Goal: Task Accomplishment & Management: Use online tool/utility

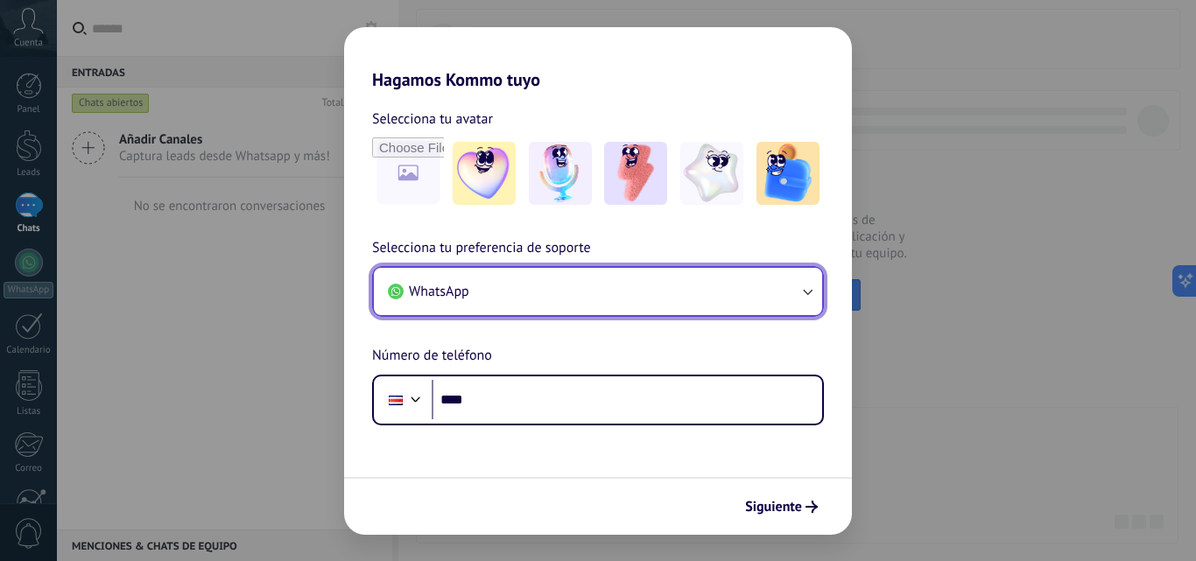
click at [785, 290] on button "WhatsApp" at bounding box center [598, 291] width 448 height 47
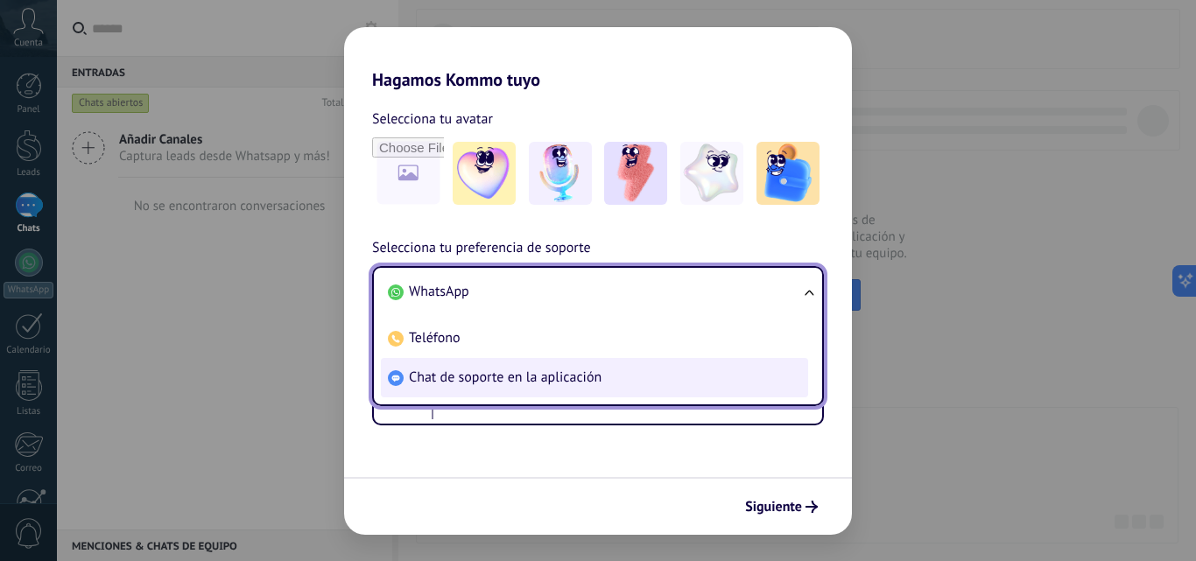
click at [489, 384] on span "Chat de soporte en la aplicación" at bounding box center [505, 378] width 193 height 18
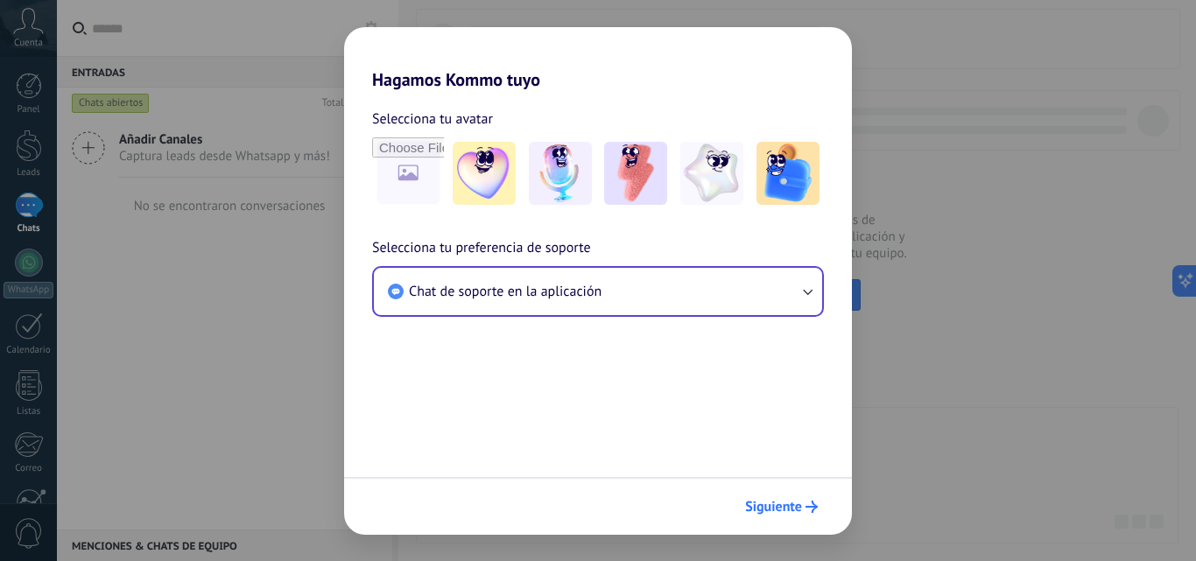
click at [778, 512] on span "Siguiente" at bounding box center [773, 507] width 57 height 12
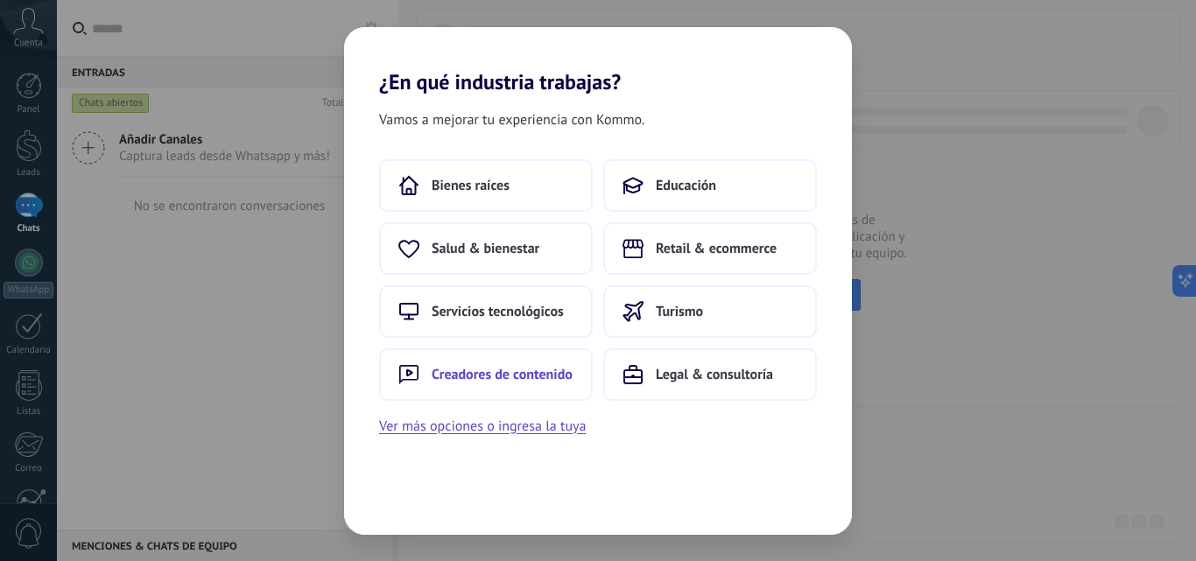
click at [500, 374] on span "Creadores de contenido" at bounding box center [502, 375] width 141 height 18
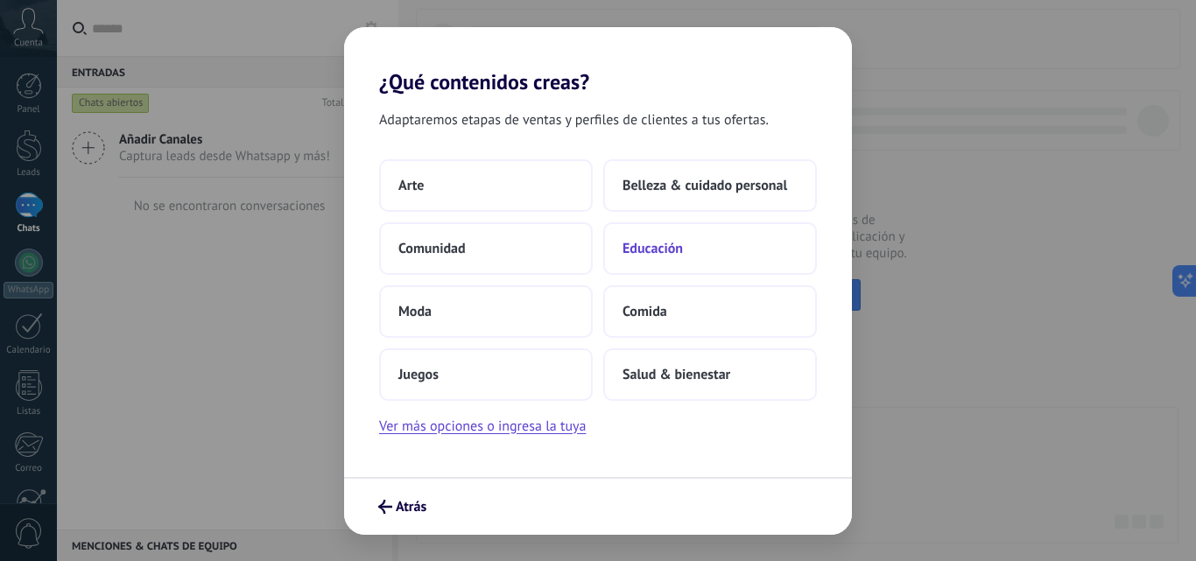
click at [658, 252] on span "Educación" at bounding box center [653, 249] width 60 height 18
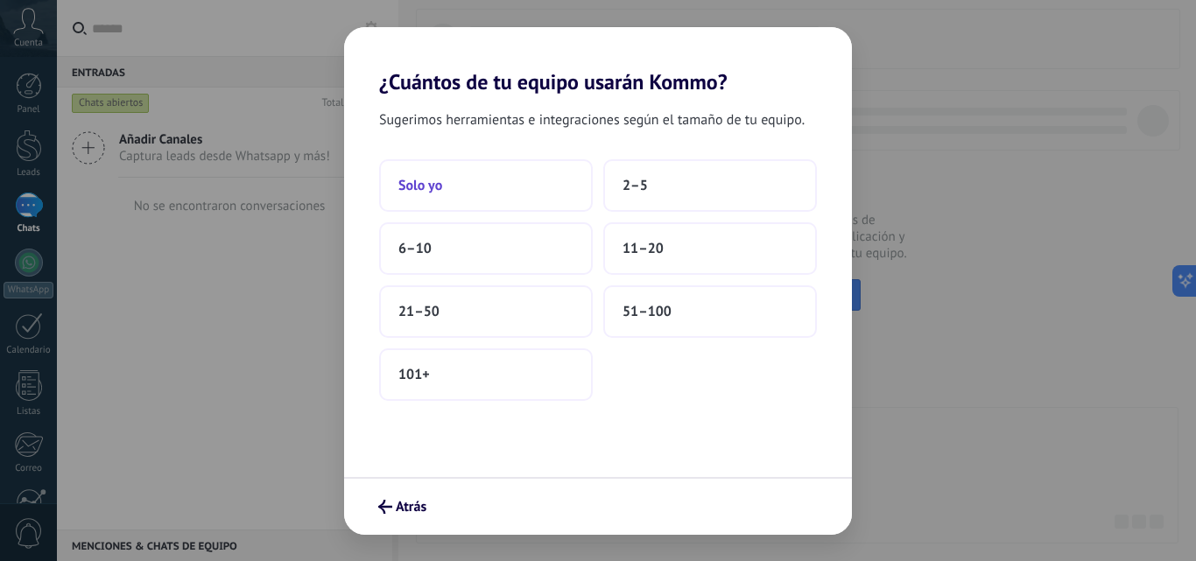
click at [437, 187] on span "Solo yo" at bounding box center [420, 186] width 44 height 18
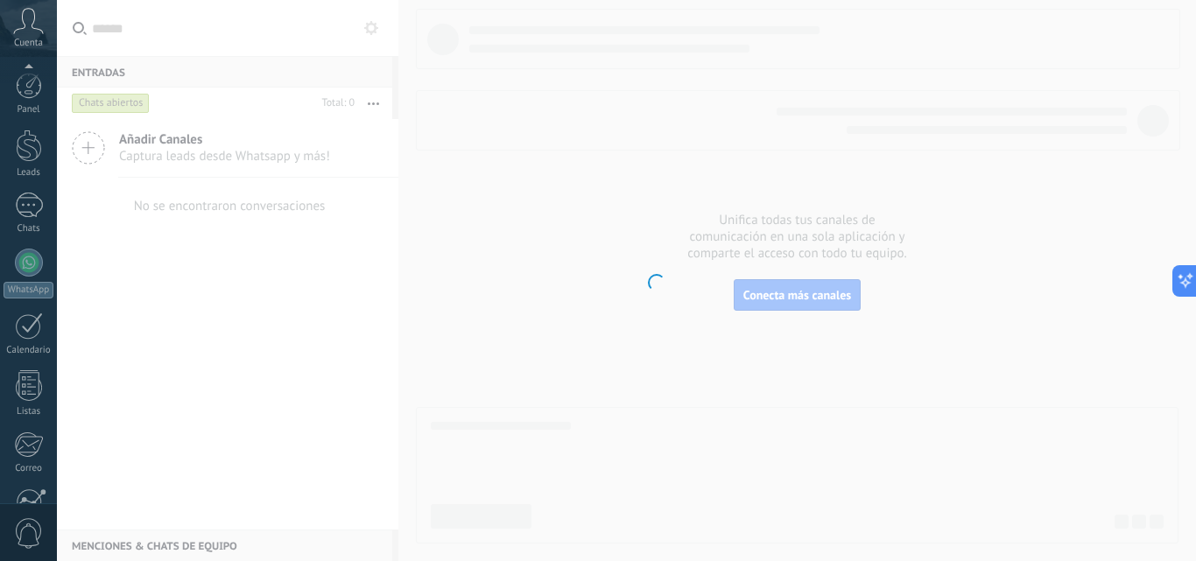
scroll to position [167, 0]
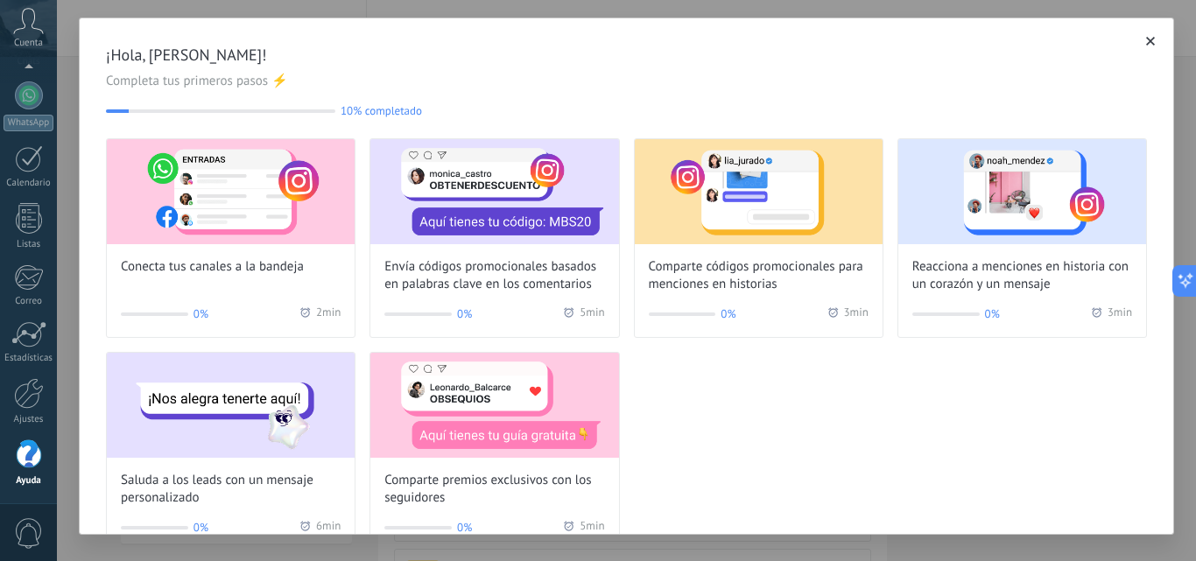
scroll to position [44, 0]
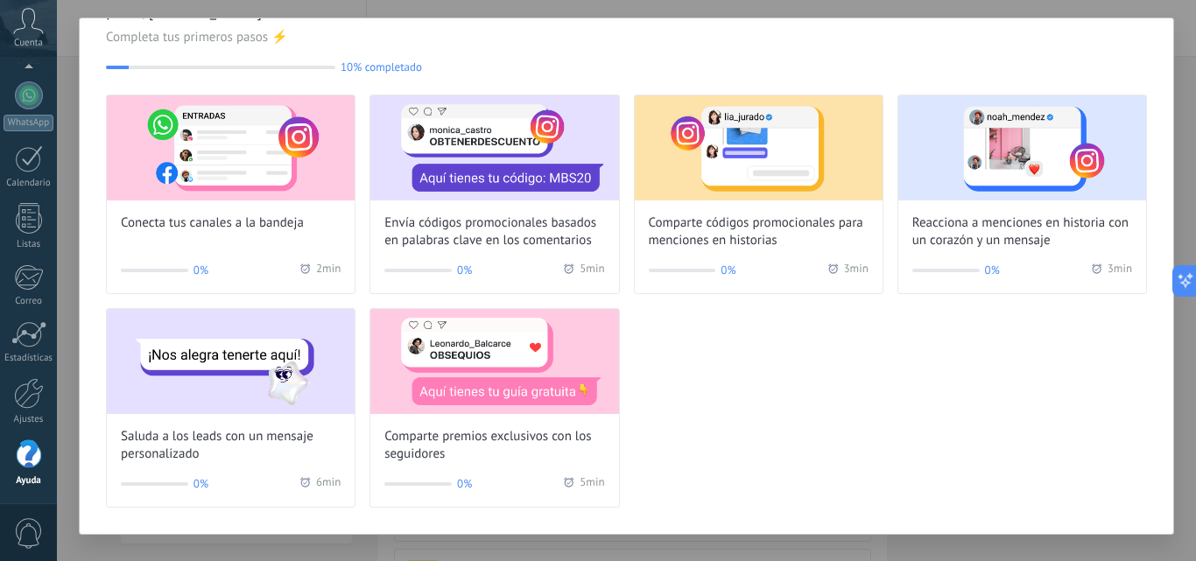
click at [702, 410] on div "Conecta tus canales a la bandeja 0% 2 min Envía códigos promocionales basados e…" at bounding box center [626, 301] width 1041 height 413
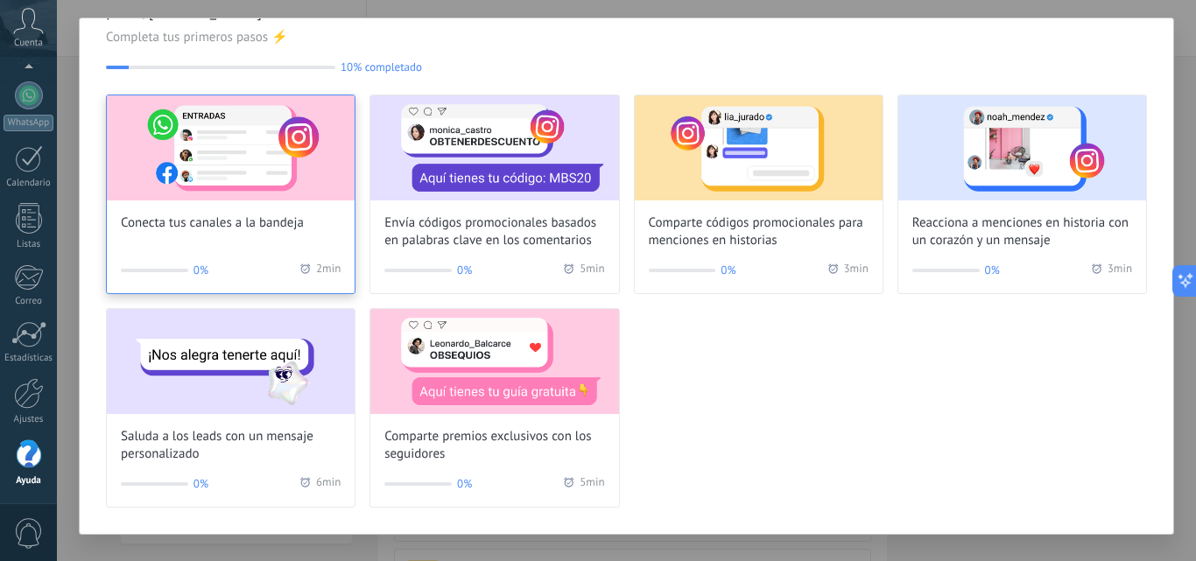
click at [236, 180] on img at bounding box center [231, 147] width 248 height 105
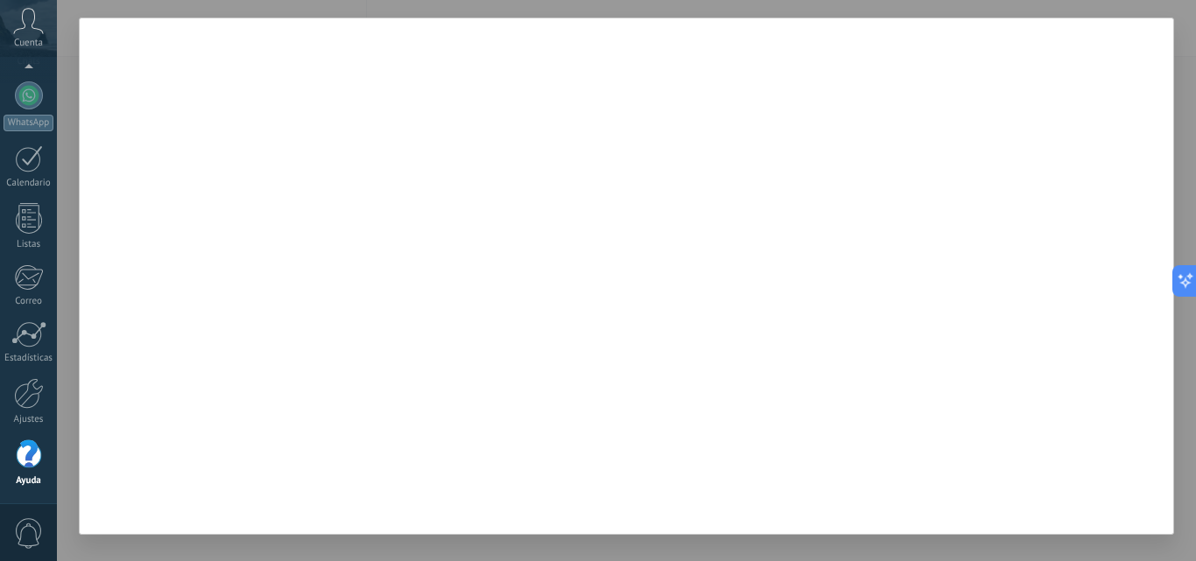
scroll to position [0, 0]
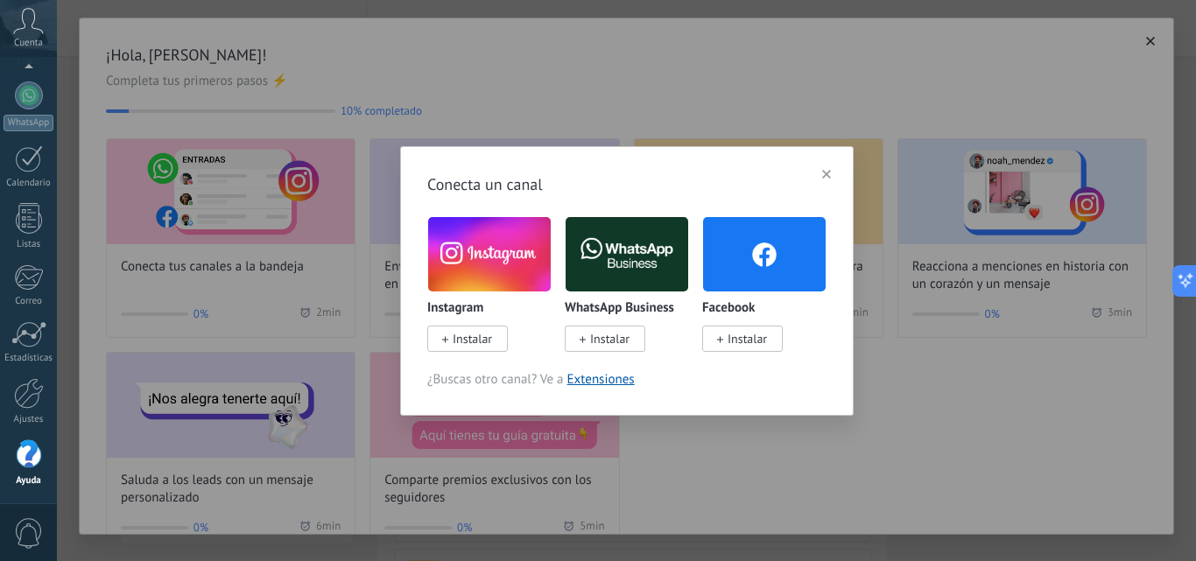
click at [827, 174] on use "button" at bounding box center [826, 174] width 9 height 9
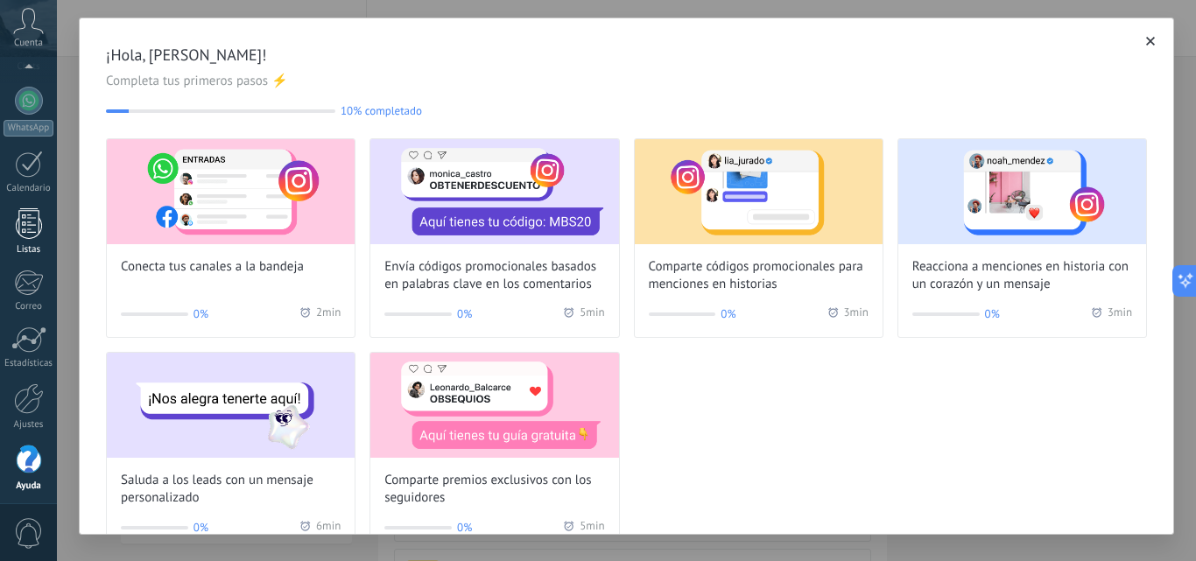
scroll to position [167, 0]
click at [821, 405] on div "Conecta tus canales a la bandeja 0% 2 min Envía códigos promocionales basados e…" at bounding box center [626, 344] width 1041 height 413
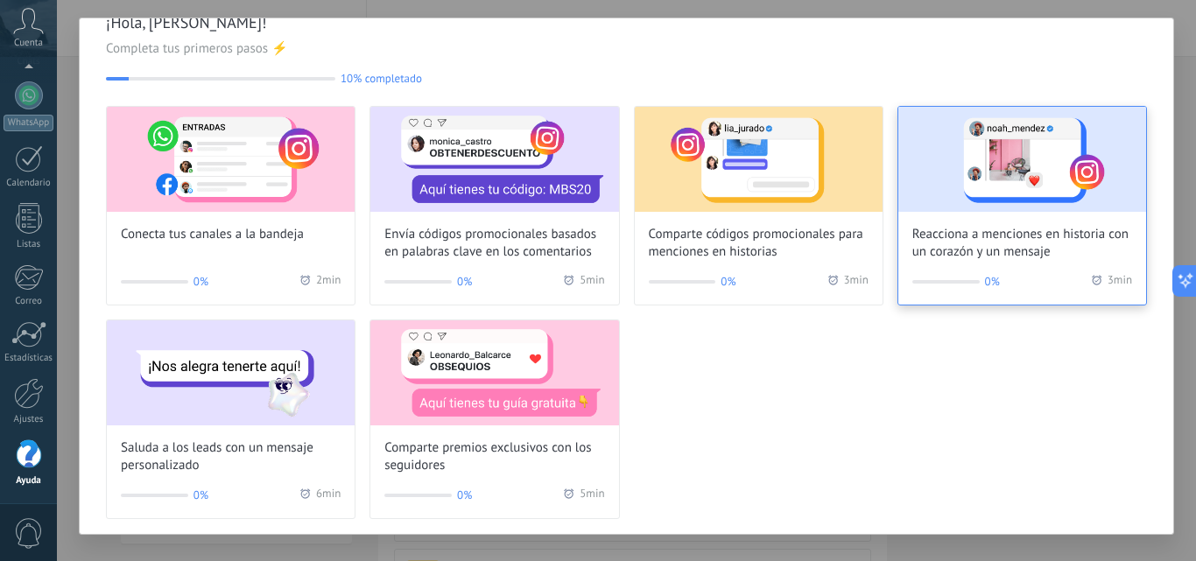
scroll to position [0, 0]
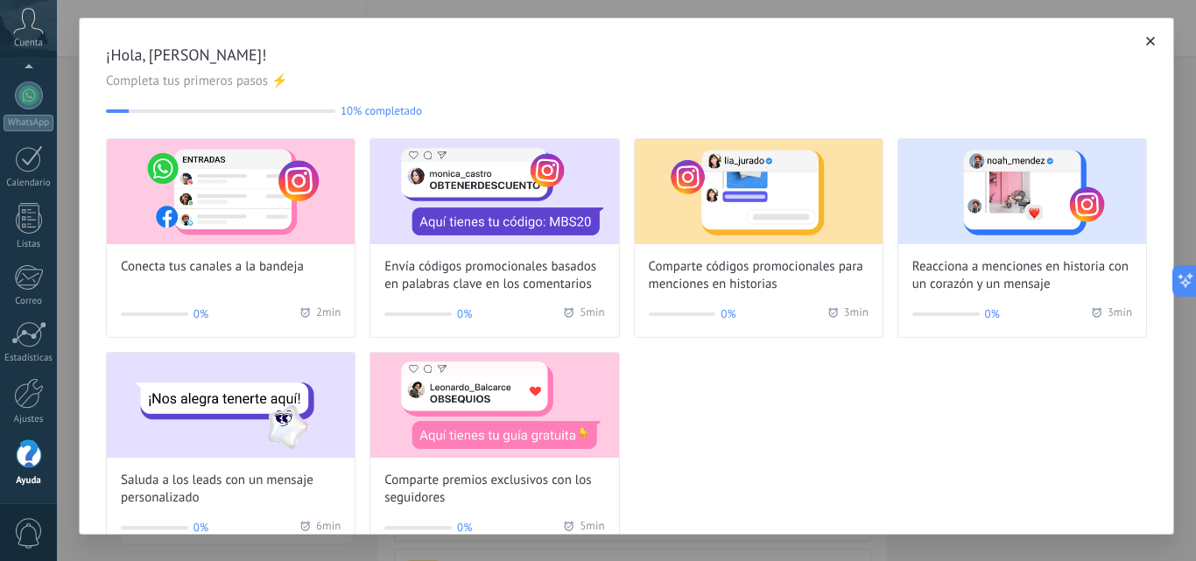
click at [1146, 42] on icon "button" at bounding box center [1150, 41] width 9 height 9
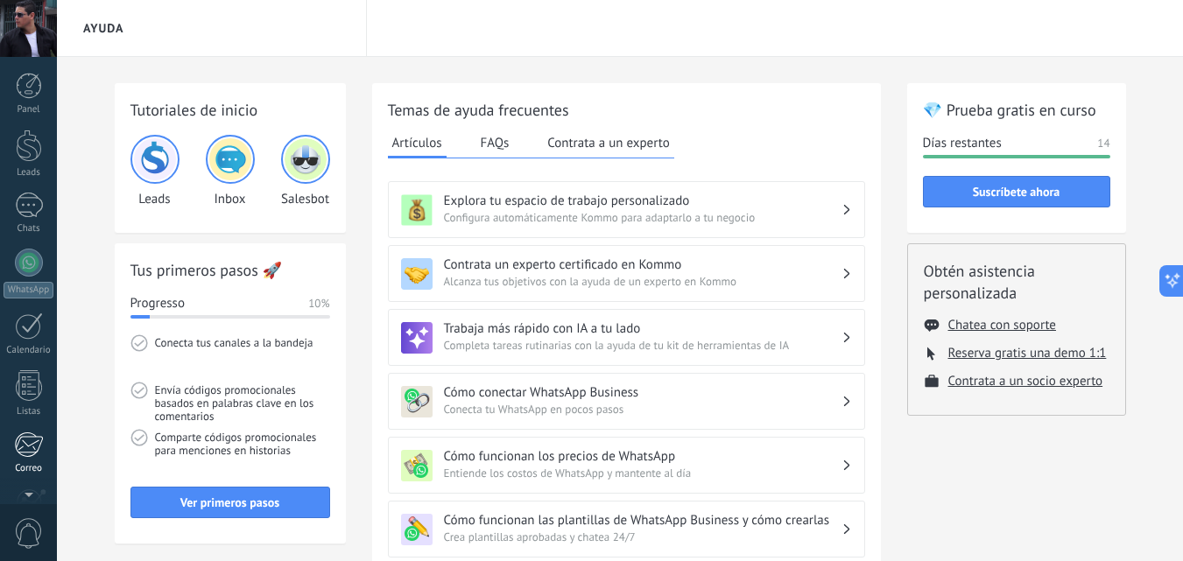
scroll to position [167, 0]
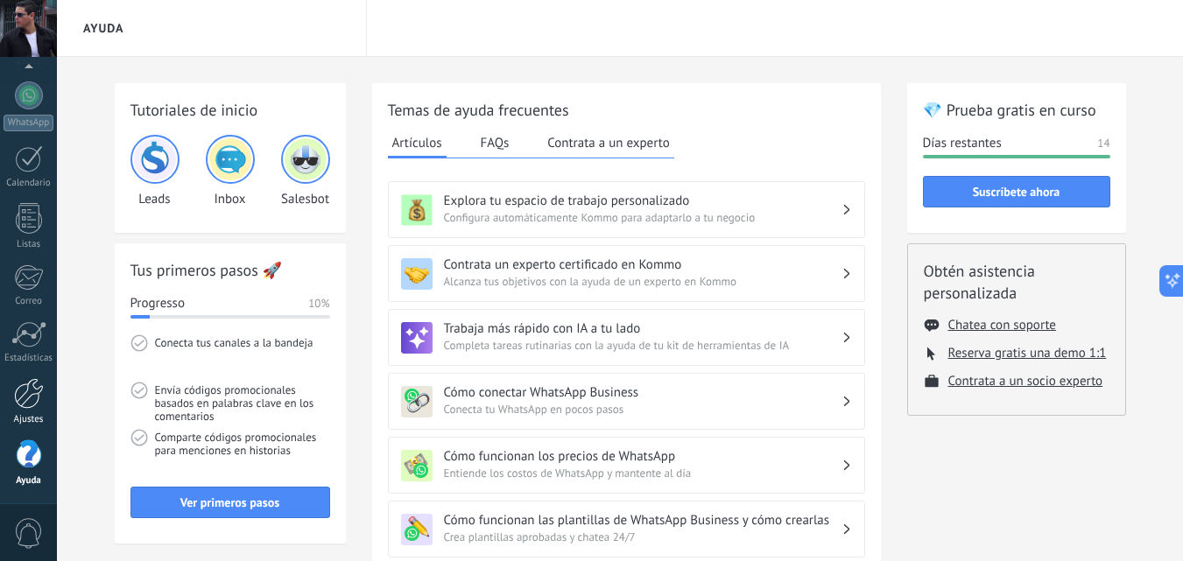
click at [38, 407] on div at bounding box center [29, 393] width 30 height 31
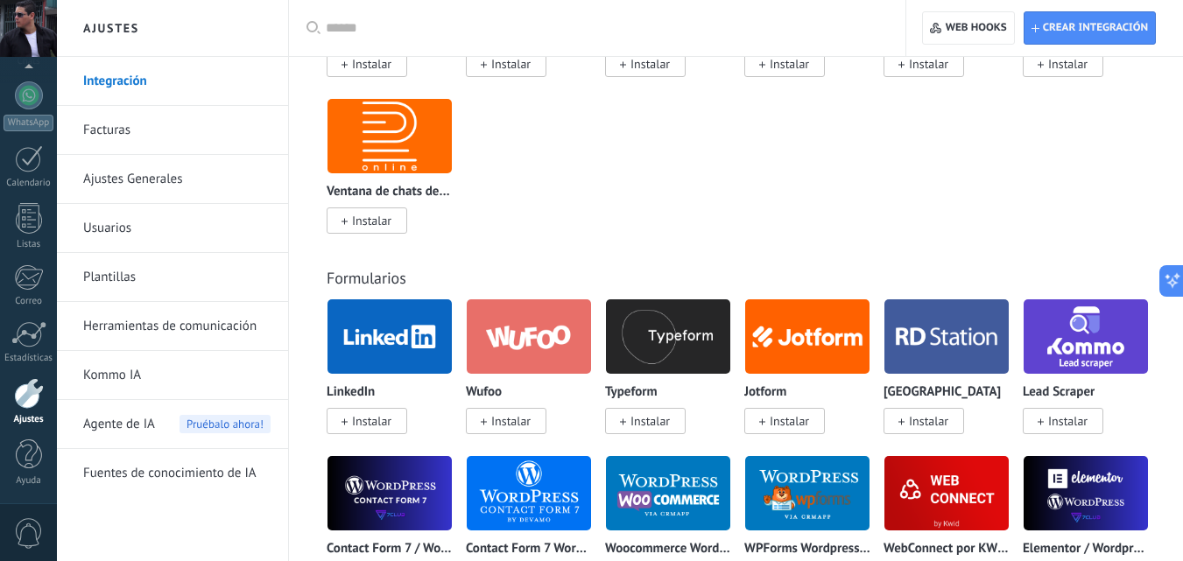
scroll to position [1576, 0]
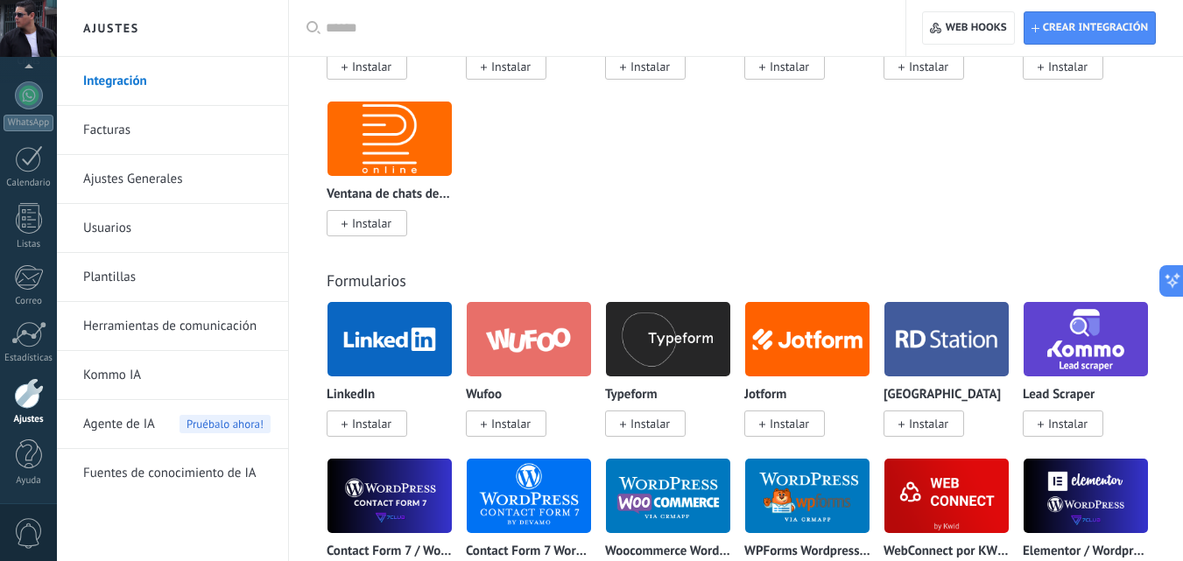
click at [411, 18] on div at bounding box center [603, 28] width 555 height 56
click at [398, 27] on input "text" at bounding box center [603, 28] width 555 height 18
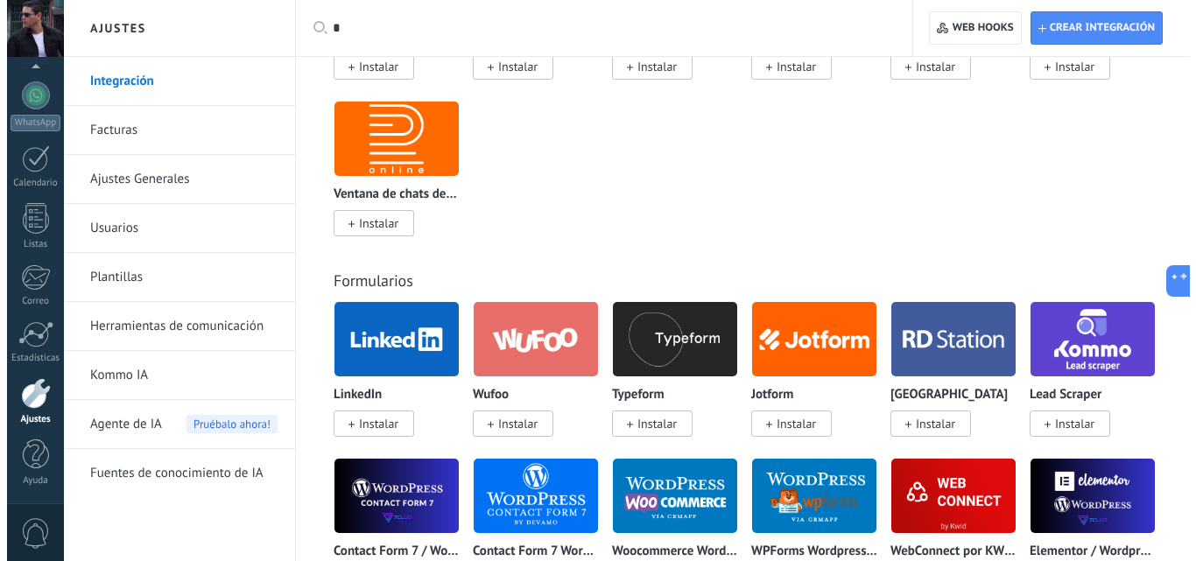
scroll to position [0, 0]
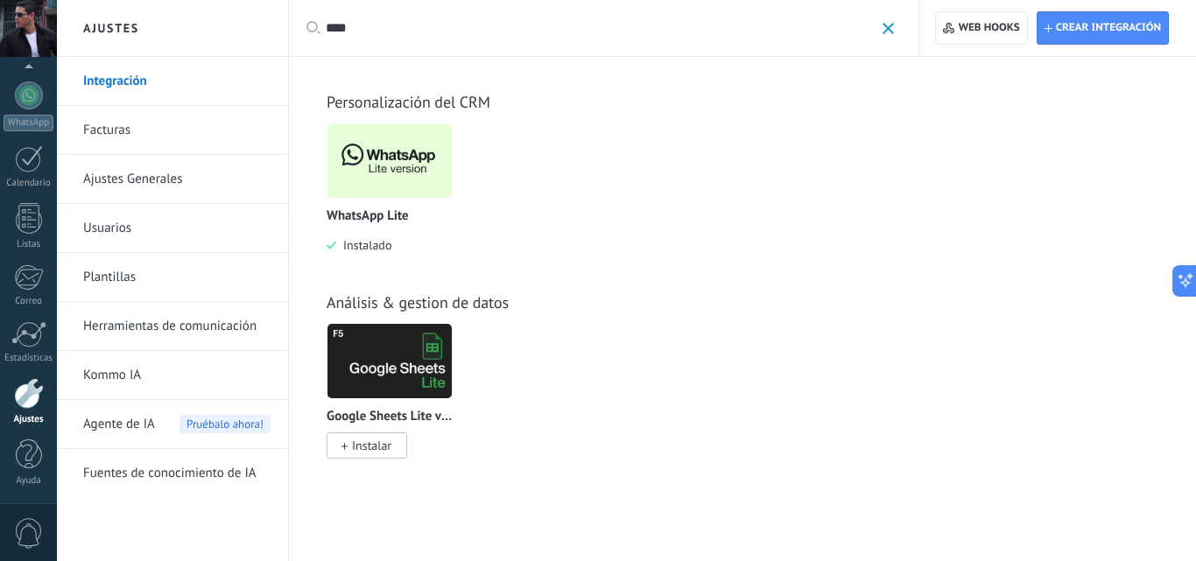
type input "****"
click at [387, 163] on img at bounding box center [389, 160] width 124 height 85
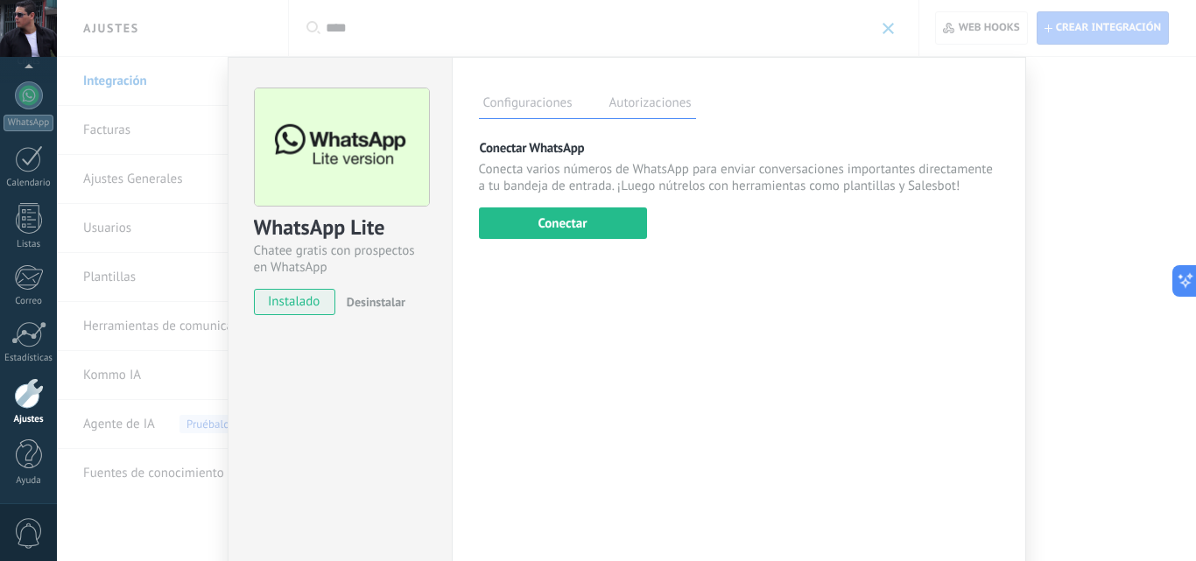
click at [34, 404] on div at bounding box center [29, 393] width 30 height 31
click at [25, 97] on div at bounding box center [29, 95] width 28 height 28
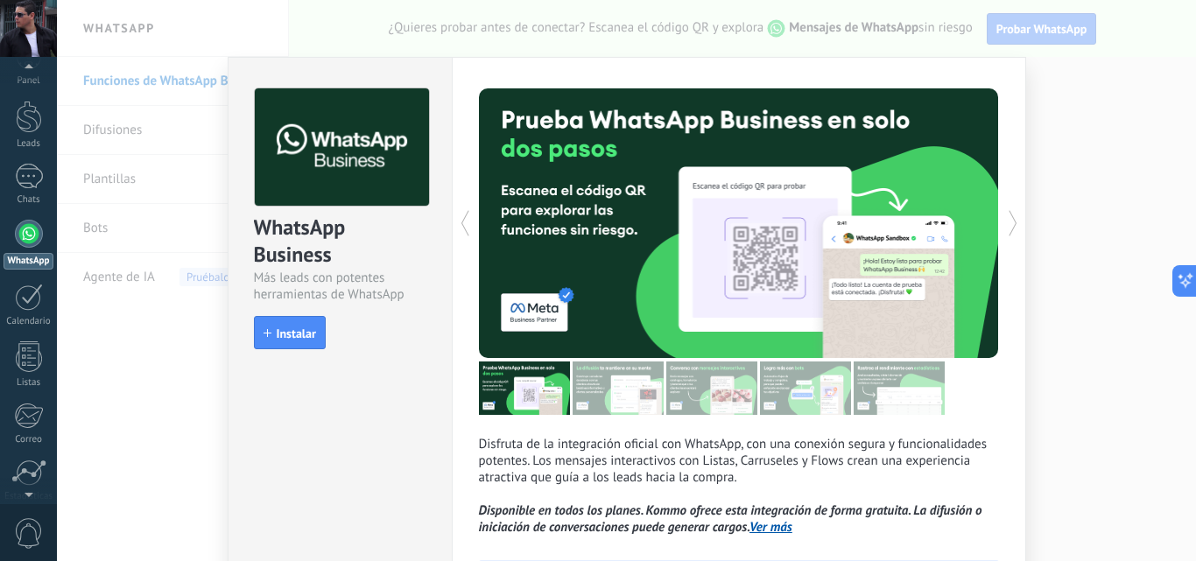
scroll to position [81, 0]
click at [33, 477] on div at bounding box center [29, 479] width 30 height 31
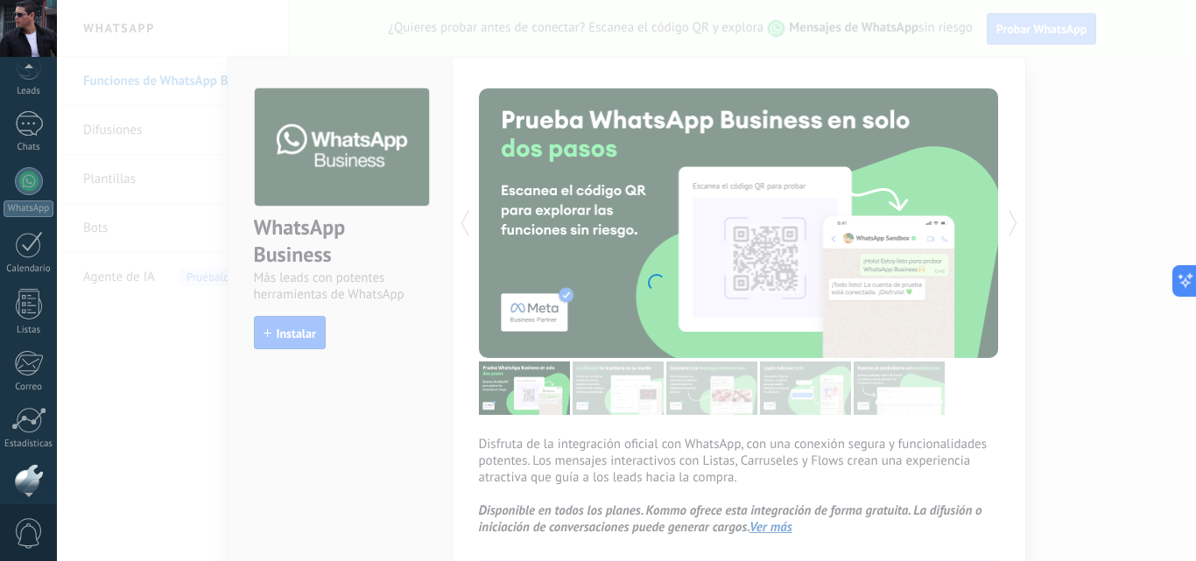
scroll to position [167, 0]
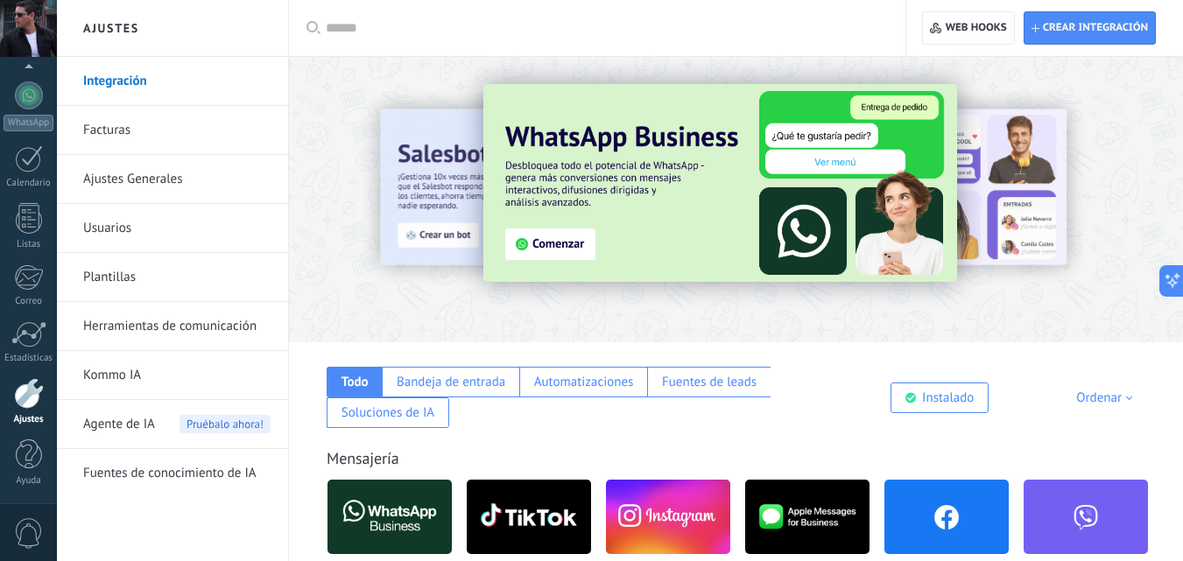
click at [550, 246] on img at bounding box center [720, 183] width 474 height 198
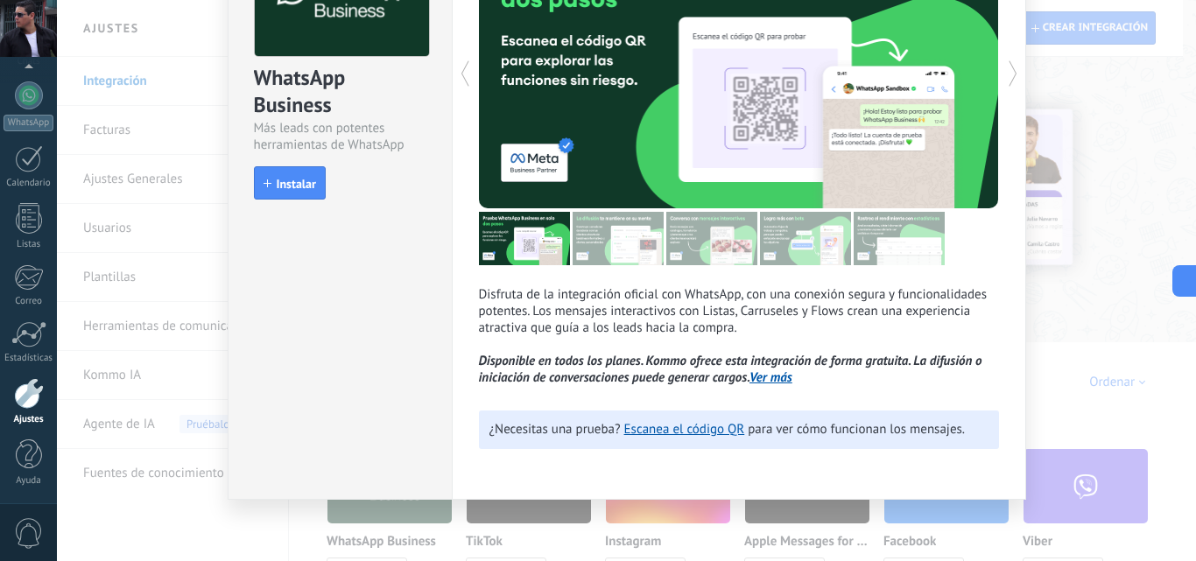
scroll to position [154, 0]
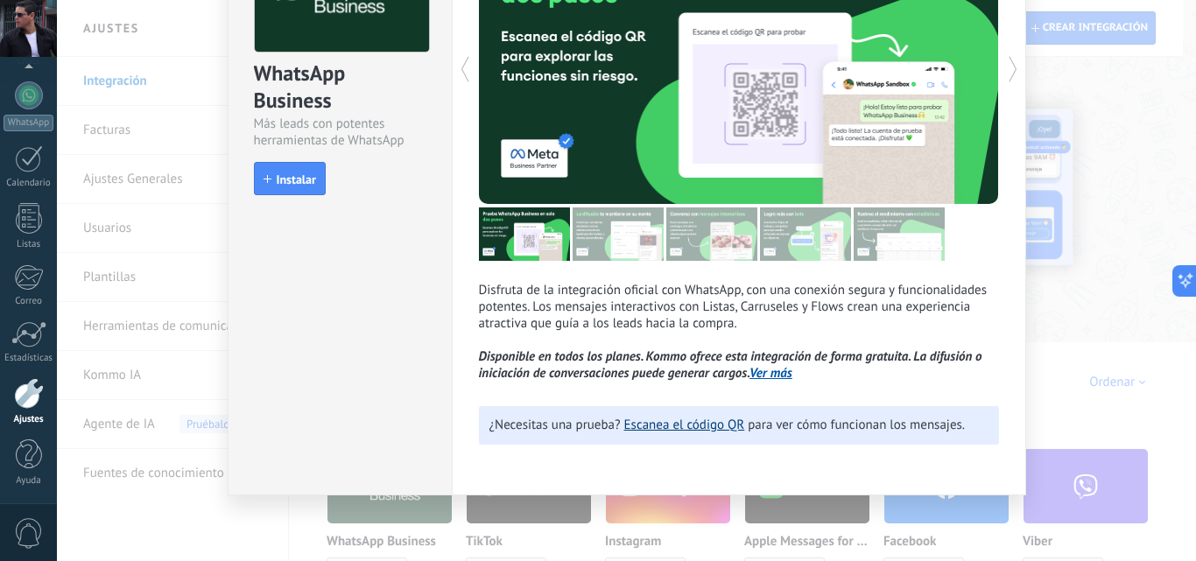
click at [703, 426] on link "Escanea el código QR" at bounding box center [684, 425] width 121 height 17
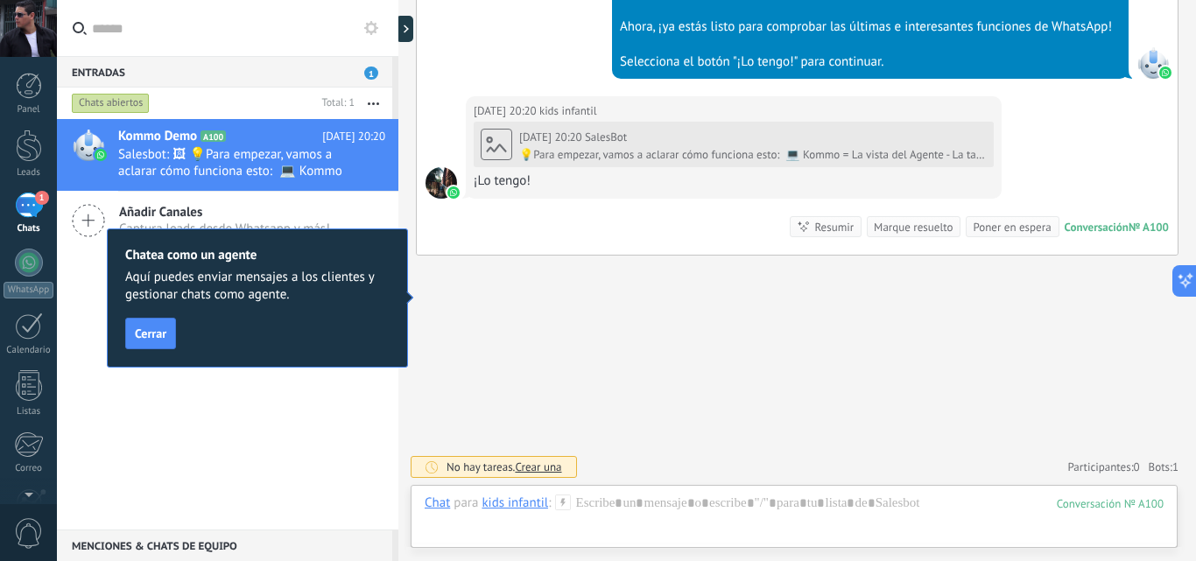
scroll to position [856, 0]
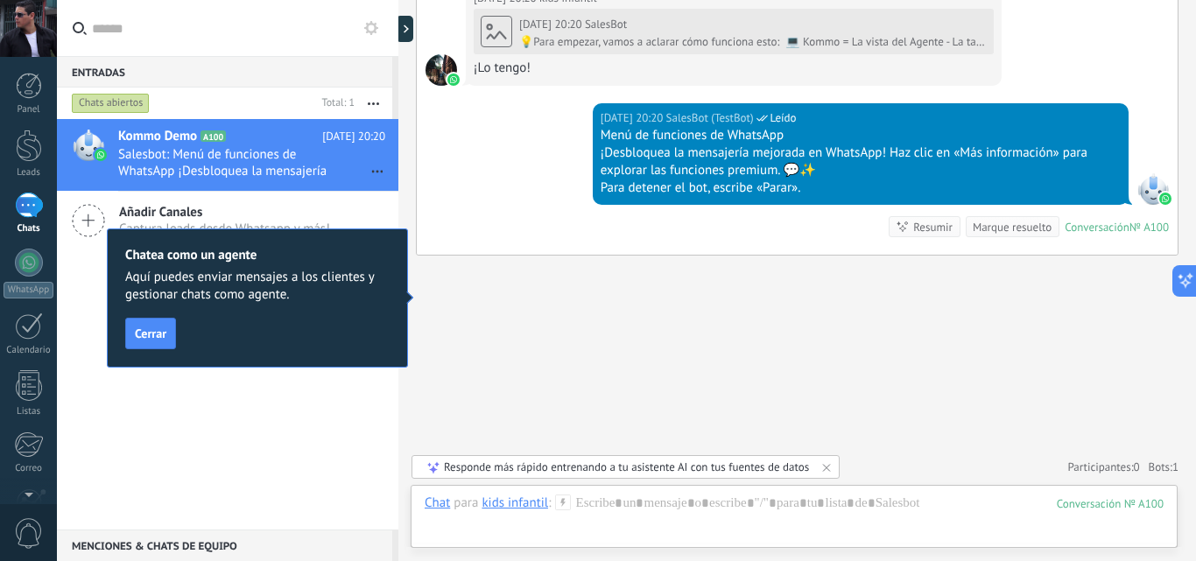
click at [33, 215] on div "1" at bounding box center [29, 205] width 28 height 25
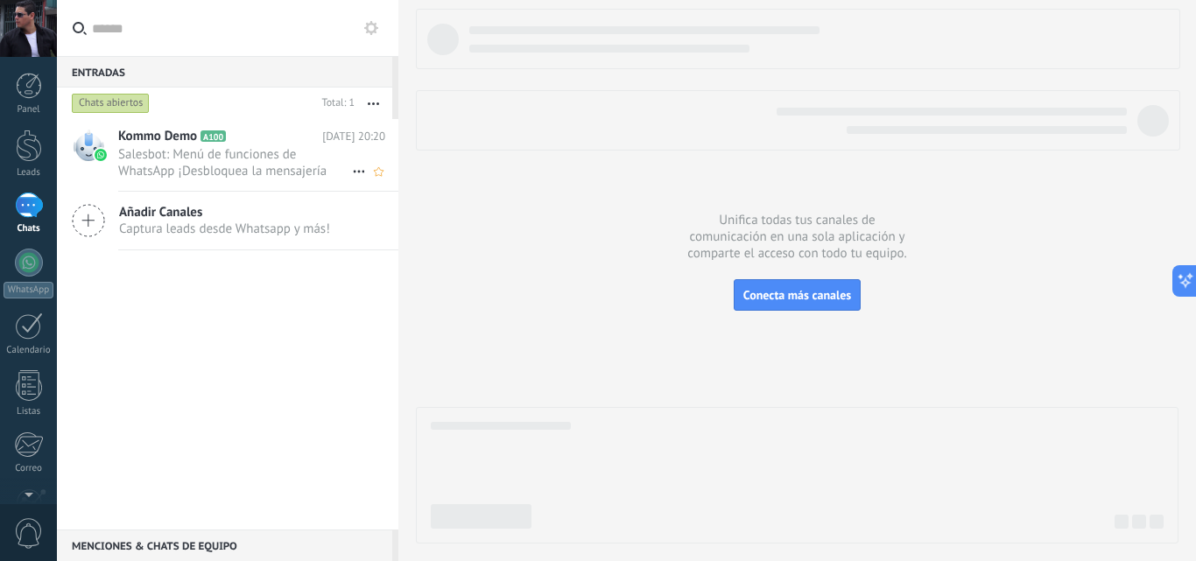
click at [201, 164] on span "Salesbot: Menú de funciones de WhatsApp ¡Desbloquea la mensajería mejorada en W…" at bounding box center [235, 162] width 234 height 33
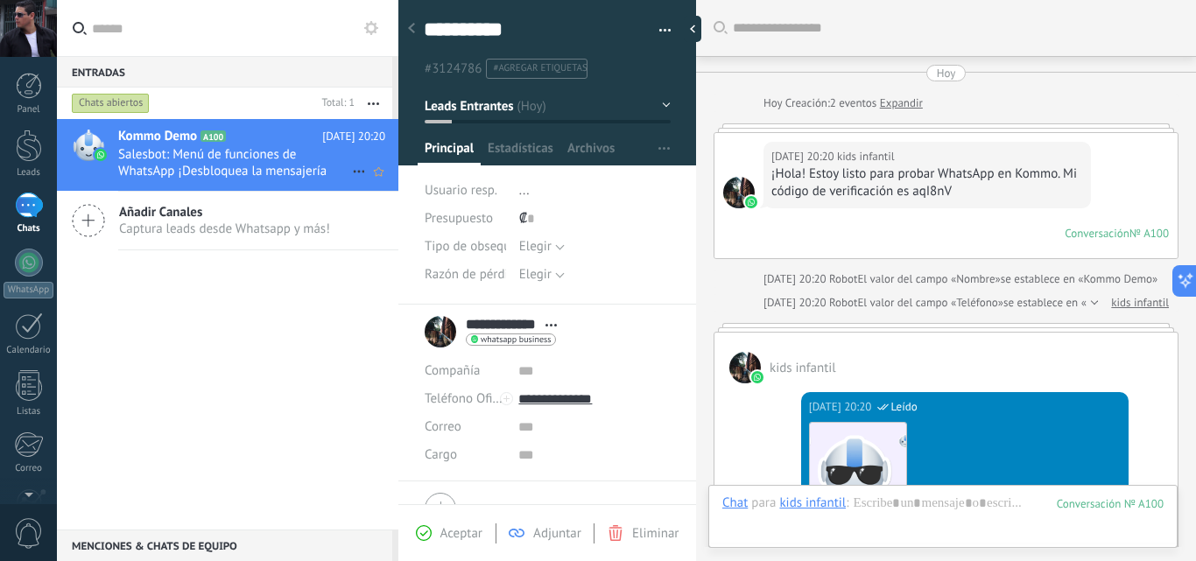
scroll to position [975, 0]
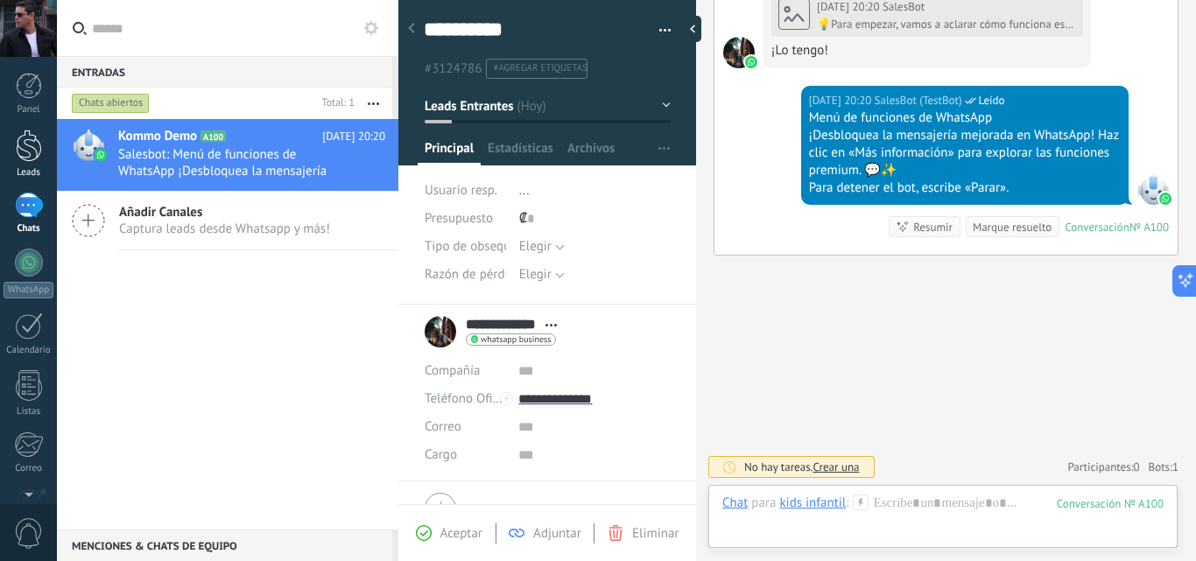
click at [29, 159] on div at bounding box center [29, 146] width 26 height 32
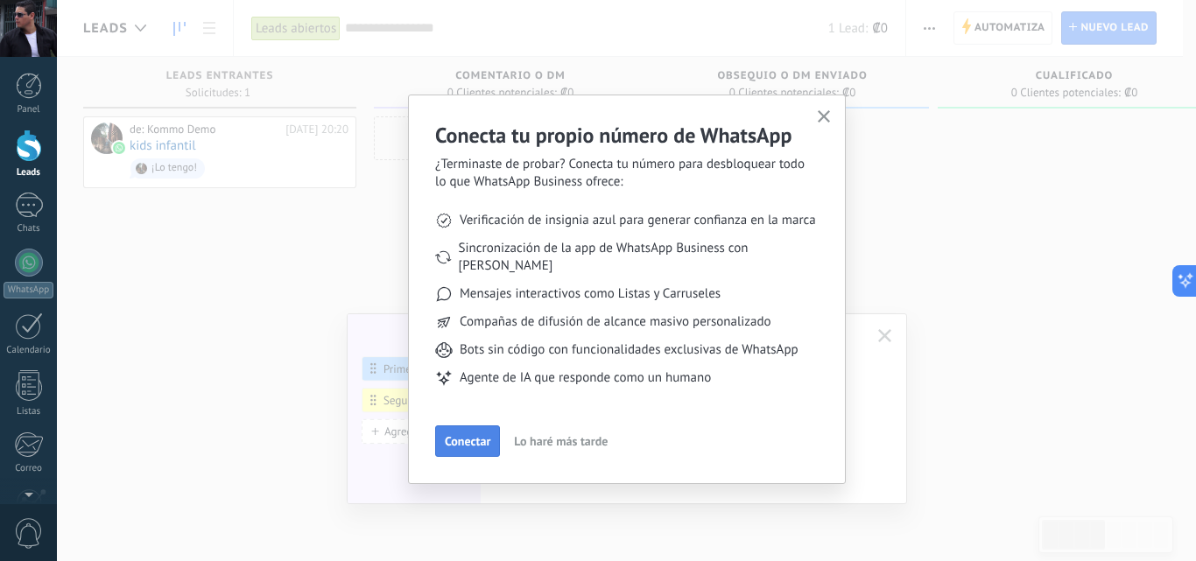
click at [468, 435] on span "Conectar" at bounding box center [468, 441] width 46 height 12
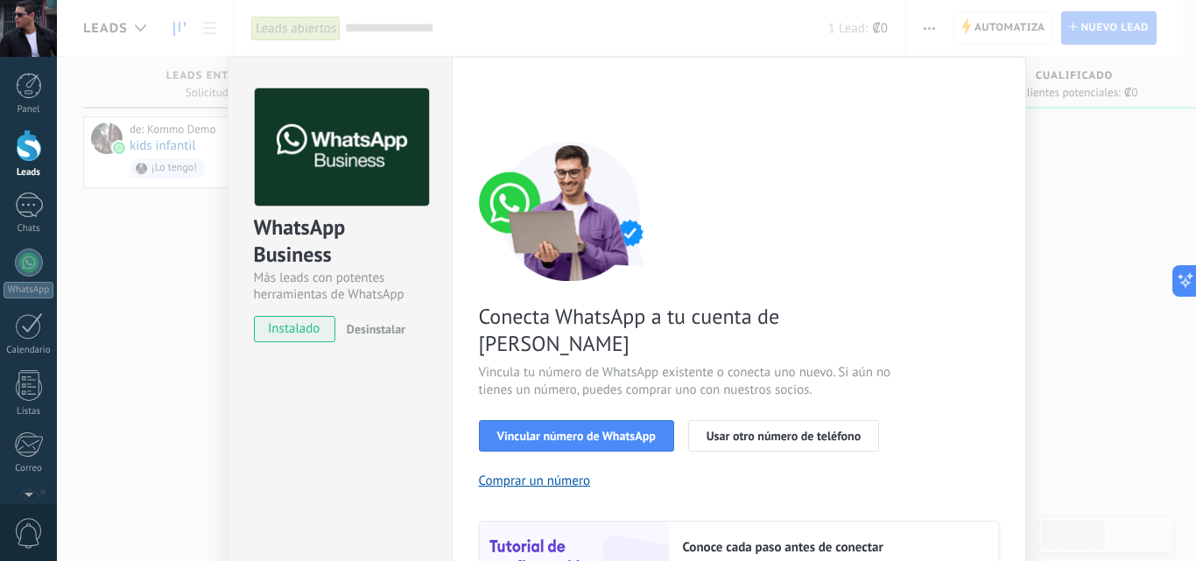
click at [188, 311] on div "WhatsApp Business Más leads con potentes herramientas de WhatsApp instalado Des…" at bounding box center [626, 280] width 1139 height 561
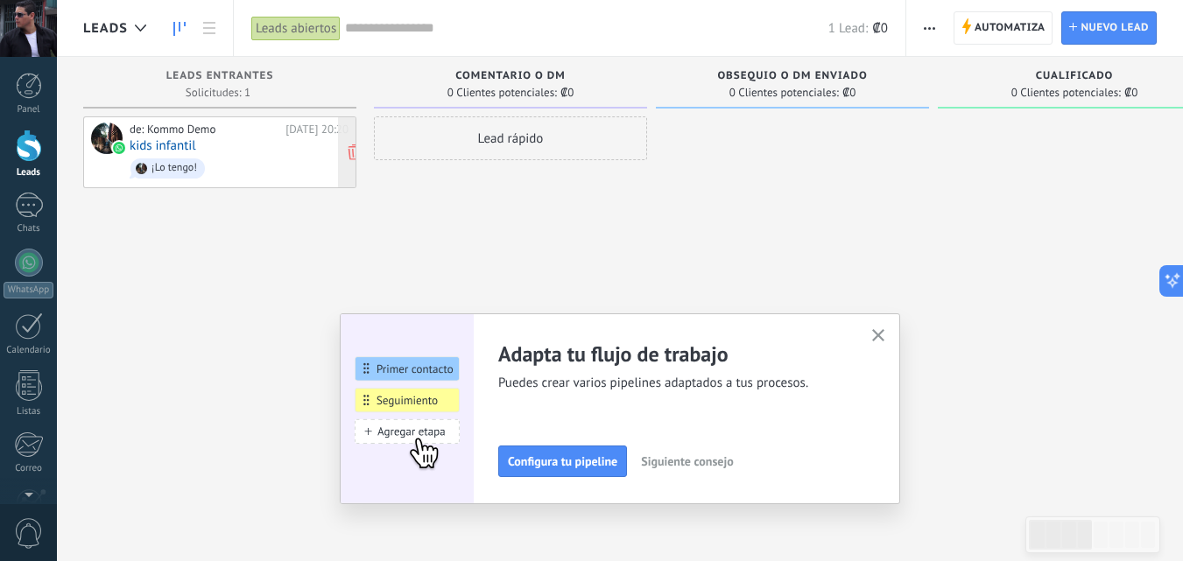
click at [229, 150] on div "de: Kommo Demo Hoy 20:20 kids infantil ¡Lo tengo!" at bounding box center [239, 153] width 219 height 60
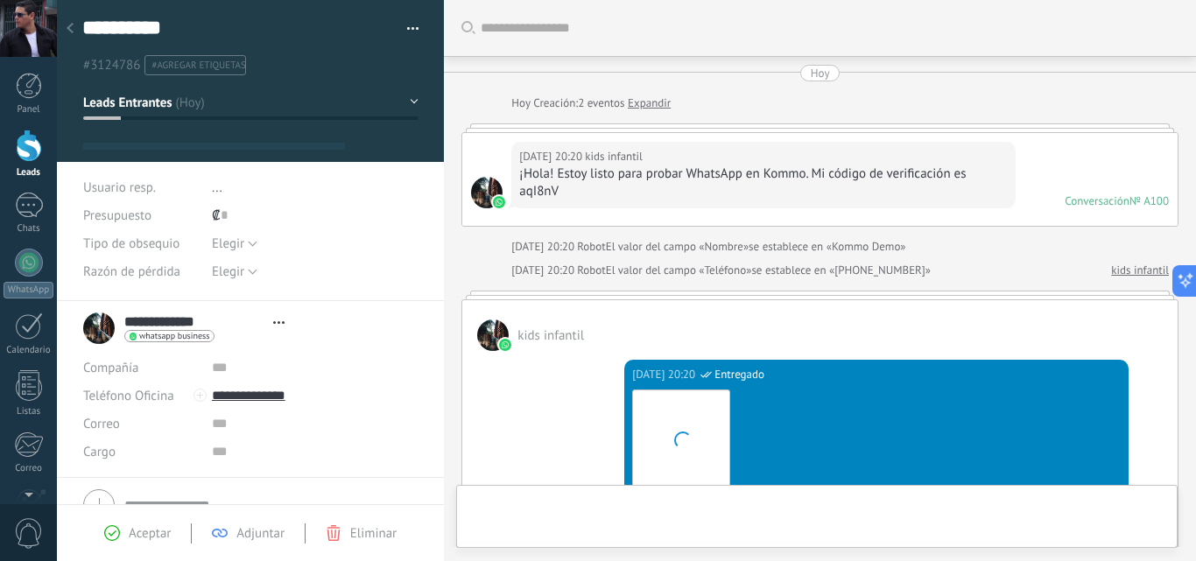
type textarea "**********"
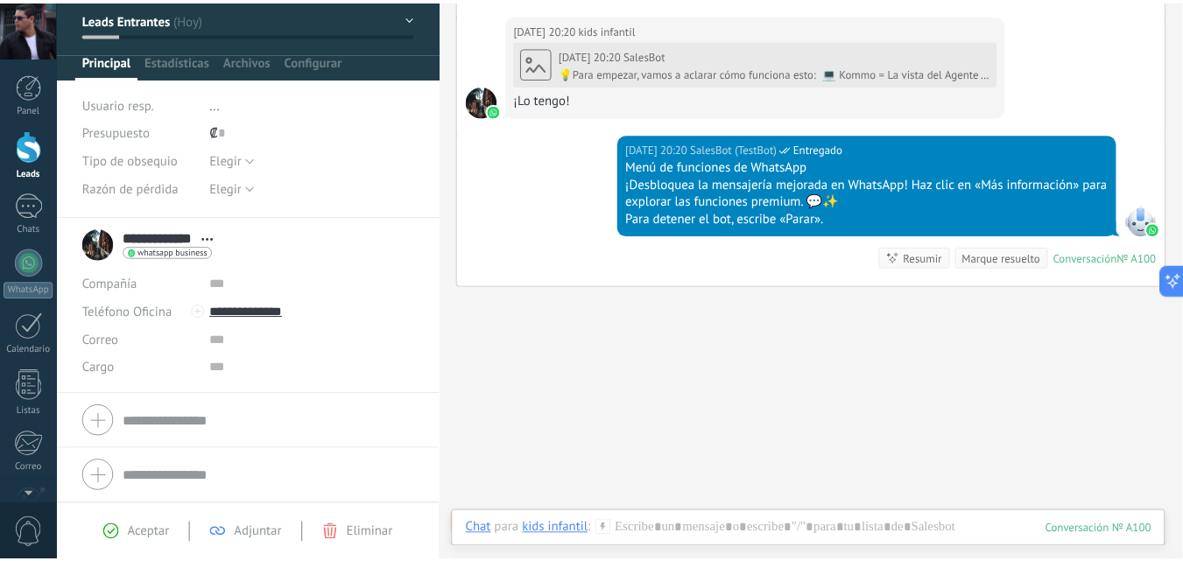
scroll to position [908, 0]
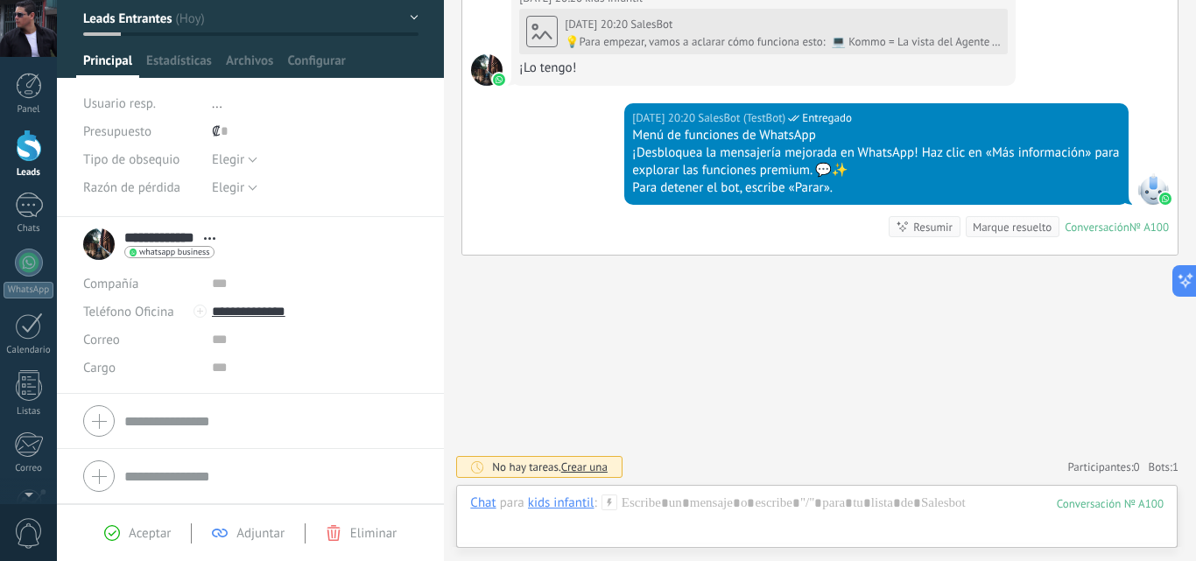
click at [32, 154] on div at bounding box center [29, 146] width 26 height 32
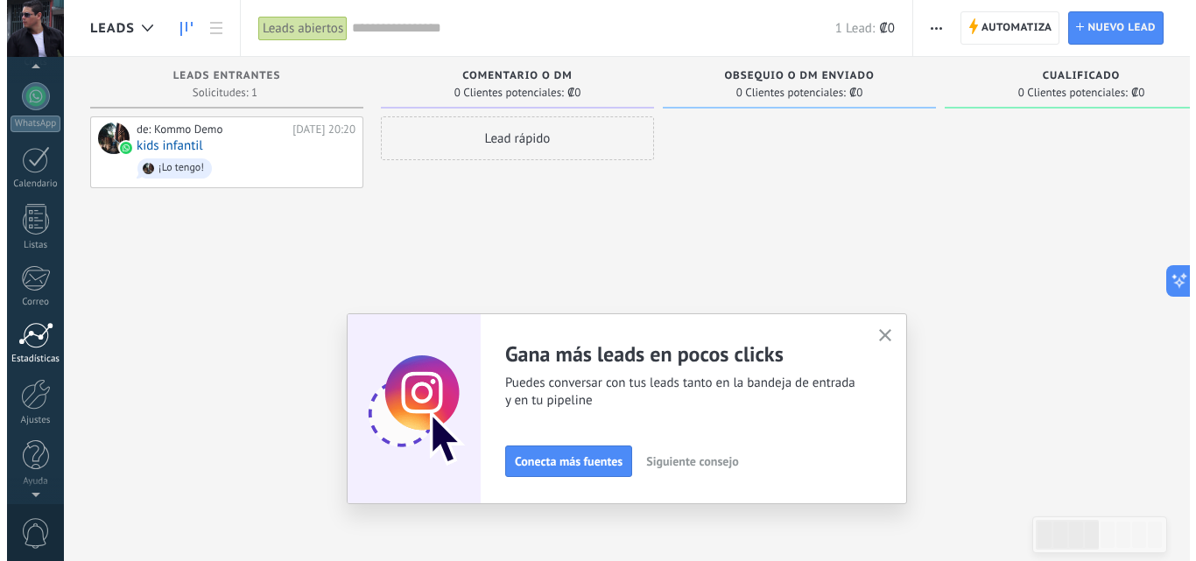
scroll to position [167, 0]
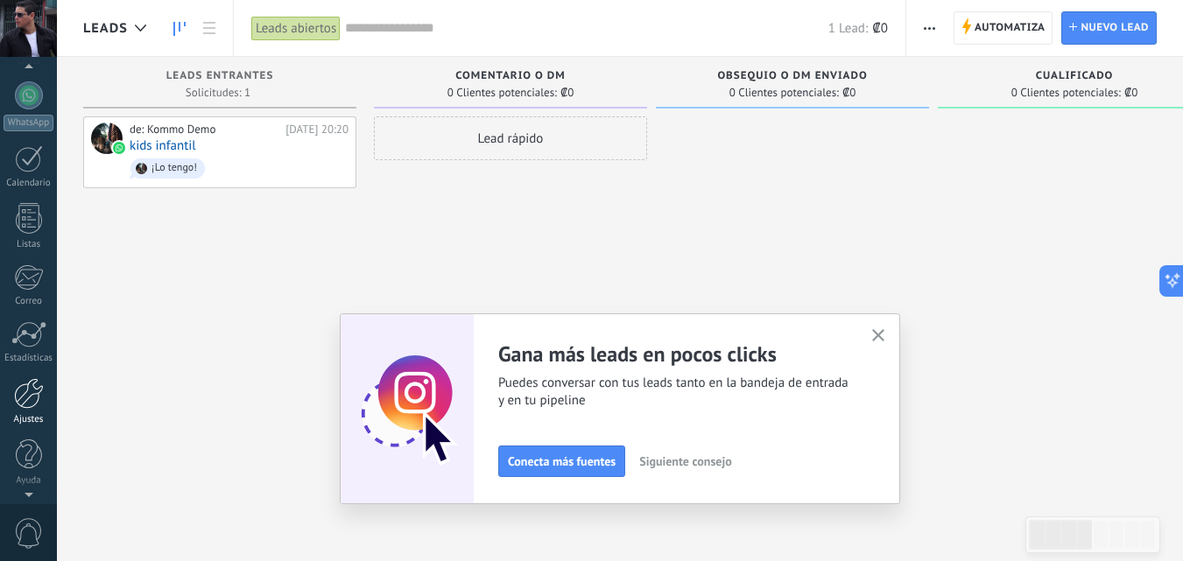
click at [30, 394] on div at bounding box center [29, 393] width 30 height 31
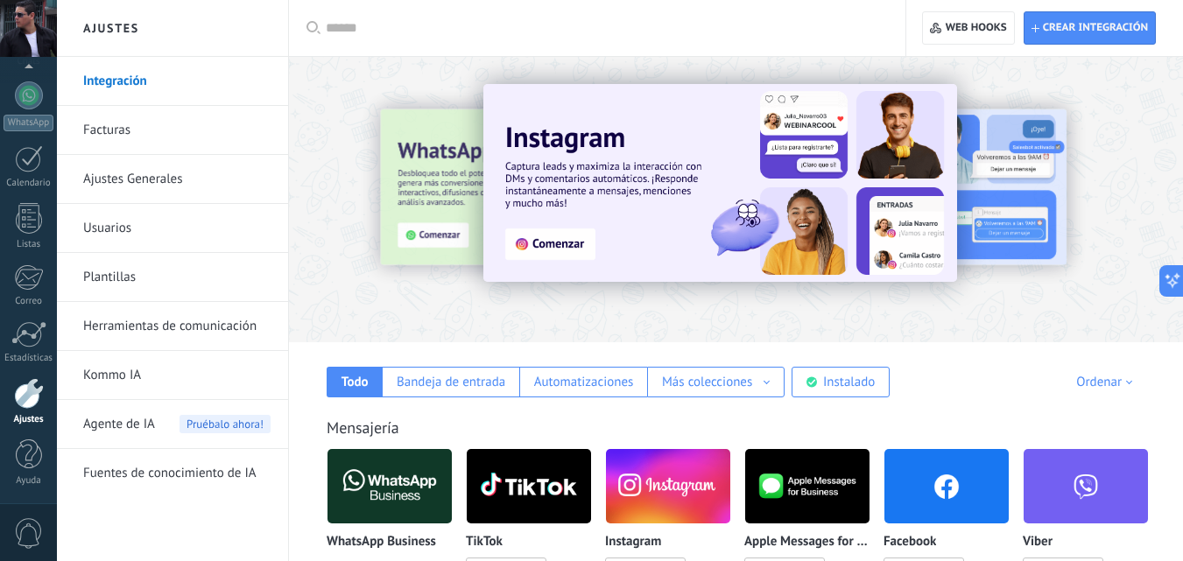
click at [197, 326] on link "Herramientas de comunicación" at bounding box center [176, 326] width 187 height 49
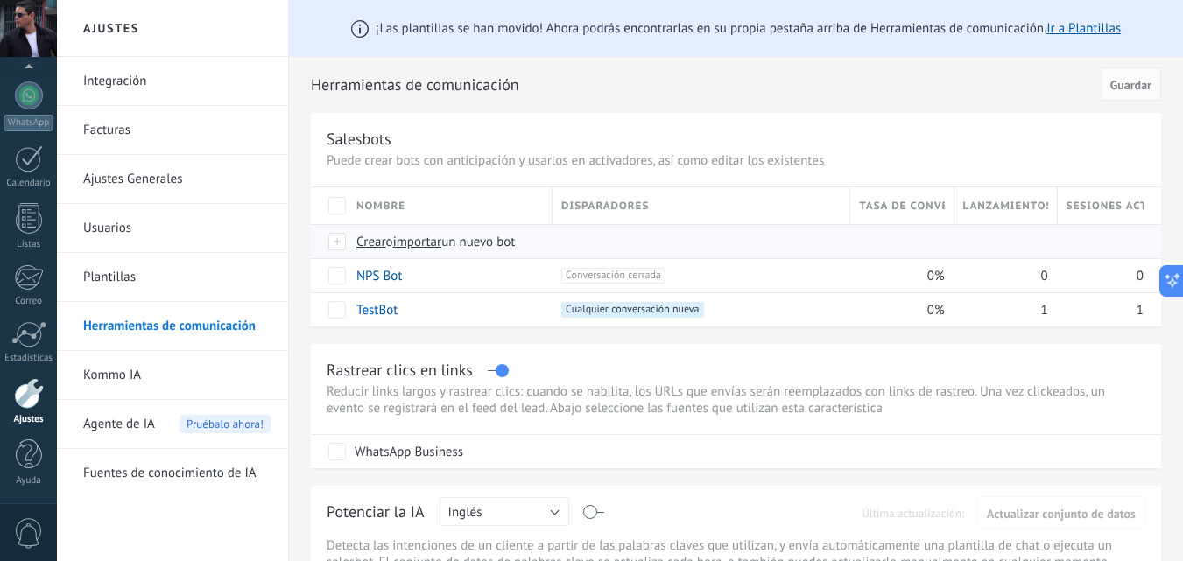
click at [373, 244] on span "Crear" at bounding box center [371, 242] width 30 height 17
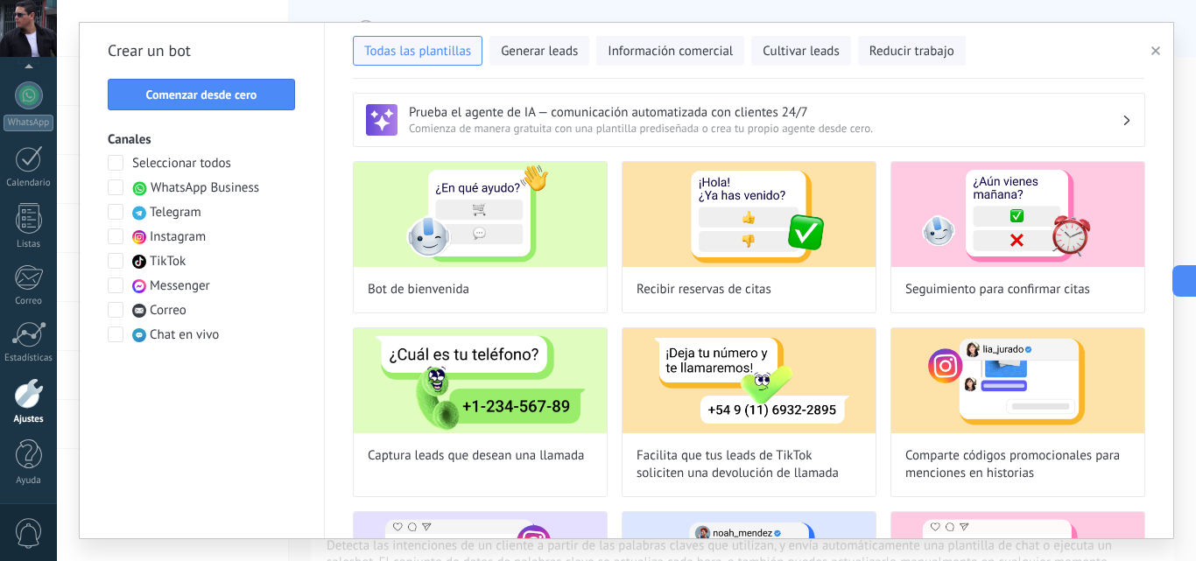
click at [123, 155] on span at bounding box center [116, 163] width 16 height 16
click at [229, 95] on span "Comenzar desde cero" at bounding box center [201, 94] width 111 height 12
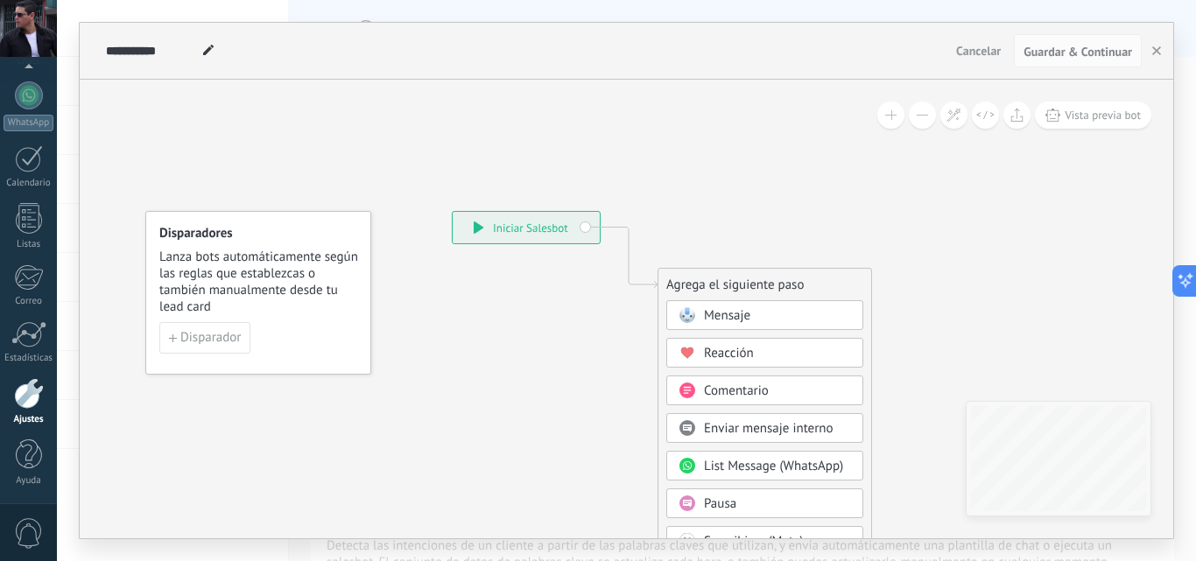
click at [744, 314] on span "Mensaje" at bounding box center [727, 315] width 46 height 17
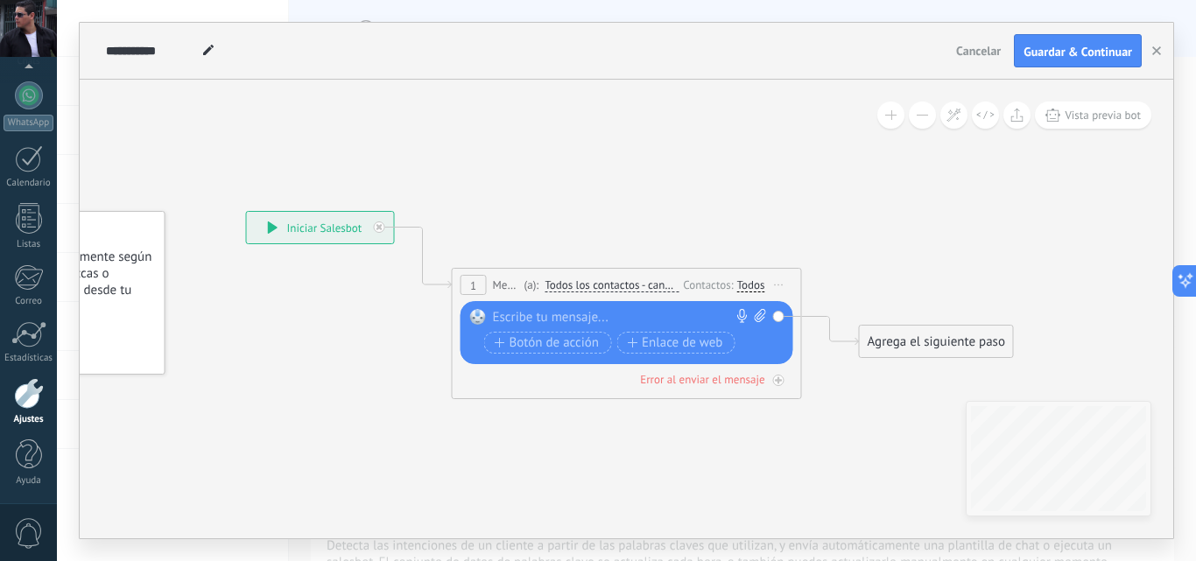
paste div
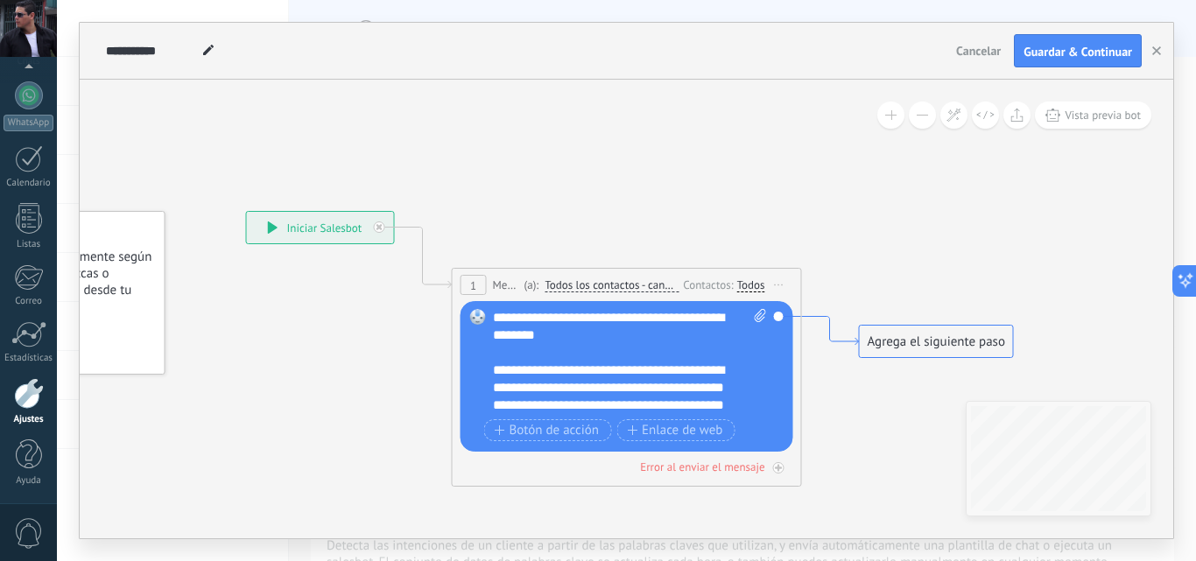
click at [809, 317] on icon at bounding box center [830, 331] width 57 height 29
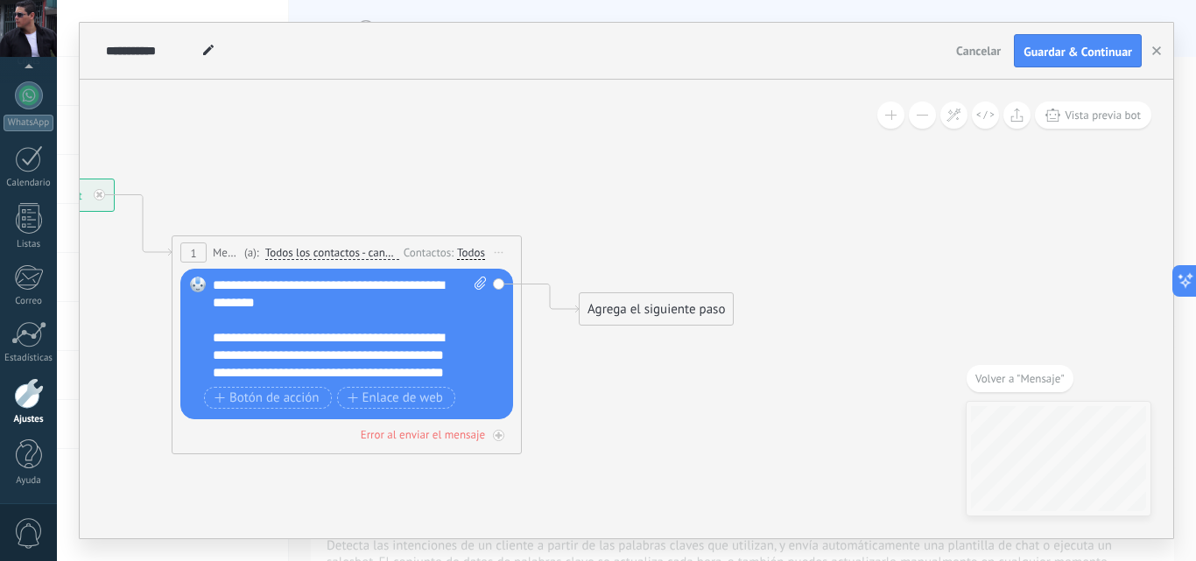
click at [639, 314] on div "Agrega el siguiente paso" at bounding box center [656, 309] width 153 height 29
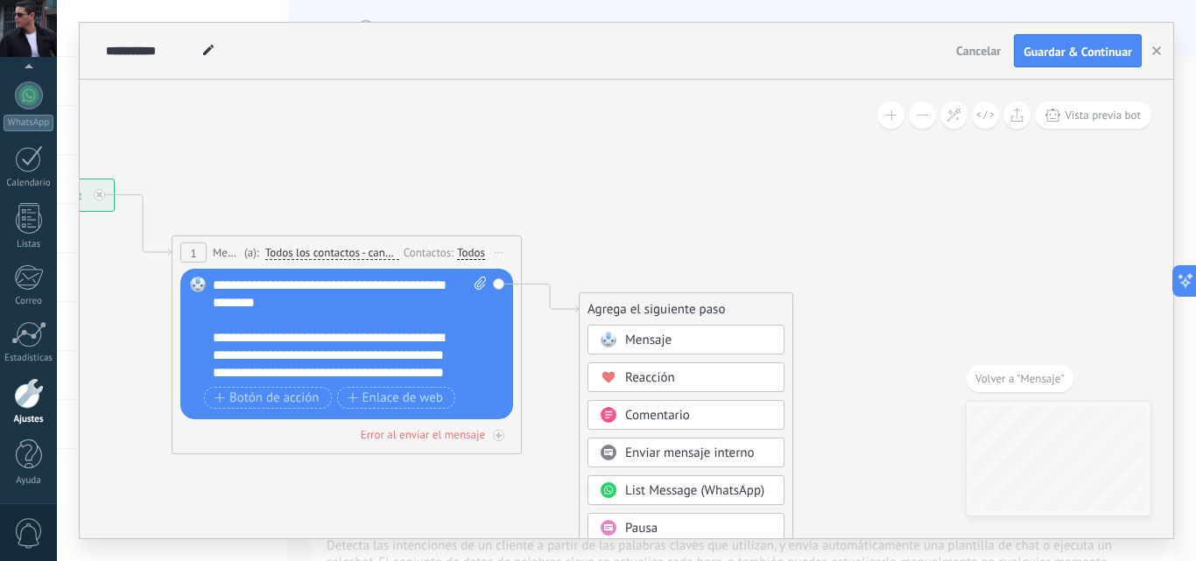
click at [641, 529] on span "Pausa" at bounding box center [641, 528] width 32 height 17
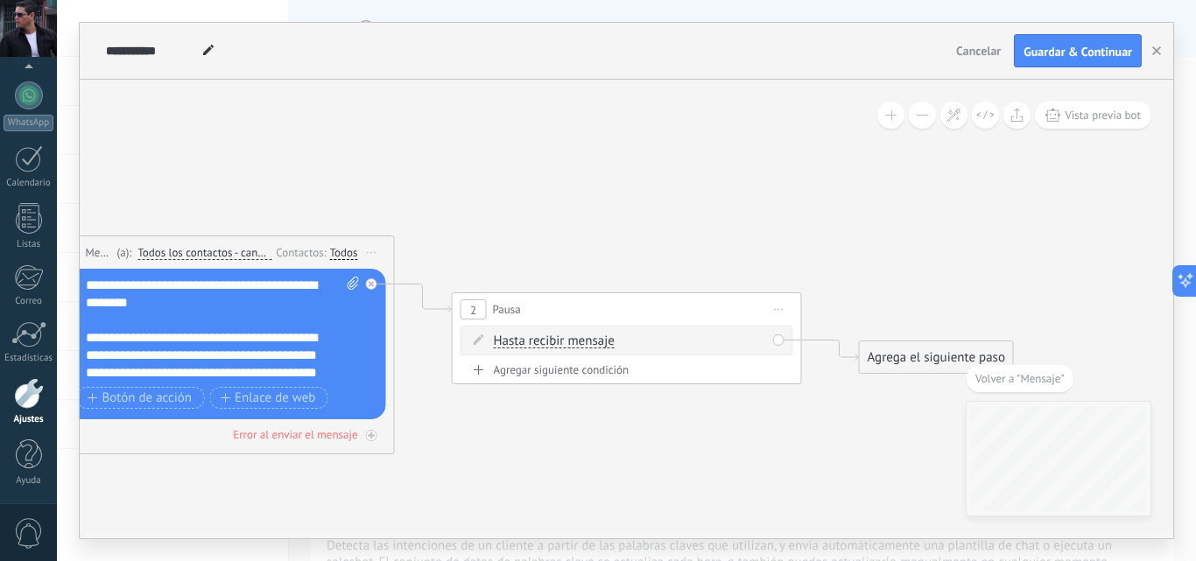
click at [537, 372] on div "Agregar siguiente condición" at bounding box center [627, 370] width 333 height 15
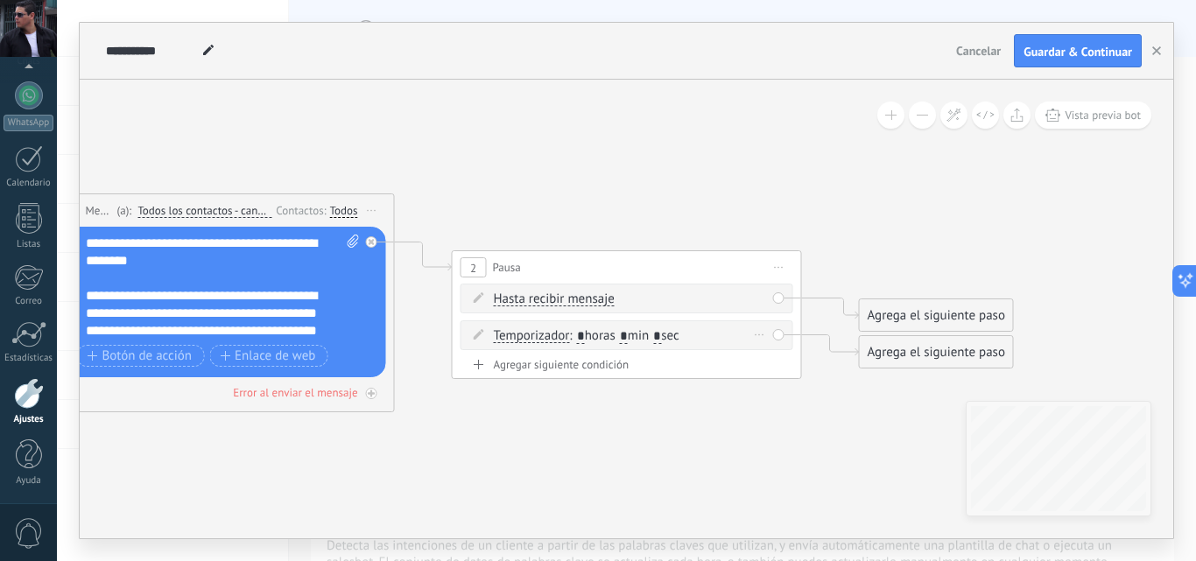
click at [641, 336] on span ": * horas * min * sec" at bounding box center [623, 335] width 109 height 17
click at [679, 336] on span ": * horas * min * sec" at bounding box center [623, 335] width 109 height 17
click at [661, 336] on input "*" at bounding box center [657, 337] width 8 height 14
click at [628, 335] on input "*" at bounding box center [624, 337] width 8 height 14
type input "*"
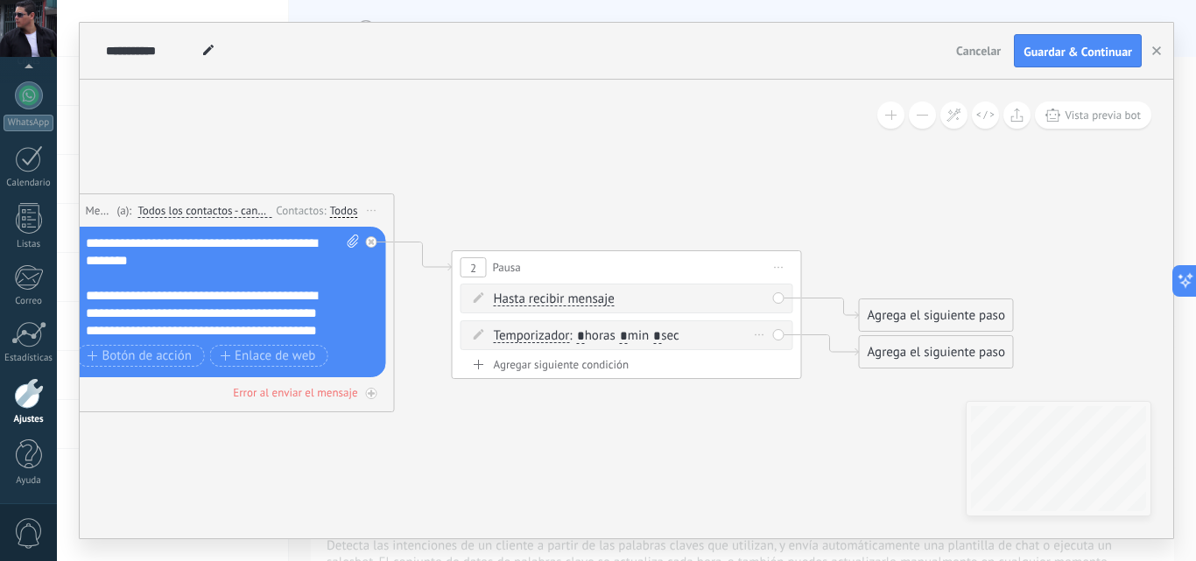
drag, startPoint x: 677, startPoint y: 334, endPoint x: 681, endPoint y: 342, distance: 9.8
click at [661, 334] on input "*" at bounding box center [657, 337] width 8 height 14
type input "*"
click at [922, 316] on div "Agrega el siguiente paso" at bounding box center [936, 315] width 153 height 29
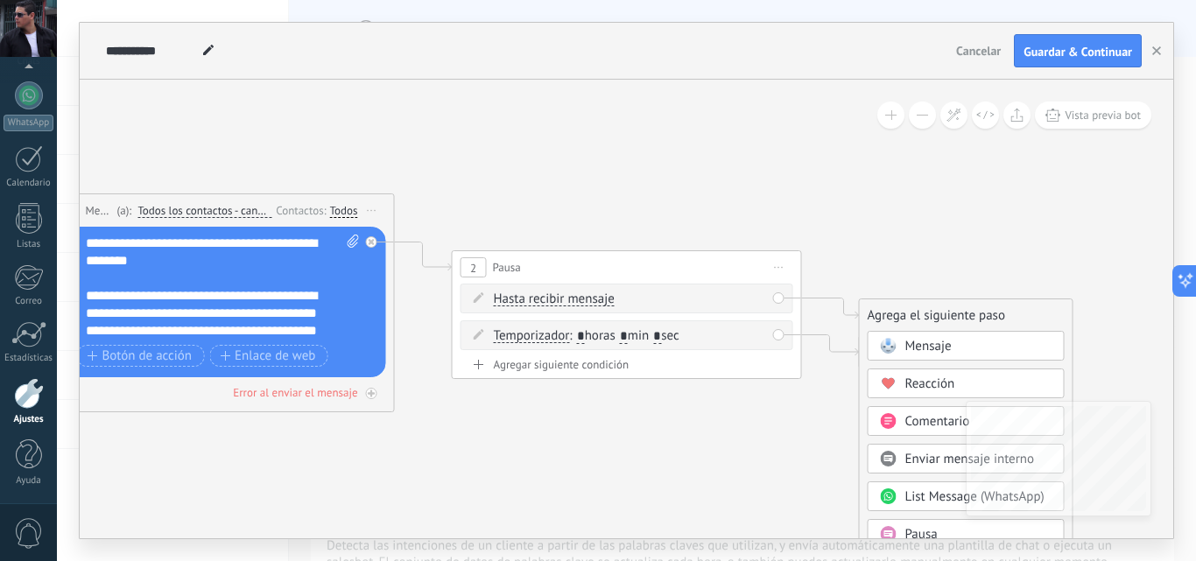
click at [933, 342] on span "Mensaje" at bounding box center [928, 346] width 46 height 17
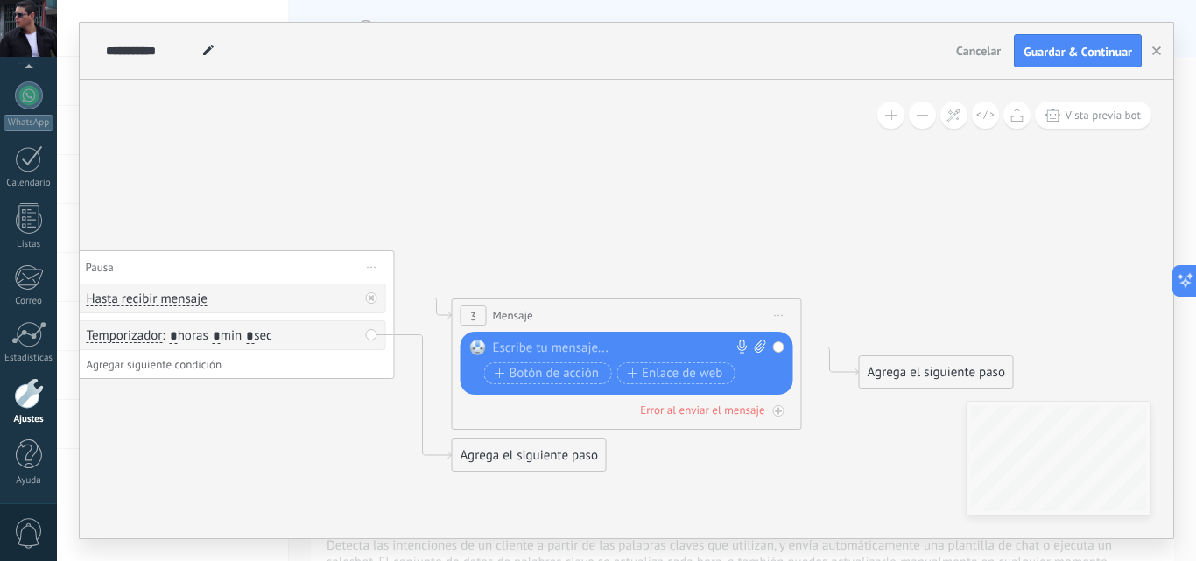
paste div
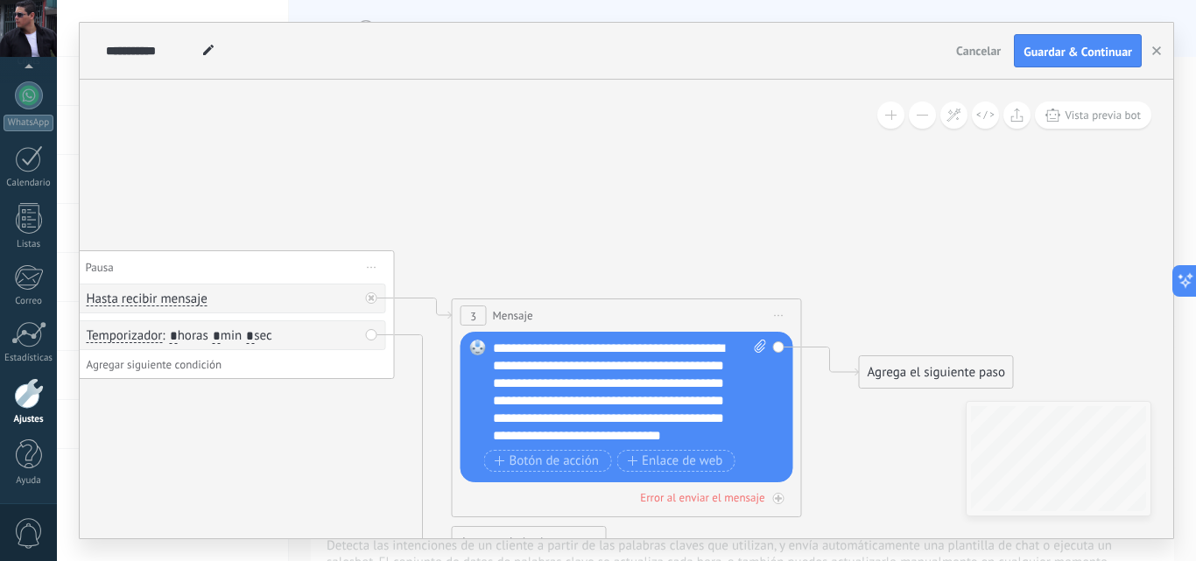
click at [888, 377] on div "Agrega el siguiente paso" at bounding box center [936, 372] width 153 height 29
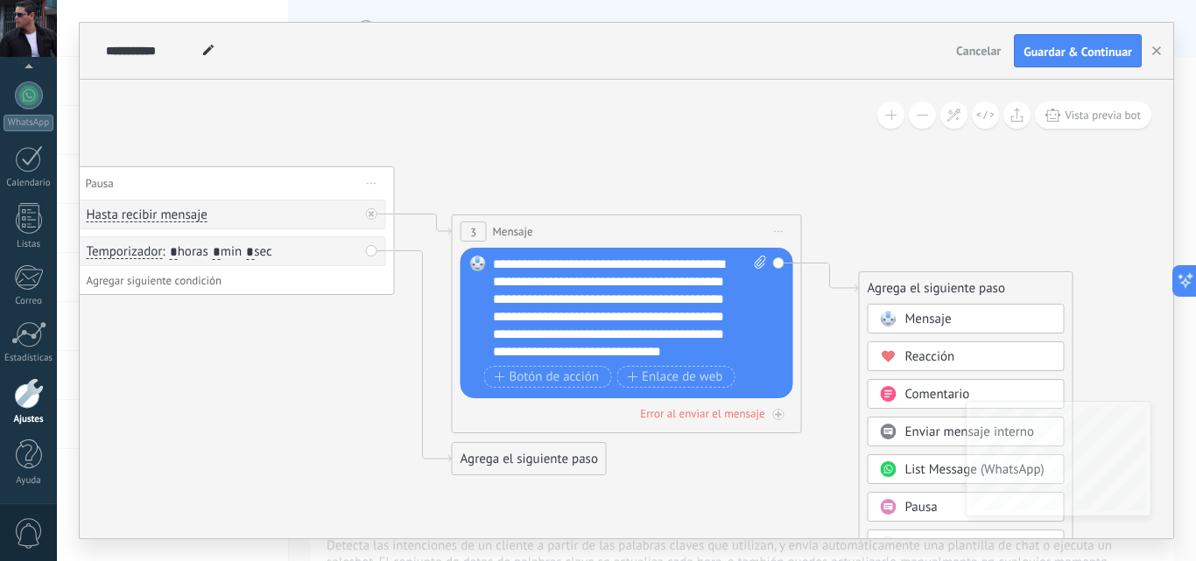
drag, startPoint x: 245, startPoint y: 179, endPoint x: 229, endPoint y: 285, distance: 108.0
click at [229, 285] on div "Agregar siguiente condición" at bounding box center [219, 280] width 333 height 15
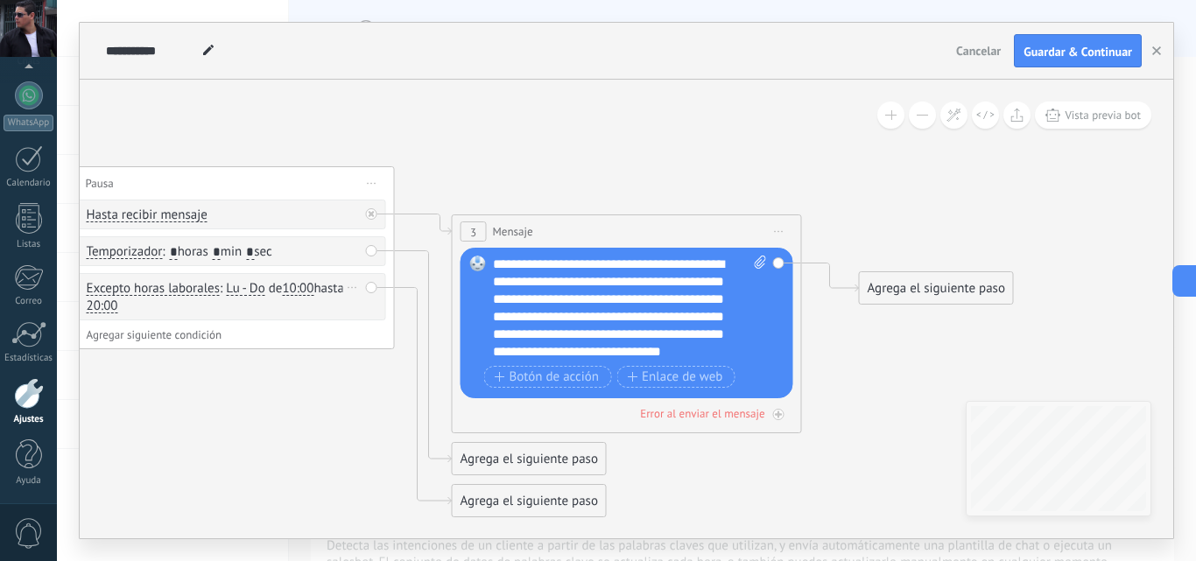
scroll to position [26, 0]
drag, startPoint x: 503, startPoint y: 508, endPoint x: 373, endPoint y: 388, distance: 177.2
click at [373, 388] on div "Agrega el siguiente paso" at bounding box center [398, 384] width 153 height 29
drag, startPoint x: 400, startPoint y: 380, endPoint x: 250, endPoint y: 292, distance: 173.9
drag, startPoint x: 250, startPoint y: 292, endPoint x: 112, endPoint y: 290, distance: 138.4
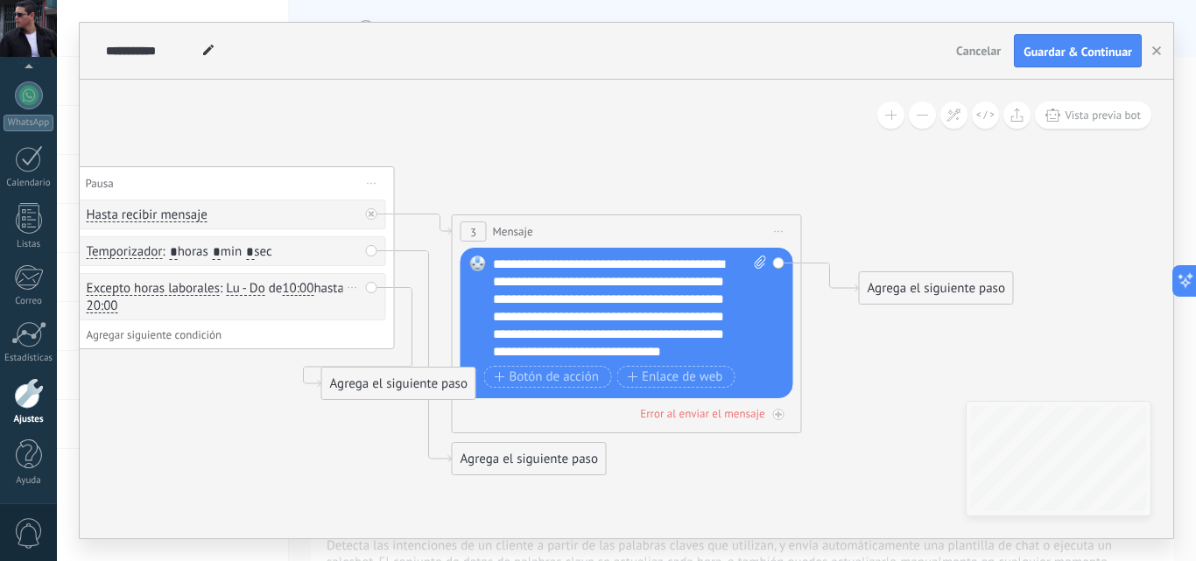
click at [112, 290] on span "Excepto horas laborales" at bounding box center [153, 289] width 133 height 14
click at [112, 290] on button "Excepto horas laborales" at bounding box center [187, 289] width 219 height 32
click at [369, 291] on div "Excepto horas laborales Excepto horas laborales Hasta que se abrió el video Has…" at bounding box center [219, 296] width 333 height 47
click at [371, 290] on div "Excepto horas laborales Excepto horas laborales Hasta que se abrió el video Has…" at bounding box center [219, 296] width 333 height 47
drag, startPoint x: 243, startPoint y: 341, endPoint x: 257, endPoint y: 257, distance: 85.2
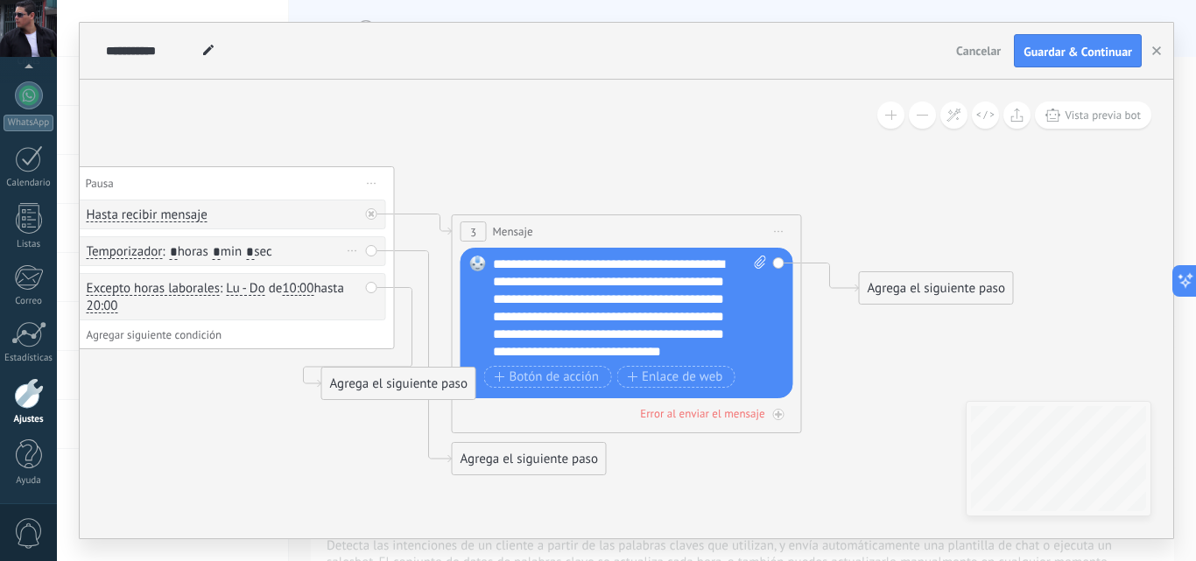
click at [257, 257] on div "2 Pausa ***** Iniciar vista previa aquí Cambiar nombre Duplicar Borrar Hasta re…" at bounding box center [220, 257] width 350 height 183
drag, startPoint x: 323, startPoint y: 292, endPoint x: 338, endPoint y: 258, distance: 37.3
click at [320, 258] on div "Hasta recibir mensaje Hasta recibir mensaje Temporizador Excepto horas laborale…" at bounding box center [219, 264] width 333 height 128
click at [353, 251] on icon at bounding box center [353, 251] width 9 height 2
click at [377, 273] on div "Borrar" at bounding box center [380, 276] width 78 height 30
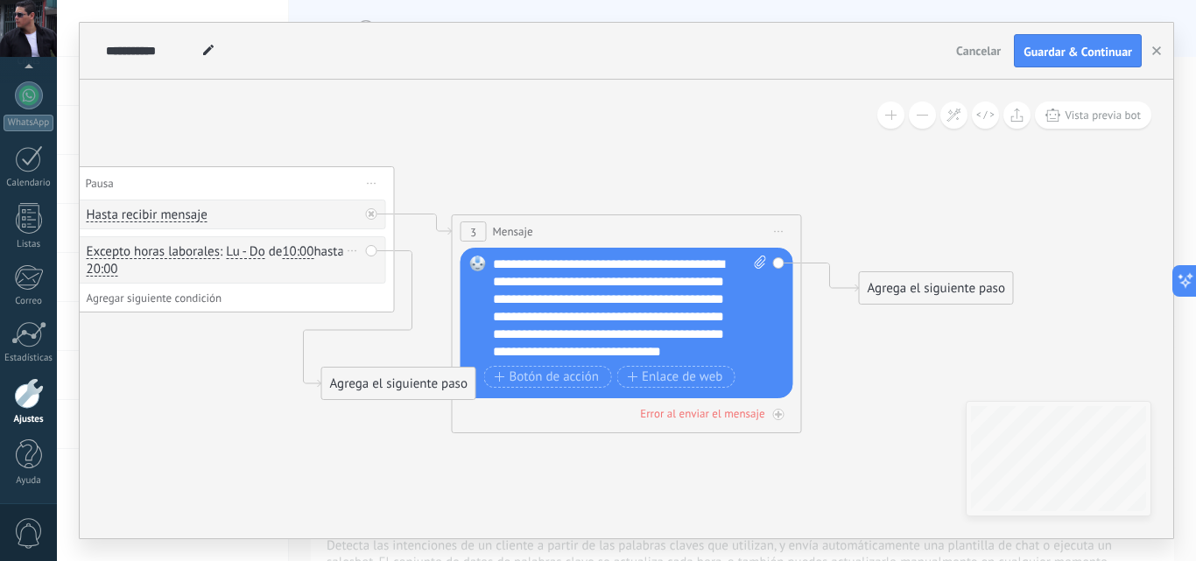
click at [351, 252] on div "Borrar" at bounding box center [352, 250] width 19 height 25
drag, startPoint x: 372, startPoint y: 272, endPoint x: 393, endPoint y: 268, distance: 21.5
click at [372, 273] on div "Borrar" at bounding box center [380, 276] width 78 height 30
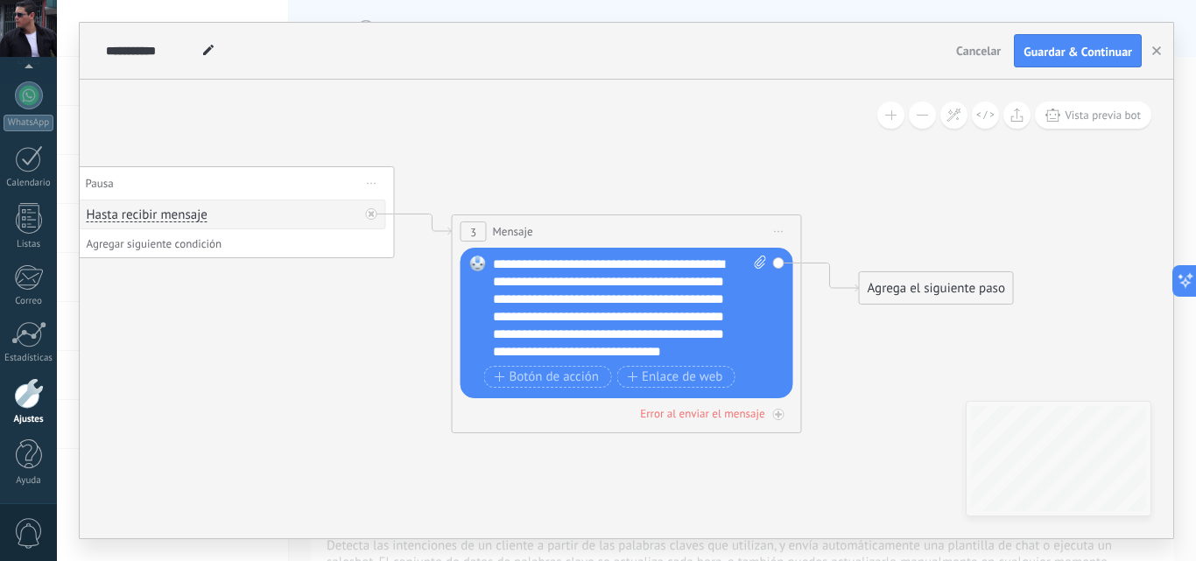
click at [376, 184] on icon at bounding box center [372, 184] width 9 height 2
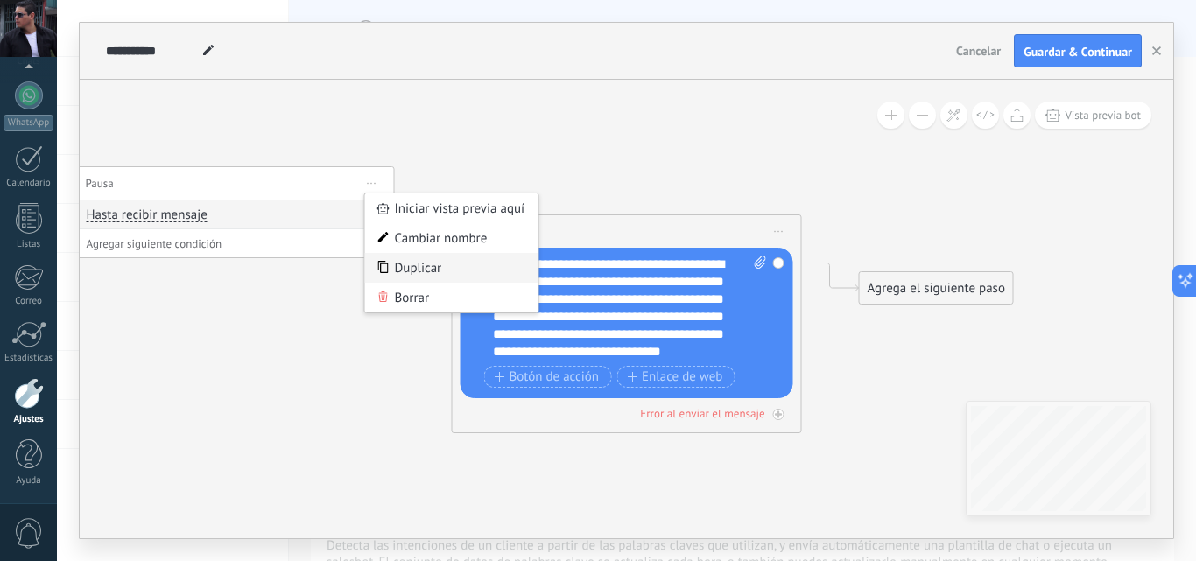
click at [420, 267] on div "Duplicar" at bounding box center [451, 268] width 173 height 30
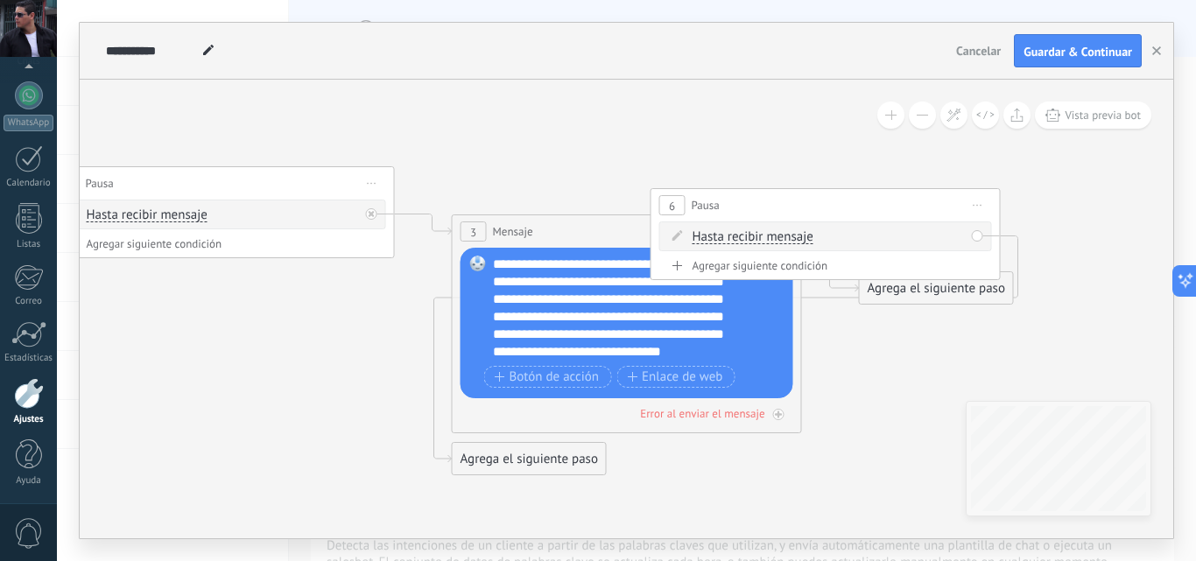
drag, startPoint x: 310, startPoint y: 345, endPoint x: 916, endPoint y: 218, distance: 619.1
click at [916, 218] on div "6 Pausa ***** Iniciar vista previa aquí Cambiar nombre Duplicar Borrar" at bounding box center [825, 205] width 349 height 32
drag, startPoint x: 894, startPoint y: 306, endPoint x: 1045, endPoint y: 293, distance: 151.1
click at [1045, 293] on div "Agrega el siguiente paso" at bounding box center [1086, 292] width 153 height 29
drag, startPoint x: 867, startPoint y: 255, endPoint x: 942, endPoint y: 402, distance: 165.3
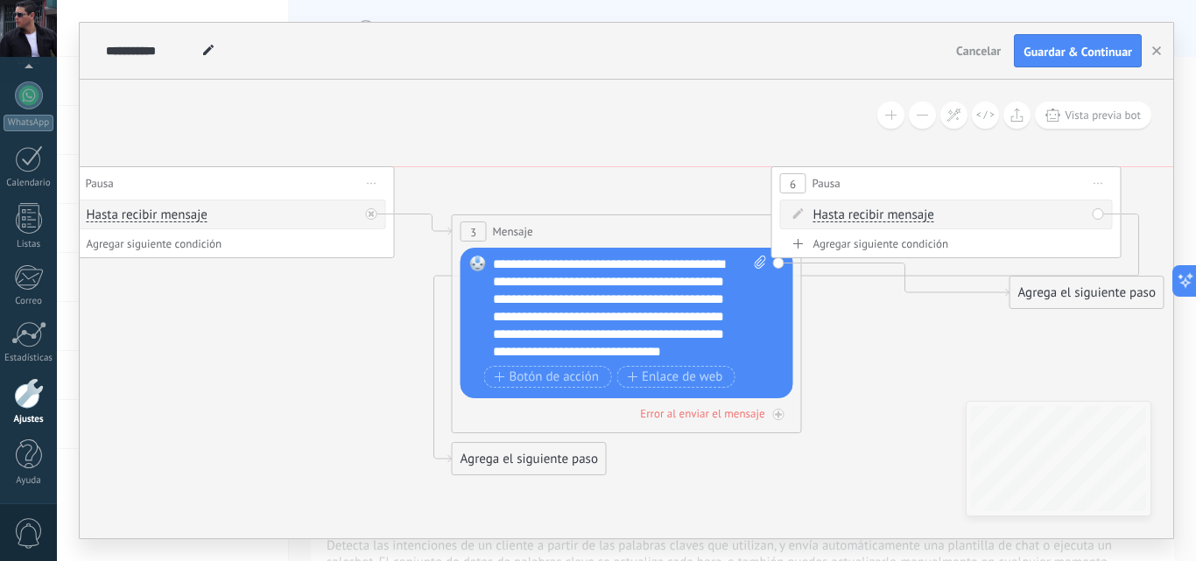
drag, startPoint x: 861, startPoint y: 204, endPoint x: 982, endPoint y: 176, distance: 124.0
click at [982, 176] on div "6 Pausa ***** Iniciar vista previa aquí Cambiar nombre Duplicar Borrar" at bounding box center [946, 183] width 349 height 32
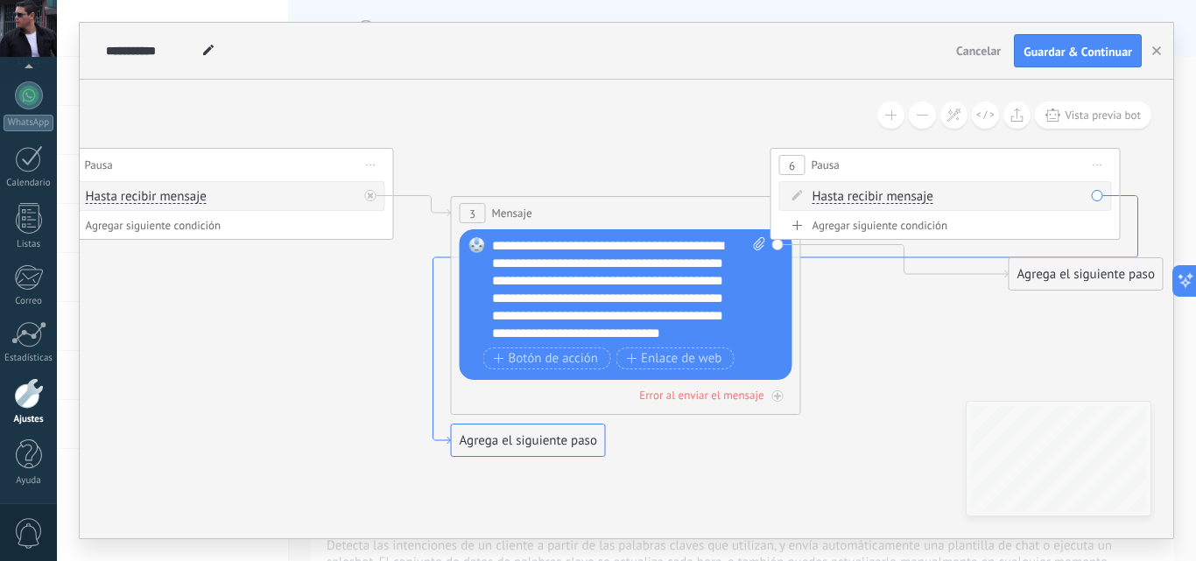
drag, startPoint x: 837, startPoint y: 276, endPoint x: 836, endPoint y: 257, distance: 18.4
click at [836, 257] on icon at bounding box center [785, 320] width 705 height 249
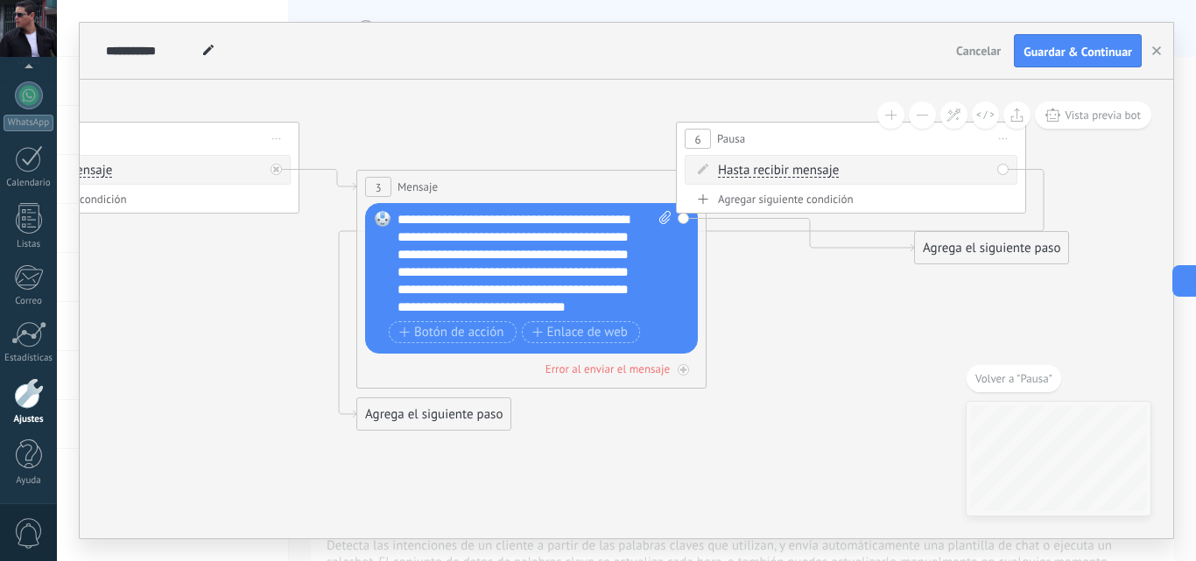
drag, startPoint x: 1009, startPoint y: 310, endPoint x: 786, endPoint y: 331, distance: 223.4
click at [786, 331] on icon at bounding box center [181, 219] width 2566 height 1299
drag, startPoint x: 1004, startPoint y: 171, endPoint x: 715, endPoint y: 219, distance: 292.9
click at [717, 219] on icon at bounding box center [811, 235] width 208 height 33
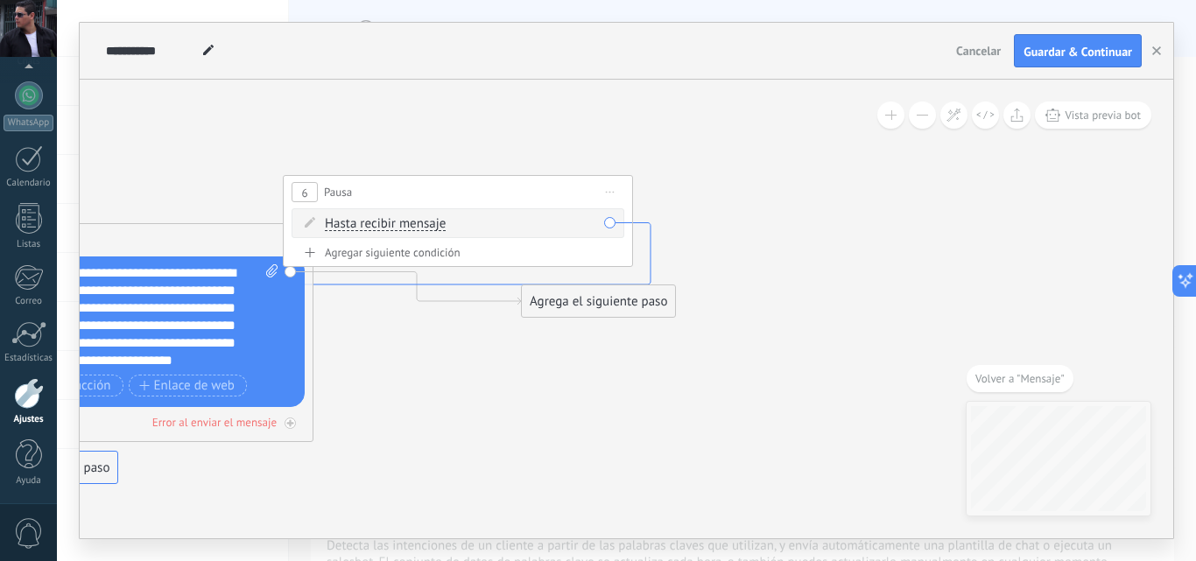
drag, startPoint x: 496, startPoint y: 291, endPoint x: 439, endPoint y: 283, distance: 58.3
click at [439, 283] on icon at bounding box center [298, 347] width 705 height 249
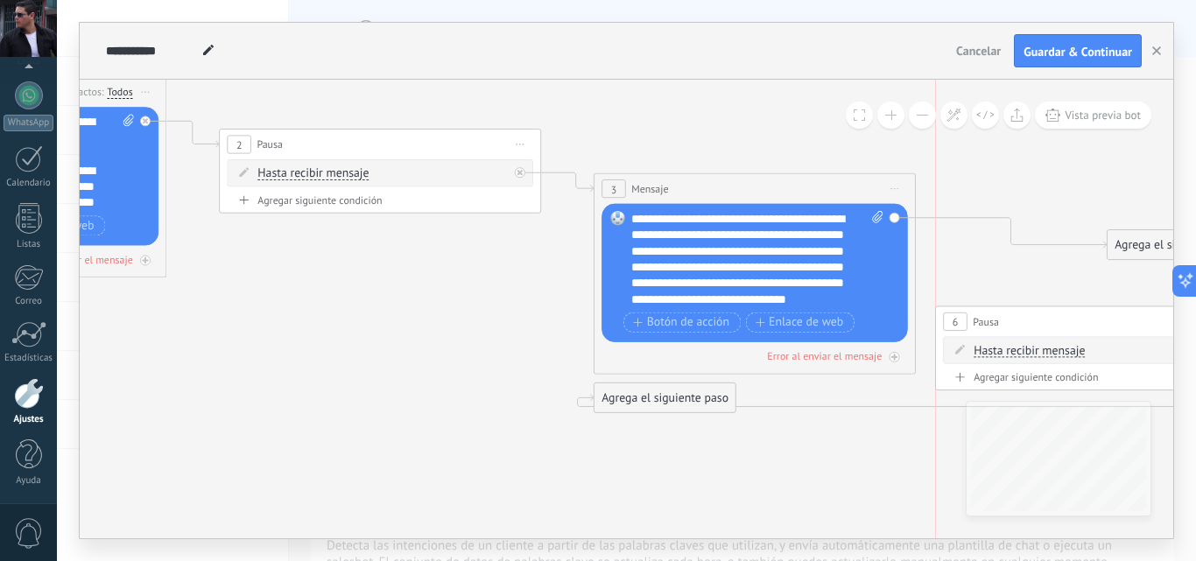
drag, startPoint x: 991, startPoint y: 144, endPoint x: 1034, endPoint y: 322, distance: 182.9
click at [1034, 322] on div "6 Pausa ***** Iniciar vista previa aquí Cambiar nombre Duplicar Borrar" at bounding box center [1096, 321] width 320 height 30
drag, startPoint x: 1022, startPoint y: 325, endPoint x: 1051, endPoint y: 136, distance: 191.3
click at [1051, 136] on div "6 Pausa ***** Iniciar vista previa aquí Cambiar nombre Duplicar Borrar" at bounding box center [1124, 132] width 320 height 30
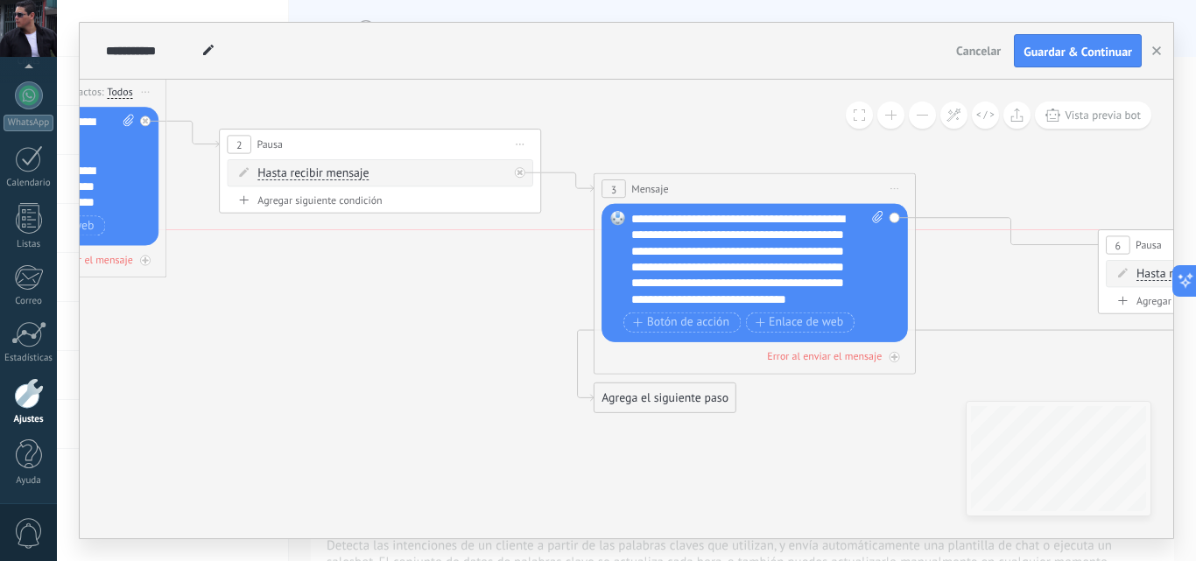
drag, startPoint x: 1040, startPoint y: 134, endPoint x: 1175, endPoint y: 243, distance: 173.7
click at [1175, 243] on div "**********" at bounding box center [626, 280] width 1139 height 561
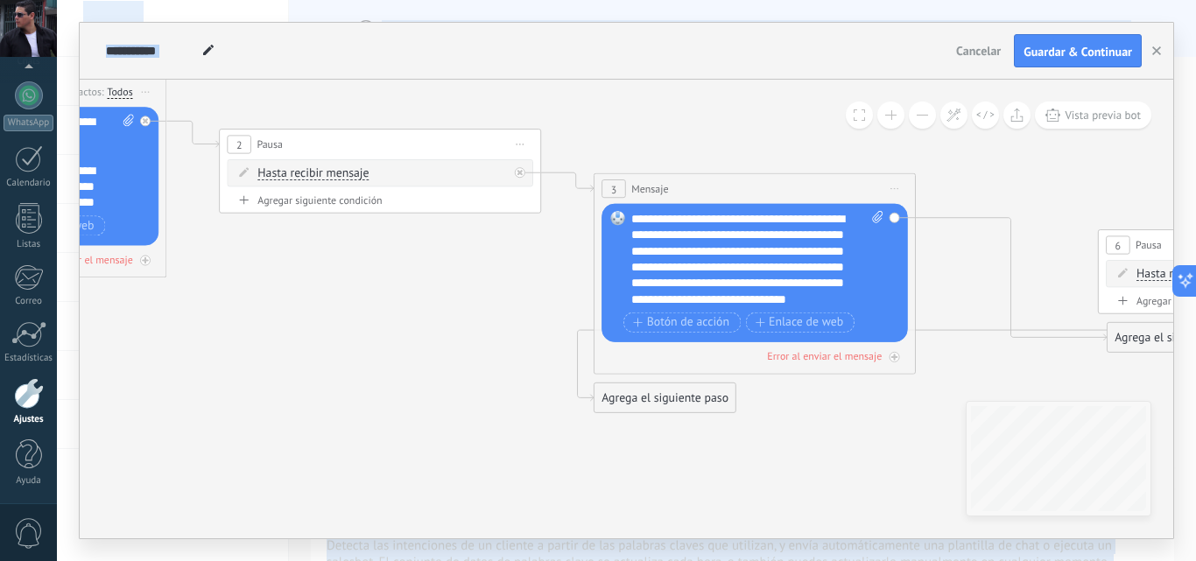
drag, startPoint x: 498, startPoint y: 548, endPoint x: 767, endPoint y: 561, distance: 269.1
click at [767, 560] on html ".abccls-1,.abccls-2{fill-rule:evenodd}.abccls-2{fill:#fff} .abfcls-1{fill:none}…" at bounding box center [598, 280] width 1196 height 561
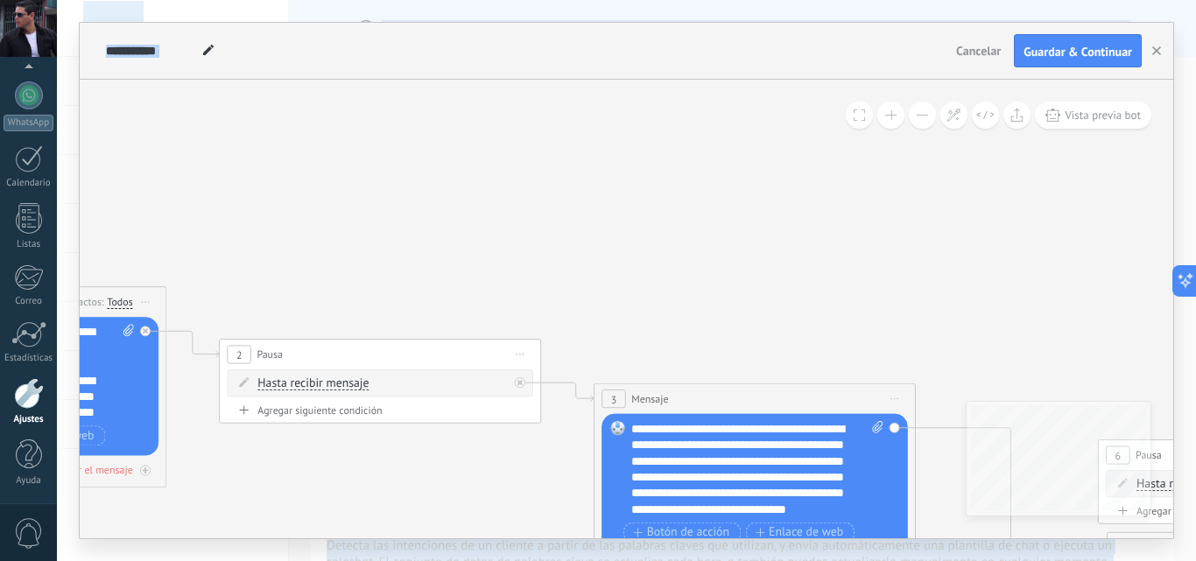
scroll to position [18, 0]
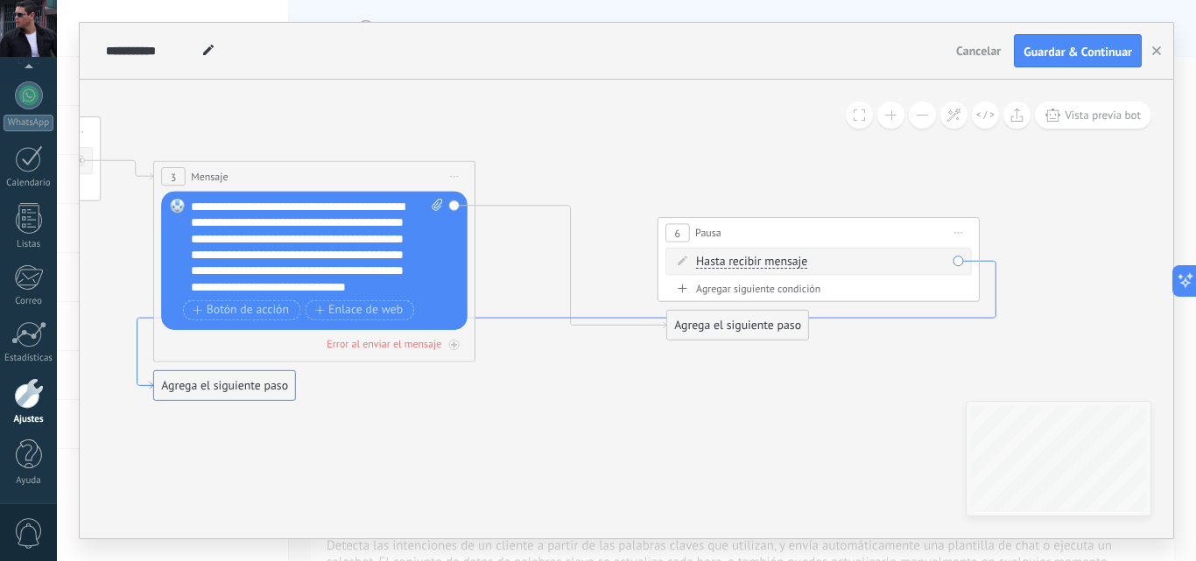
drag, startPoint x: 987, startPoint y: 372, endPoint x: 569, endPoint y: 317, distance: 421.3
click at [569, 317] on icon at bounding box center [566, 325] width 859 height 128
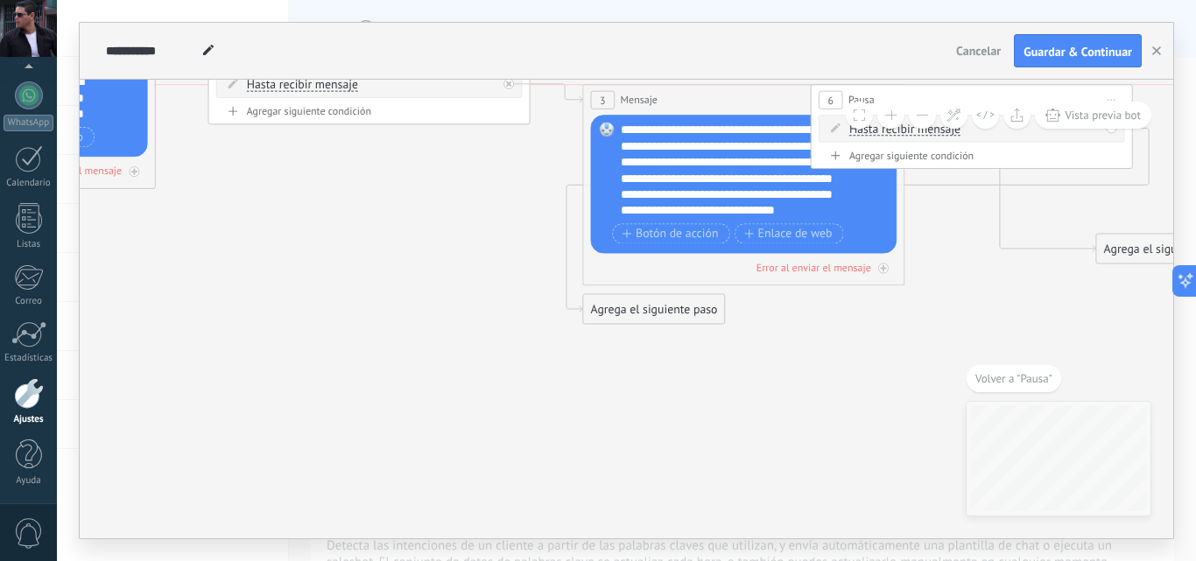
drag, startPoint x: 1158, startPoint y: 152, endPoint x: 883, endPoint y: 103, distance: 280.2
click at [883, 103] on div "**********" at bounding box center [627, 309] width 1094 height 459
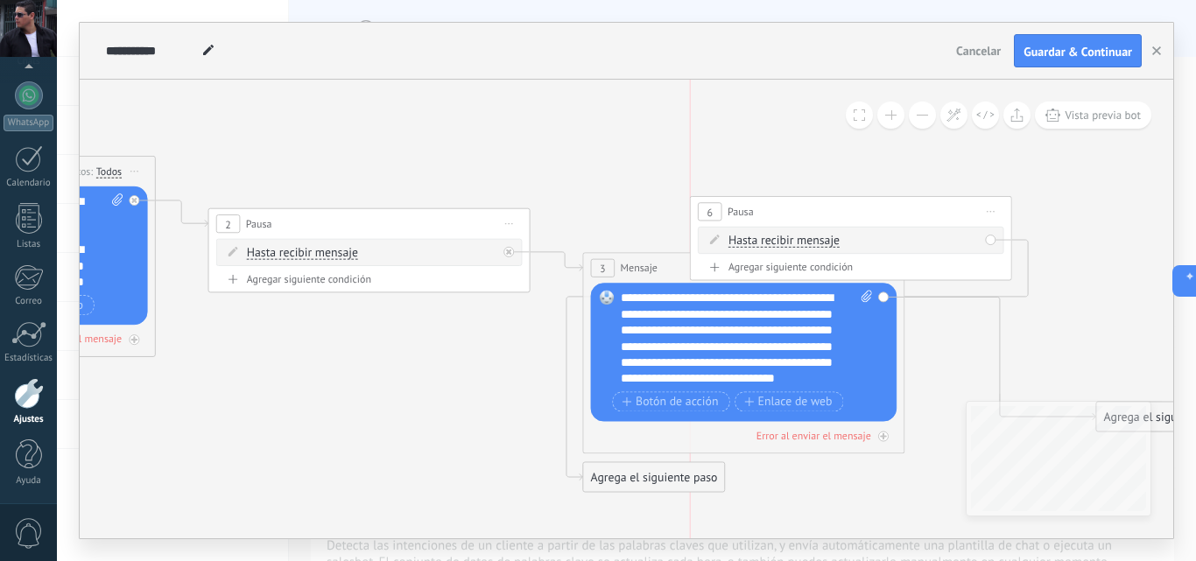
drag, startPoint x: 943, startPoint y: 278, endPoint x: 778, endPoint y: 215, distance: 177.1
click at [778, 215] on div "6 Pausa ***** Iniciar vista previa aquí Cambiar nombre Duplicar Borrar" at bounding box center [851, 212] width 320 height 30
drag, startPoint x: 883, startPoint y: 298, endPoint x: 1089, endPoint y: 324, distance: 208.3
drag, startPoint x: 881, startPoint y: 296, endPoint x: 937, endPoint y: 331, distance: 66.1
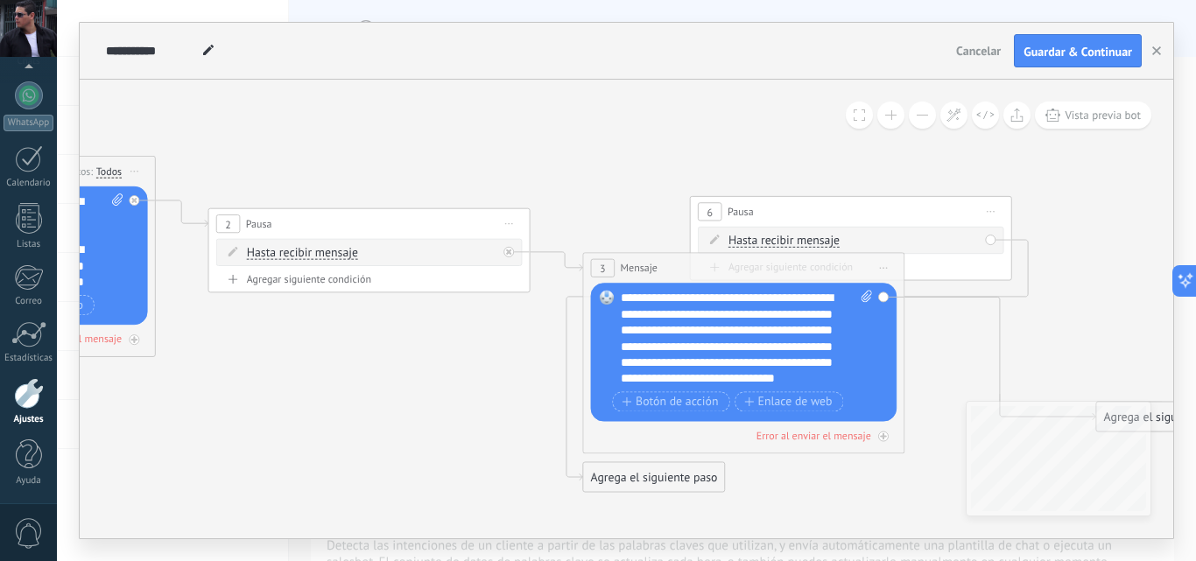
drag, startPoint x: 882, startPoint y: 296, endPoint x: 949, endPoint y: 342, distance: 81.9
click at [949, 342] on icon at bounding box center [414, 298] width 2345 height 1194
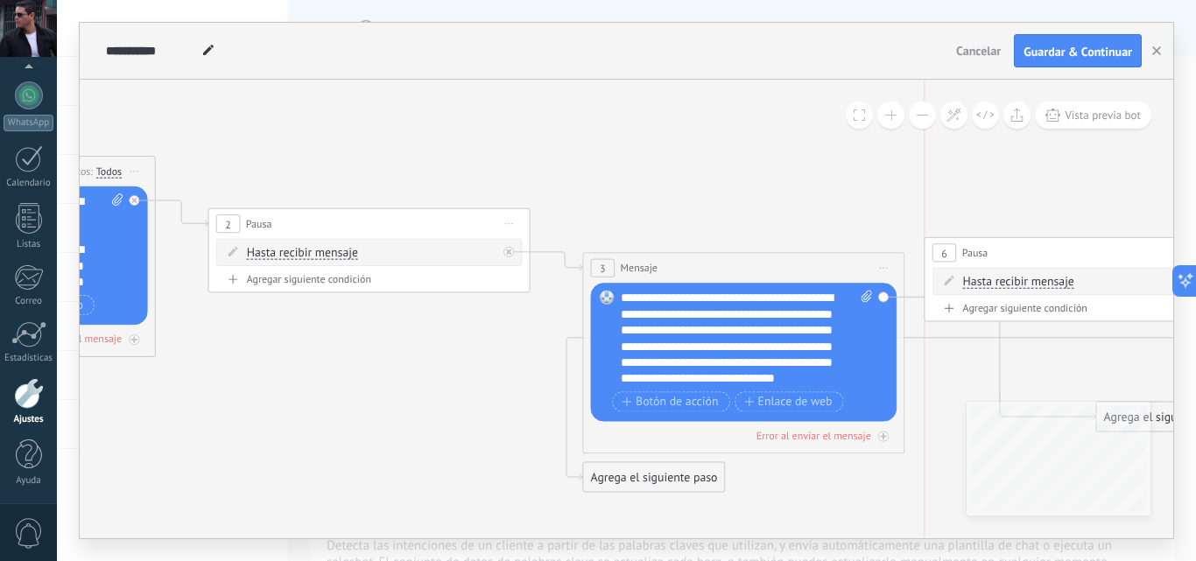
drag, startPoint x: 849, startPoint y: 214, endPoint x: 1090, endPoint y: 255, distance: 244.3
click at [1090, 255] on div "6 Pausa ***** Iniciar vista previa aquí Cambiar nombre Duplicar Borrar" at bounding box center [1085, 253] width 320 height 30
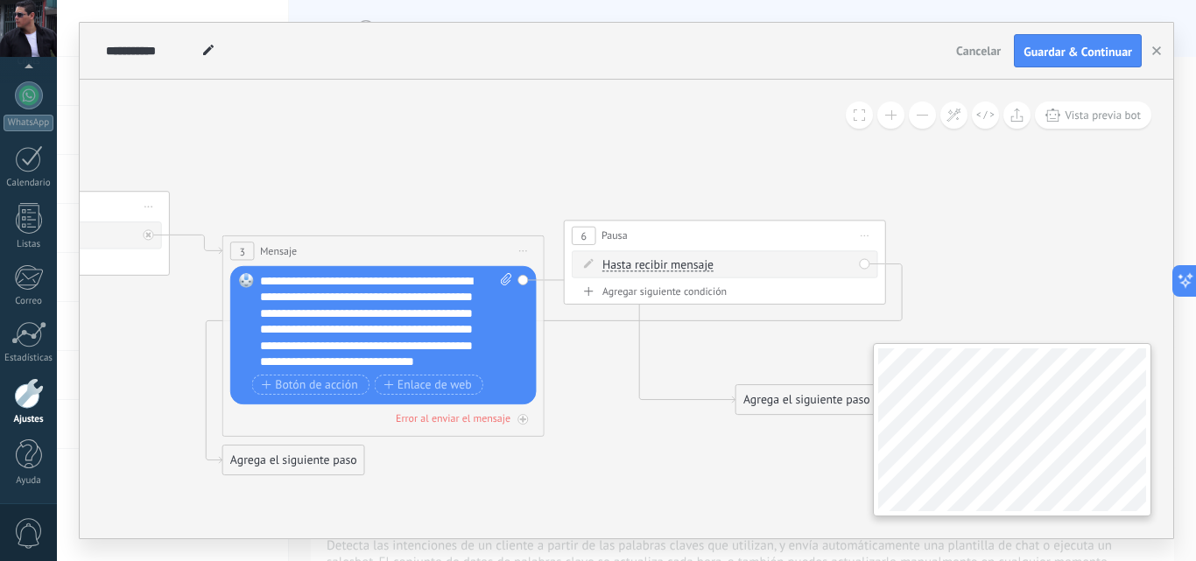
click at [1182, 421] on div "**********" at bounding box center [626, 280] width 1139 height 561
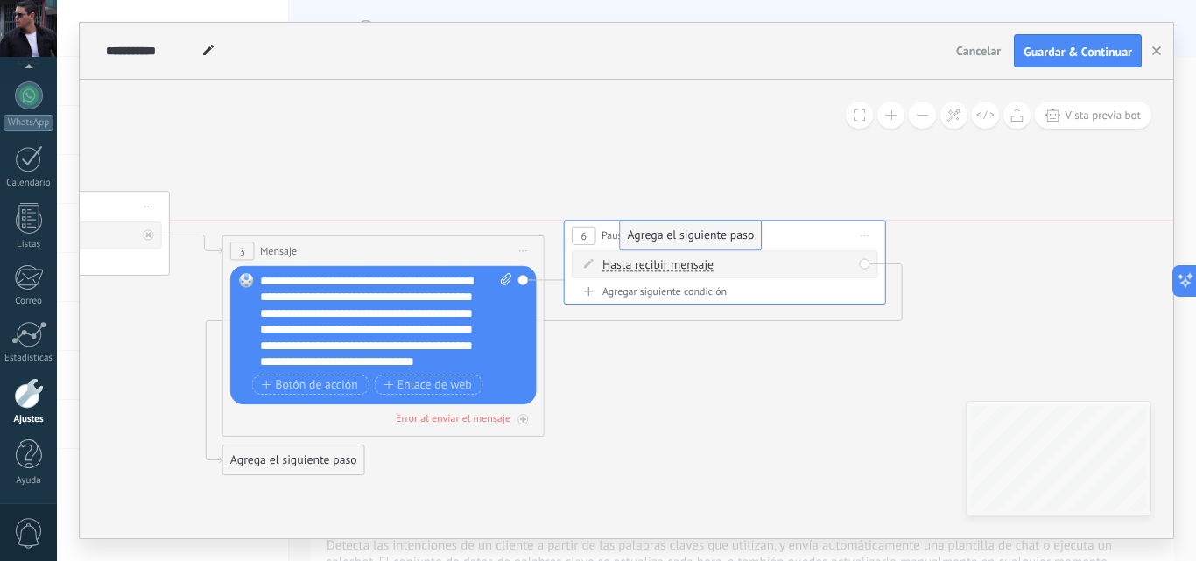
drag, startPoint x: 799, startPoint y: 401, endPoint x: 684, endPoint y: 243, distance: 196.2
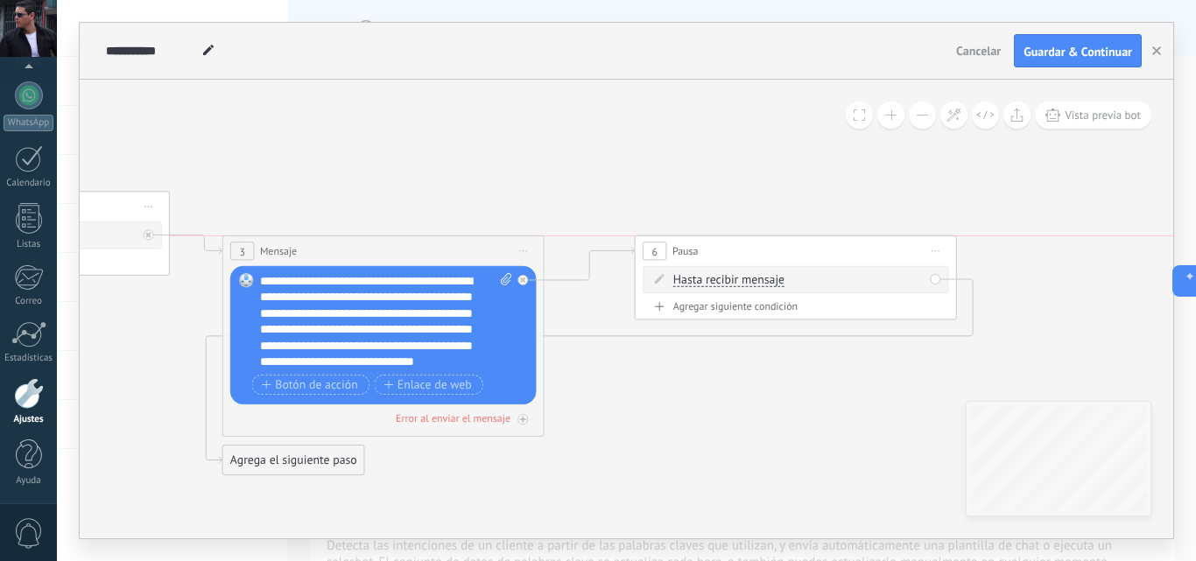
drag, startPoint x: 801, startPoint y: 240, endPoint x: 872, endPoint y: 251, distance: 71.8
click at [872, 251] on div "6 Pausa ***** Iniciar vista previa aquí Cambiar nombre Duplicar Borrar" at bounding box center [796, 251] width 320 height 30
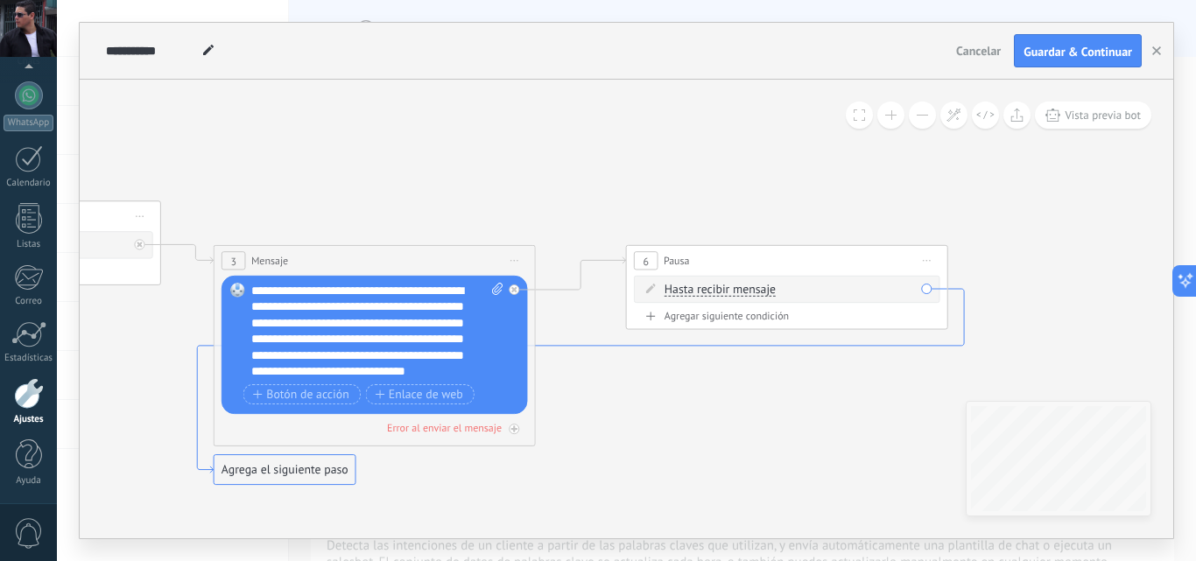
drag, startPoint x: 574, startPoint y: 336, endPoint x: 565, endPoint y: 346, distance: 13.0
click at [565, 346] on icon at bounding box center [580, 381] width 767 height 184
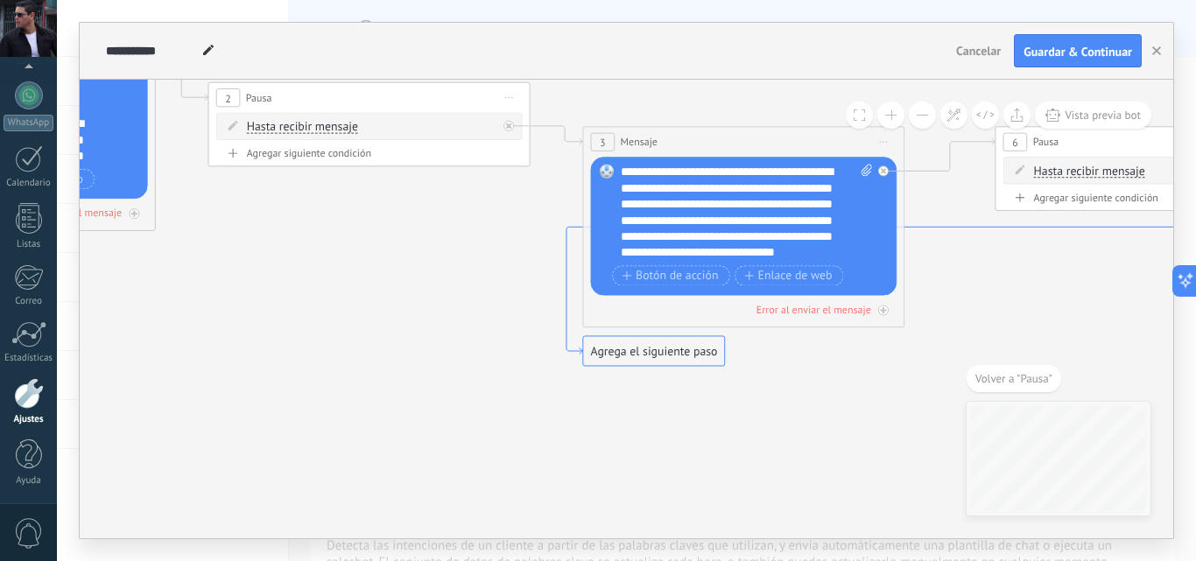
drag, startPoint x: 1024, startPoint y: 225, endPoint x: 1052, endPoint y: 227, distance: 28.1
click at [1052, 227] on icon at bounding box center [950, 262] width 767 height 184
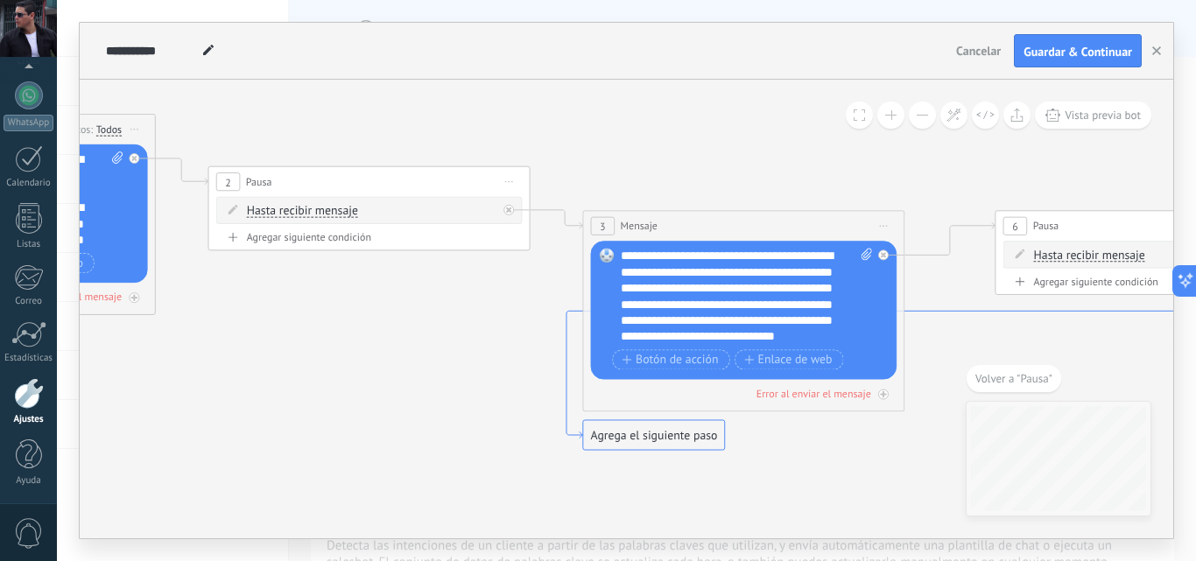
drag, startPoint x: 924, startPoint y: 311, endPoint x: 1043, endPoint y: 347, distance: 124.4
click at [1043, 347] on icon at bounding box center [480, 256] width 2477 height 1194
drag, startPoint x: 640, startPoint y: 441, endPoint x: 1195, endPoint y: 341, distance: 564.1
click at [1182, 341] on div "**********" at bounding box center [626, 280] width 1139 height 561
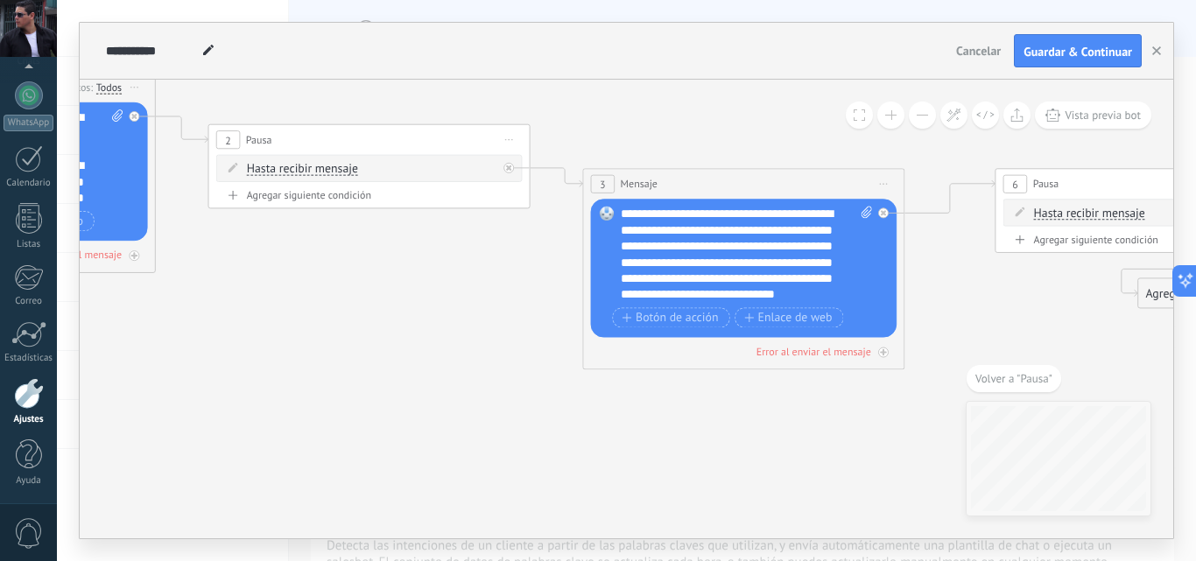
drag, startPoint x: 599, startPoint y: 547, endPoint x: 796, endPoint y: 551, distance: 197.1
click at [785, 553] on div "**********" at bounding box center [626, 280] width 1139 height 561
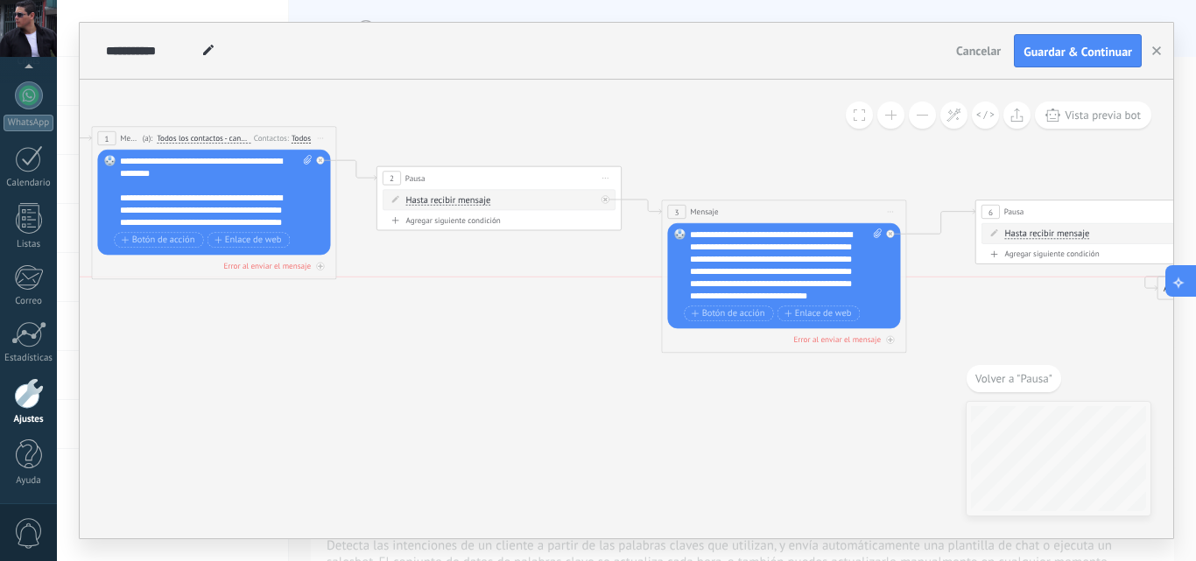
drag, startPoint x: 1122, startPoint y: 296, endPoint x: 1191, endPoint y: 288, distance: 69.6
click at [1182, 287] on body ".abccls-1,.abccls-2{fill-rule:evenodd}.abccls-2{fill:#fff} .abfcls-1{fill:none}…" at bounding box center [598, 280] width 1196 height 561
drag, startPoint x: 493, startPoint y: 179, endPoint x: 471, endPoint y: 175, distance: 22.2
click at [471, 175] on div "2 Pausa ***** Iniciar vista previa aquí Cambiar nombre Duplicar Borrar" at bounding box center [474, 174] width 244 height 23
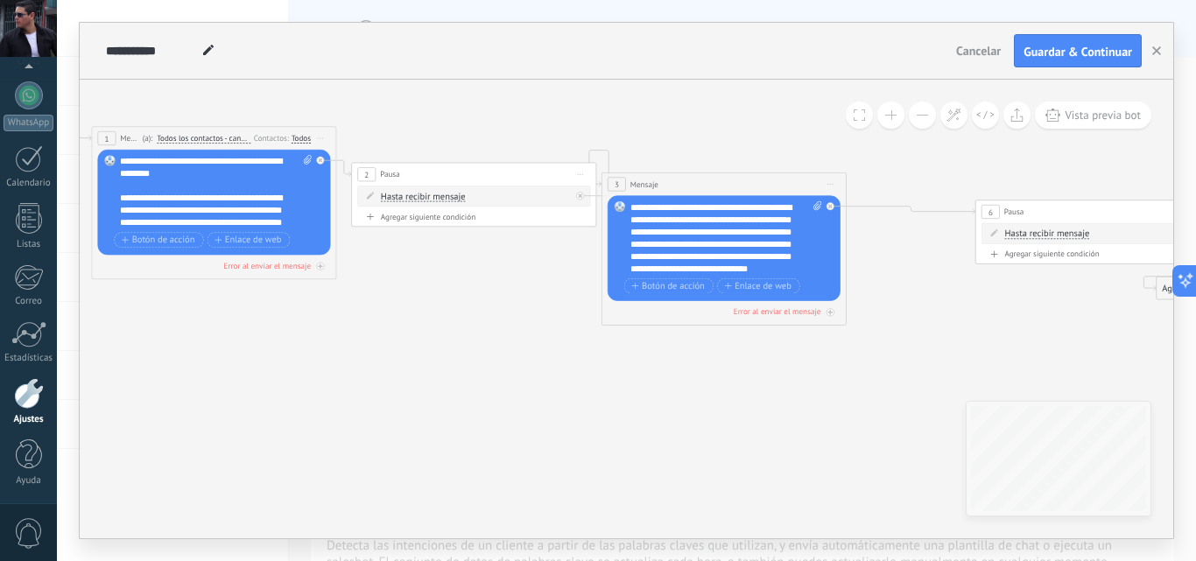
drag, startPoint x: 760, startPoint y: 208, endPoint x: 701, endPoint y: 180, distance: 65.4
click at [701, 180] on div "3 Mensaje ******* (a): Todos los contactos - canales seleccionados Todos los co…" at bounding box center [724, 184] width 244 height 23
drag, startPoint x: 1074, startPoint y: 212, endPoint x: 959, endPoint y: 195, distance: 116.8
click at [959, 195] on div "6 Pausa ***** Iniciar vista previa aquí Cambiar nombre Duplicar Borrar" at bounding box center [984, 194] width 244 height 23
drag, startPoint x: 1166, startPoint y: 285, endPoint x: 1135, endPoint y: 253, distance: 44.6
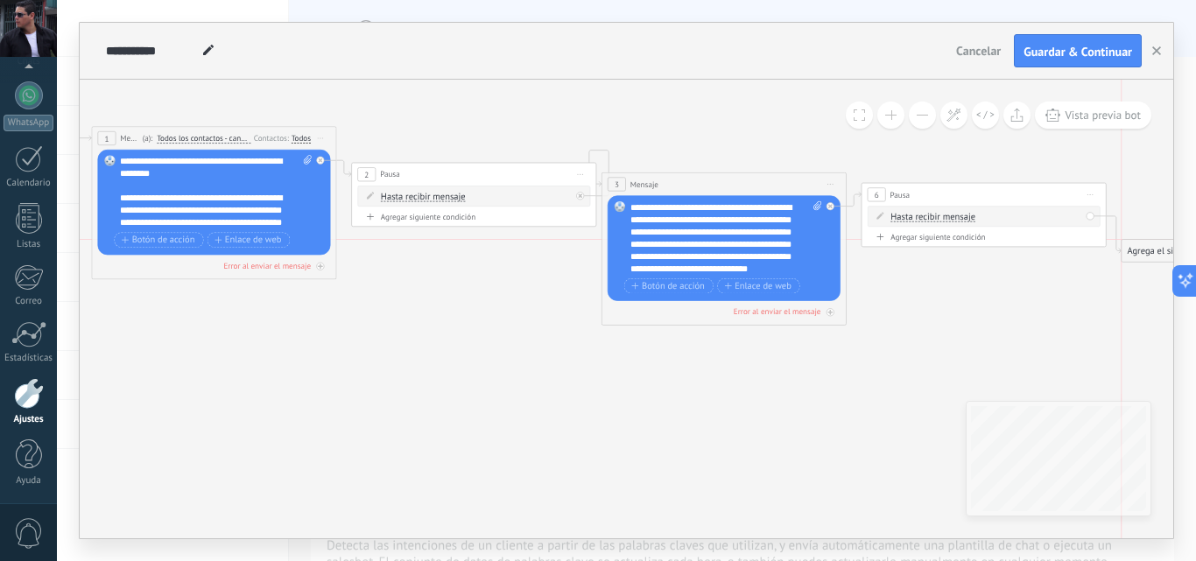
click at [1135, 253] on div "Agrega el siguiente paso" at bounding box center [1176, 251] width 108 height 20
click at [973, 217] on span "Hasta recibir mensaje" at bounding box center [933, 217] width 85 height 10
click at [973, 217] on button "Hasta recibir mensaje" at bounding box center [960, 217] width 153 height 22
click at [951, 216] on span "Hasta recibir mensaje" at bounding box center [951, 218] width 148 height 12
click at [1152, 253] on div "Agrega el siguiente paso" at bounding box center [1176, 251] width 108 height 20
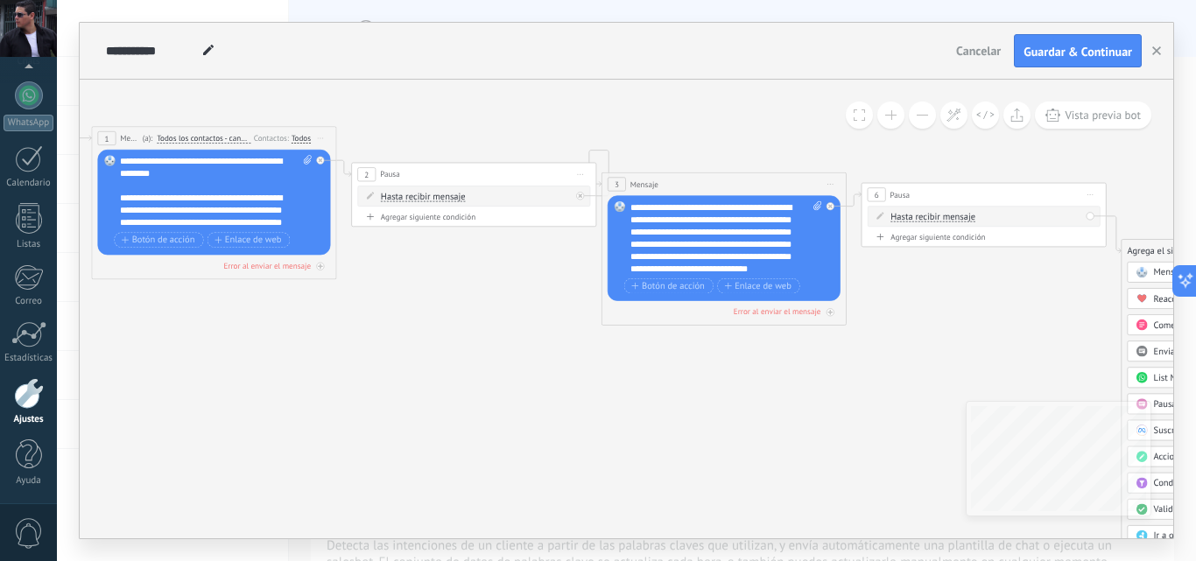
click at [1162, 274] on span "Mensaje" at bounding box center [1170, 272] width 32 height 11
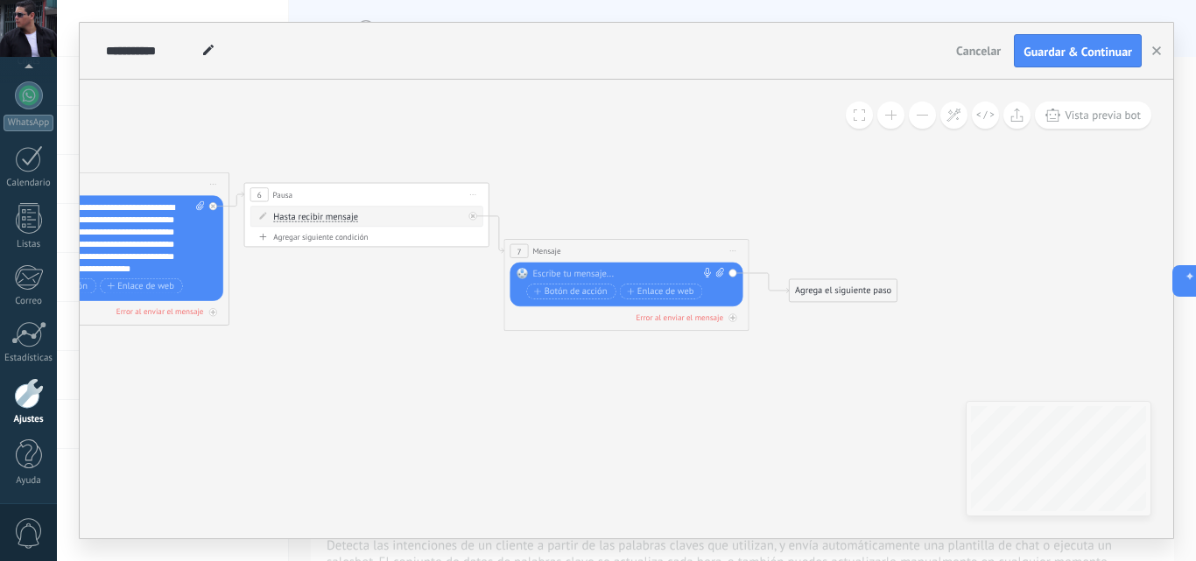
paste div
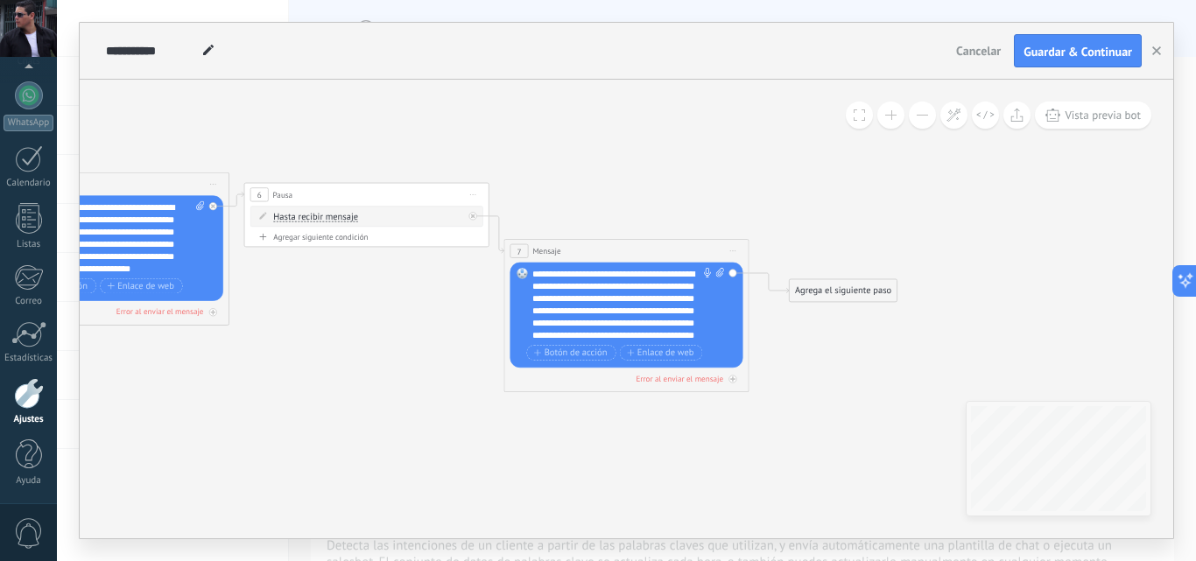
click at [719, 271] on icon at bounding box center [720, 273] width 8 height 10
drag, startPoint x: 337, startPoint y: 195, endPoint x: 311, endPoint y: 306, distance: 113.4
click at [311, 306] on icon at bounding box center [93, 208] width 2138 height 857
click at [476, 195] on span "Iniciar vista previa aquí Cambiar nombre Duplicar Borrar" at bounding box center [472, 195] width 19 height 18
click at [501, 257] on div "Duplicar" at bounding box center [528, 253] width 121 height 21
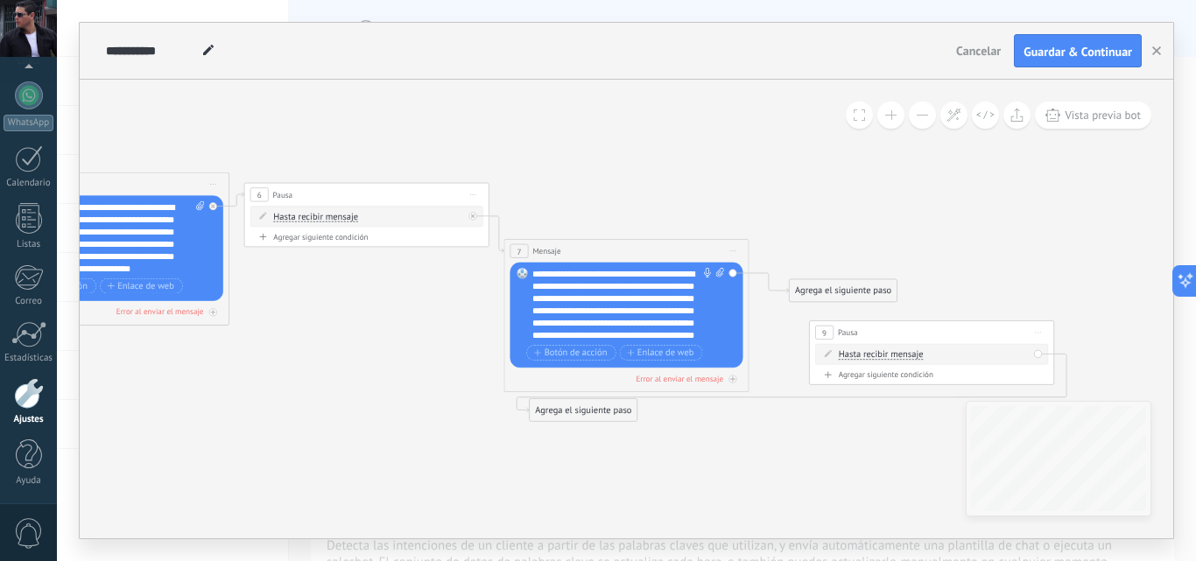
drag, startPoint x: 342, startPoint y: 299, endPoint x: 907, endPoint y: 334, distance: 565.8
click at [907, 334] on div "9 Pausa ***** Iniciar vista previa aquí Cambiar nombre Duplicar Borrar" at bounding box center [932, 332] width 244 height 23
drag, startPoint x: 835, startPoint y: 288, endPoint x: 894, endPoint y: 349, distance: 84.2
drag, startPoint x: 891, startPoint y: 332, endPoint x: 872, endPoint y: 260, distance: 74.1
click at [872, 260] on div "9 Pausa ***** Iniciar vista previa aquí Cambiar nombre Duplicar Borrar" at bounding box center [913, 260] width 244 height 23
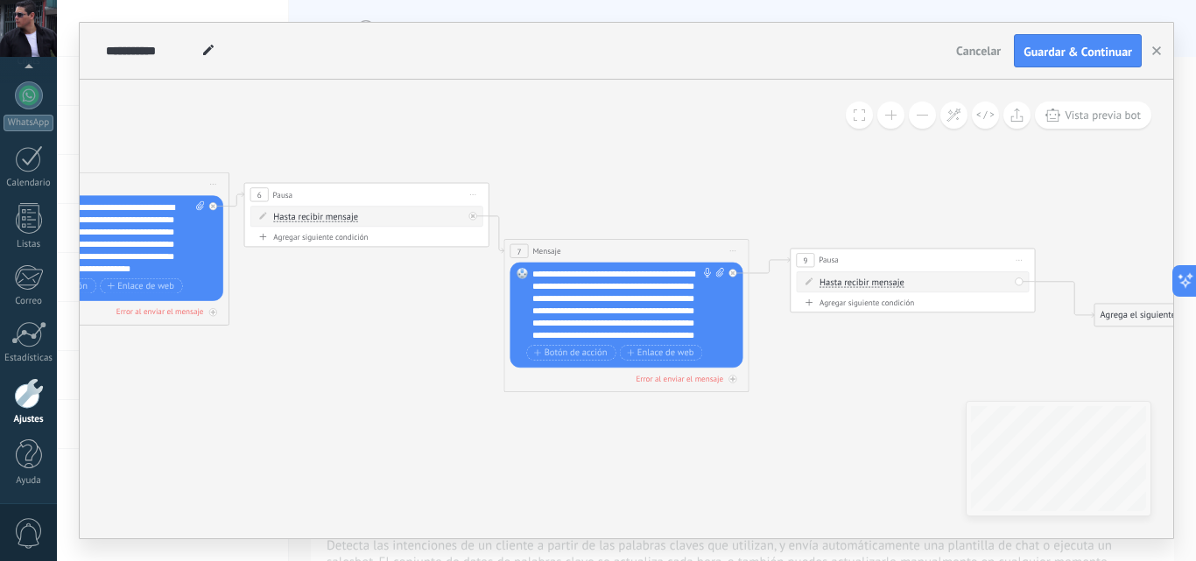
drag, startPoint x: 588, startPoint y: 412, endPoint x: 1153, endPoint y: 317, distance: 573.5
click at [1153, 317] on div "Agrega el siguiente paso" at bounding box center [1149, 316] width 108 height 20
click at [810, 262] on div "9" at bounding box center [805, 260] width 18 height 14
click at [832, 260] on span "Pausa" at bounding box center [829, 260] width 20 height 11
drag, startPoint x: 1131, startPoint y: 317, endPoint x: 1086, endPoint y: 317, distance: 45.5
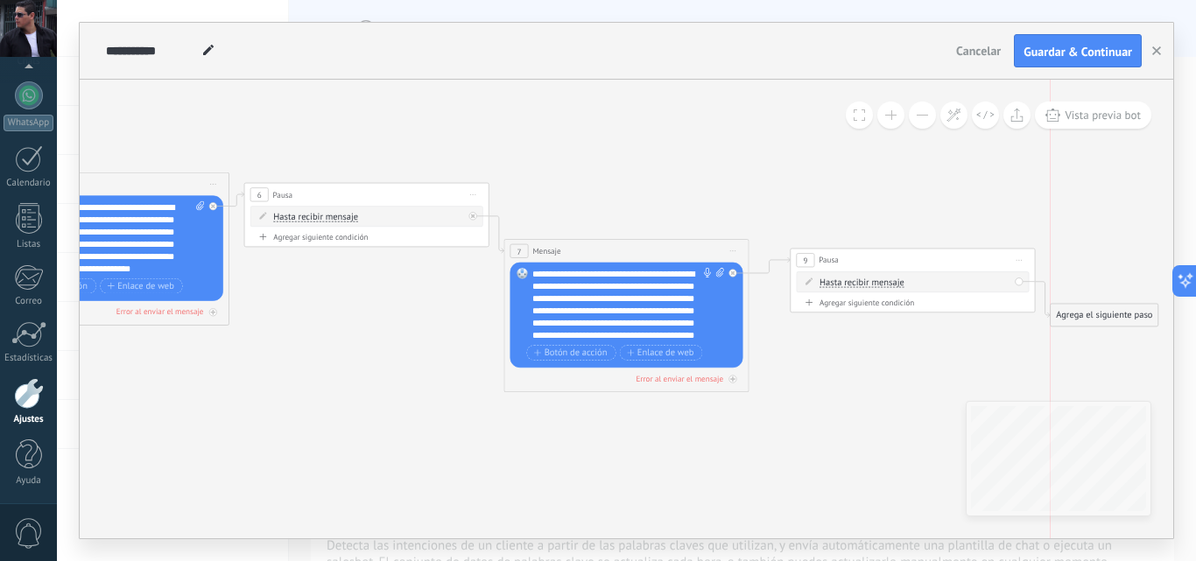
click at [1086, 317] on div "Agrega el siguiente paso" at bounding box center [1105, 316] width 108 height 20
click at [1102, 317] on div "Agrega el siguiente paso" at bounding box center [1105, 316] width 108 height 20
click at [1098, 337] on span "Mensaje" at bounding box center [1098, 336] width 32 height 11
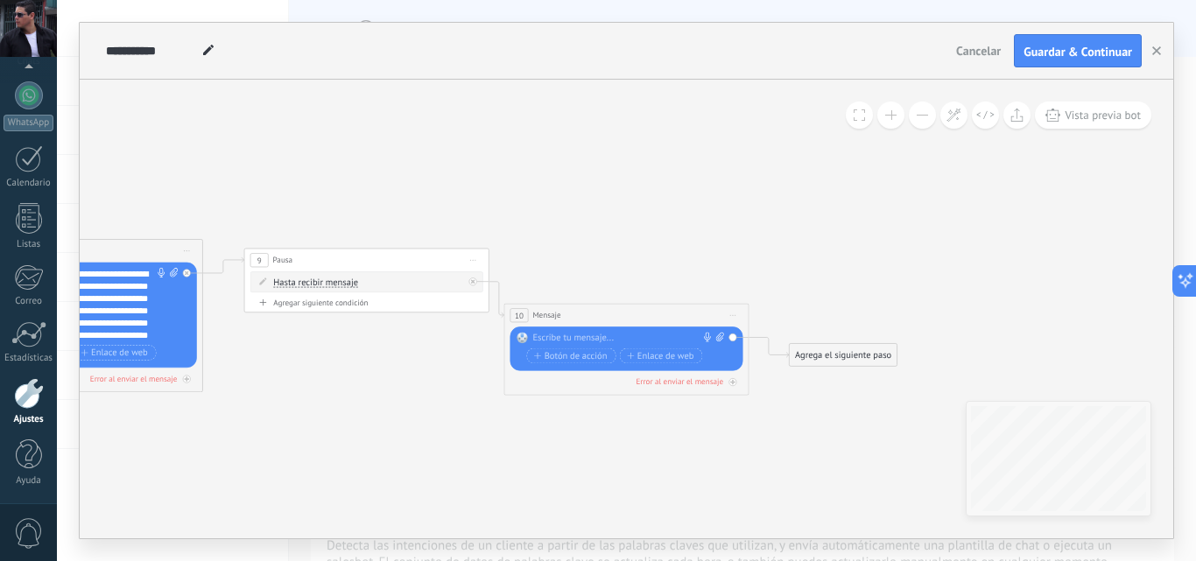
click at [566, 339] on div at bounding box center [623, 339] width 182 height 12
paste div
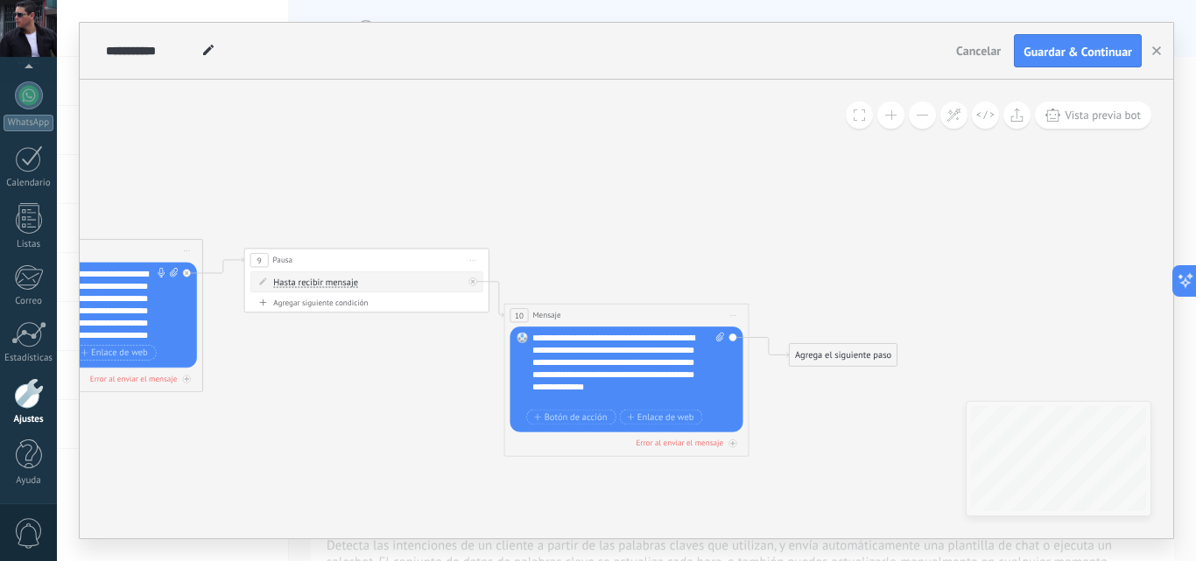
click at [719, 340] on icon at bounding box center [720, 337] width 8 height 9
click input "Subir" at bounding box center [0, 0] width 0 height 0
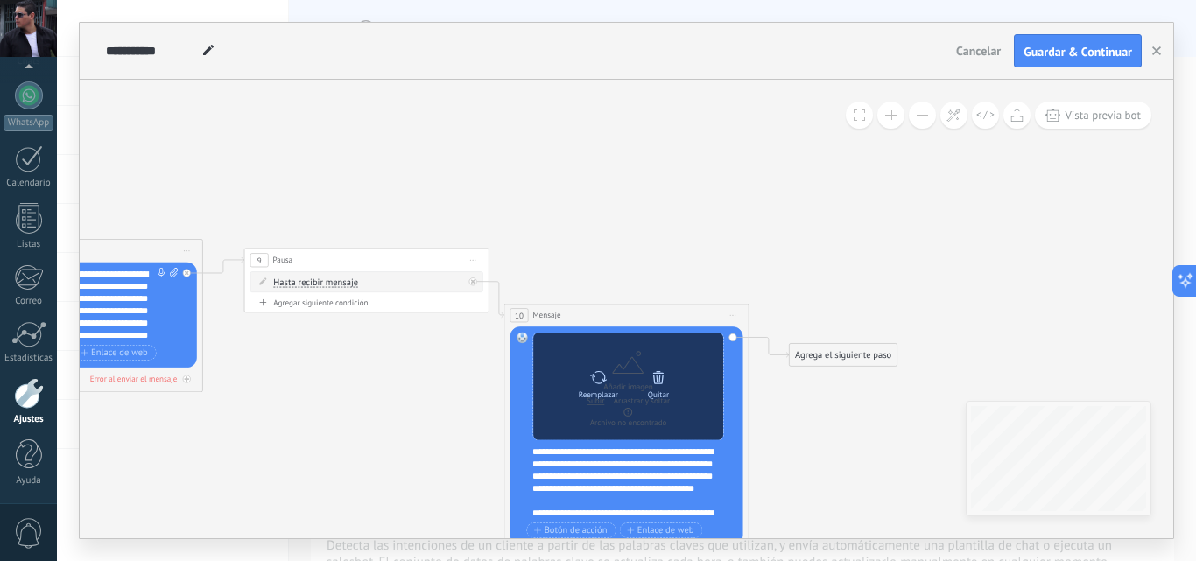
click at [658, 380] on icon at bounding box center [659, 378] width 18 height 18
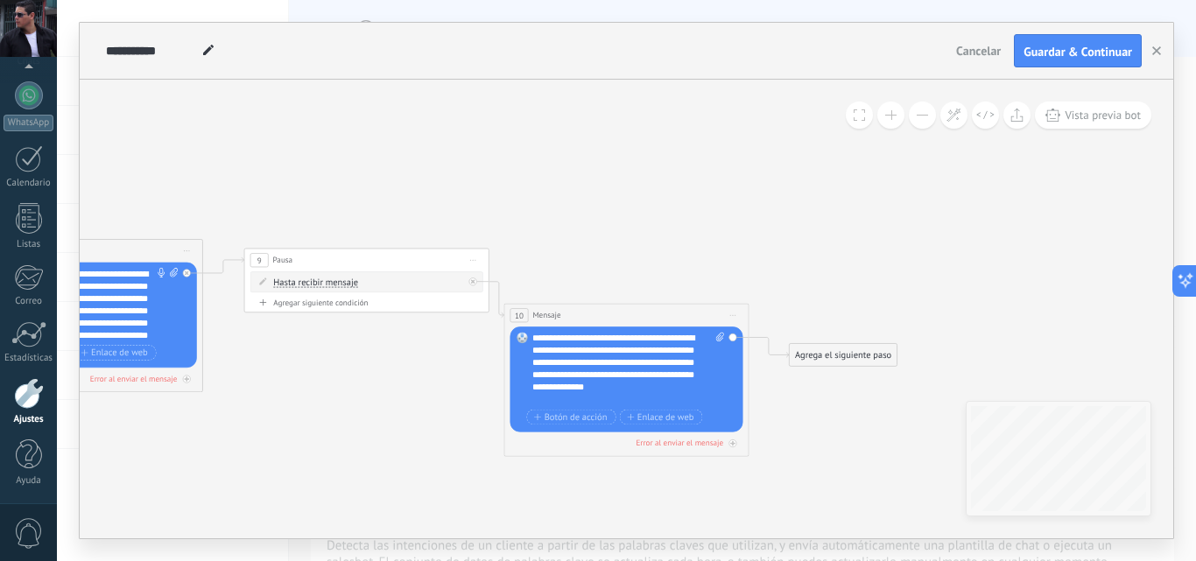
click at [718, 337] on icon at bounding box center [720, 338] width 8 height 10
click input "Subir" at bounding box center [0, 0] width 0 height 0
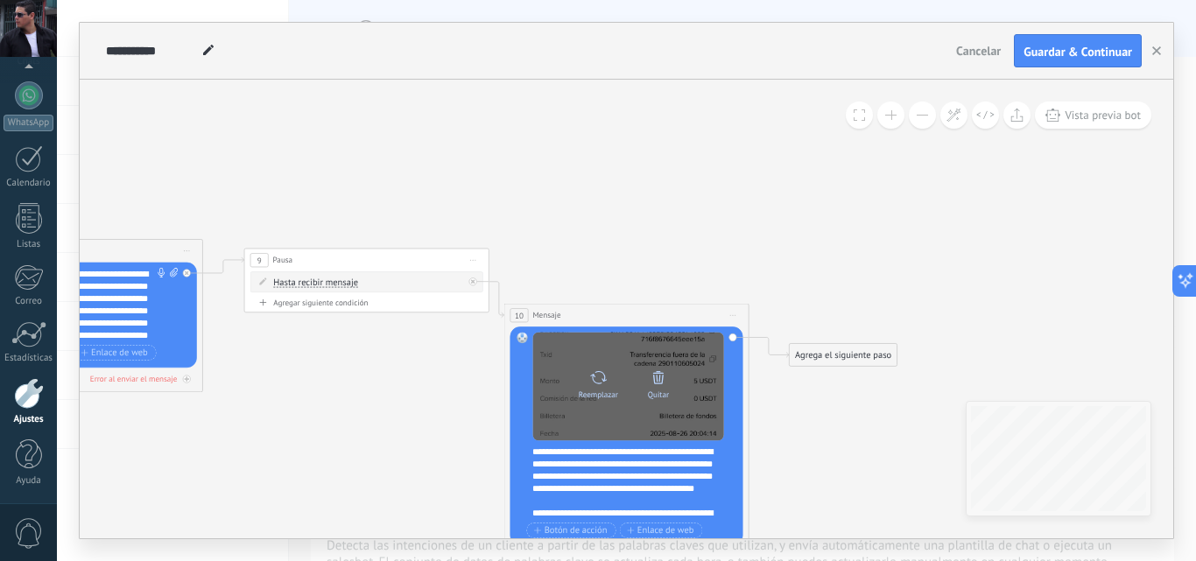
click at [662, 378] on icon at bounding box center [659, 378] width 18 height 18
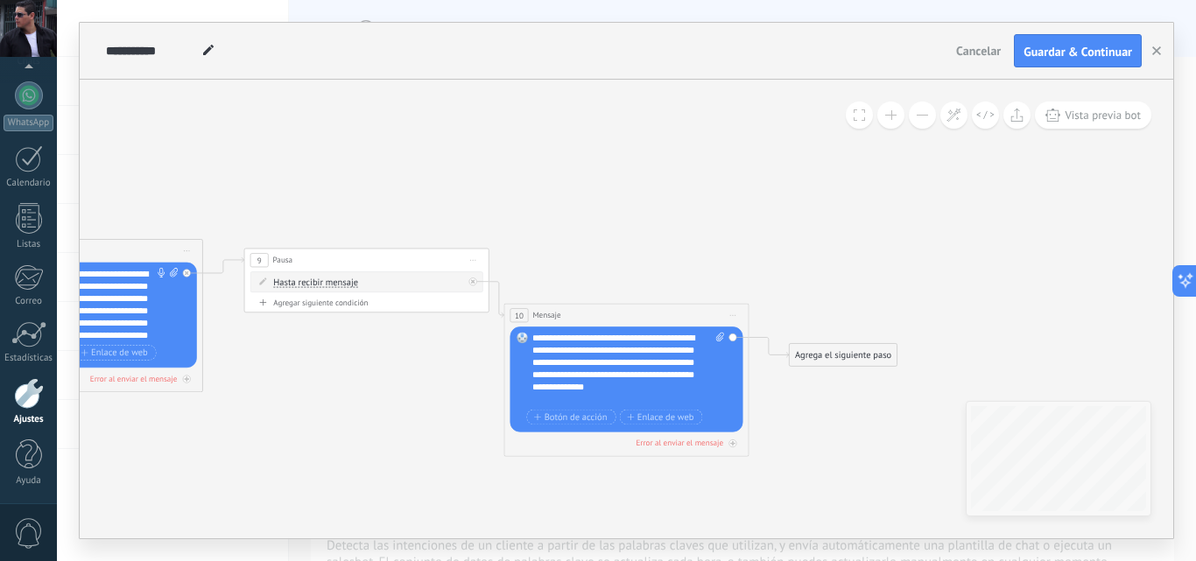
click at [717, 338] on icon at bounding box center [720, 338] width 8 height 10
click input "Subir" at bounding box center [0, 0] width 0 height 0
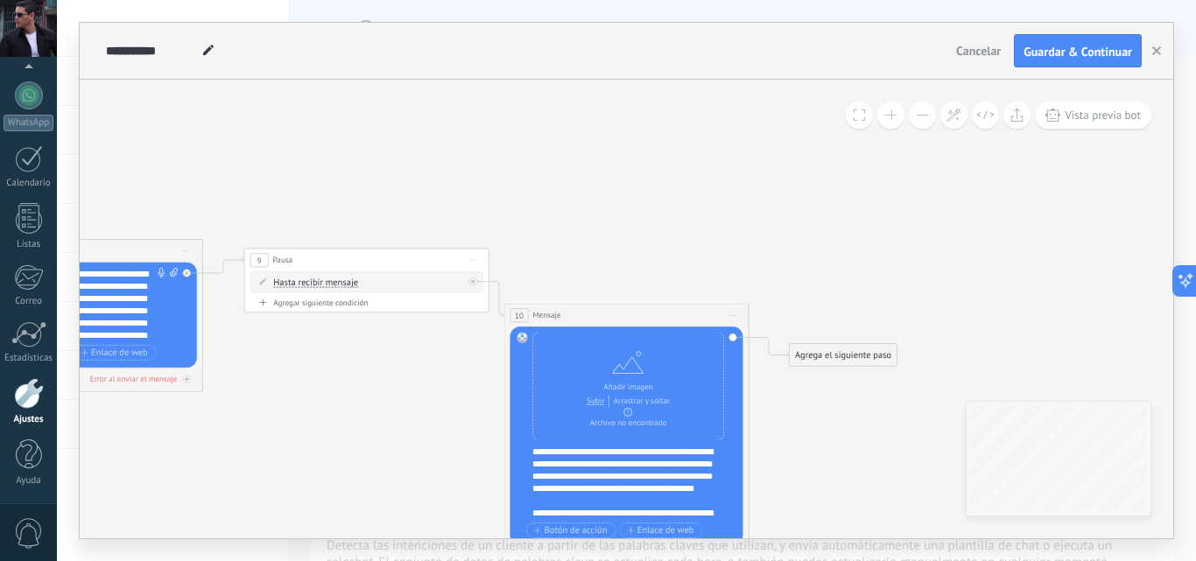
drag, startPoint x: 379, startPoint y: 260, endPoint x: 353, endPoint y: 331, distance: 75.6
click at [468, 259] on span "Iniciar vista previa aquí Cambiar nombre Duplicar Borrar" at bounding box center [472, 260] width 19 height 18
click at [511, 320] on div "Duplicar" at bounding box center [528, 319] width 121 height 21
drag, startPoint x: 377, startPoint y: 363, endPoint x: 940, endPoint y: 310, distance: 565.5
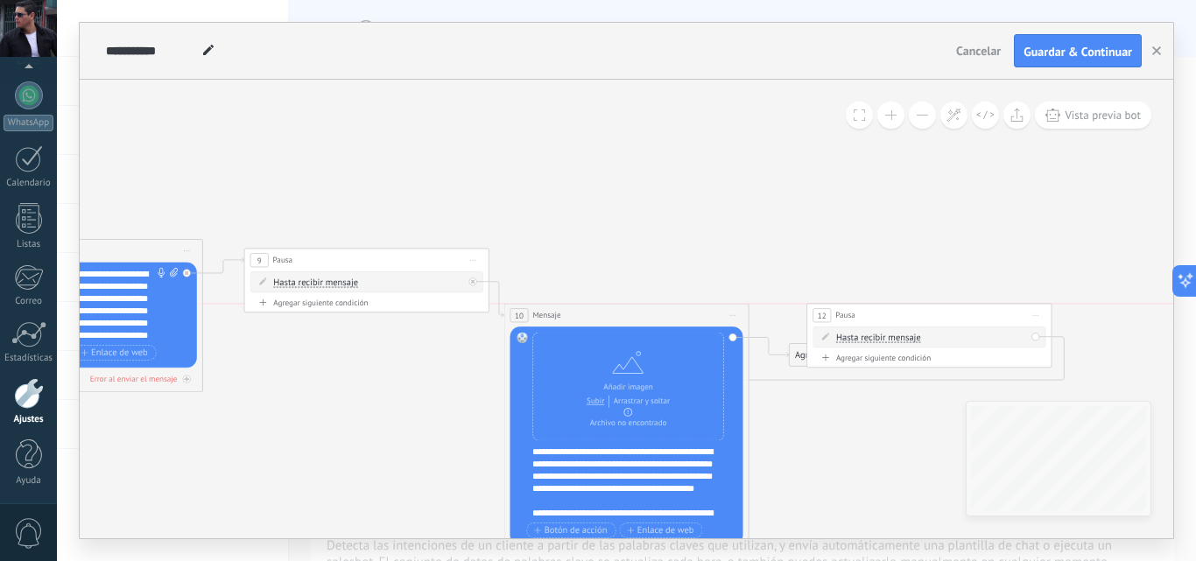
click at [940, 310] on div "12 Pausa ***** Iniciar vista previa aquí Cambiar nombre Duplicar Borrar" at bounding box center [929, 315] width 244 height 23
drag, startPoint x: 808, startPoint y: 387, endPoint x: 855, endPoint y: 337, distance: 68.2
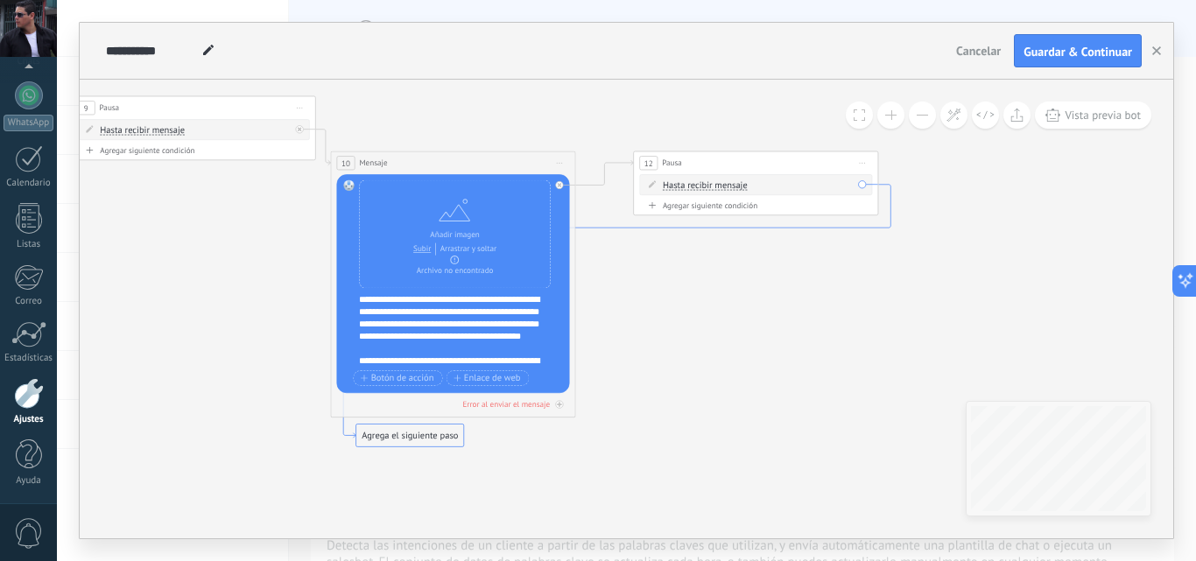
drag, startPoint x: 777, startPoint y: 381, endPoint x: 603, endPoint y: 229, distance: 230.8
drag, startPoint x: 412, startPoint y: 441, endPoint x: 926, endPoint y: 315, distance: 528.4
click at [926, 315] on div "Agrega el siguiente paso" at bounding box center [924, 309] width 108 height 20
click at [916, 314] on div "Agrega el siguiente paso" at bounding box center [924, 309] width 108 height 20
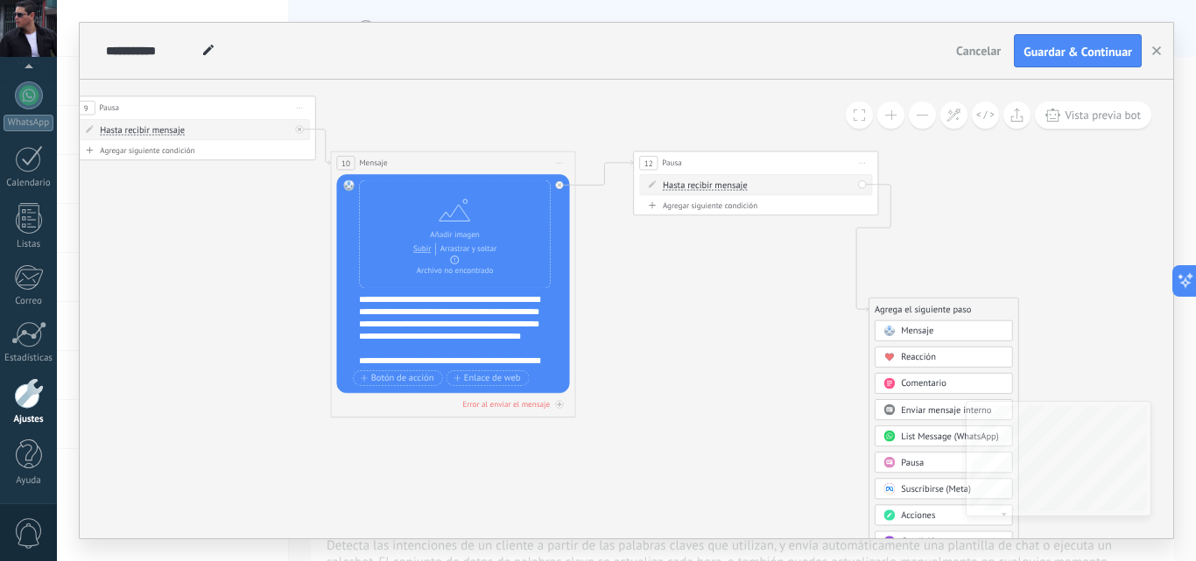
click at [939, 329] on div "Mensaje" at bounding box center [952, 331] width 103 height 12
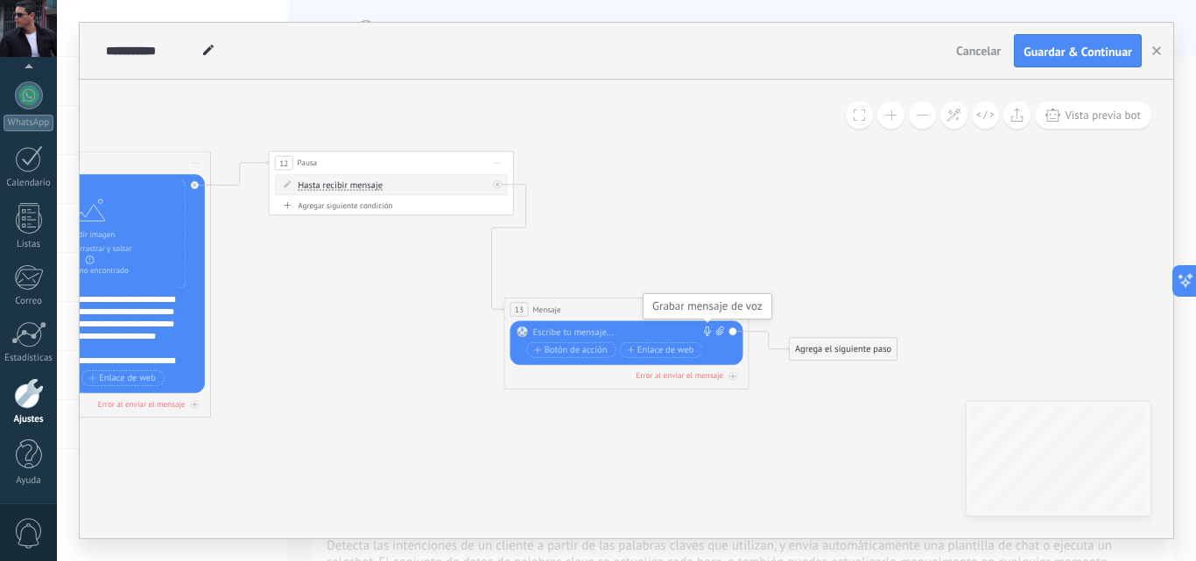
click at [706, 333] on icon at bounding box center [707, 332] width 10 height 10
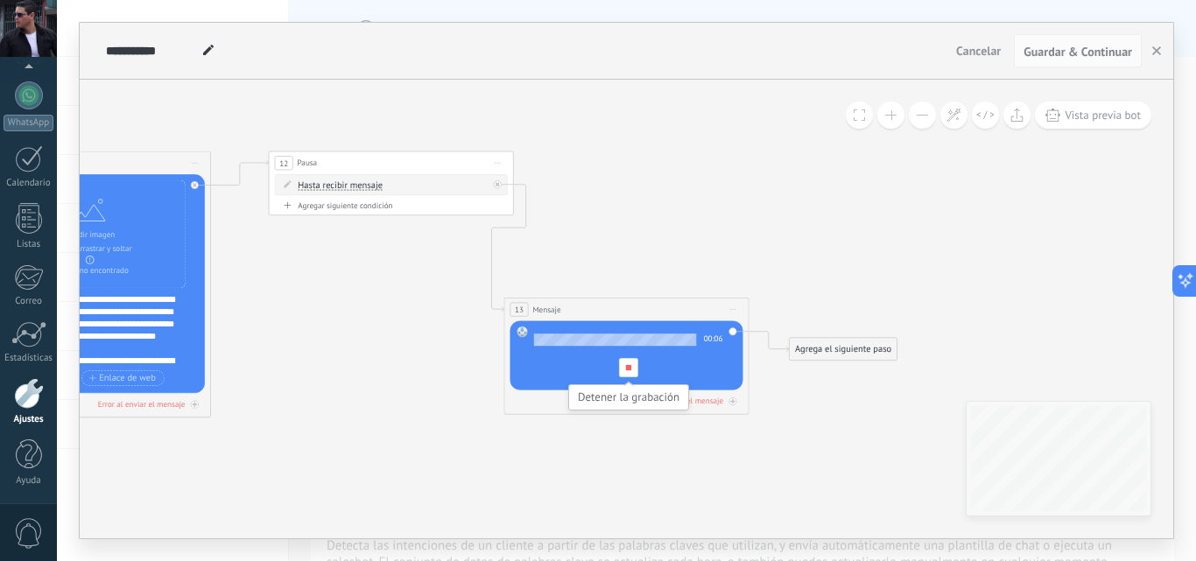
click at [630, 371] on div at bounding box center [628, 367] width 19 height 19
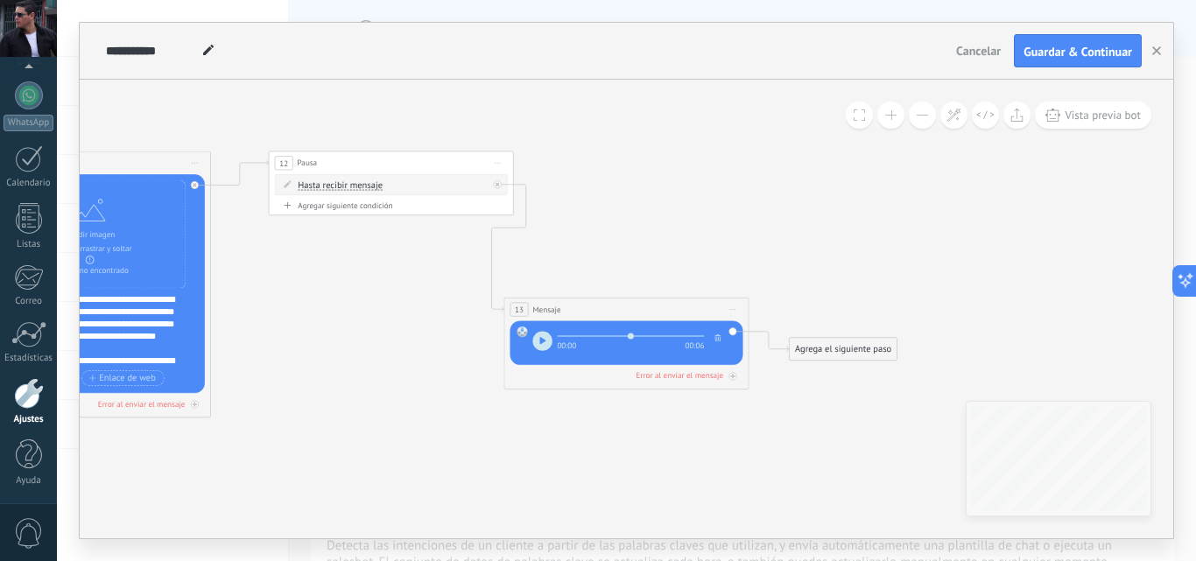
click at [546, 345] on span "button" at bounding box center [542, 341] width 7 height 10
type input "****"
click at [844, 349] on div "Agrega el siguiente paso" at bounding box center [844, 350] width 108 height 20
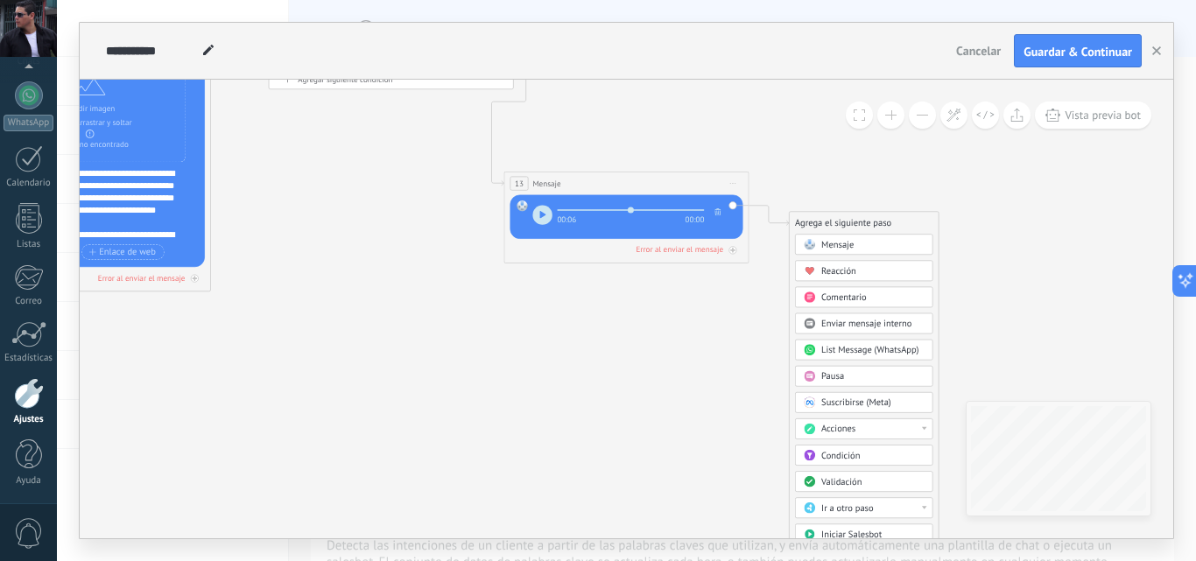
click at [834, 377] on span "Pausa" at bounding box center [832, 375] width 23 height 11
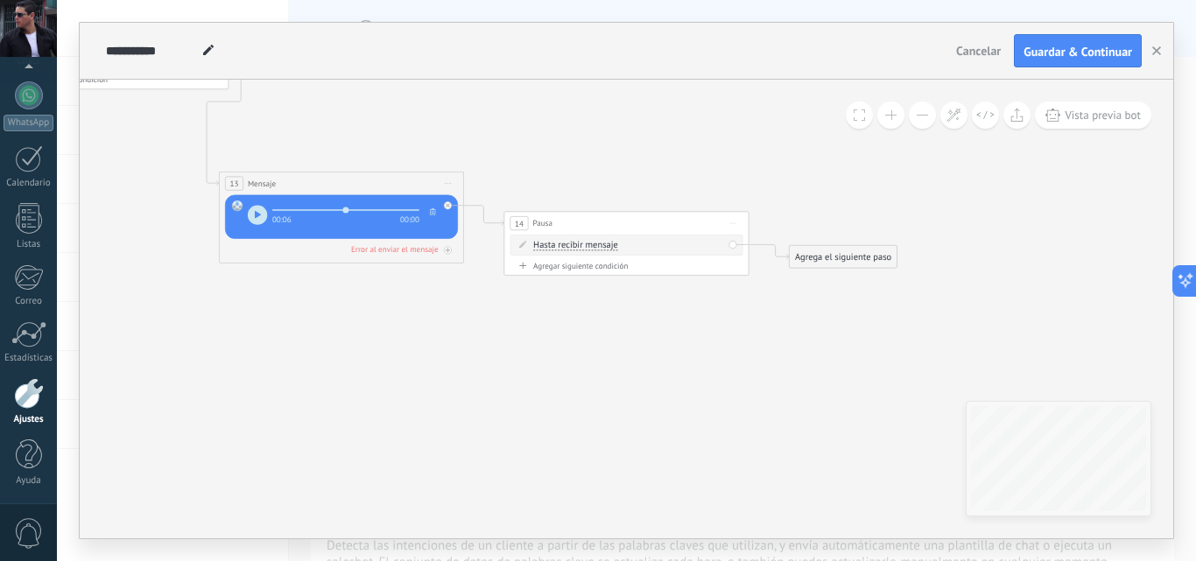
click at [829, 260] on div "Agrega el siguiente paso" at bounding box center [844, 257] width 108 height 20
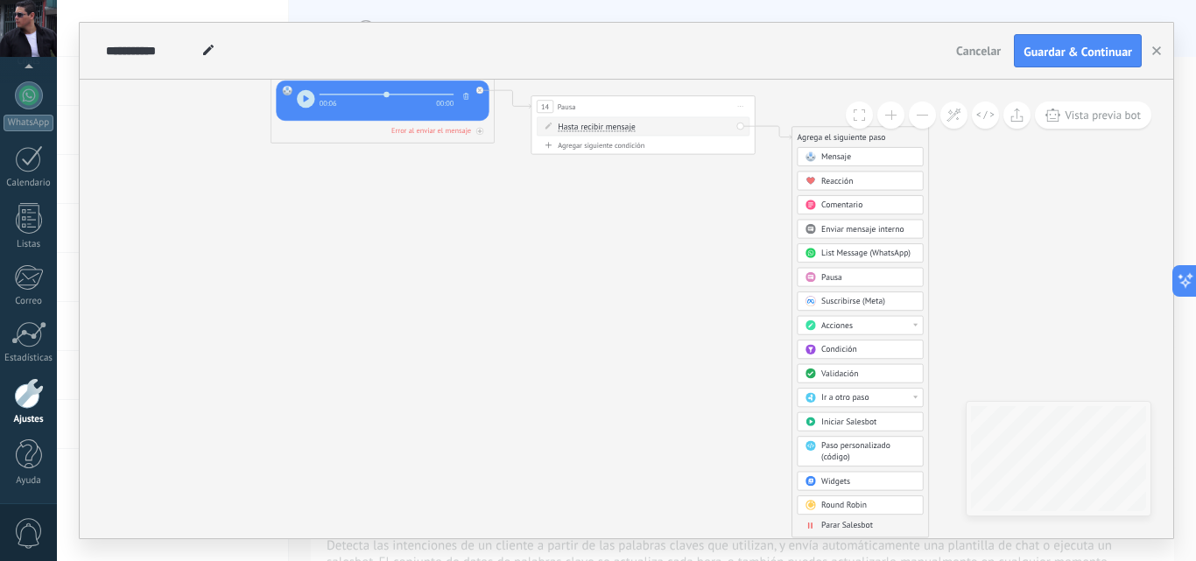
click at [841, 525] on span "Parar Salesbot" at bounding box center [847, 525] width 52 height 11
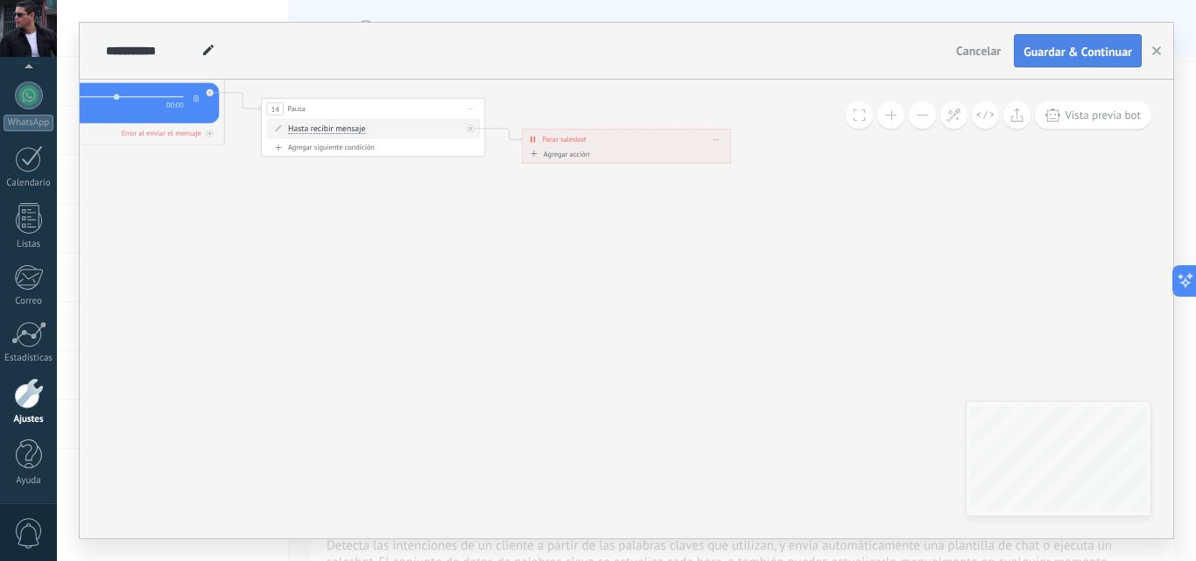
click at [1067, 56] on span "Guardar & Continuar" at bounding box center [1078, 52] width 109 height 12
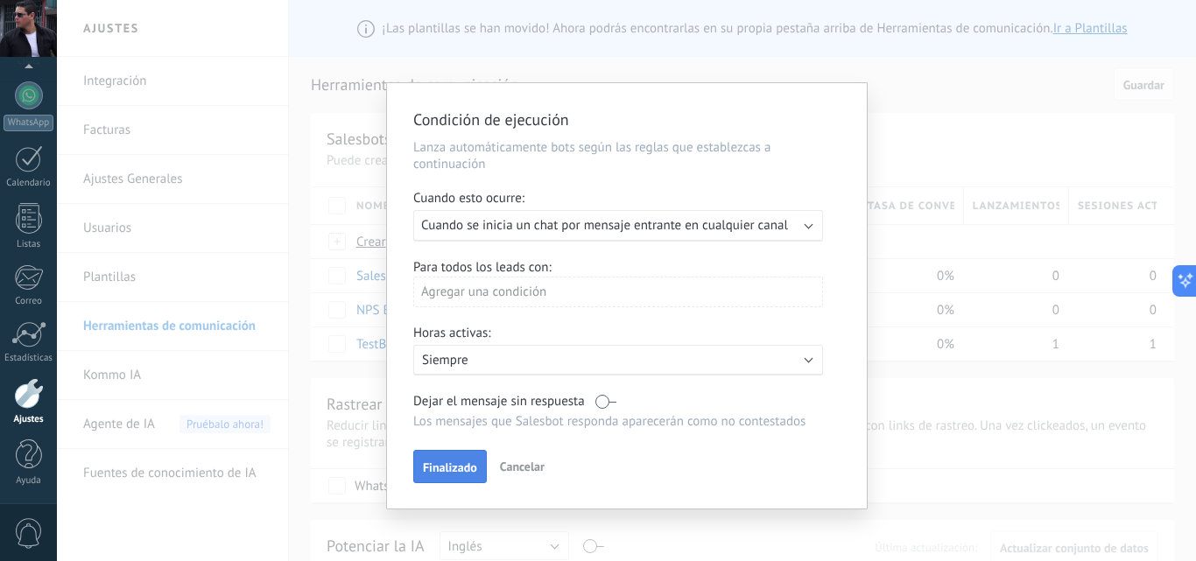
click at [446, 469] on span "Finalizado" at bounding box center [450, 467] width 54 height 12
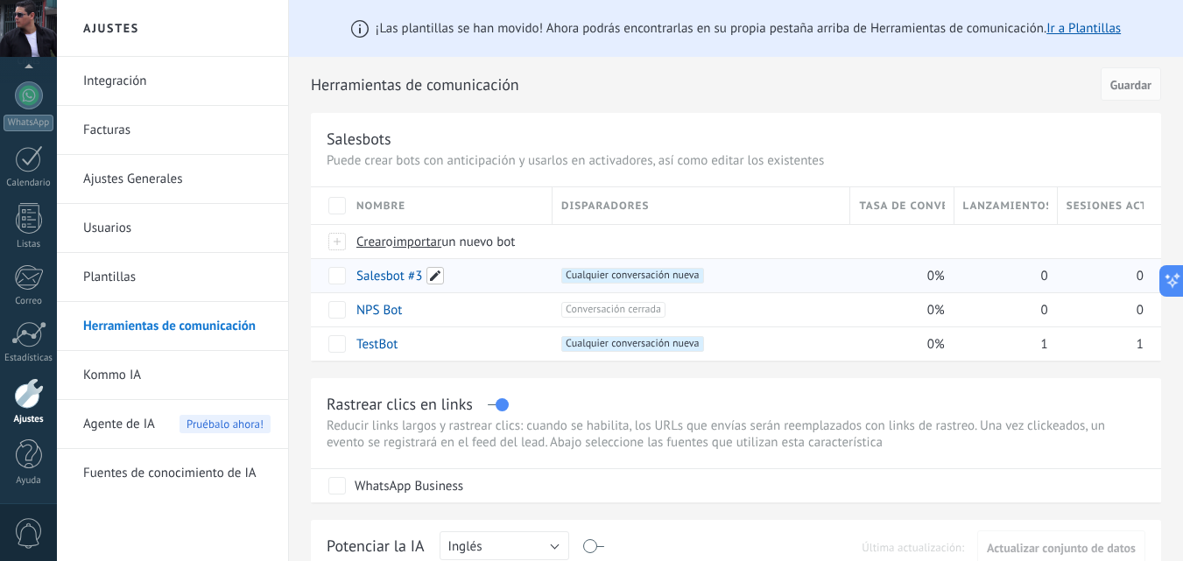
click at [436, 277] on span at bounding box center [435, 276] width 18 height 18
type input "*"
type input "********"
click at [397, 320] on span "Guardar" at bounding box center [396, 316] width 41 height 12
click at [631, 278] on span "Cualquier conversación nueva +0" at bounding box center [632, 276] width 142 height 16
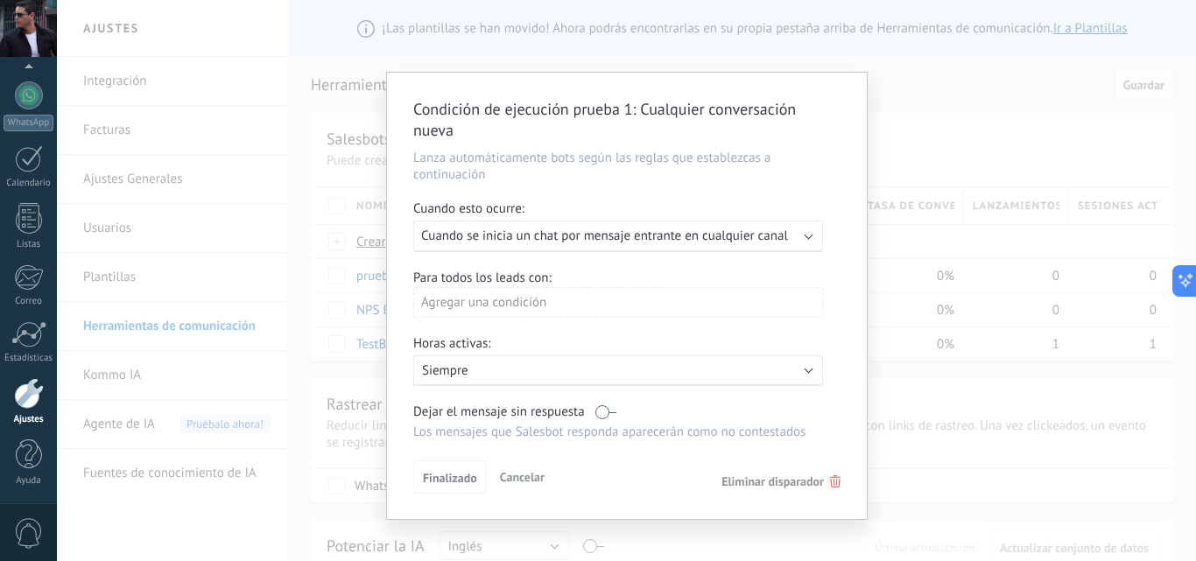
click at [771, 482] on span "Eliminar disparador" at bounding box center [773, 482] width 102 height 16
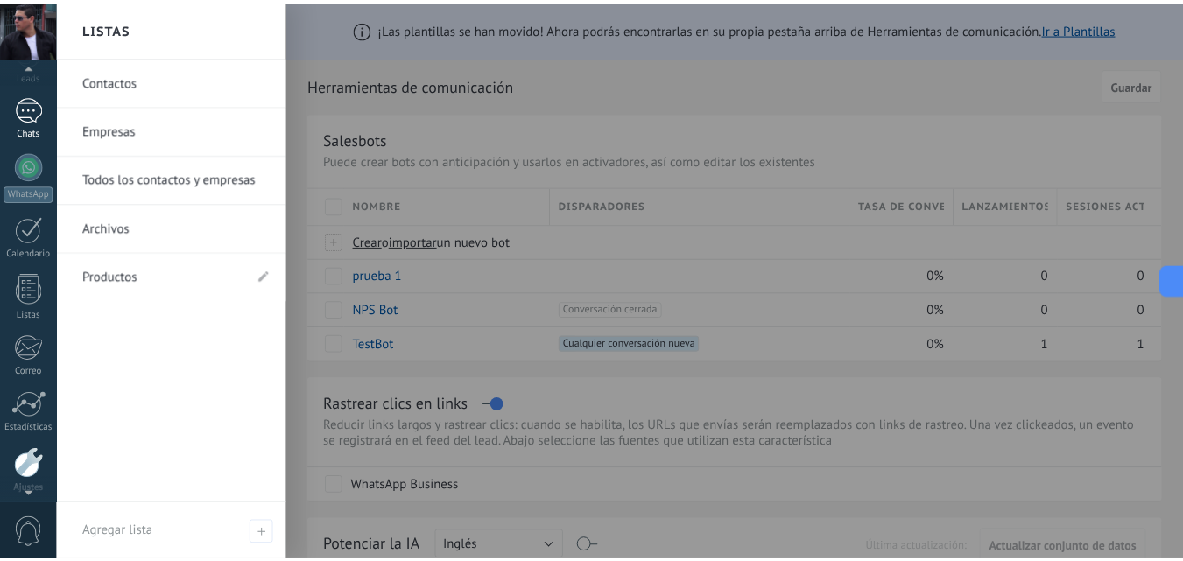
scroll to position [0, 0]
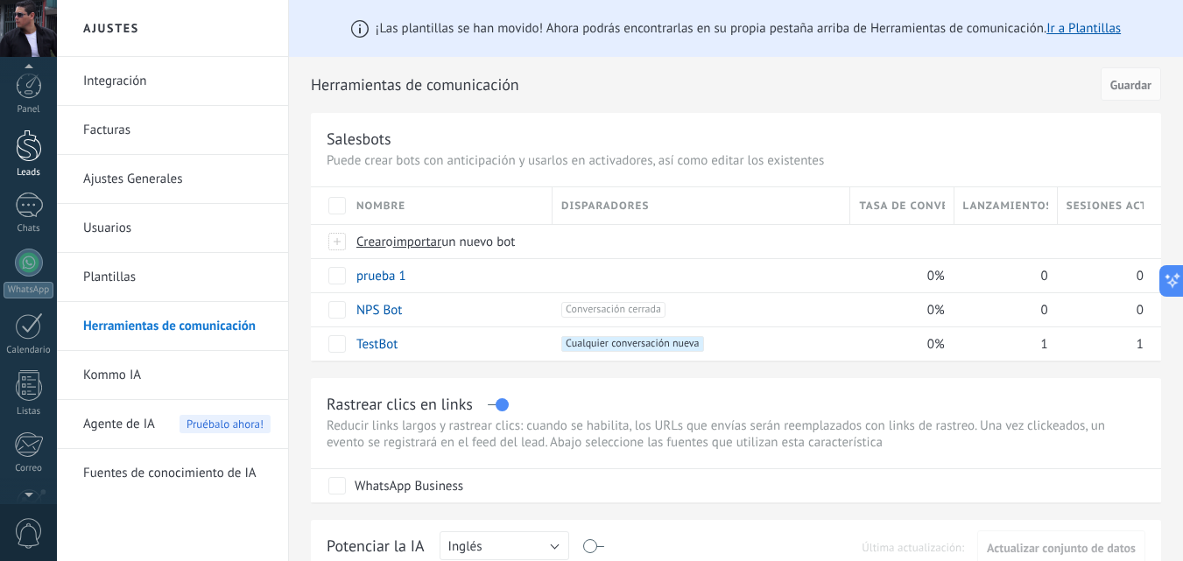
click at [27, 152] on div at bounding box center [29, 146] width 26 height 32
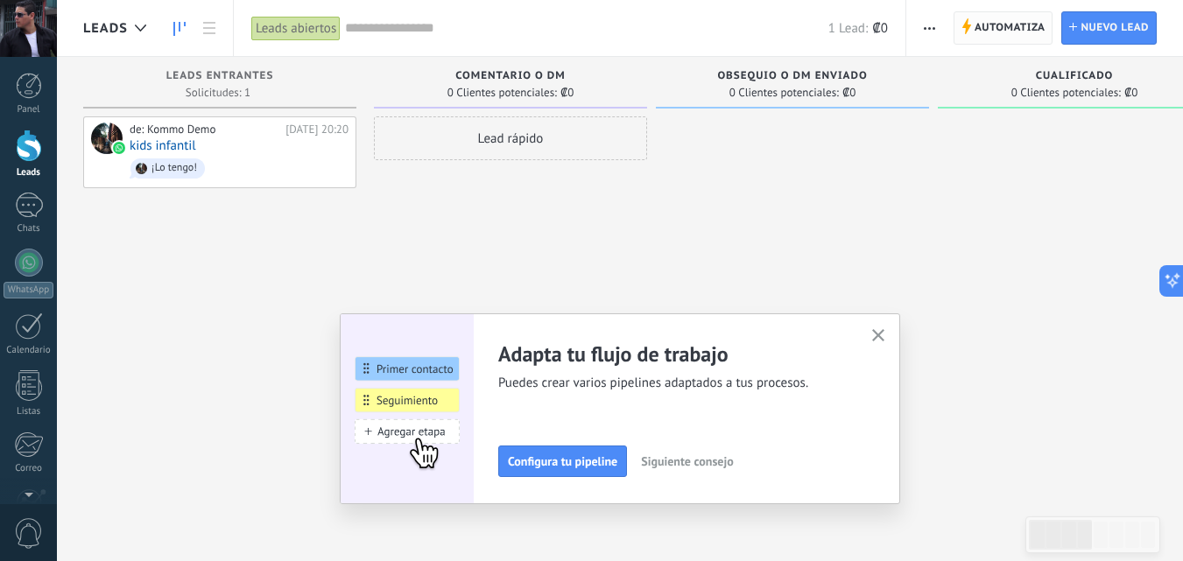
click at [996, 26] on span "Automatiza" at bounding box center [1010, 28] width 71 height 32
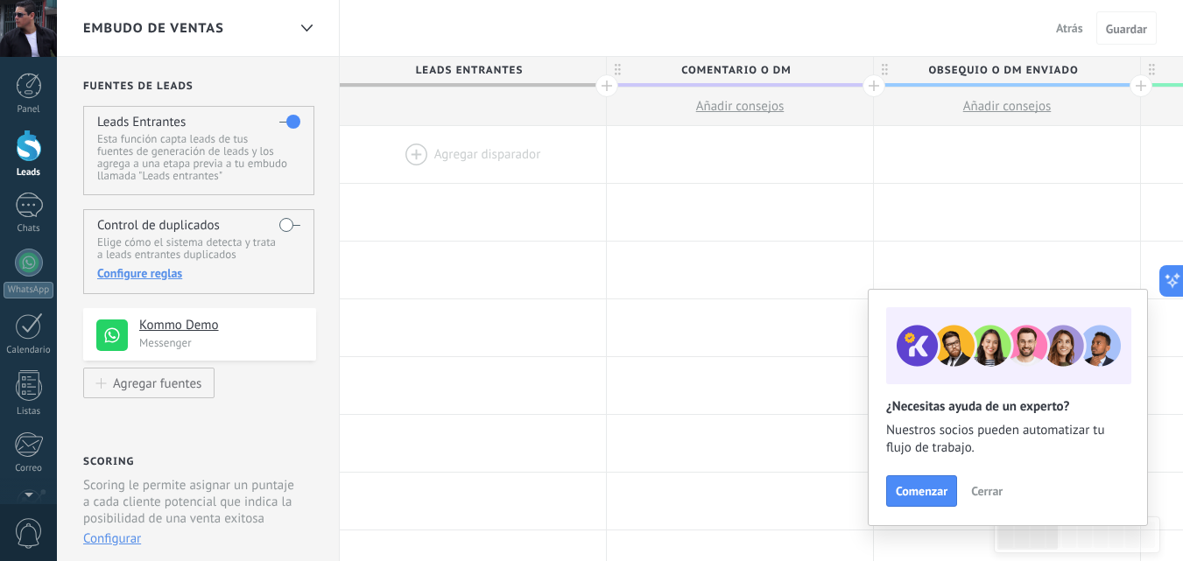
click at [454, 154] on div at bounding box center [473, 154] width 266 height 57
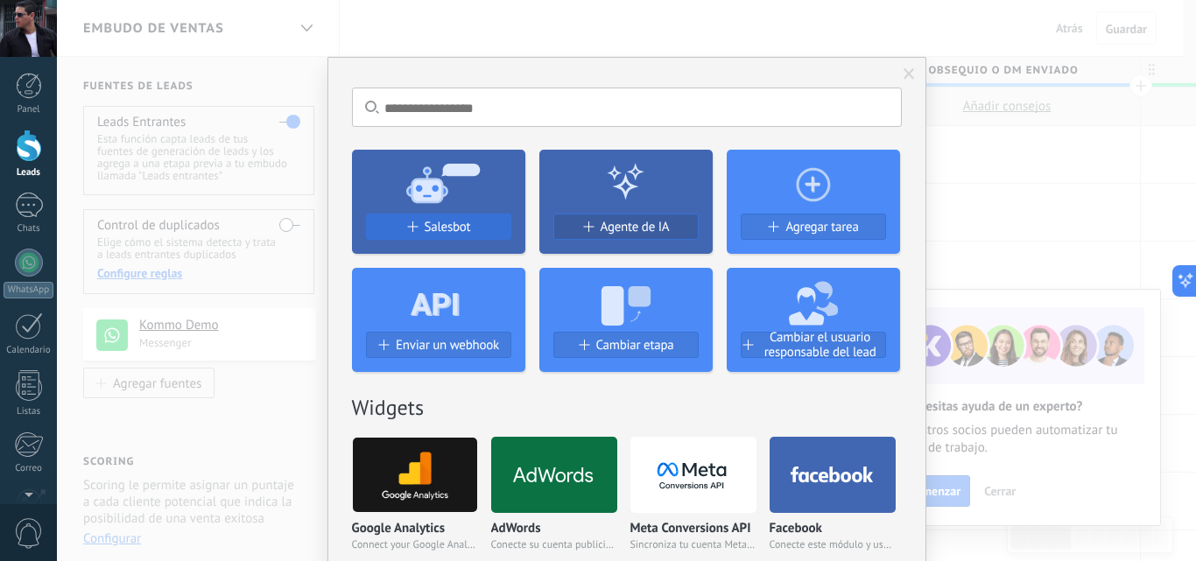
click at [440, 229] on span "Salesbot" at bounding box center [448, 227] width 46 height 15
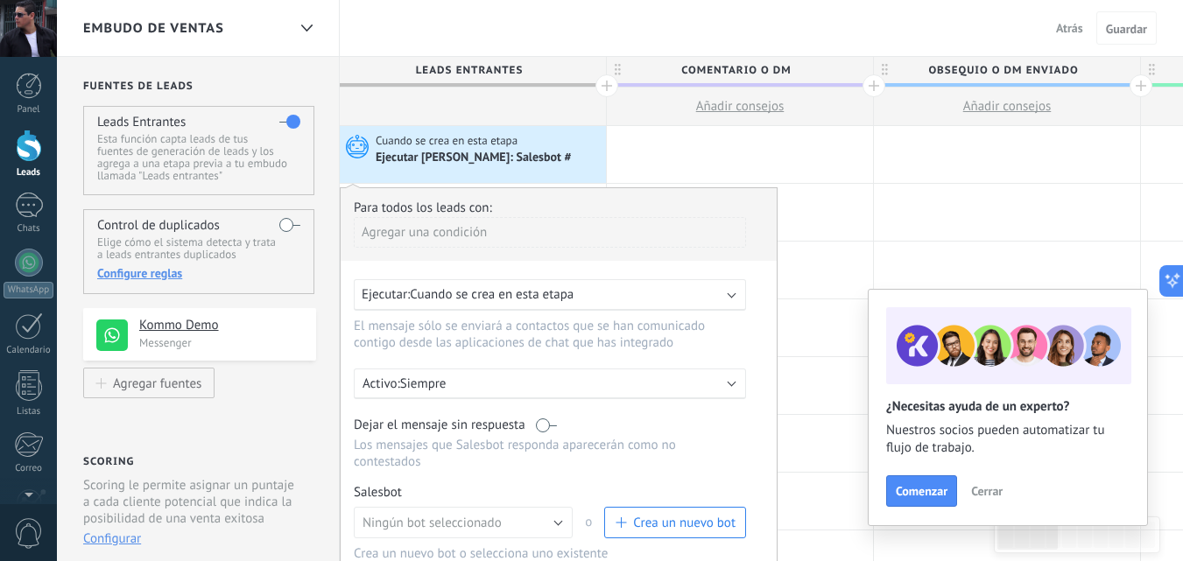
click at [729, 292] on b at bounding box center [732, 293] width 9 height 9
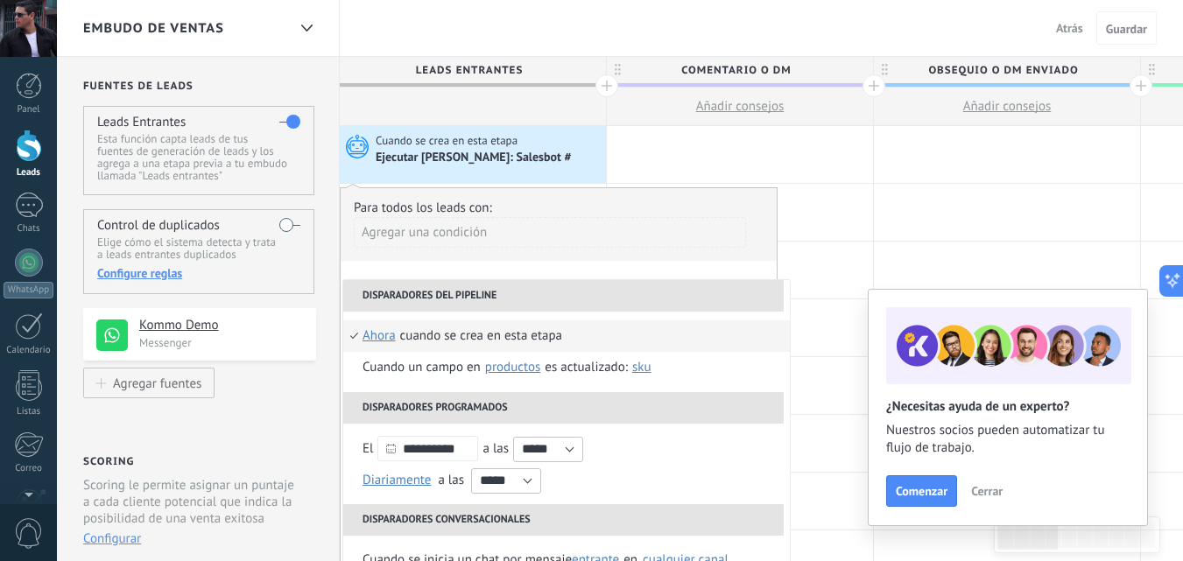
click at [408, 234] on div "Agregar una condición" at bounding box center [550, 232] width 392 height 31
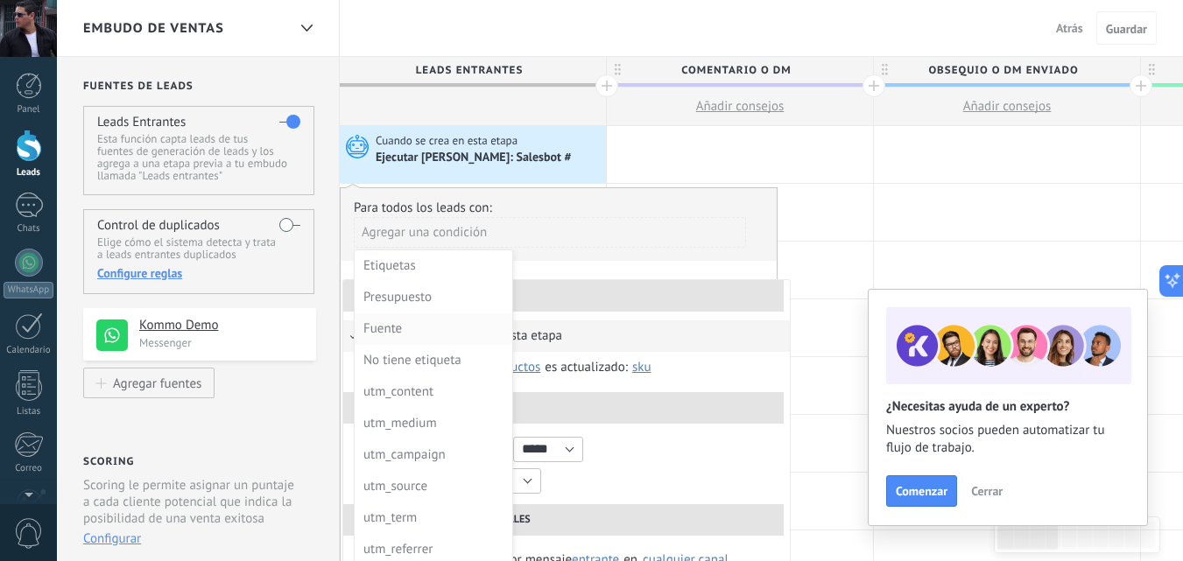
click at [390, 327] on div "Fuente" at bounding box center [431, 329] width 137 height 25
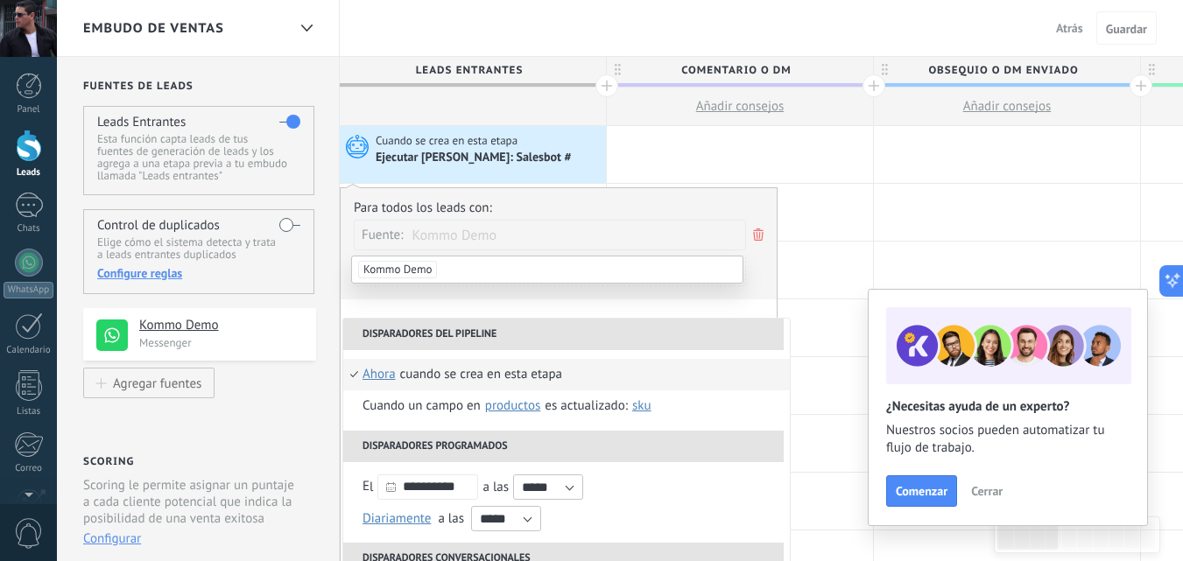
click at [401, 268] on span "Kommo Demo" at bounding box center [397, 270] width 79 height 18
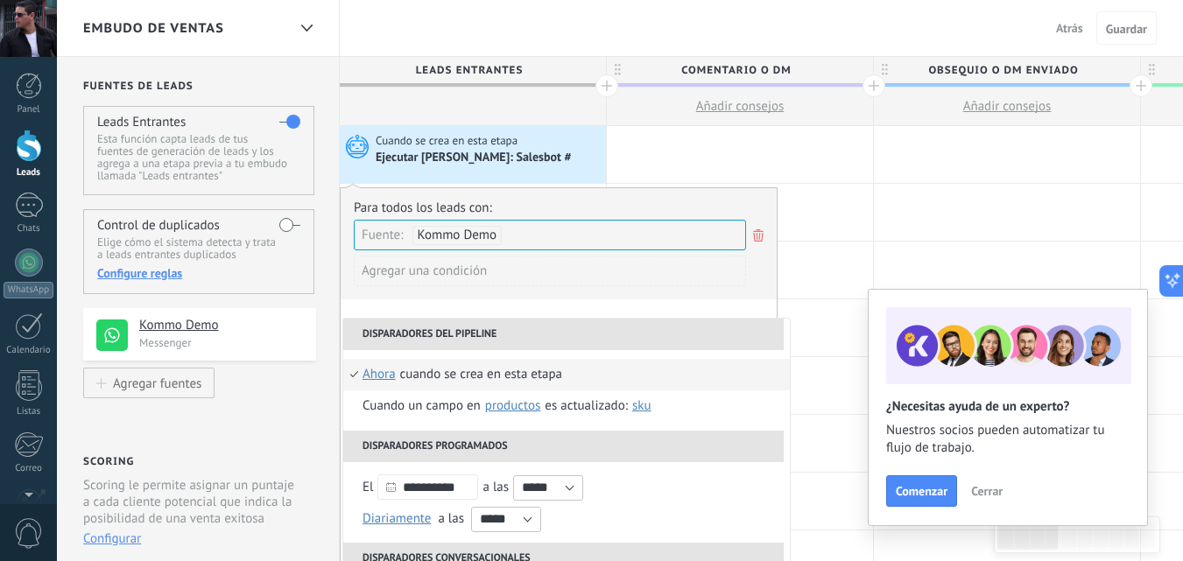
click at [382, 333] on li "Disparadores del pipeline" at bounding box center [563, 335] width 440 height 32
click at [546, 242] on input "text" at bounding box center [552, 235] width 88 height 29
click at [495, 232] on span "Kommo Demo" at bounding box center [458, 235] width 80 height 17
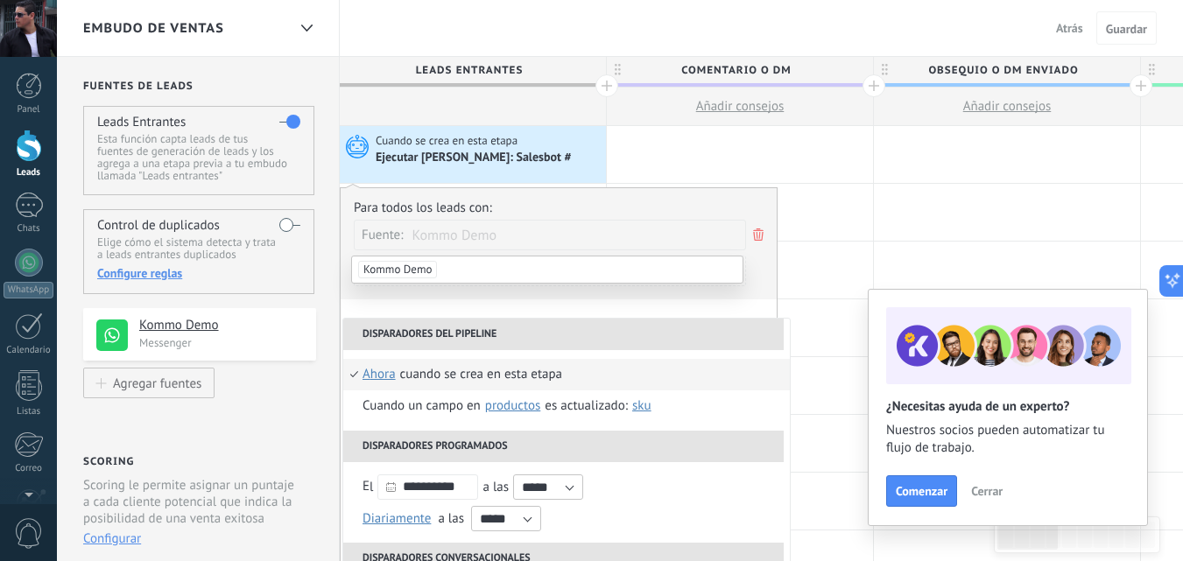
click at [399, 269] on span "Kommo Demo" at bounding box center [397, 270] width 79 height 18
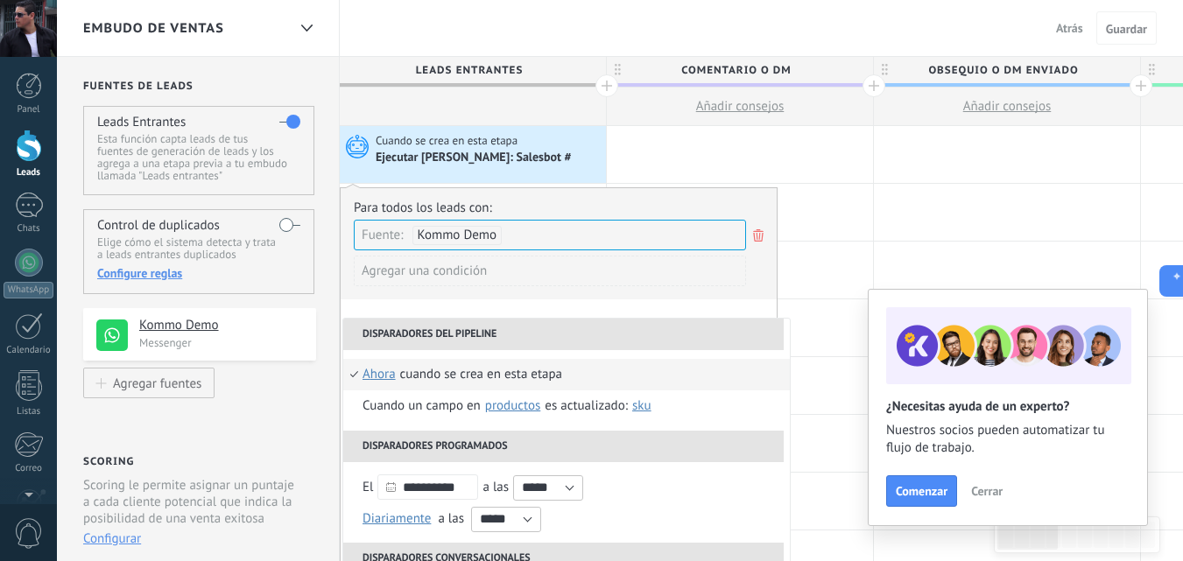
click at [448, 272] on div "Agregar una condición" at bounding box center [550, 271] width 392 height 31
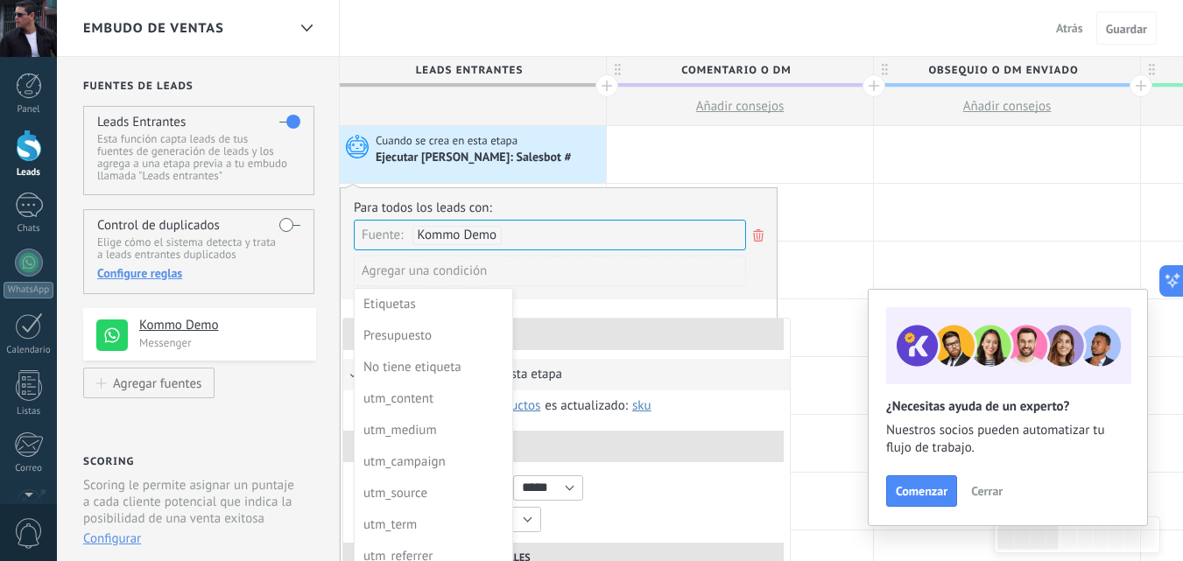
click at [506, 265] on div at bounding box center [559, 443] width 436 height 510
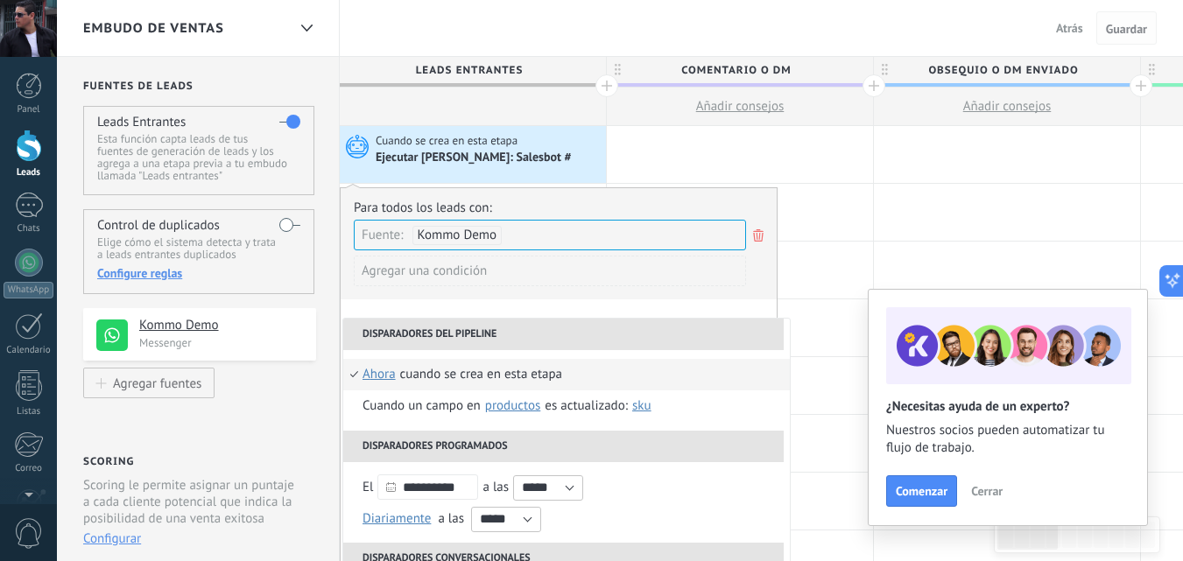
click at [1134, 26] on span "Guardar" at bounding box center [1126, 29] width 41 height 12
click at [466, 154] on div "Ejecutar Salesbot: Salesbot #" at bounding box center [475, 159] width 198 height 16
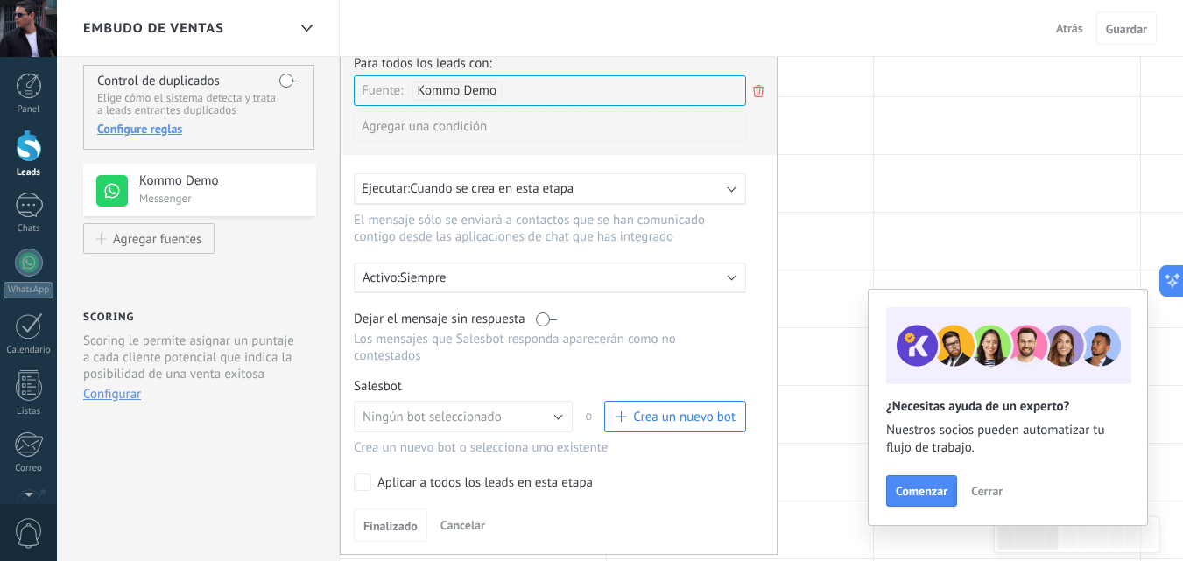
scroll to position [175, 0]
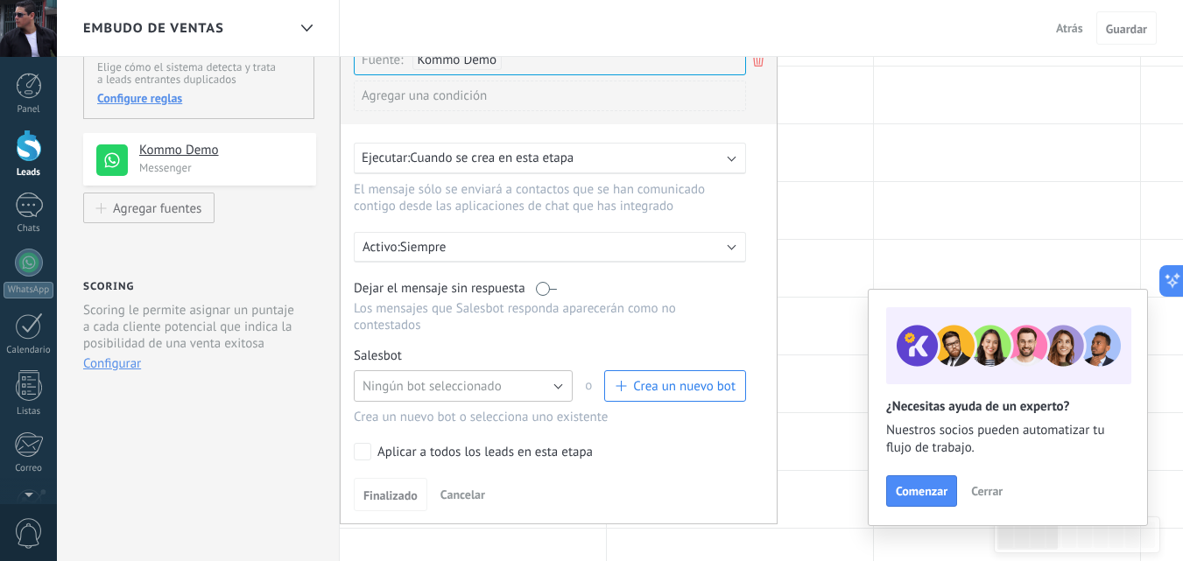
click at [550, 385] on button "Ningún bot seleccionado" at bounding box center [463, 386] width 219 height 32
click at [396, 418] on span "prueba 1" at bounding box center [454, 416] width 223 height 17
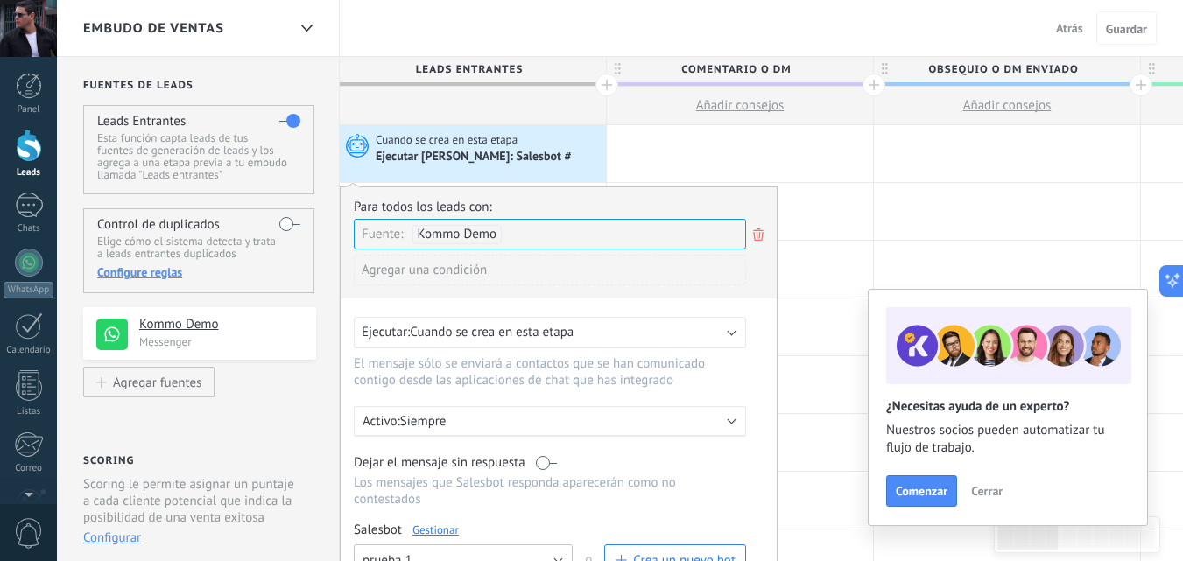
scroll to position [0, 0]
click at [564, 235] on div "Fuente: Kommo Demo" at bounding box center [550, 235] width 392 height 31
click at [482, 236] on span "Kommo Demo" at bounding box center [458, 235] width 80 height 17
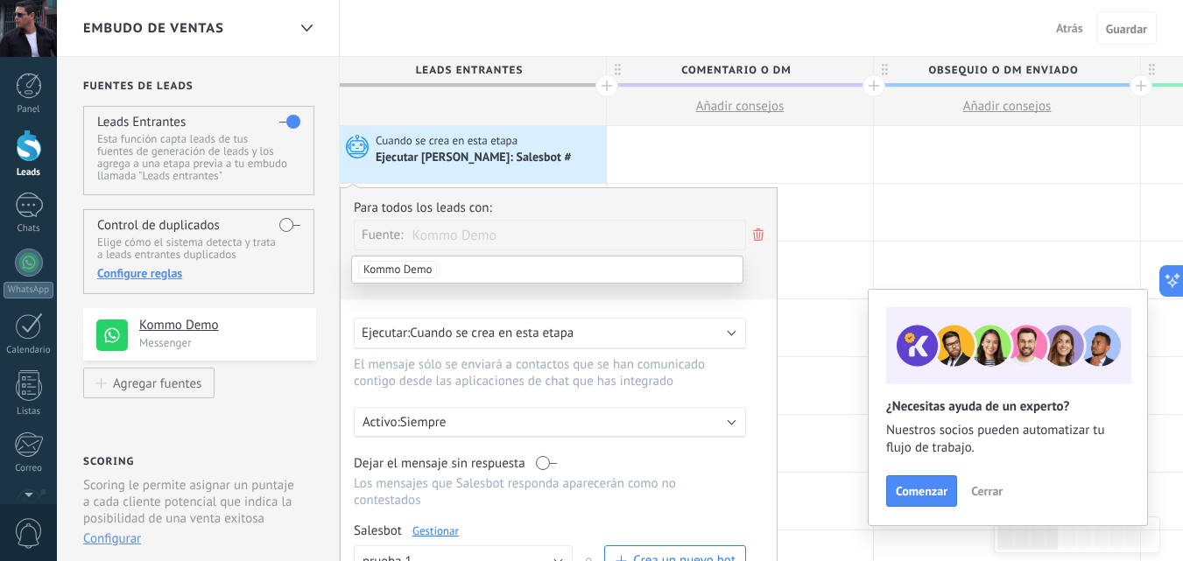
click at [438, 271] on li "Kommo Demo" at bounding box center [547, 270] width 391 height 26
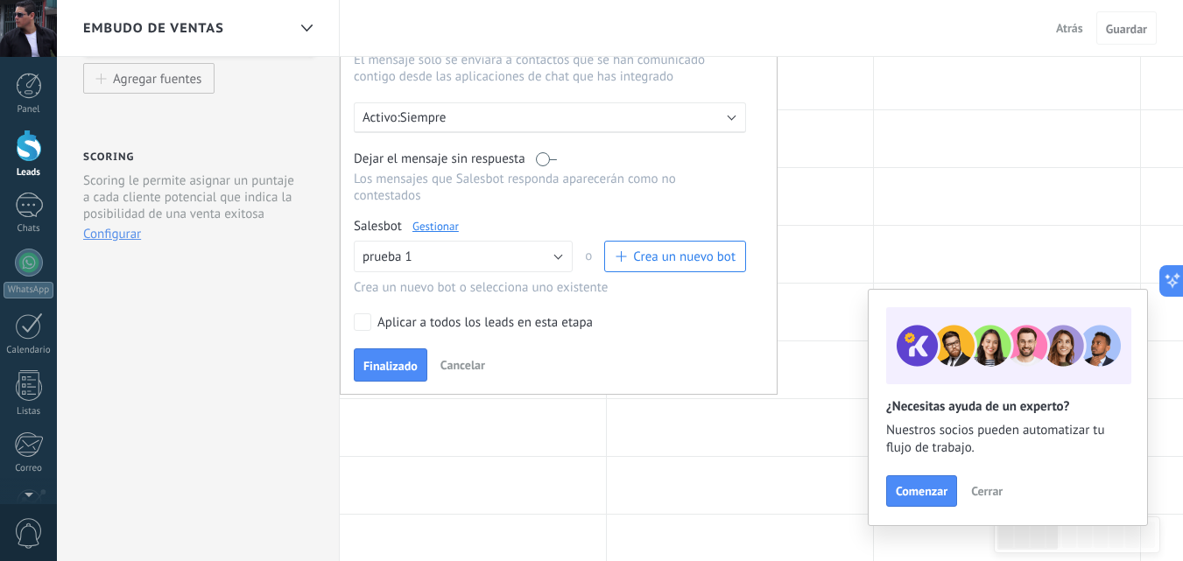
scroll to position [350, 0]
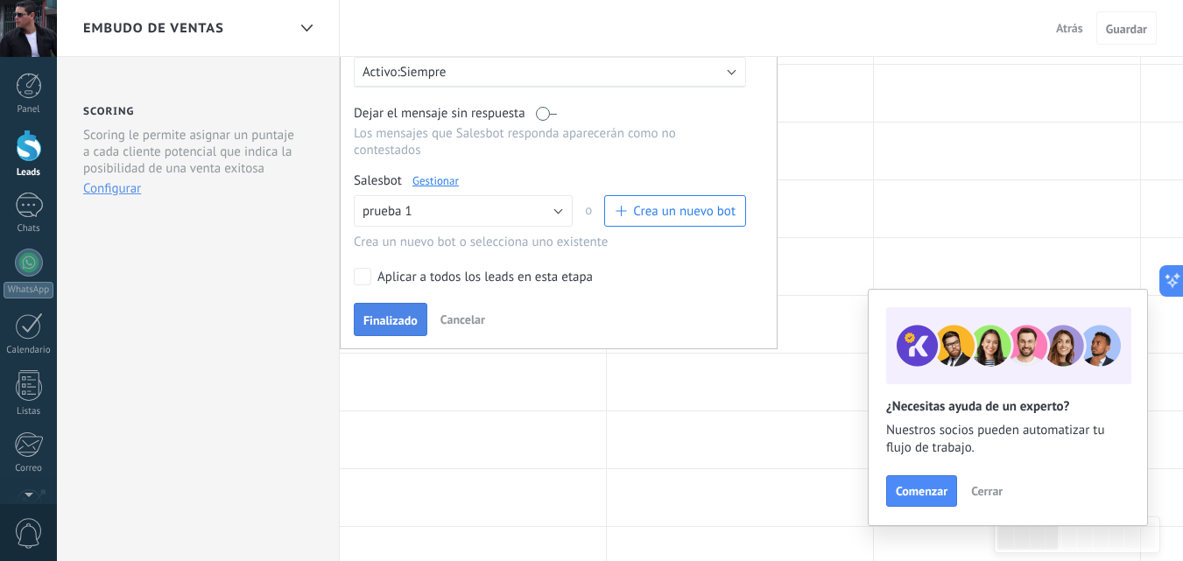
click at [387, 322] on span "Finalizado" at bounding box center [390, 320] width 54 height 12
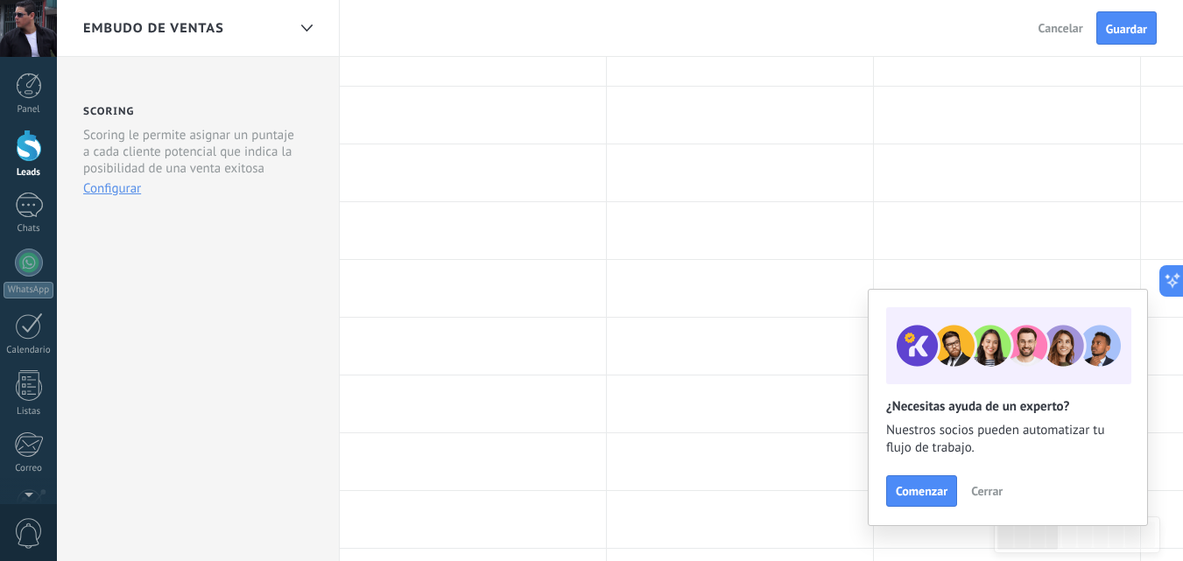
click at [1125, 32] on span "Guardar" at bounding box center [1126, 29] width 41 height 12
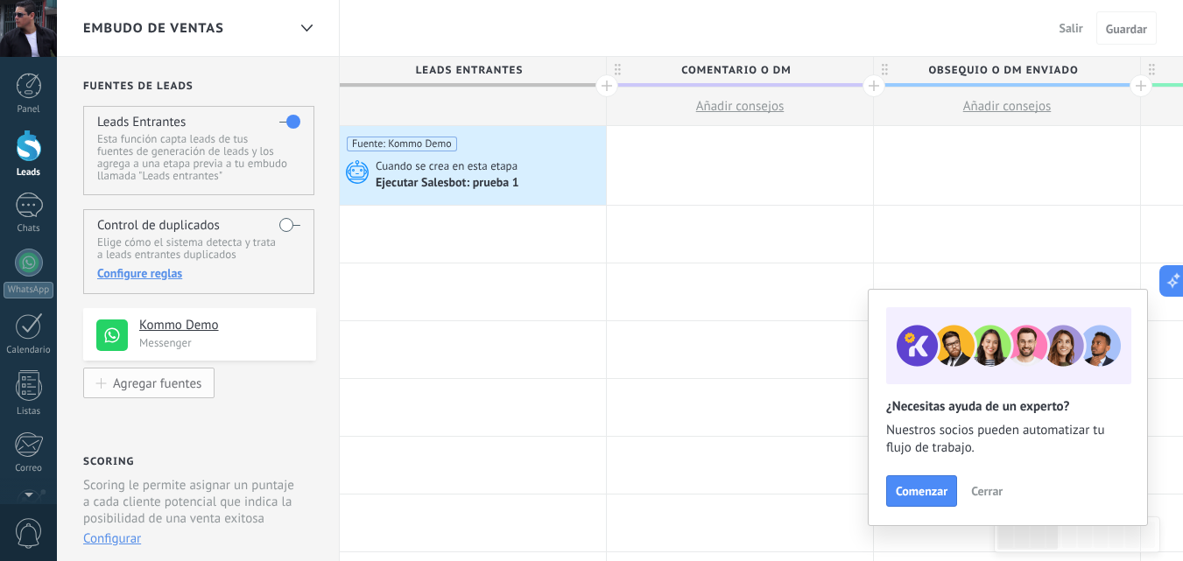
click at [146, 382] on div "Agregar fuentes" at bounding box center [157, 383] width 88 height 15
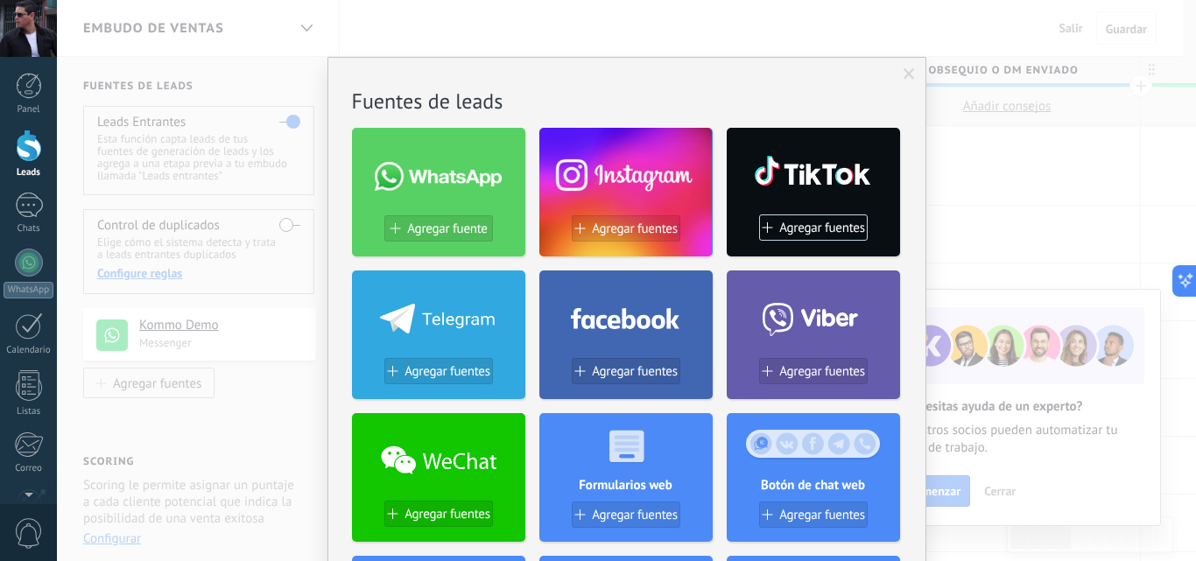
click at [910, 77] on span at bounding box center [909, 74] width 11 height 12
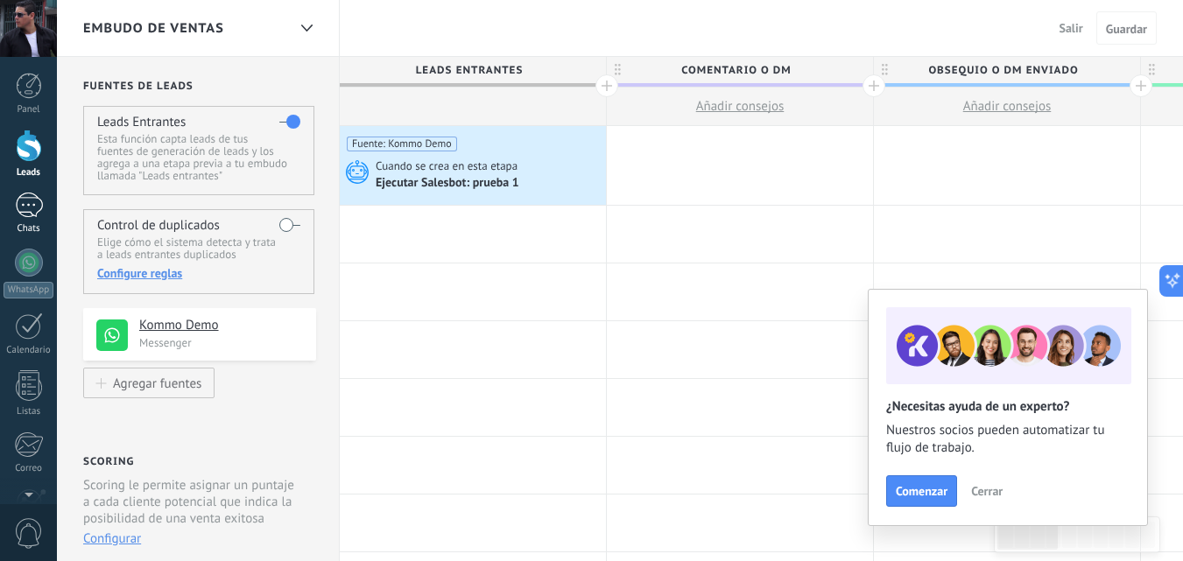
click at [33, 219] on link "1 Chats" at bounding box center [28, 214] width 57 height 42
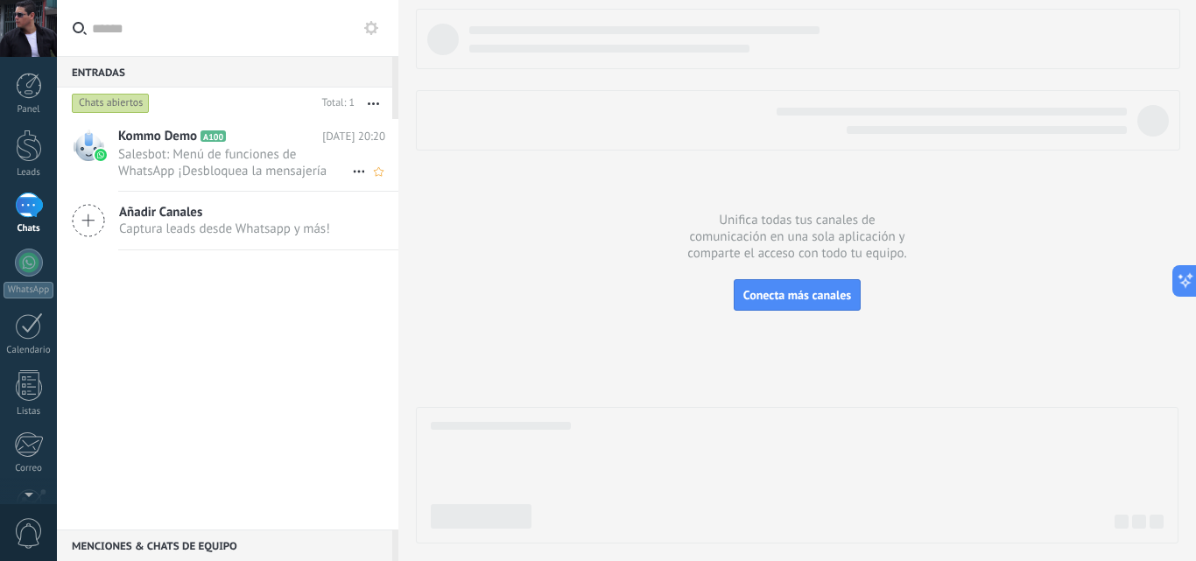
click at [220, 160] on span "Salesbot: Menú de funciones de WhatsApp ¡Desbloquea la mensajería mejorada en W…" at bounding box center [235, 162] width 234 height 33
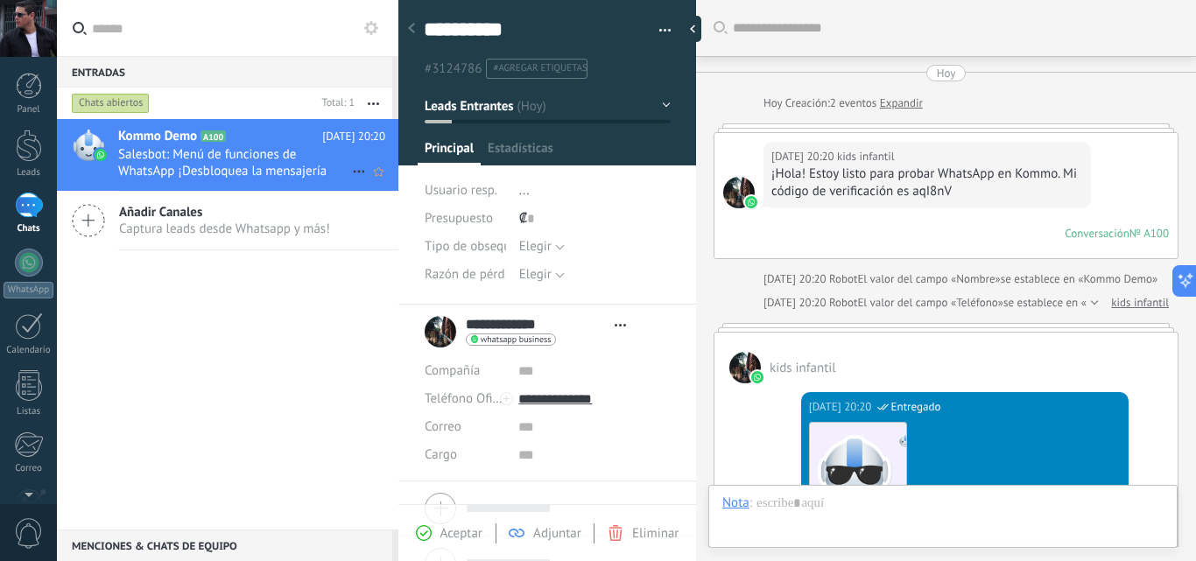
type textarea "**********"
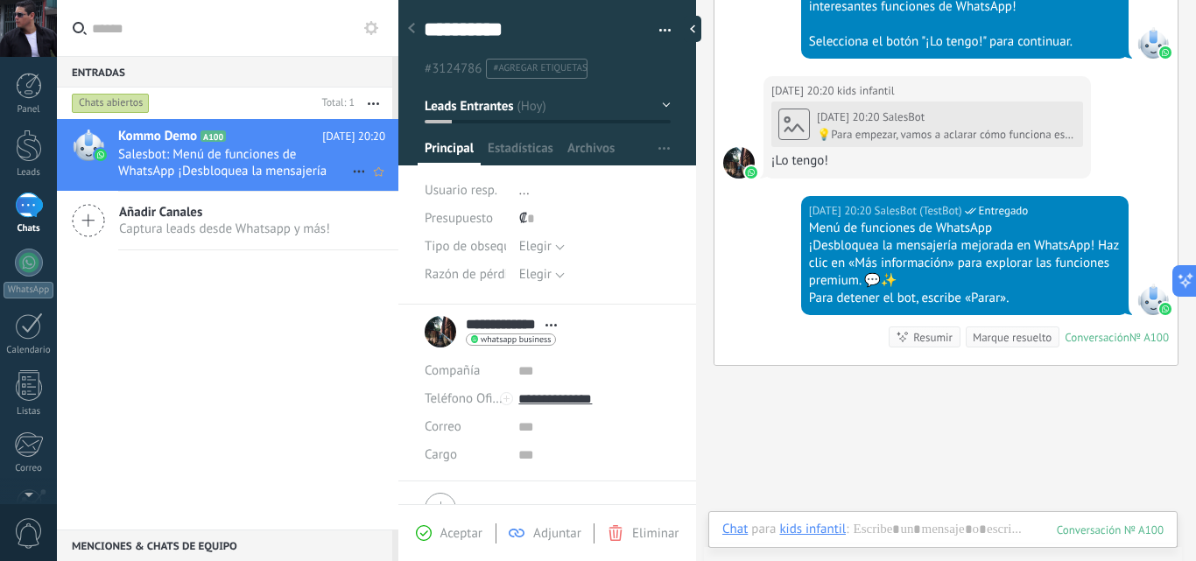
scroll to position [26, 0]
click at [94, 222] on icon at bounding box center [88, 220] width 33 height 33
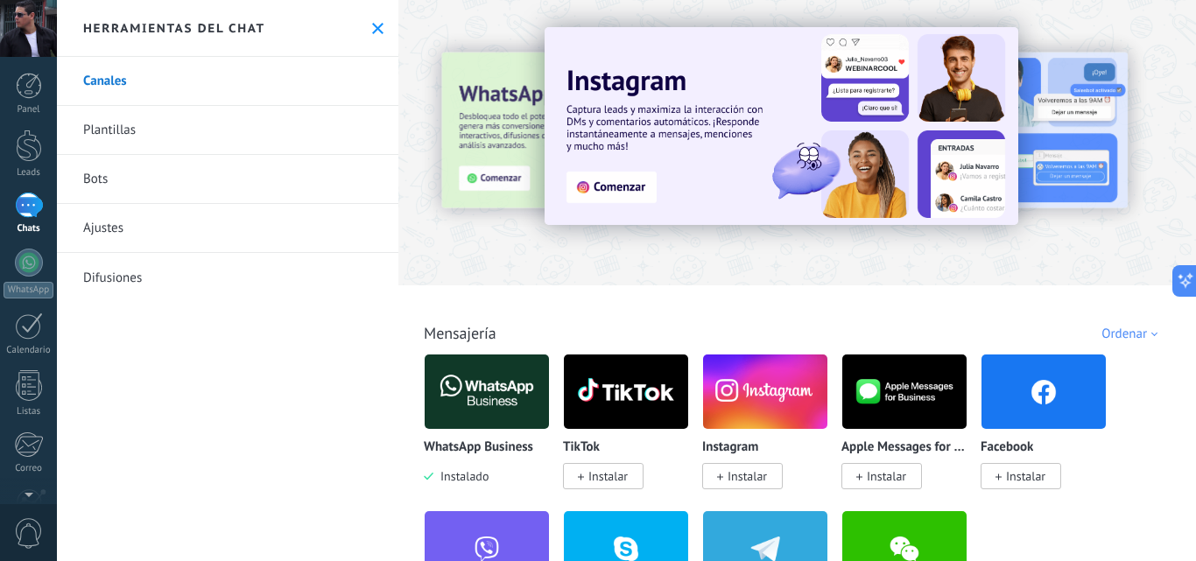
click at [130, 219] on link "Ajustes" at bounding box center [227, 228] width 341 height 49
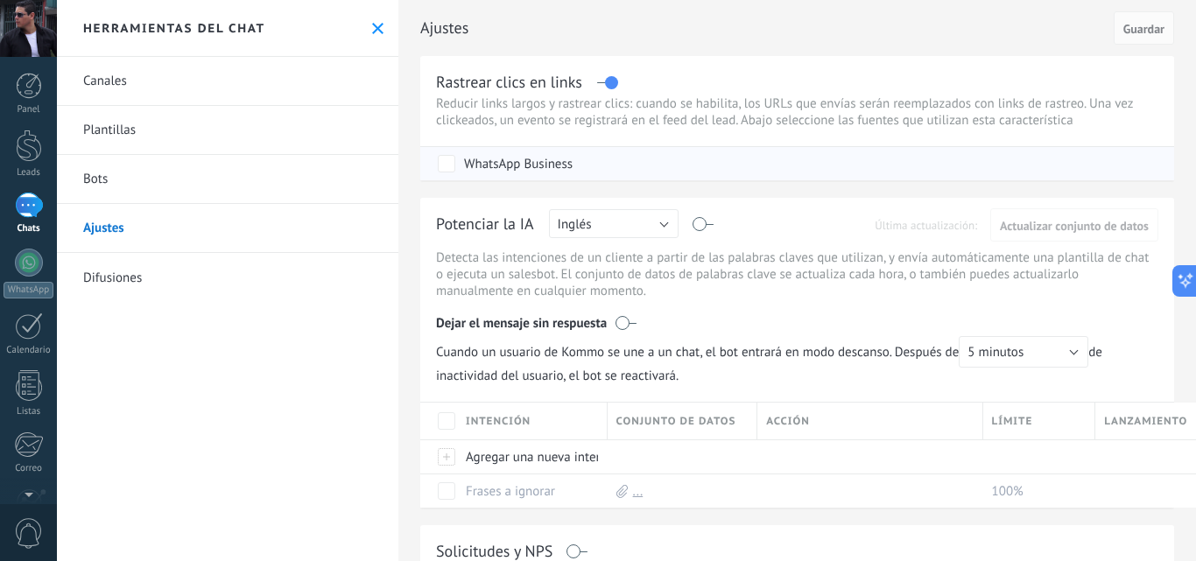
click at [558, 164] on div "WhatsApp Business" at bounding box center [518, 165] width 109 height 18
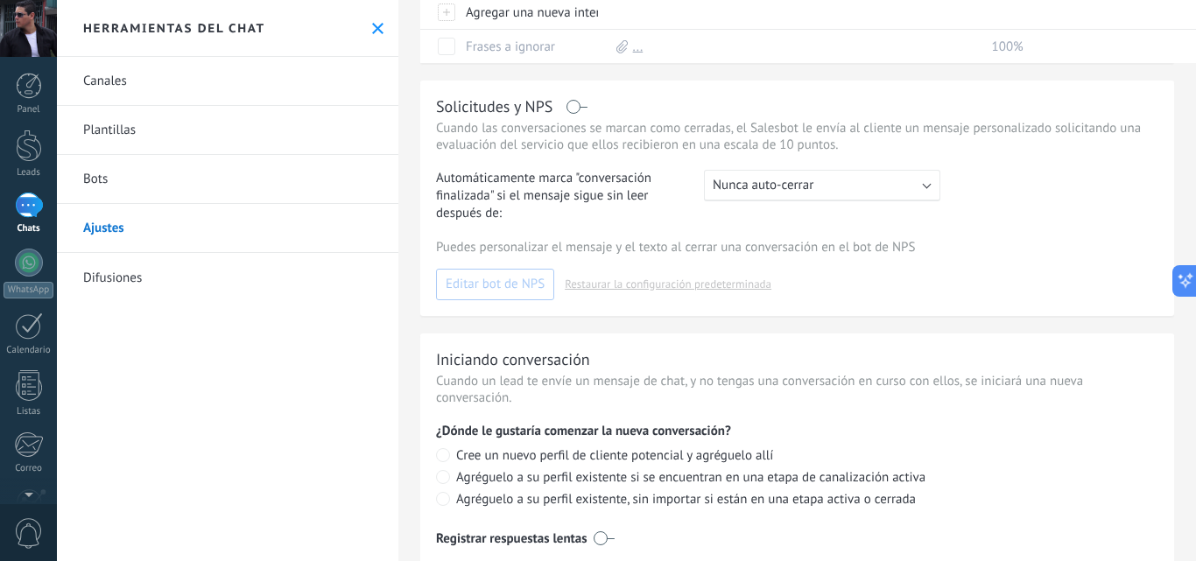
scroll to position [500, 0]
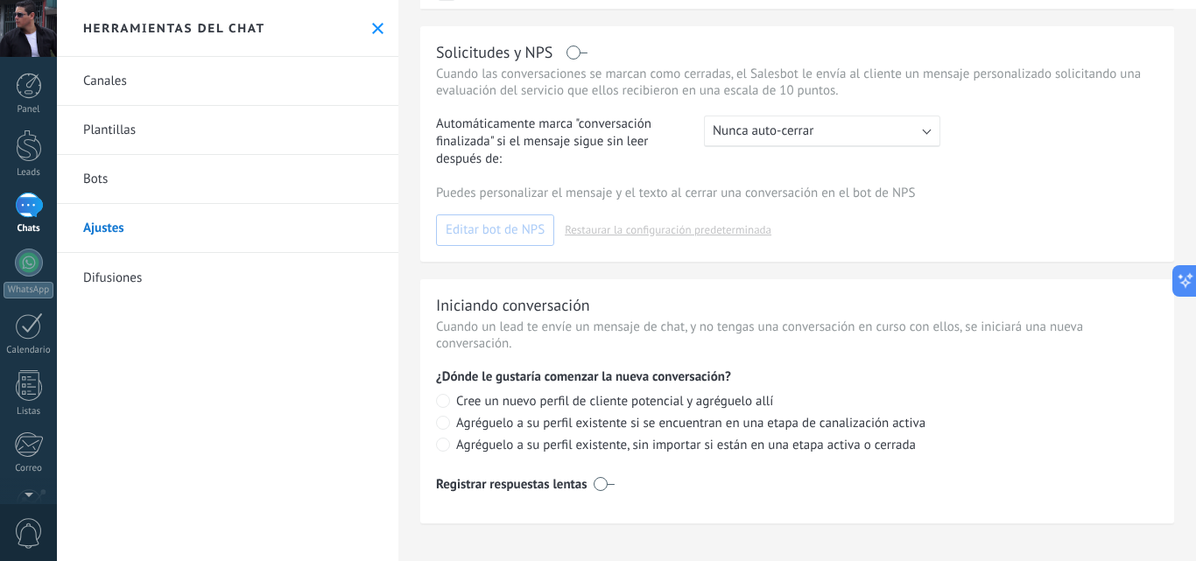
click at [127, 278] on link "Difusiones" at bounding box center [227, 277] width 341 height 49
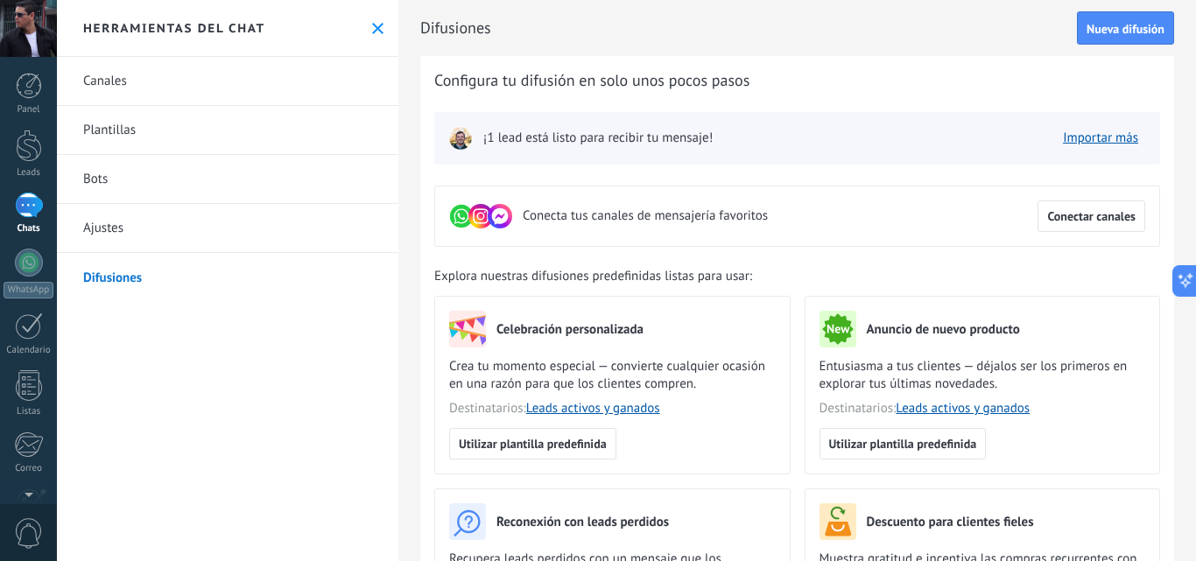
click at [116, 179] on link "Bots" at bounding box center [227, 179] width 341 height 49
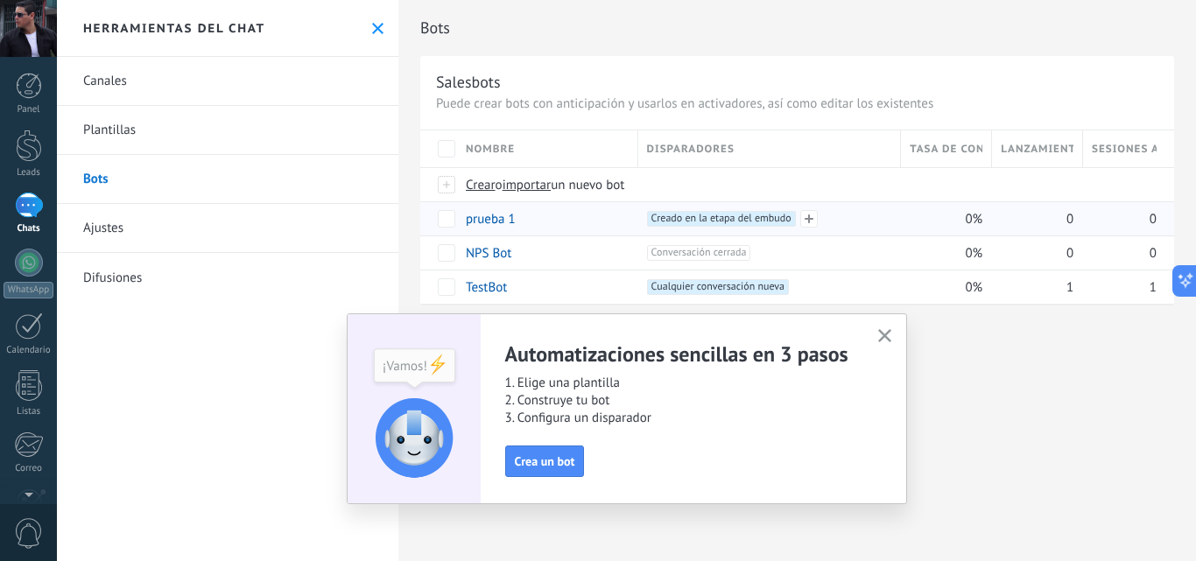
click at [707, 219] on span "Creado en la etapa del embudo +0" at bounding box center [721, 219] width 149 height 16
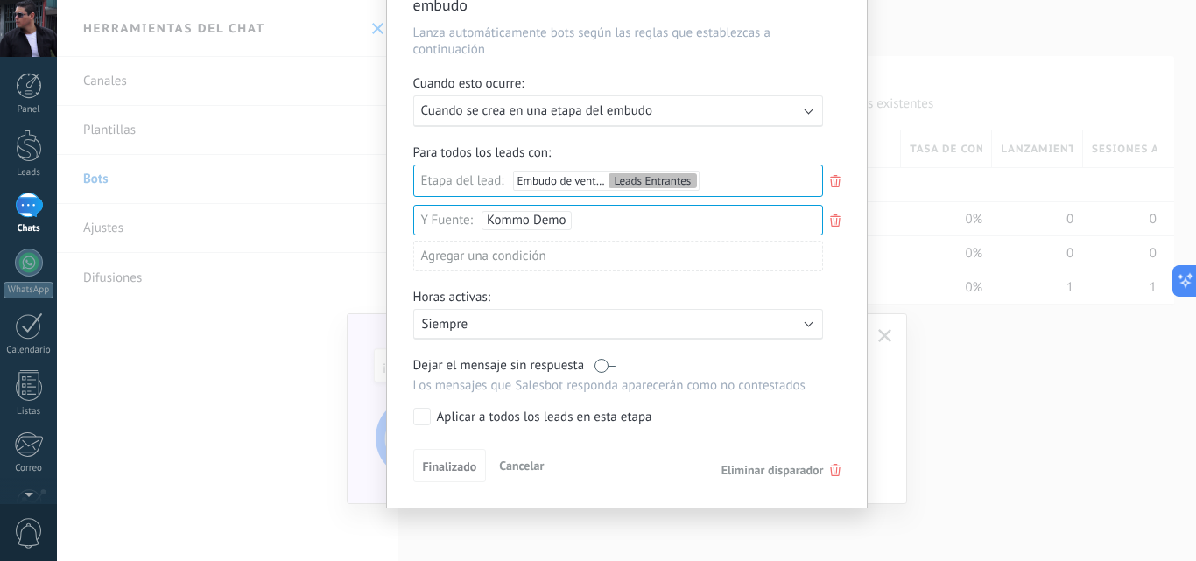
scroll to position [115, 0]
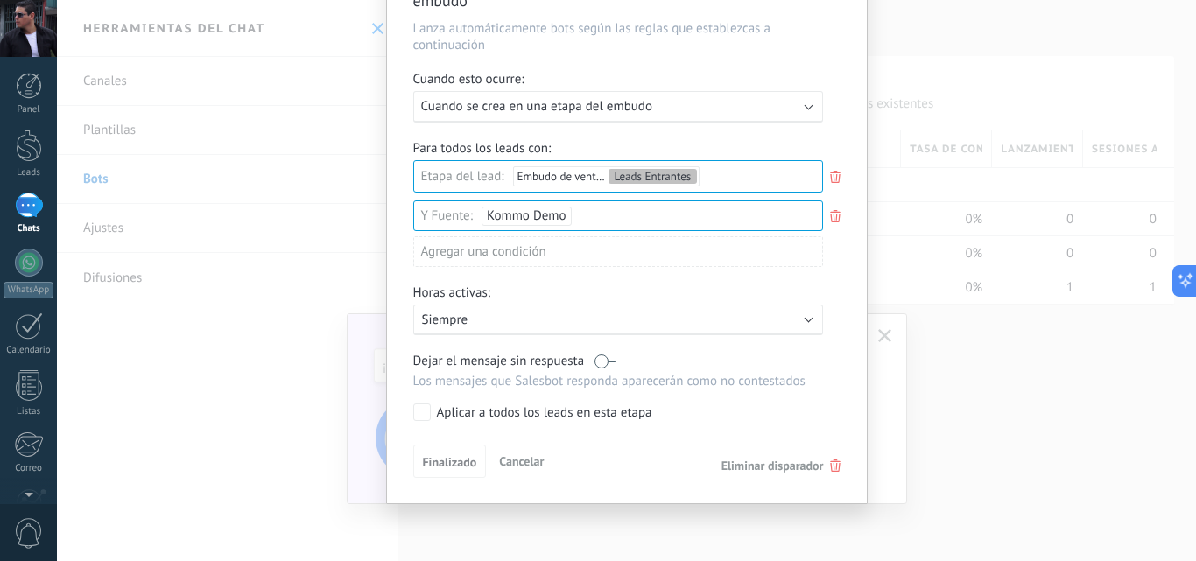
click at [549, 217] on div "Kommo Demo" at bounding box center [527, 216] width 90 height 19
click at [771, 465] on span "Eliminar disparador" at bounding box center [773, 466] width 102 height 16
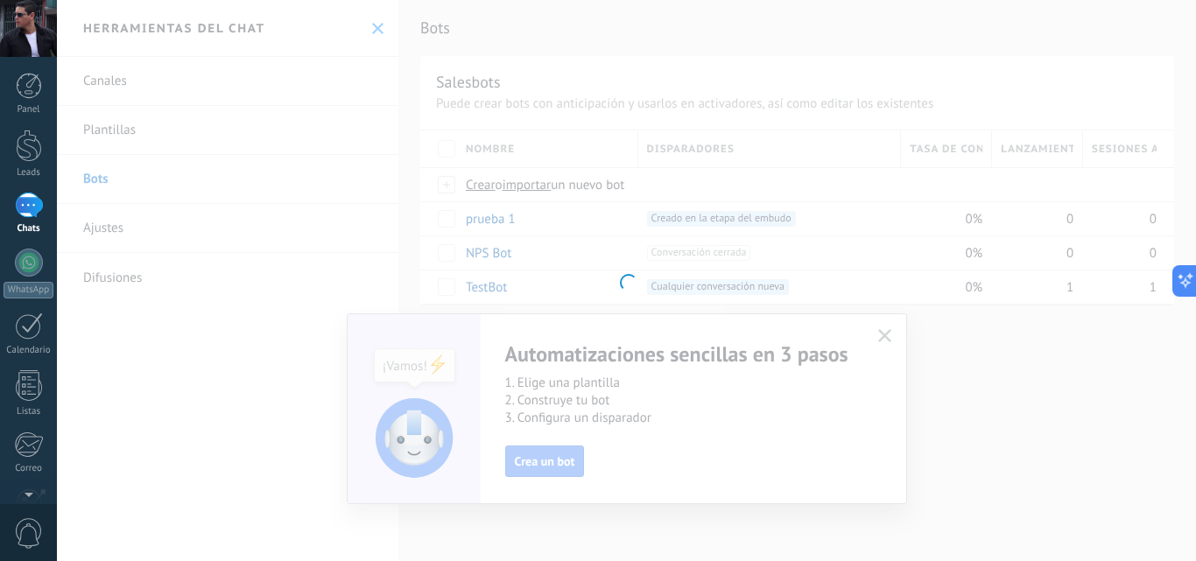
scroll to position [0, 0]
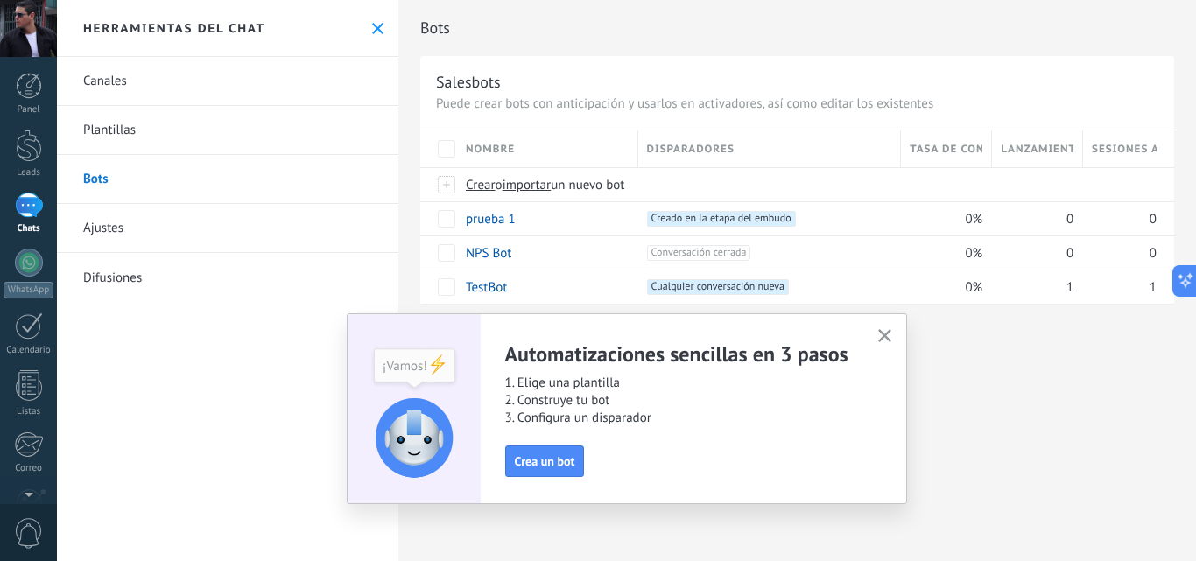
click at [116, 126] on link "Plantillas" at bounding box center [227, 130] width 341 height 49
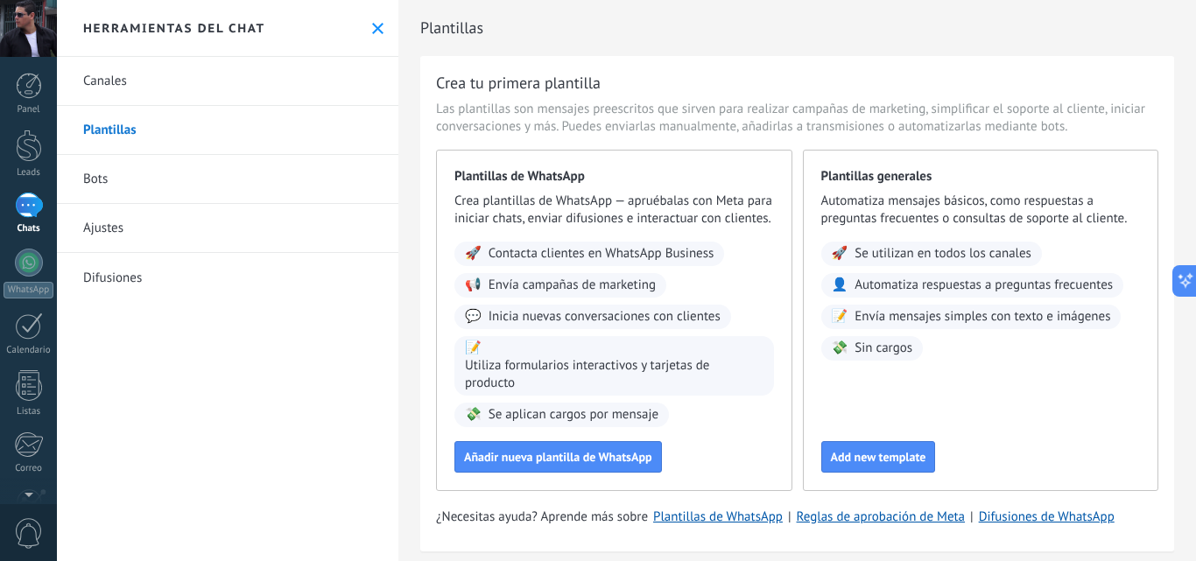
scroll to position [46, 0]
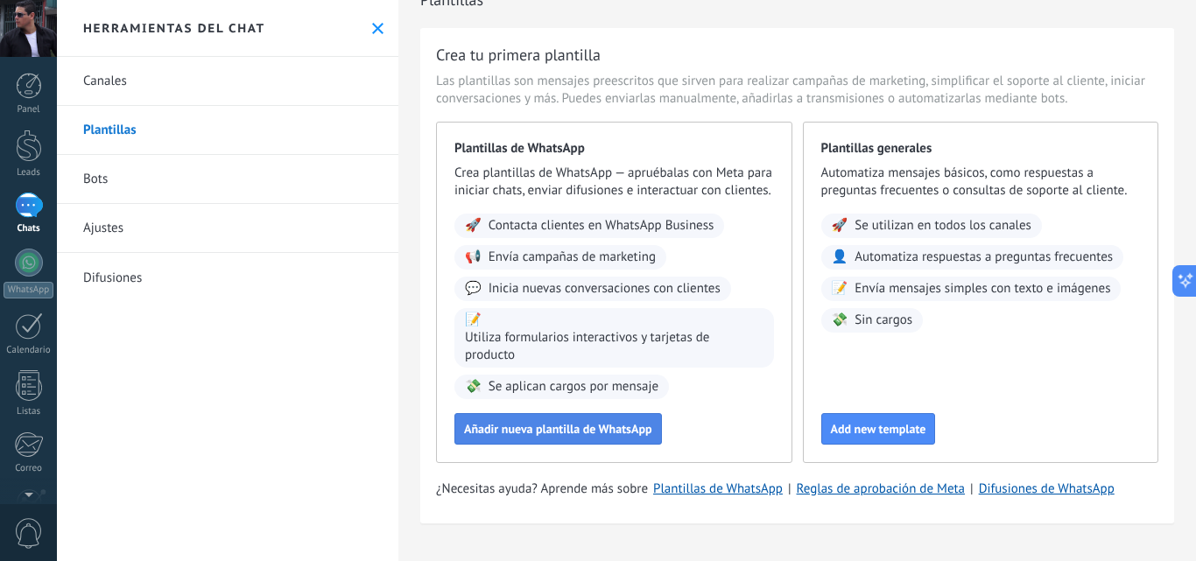
click at [605, 430] on span "Añadir nueva plantilla de WhatsApp" at bounding box center [558, 429] width 188 height 12
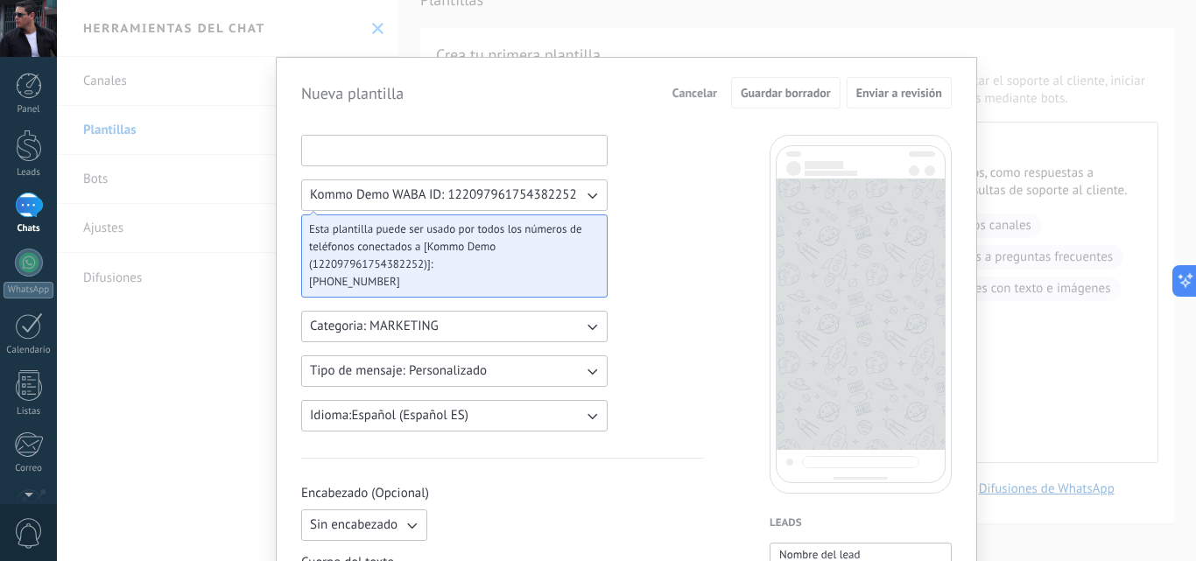
click at [378, 150] on input at bounding box center [454, 150] width 305 height 28
type input "**********"
click at [588, 194] on icon "button" at bounding box center [592, 196] width 18 height 18
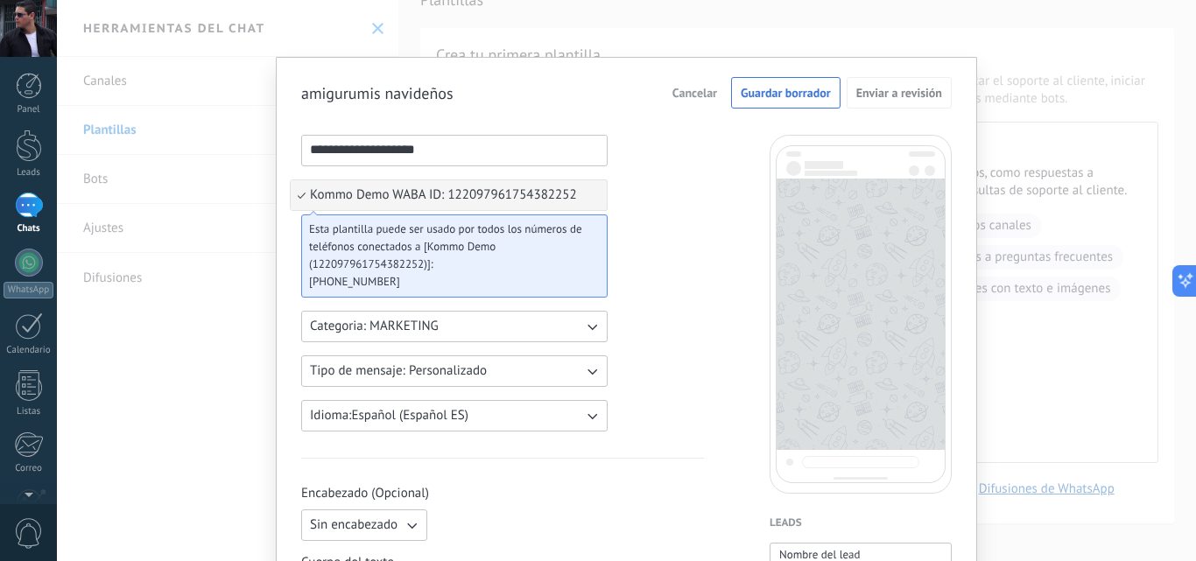
scroll to position [0, 0]
click at [303, 196] on li "Kommo Demo WABA ID: 122097961754382252" at bounding box center [449, 195] width 316 height 30
click at [563, 190] on span "Kommo Demo WABA ID: 122097961754382252" at bounding box center [443, 196] width 267 height 18
click at [298, 195] on li "Kommo Demo WABA ID: 122097961754382252" at bounding box center [449, 195] width 316 height 30
click at [595, 369] on icon "button" at bounding box center [592, 372] width 18 height 18
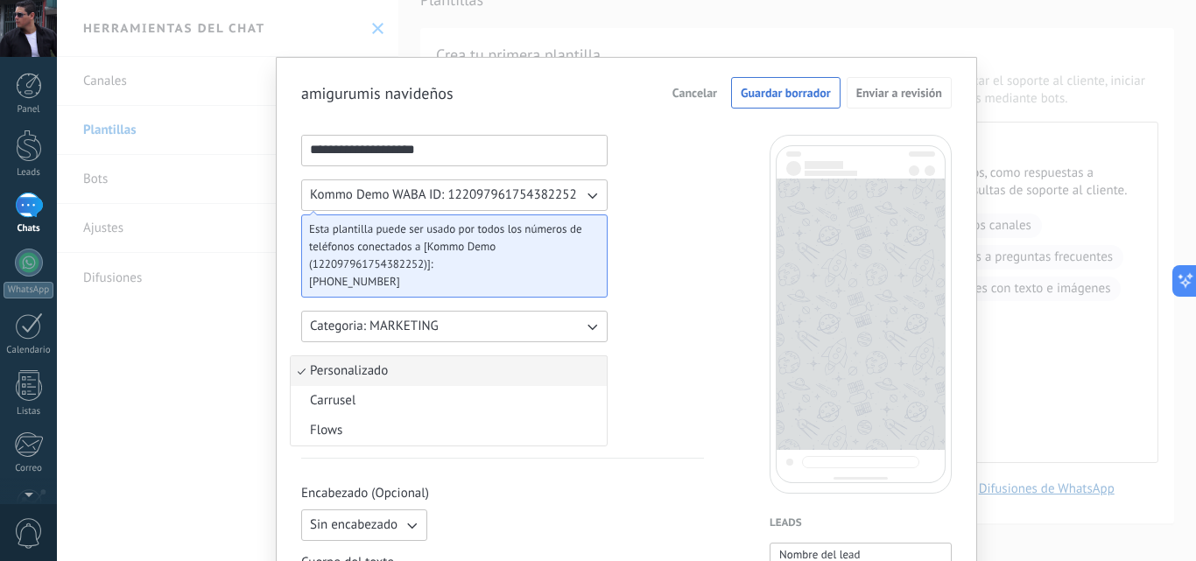
click at [595, 369] on li "Personalizado" at bounding box center [449, 371] width 316 height 30
click at [693, 99] on span "Cancelar" at bounding box center [694, 93] width 45 height 12
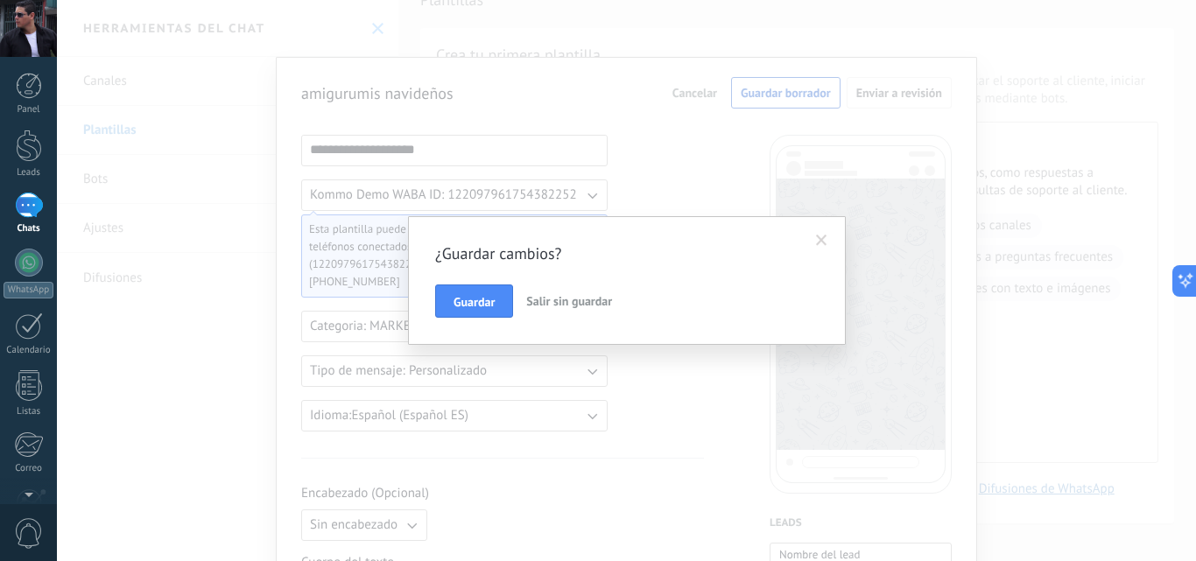
drag, startPoint x: 489, startPoint y: 299, endPoint x: 502, endPoint y: 299, distance: 13.2
click at [489, 299] on span "Guardar" at bounding box center [474, 302] width 41 height 12
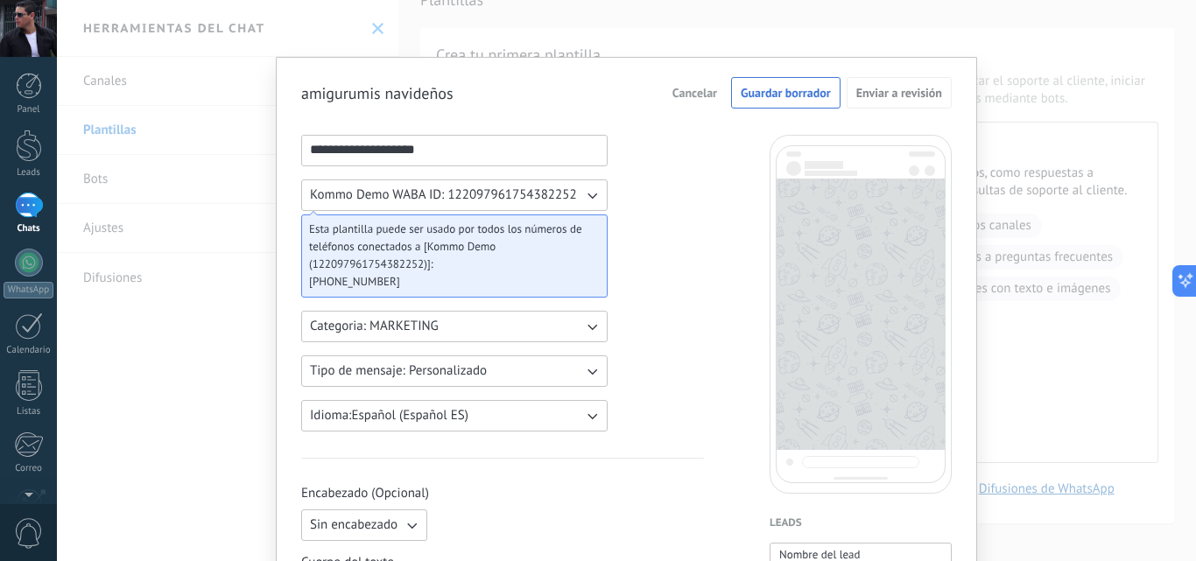
click at [694, 95] on span "Cancelar" at bounding box center [694, 93] width 45 height 12
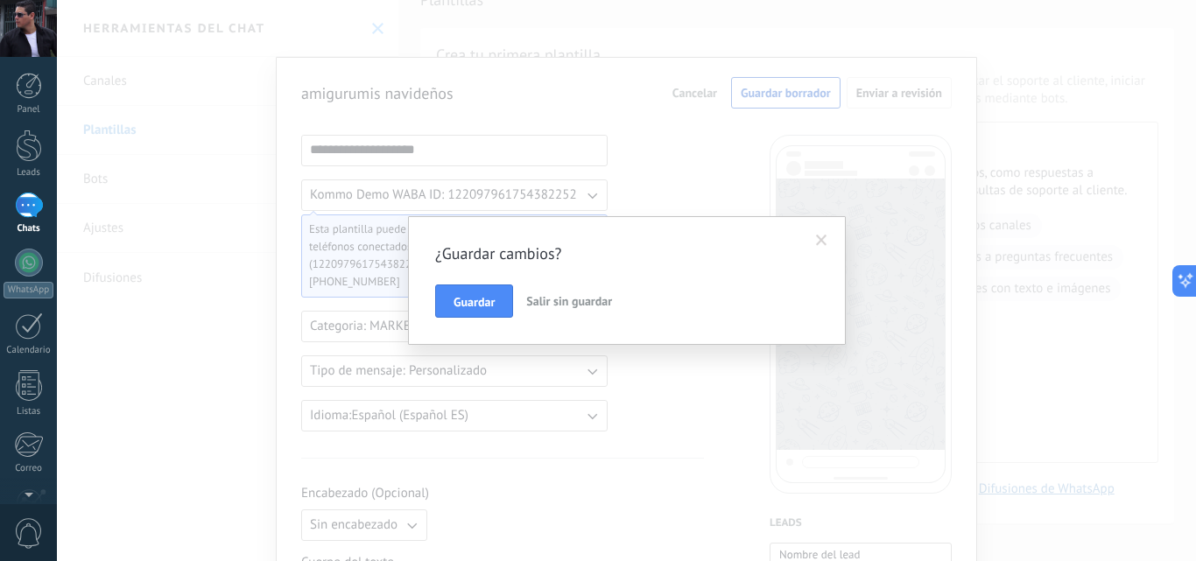
click at [567, 301] on span "Salir sin guardar" at bounding box center [569, 301] width 86 height 16
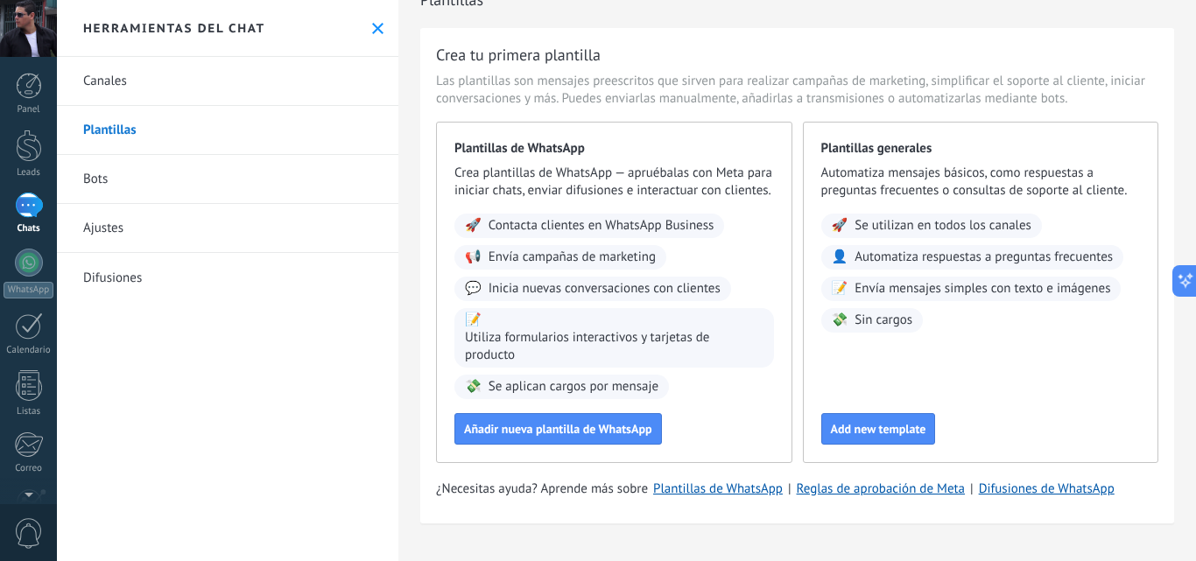
click at [127, 76] on link "Canales" at bounding box center [227, 81] width 341 height 49
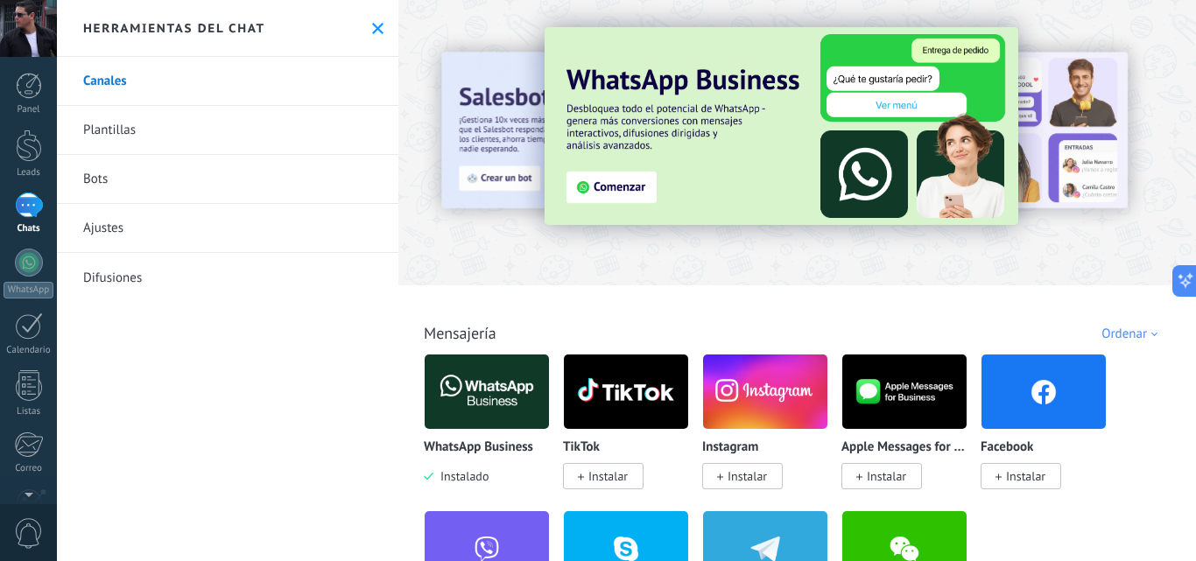
click at [720, 145] on img at bounding box center [782, 126] width 474 height 198
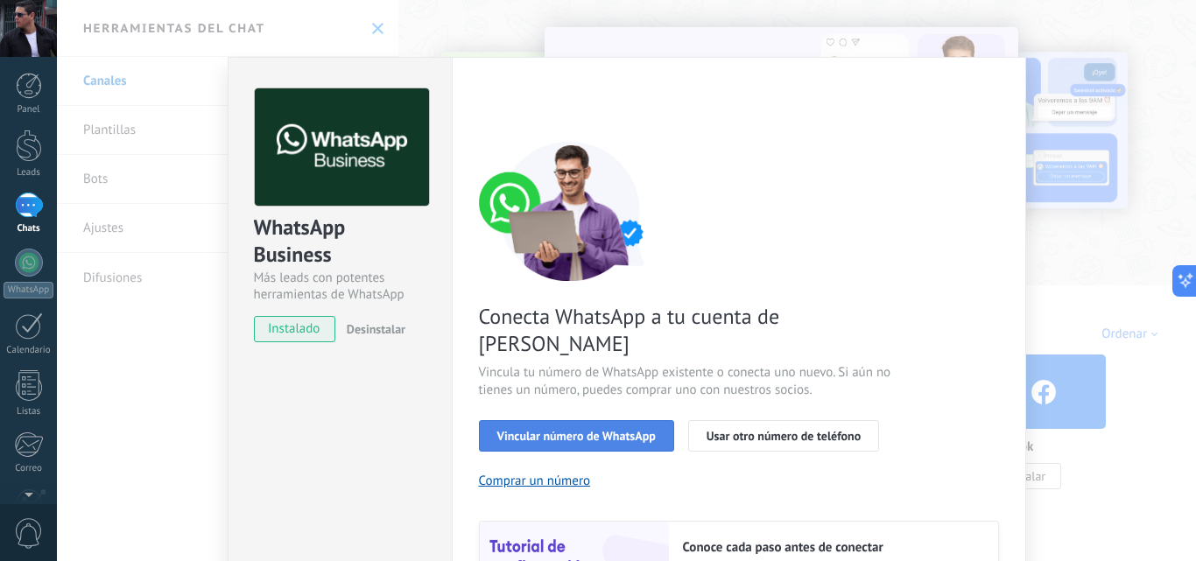
click at [562, 430] on span "Vincular número de WhatsApp" at bounding box center [576, 436] width 158 height 12
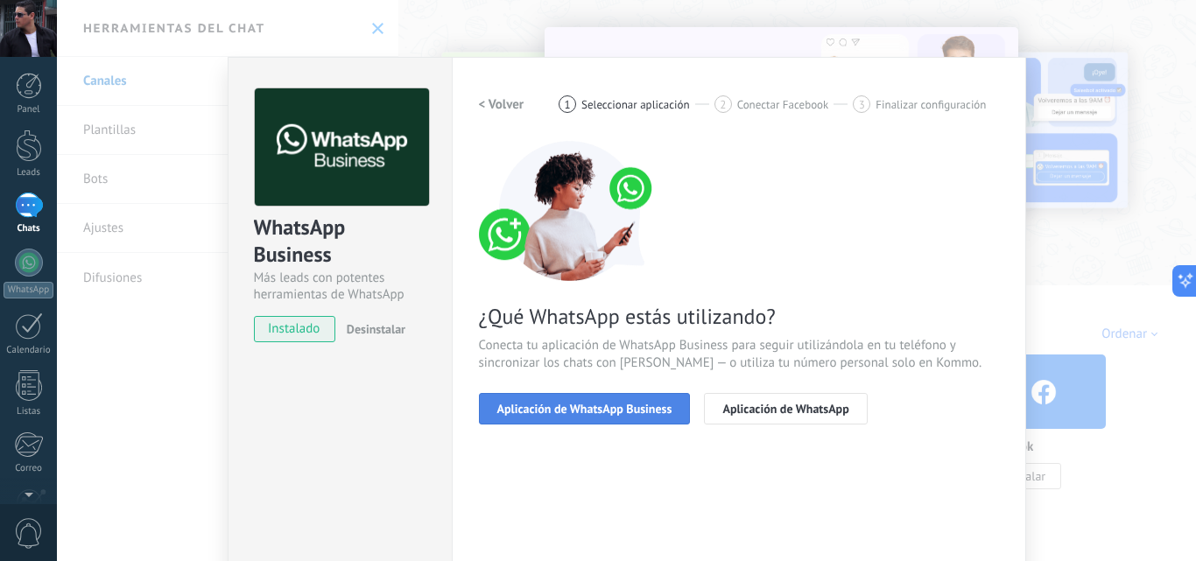
click at [589, 403] on span "Aplicación de WhatsApp Business" at bounding box center [584, 409] width 175 height 12
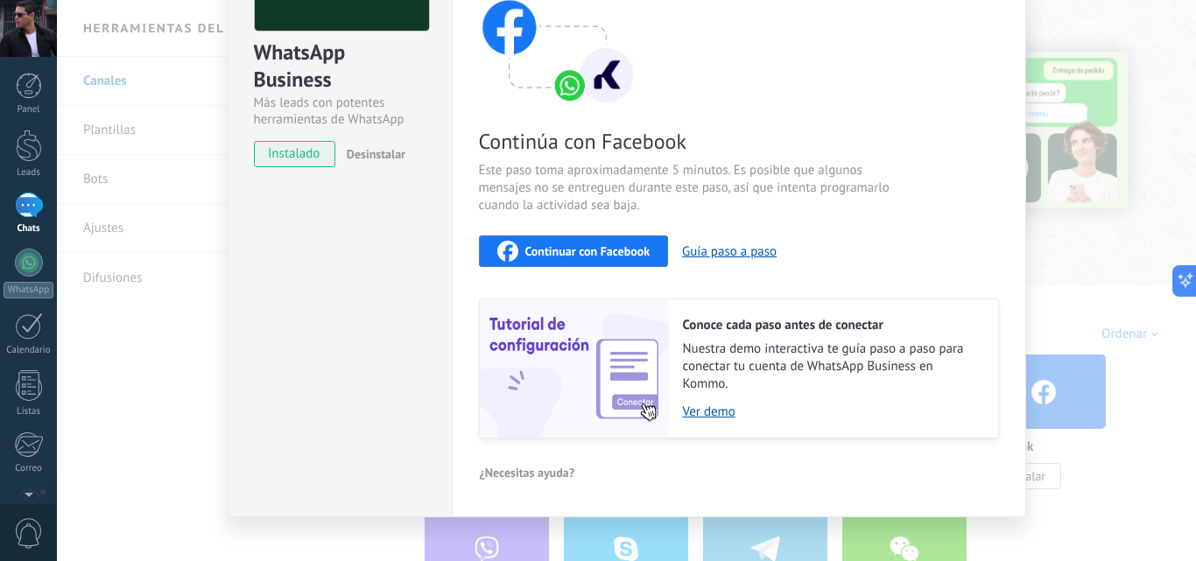
scroll to position [196, 0]
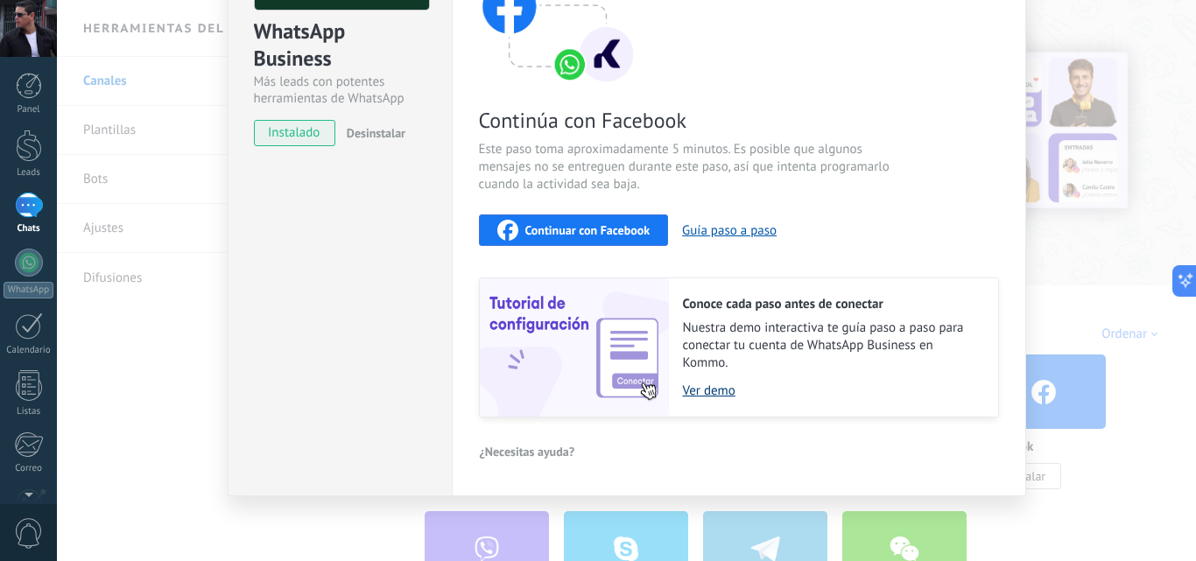
click at [707, 391] on link "Ver demo" at bounding box center [832, 391] width 298 height 17
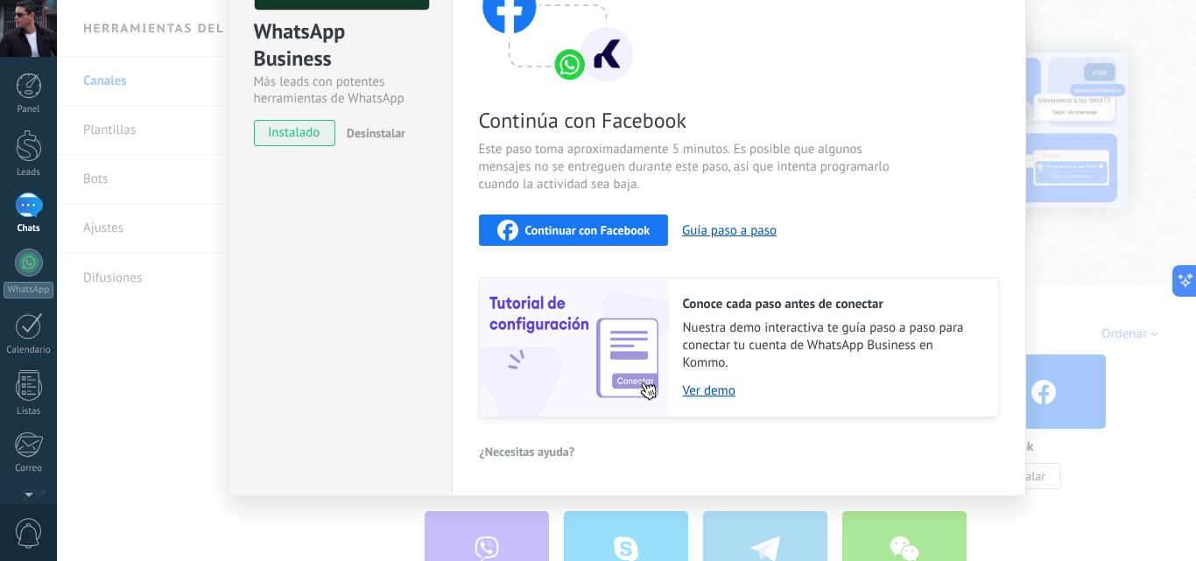
scroll to position [0, 0]
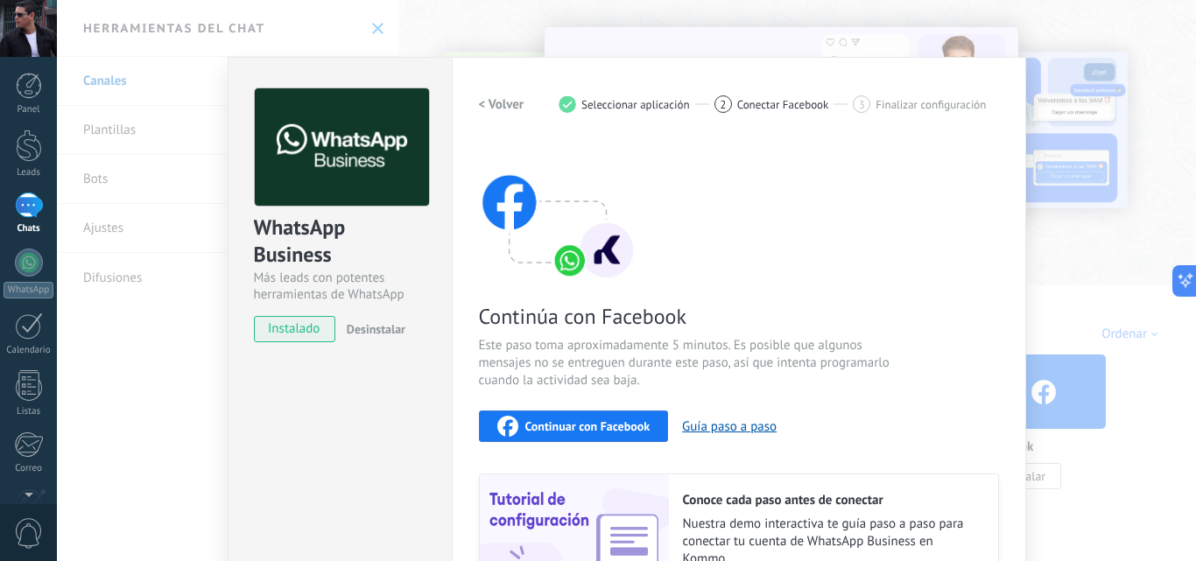
click at [271, 25] on div "WhatsApp Business Más leads con potentes herramientas de WhatsApp instalado Des…" at bounding box center [626, 280] width 1139 height 561
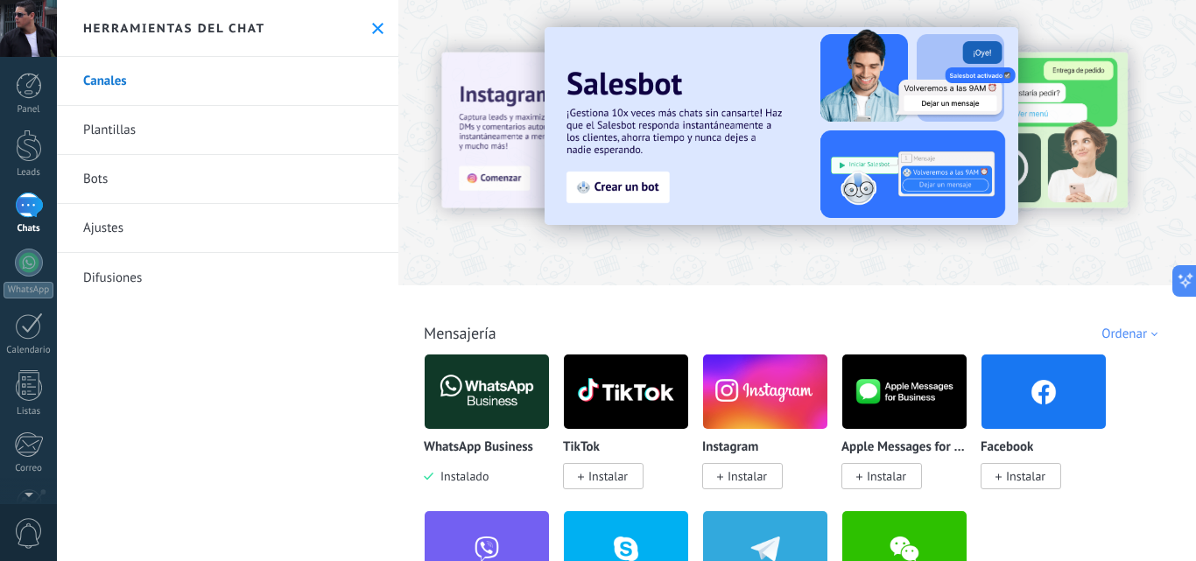
click at [1150, 334] on div "Ordenar" at bounding box center [1133, 334] width 62 height 17
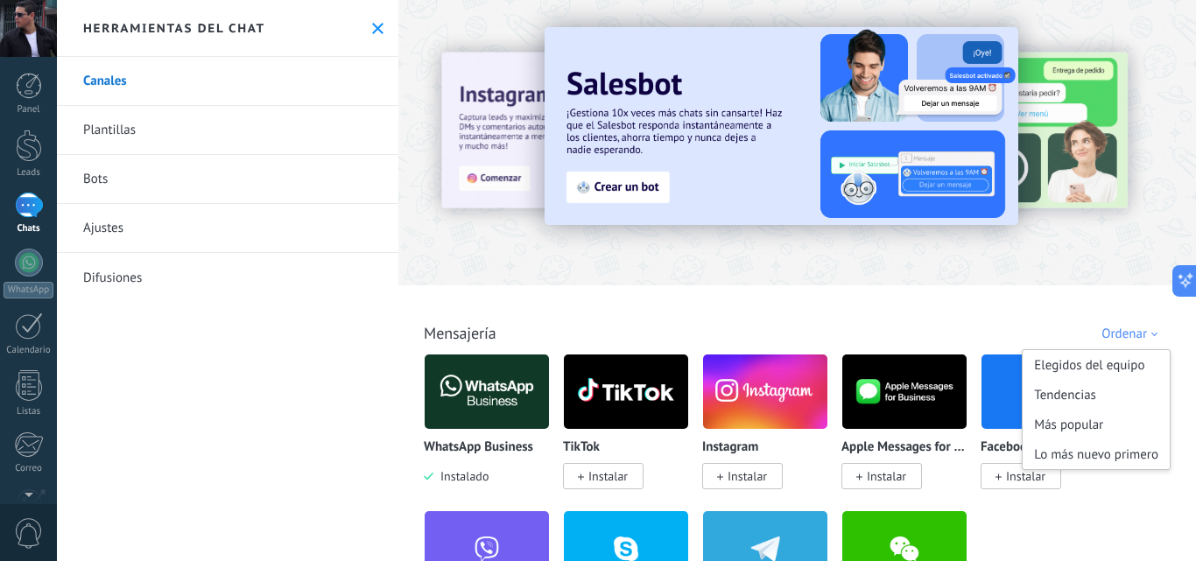
click at [1151, 334] on div "Ordenar" at bounding box center [1133, 334] width 62 height 17
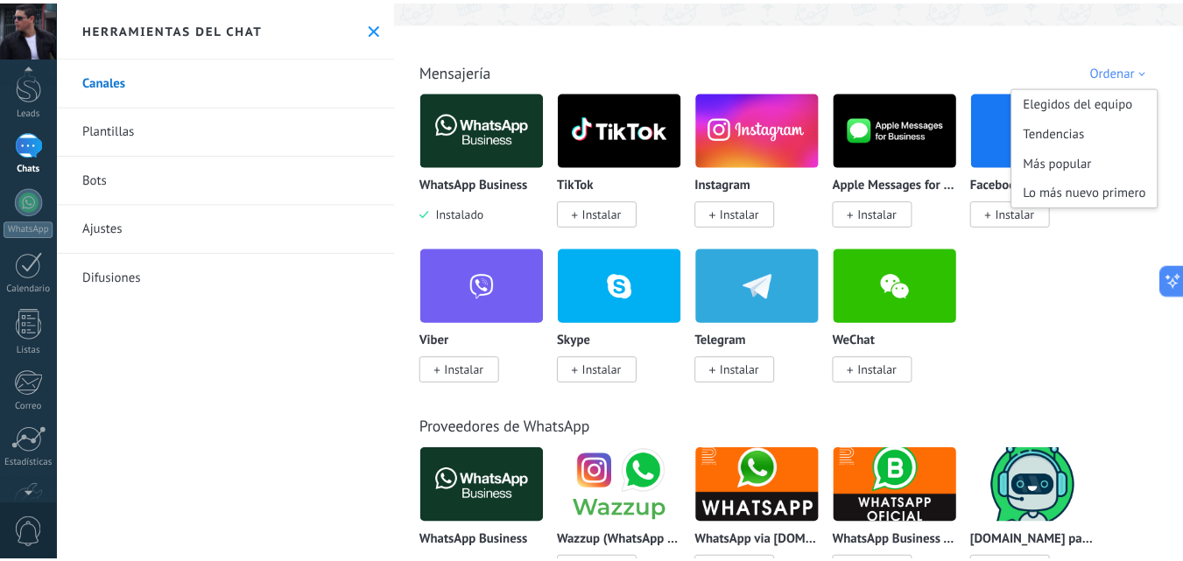
scroll to position [167, 0]
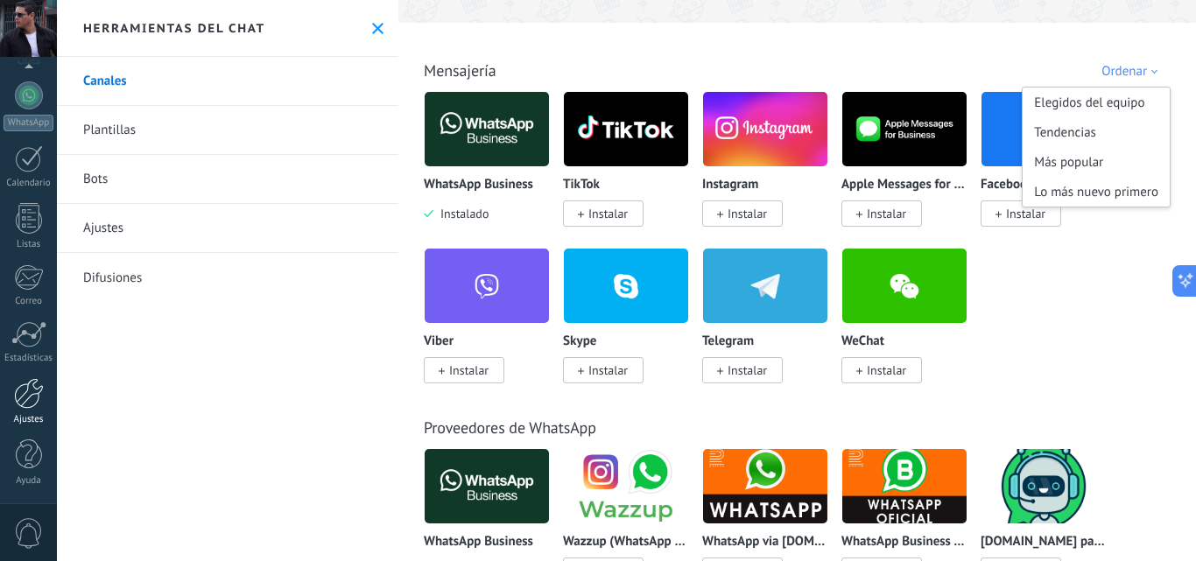
click at [36, 405] on div at bounding box center [29, 393] width 30 height 31
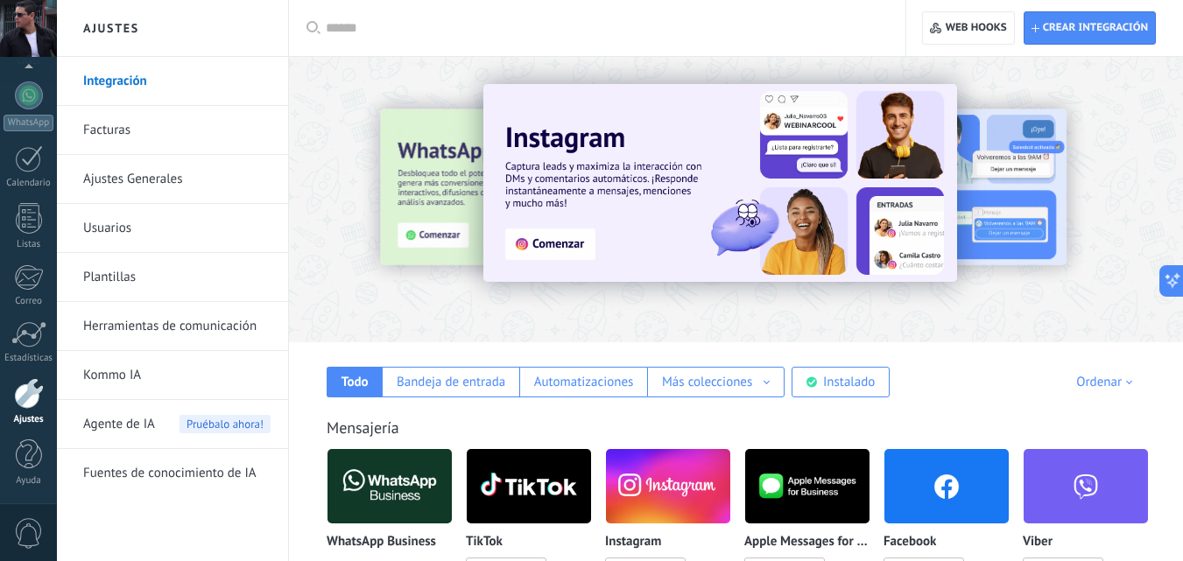
click at [439, 21] on input "text" at bounding box center [603, 28] width 555 height 18
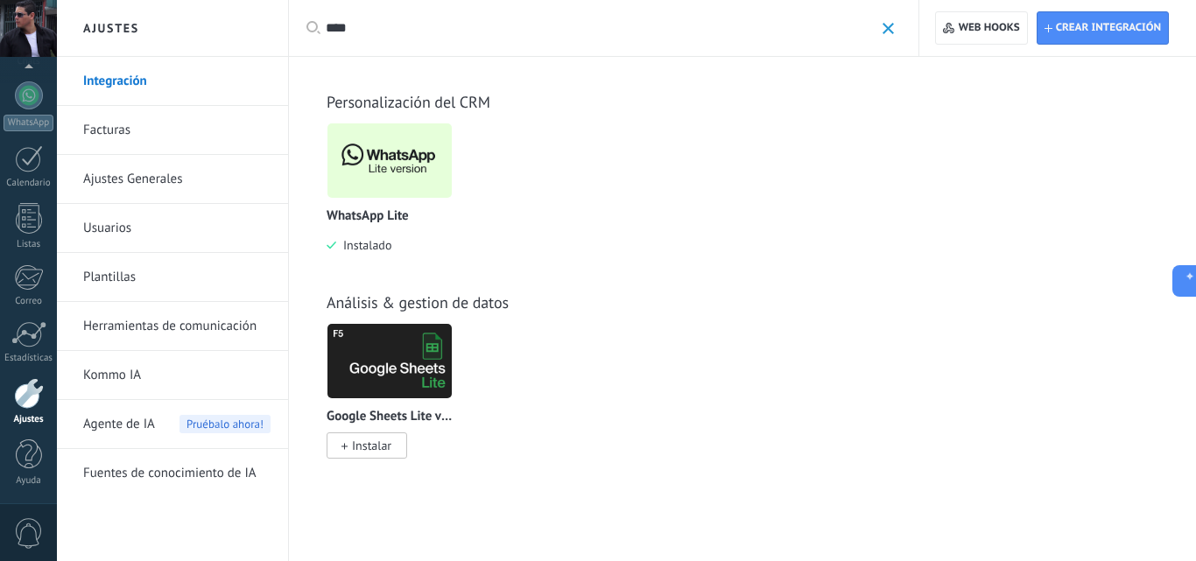
type input "****"
click at [391, 169] on img at bounding box center [389, 160] width 124 height 85
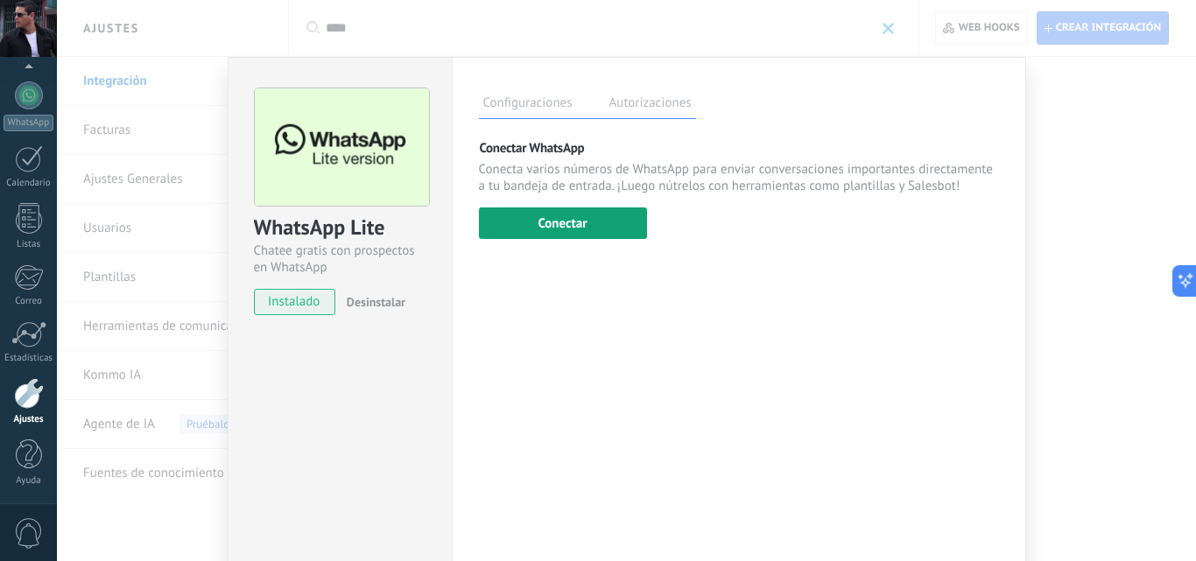
click at [560, 233] on button "Conectar" at bounding box center [563, 224] width 168 height 32
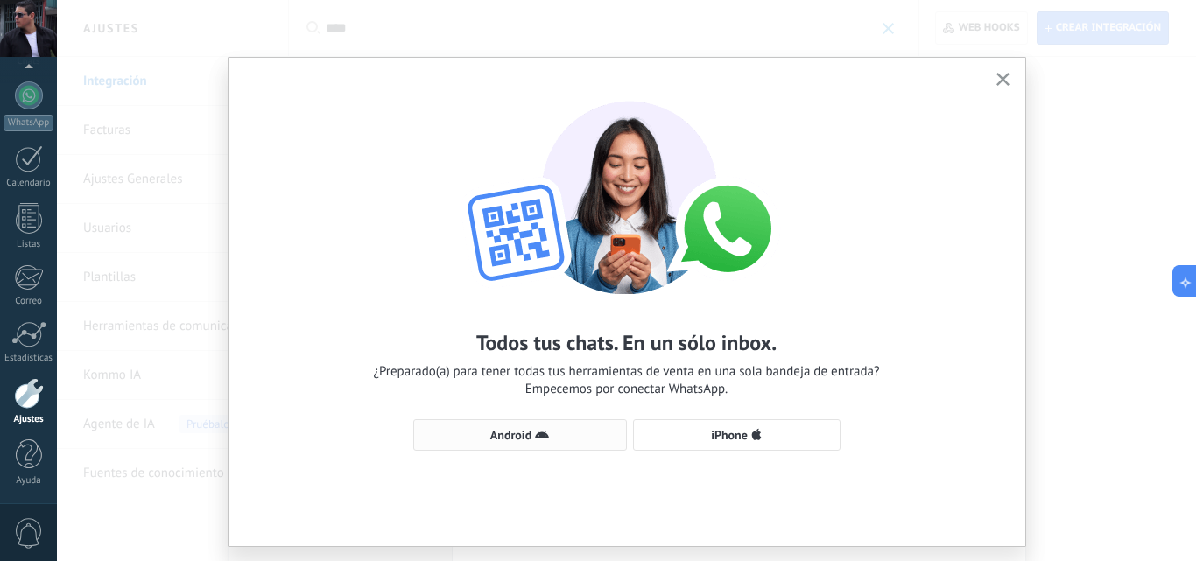
click at [519, 433] on span "Android" at bounding box center [510, 435] width 41 height 12
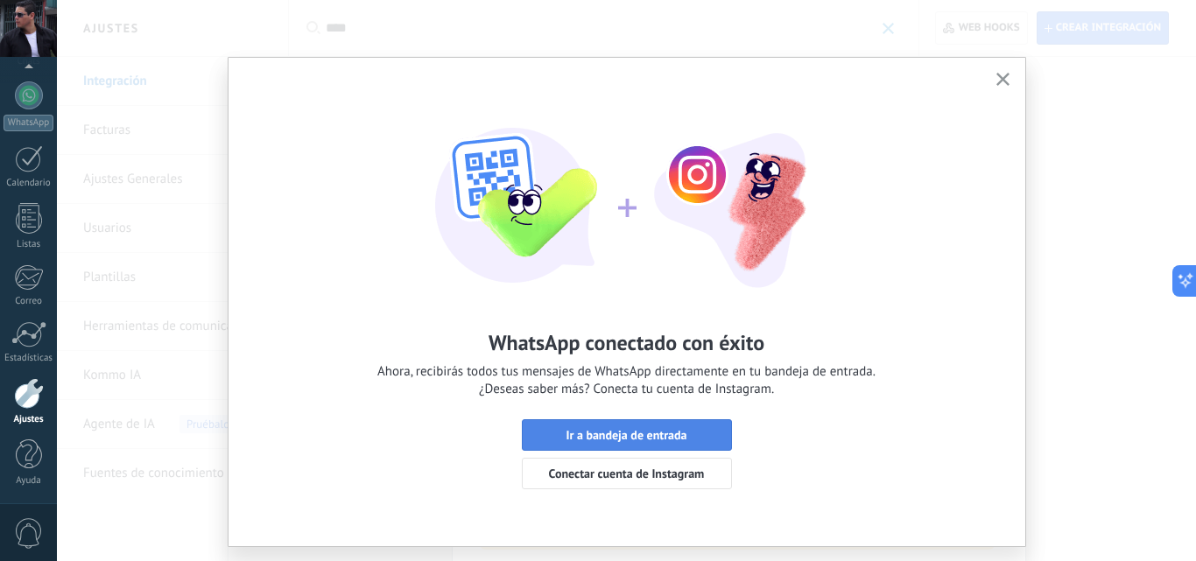
click at [630, 438] on span "Ir a bandeja de entrada" at bounding box center [626, 435] width 121 height 12
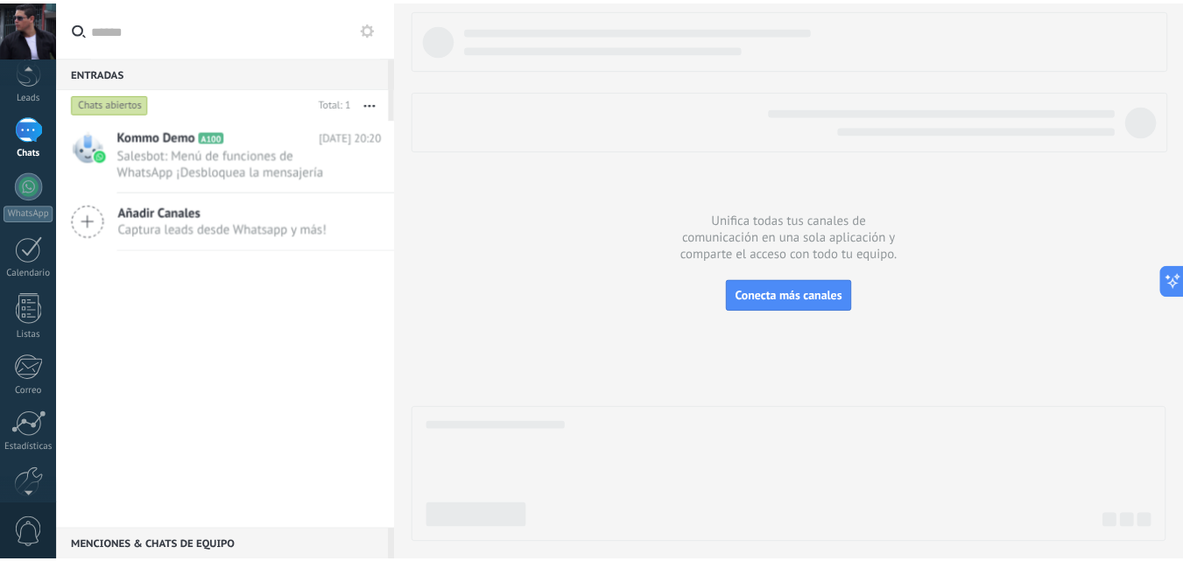
scroll to position [167, 0]
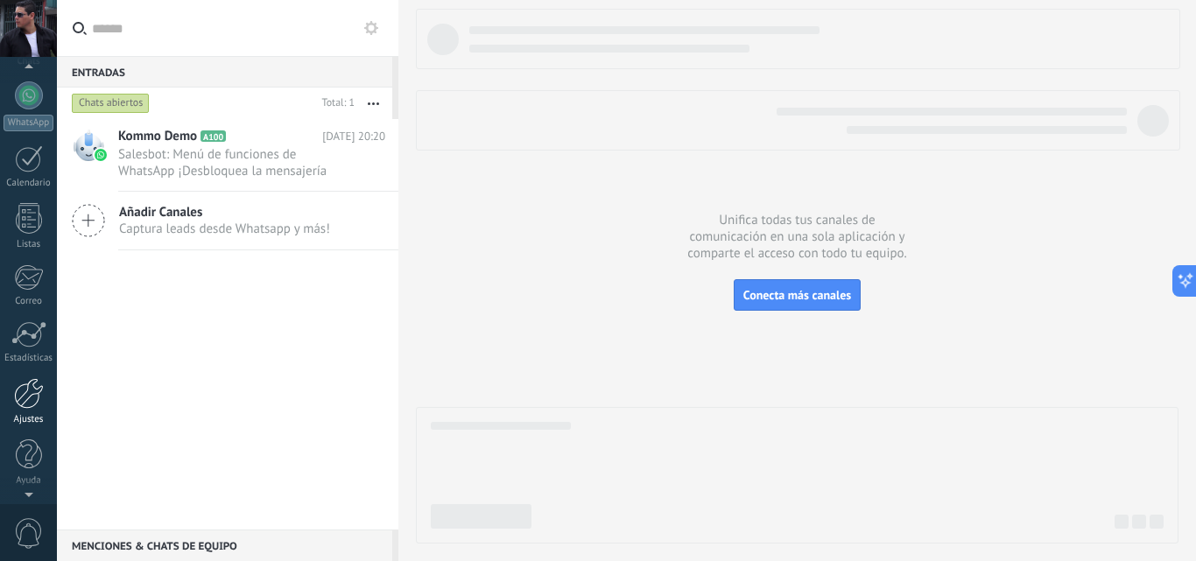
click at [33, 410] on link "Ajustes" at bounding box center [28, 401] width 57 height 47
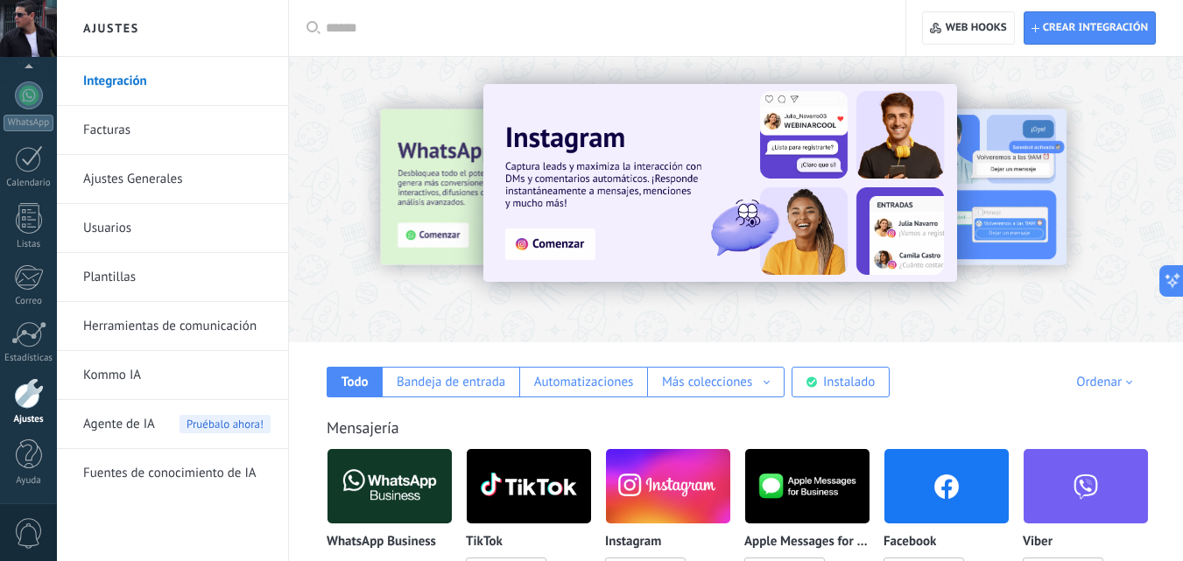
click at [159, 325] on link "Herramientas de comunicación" at bounding box center [176, 326] width 187 height 49
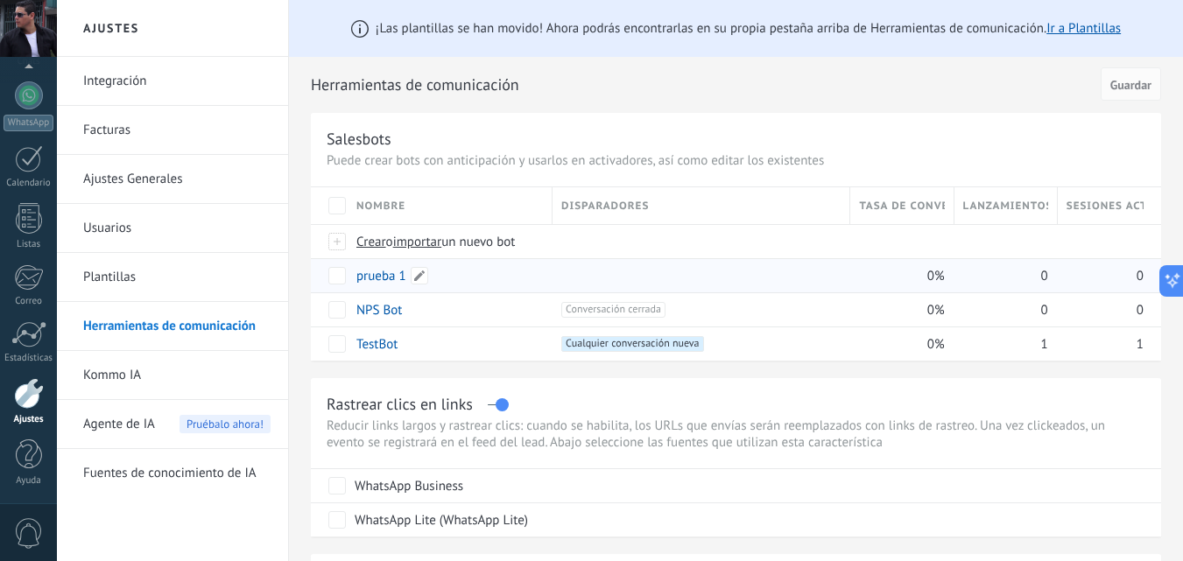
click at [383, 274] on link "prueba 1" at bounding box center [381, 276] width 50 height 17
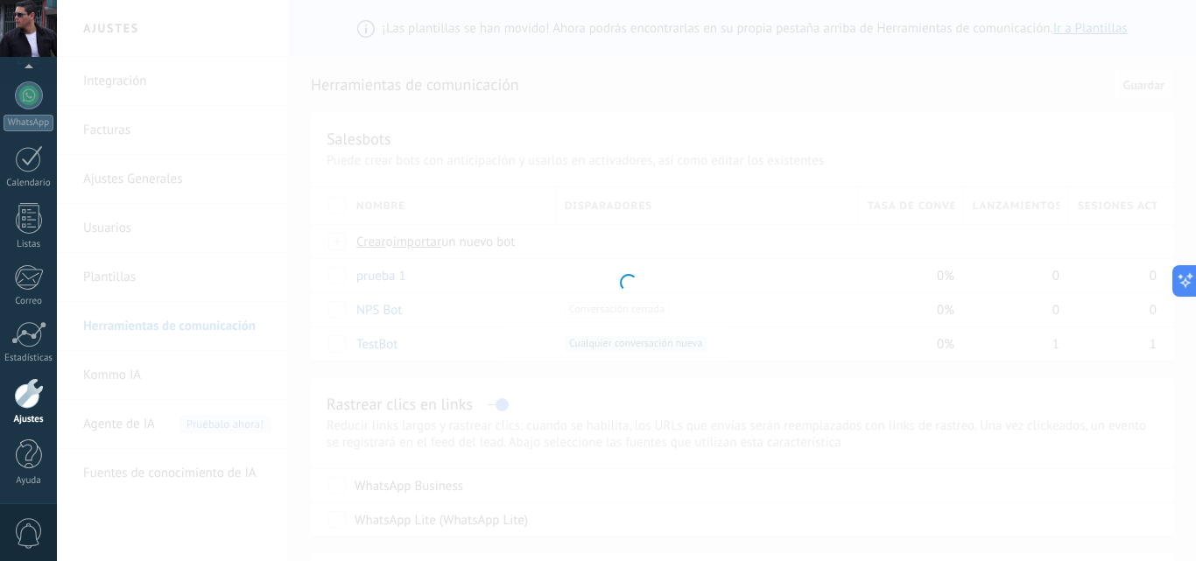
type input "********"
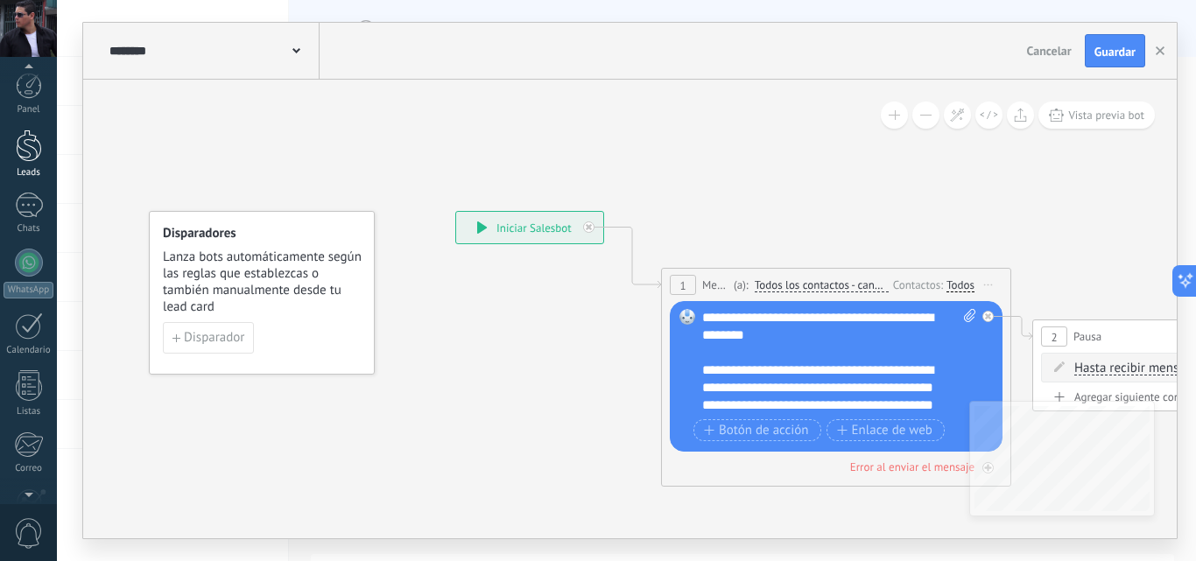
click at [29, 161] on div at bounding box center [29, 146] width 26 height 32
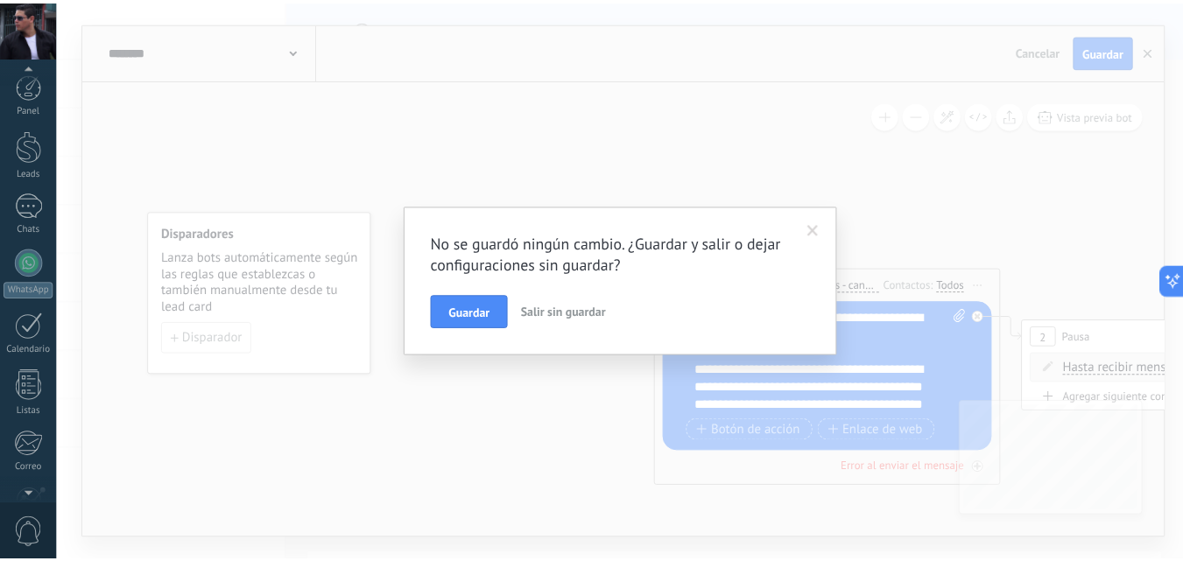
scroll to position [167, 0]
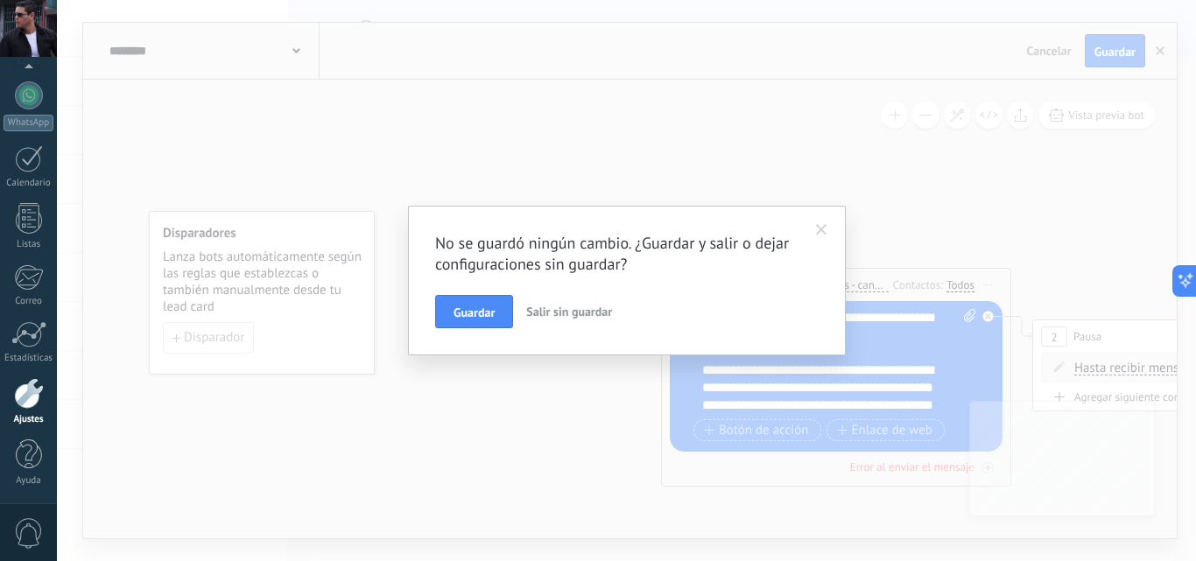
click at [472, 305] on button "Guardar" at bounding box center [474, 311] width 78 height 33
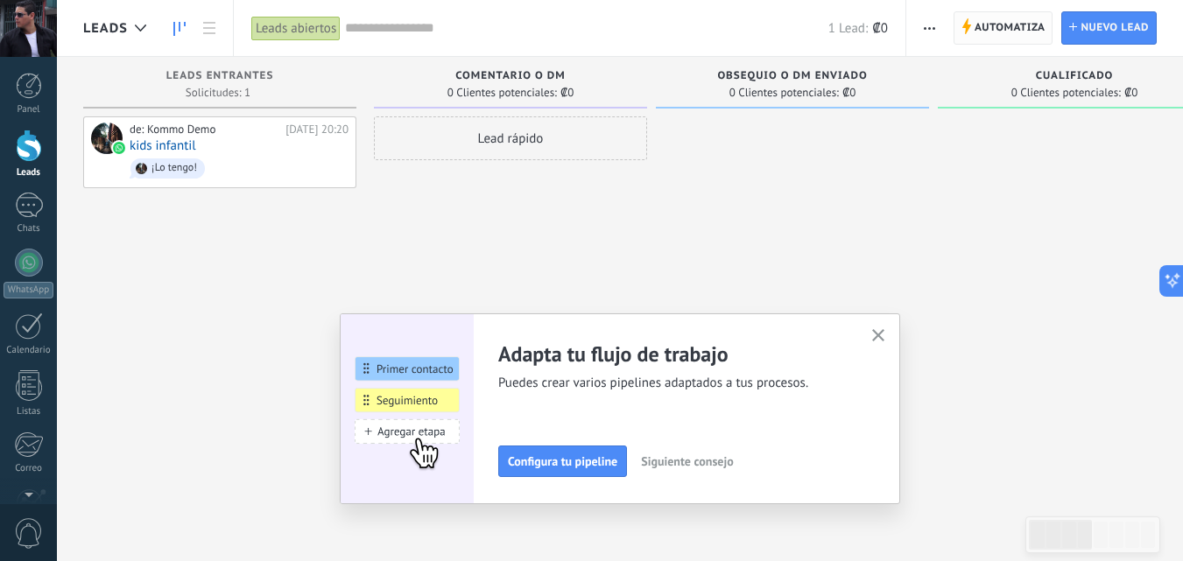
click at [998, 32] on span "Automatiza" at bounding box center [1010, 28] width 71 height 32
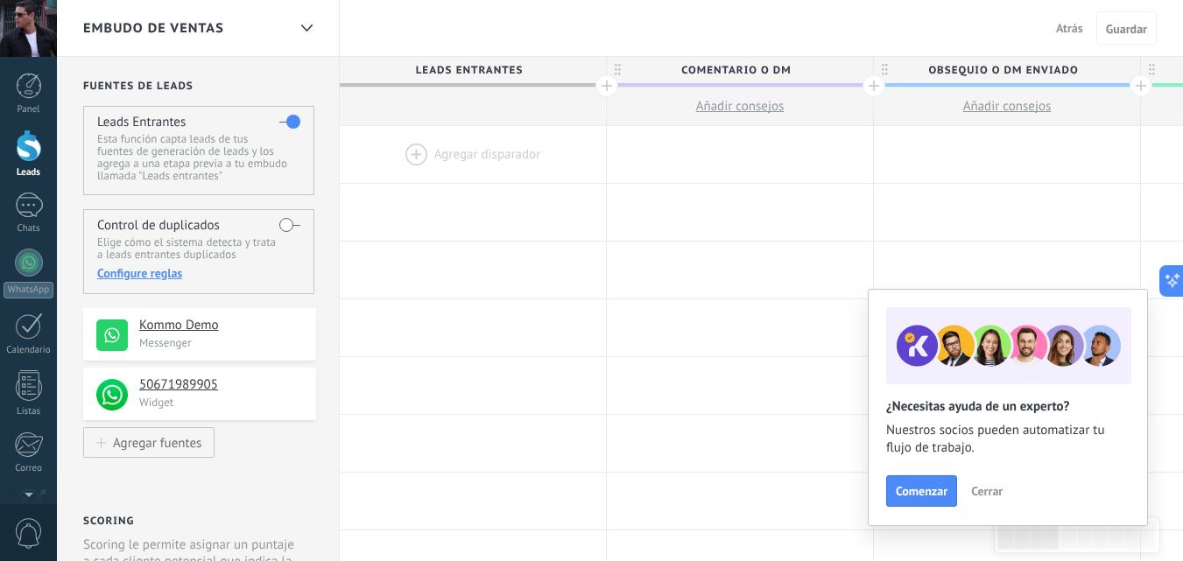
click at [452, 154] on div at bounding box center [473, 154] width 266 height 57
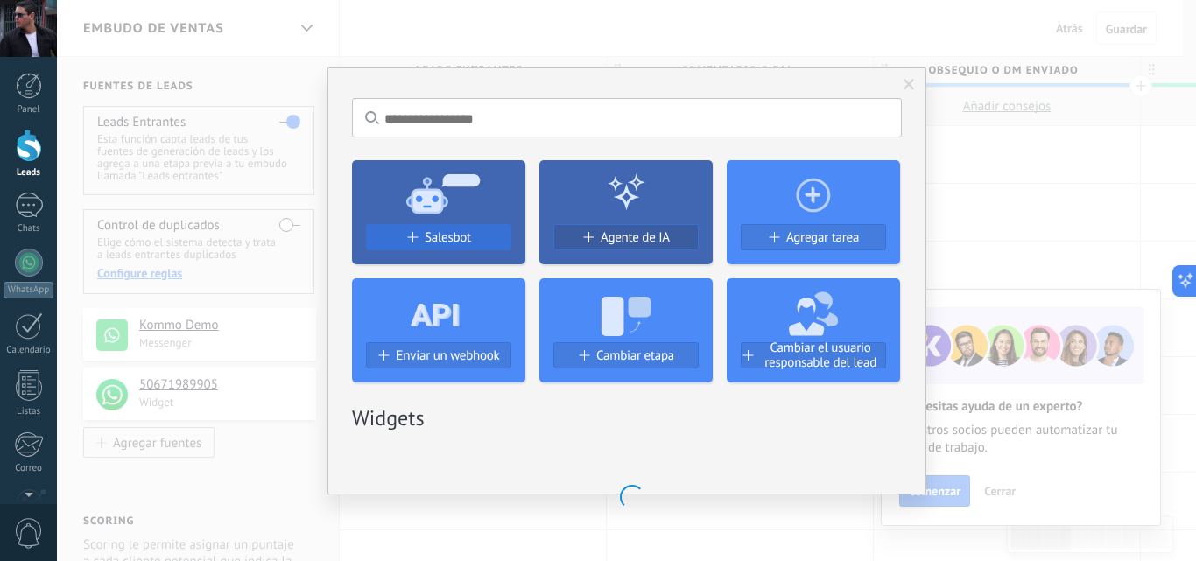
click at [447, 235] on span "Salesbot" at bounding box center [448, 237] width 46 height 15
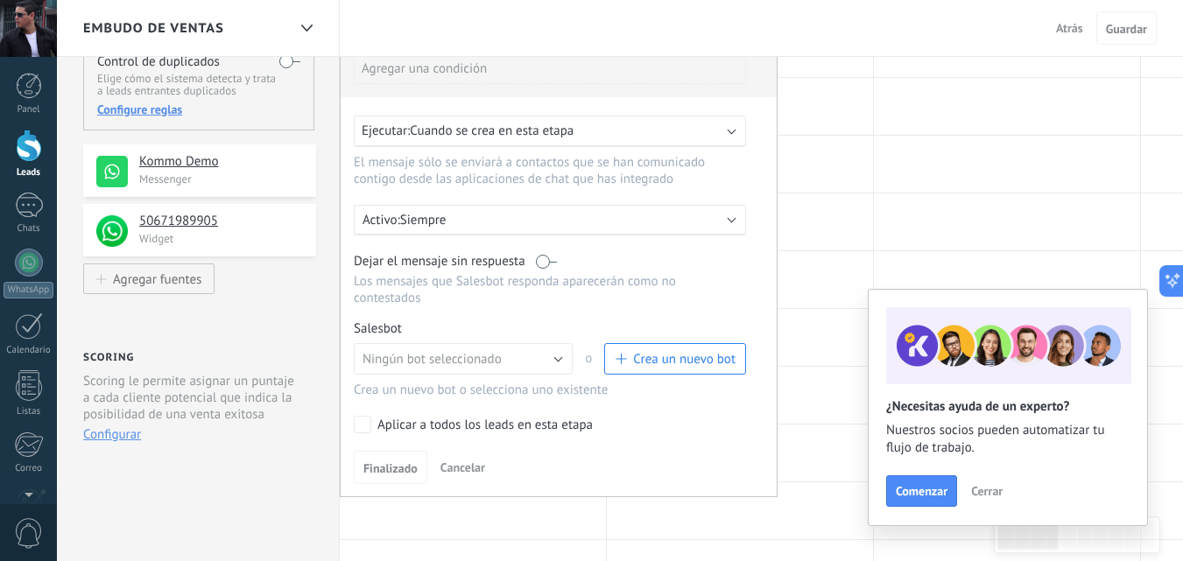
scroll to position [263, 0]
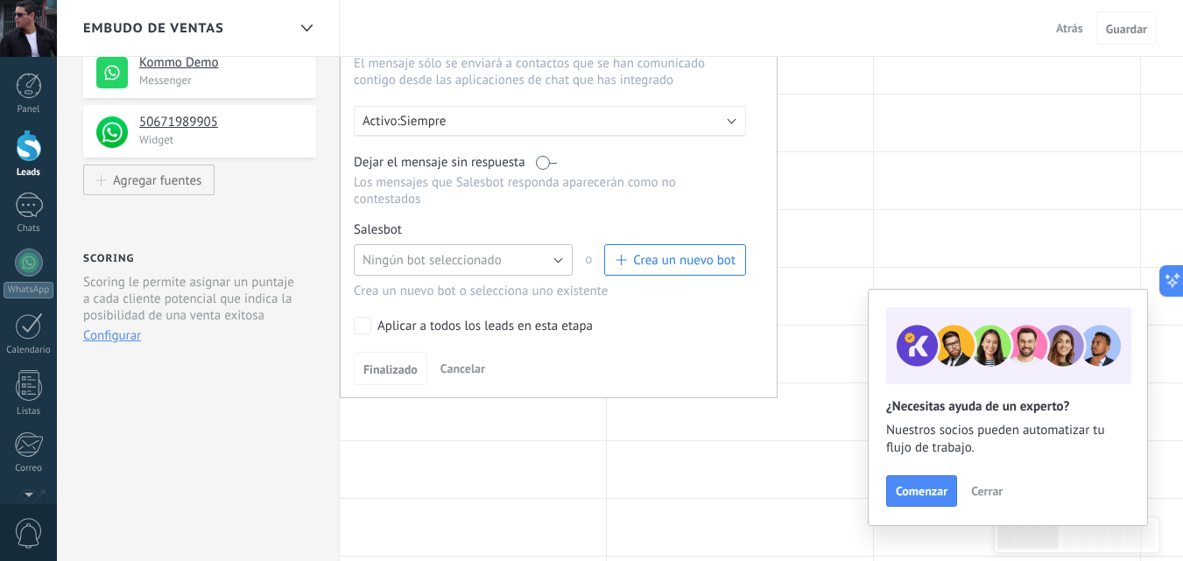
click at [562, 261] on button "Ningún bot seleccionado" at bounding box center [463, 260] width 219 height 32
click at [405, 292] on span "prueba 1" at bounding box center [454, 290] width 223 height 17
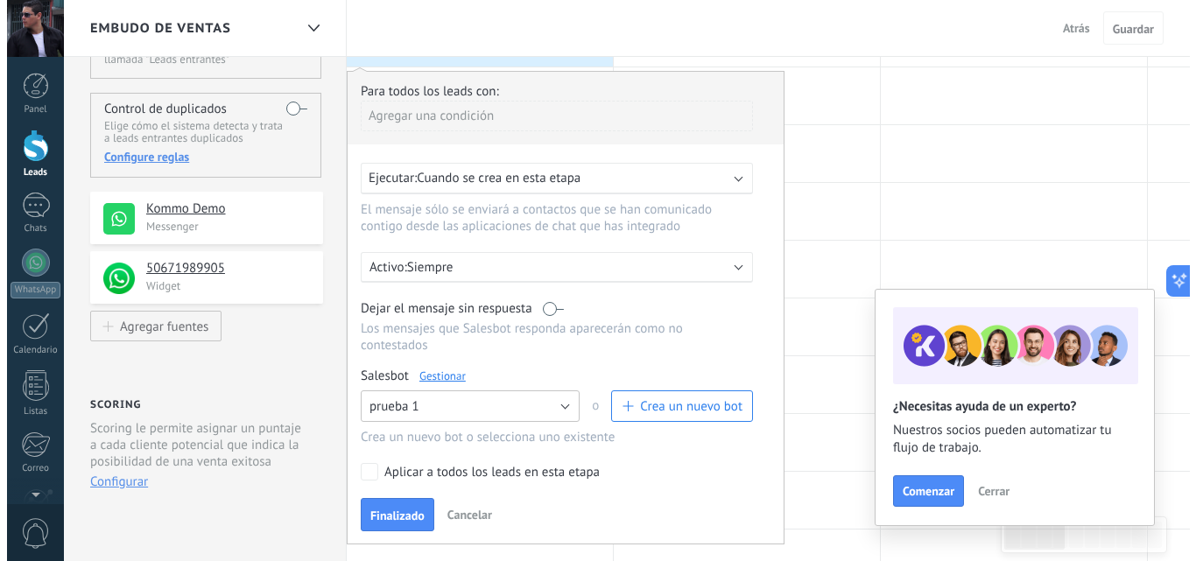
scroll to position [0, 0]
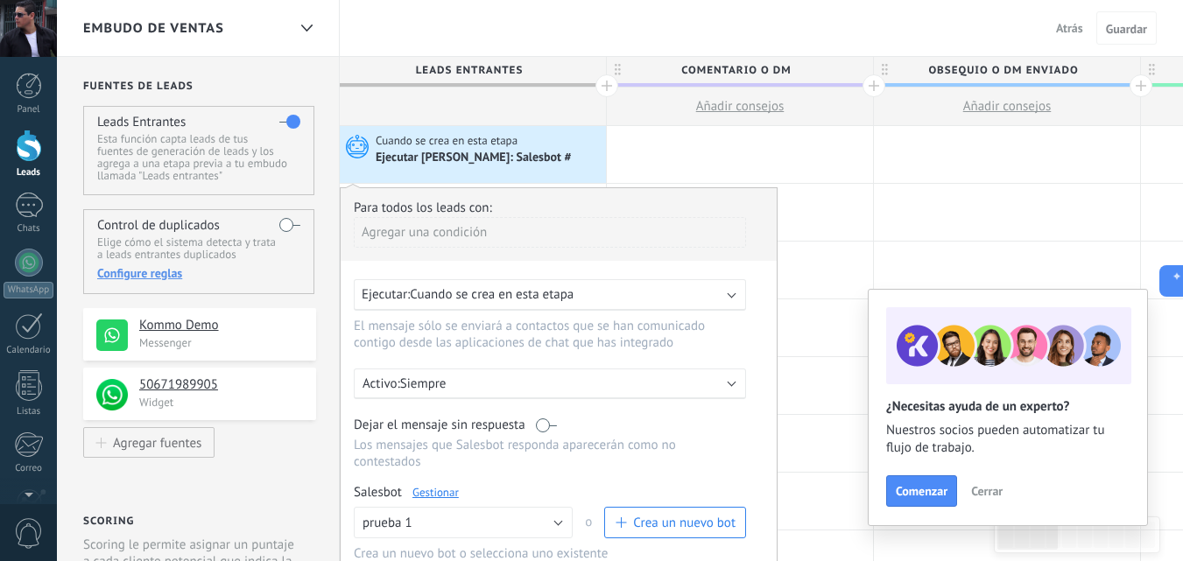
click at [427, 232] on div "Agregar una condición" at bounding box center [550, 232] width 392 height 31
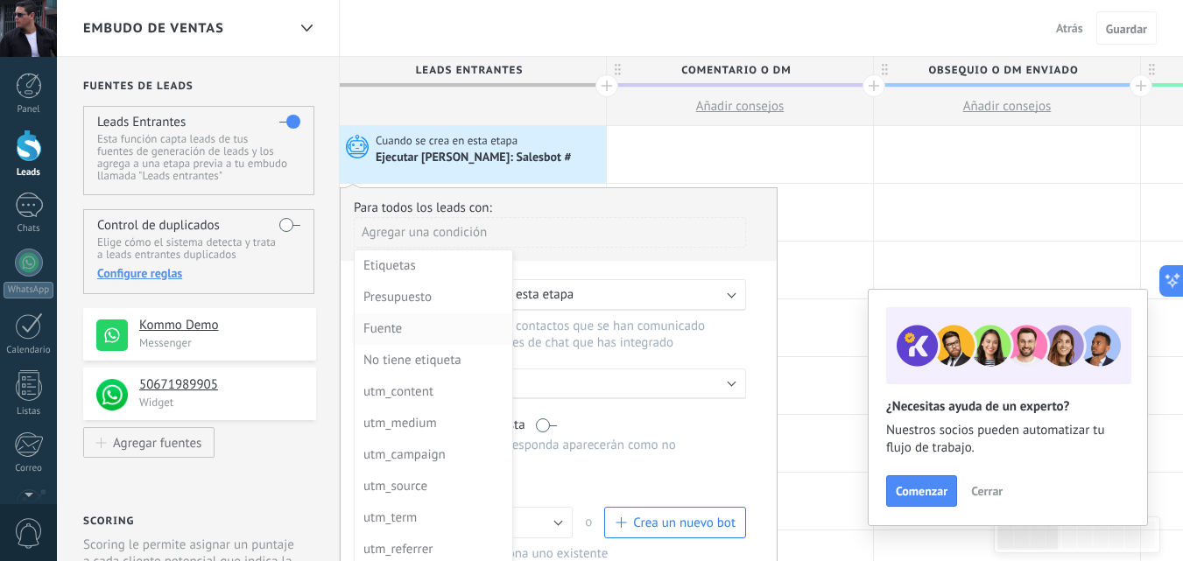
click at [393, 331] on div "Fuente" at bounding box center [431, 329] width 137 height 25
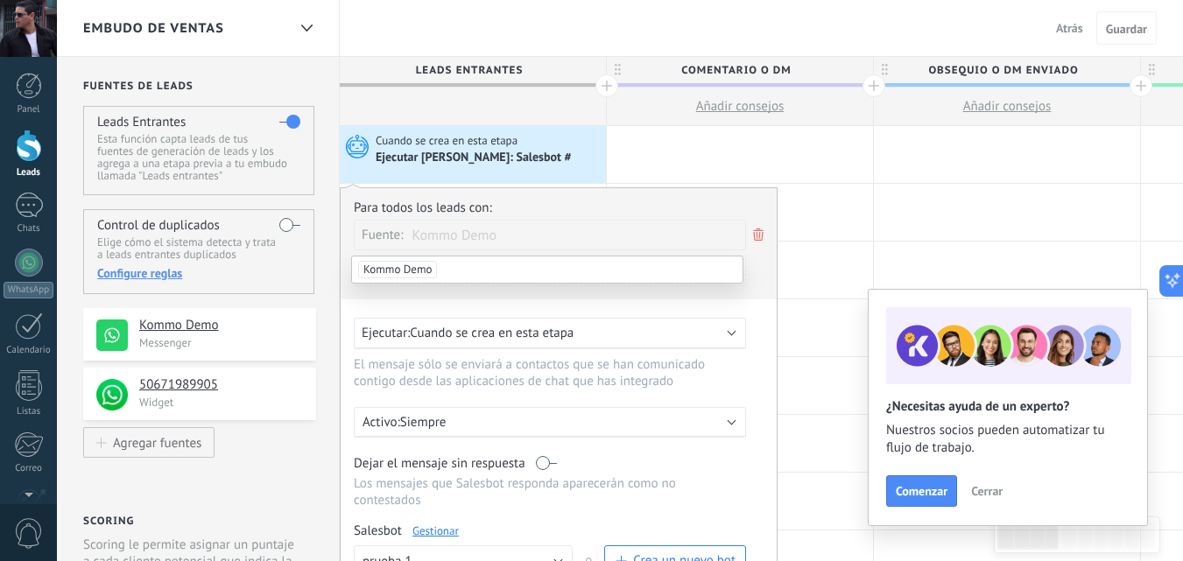
click at [425, 267] on span "Kommo Demo" at bounding box center [397, 270] width 79 height 18
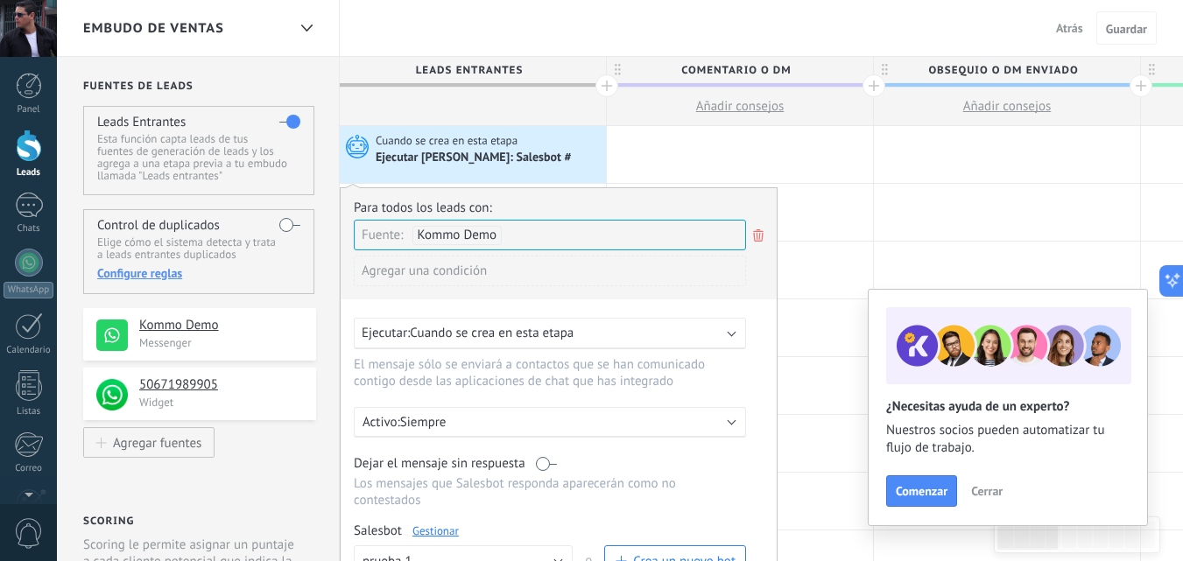
click at [490, 242] on span "Kommo Demo" at bounding box center [458, 235] width 80 height 17
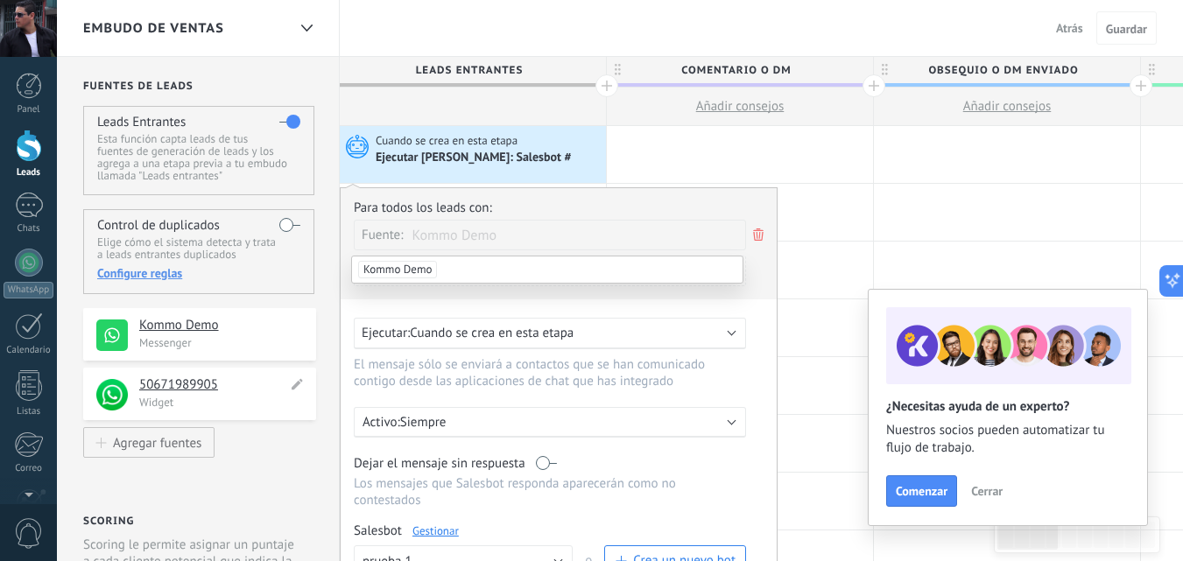
click at [173, 384] on h4 "50671989905" at bounding box center [213, 386] width 148 height 18
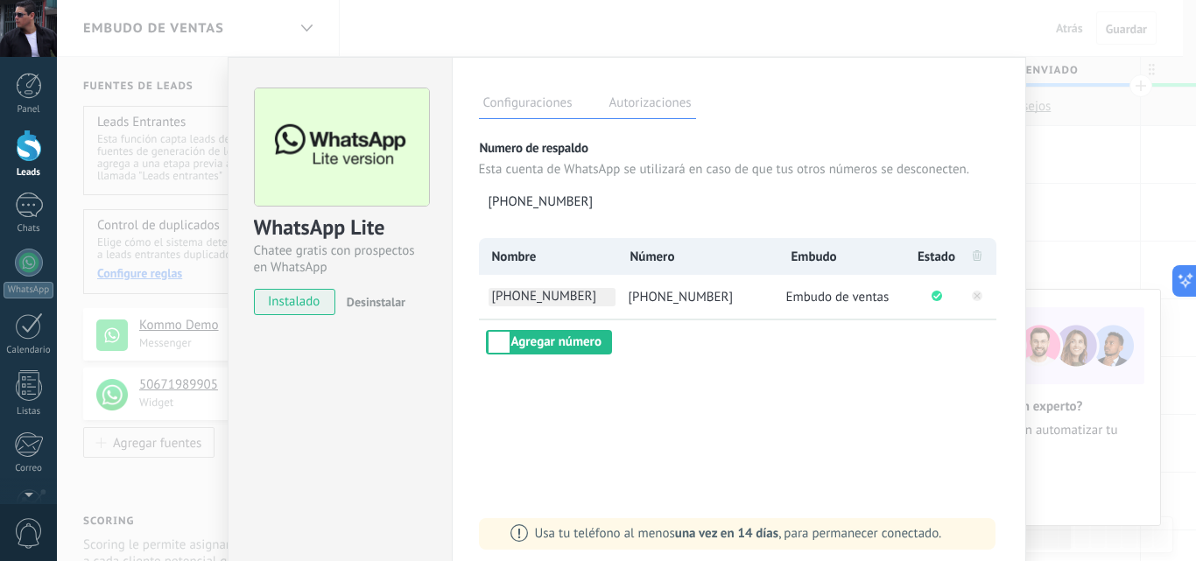
click at [546, 298] on span "+506 7198 9905" at bounding box center [552, 297] width 127 height 18
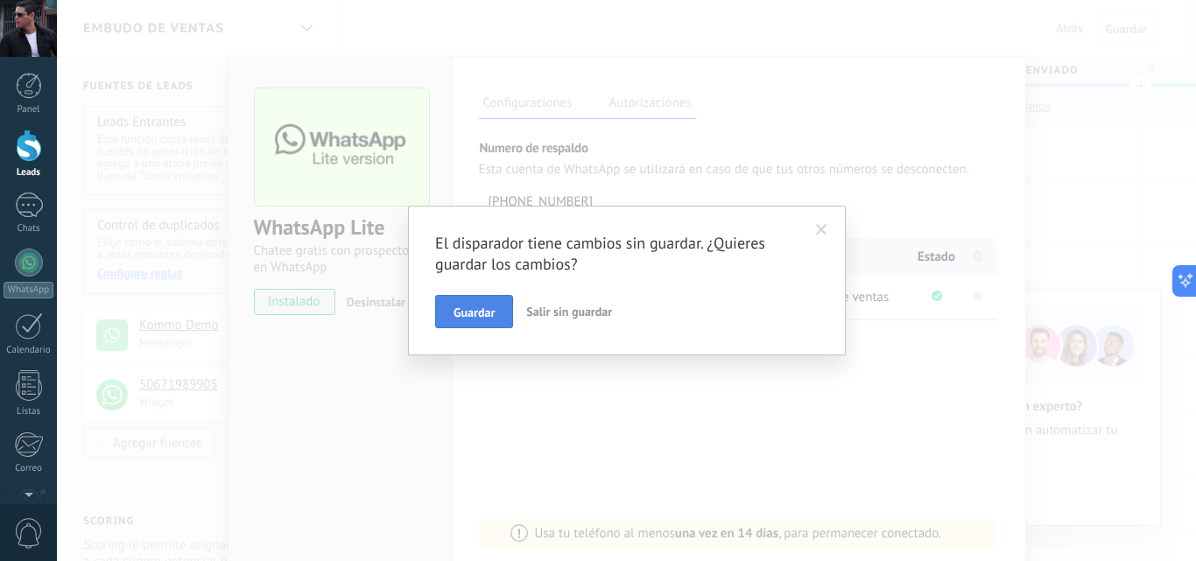
click at [481, 313] on span "Guardar" at bounding box center [474, 312] width 41 height 12
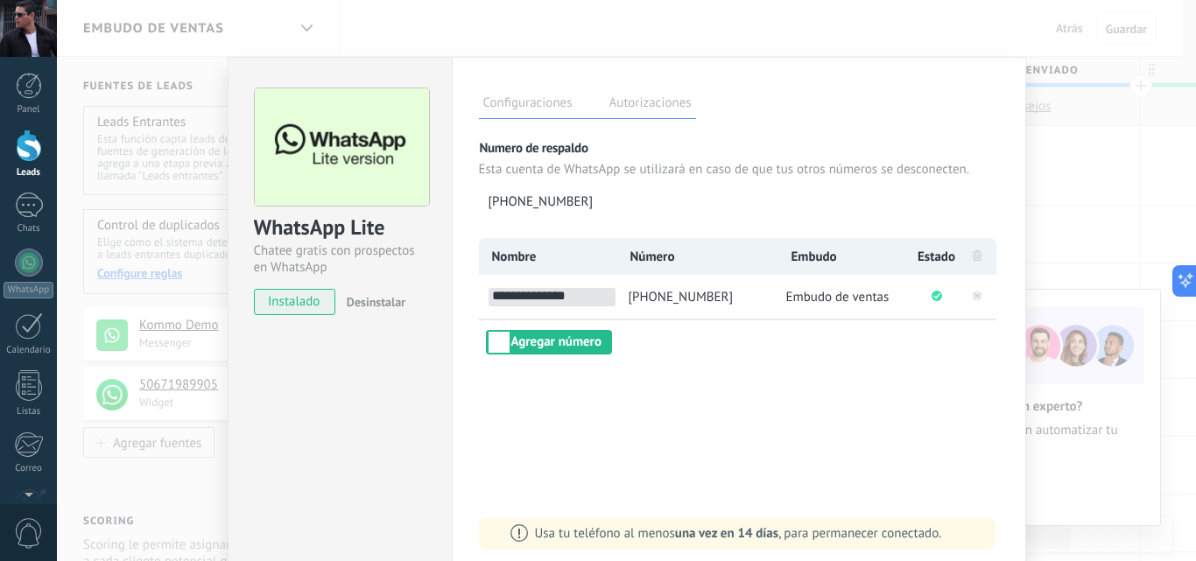
click at [606, 299] on input "**********" at bounding box center [552, 297] width 127 height 18
type input "*"
type input "**********"
click at [761, 345] on div "**********" at bounding box center [739, 296] width 520 height 116
click at [526, 337] on button "Agregar número" at bounding box center [549, 342] width 126 height 25
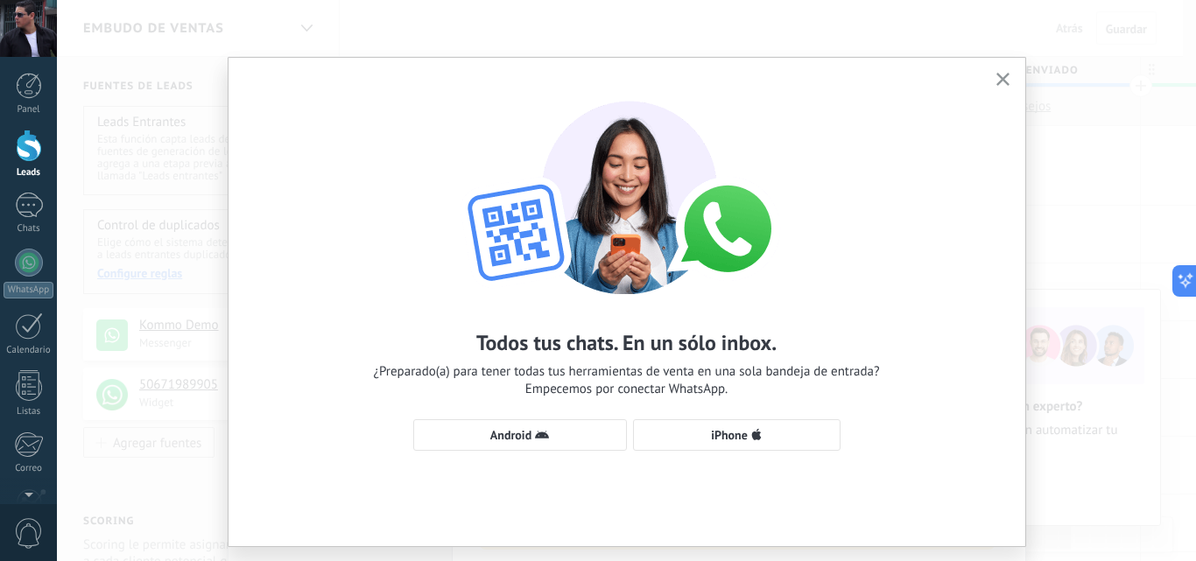
drag, startPoint x: 999, startPoint y: 78, endPoint x: 949, endPoint y: 98, distance: 53.8
click at [996, 82] on use "button" at bounding box center [1002, 79] width 13 height 13
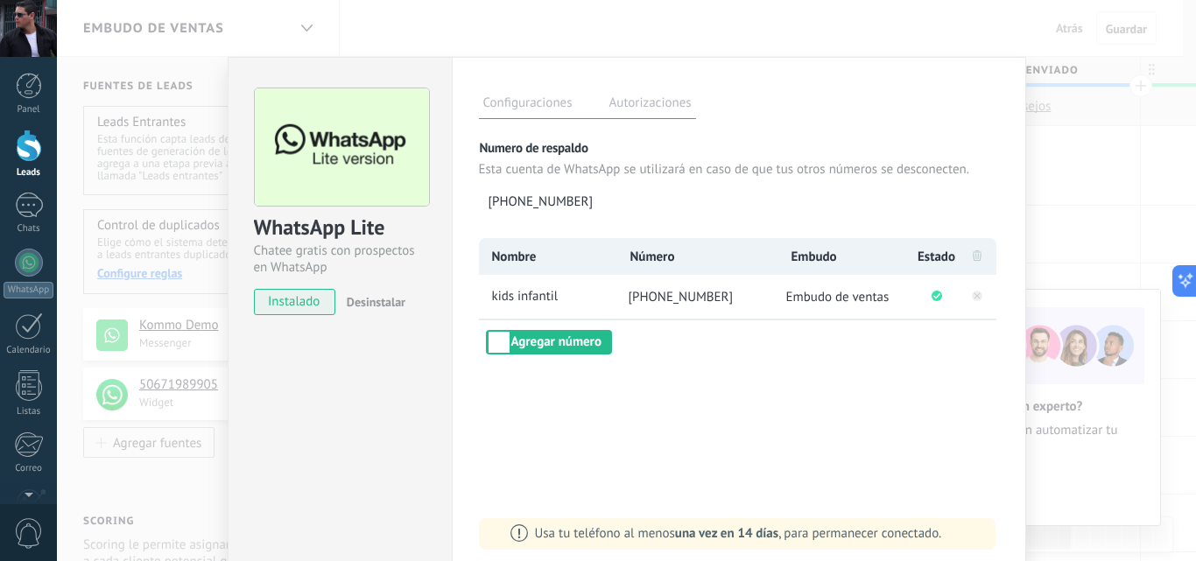
click at [25, 163] on link "Leads" at bounding box center [28, 154] width 57 height 49
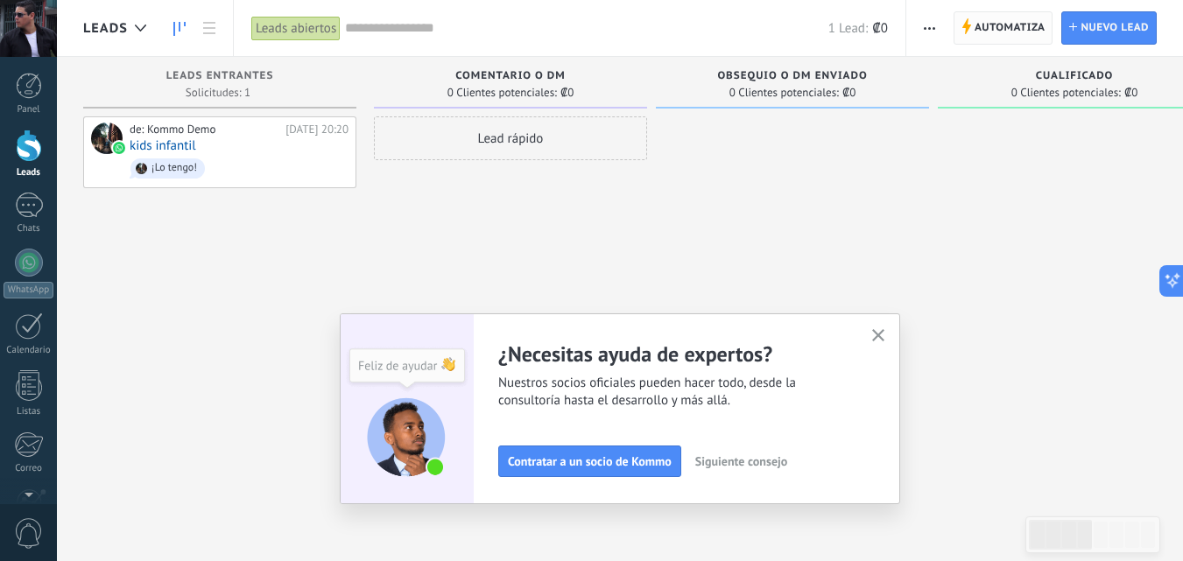
click at [987, 31] on span "Automatiza" at bounding box center [1010, 28] width 71 height 32
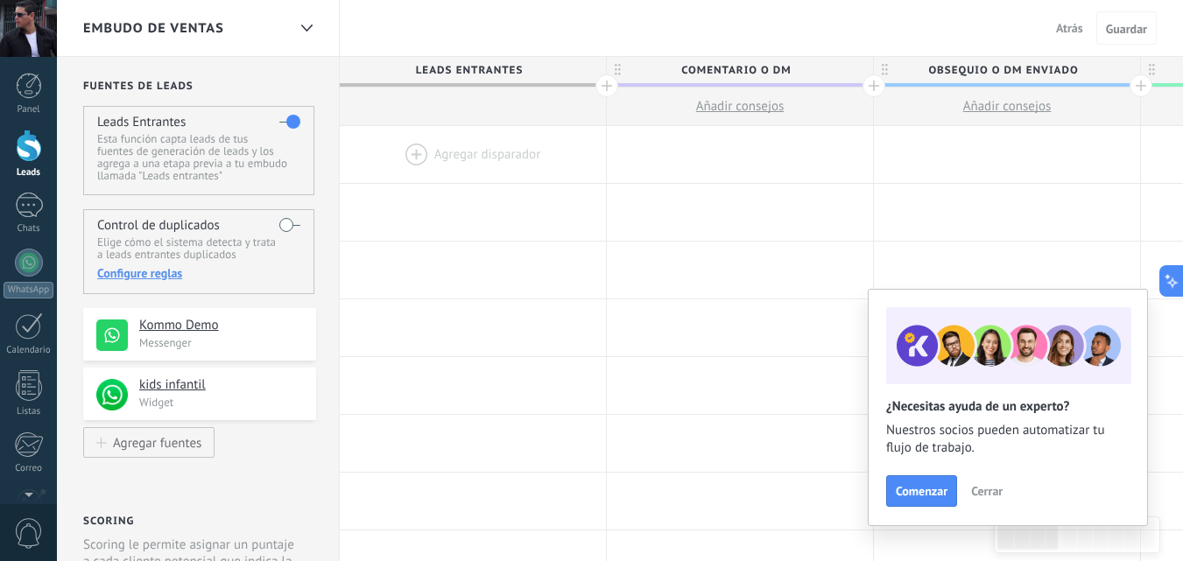
click at [440, 151] on div at bounding box center [473, 154] width 266 height 57
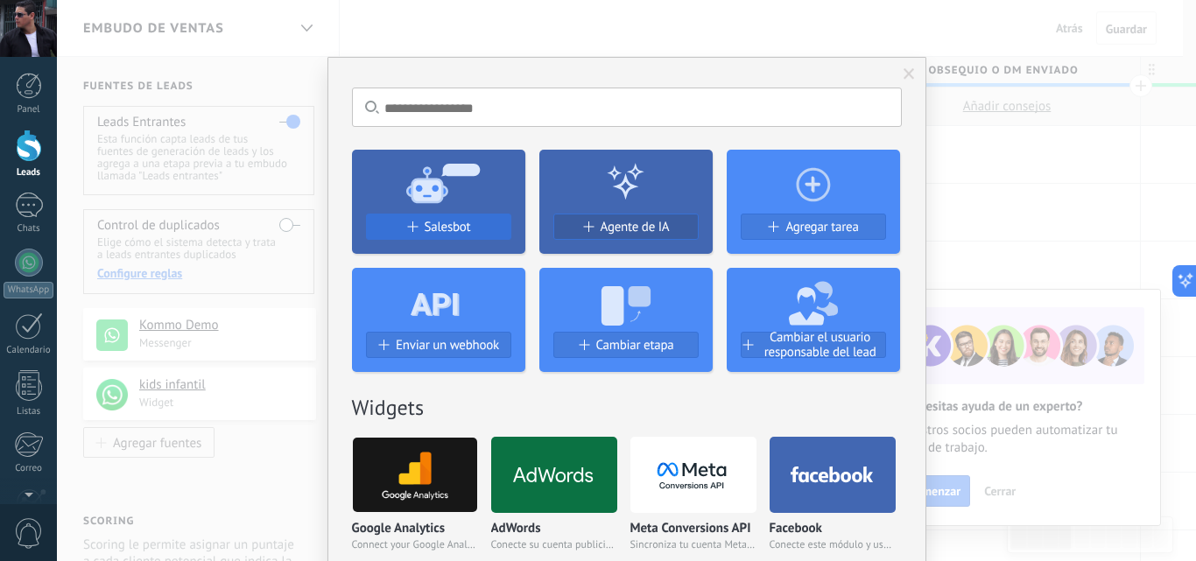
click at [429, 236] on button "Salesbot" at bounding box center [438, 227] width 145 height 26
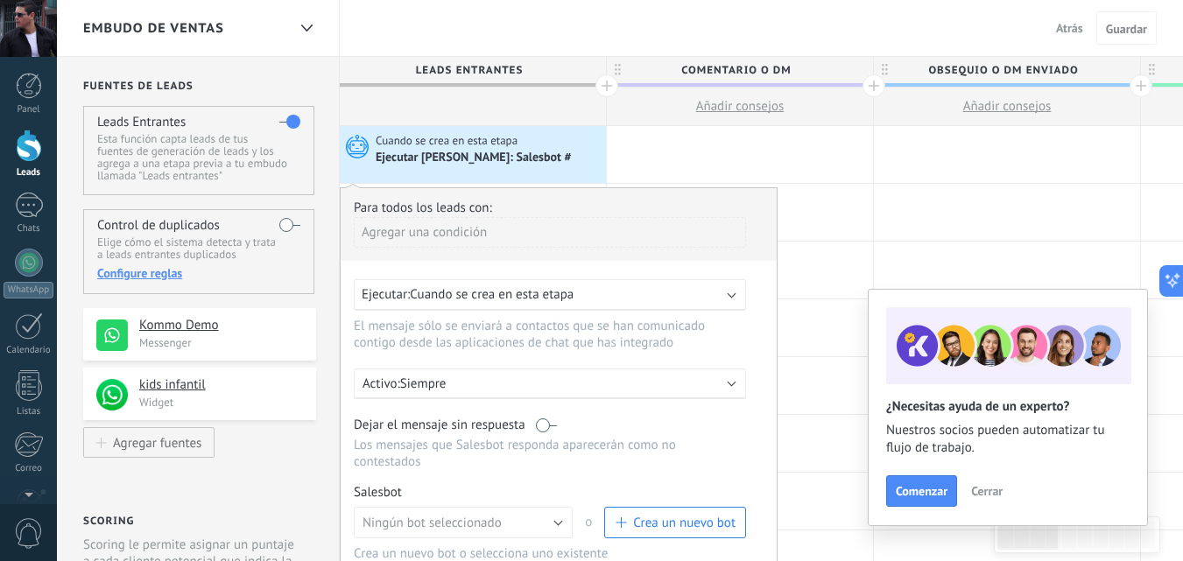
click at [431, 233] on div "Agregar una condición" at bounding box center [550, 232] width 392 height 31
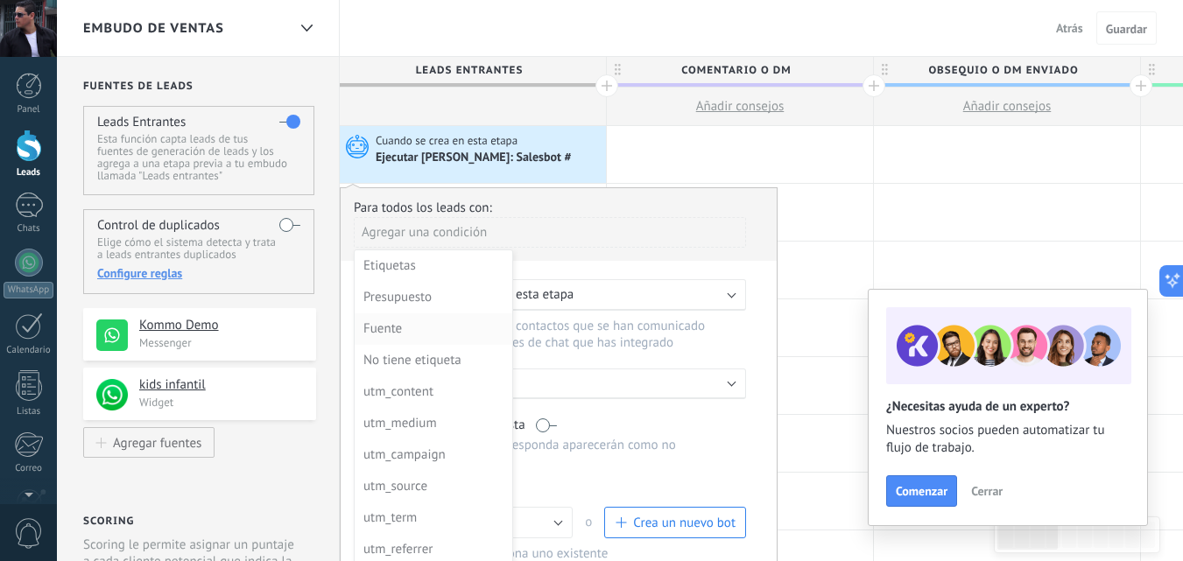
click at [391, 328] on div "Fuente" at bounding box center [431, 329] width 137 height 25
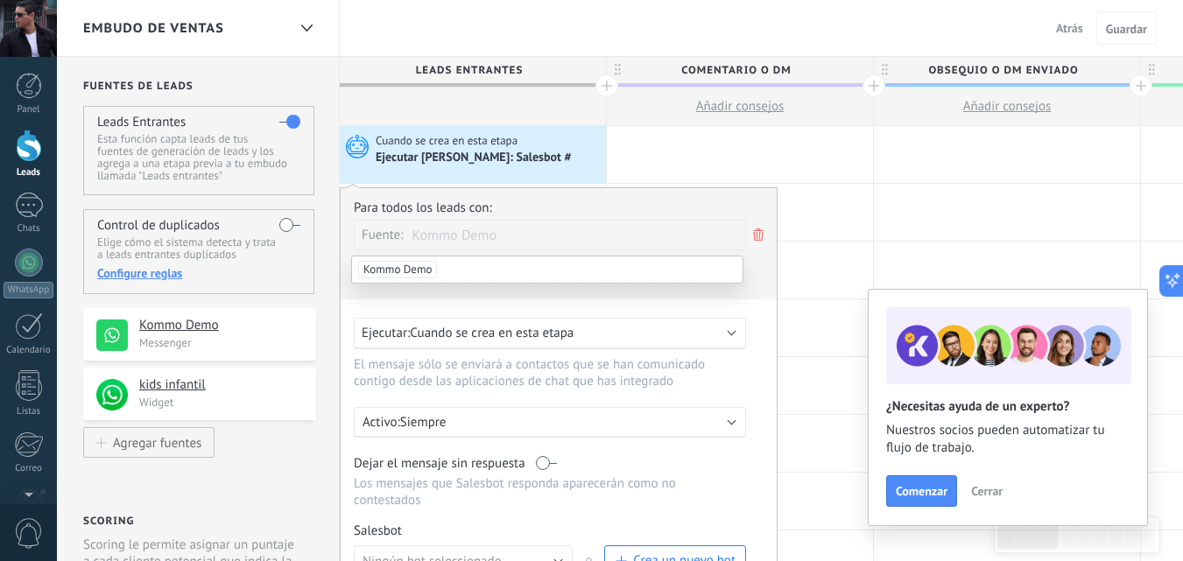
click at [456, 268] on li "Kommo Demo" at bounding box center [547, 270] width 391 height 26
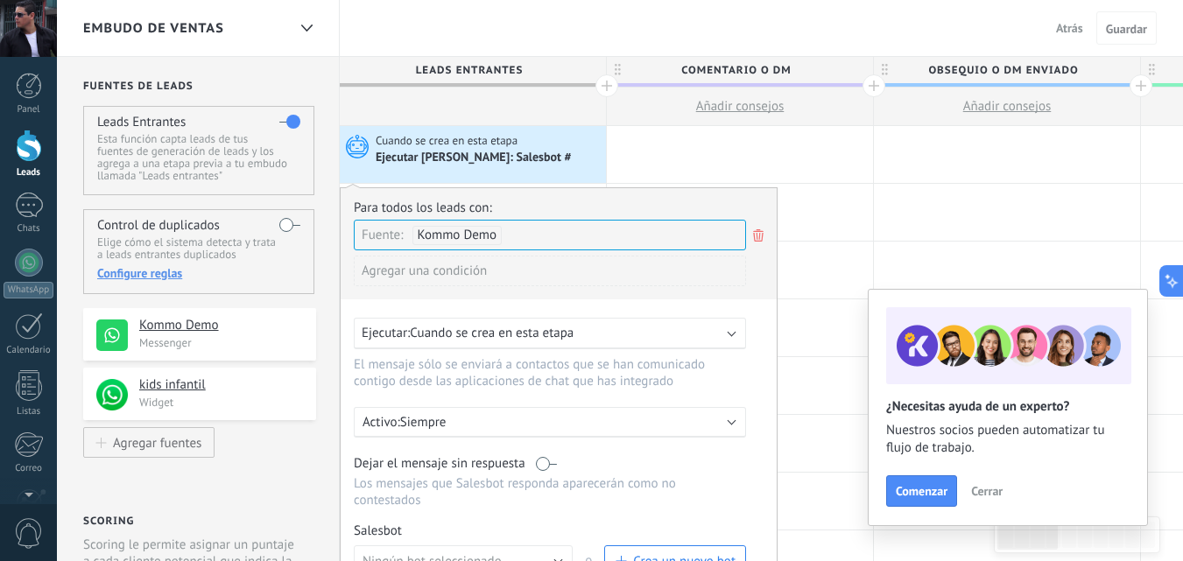
click at [487, 236] on span "Kommo Demo" at bounding box center [458, 235] width 80 height 17
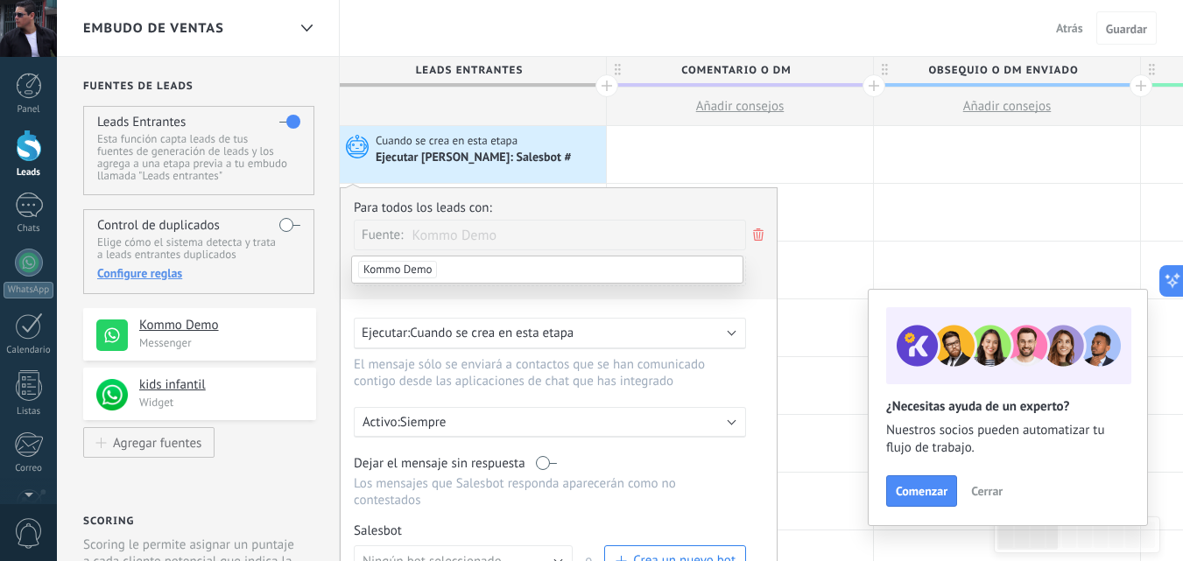
click at [425, 271] on span "Kommo Demo" at bounding box center [397, 270] width 79 height 18
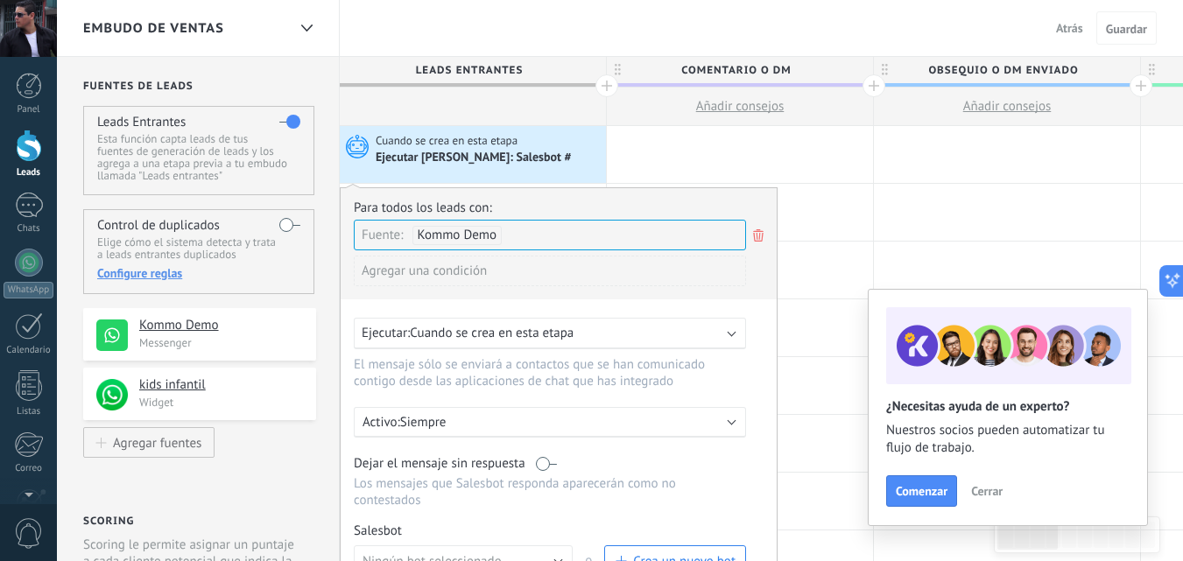
click at [759, 236] on use at bounding box center [758, 235] width 11 height 12
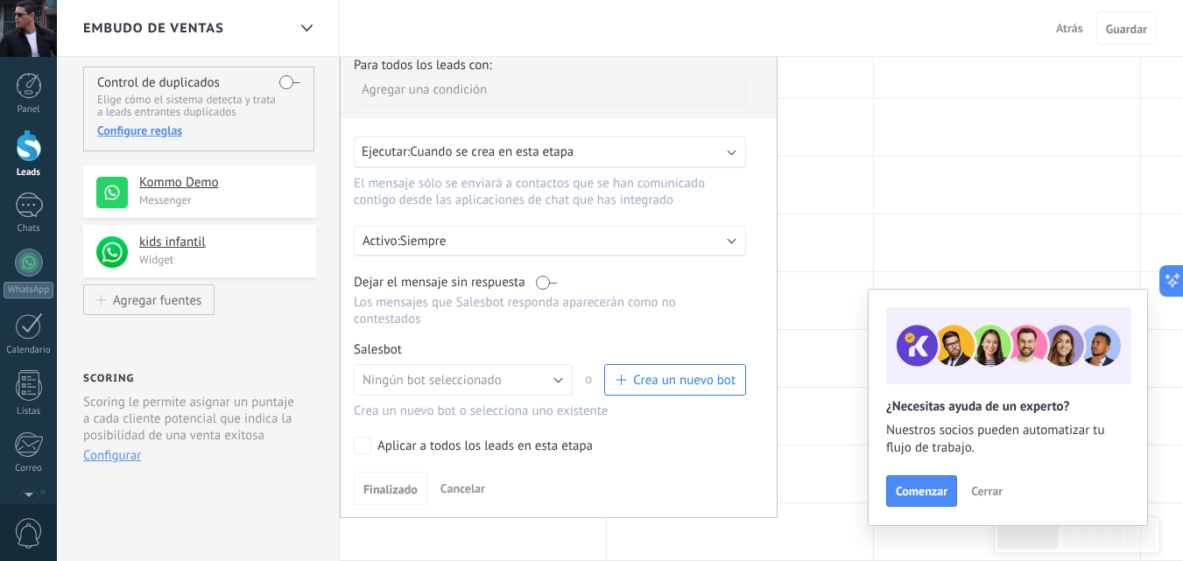
scroll to position [175, 0]
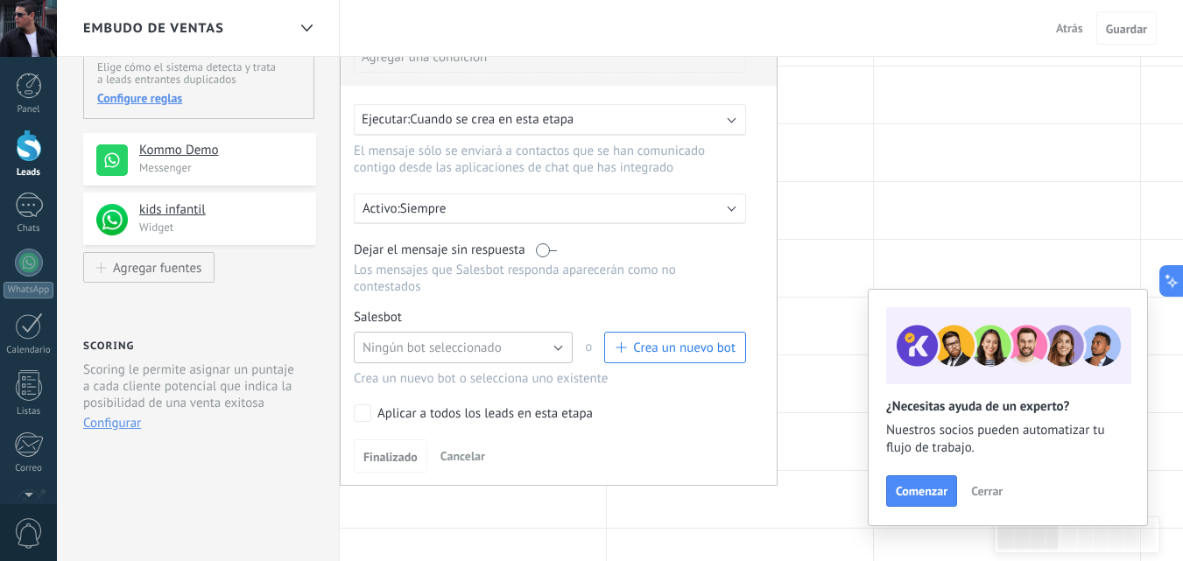
click at [560, 346] on button "Ningún bot seleccionado" at bounding box center [463, 348] width 219 height 32
click at [417, 379] on span "prueba 1" at bounding box center [454, 378] width 223 height 17
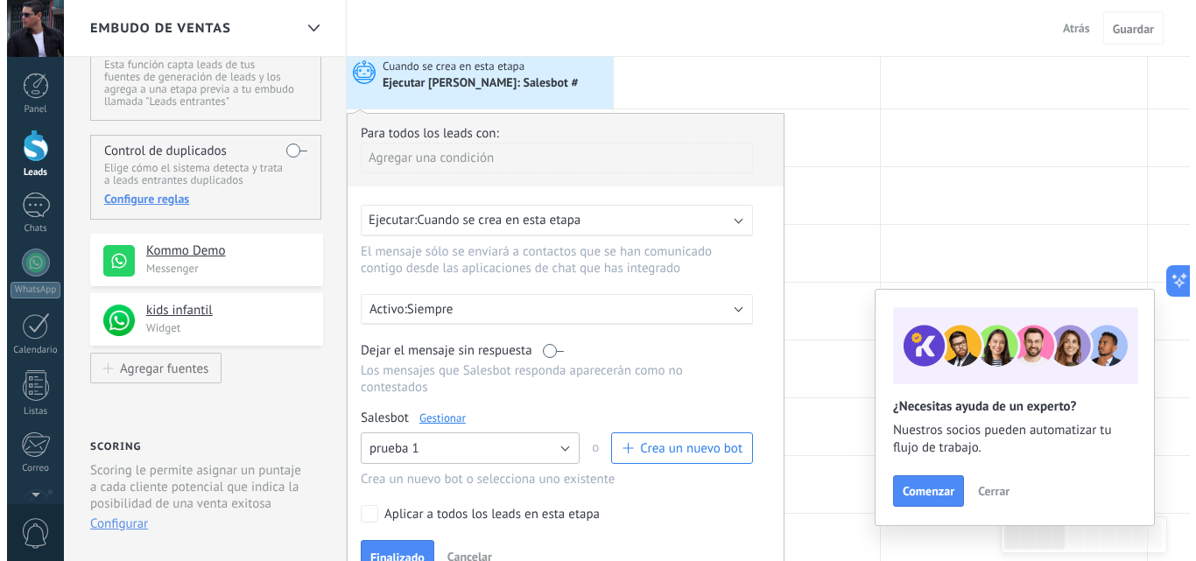
scroll to position [0, 0]
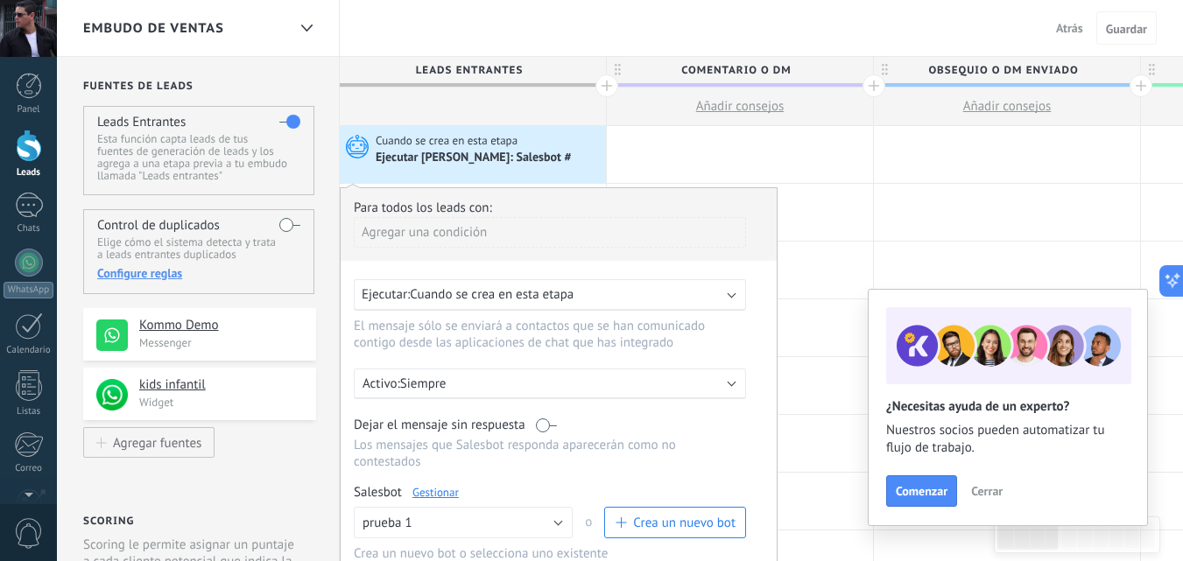
click at [440, 233] on div "Agregar una condición" at bounding box center [550, 232] width 392 height 31
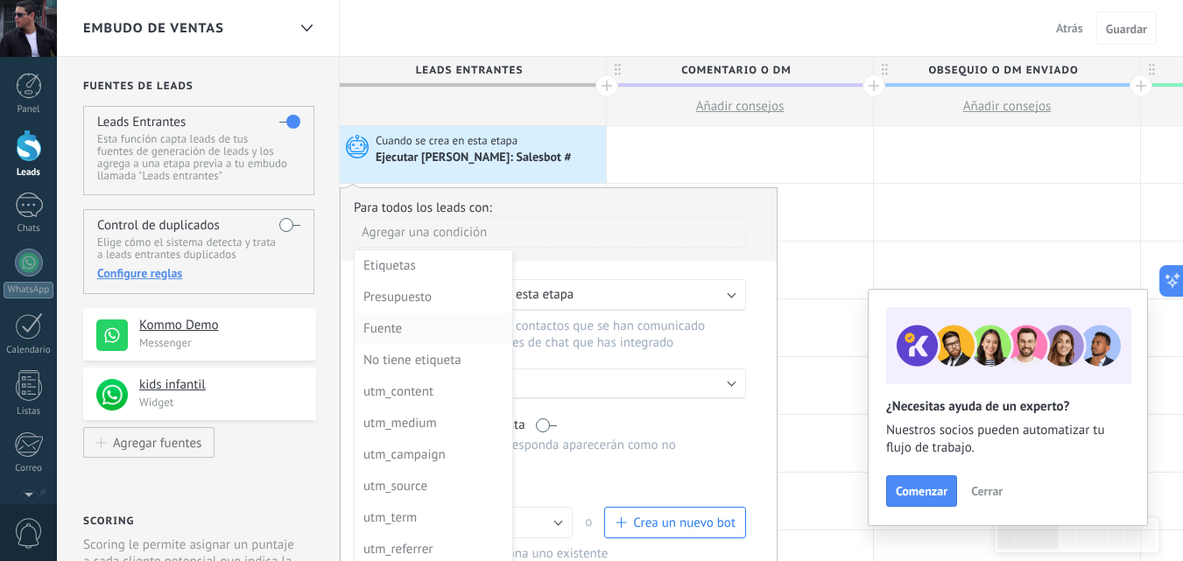
click at [389, 328] on div "Fuente" at bounding box center [431, 329] width 137 height 25
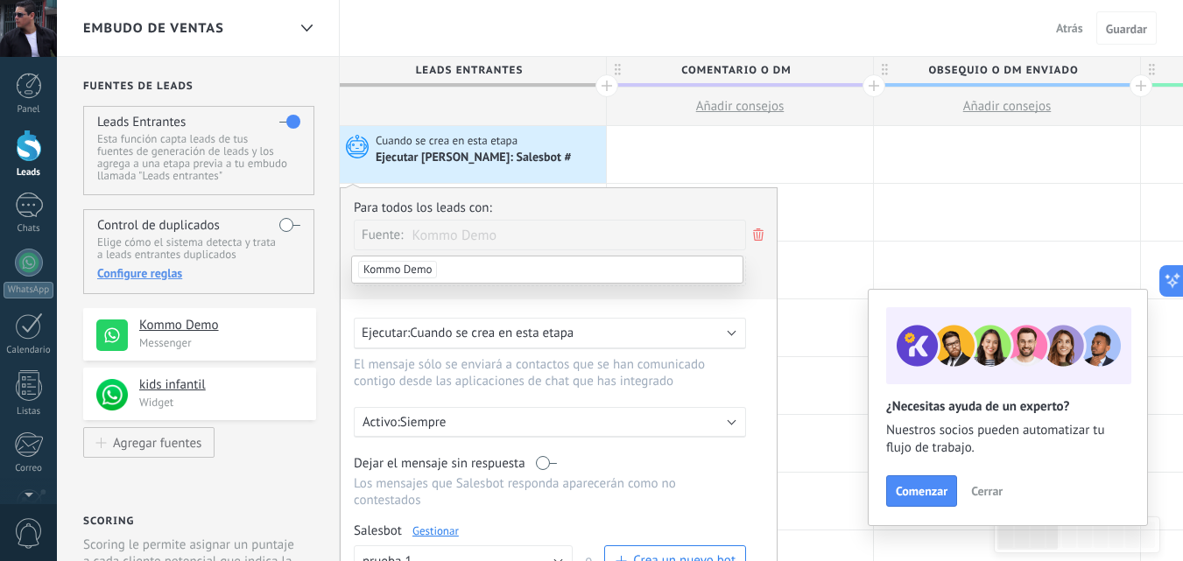
click at [418, 268] on span "Kommo Demo" at bounding box center [397, 270] width 79 height 18
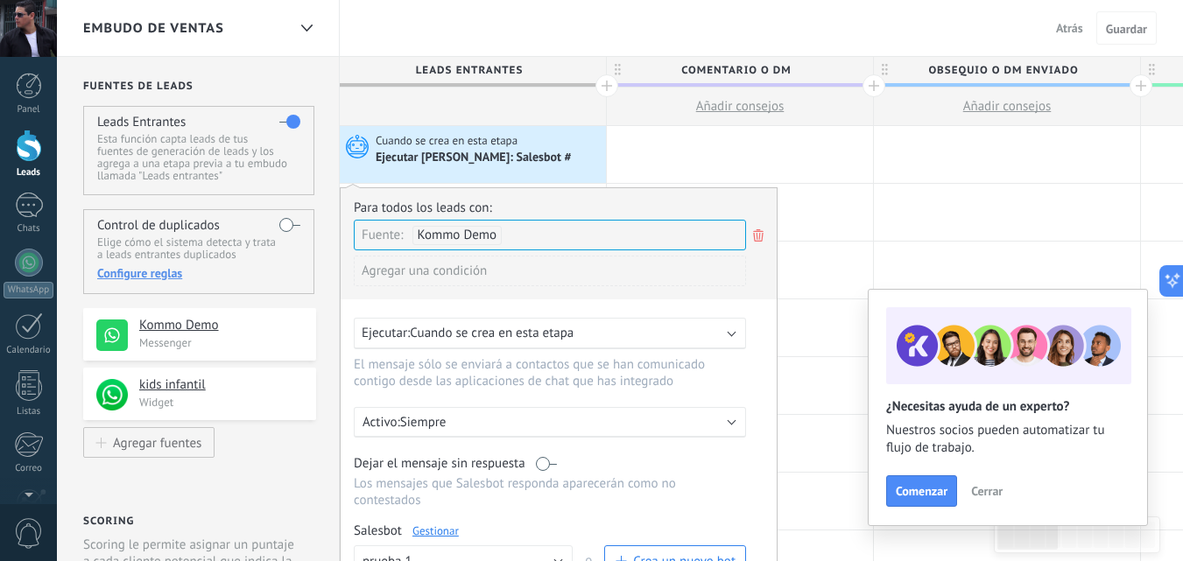
click at [763, 238] on icon at bounding box center [758, 235] width 19 height 21
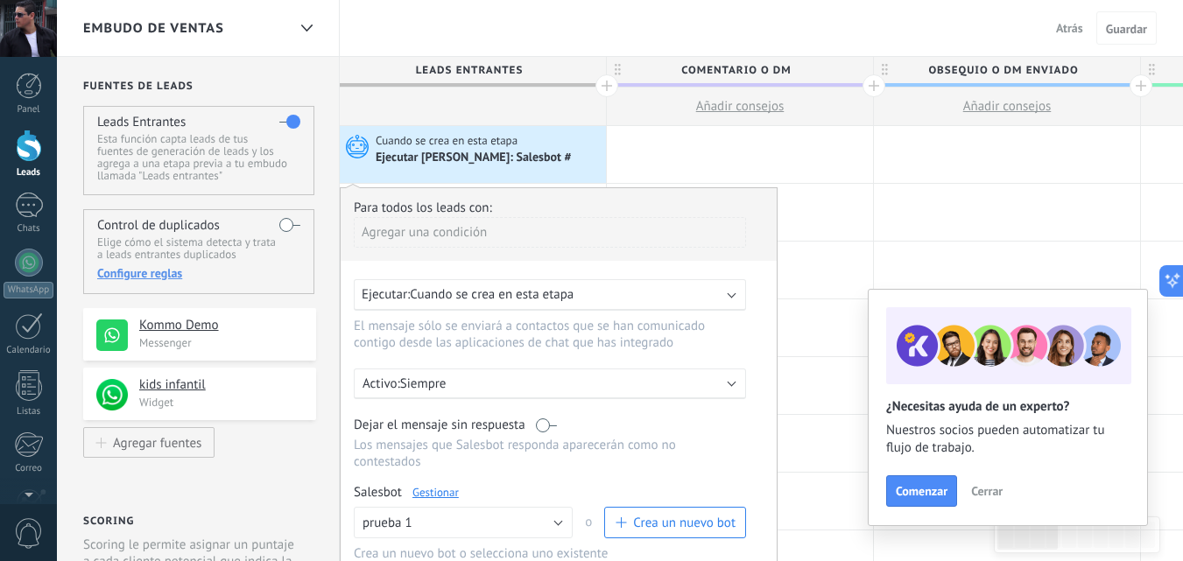
drag, startPoint x: 179, startPoint y: 384, endPoint x: 417, endPoint y: 236, distance: 279.9
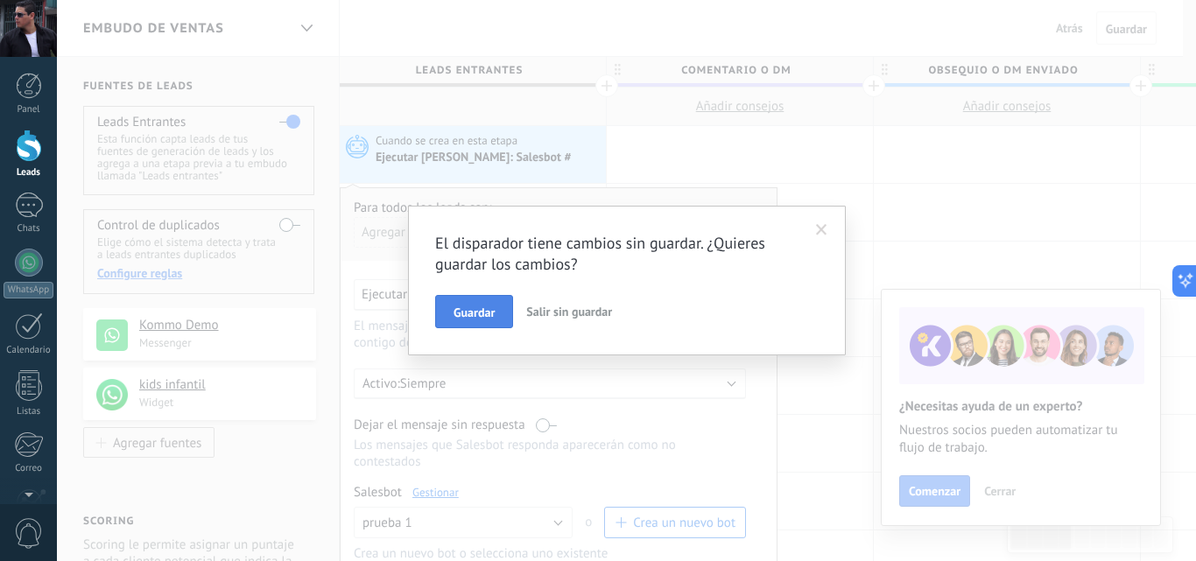
click at [482, 304] on button "Guardar" at bounding box center [474, 311] width 78 height 33
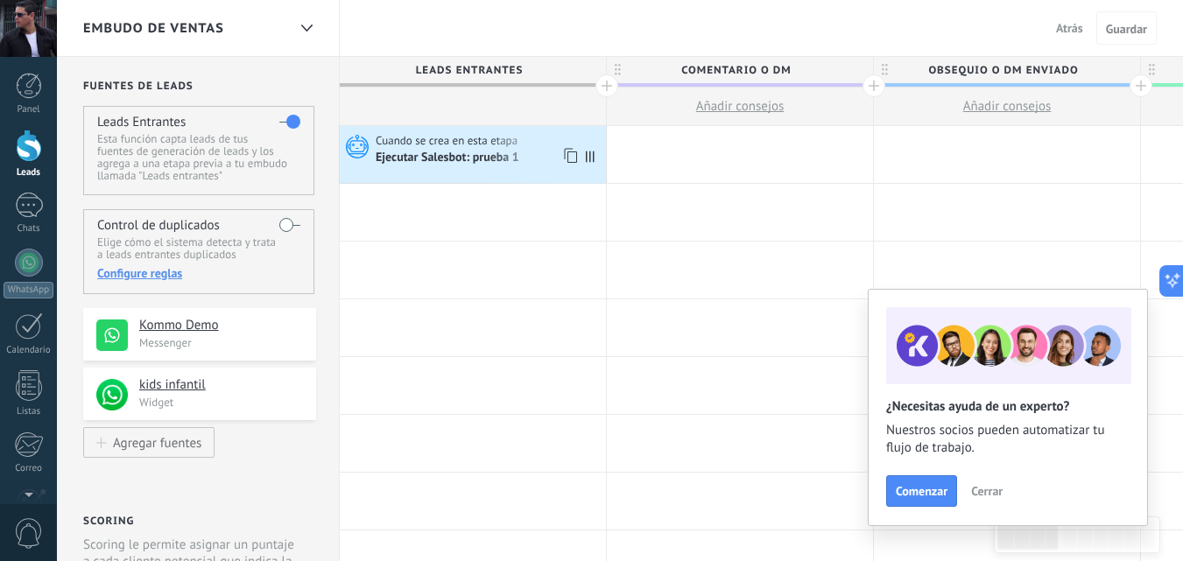
click at [463, 157] on div "Ejecutar Salesbot: prueba 1" at bounding box center [449, 159] width 146 height 16
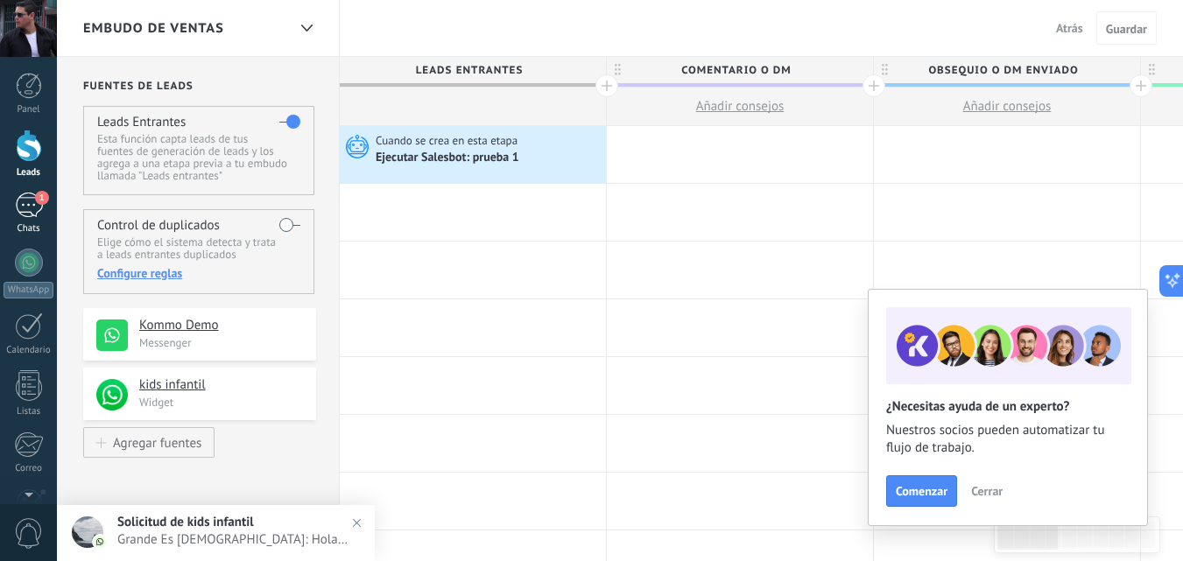
click at [28, 208] on div "1" at bounding box center [29, 205] width 28 height 25
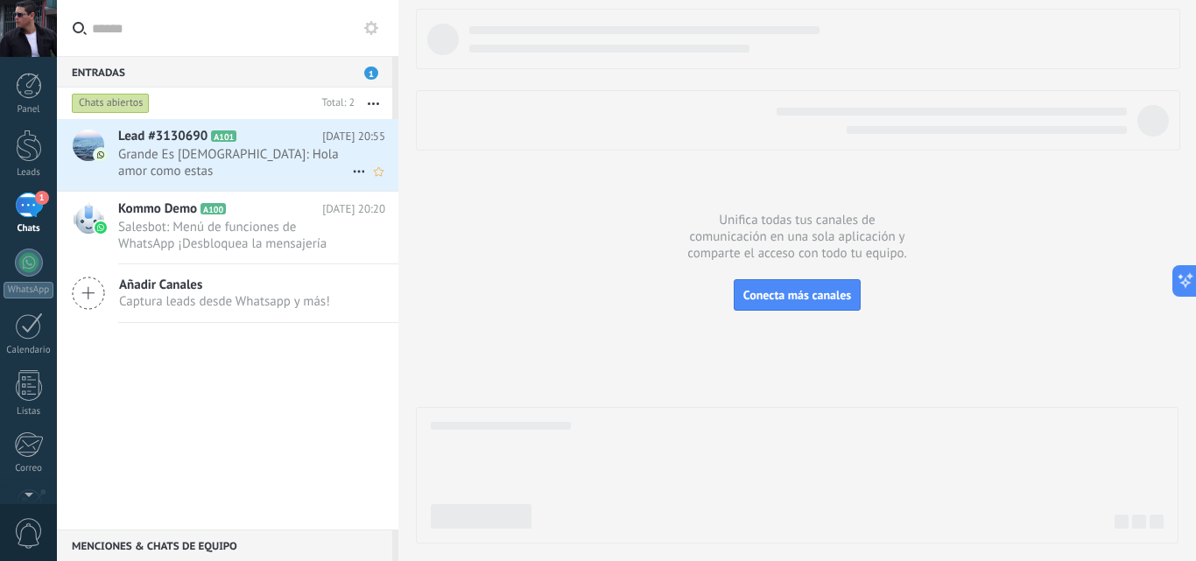
click at [206, 153] on span "Grande Es DIOS: Hola amor como estas" at bounding box center [235, 162] width 234 height 33
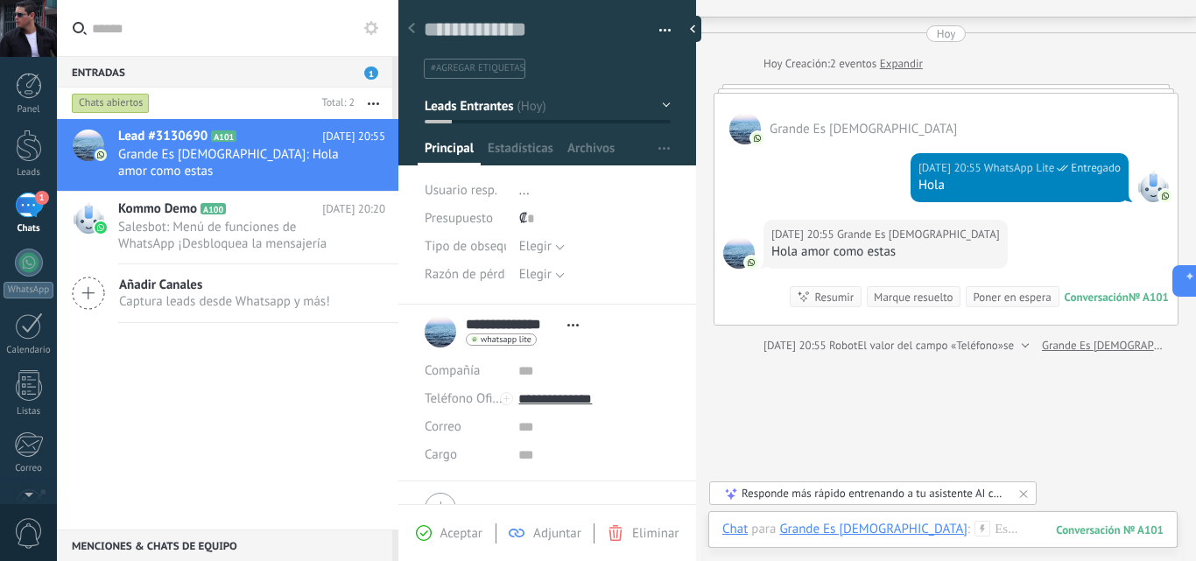
scroll to position [127, 0]
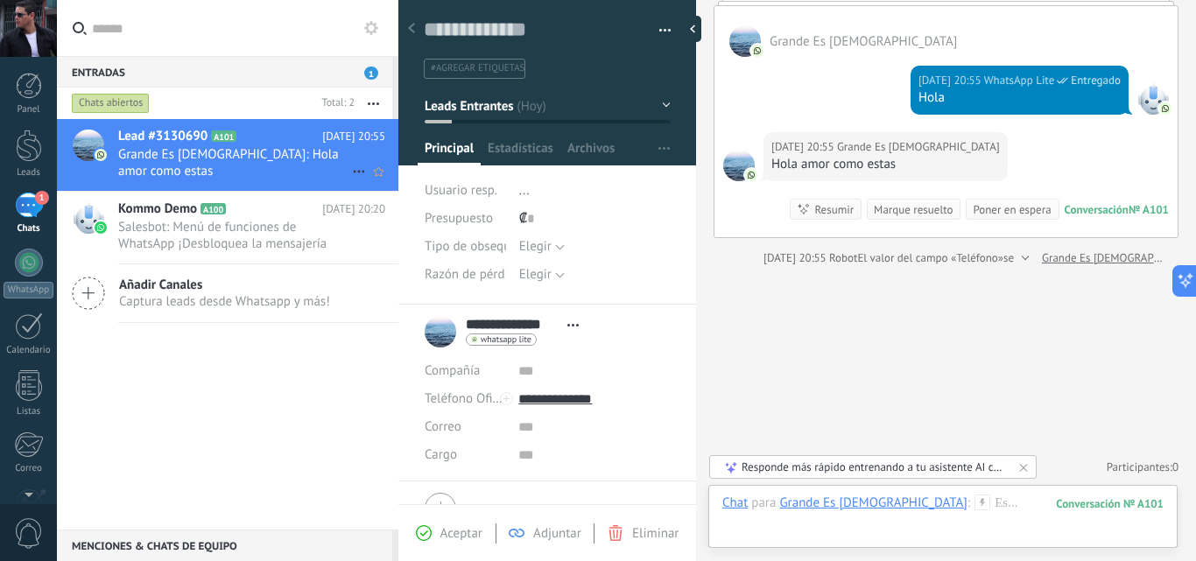
click at [353, 171] on use at bounding box center [358, 172] width 11 height 3
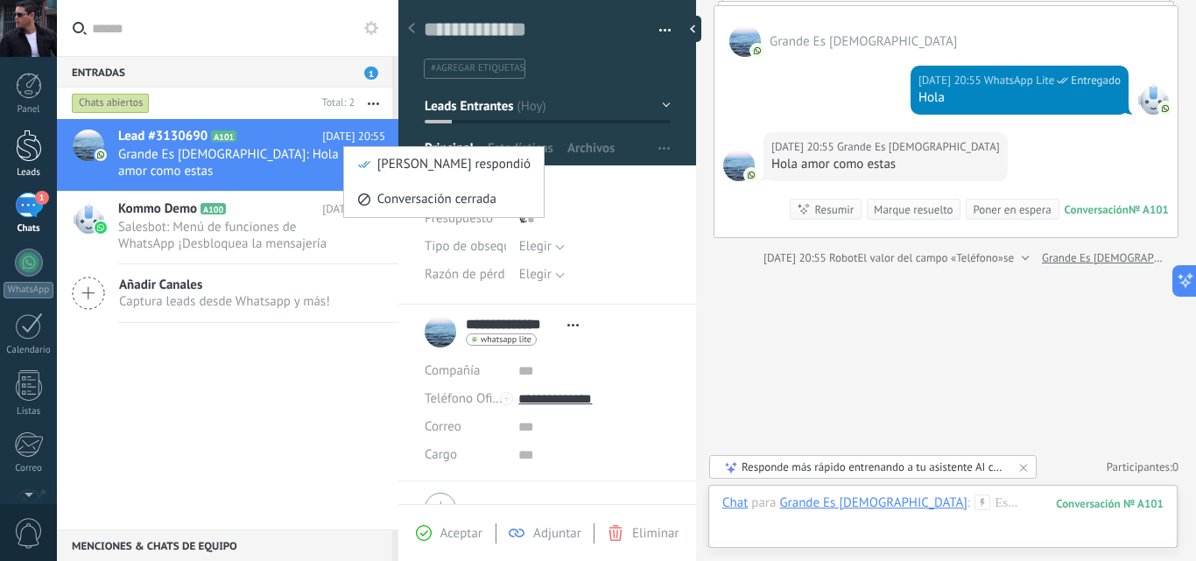
click at [27, 164] on link "Leads" at bounding box center [28, 154] width 57 height 49
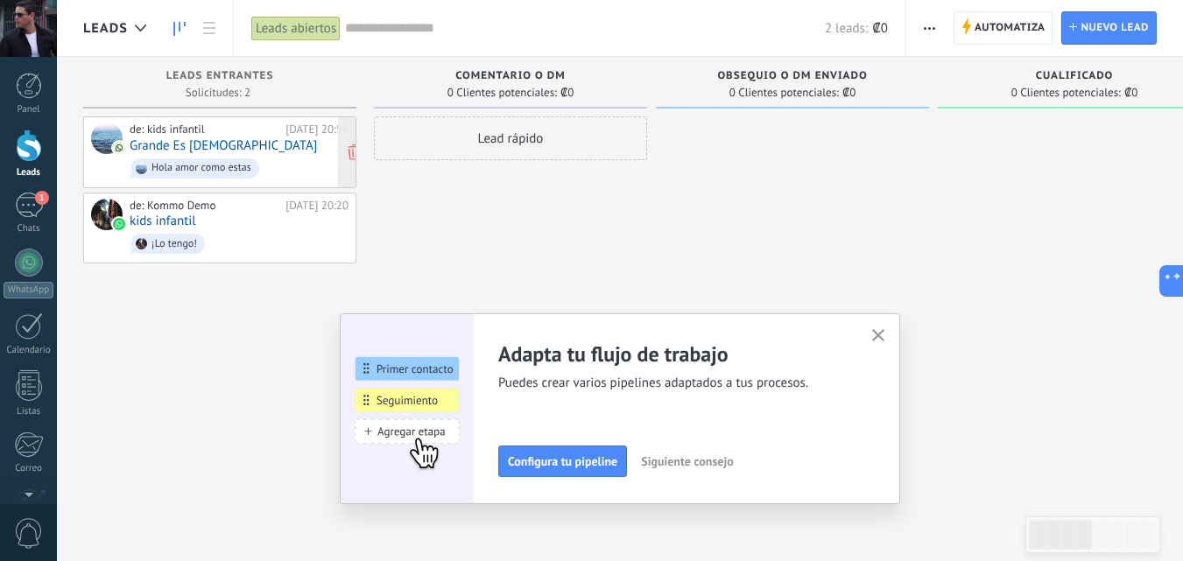
click at [236, 150] on div "de: kids infantil Hoy 20:55 Grande Es DIOS Hola amor como estas" at bounding box center [239, 153] width 219 height 60
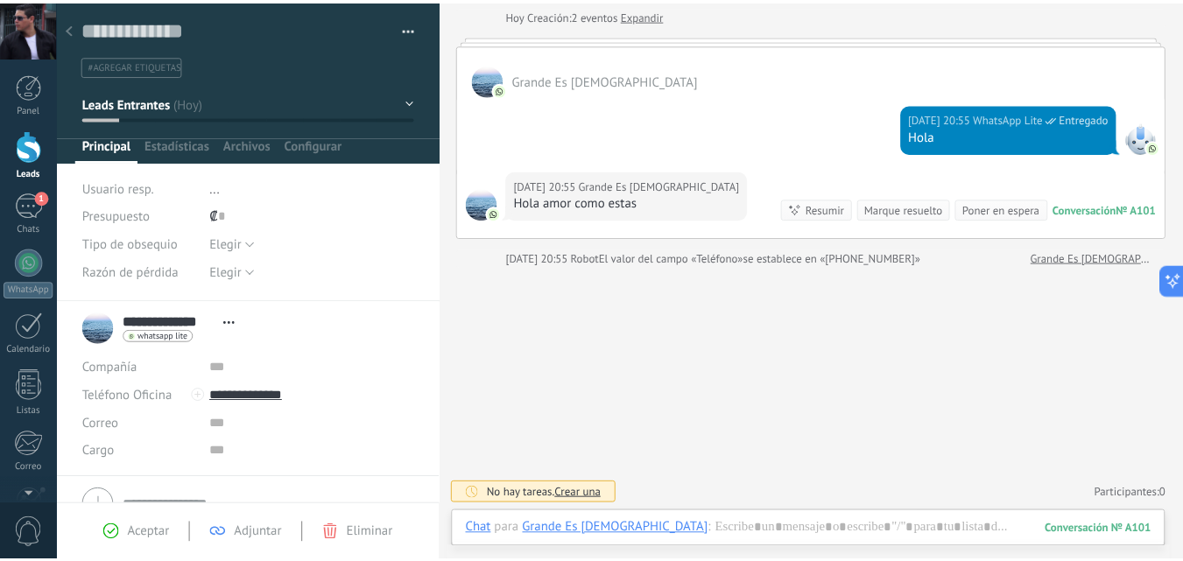
scroll to position [88, 0]
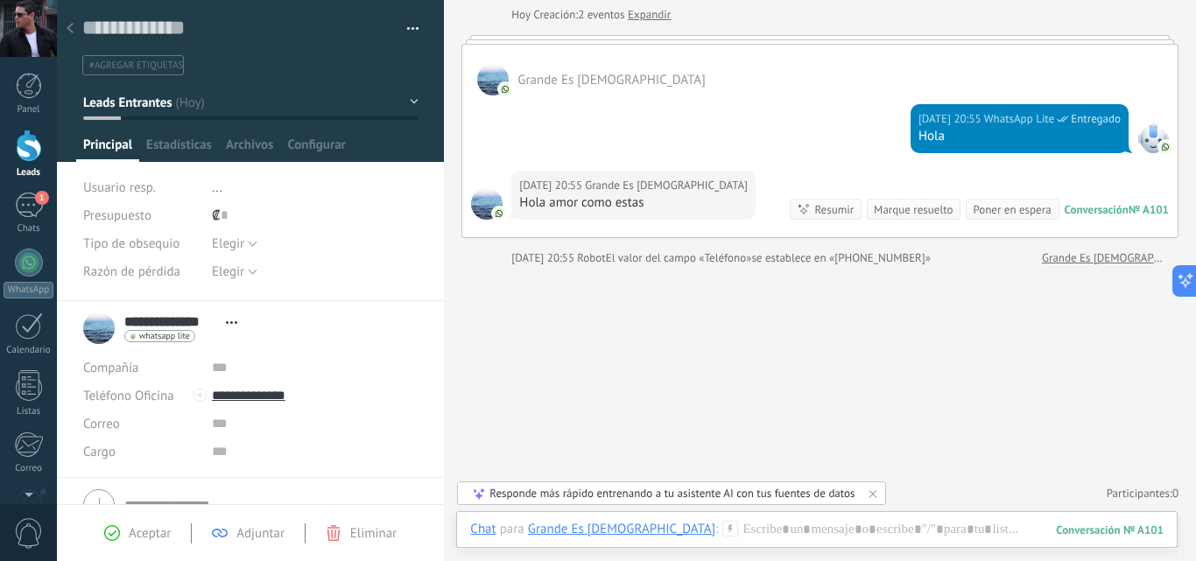
click at [66, 30] on div at bounding box center [70, 29] width 25 height 34
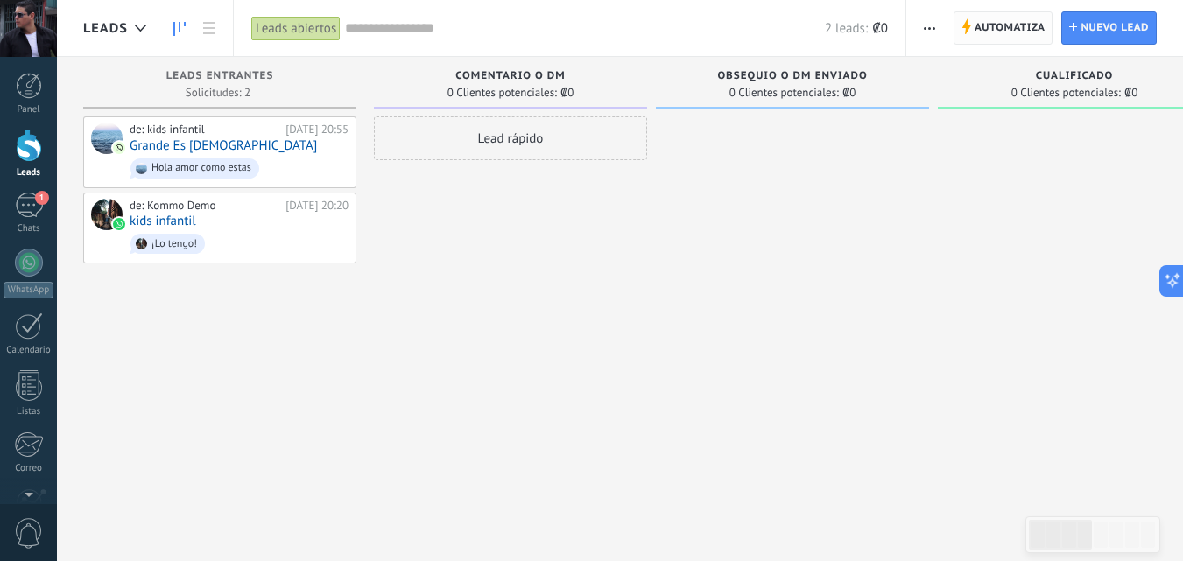
click at [996, 26] on span "Automatiza" at bounding box center [1010, 28] width 71 height 32
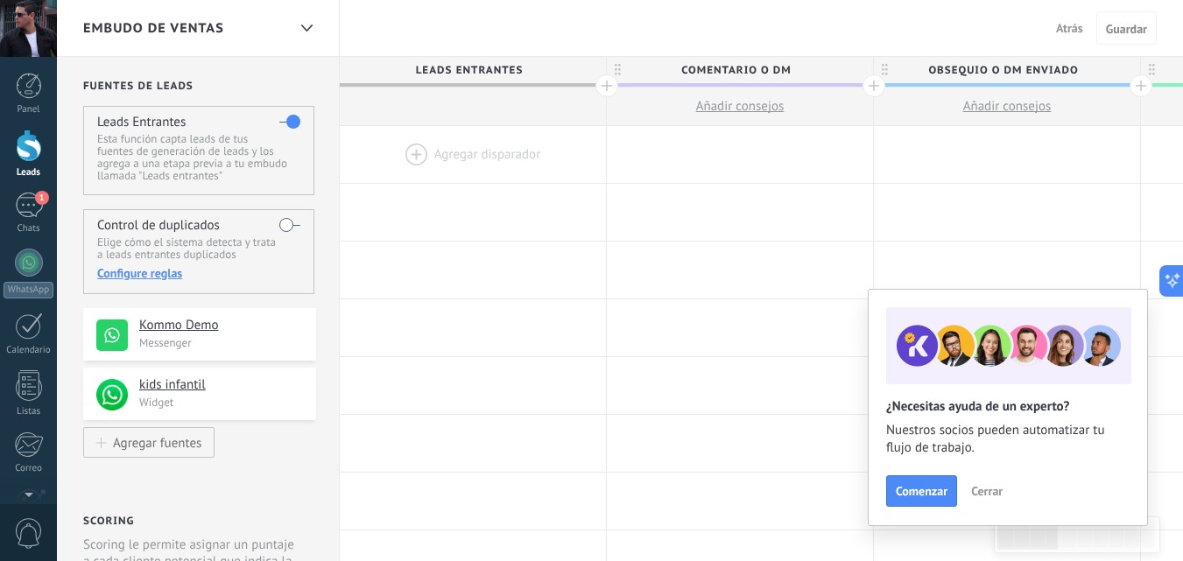
click at [451, 154] on div at bounding box center [473, 154] width 266 height 57
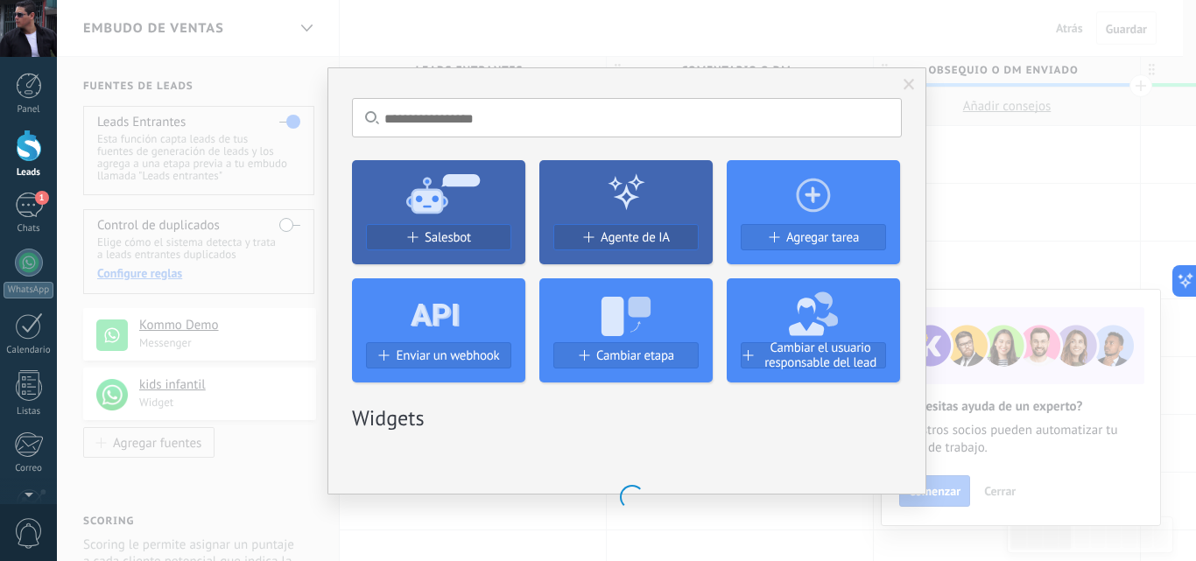
click at [460, 231] on span "Salesbot" at bounding box center [448, 237] width 46 height 15
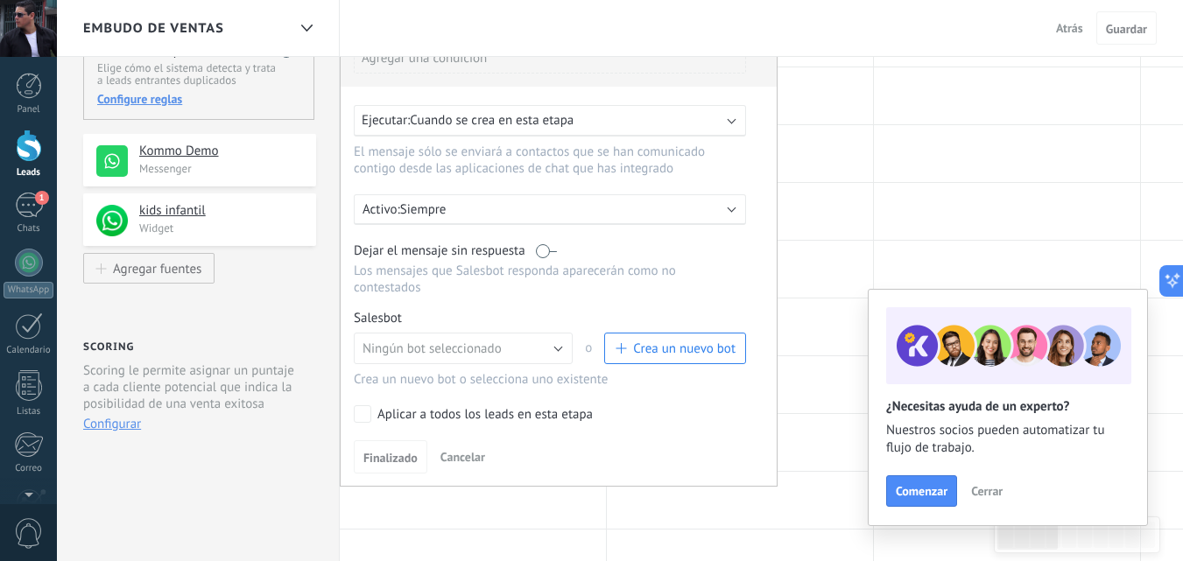
scroll to position [175, 0]
click at [560, 351] on button "Ningún bot seleccionado" at bounding box center [463, 348] width 219 height 32
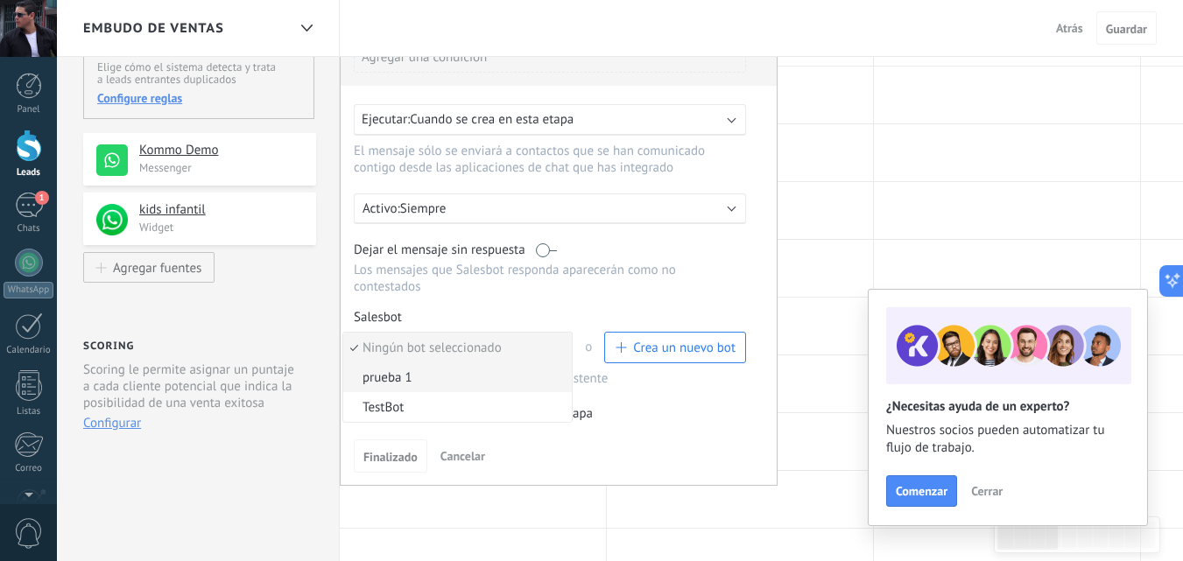
click at [398, 373] on span "prueba 1" at bounding box center [454, 378] width 223 height 17
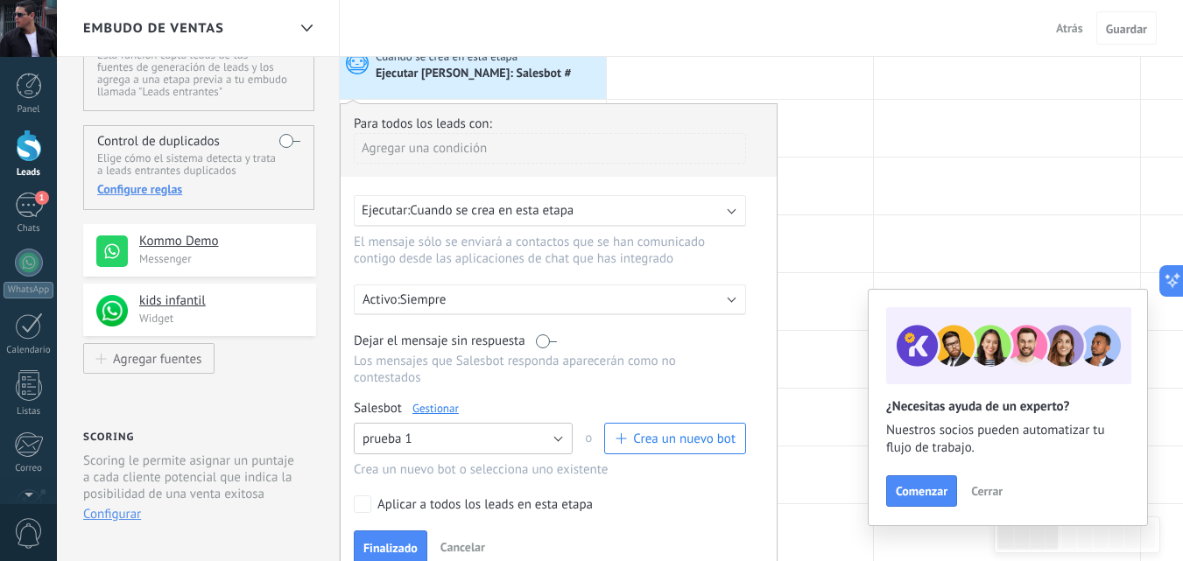
scroll to position [0, 0]
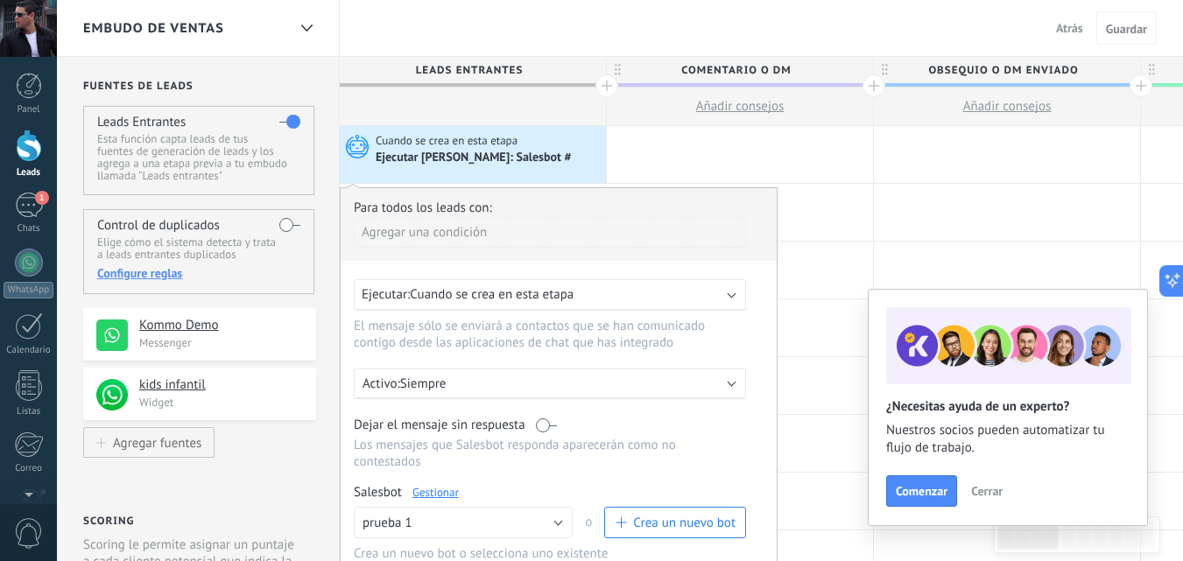
click at [486, 234] on div "Agregar una condición" at bounding box center [550, 232] width 392 height 31
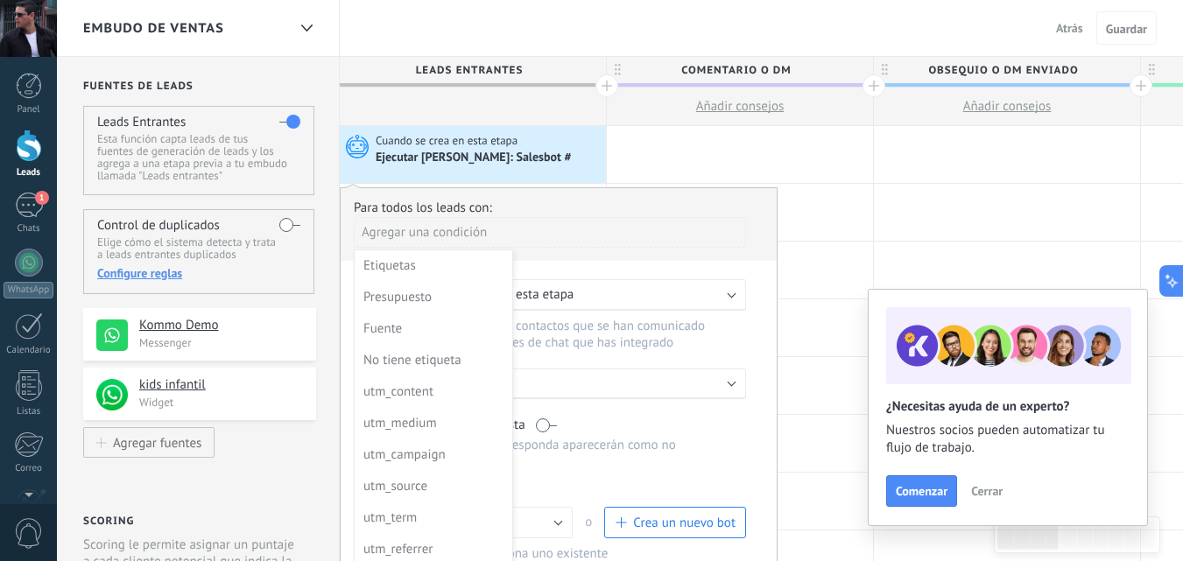
drag, startPoint x: 390, startPoint y: 325, endPoint x: 403, endPoint y: 320, distance: 14.1
click at [390, 326] on div "Fuente" at bounding box center [431, 329] width 137 height 25
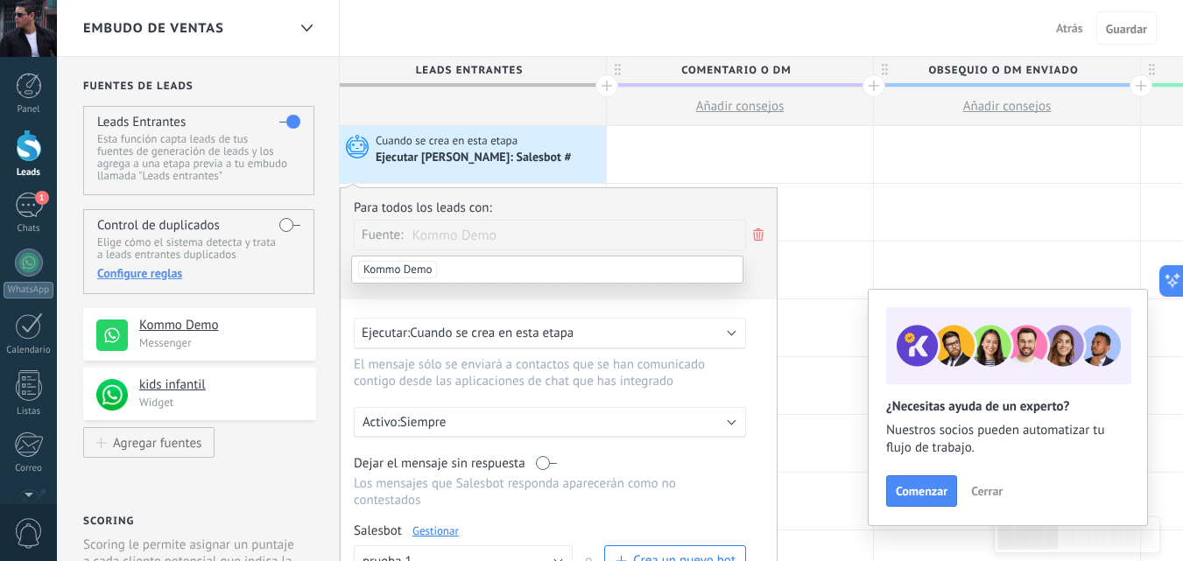
click at [482, 270] on li "Kommo Demo" at bounding box center [547, 270] width 391 height 26
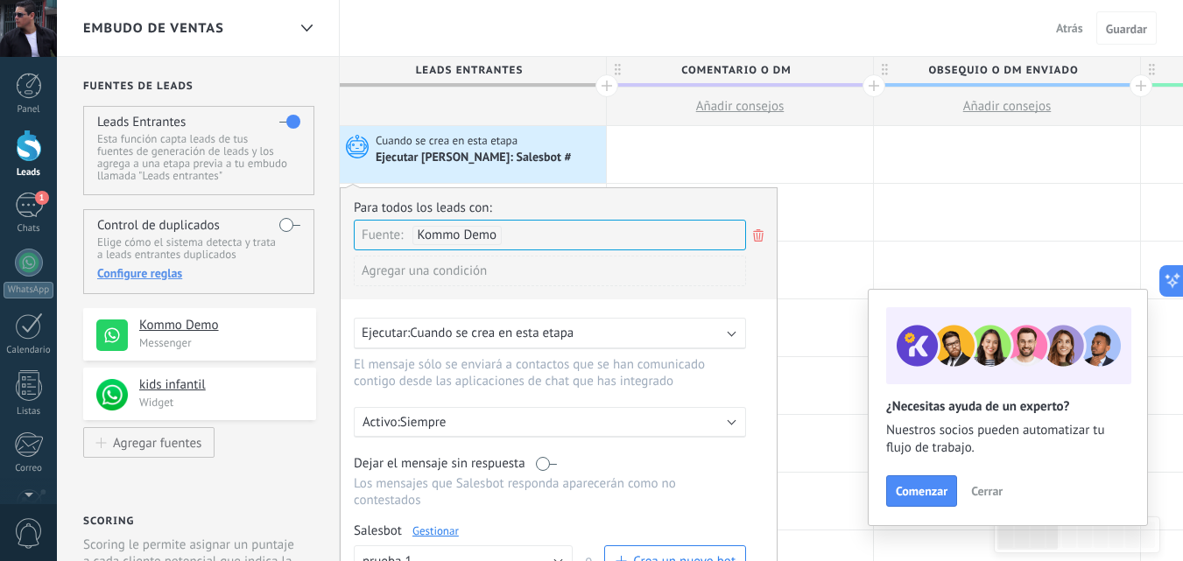
click at [452, 231] on span "Kommo Demo" at bounding box center [458, 235] width 80 height 17
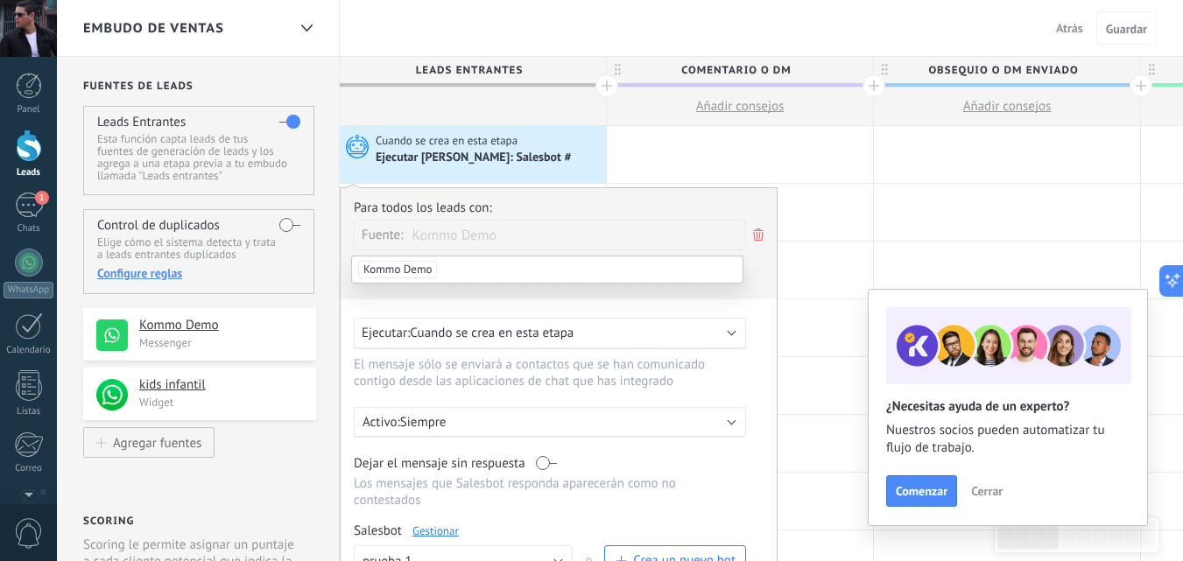
click at [407, 265] on span "Kommo Demo" at bounding box center [397, 270] width 79 height 18
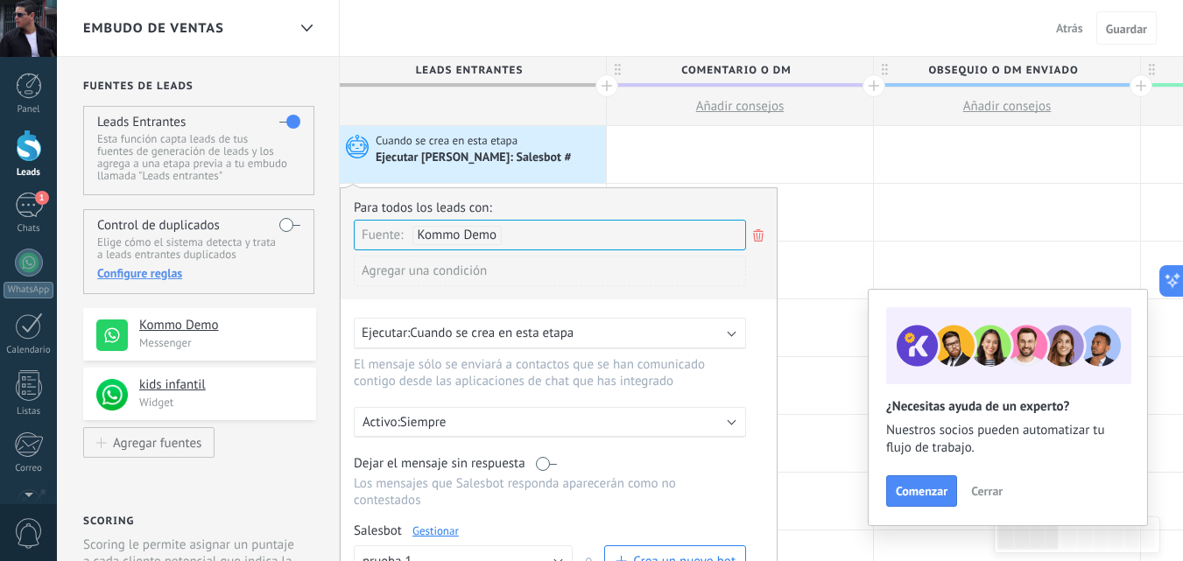
click at [538, 201] on div "Para todos los leads con:" at bounding box center [559, 208] width 410 height 17
click at [526, 201] on div "Para todos los leads con:" at bounding box center [559, 208] width 410 height 17
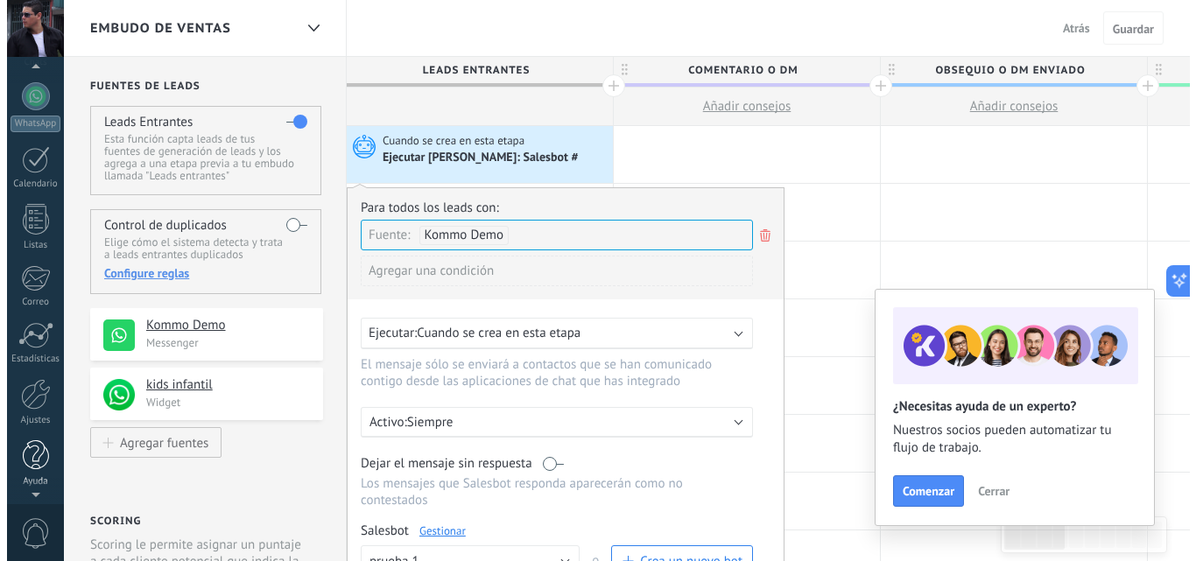
scroll to position [167, 0]
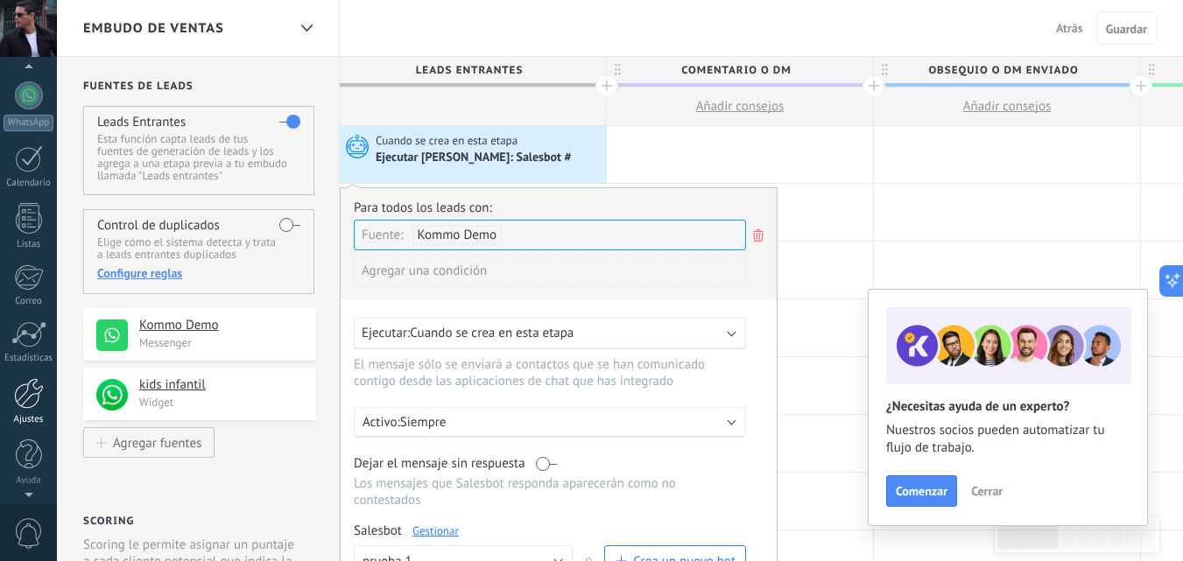
click at [34, 414] on div "Ajustes" at bounding box center [29, 419] width 51 height 11
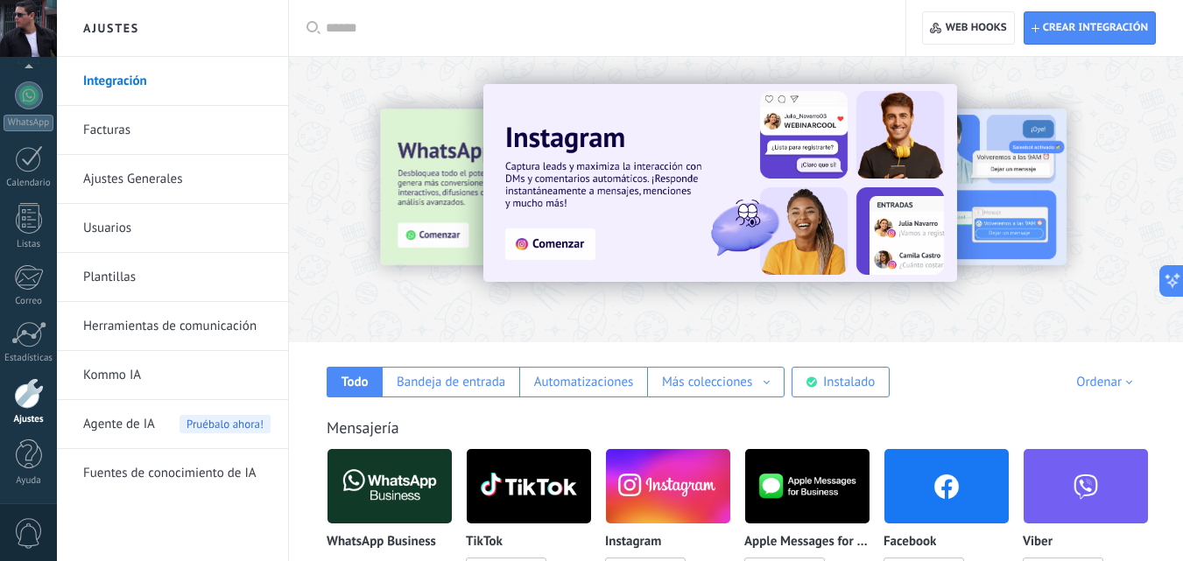
click at [129, 332] on link "Herramientas de comunicación" at bounding box center [176, 326] width 187 height 49
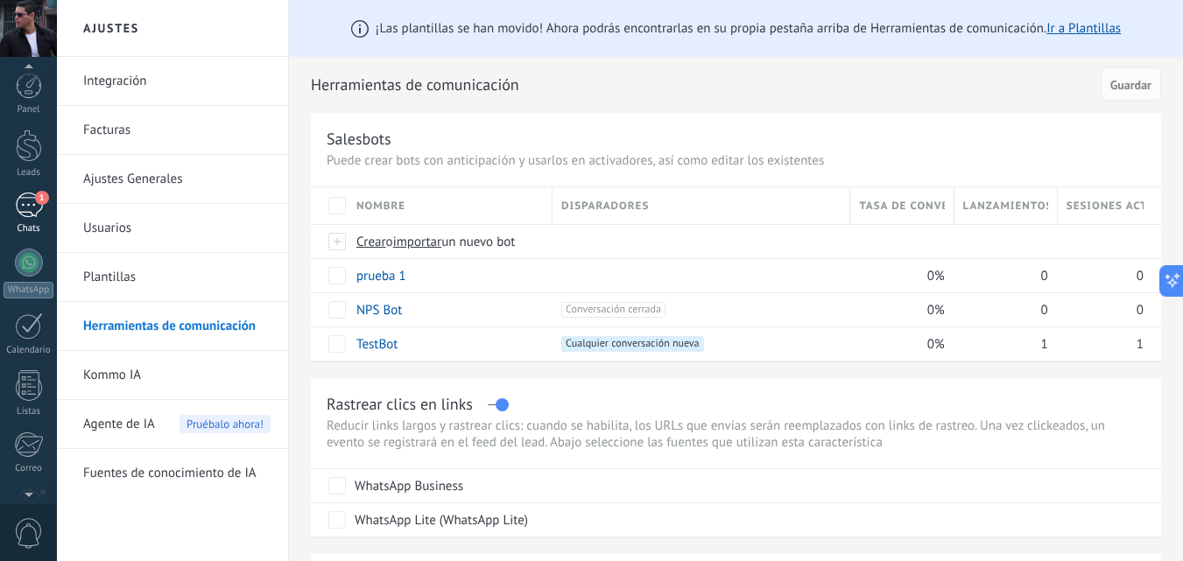
click at [32, 212] on div "1" at bounding box center [29, 205] width 28 height 25
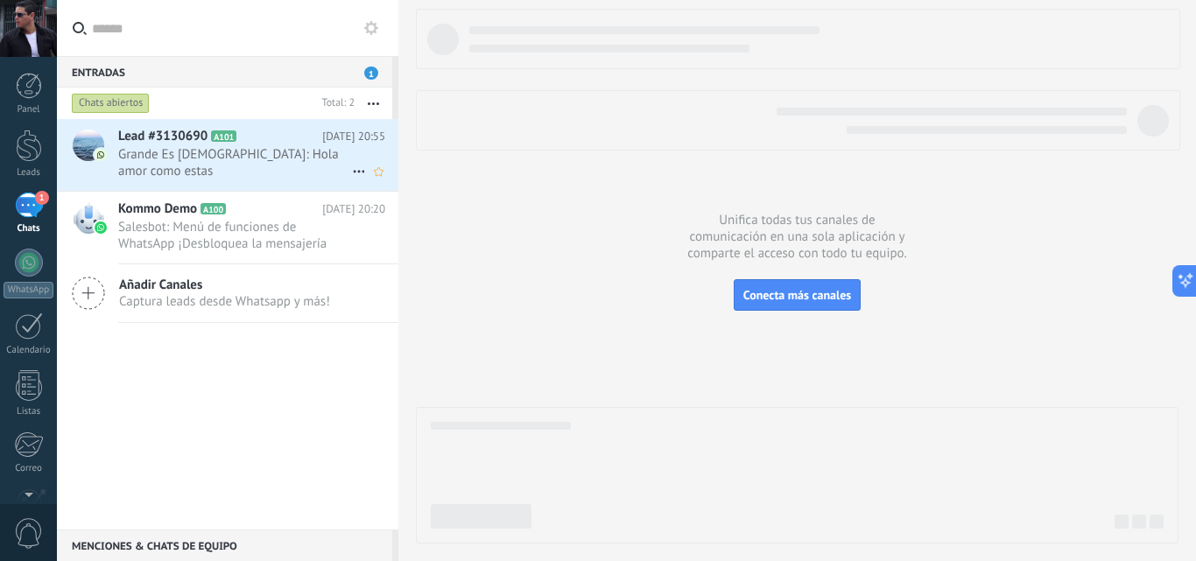
click at [194, 154] on span "Grande Es DIOS: Hola amor como estas" at bounding box center [235, 162] width 234 height 33
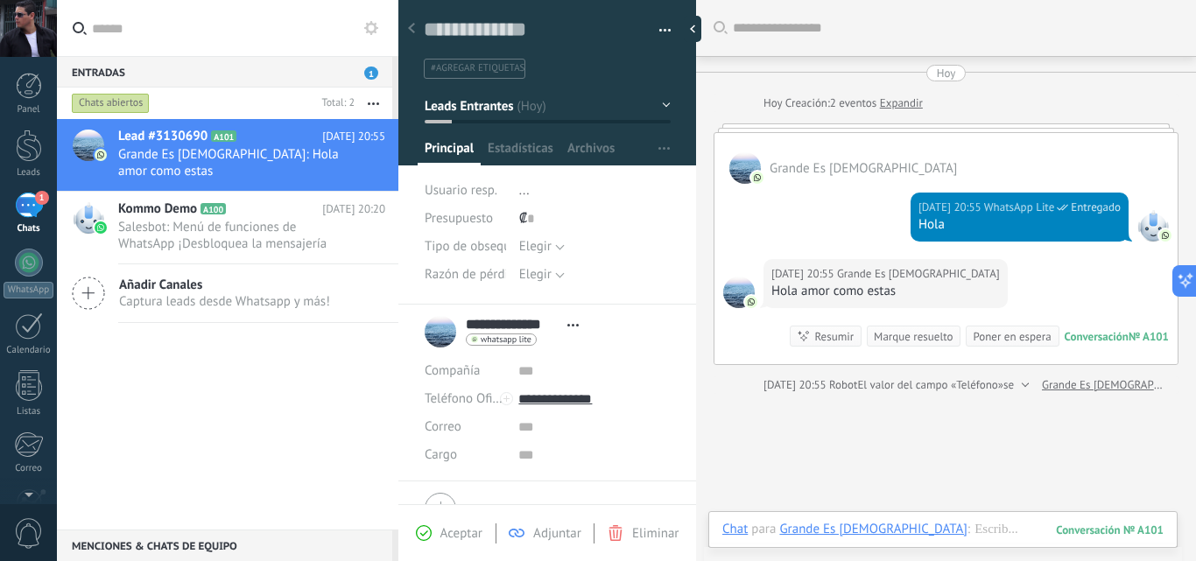
scroll to position [32, 0]
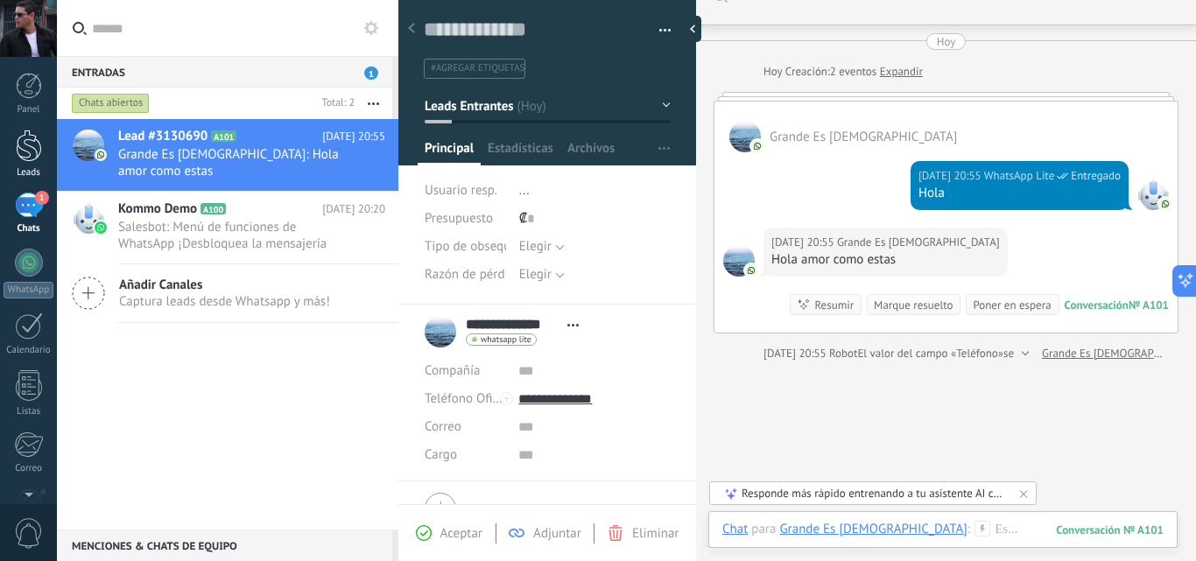
click at [27, 151] on div at bounding box center [29, 146] width 26 height 32
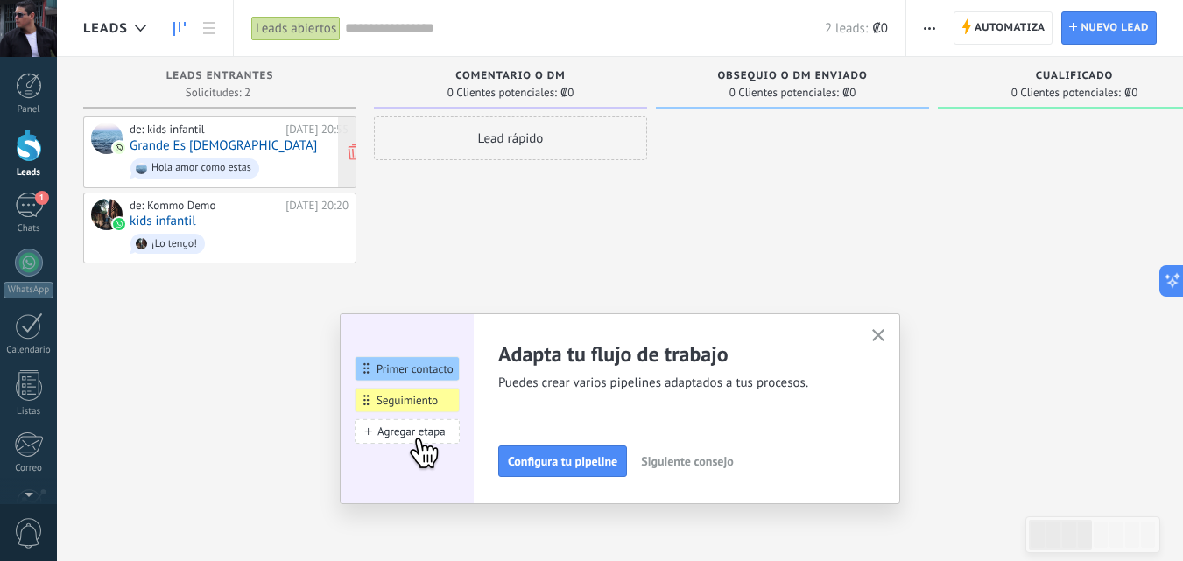
click at [217, 162] on div "Hola amor como estas" at bounding box center [201, 168] width 100 height 12
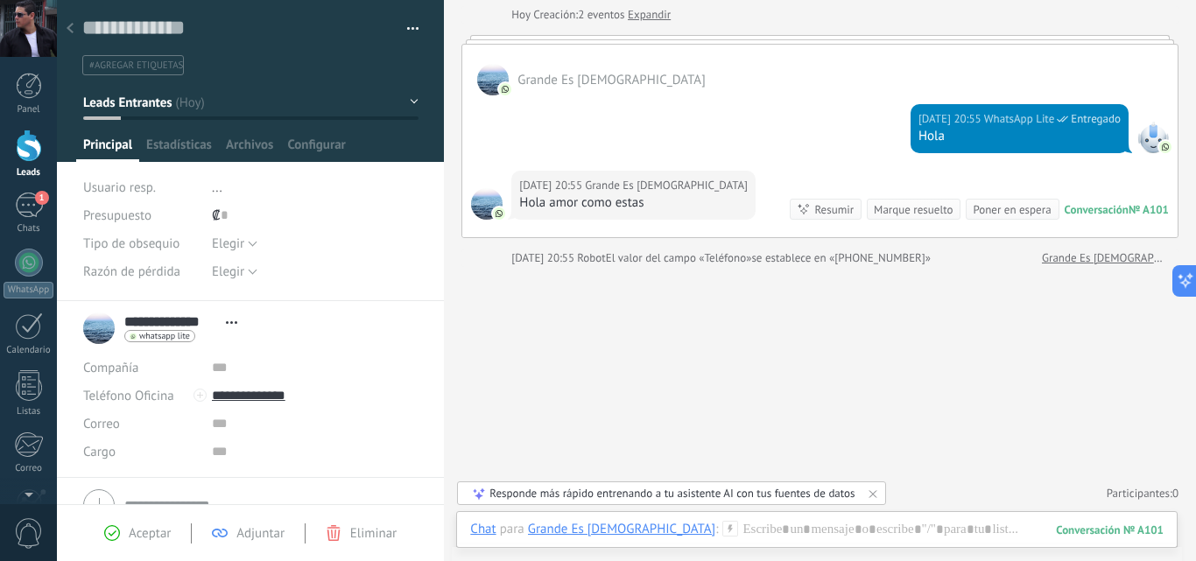
scroll to position [84, 0]
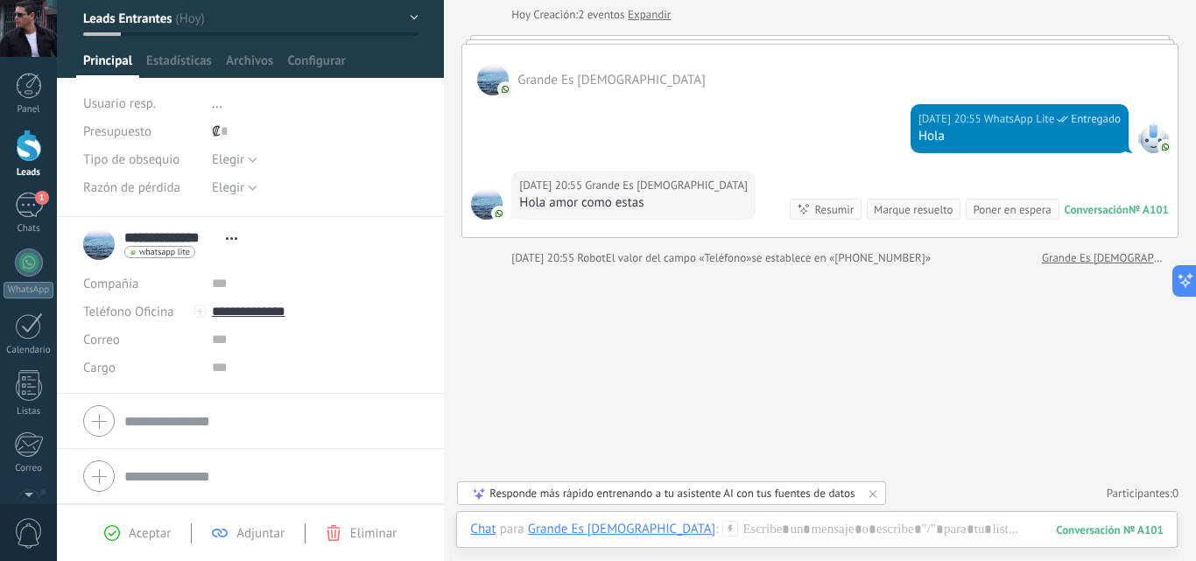
click at [406, 15] on button "Leads Entrantes" at bounding box center [250, 19] width 335 height 32
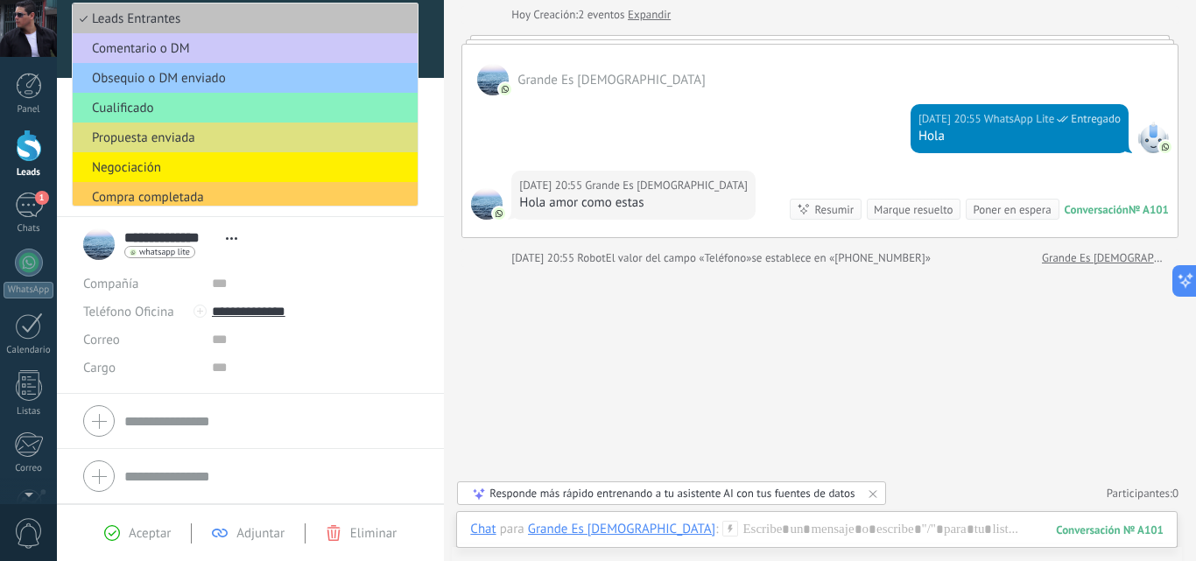
click at [475, 318] on div "Buscar Carga más Hoy Hoy Creación: 2 eventos Expandir Grande Es DIOS Hoy 20:55 …" at bounding box center [820, 237] width 752 height 650
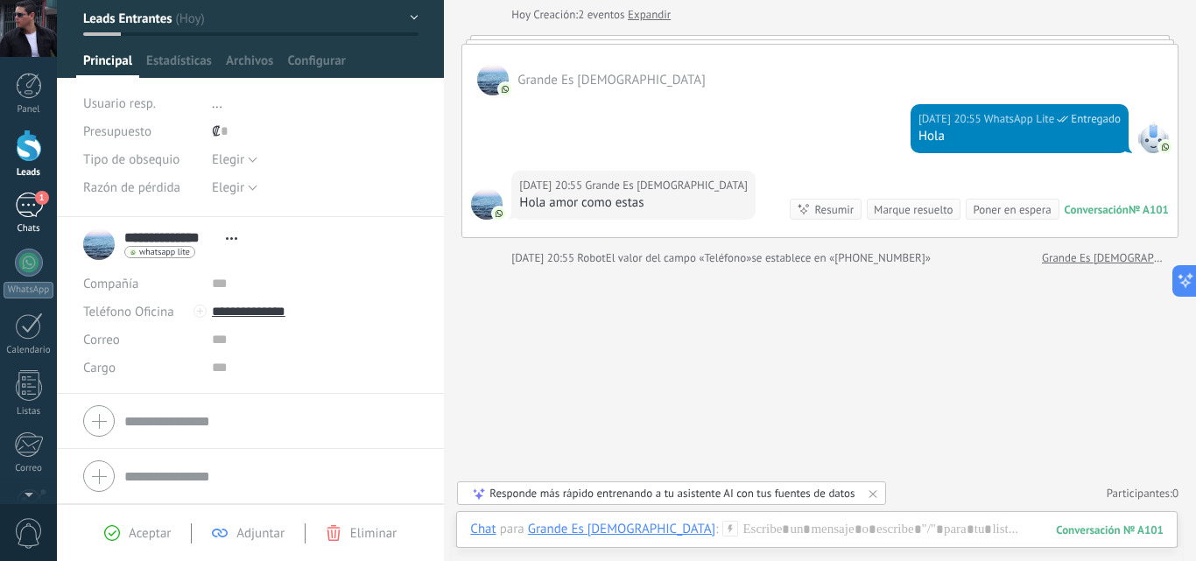
click at [26, 208] on div "1" at bounding box center [29, 205] width 28 height 25
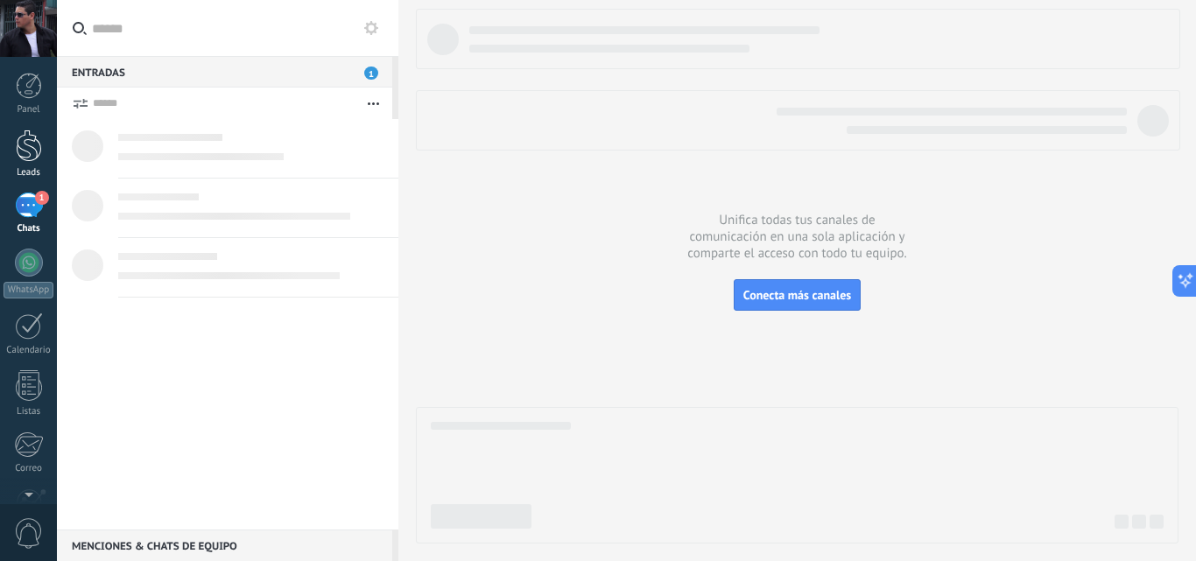
click at [28, 155] on div at bounding box center [29, 146] width 26 height 32
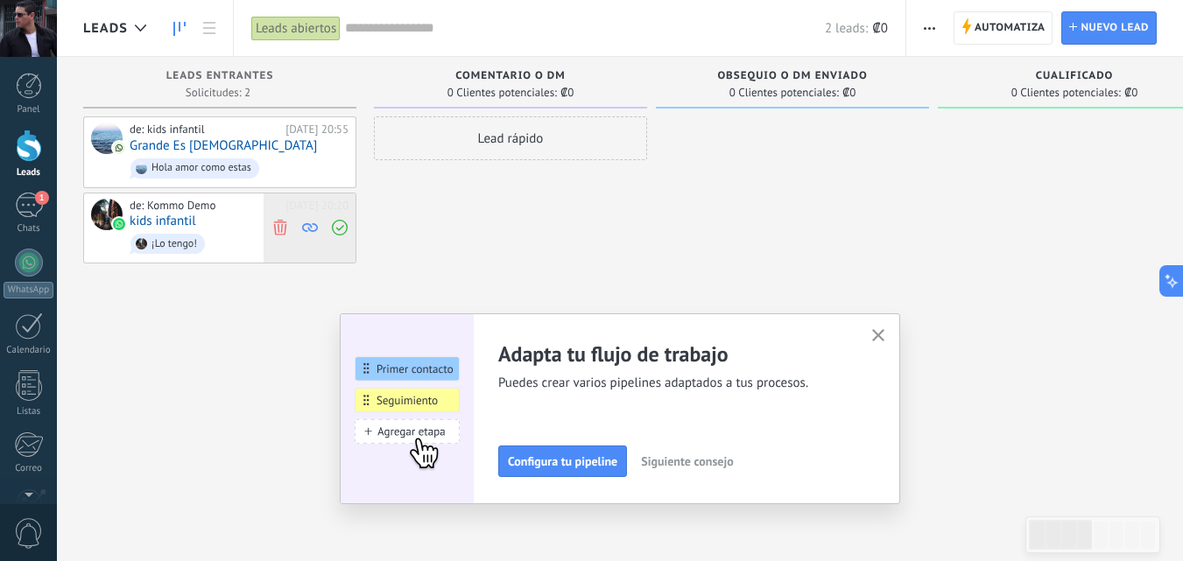
click at [278, 227] on use at bounding box center [279, 228] width 13 height 16
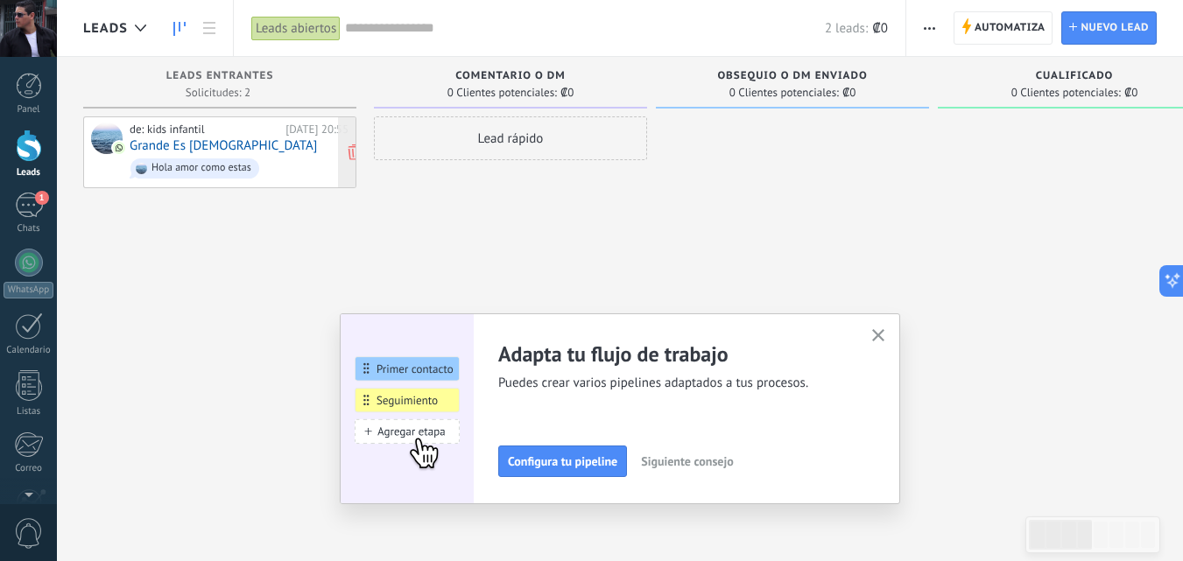
click at [212, 140] on link "Grande Es DIOS" at bounding box center [223, 145] width 187 height 15
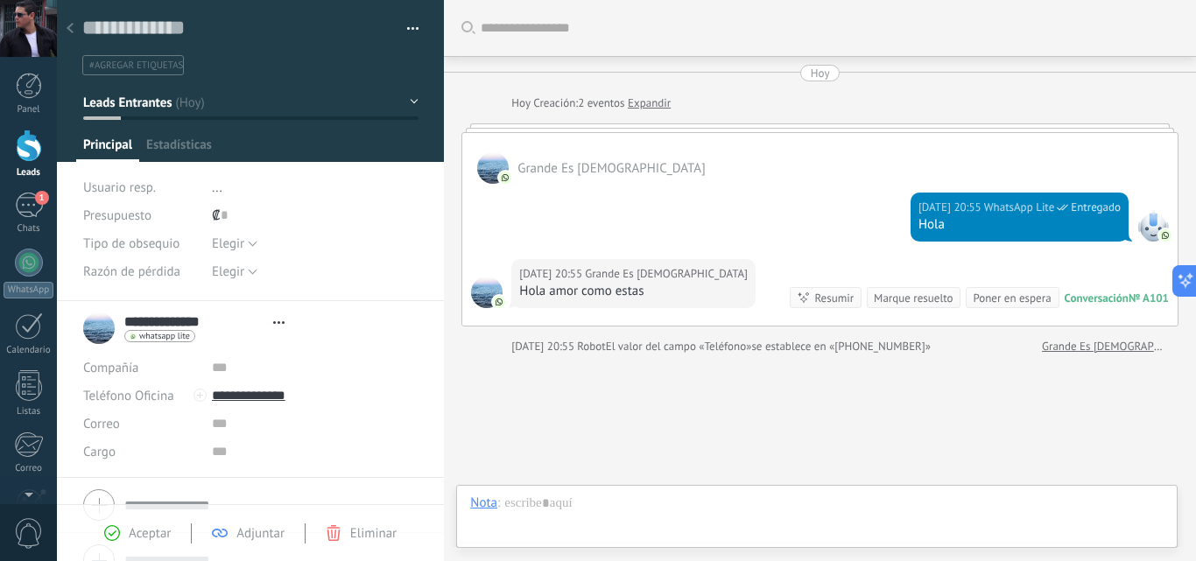
type textarea "**********"
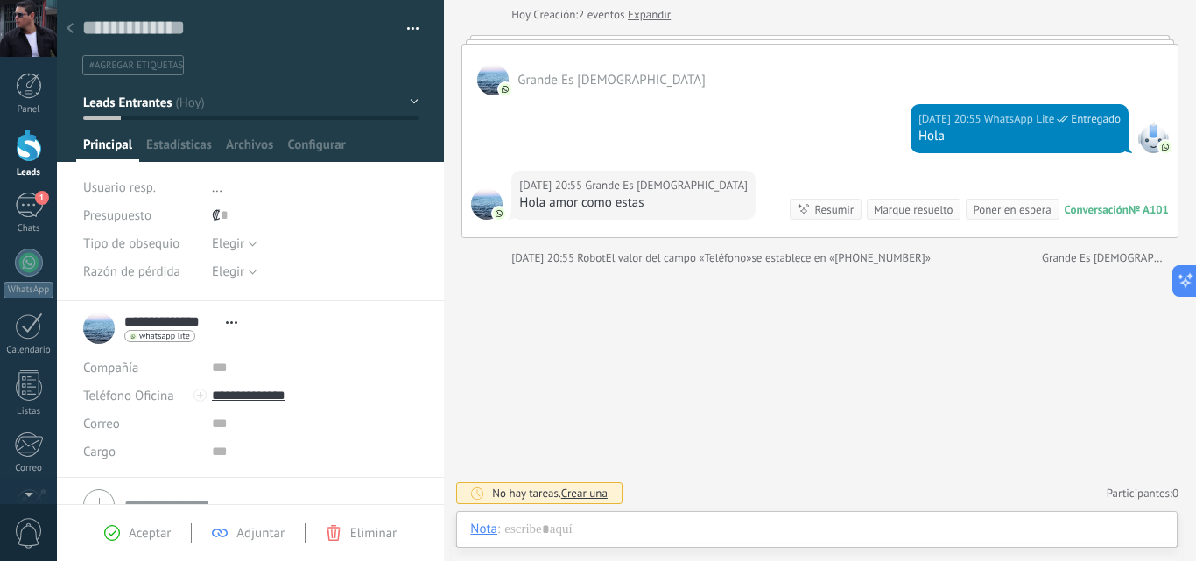
scroll to position [88, 0]
click at [565, 532] on div at bounding box center [817, 547] width 694 height 53
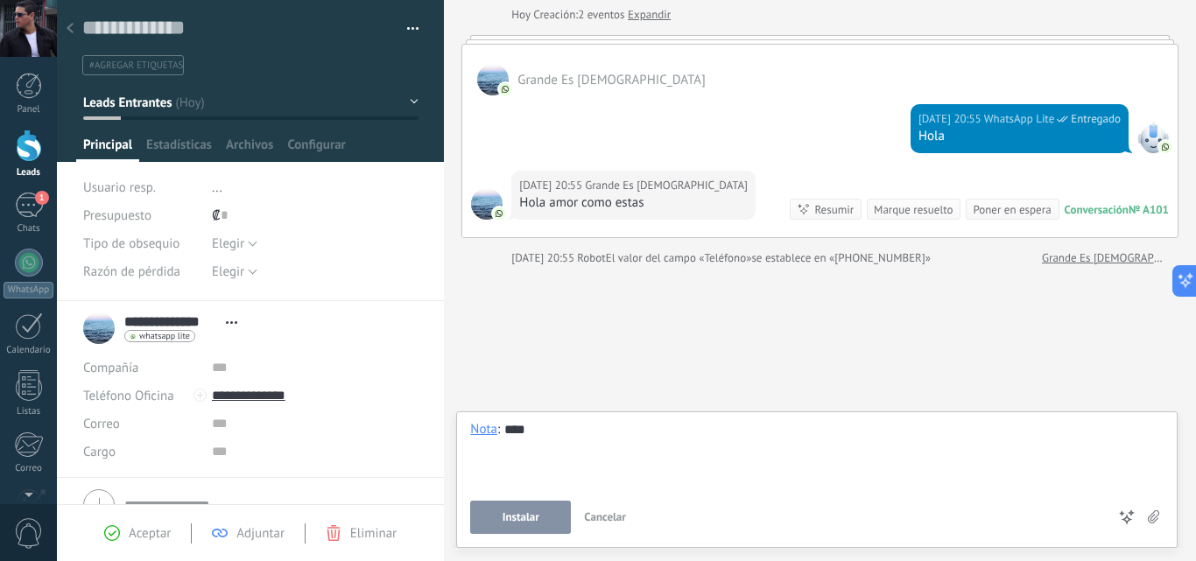
click at [573, 440] on div at bounding box center [817, 448] width 694 height 18
click at [499, 463] on div "****" at bounding box center [817, 454] width 694 height 67
drag, startPoint x: 495, startPoint y: 468, endPoint x: 462, endPoint y: 423, distance: 55.2
click at [462, 423] on div "Chat Correo Nota Tarea Nota : **** ***** Instalar Cancelar Atajos – seleccionar…" at bounding box center [817, 480] width 722 height 137
click at [946, 360] on div "Buscar Carga más Hoy Hoy Creación: 2 eventos Expandir Grande Es DIOS Hoy 20:55 …" at bounding box center [820, 237] width 752 height 650
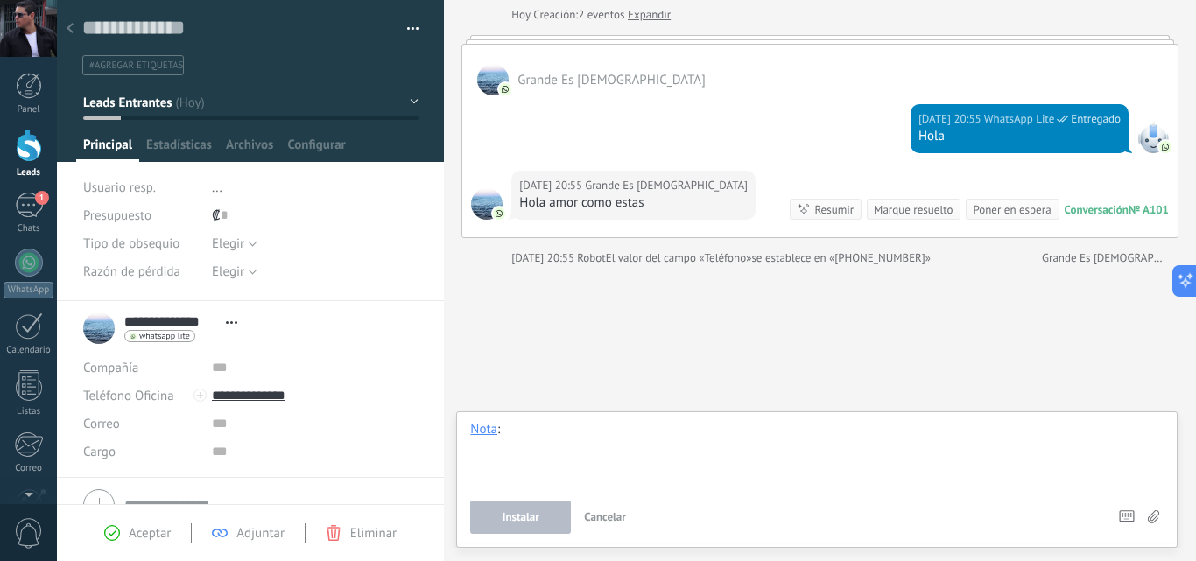
click at [592, 449] on div at bounding box center [817, 454] width 694 height 67
drag, startPoint x: 520, startPoint y: 426, endPoint x: 1024, endPoint y: 389, distance: 504.9
click at [1024, 389] on div "Buscar Carga más Hoy Hoy Creación: 2 eventos Expandir Grande Es DIOS Hoy 20:55 …" at bounding box center [820, 237] width 752 height 650
click at [26, 157] on div at bounding box center [29, 146] width 26 height 32
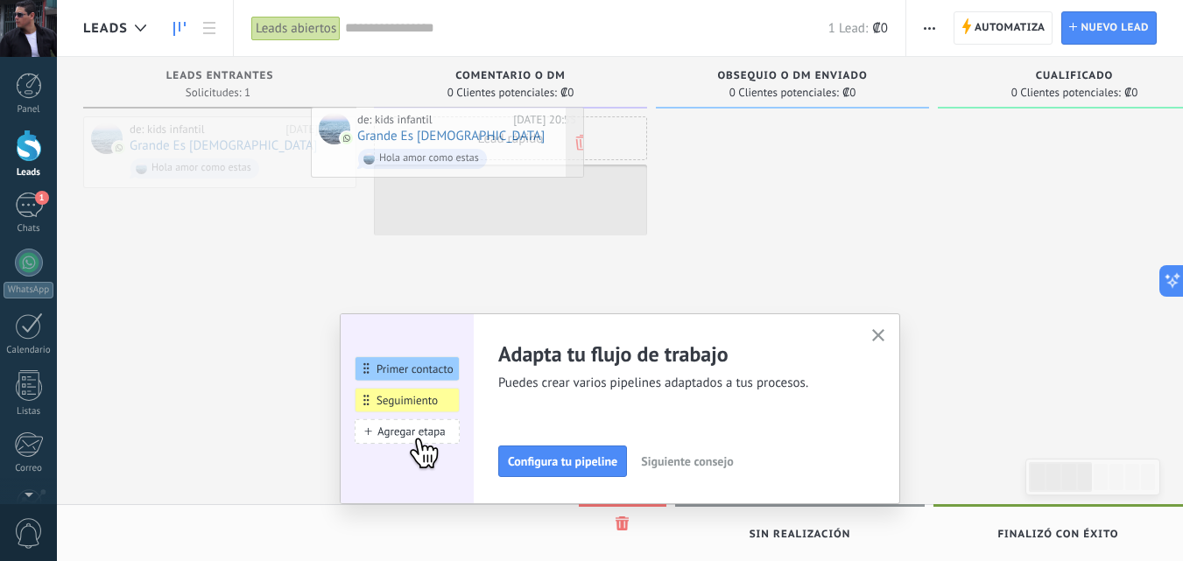
drag, startPoint x: 239, startPoint y: 154, endPoint x: 467, endPoint y: 144, distance: 227.9
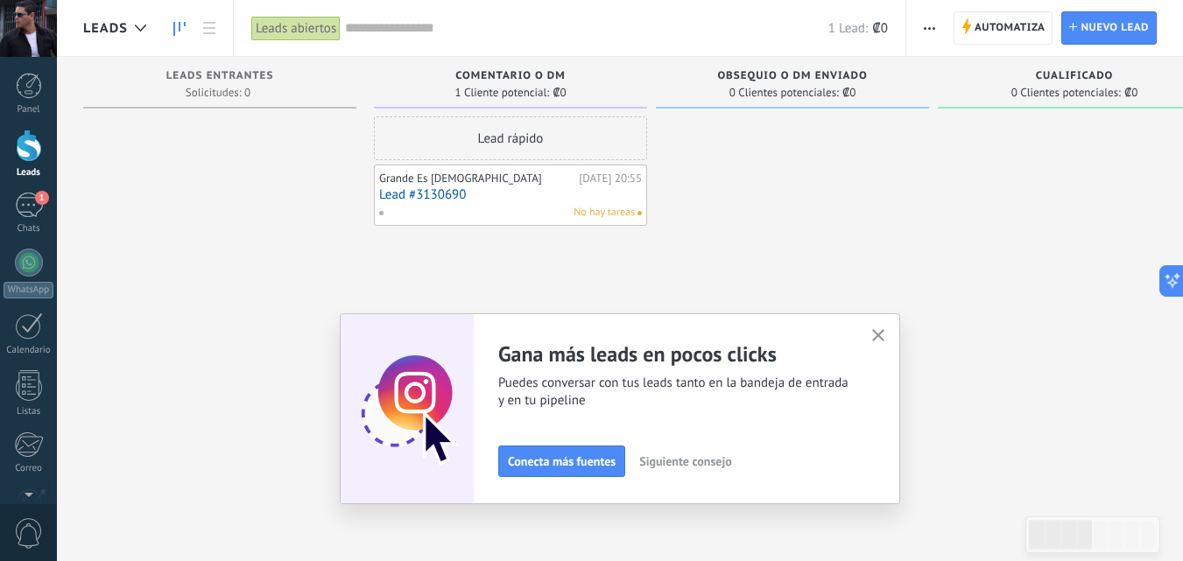
drag, startPoint x: 551, startPoint y: 206, endPoint x: 532, endPoint y: 201, distance: 19.8
click at [532, 201] on link "Lead #3130690" at bounding box center [510, 194] width 263 height 15
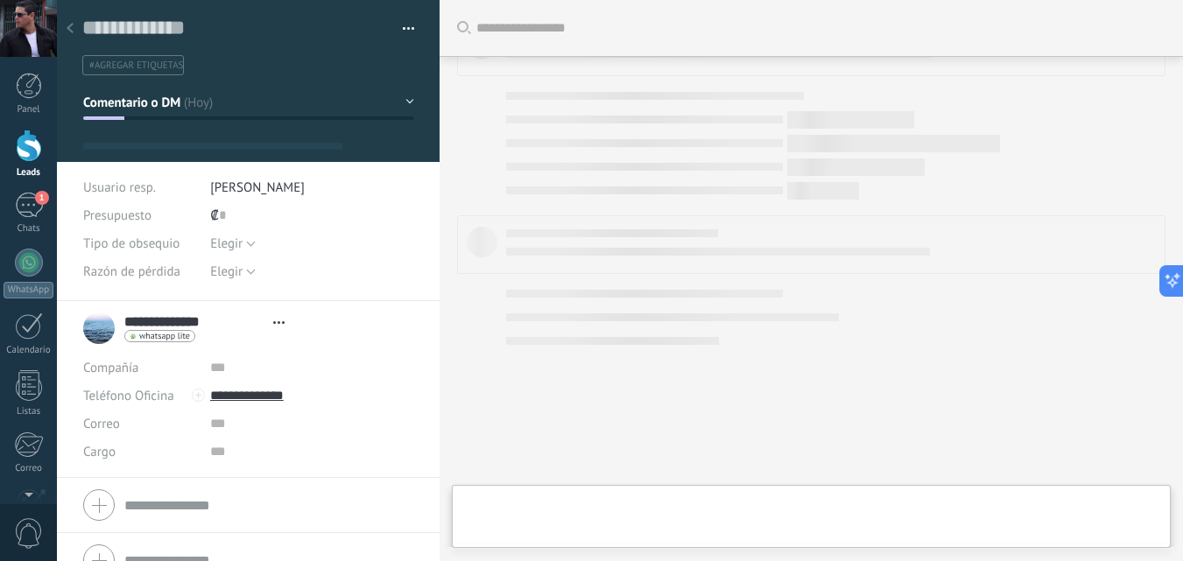
type textarea "**********"
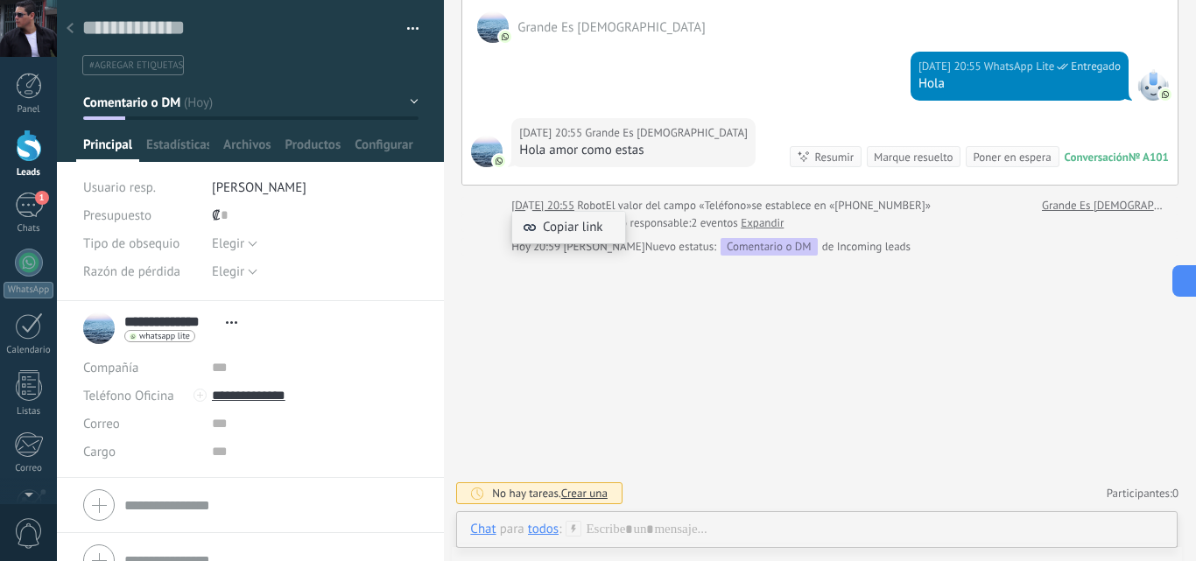
scroll to position [141, 0]
click at [589, 496] on span "Crear una" at bounding box center [584, 493] width 46 height 15
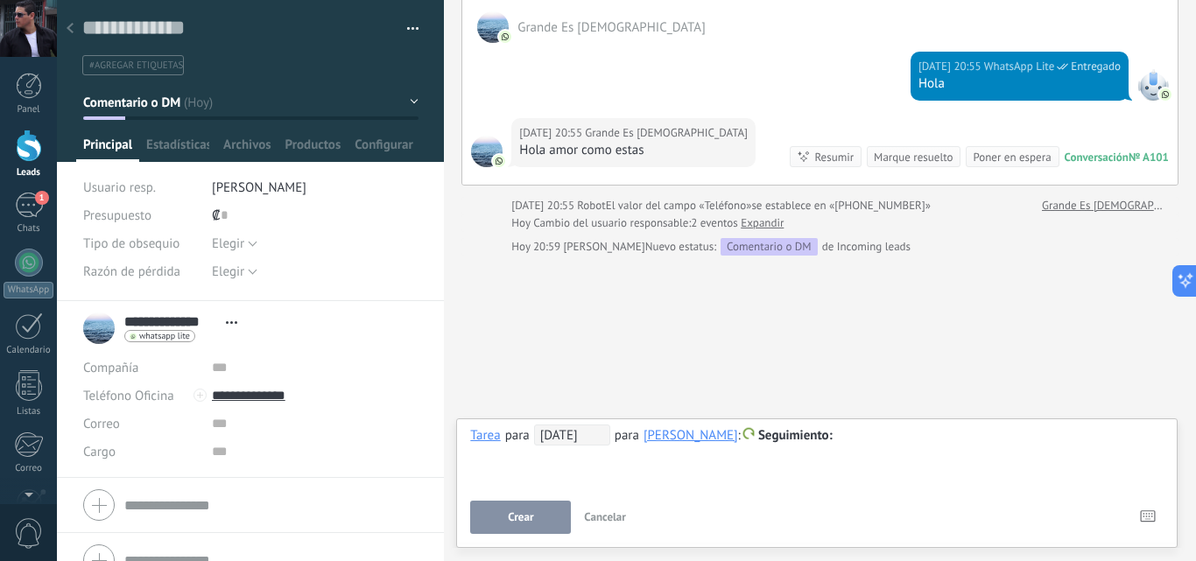
click at [69, 25] on icon at bounding box center [70, 28] width 7 height 11
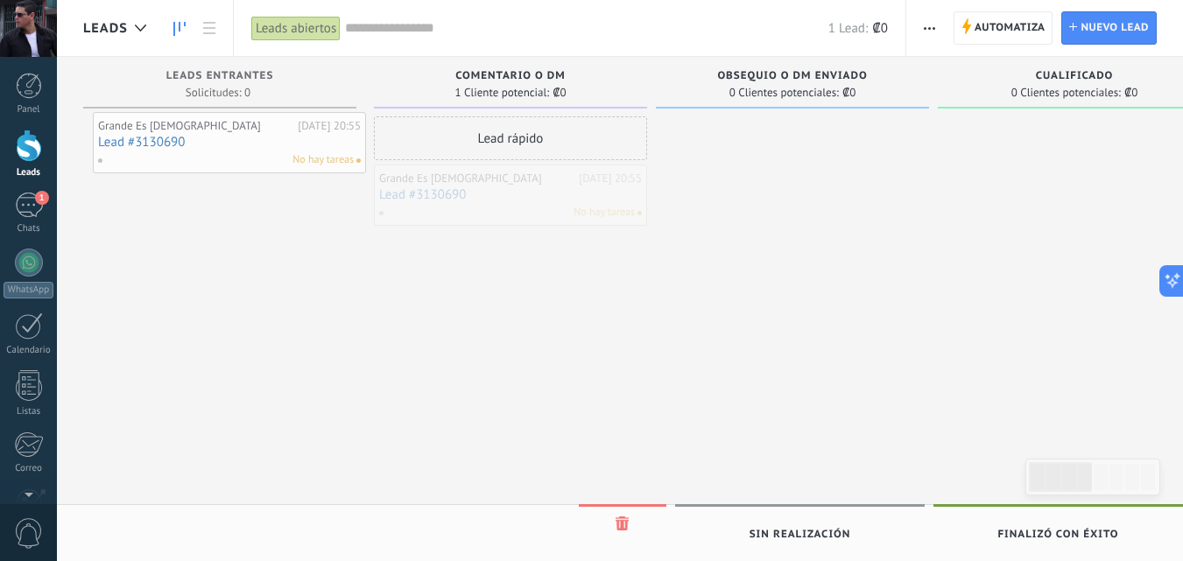
drag, startPoint x: 510, startPoint y: 208, endPoint x: 229, endPoint y: 156, distance: 285.9
drag, startPoint x: 454, startPoint y: 207, endPoint x: 228, endPoint y: 150, distance: 233.8
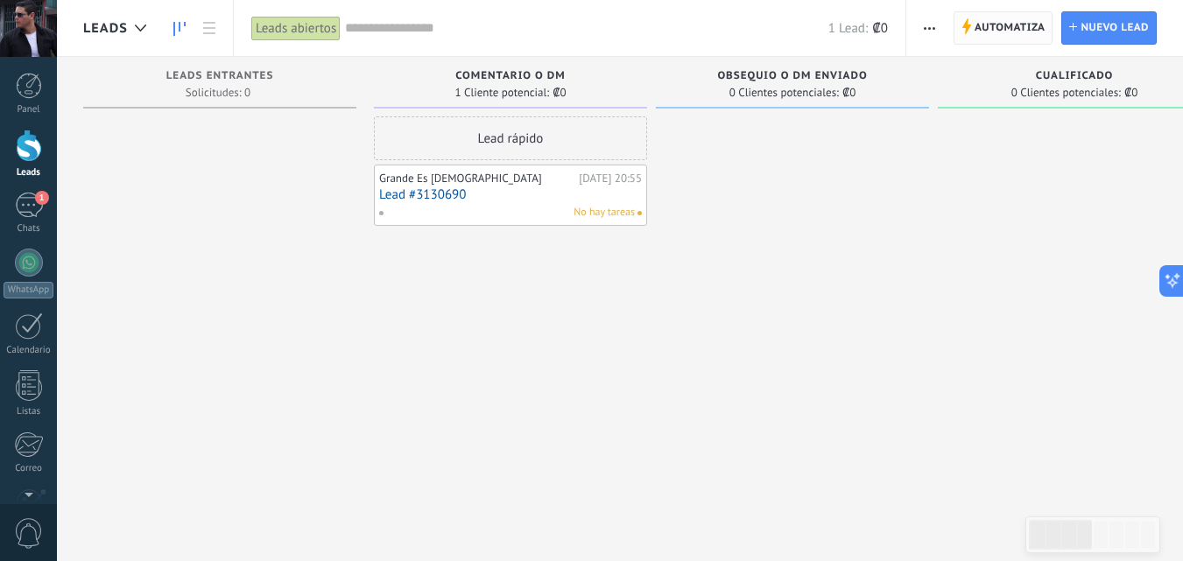
click at [982, 24] on span "Automatiza" at bounding box center [1010, 28] width 71 height 32
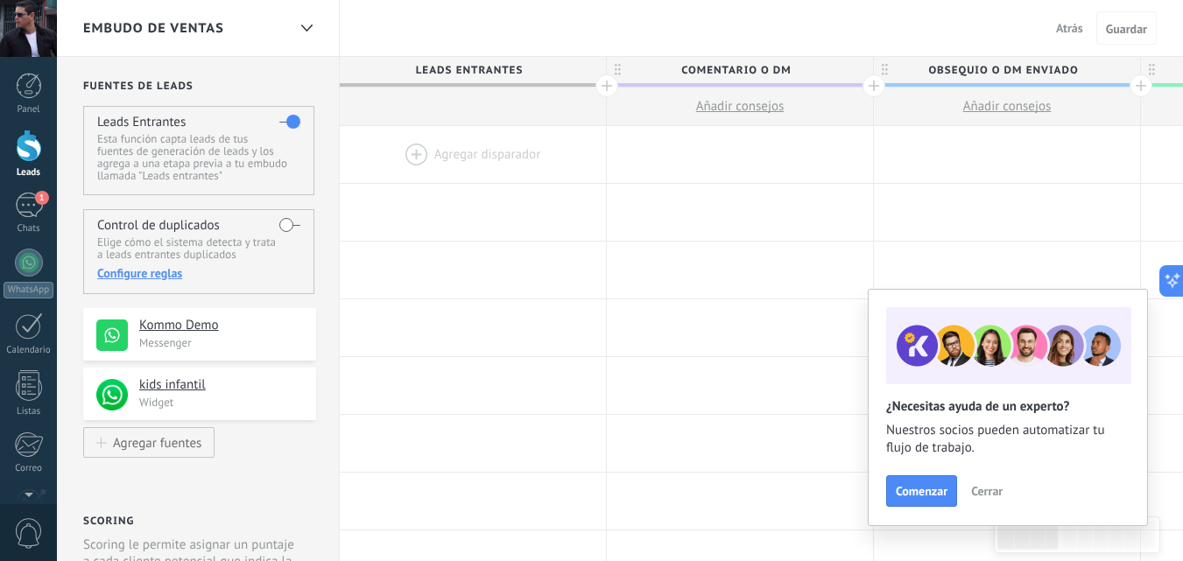
click at [456, 154] on div at bounding box center [473, 154] width 266 height 57
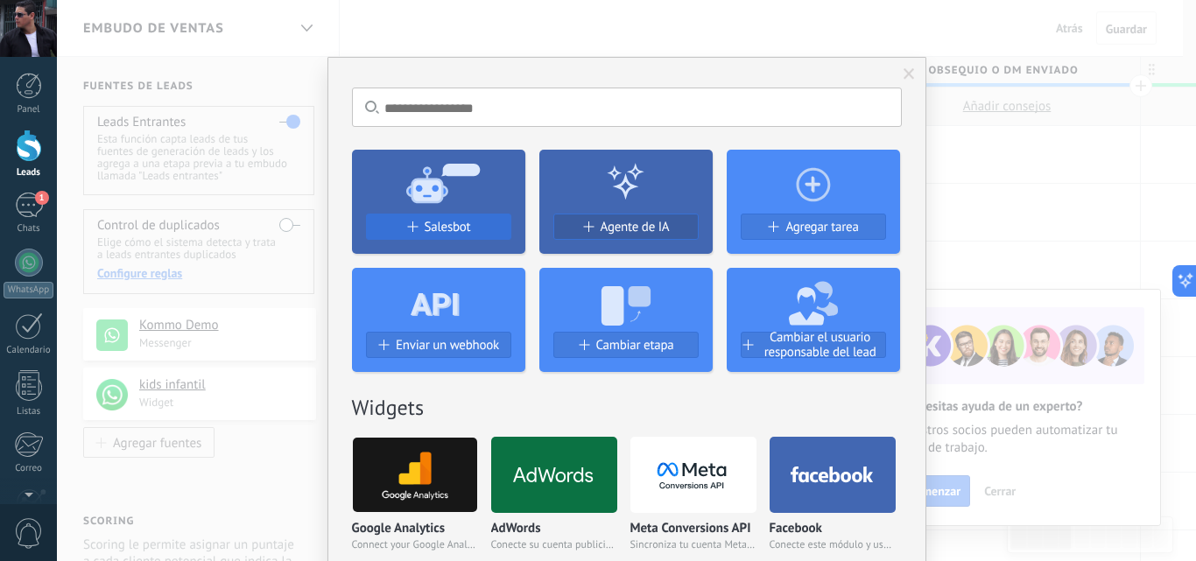
click at [446, 230] on span "Salesbot" at bounding box center [448, 227] width 46 height 15
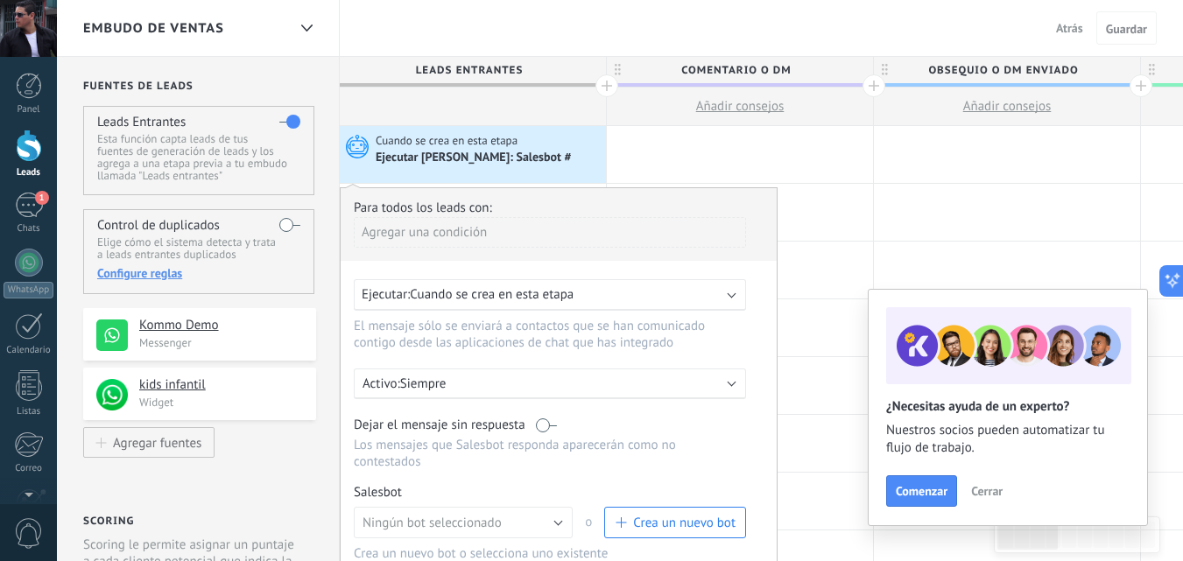
click at [434, 237] on div "Agregar una condición" at bounding box center [550, 232] width 392 height 31
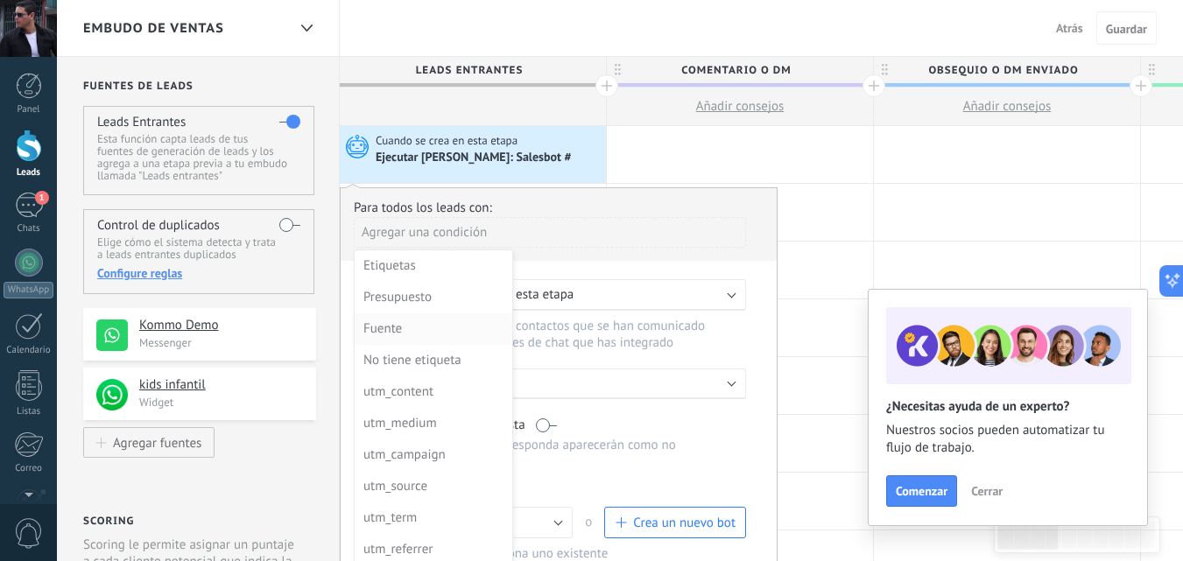
click at [390, 327] on div "Fuente" at bounding box center [431, 329] width 137 height 25
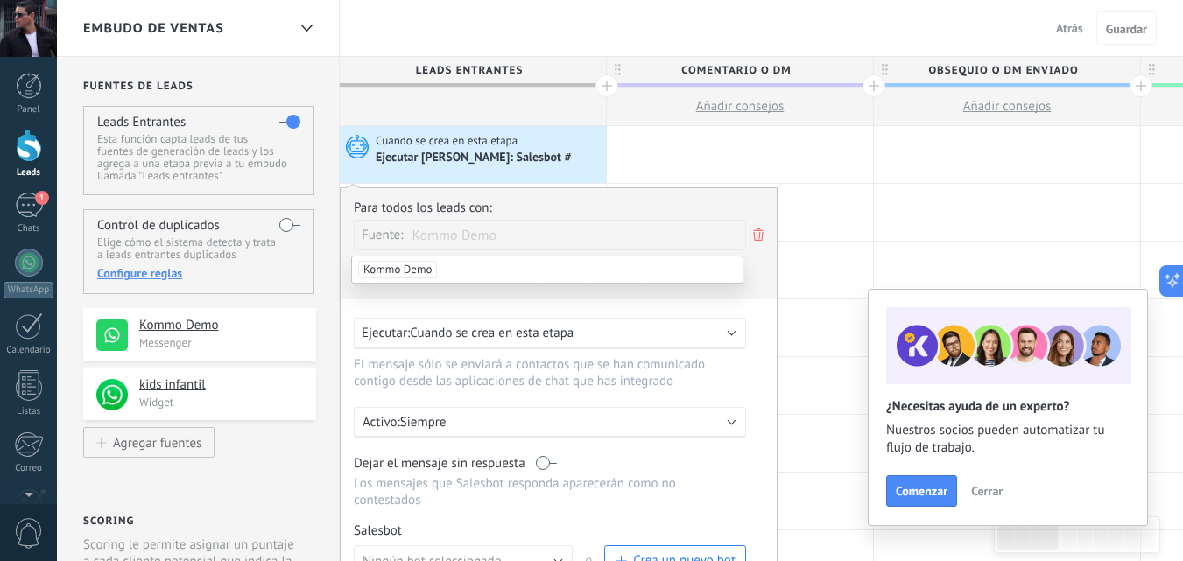
click at [410, 269] on span "Kommo Demo" at bounding box center [397, 270] width 79 height 18
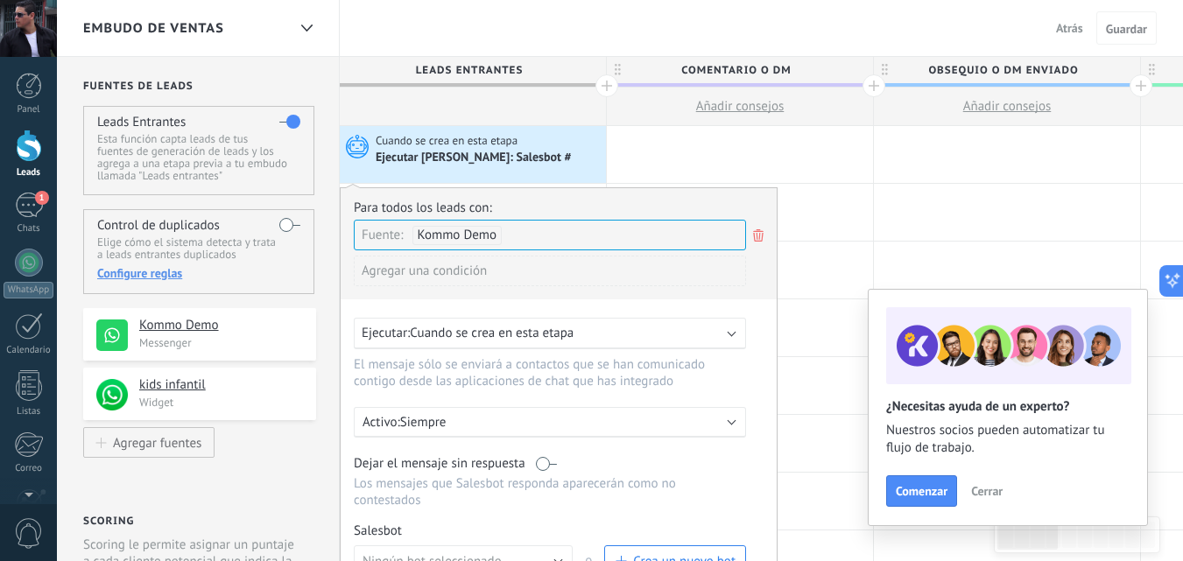
drag, startPoint x: 177, startPoint y: 327, endPoint x: 167, endPoint y: 327, distance: 9.6
click at [167, 327] on h4 "Kommo Demo" at bounding box center [221, 326] width 164 height 18
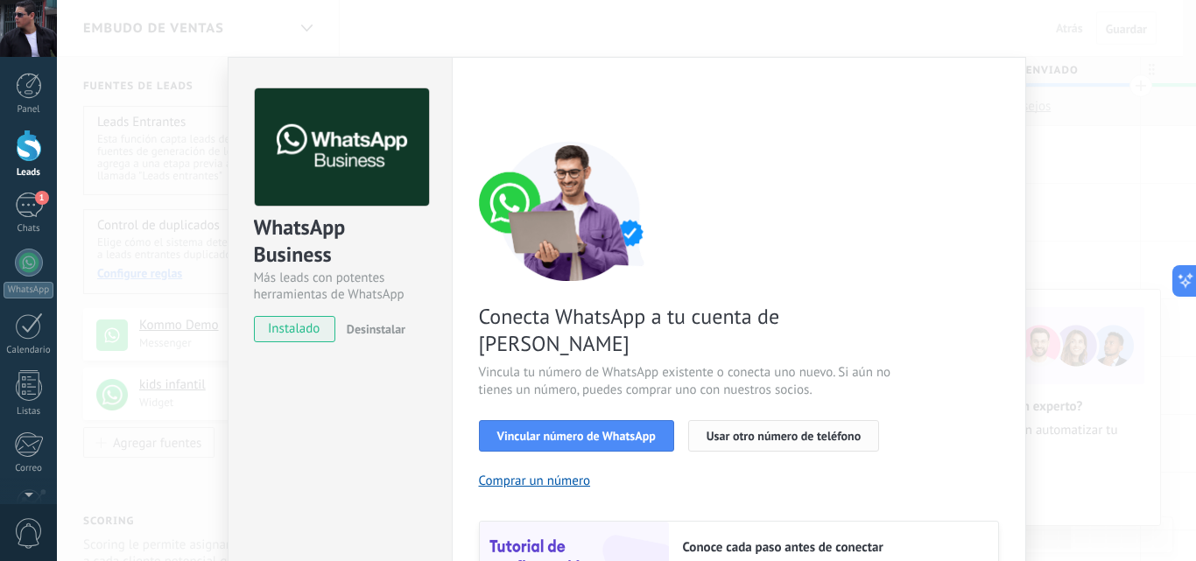
click at [778, 430] on span "Usar otro número de teléfono" at bounding box center [784, 436] width 154 height 12
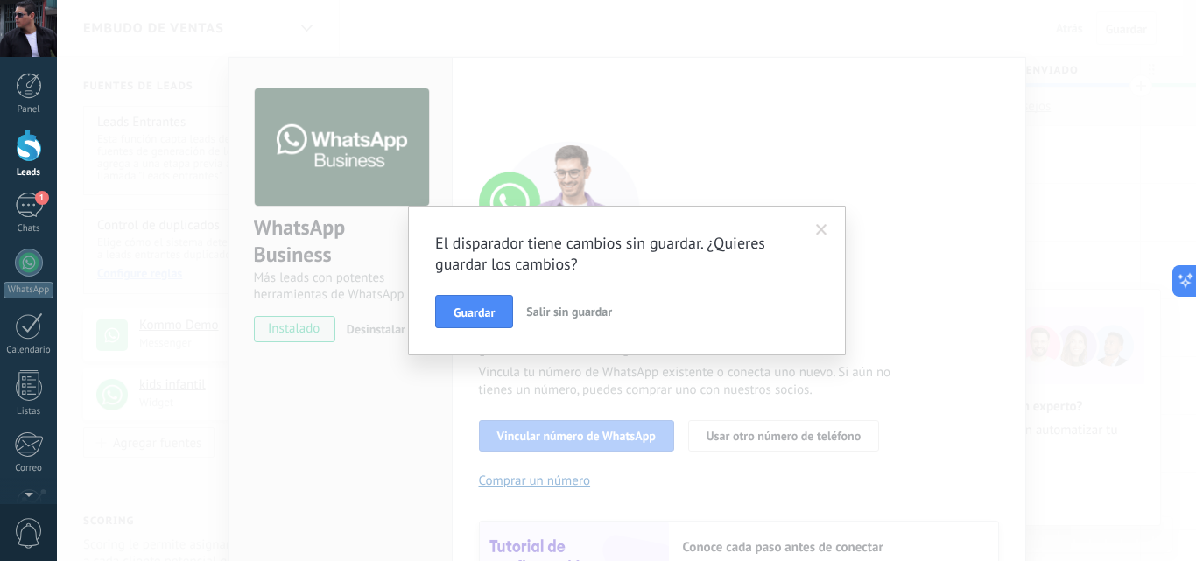
click at [567, 314] on span "Salir sin guardar" at bounding box center [569, 312] width 86 height 16
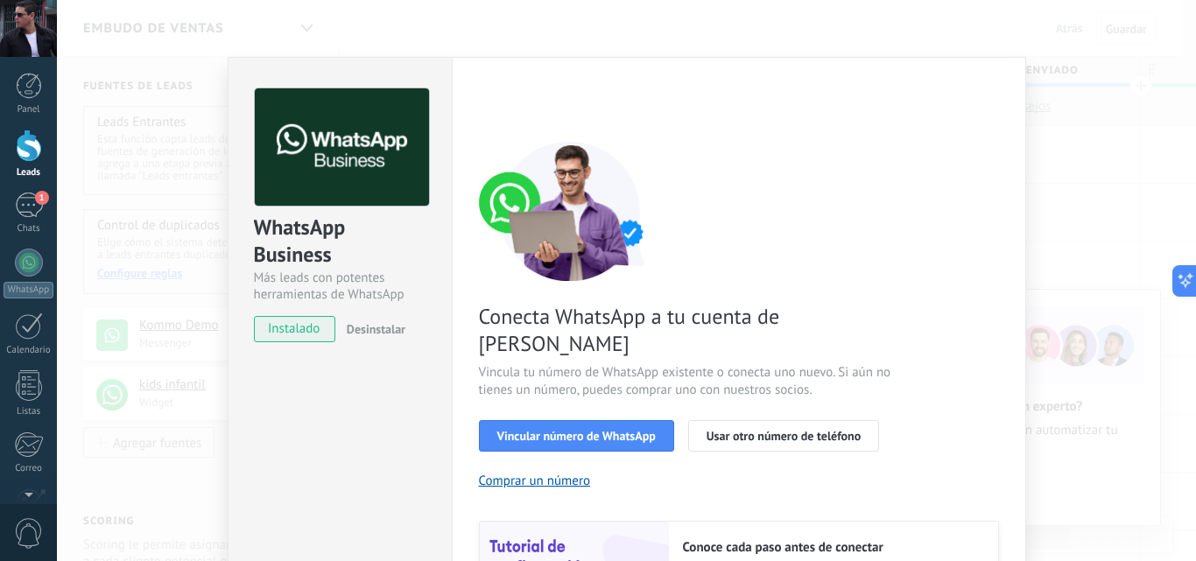
click at [311, 328] on span "instalado" at bounding box center [295, 329] width 80 height 26
click at [371, 329] on span "Desinstalar" at bounding box center [376, 329] width 59 height 16
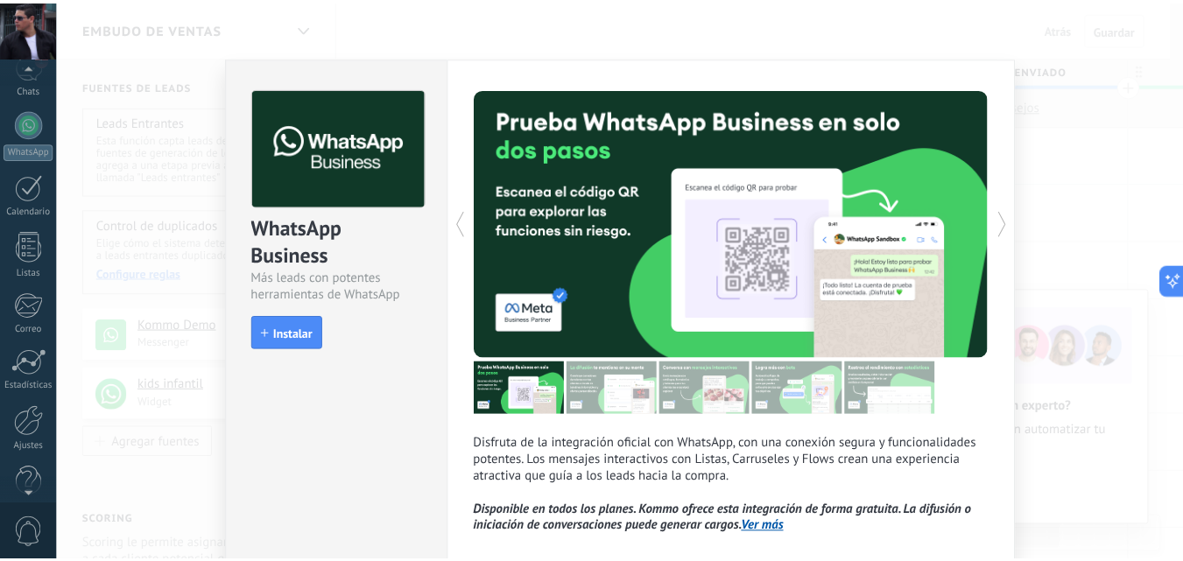
scroll to position [167, 0]
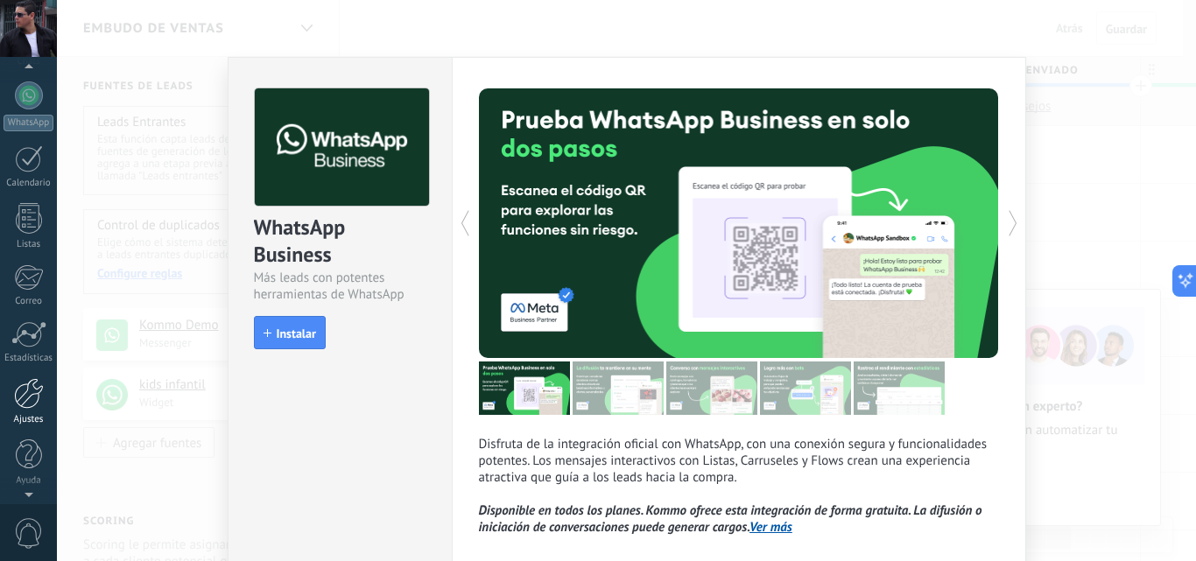
click at [31, 407] on div at bounding box center [29, 393] width 30 height 31
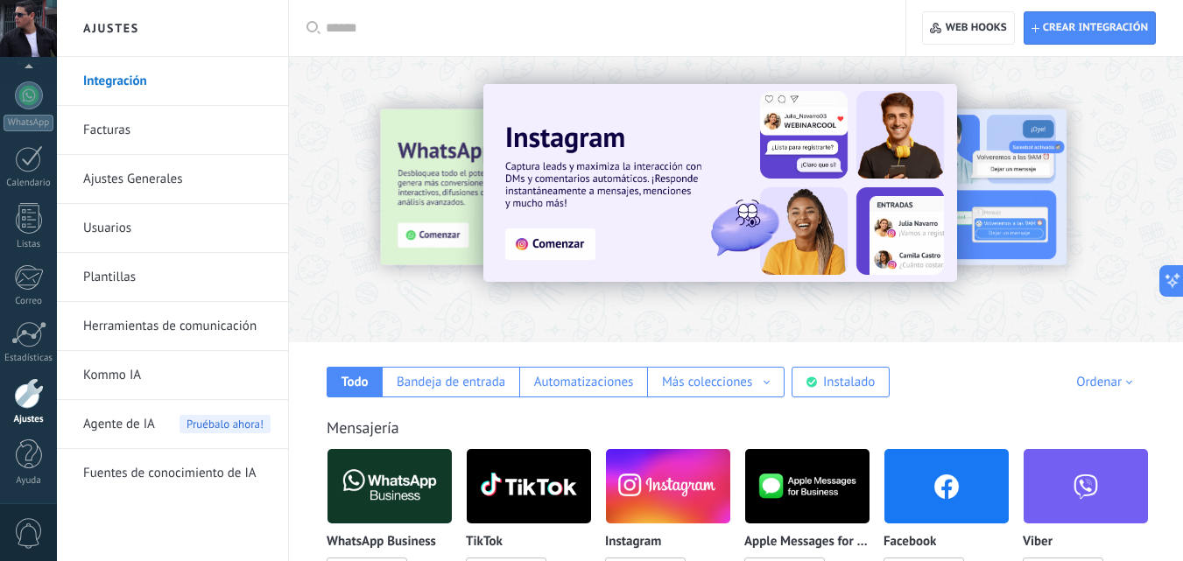
click at [123, 130] on link "Facturas" at bounding box center [176, 130] width 187 height 49
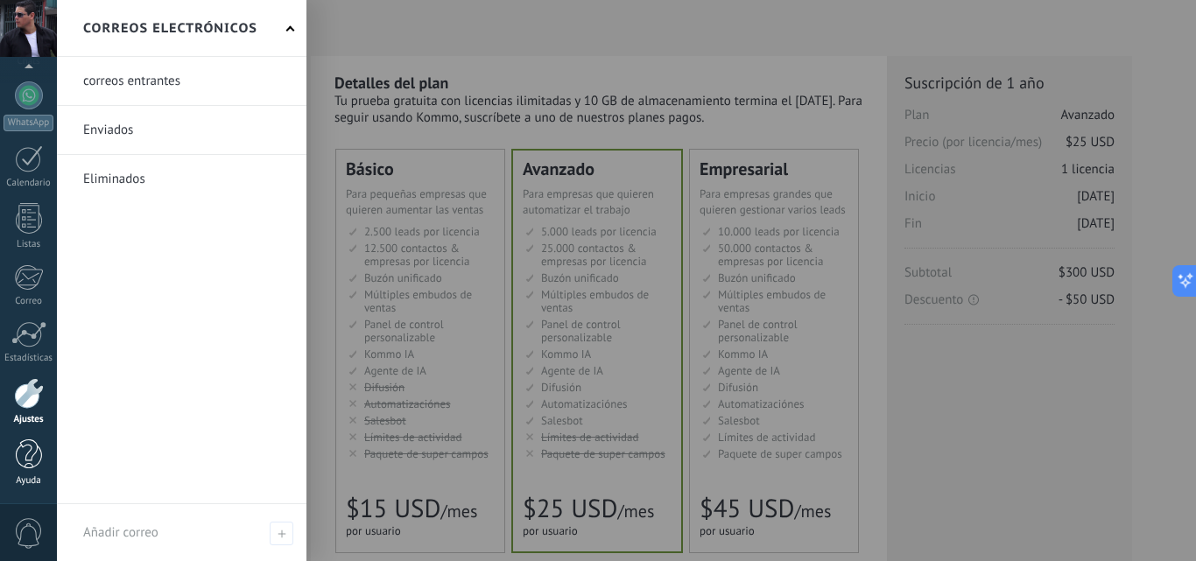
click at [31, 451] on div at bounding box center [29, 455] width 26 height 31
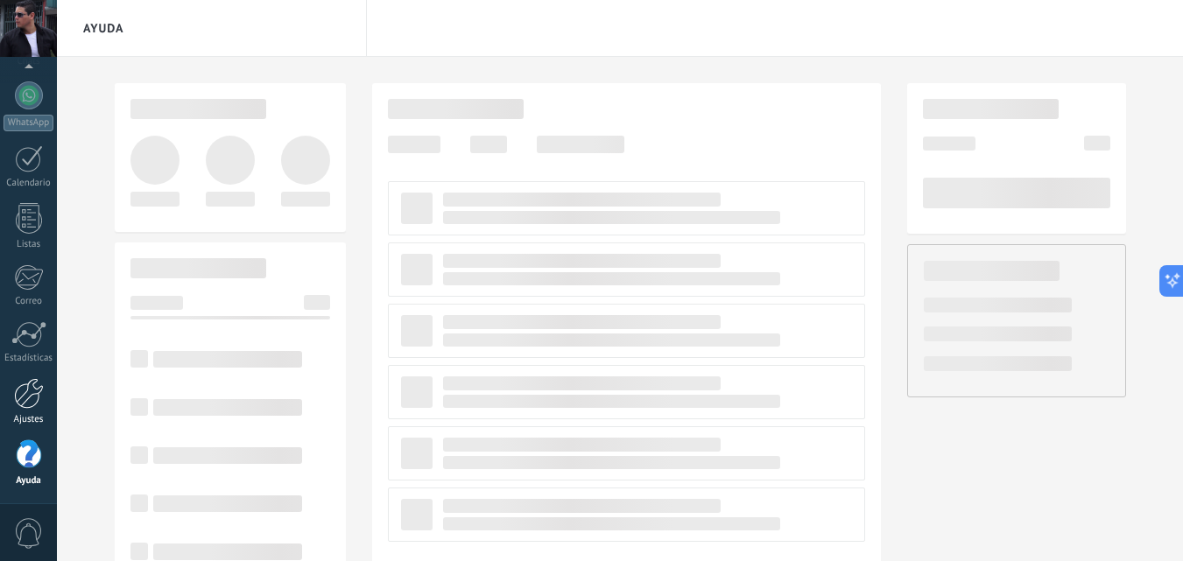
click at [21, 401] on div at bounding box center [29, 393] width 30 height 31
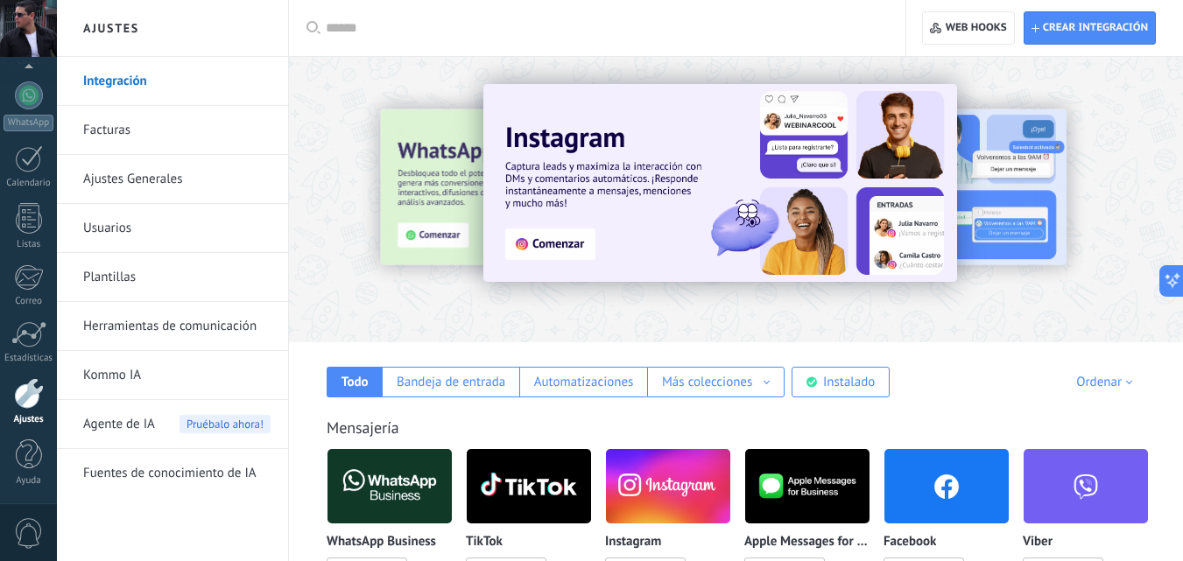
click at [139, 179] on link "Ajustes Generales" at bounding box center [176, 179] width 187 height 49
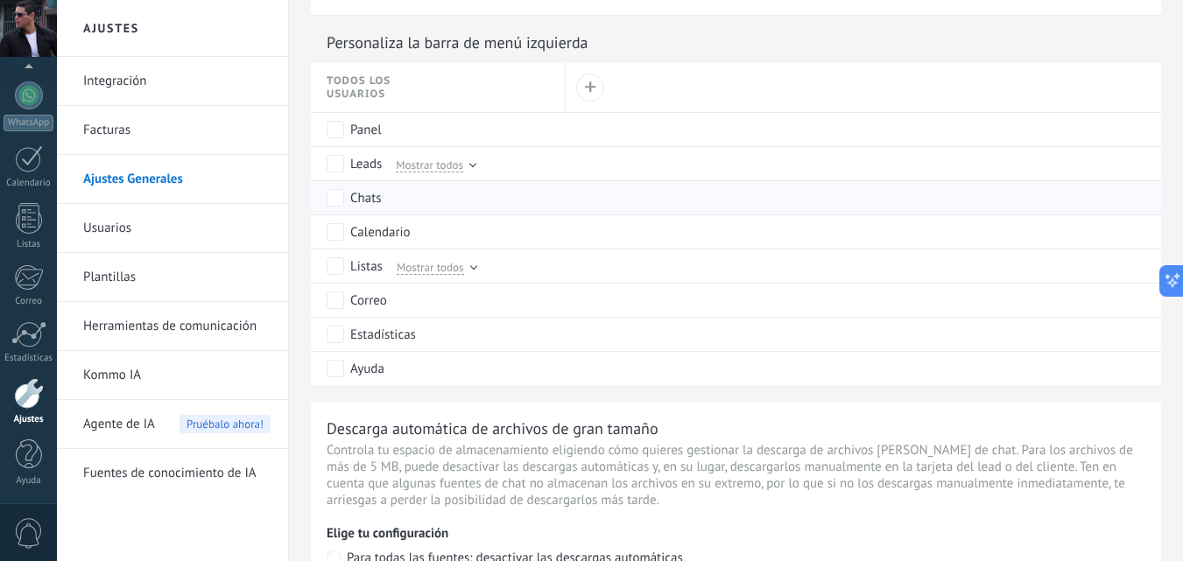
scroll to position [876, 0]
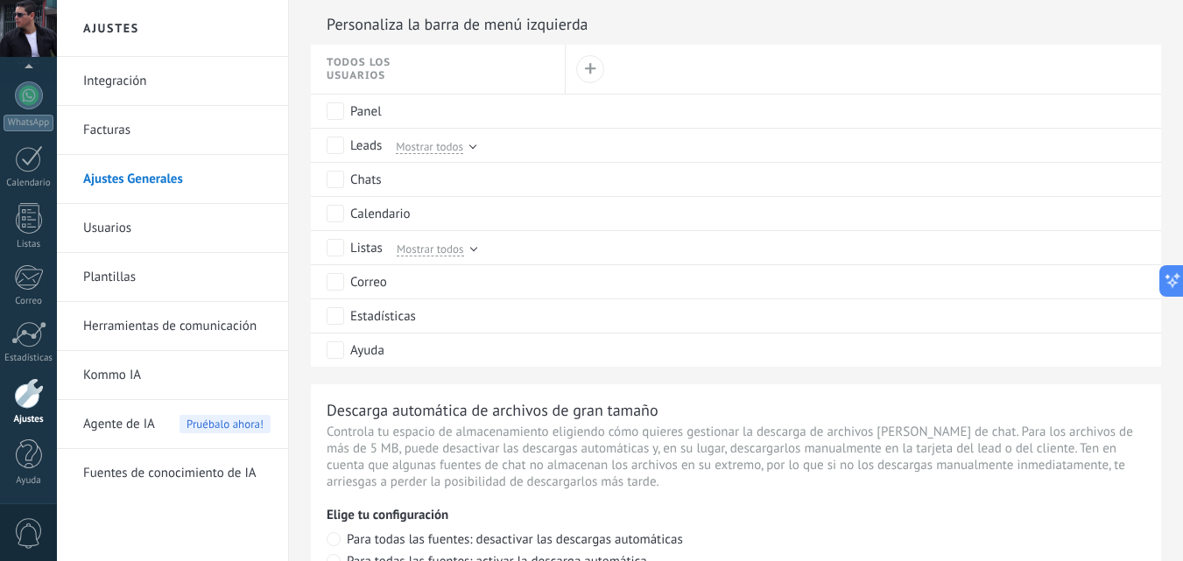
click at [118, 227] on link "Usuarios" at bounding box center [176, 228] width 187 height 49
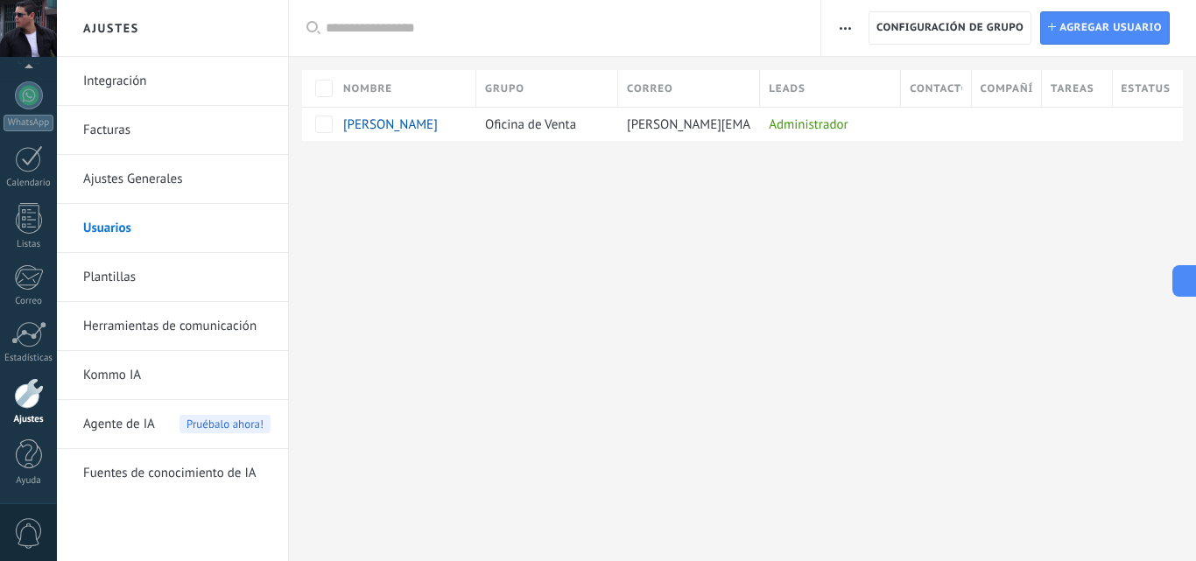
click at [122, 280] on link "Plantillas" at bounding box center [176, 277] width 187 height 49
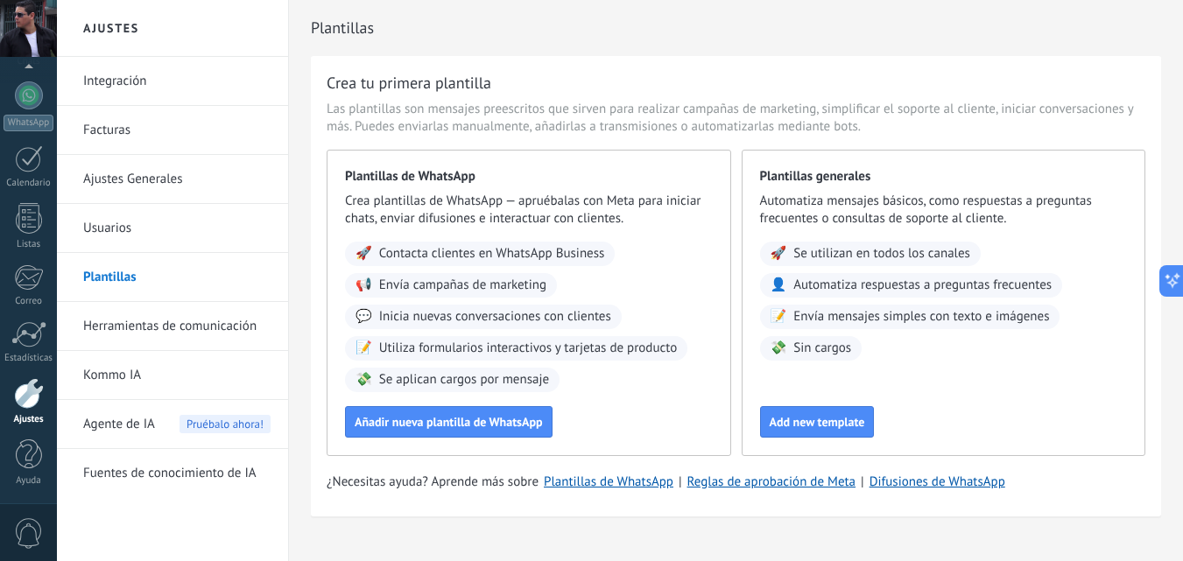
click at [117, 329] on link "Herramientas de comunicación" at bounding box center [176, 326] width 187 height 49
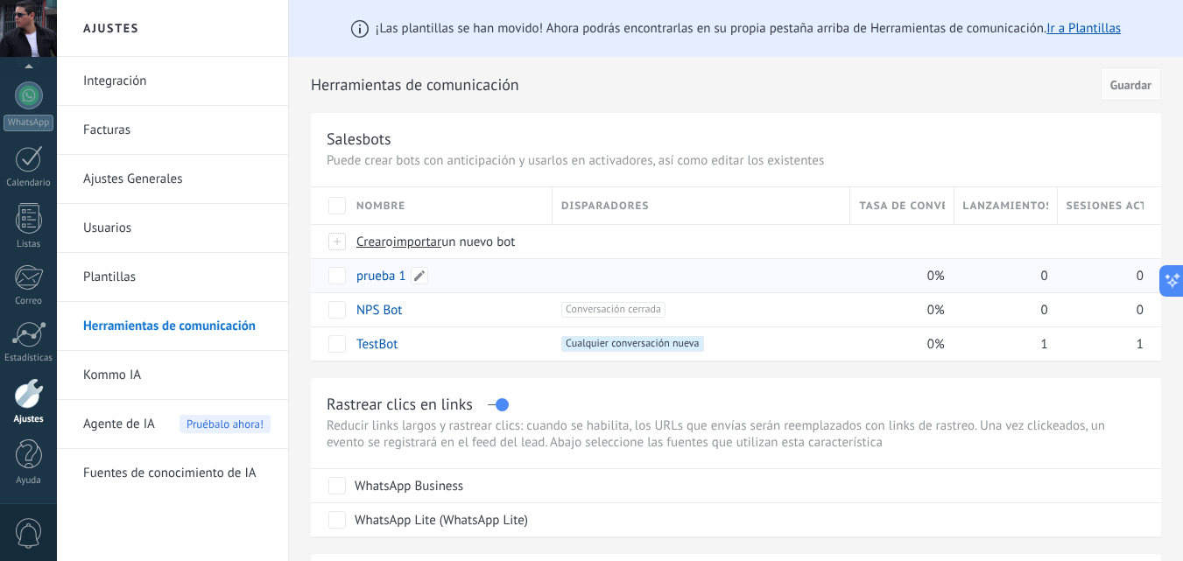
click at [377, 278] on link "prueba 1" at bounding box center [381, 276] width 50 height 17
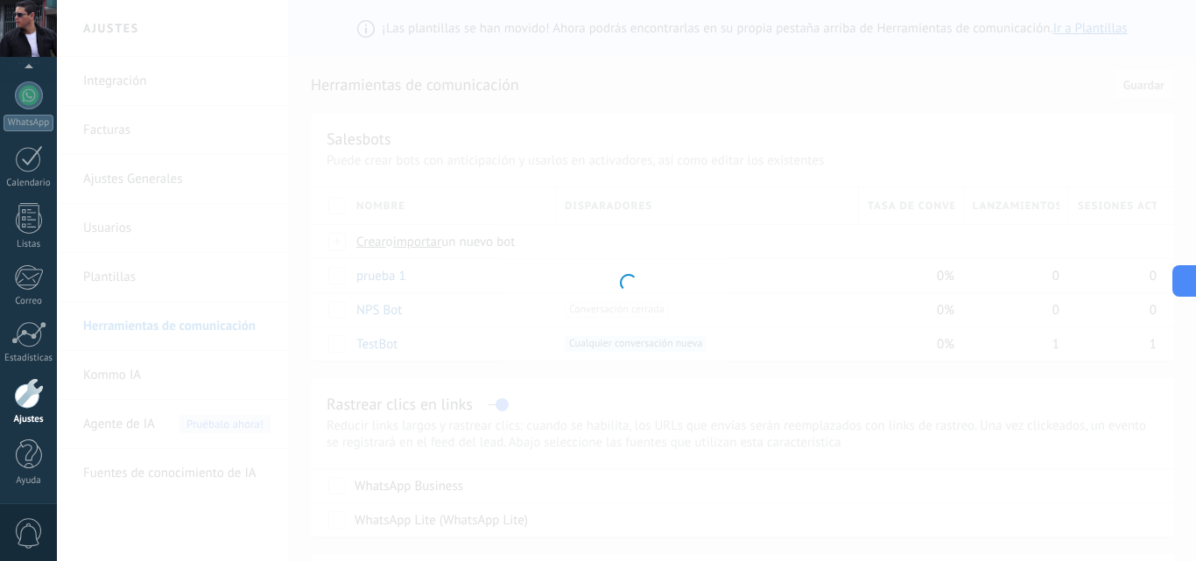
type input "********"
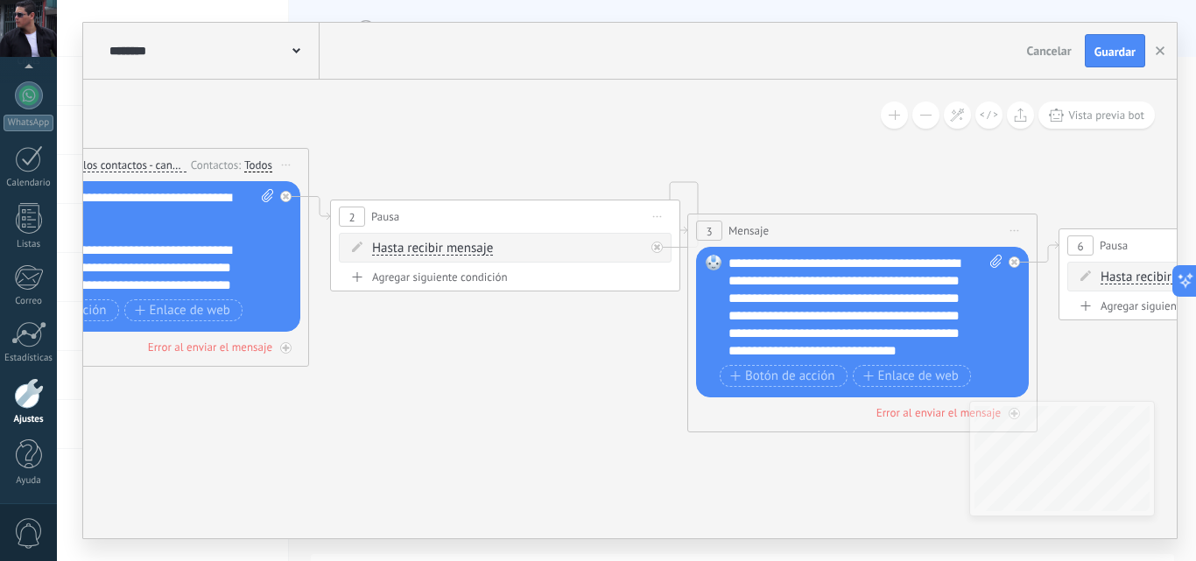
drag, startPoint x: 1095, startPoint y: 285, endPoint x: 393, endPoint y: 165, distance: 712.4
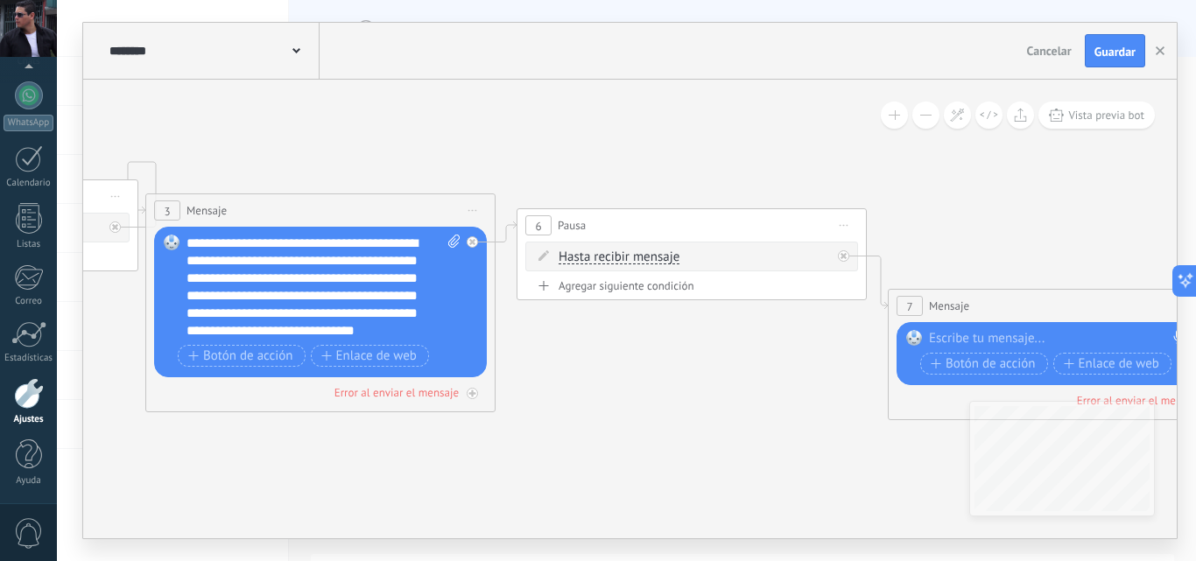
drag, startPoint x: 730, startPoint y: 191, endPoint x: 301, endPoint y: 166, distance: 429.8
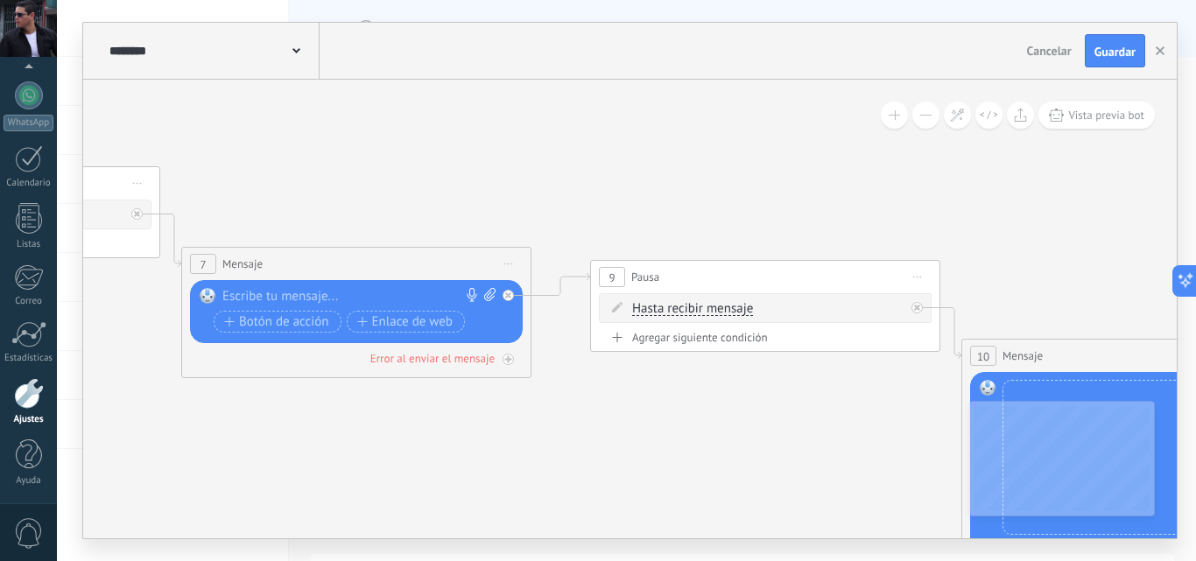
drag, startPoint x: 704, startPoint y: 239, endPoint x: 304, endPoint y: 201, distance: 401.9
click at [304, 201] on icon at bounding box center [688, 374] width 5243 height 1567
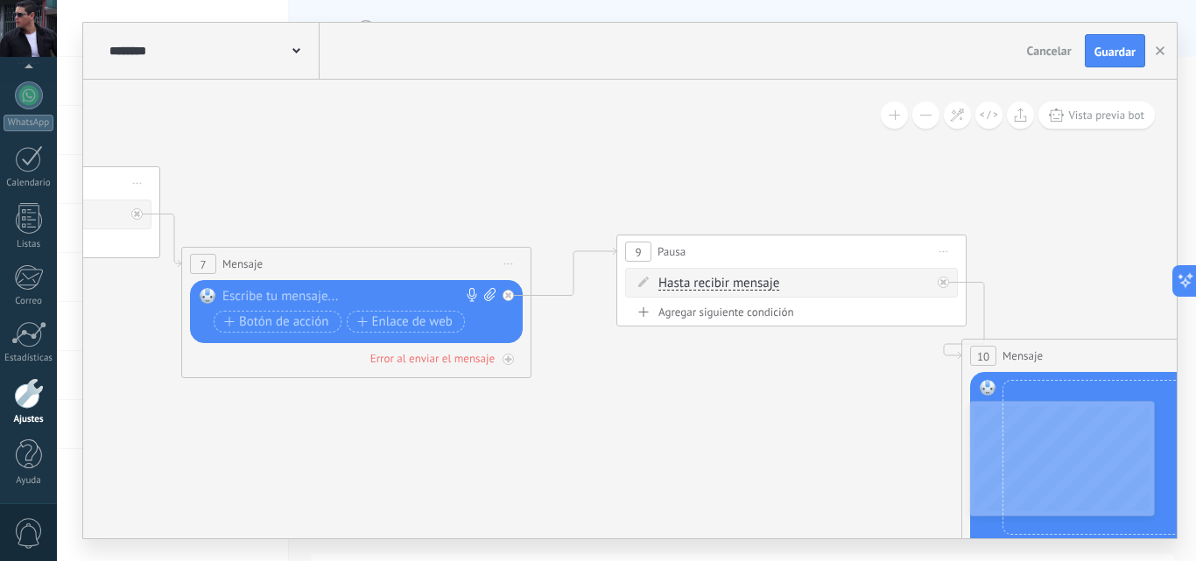
drag, startPoint x: 796, startPoint y: 261, endPoint x: 895, endPoint y: 243, distance: 100.6
click at [895, 243] on div "9 Pausa ***** Iniciar vista previa aquí Cambiar nombre Duplicar Borrar" at bounding box center [791, 252] width 349 height 32
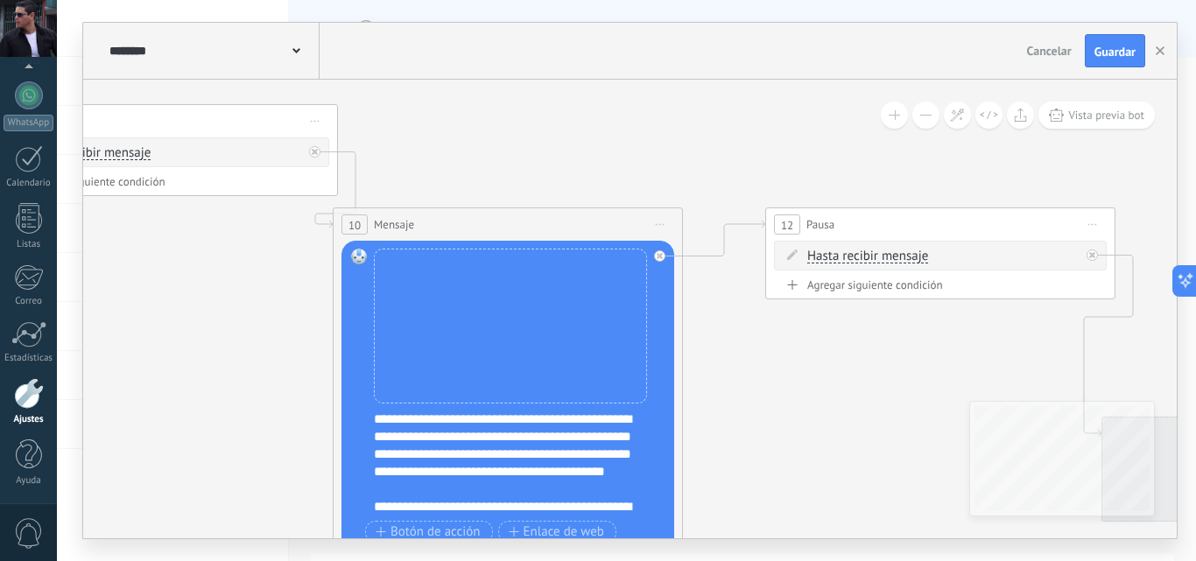
drag, startPoint x: 1059, startPoint y: 253, endPoint x: 430, endPoint y: 122, distance: 642.3
click at [430, 122] on icon at bounding box center [59, 243] width 5243 height 1567
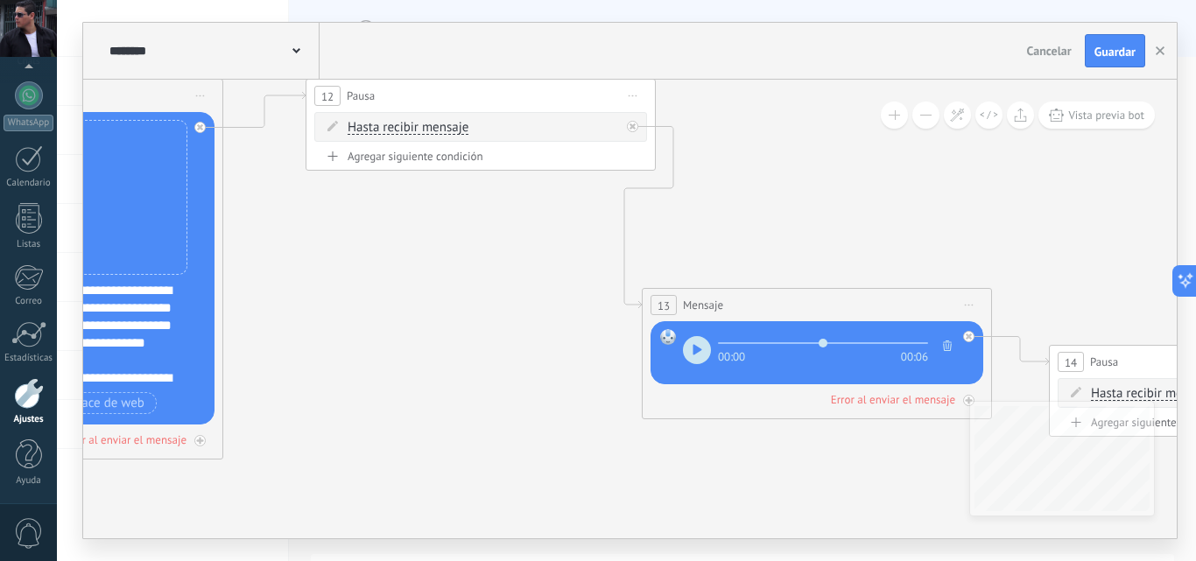
drag, startPoint x: 910, startPoint y: 339, endPoint x: 465, endPoint y: 210, distance: 463.1
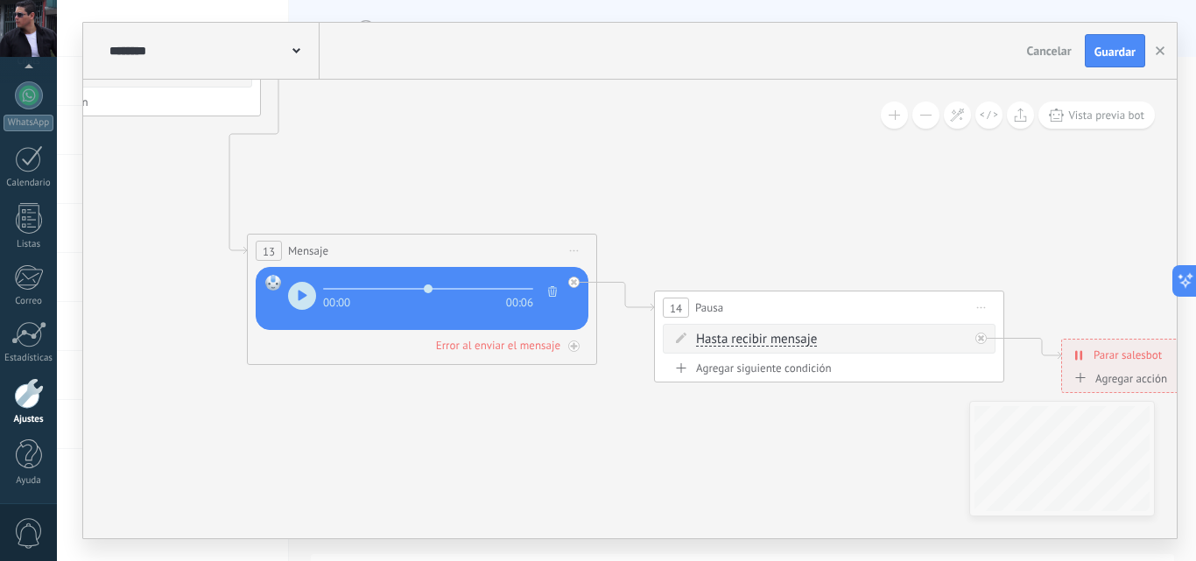
drag, startPoint x: 944, startPoint y: 234, endPoint x: 547, endPoint y: 180, distance: 400.4
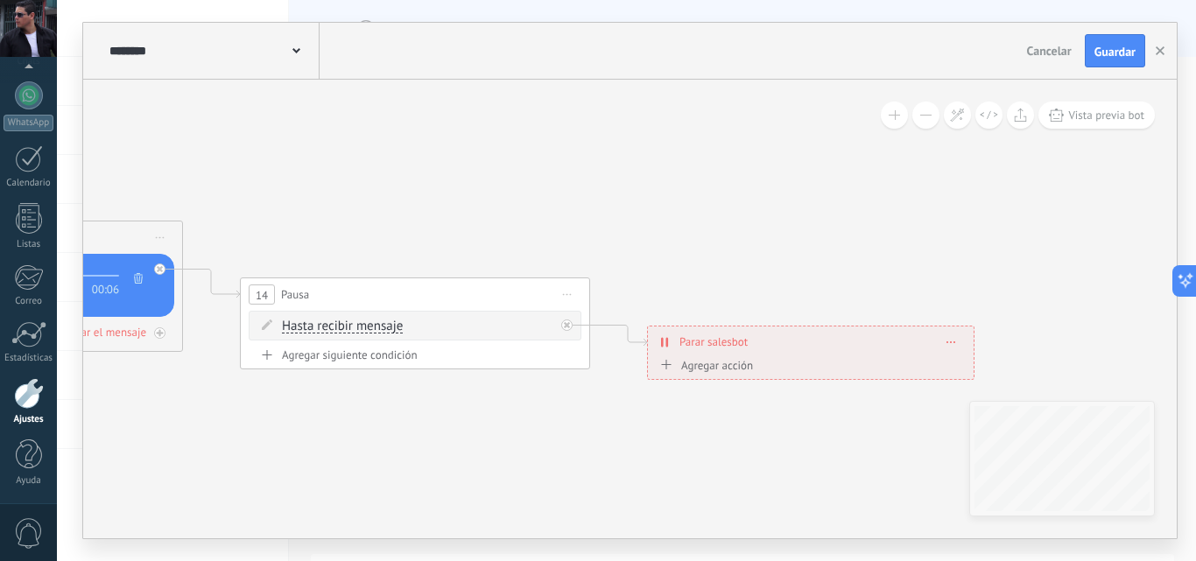
drag, startPoint x: 982, startPoint y: 223, endPoint x: 572, endPoint y: 209, distance: 410.0
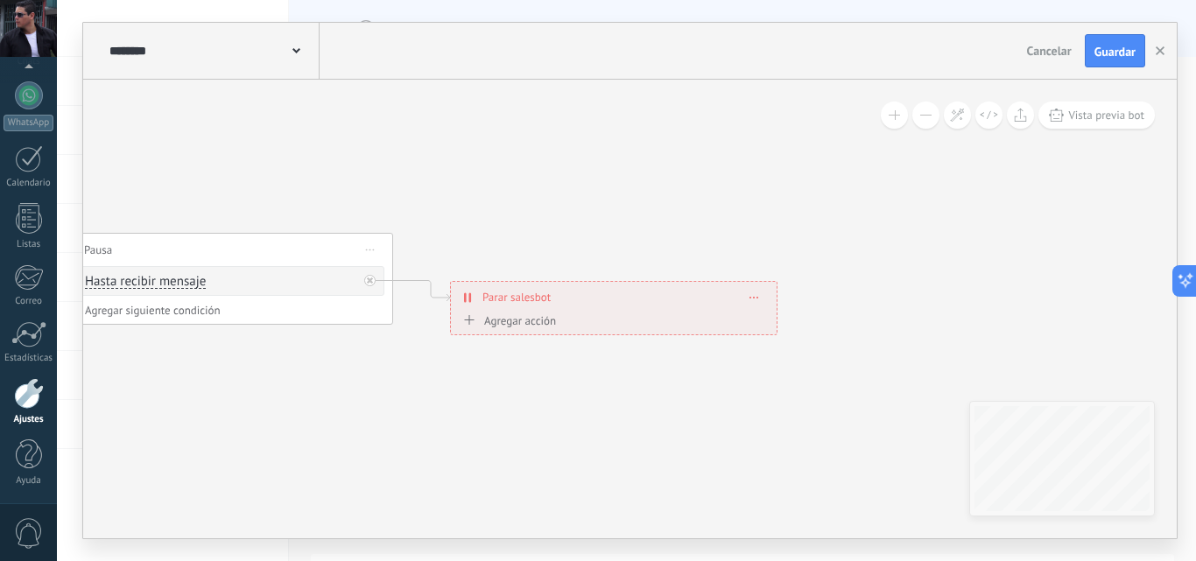
drag, startPoint x: 978, startPoint y: 253, endPoint x: 794, endPoint y: 211, distance: 188.6
click at [1117, 54] on span "Guardar" at bounding box center [1115, 52] width 41 height 12
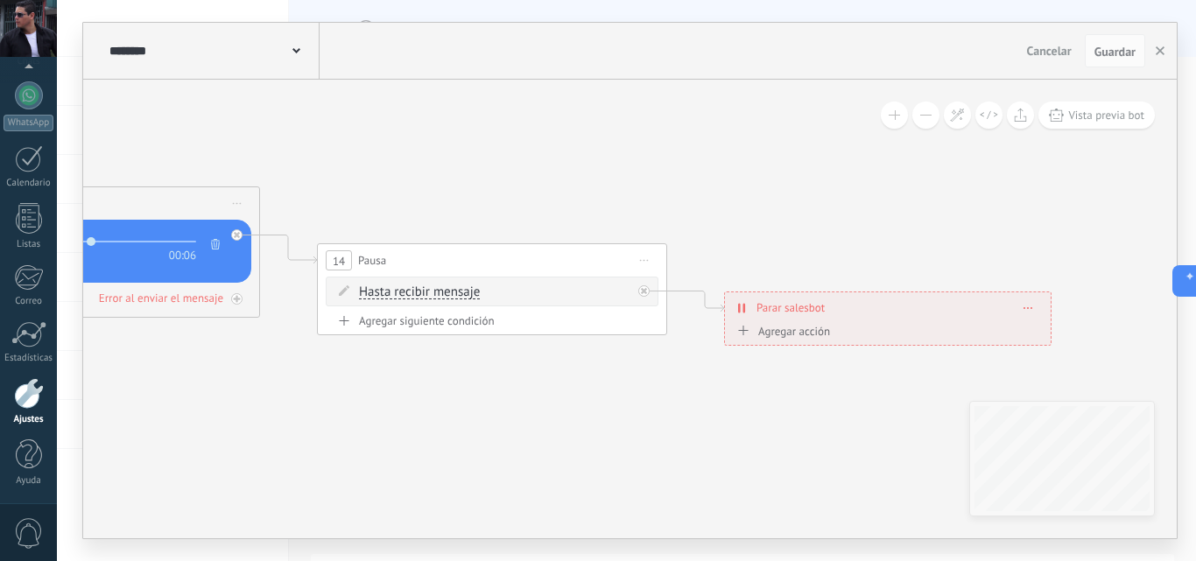
drag, startPoint x: 369, startPoint y: 175, endPoint x: 1166, endPoint y: 222, distance: 799.1
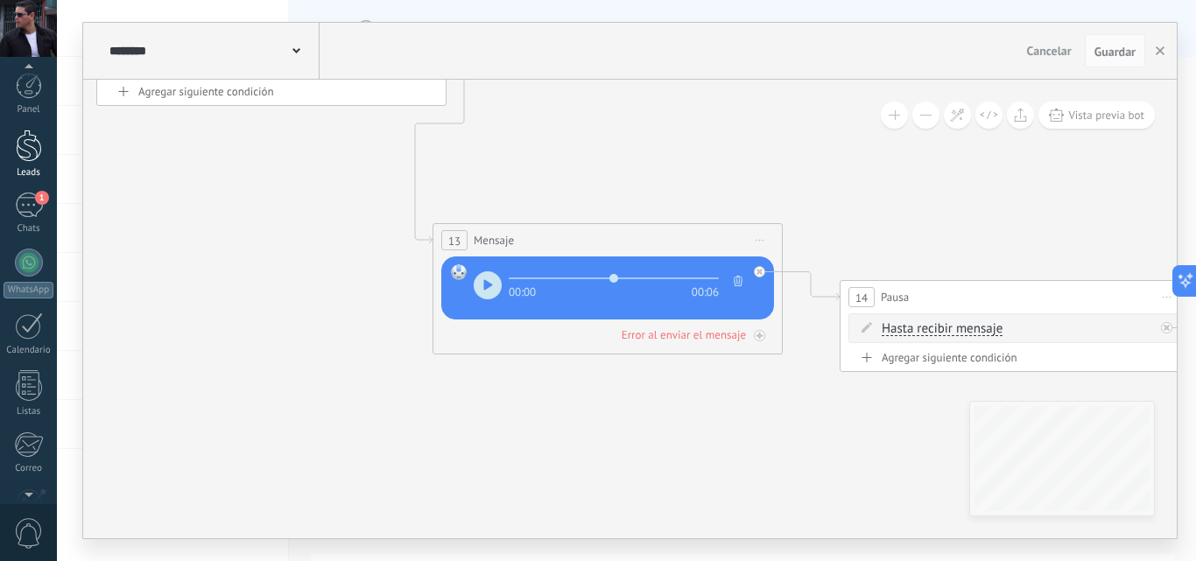
click at [34, 151] on div at bounding box center [29, 146] width 26 height 32
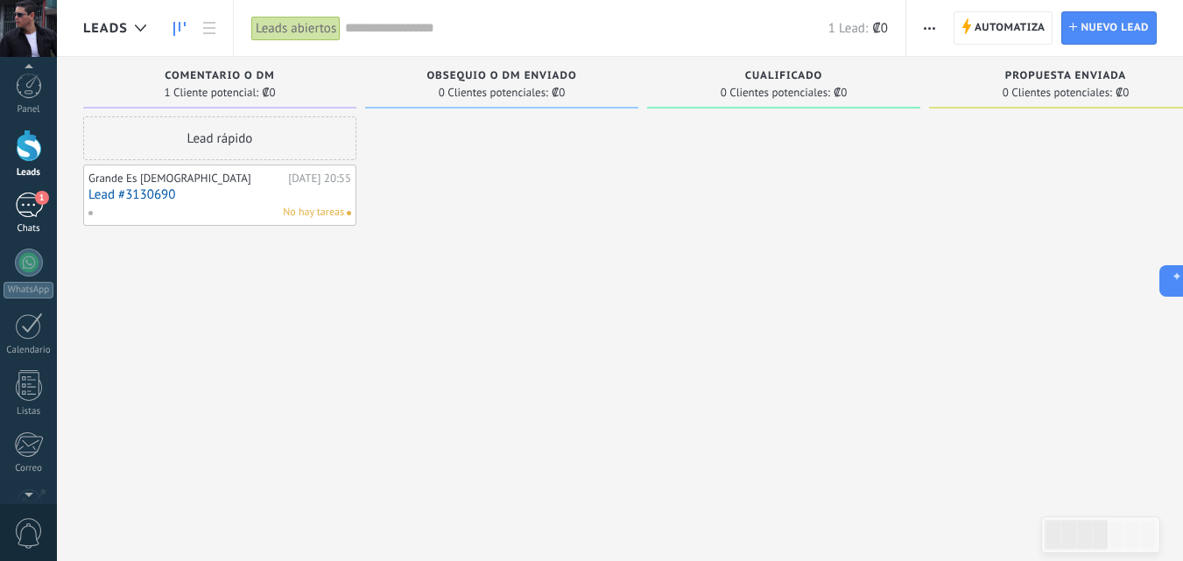
click at [32, 202] on div "1" at bounding box center [29, 205] width 28 height 25
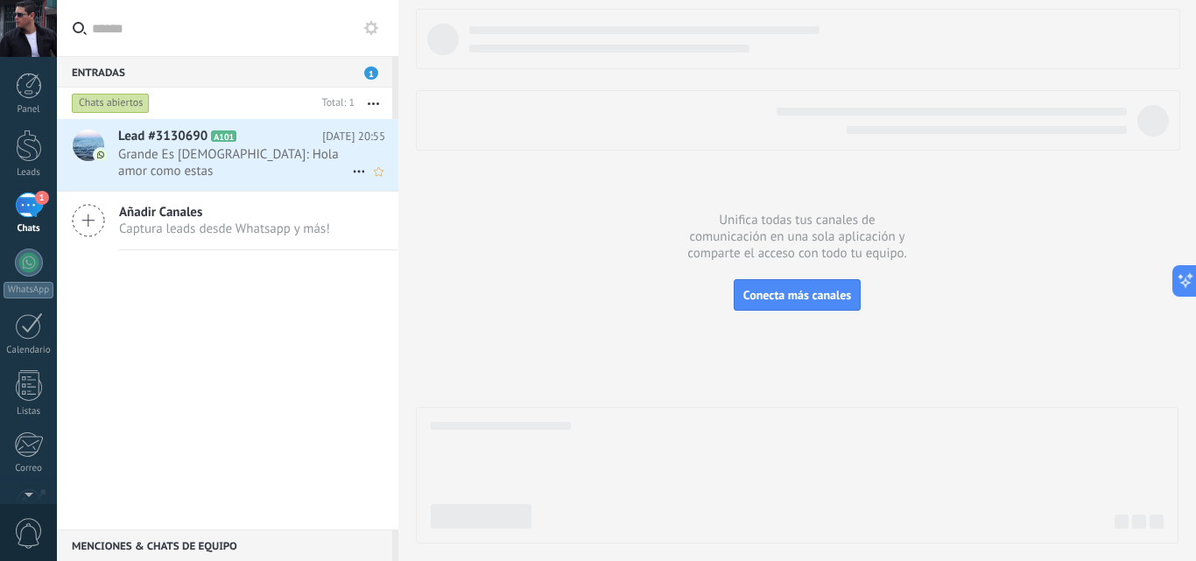
click at [196, 154] on span "Grande Es DIOS: Hola amor como estas" at bounding box center [235, 162] width 234 height 33
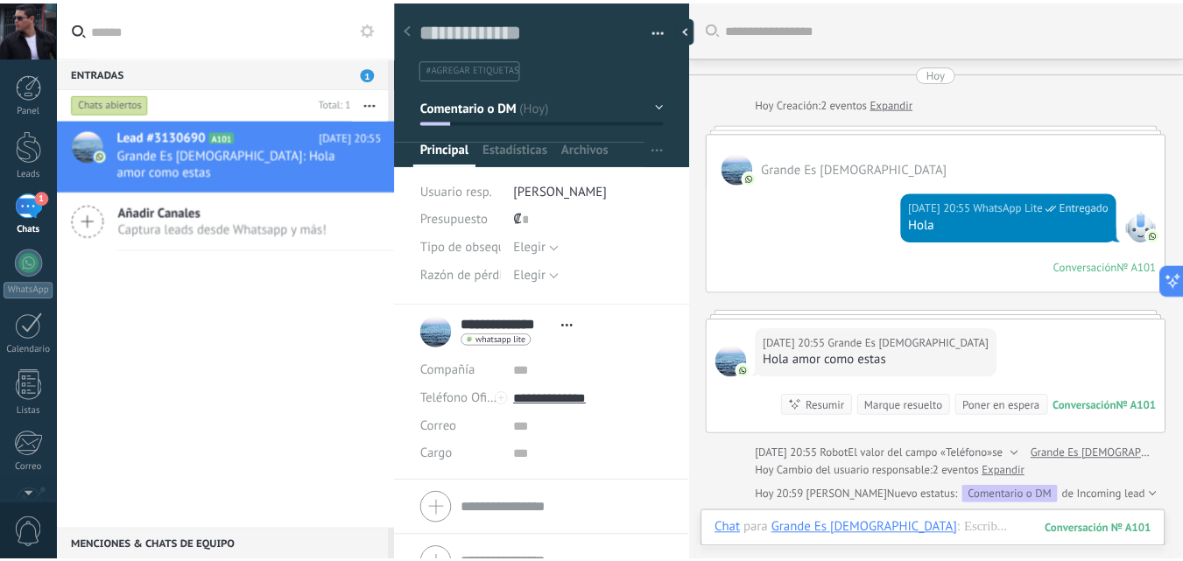
scroll to position [92, 0]
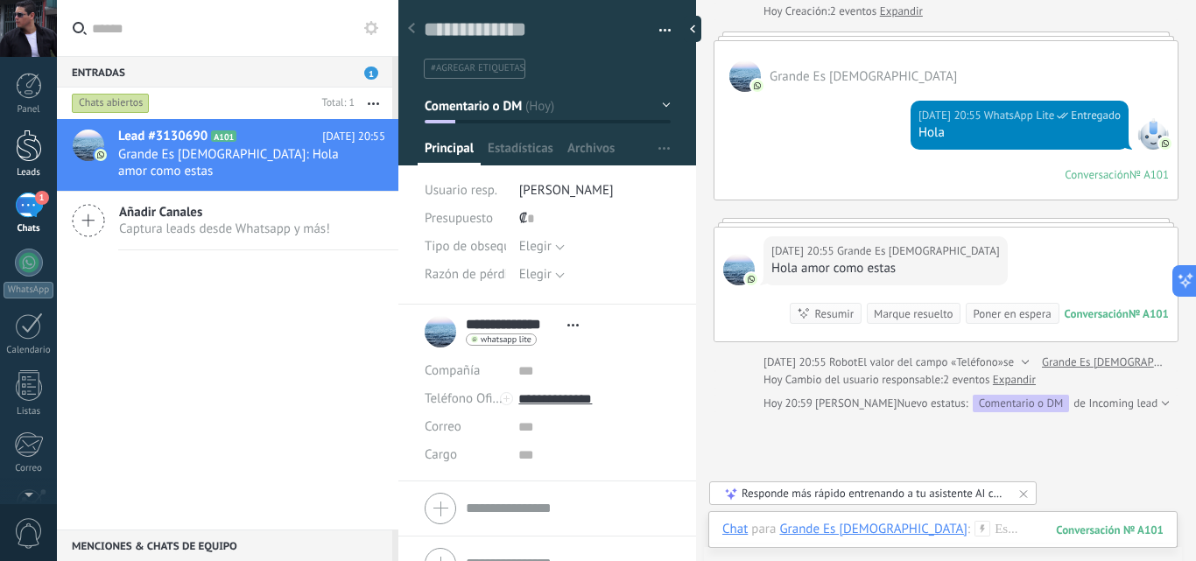
click at [23, 151] on div at bounding box center [29, 146] width 26 height 32
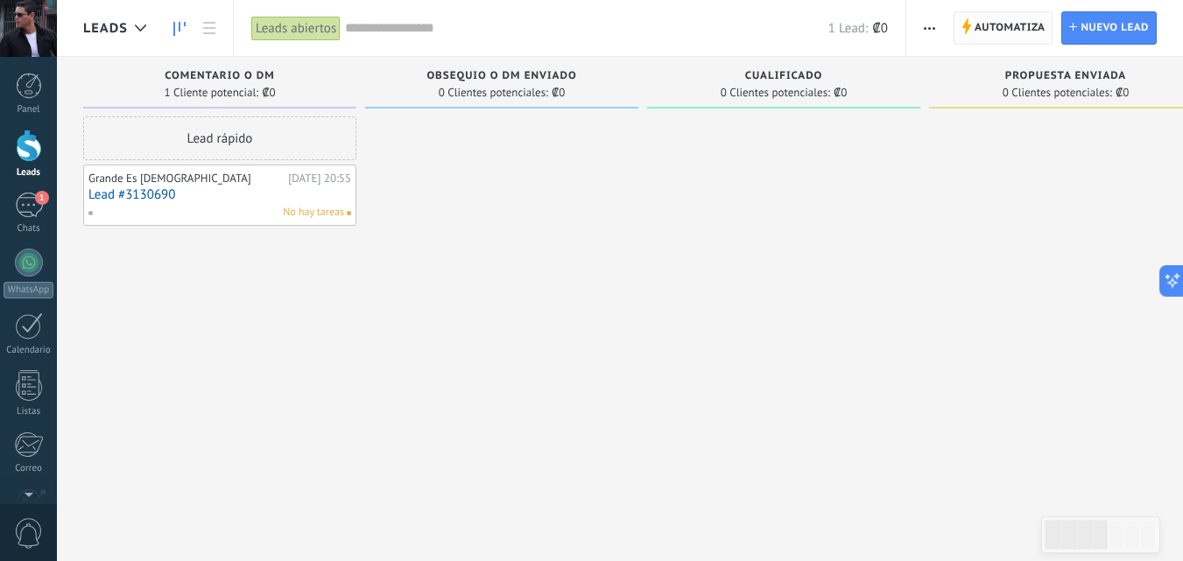
click at [1003, 27] on span "Automatiza" at bounding box center [1010, 28] width 71 height 32
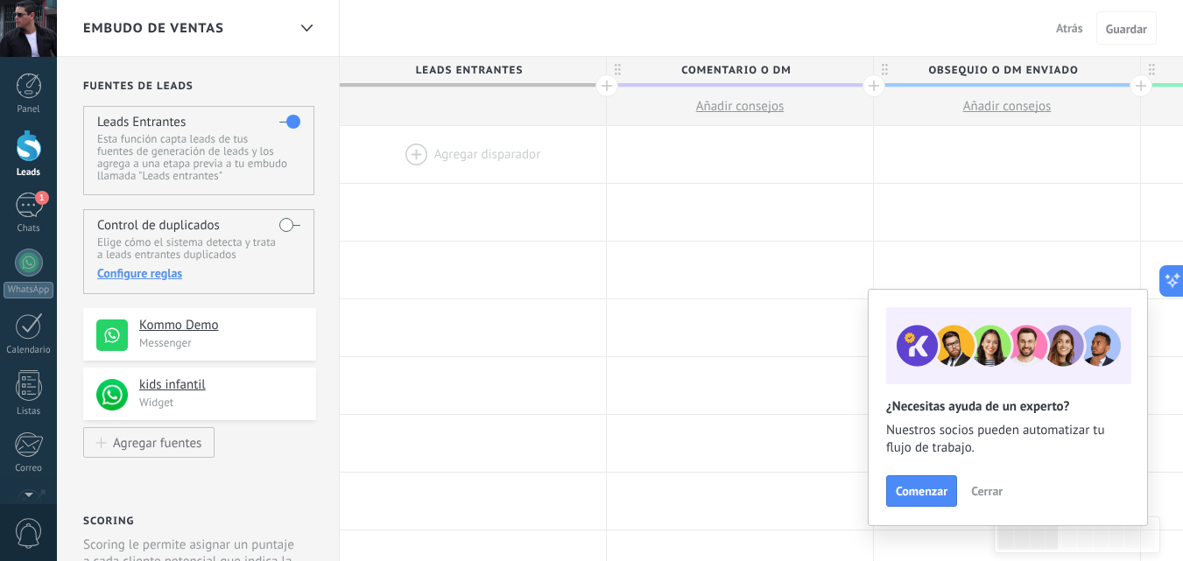
click at [461, 155] on div at bounding box center [473, 154] width 266 height 57
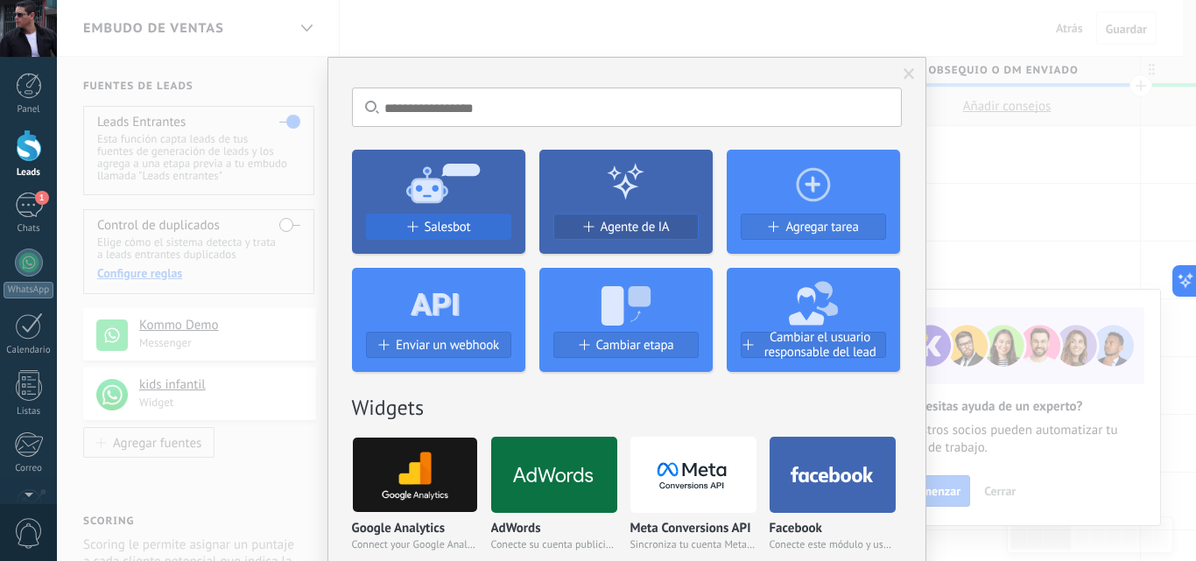
click at [454, 236] on button "Salesbot" at bounding box center [438, 227] width 145 height 26
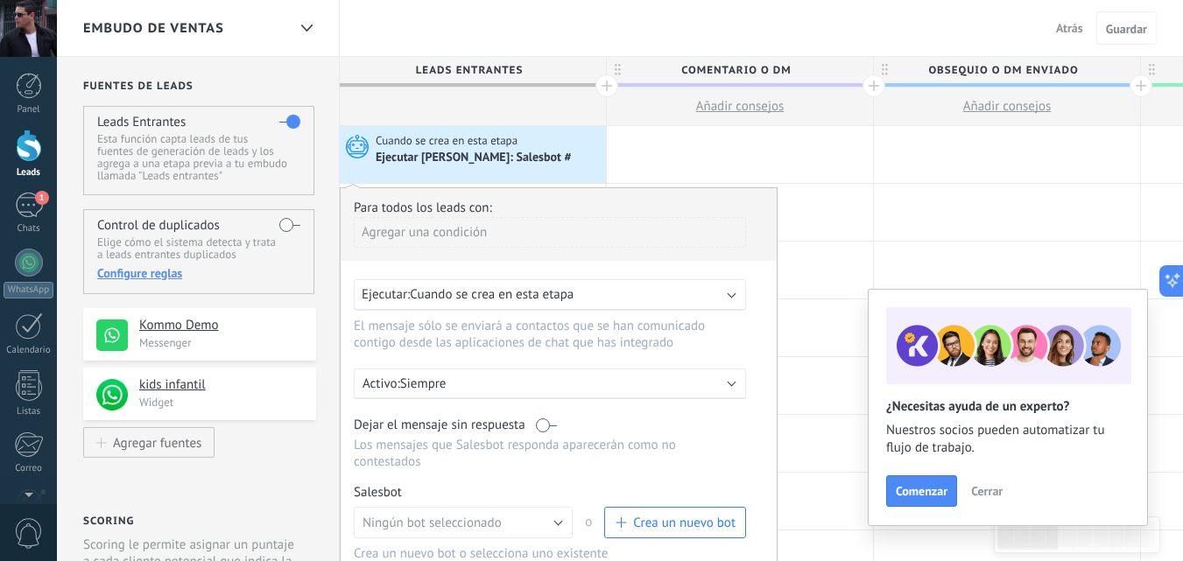
click at [444, 235] on div "Agregar una condición" at bounding box center [550, 232] width 392 height 31
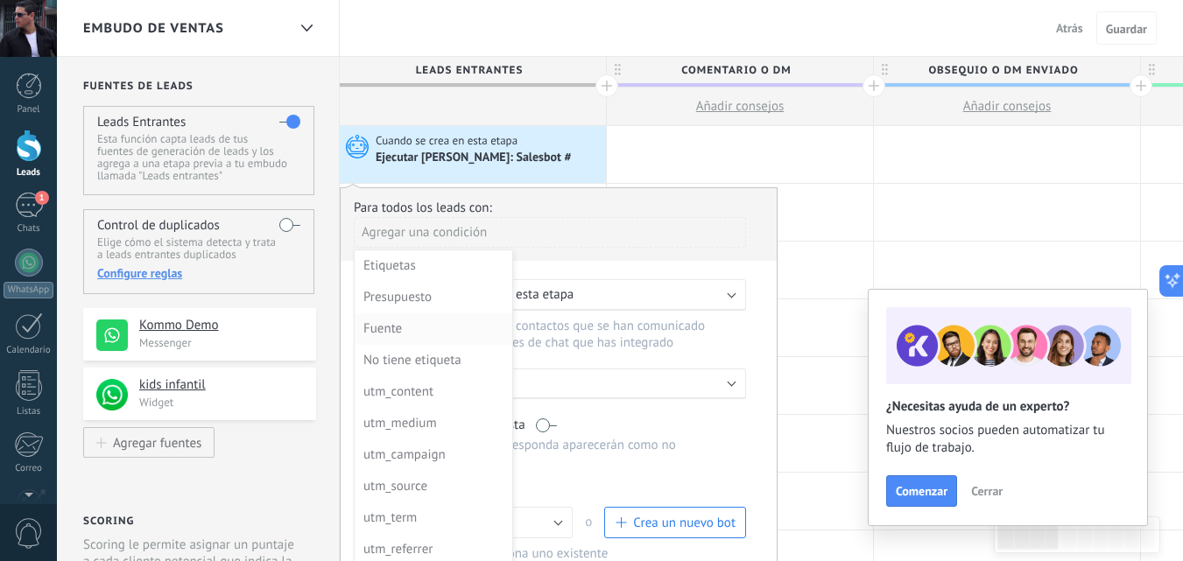
click at [391, 329] on div "Fuente" at bounding box center [431, 329] width 137 height 25
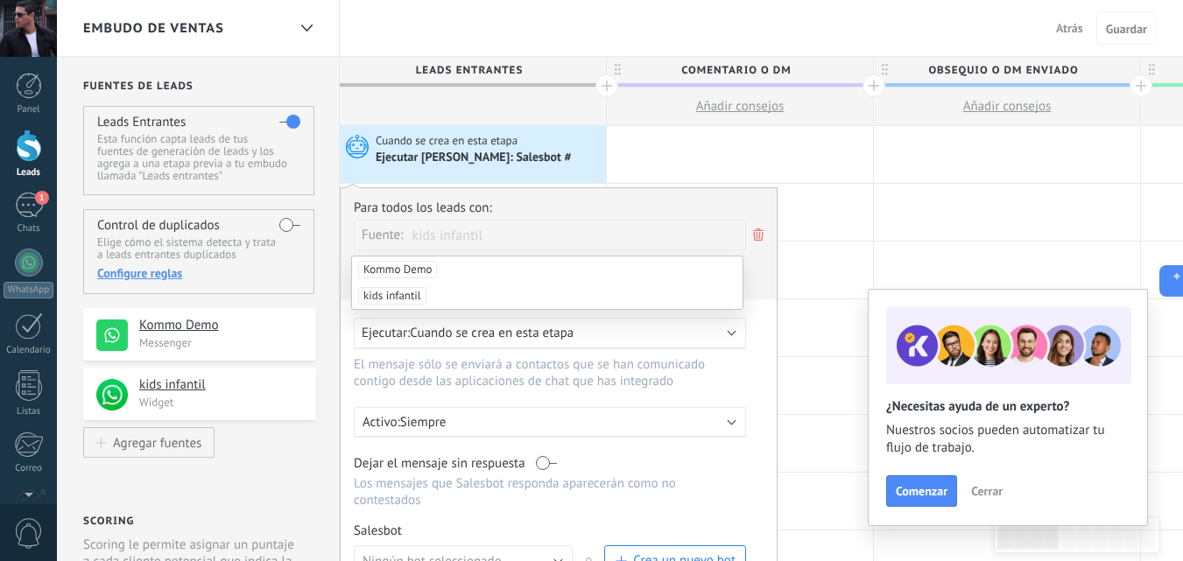
click at [405, 292] on span "kids infantil" at bounding box center [392, 296] width 68 height 18
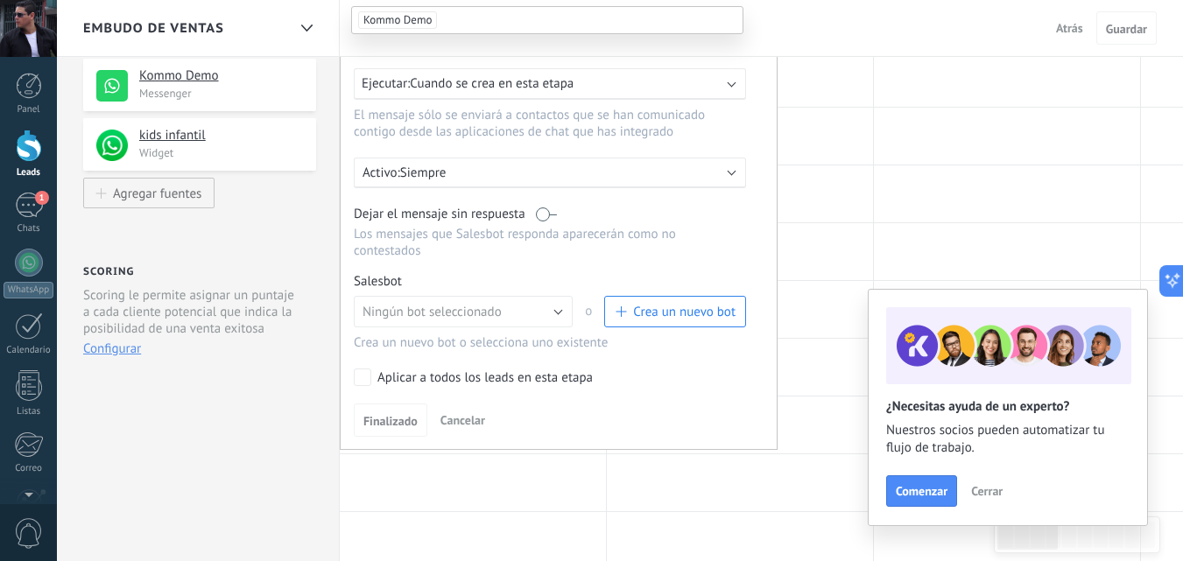
scroll to position [263, 0]
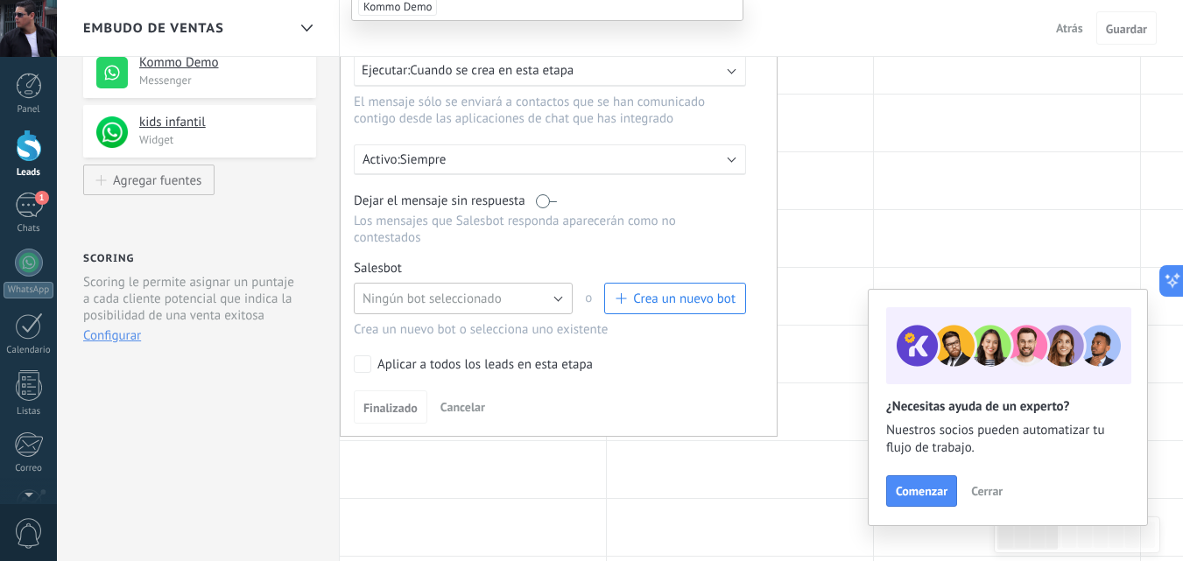
click at [555, 300] on button "Ningún bot seleccionado" at bounding box center [463, 299] width 219 height 32
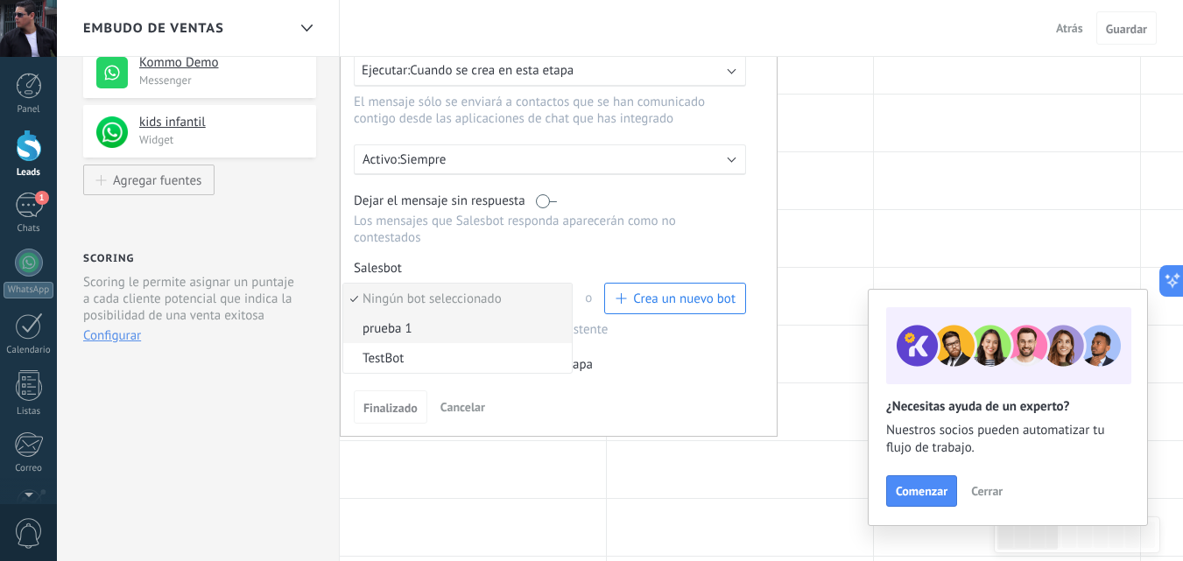
click at [403, 333] on span "prueba 1" at bounding box center [454, 328] width 223 height 17
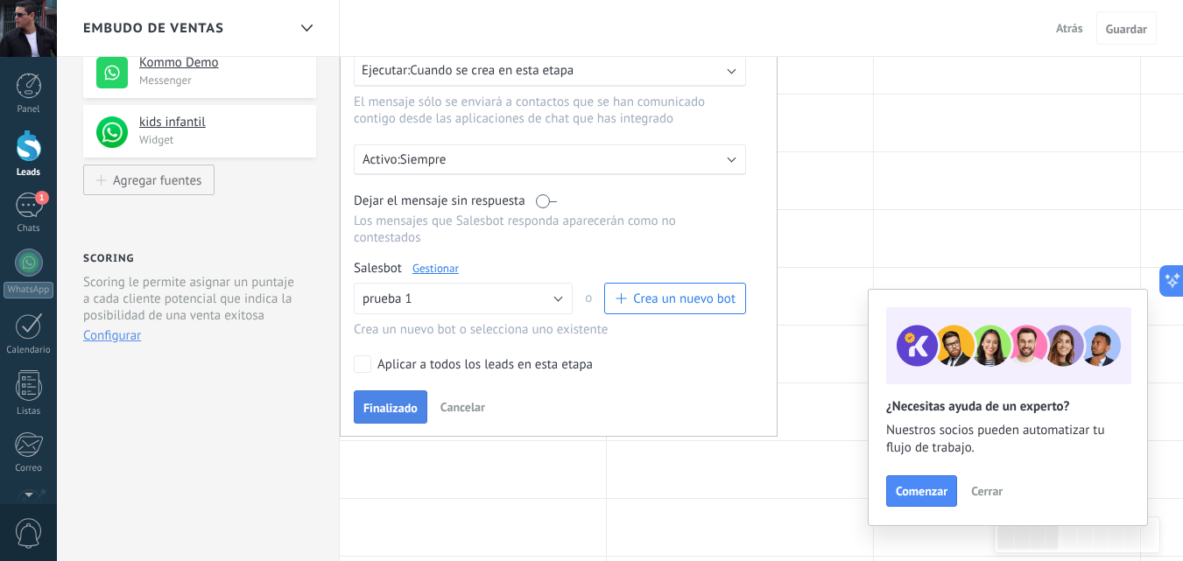
click at [383, 414] on span "Finalizado" at bounding box center [390, 408] width 54 height 12
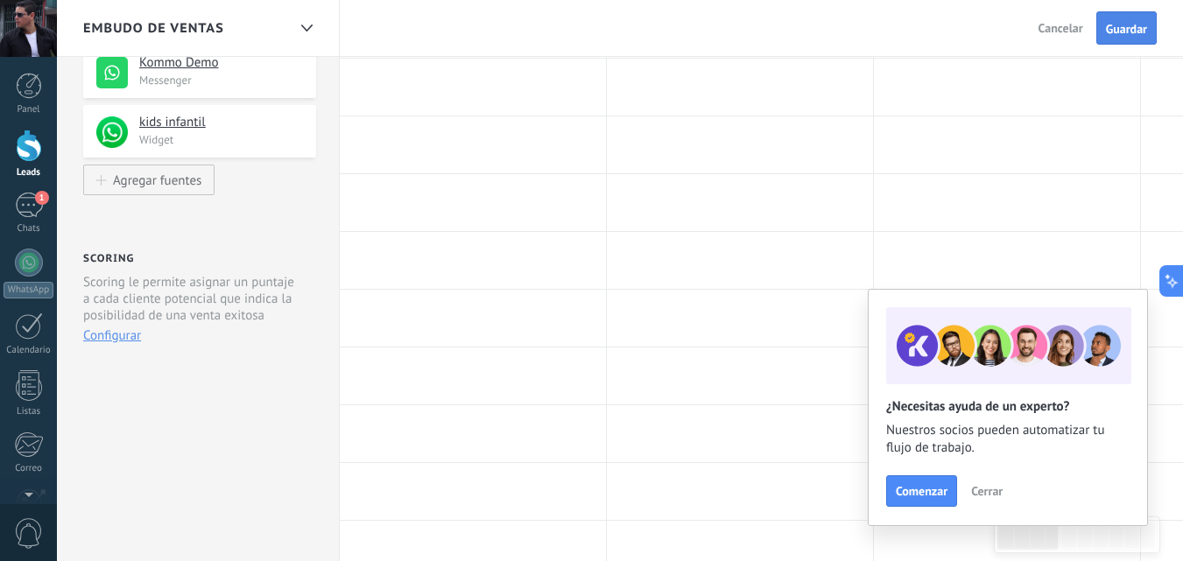
click at [1123, 30] on span "Guardar" at bounding box center [1126, 29] width 41 height 12
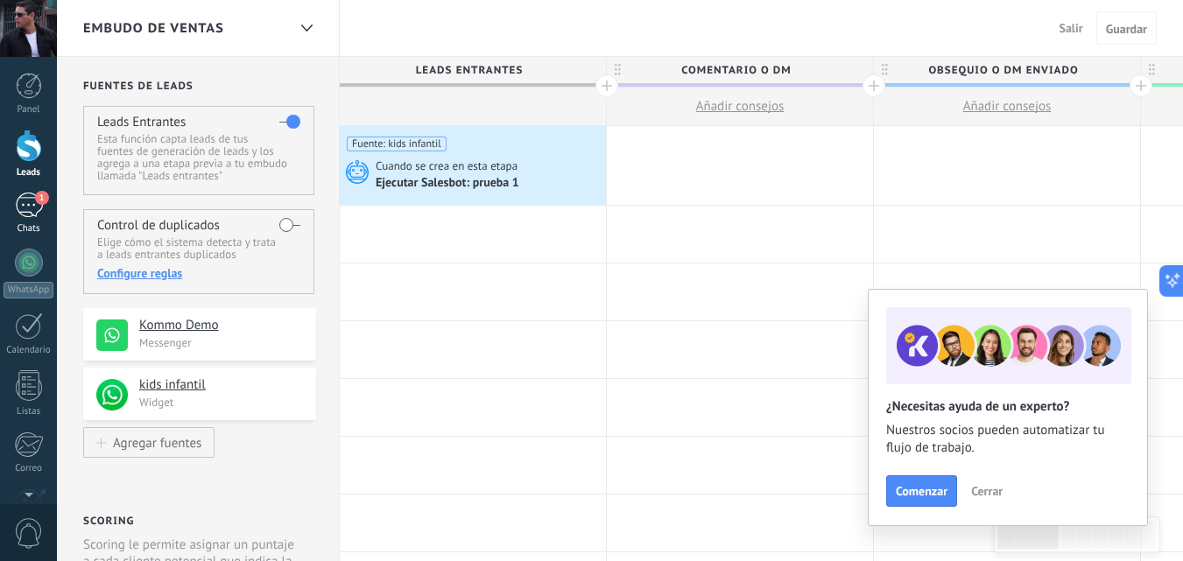
click at [37, 208] on div "1" at bounding box center [29, 205] width 28 height 25
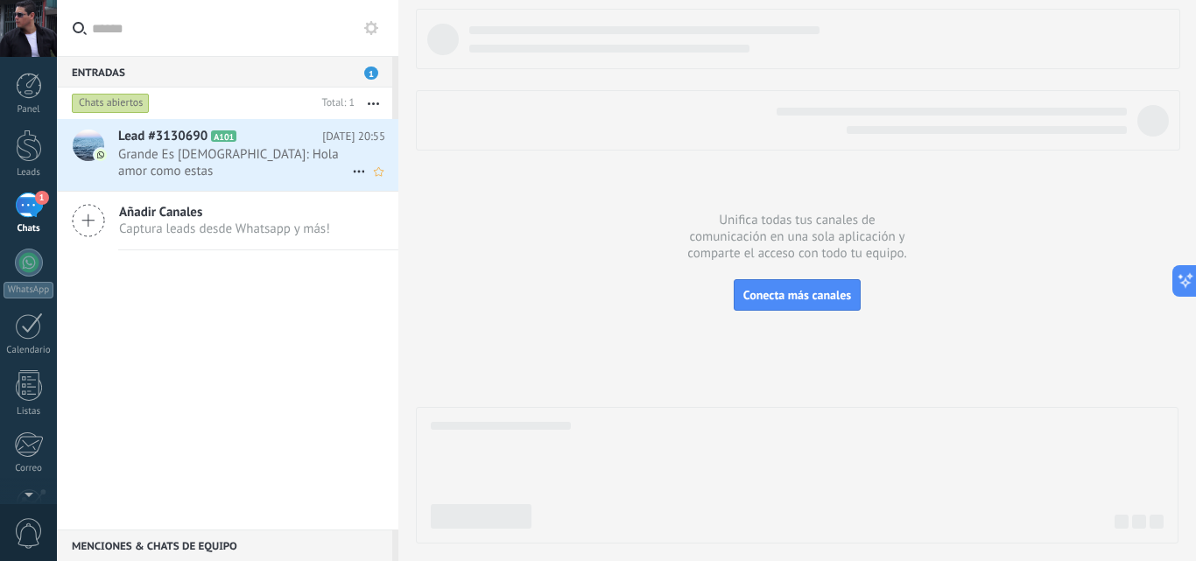
click at [230, 155] on span "Grande Es DIOS: Hola amor como estas" at bounding box center [235, 162] width 234 height 33
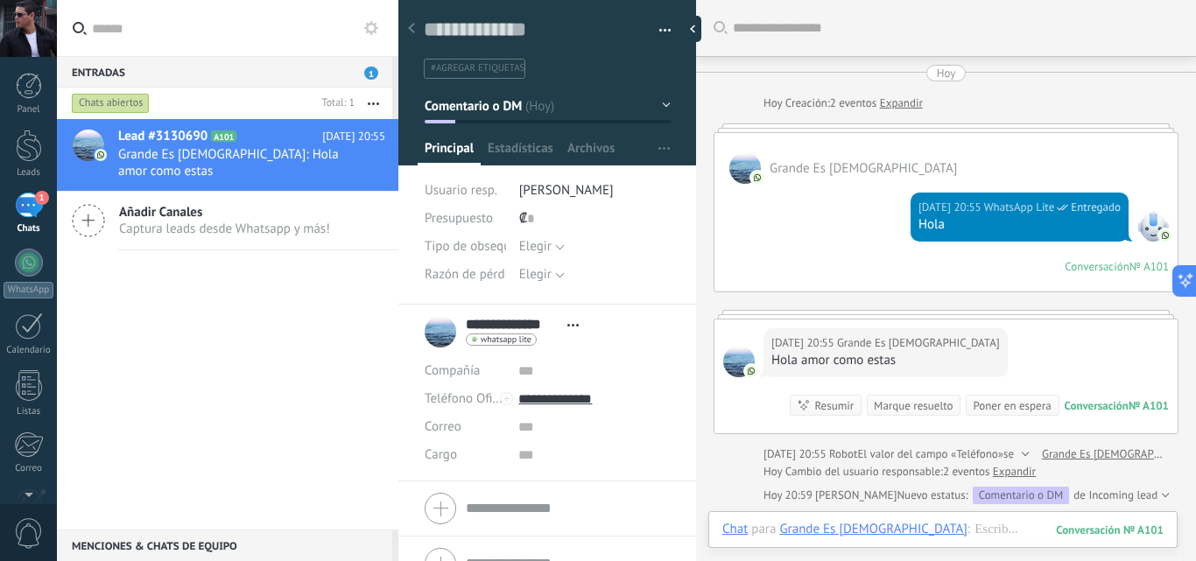
scroll to position [249, 0]
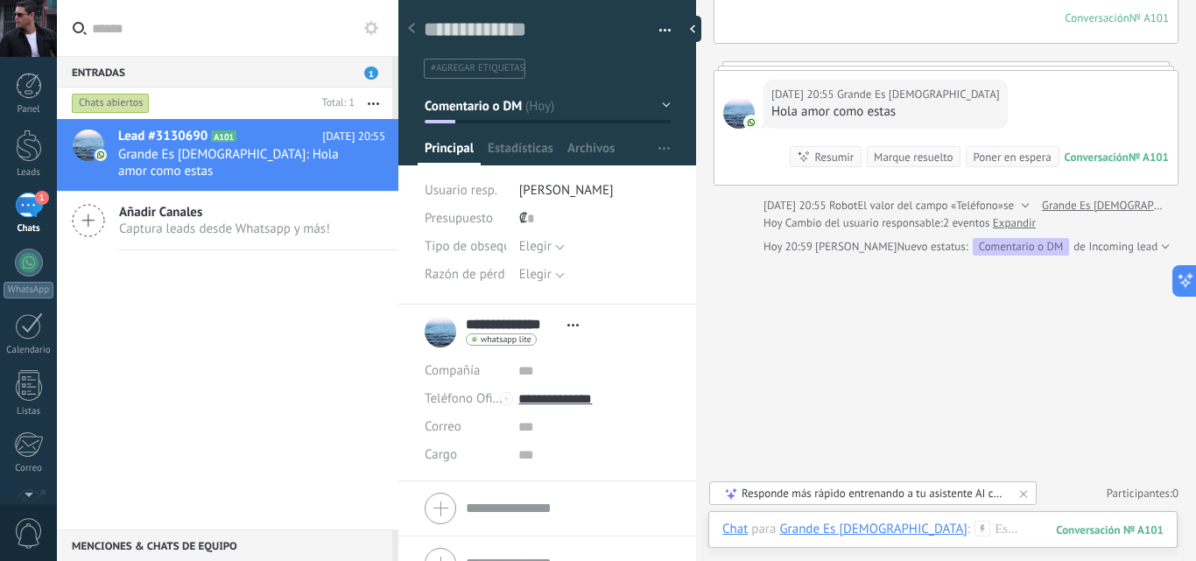
click at [284, 332] on div "Lead #3130690 A101 Hoy 20:55 Grande Es DIOS: Hola amor como estas Añadir Canale…" at bounding box center [227, 324] width 341 height 411
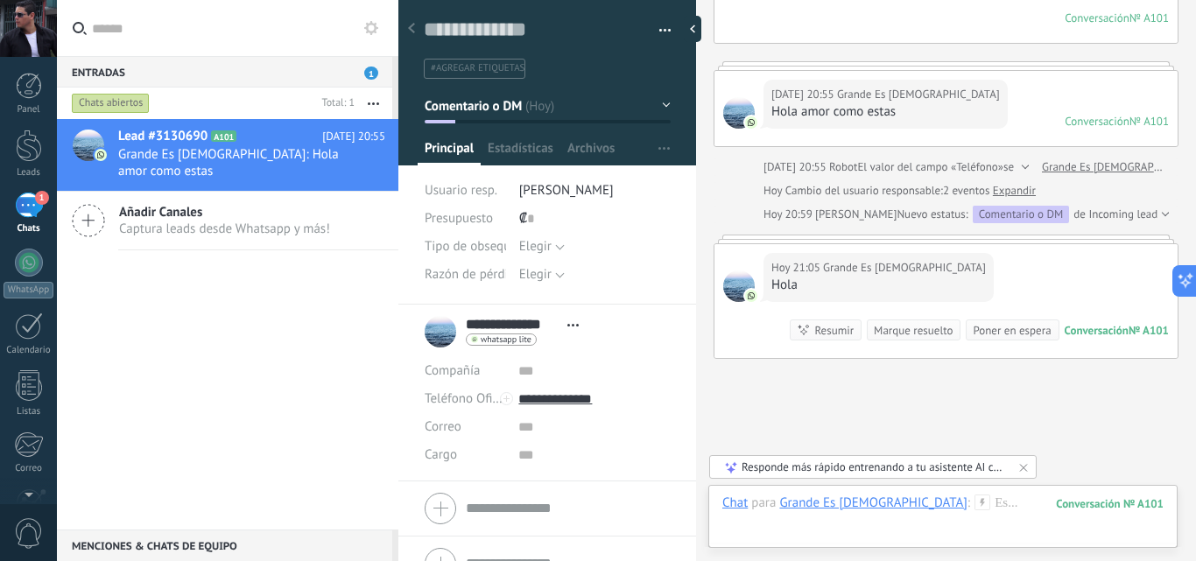
scroll to position [205, 0]
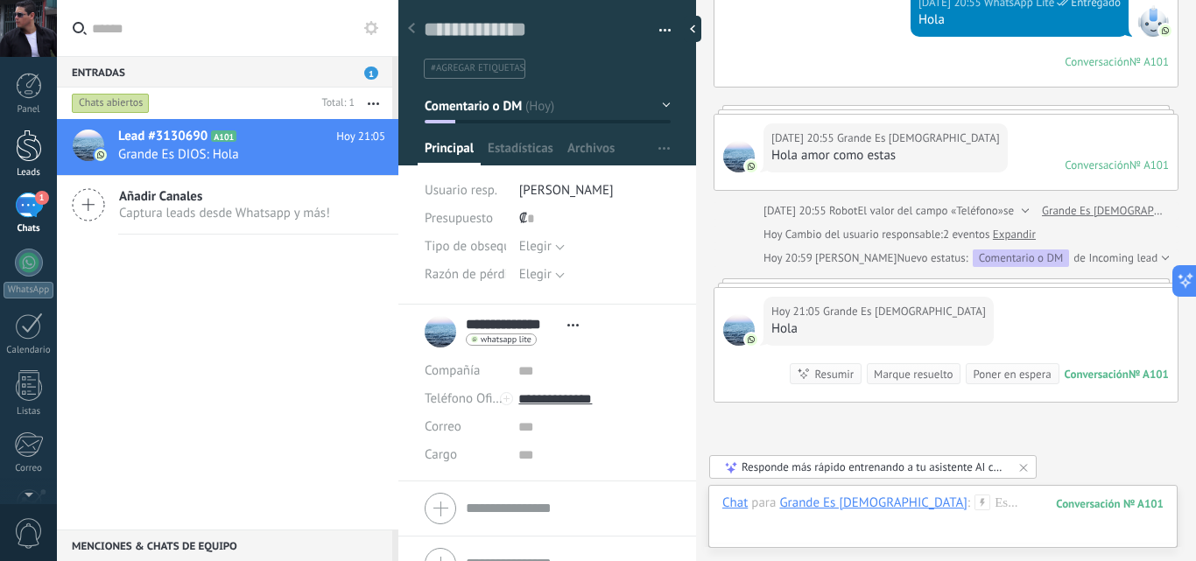
click at [25, 154] on div at bounding box center [29, 146] width 26 height 32
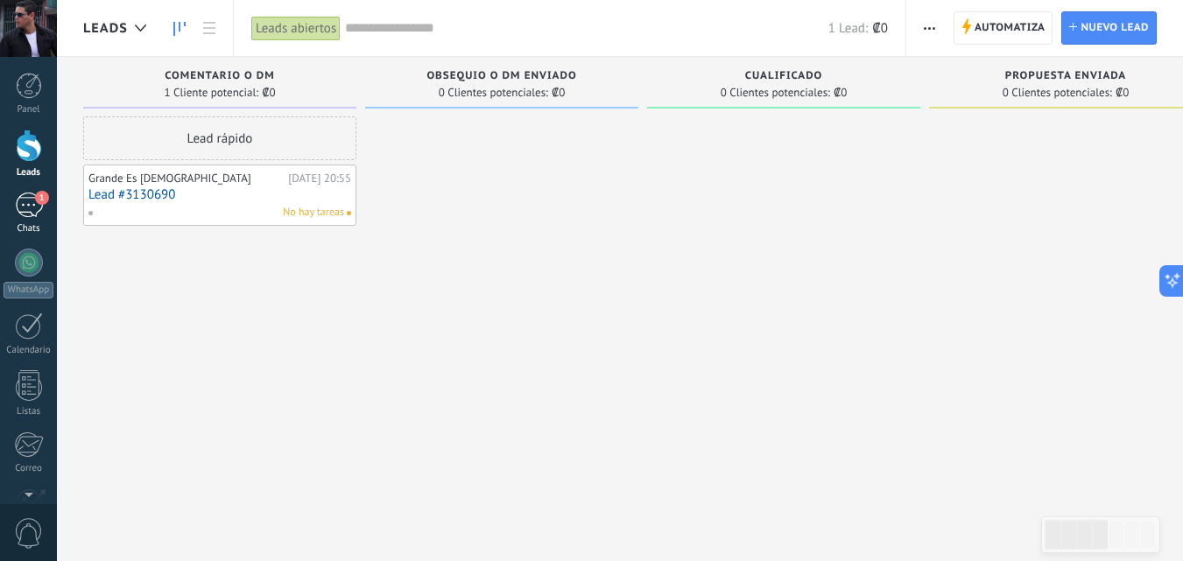
click at [28, 212] on div "1" at bounding box center [29, 205] width 28 height 25
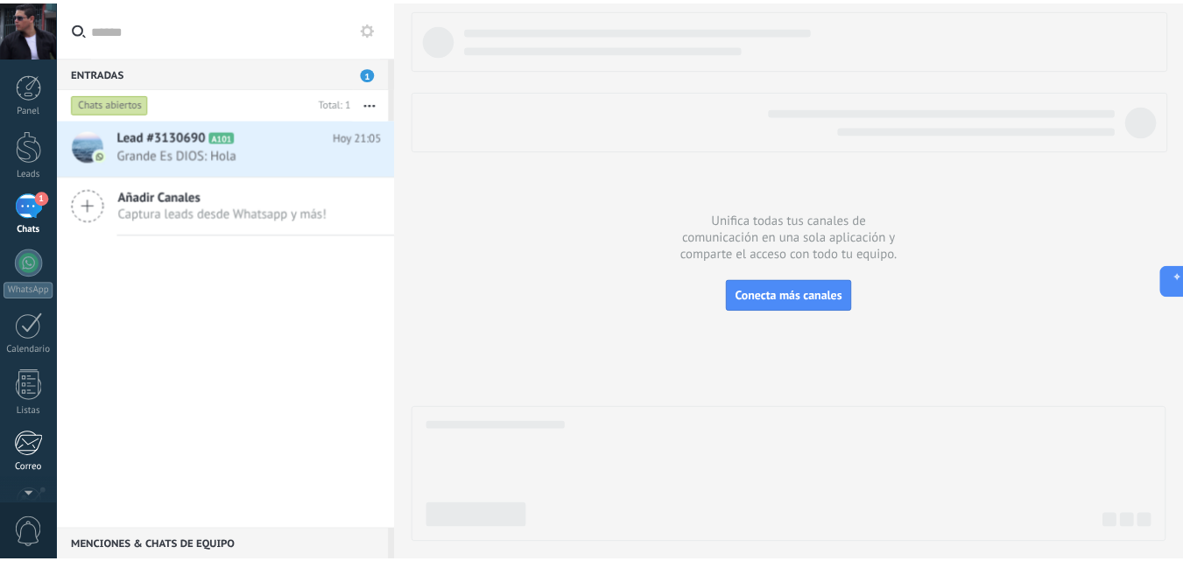
scroll to position [167, 0]
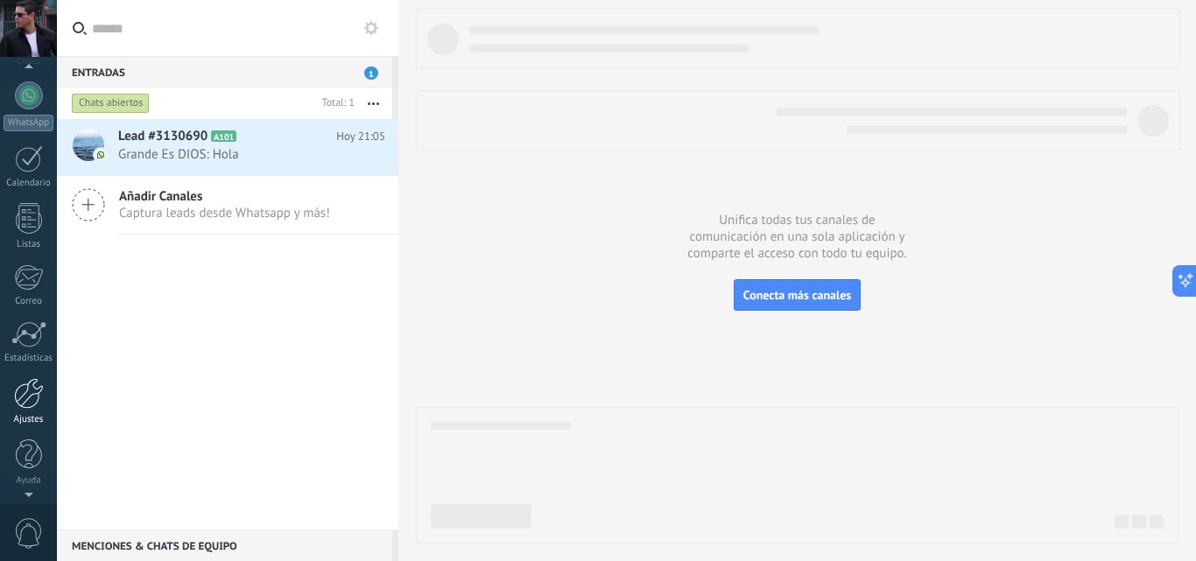
click at [26, 393] on div at bounding box center [29, 393] width 30 height 31
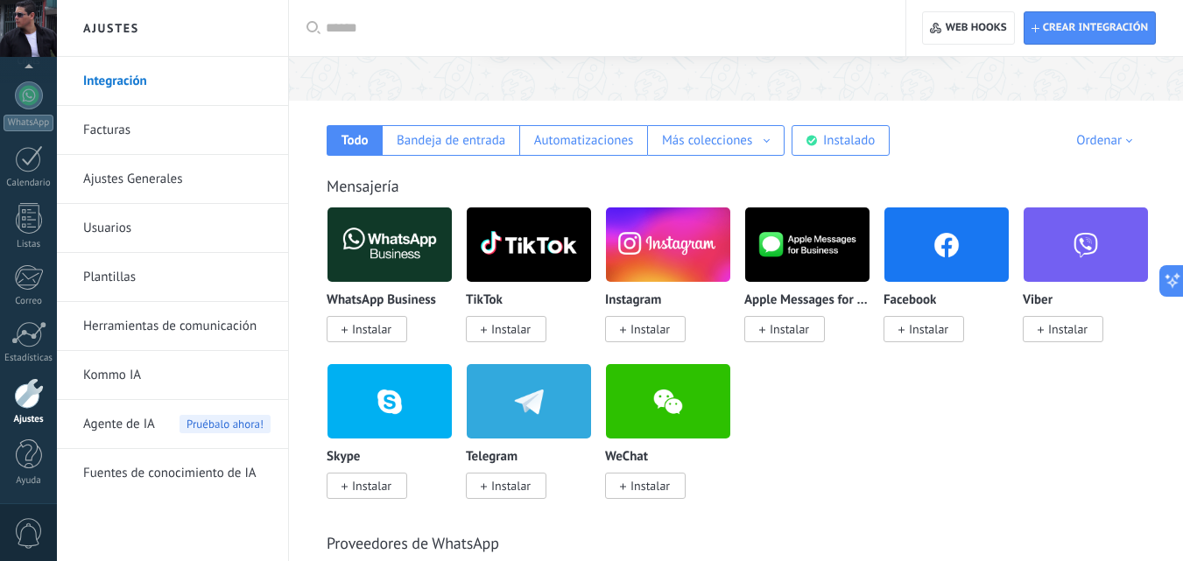
scroll to position [263, 0]
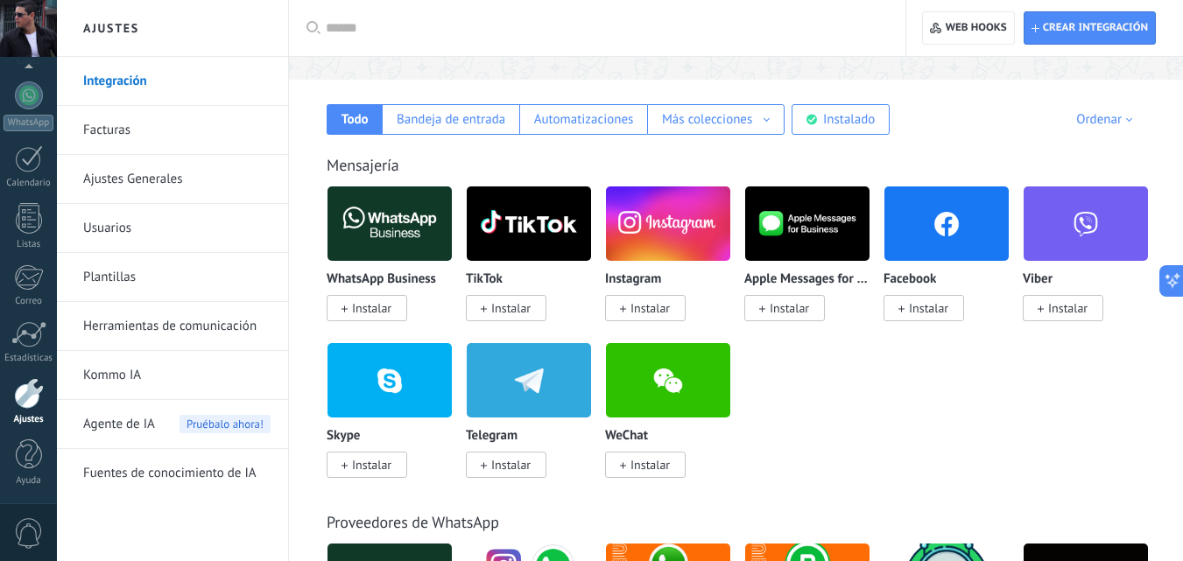
click at [168, 324] on link "Herramientas de comunicación" at bounding box center [176, 326] width 187 height 49
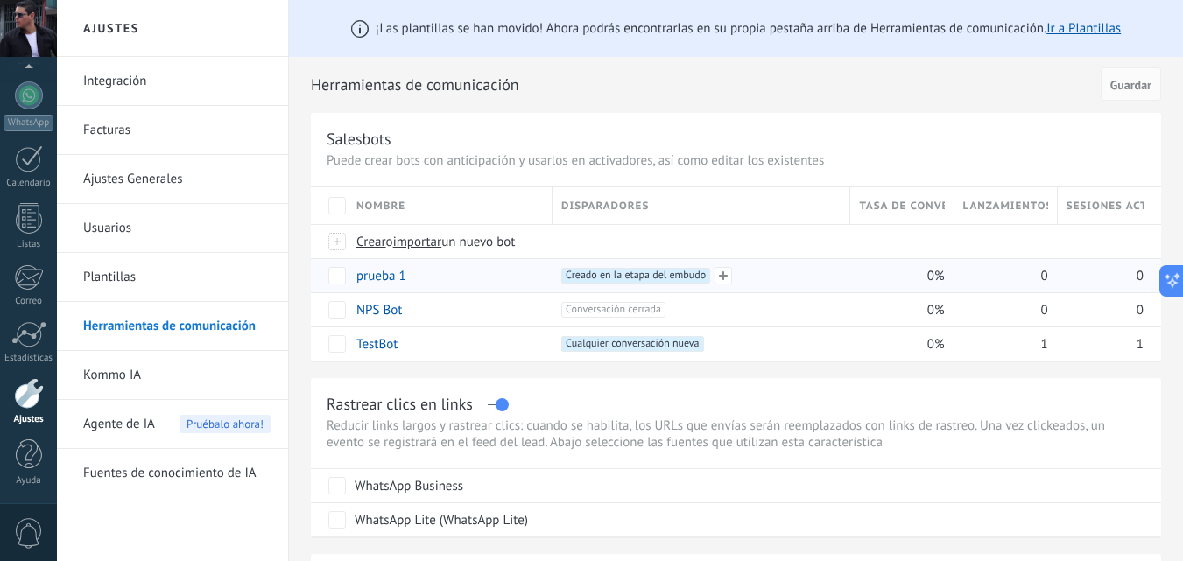
drag, startPoint x: 621, startPoint y: 276, endPoint x: 601, endPoint y: 277, distance: 20.2
click at [601, 277] on span "Creado en la etapa del embudo +0" at bounding box center [635, 276] width 149 height 16
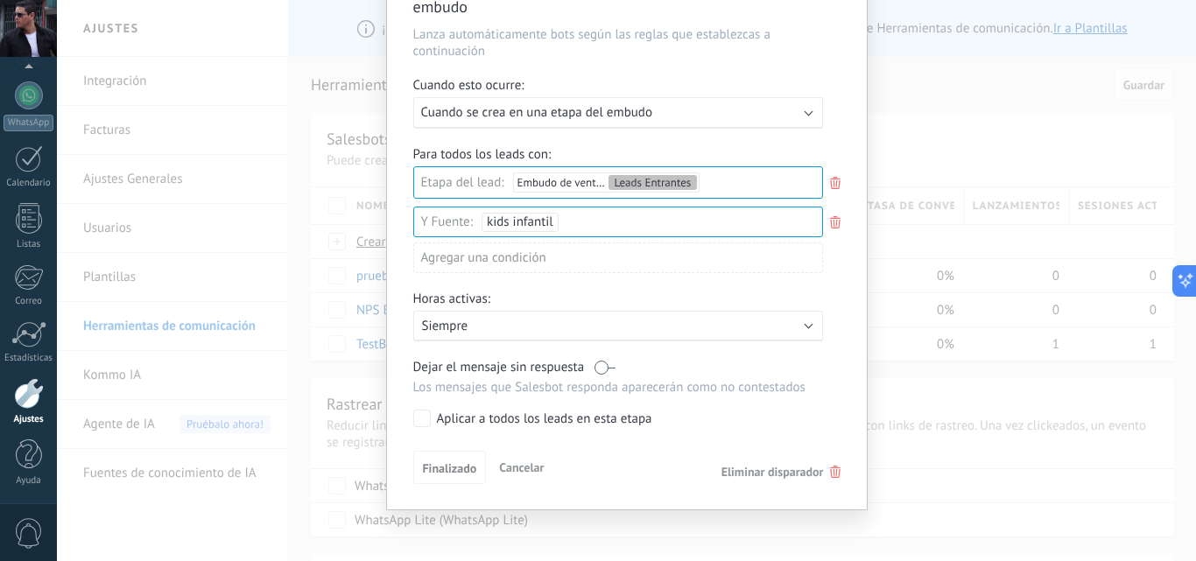
scroll to position [115, 0]
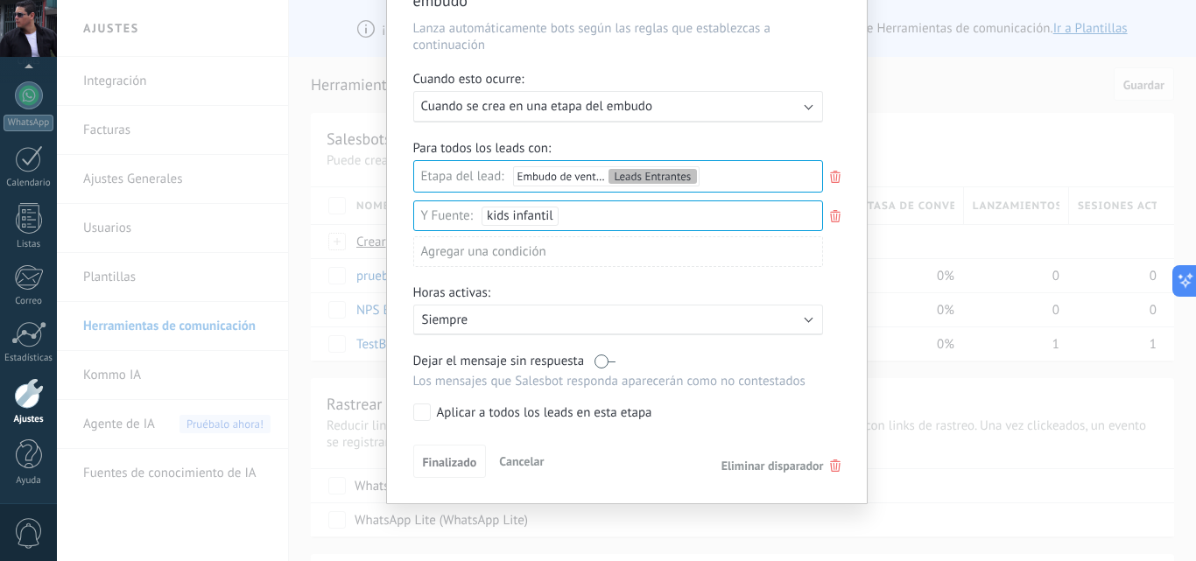
click at [775, 465] on span "Eliminar disparador" at bounding box center [773, 466] width 102 height 16
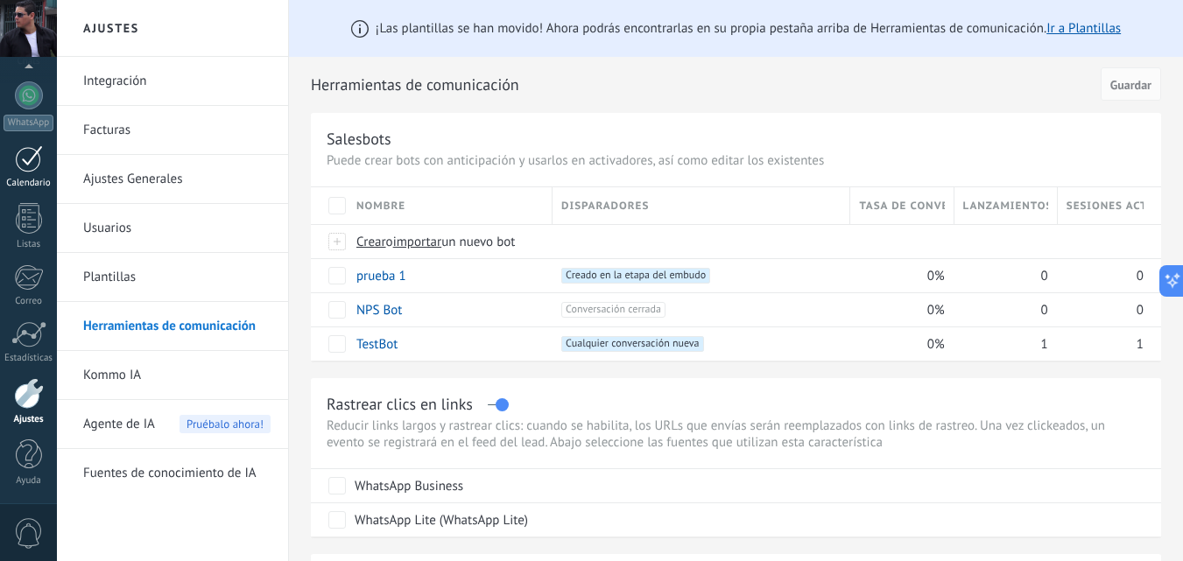
scroll to position [0, 0]
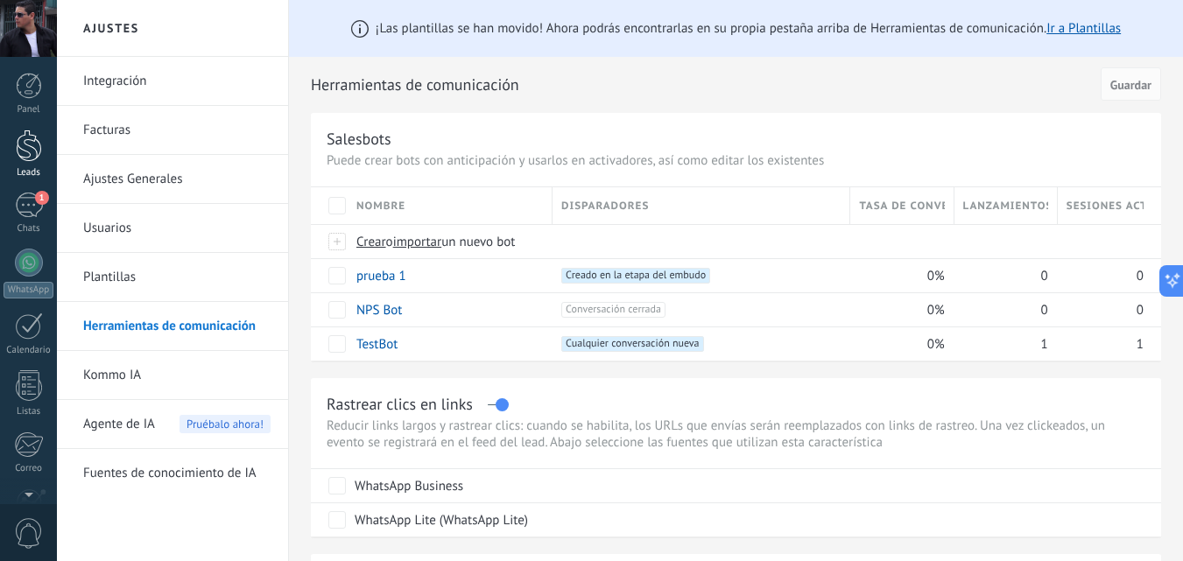
click at [26, 152] on div at bounding box center [29, 146] width 26 height 32
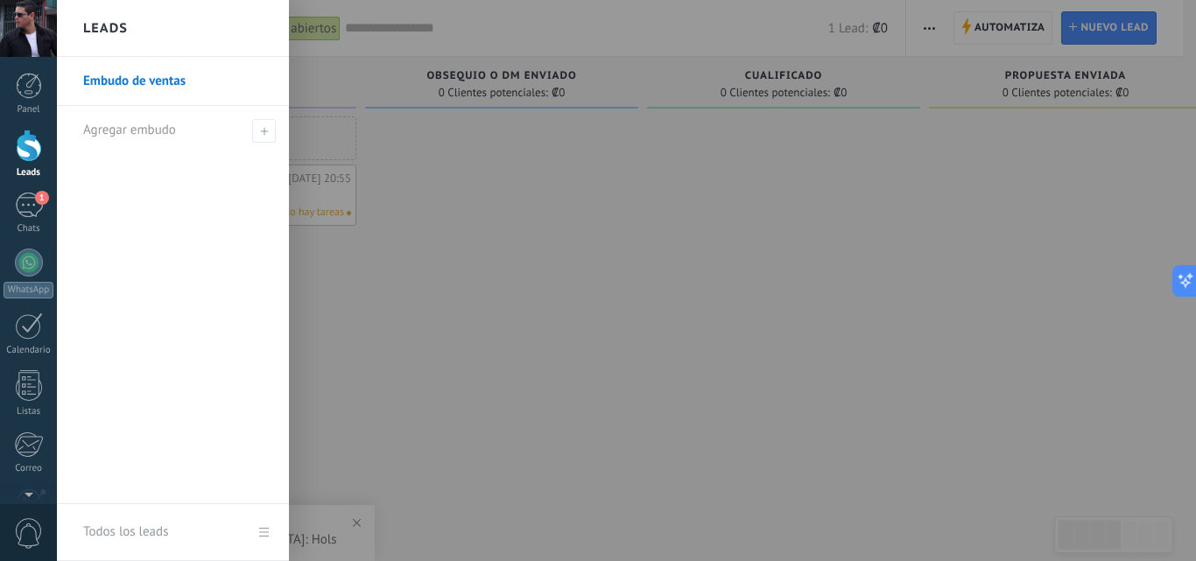
click at [23, 154] on div at bounding box center [29, 146] width 26 height 32
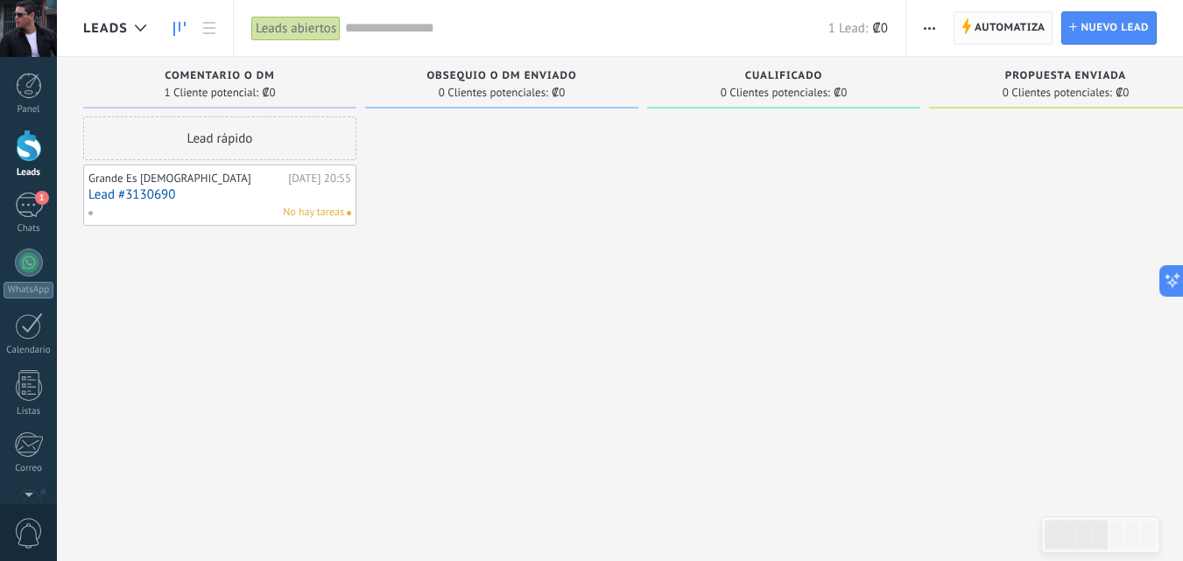
click at [1017, 25] on span "Automatiza" at bounding box center [1010, 28] width 71 height 32
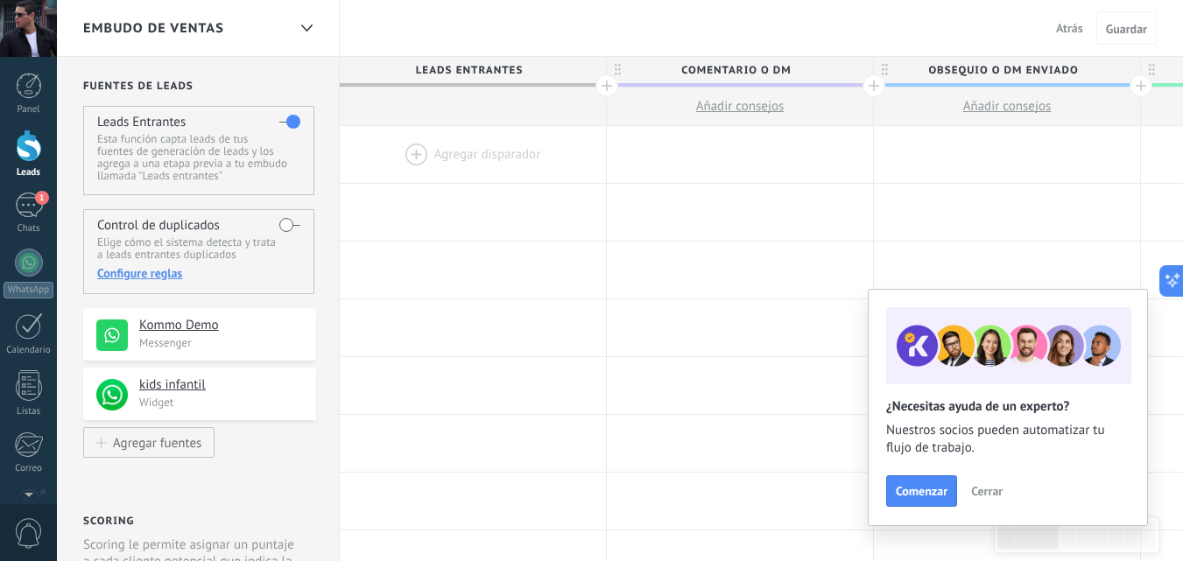
click at [483, 151] on div at bounding box center [473, 154] width 266 height 57
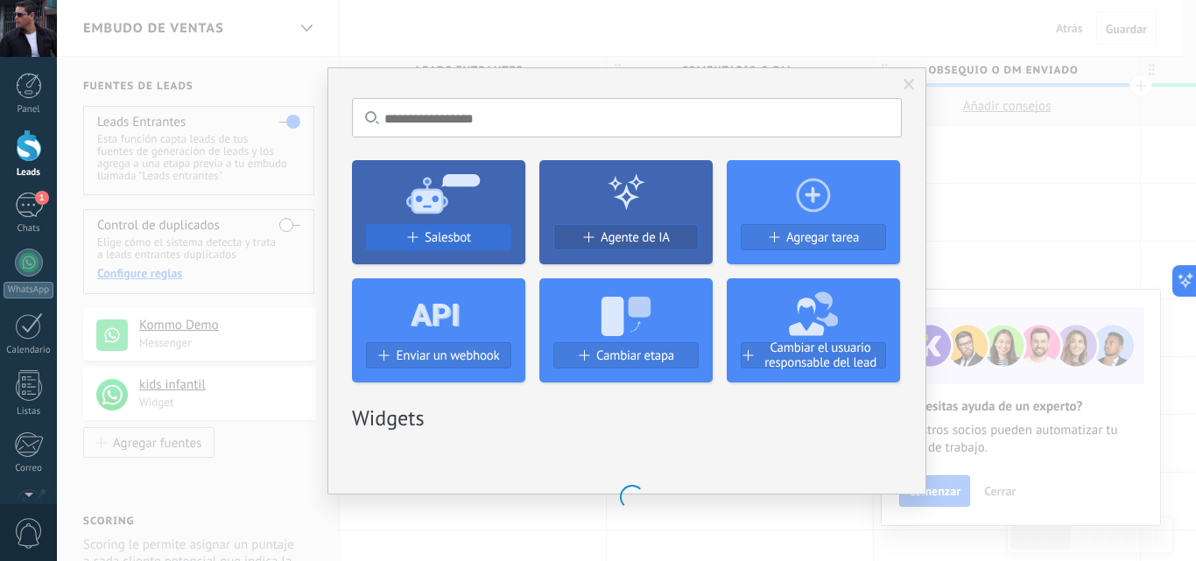
click at [443, 237] on span "Salesbot" at bounding box center [448, 237] width 46 height 15
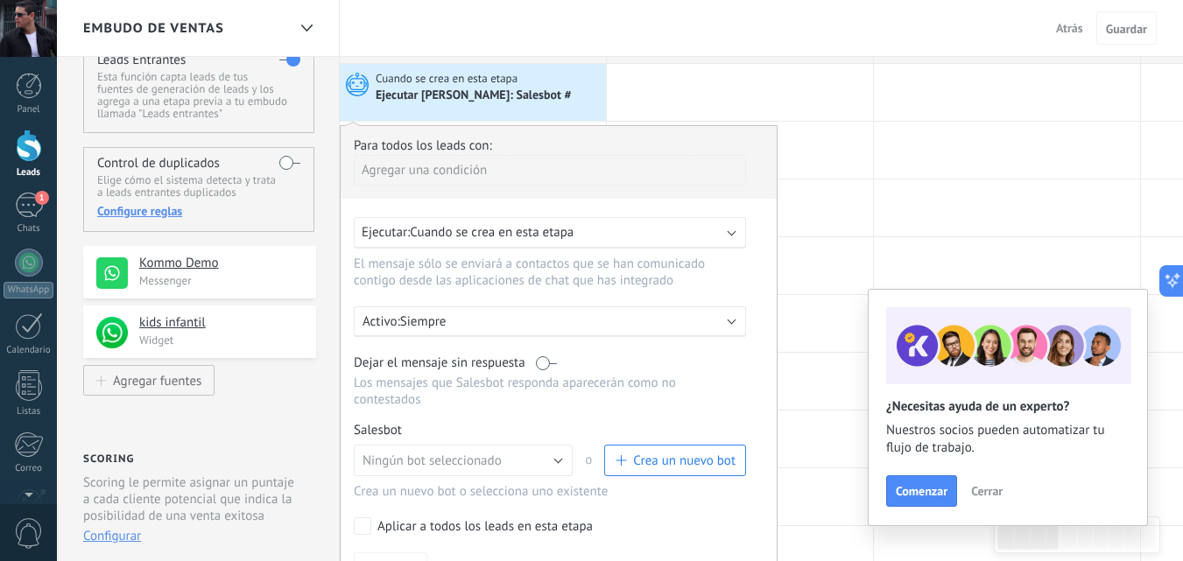
scroll to position [175, 0]
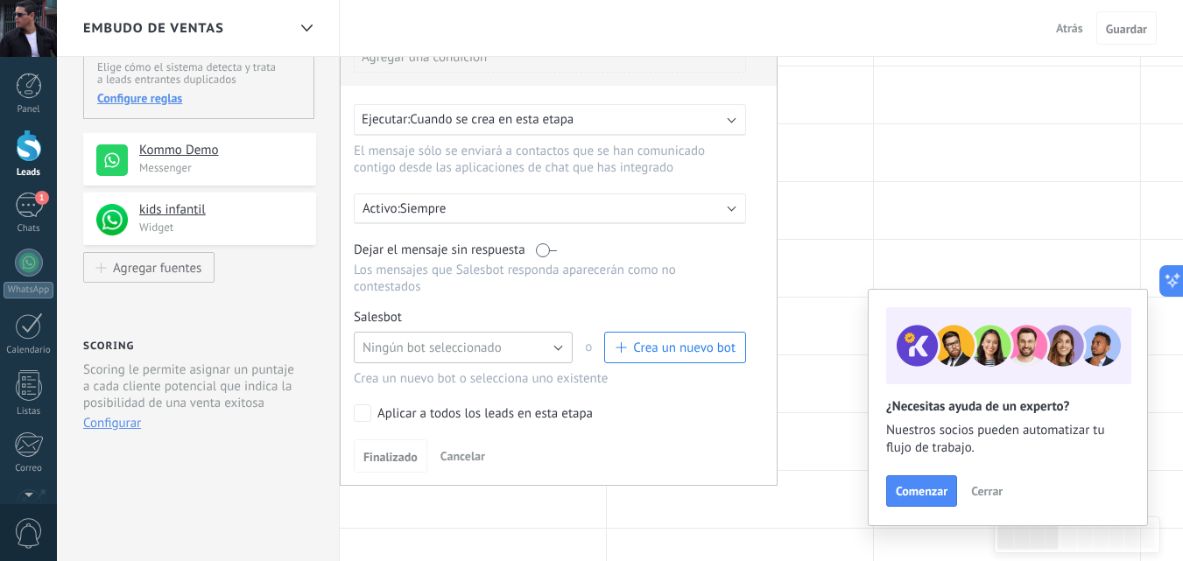
click at [556, 345] on button "Ningún bot seleccionado" at bounding box center [463, 348] width 219 height 32
click at [439, 379] on span "prueba 1" at bounding box center [454, 378] width 223 height 17
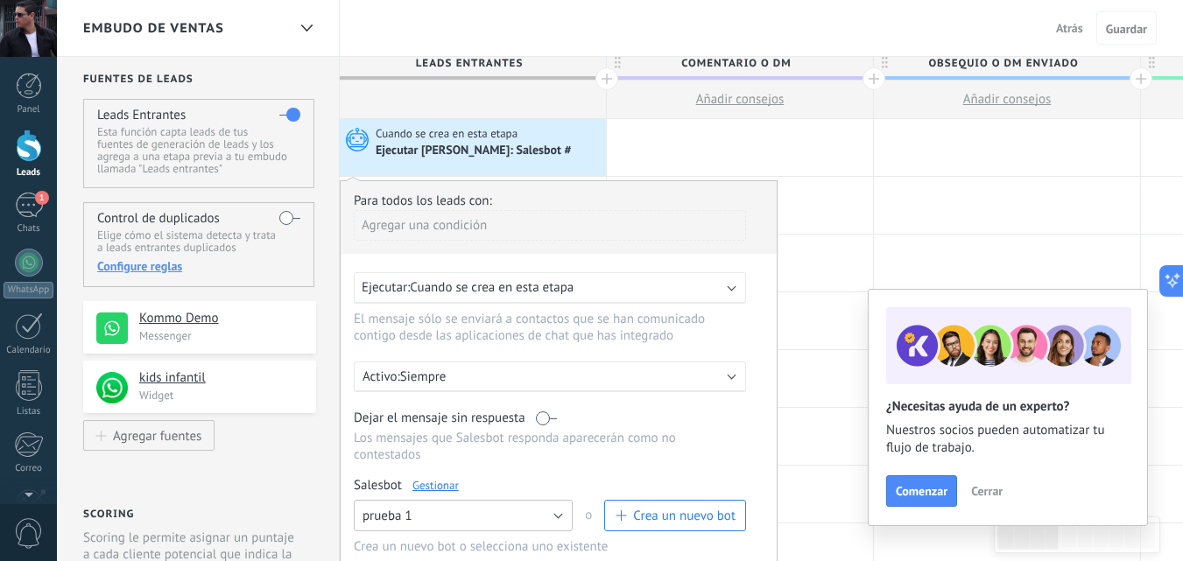
scroll to position [0, 0]
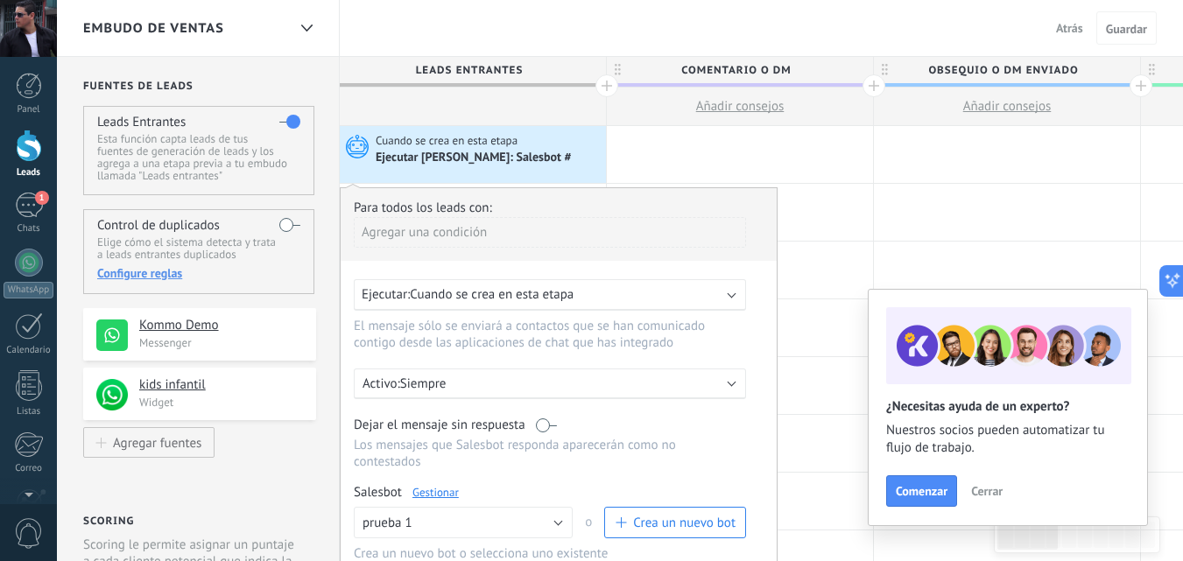
click at [461, 233] on div "Agregar una condición" at bounding box center [550, 232] width 392 height 31
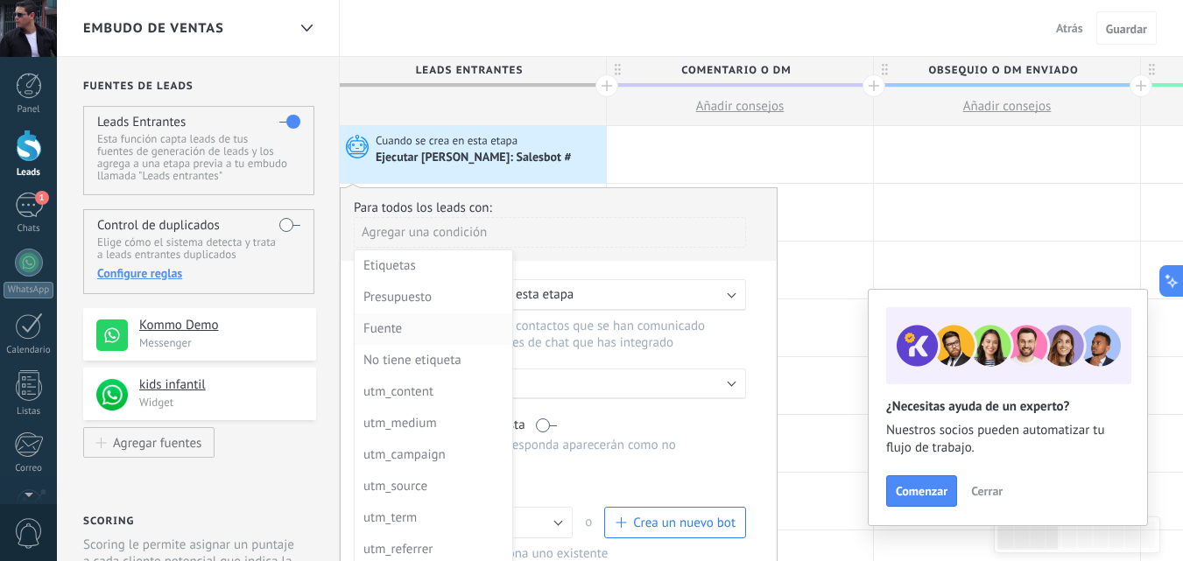
click at [438, 325] on div "Fuente" at bounding box center [431, 329] width 137 height 25
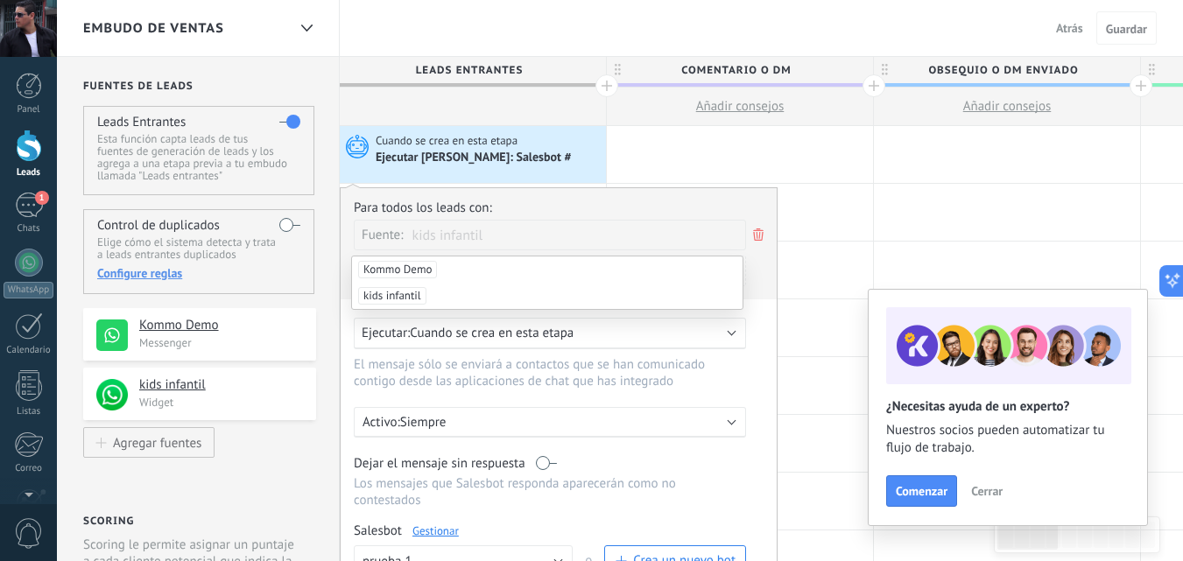
click at [421, 292] on span "kids infantil" at bounding box center [392, 296] width 68 height 18
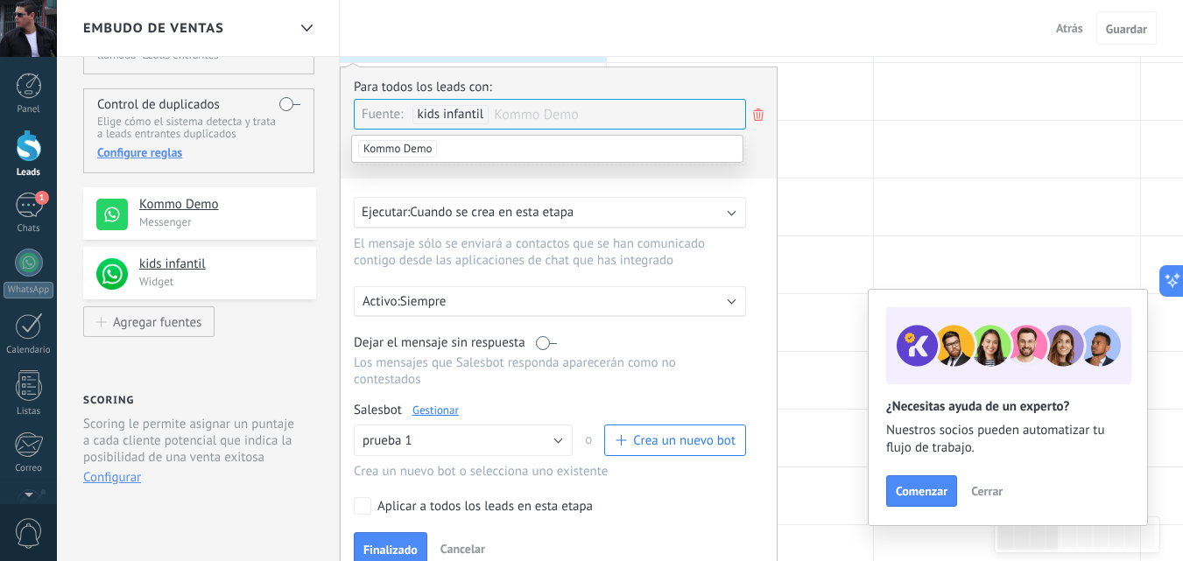
scroll to position [175, 0]
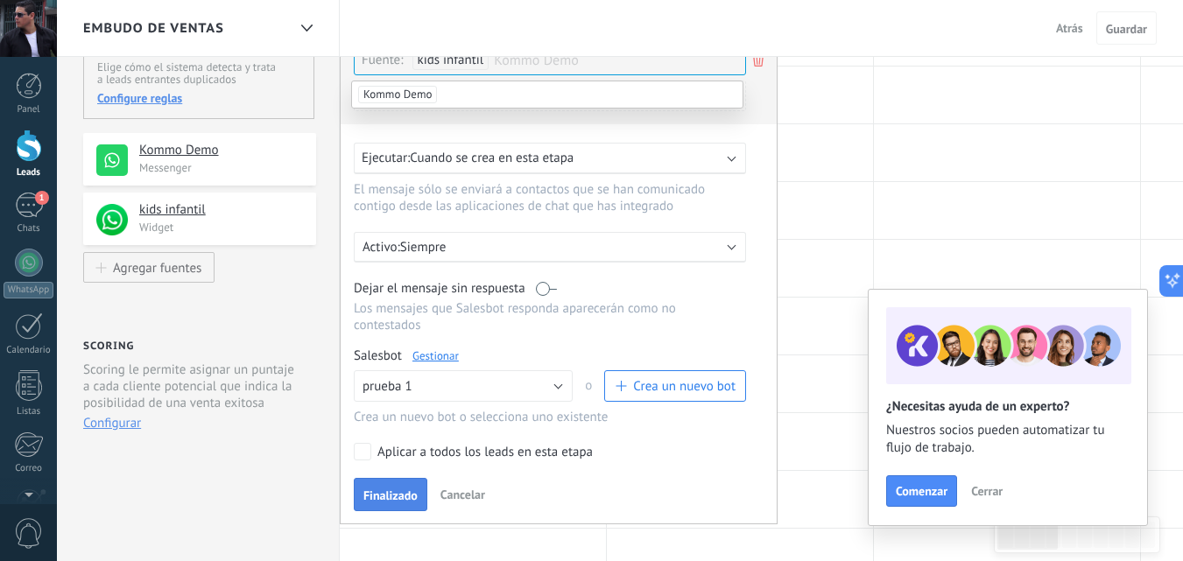
click at [405, 491] on span "Finalizado" at bounding box center [390, 495] width 54 height 12
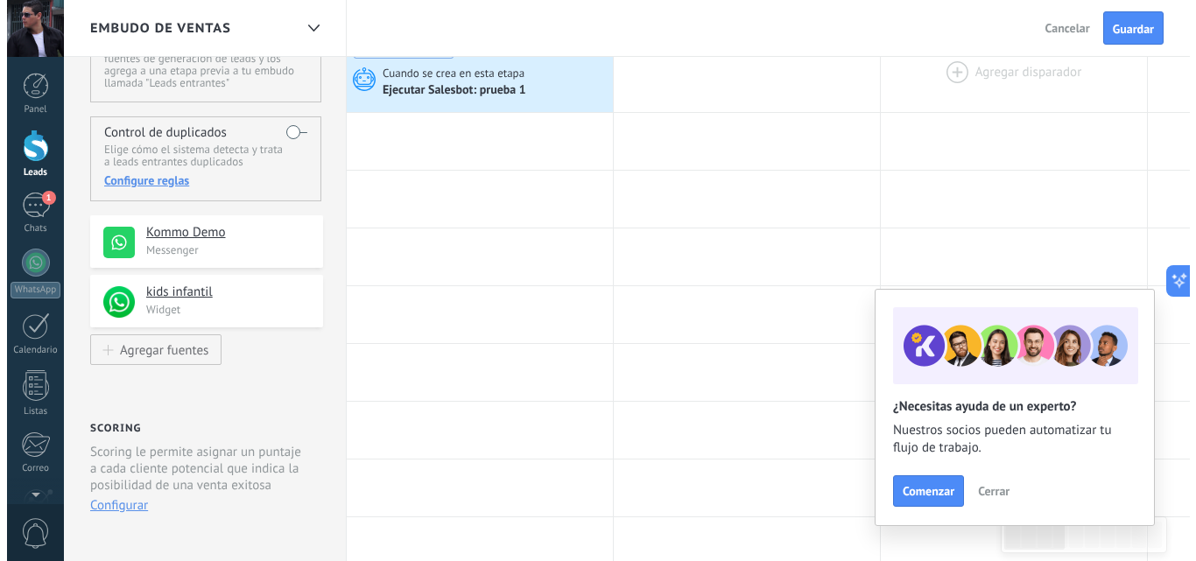
scroll to position [0, 0]
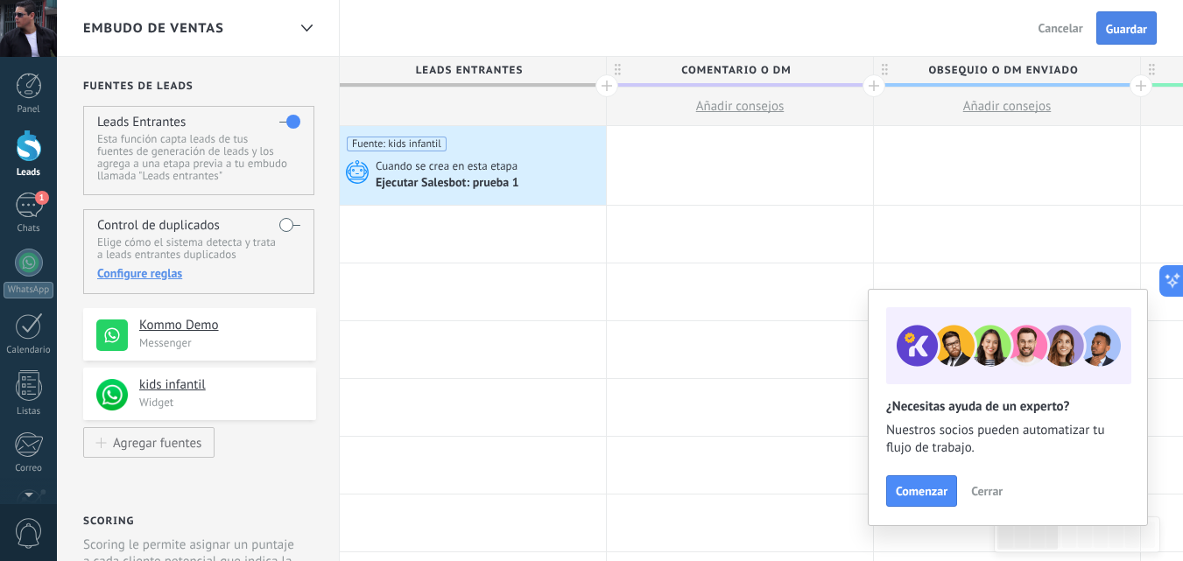
click at [1134, 25] on span "Guardar" at bounding box center [1126, 29] width 41 height 12
click at [26, 152] on div at bounding box center [29, 146] width 26 height 32
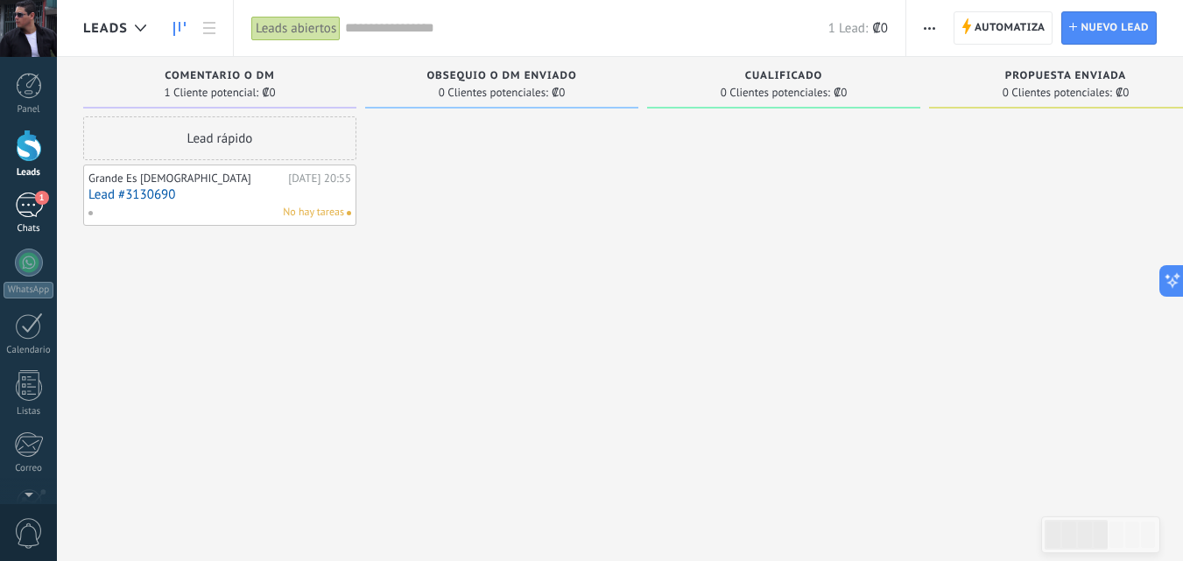
click at [28, 209] on div "1" at bounding box center [29, 205] width 28 height 25
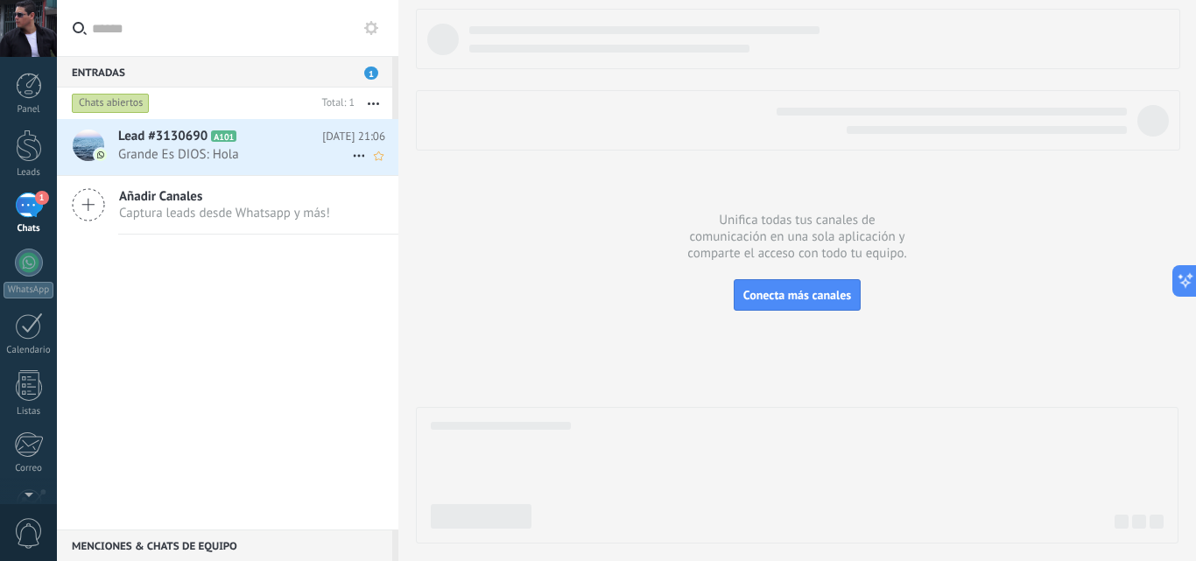
click at [351, 154] on icon at bounding box center [359, 155] width 21 height 21
drag, startPoint x: 324, startPoint y: 150, endPoint x: 243, endPoint y: 139, distance: 81.2
drag, startPoint x: 243, startPoint y: 139, endPoint x: 374, endPoint y: 69, distance: 148.1
click at [374, 69] on div at bounding box center [598, 280] width 1196 height 561
click at [372, 71] on span "1" at bounding box center [371, 73] width 14 height 13
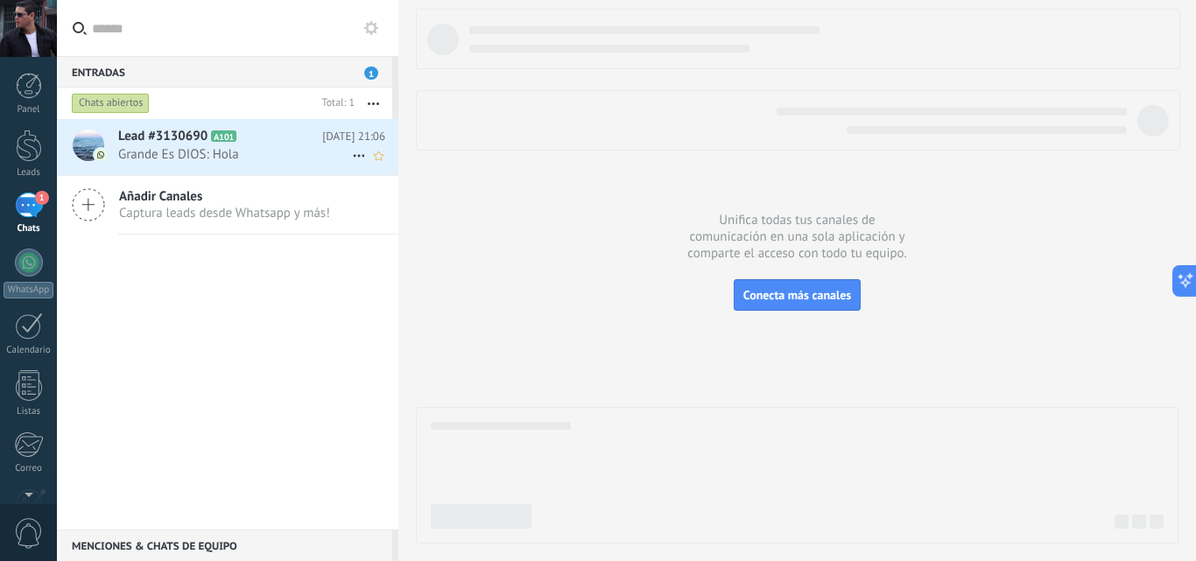
click at [318, 137] on h2 "Lead #3130690 A101" at bounding box center [220, 137] width 204 height 18
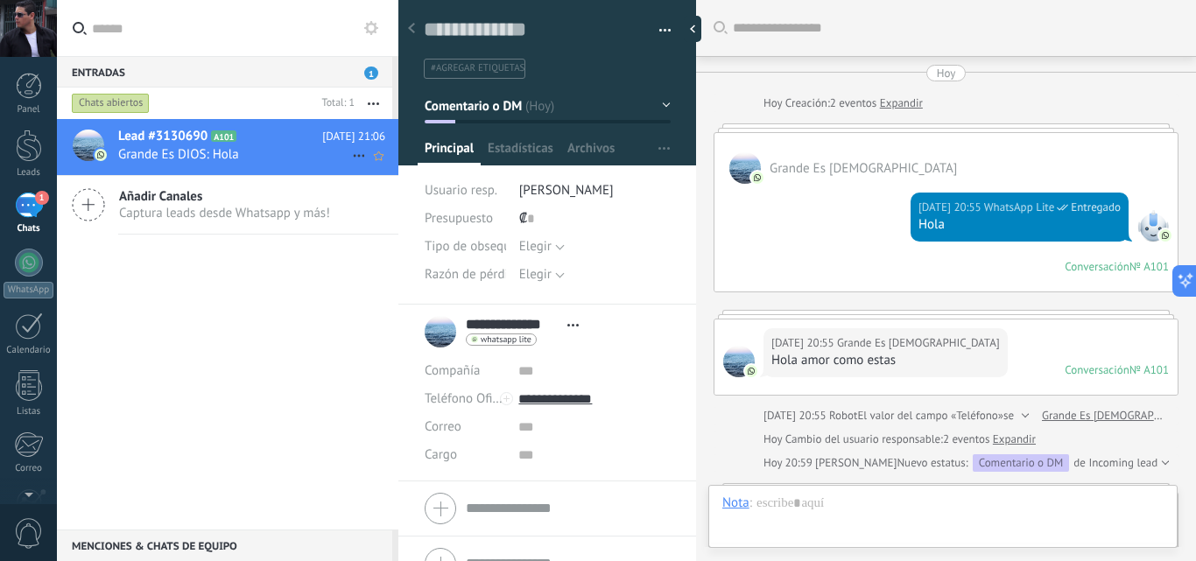
scroll to position [459, 0]
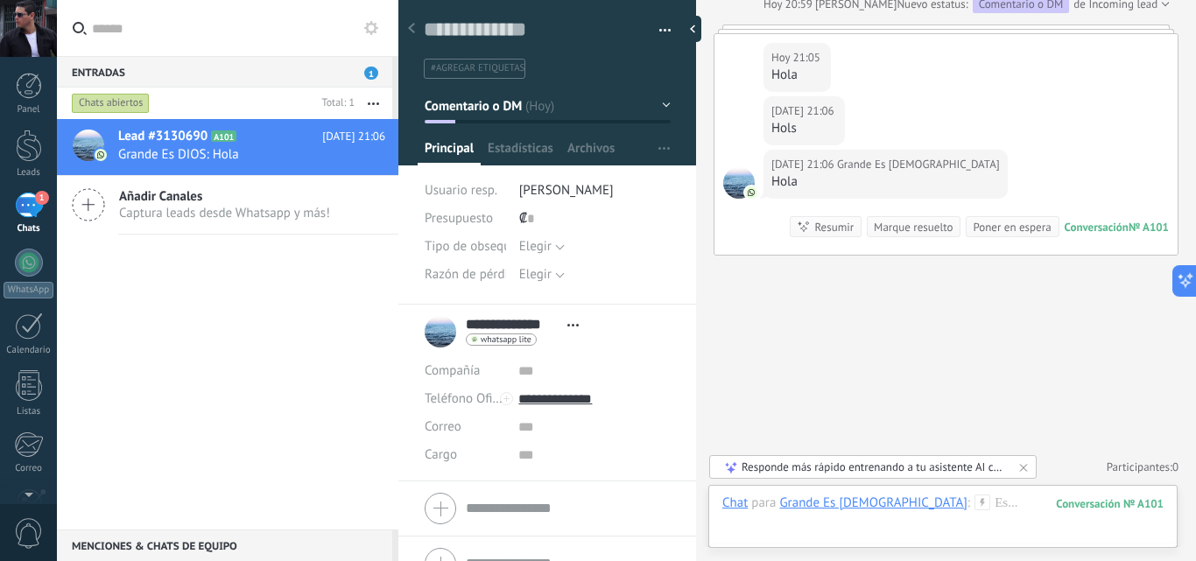
click at [660, 30] on button "button" at bounding box center [658, 31] width 25 height 26
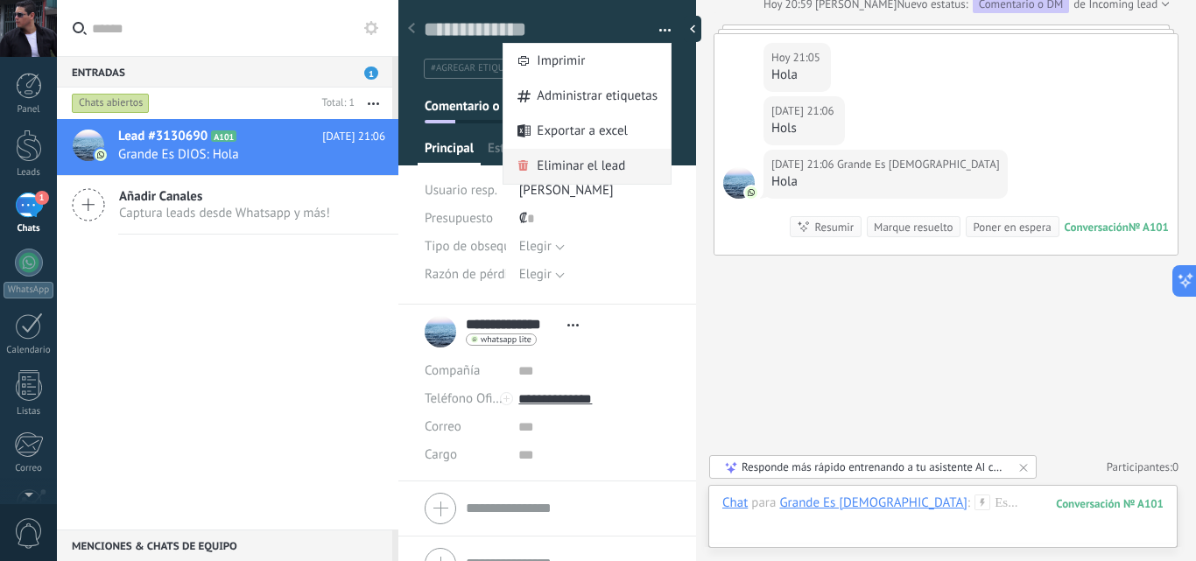
click at [551, 167] on span "Eliminar el lead" at bounding box center [581, 166] width 88 height 35
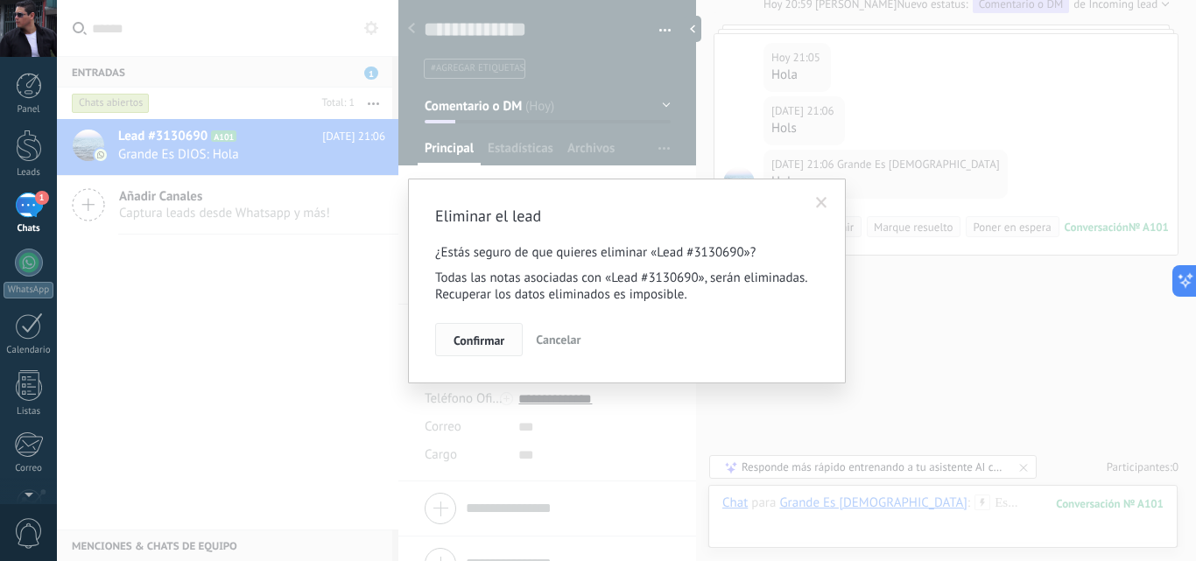
click at [482, 341] on span "Confirmar" at bounding box center [479, 340] width 51 height 12
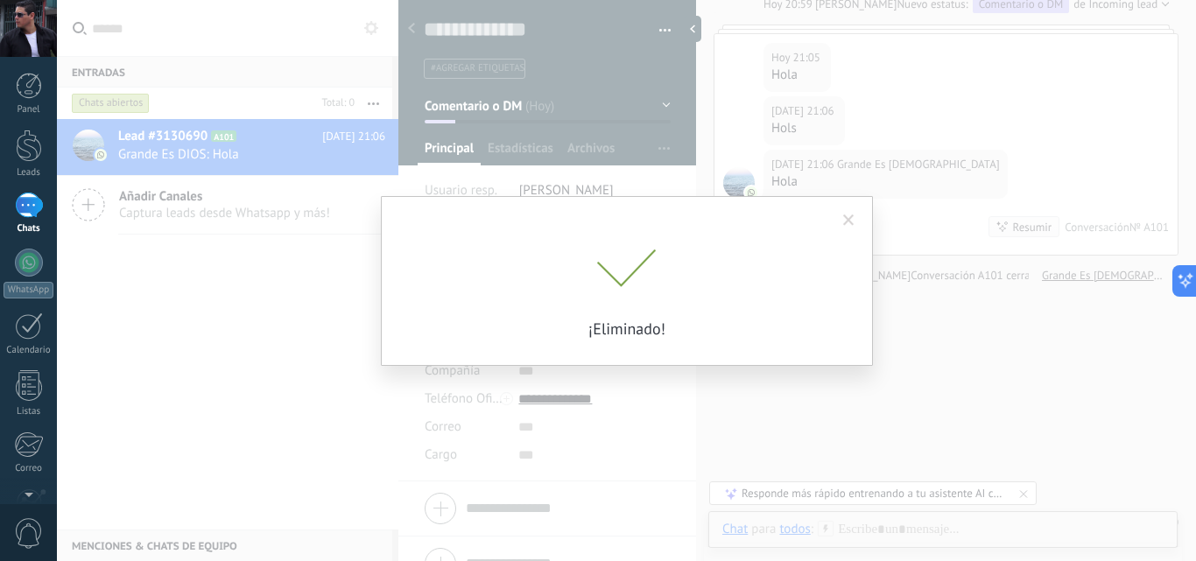
scroll to position [449, 0]
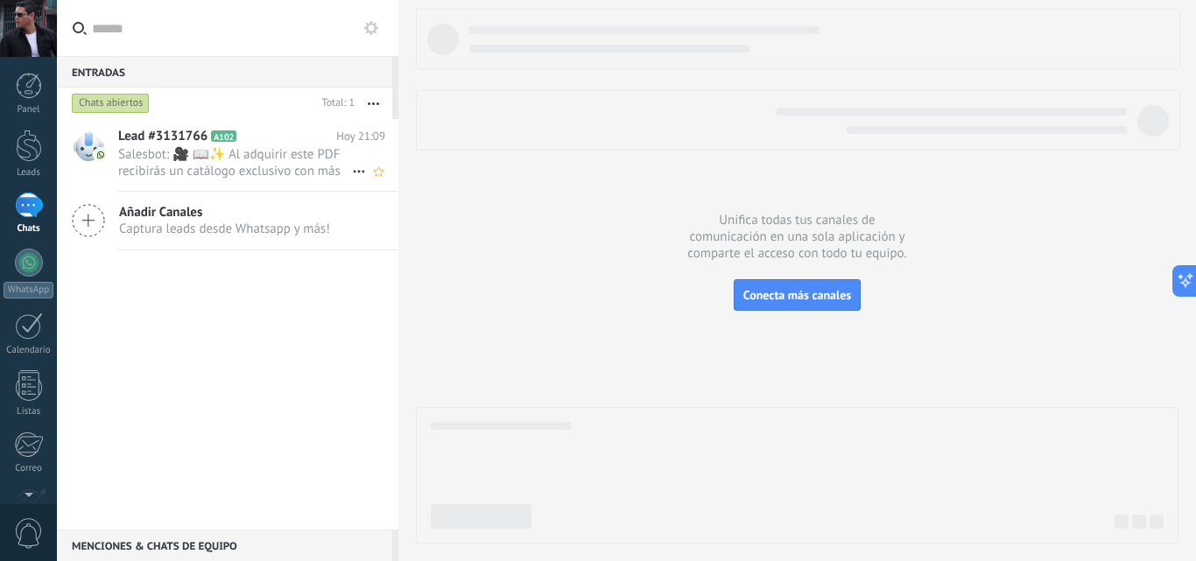
click at [186, 169] on span "Salesbot: 🎥 📖✨ Al adquirir este PDF recibirás un catálogo exclusivo con más de …" at bounding box center [235, 162] width 234 height 33
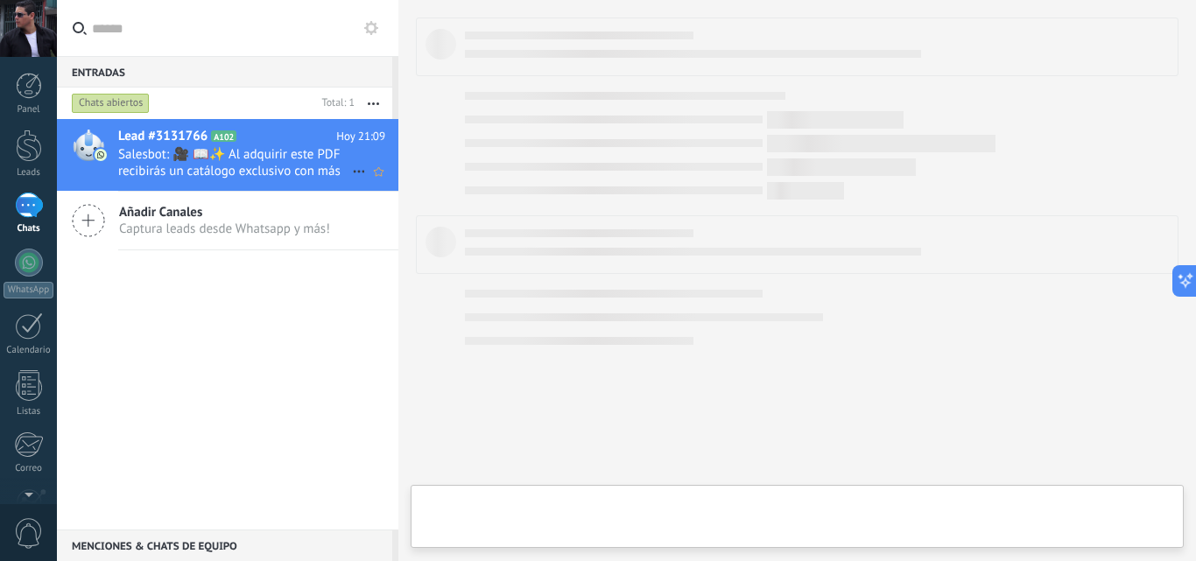
type textarea "**********"
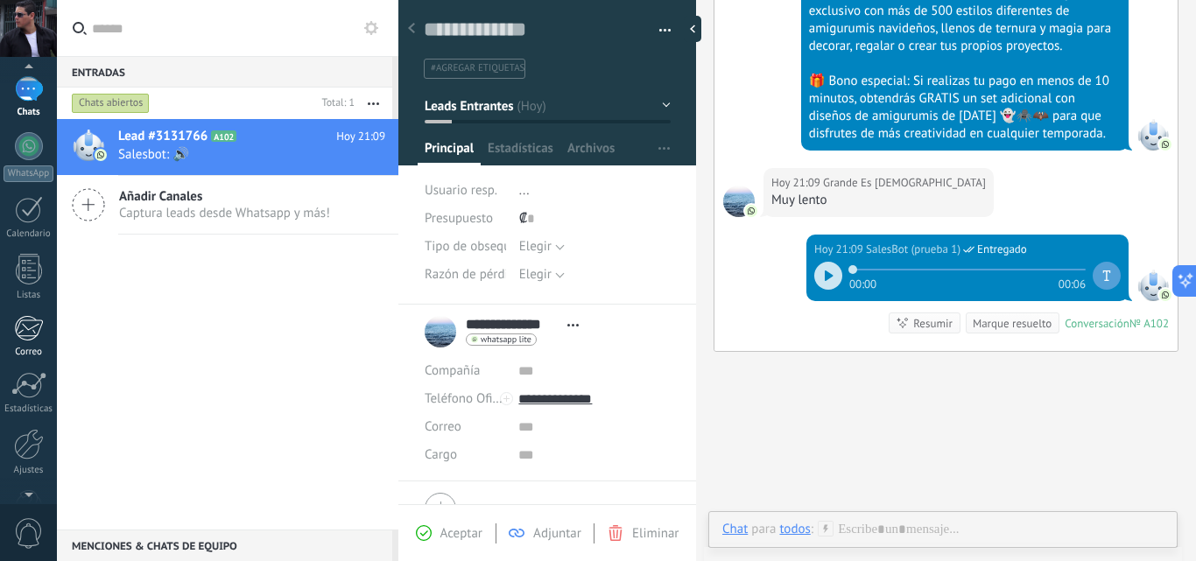
scroll to position [167, 0]
click at [35, 401] on div at bounding box center [29, 393] width 30 height 31
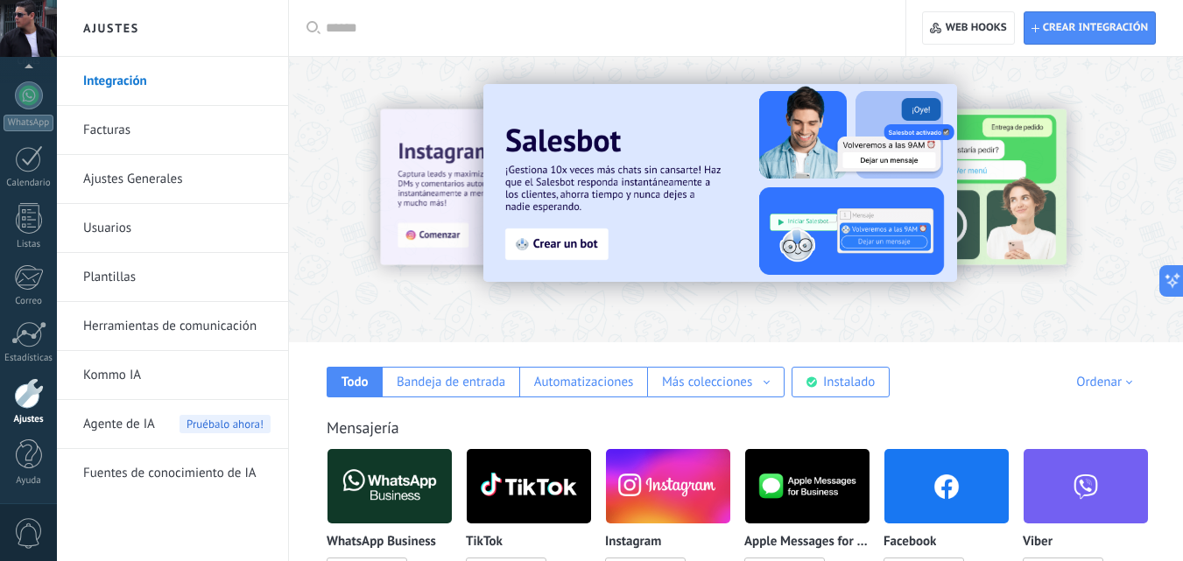
click at [186, 329] on link "Herramientas de comunicación" at bounding box center [176, 326] width 187 height 49
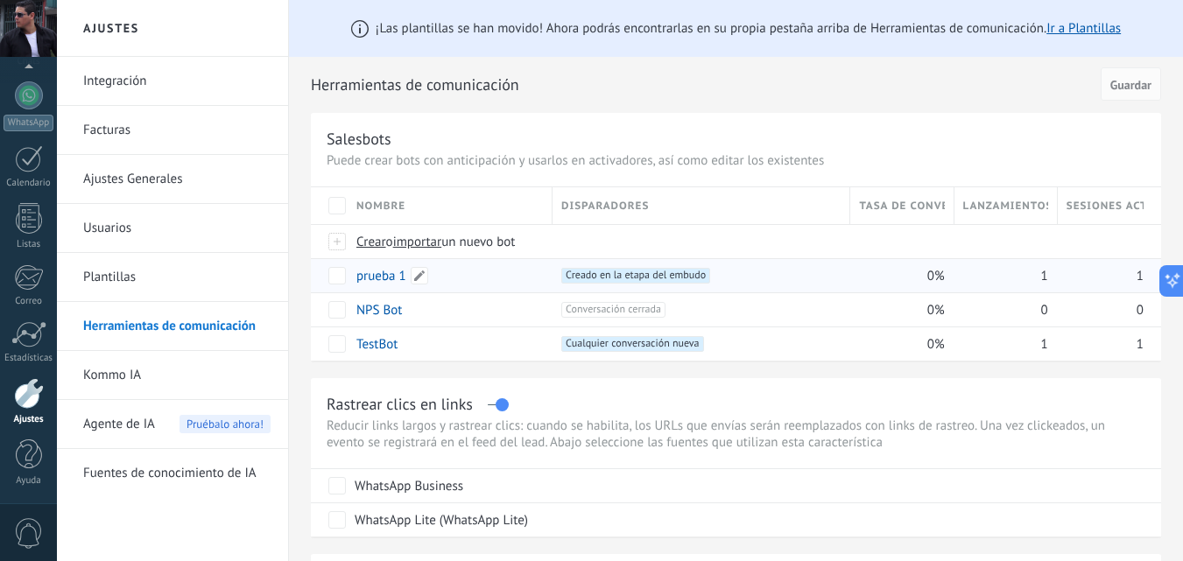
click at [382, 278] on link "prueba 1" at bounding box center [381, 276] width 50 height 17
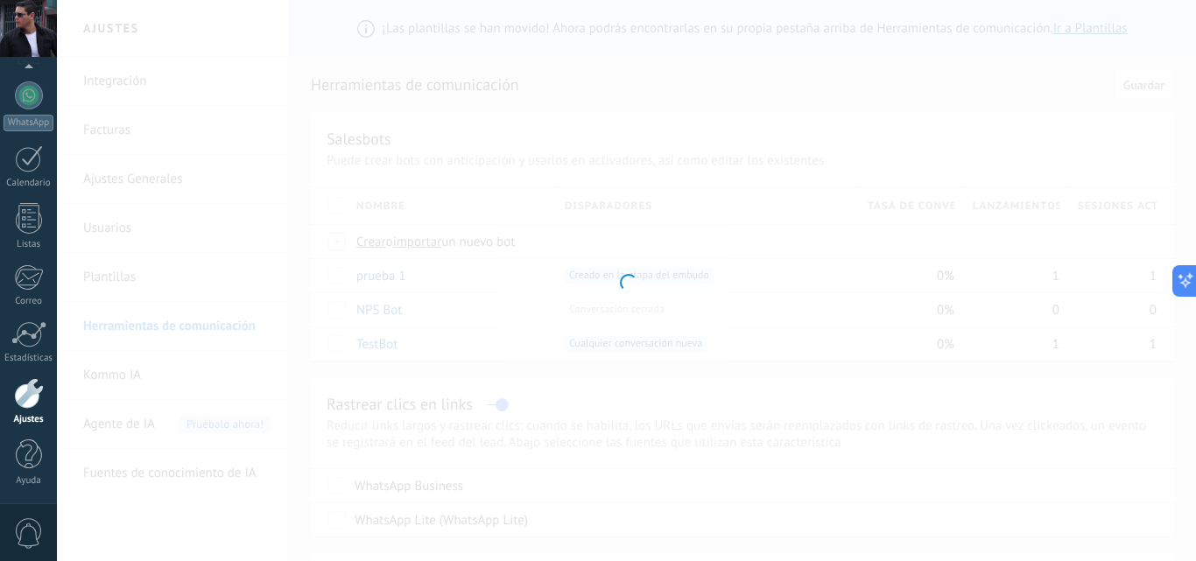
type input "********"
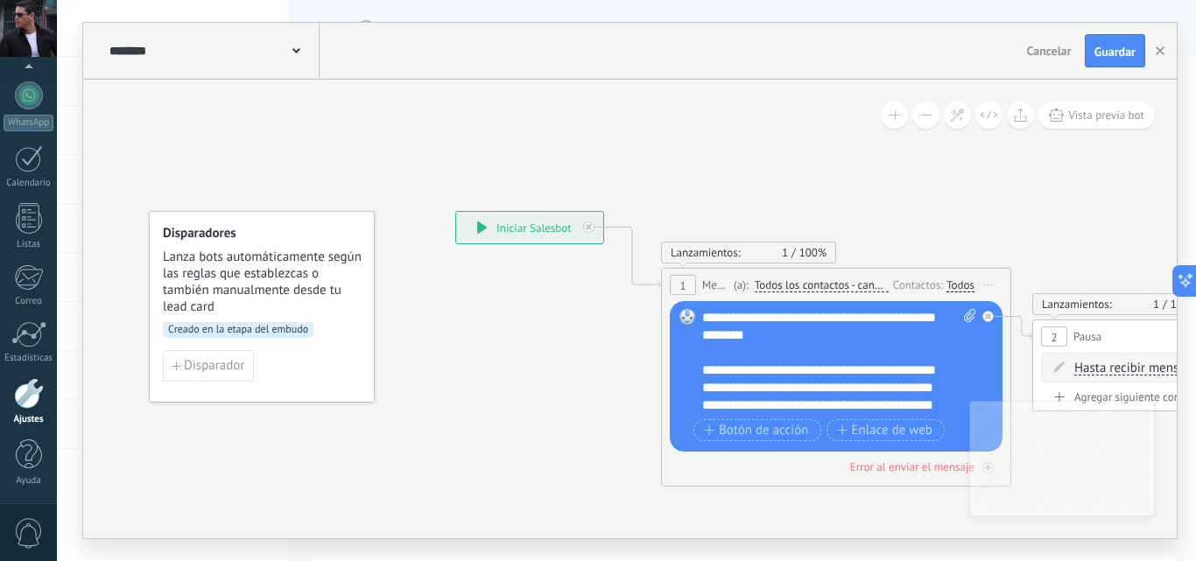
drag, startPoint x: 738, startPoint y: 483, endPoint x: 554, endPoint y: 442, distance: 188.4
click at [455, 211] on div "**********" at bounding box center [455, 211] width 0 height 0
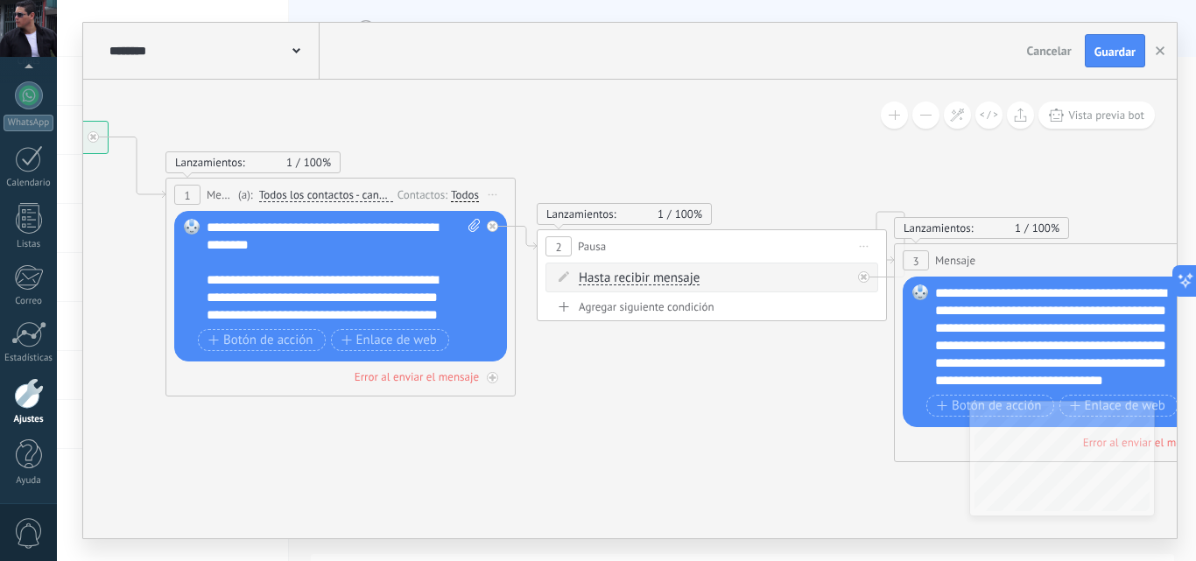
drag, startPoint x: 1035, startPoint y: 233, endPoint x: 548, endPoint y: 144, distance: 495.0
click at [658, 282] on span "Hasta recibir mensaje" at bounding box center [639, 278] width 121 height 14
click at [658, 282] on button "Hasta recibir mensaje" at bounding box center [679, 279] width 219 height 32
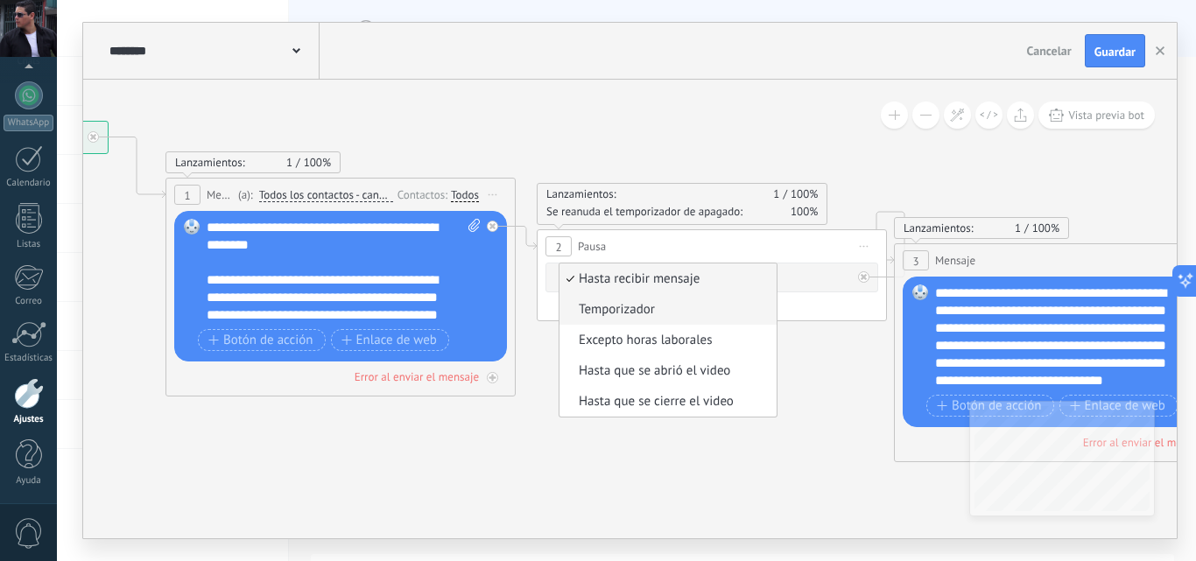
click at [618, 310] on span "Temporizador" at bounding box center [666, 310] width 212 height 18
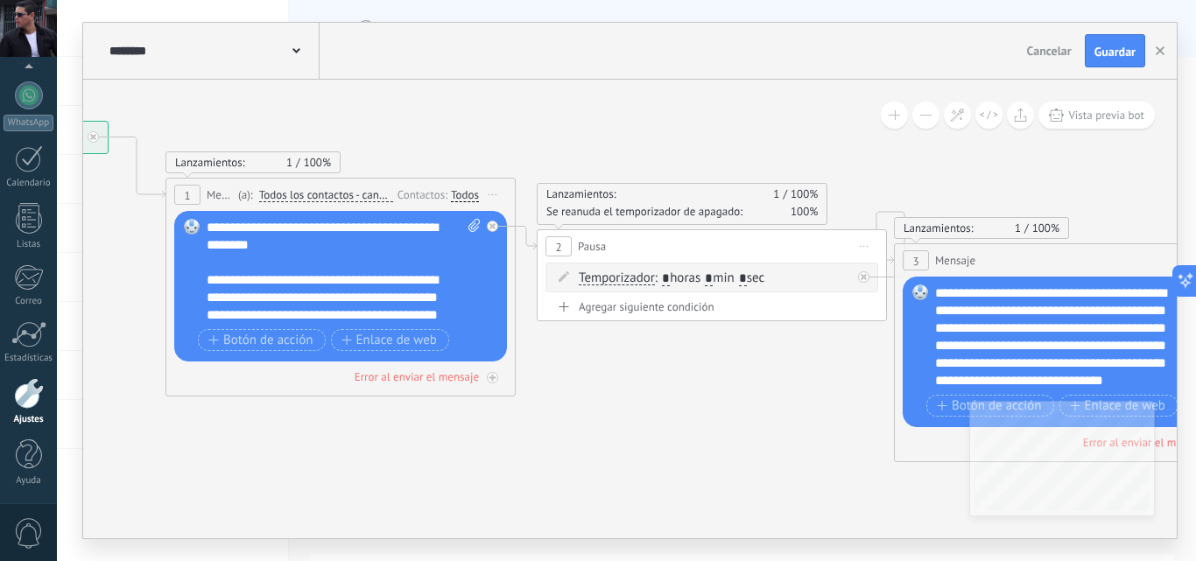
click at [713, 281] on input "*" at bounding box center [709, 279] width 8 height 14
type input "*"
click at [747, 279] on input "*" at bounding box center [743, 279] width 8 height 14
type input "*"
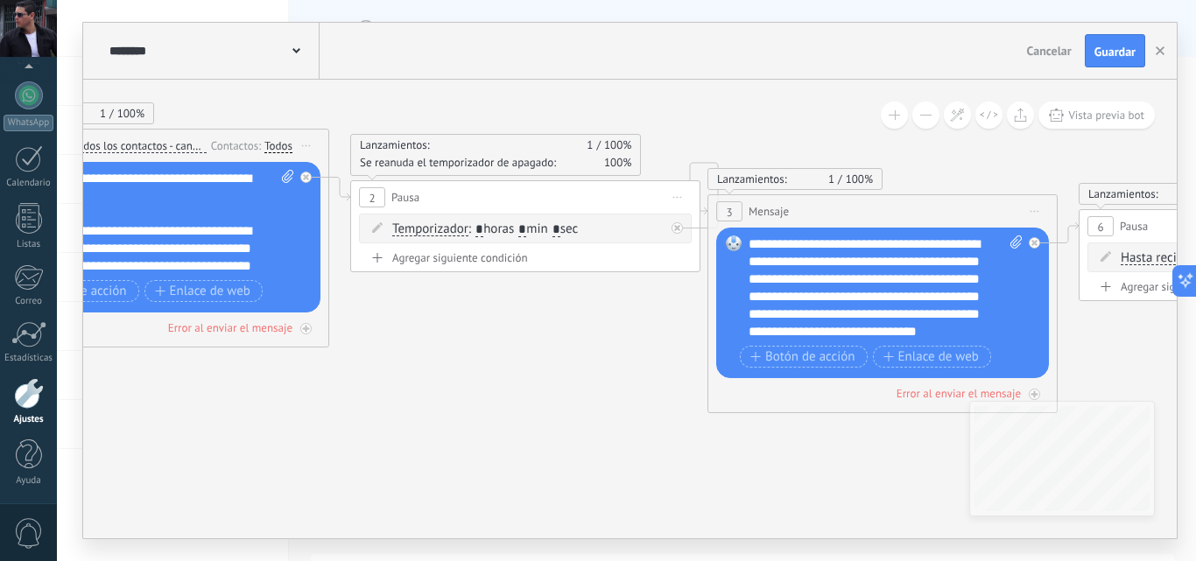
drag, startPoint x: 813, startPoint y: 444, endPoint x: 626, endPoint y: 395, distance: 192.8
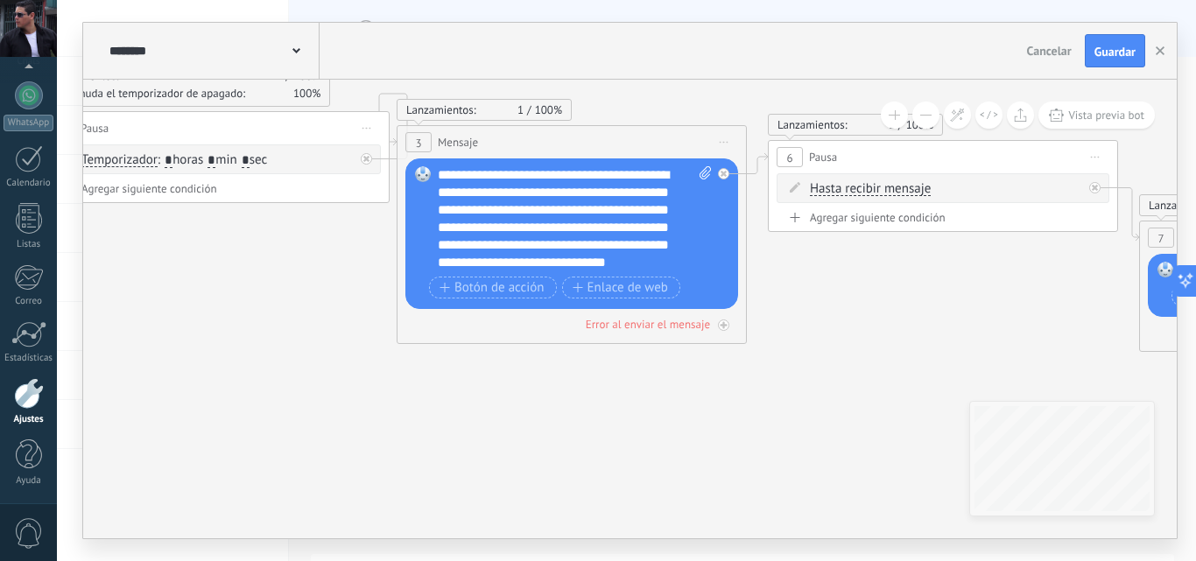
drag, startPoint x: 720, startPoint y: 405, endPoint x: 604, endPoint y: 380, distance: 118.3
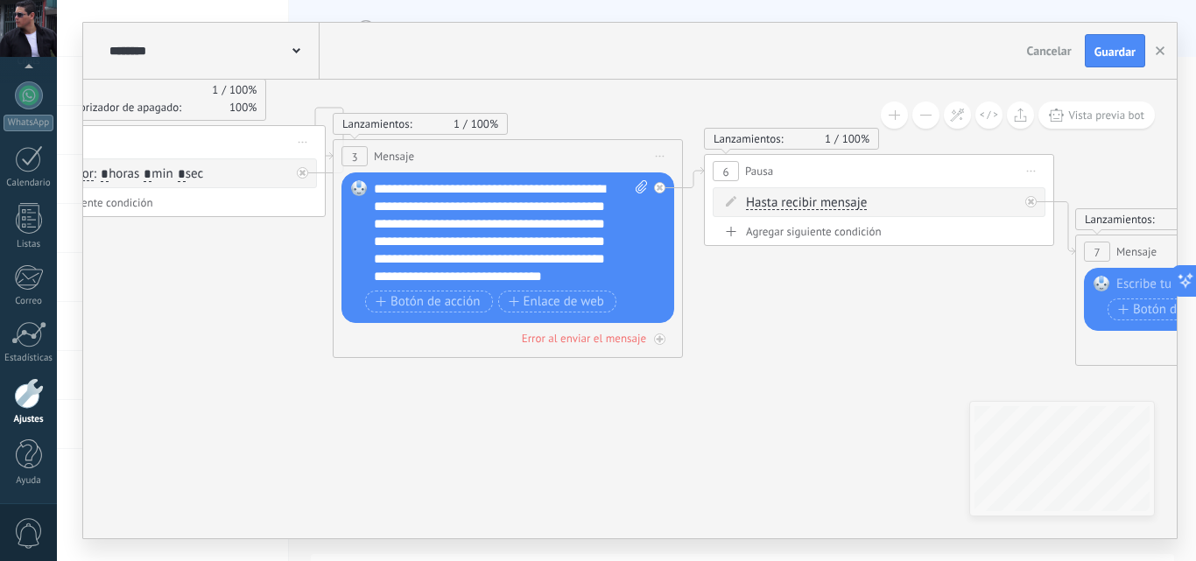
drag, startPoint x: 881, startPoint y: 276, endPoint x: 762, endPoint y: 308, distance: 123.4
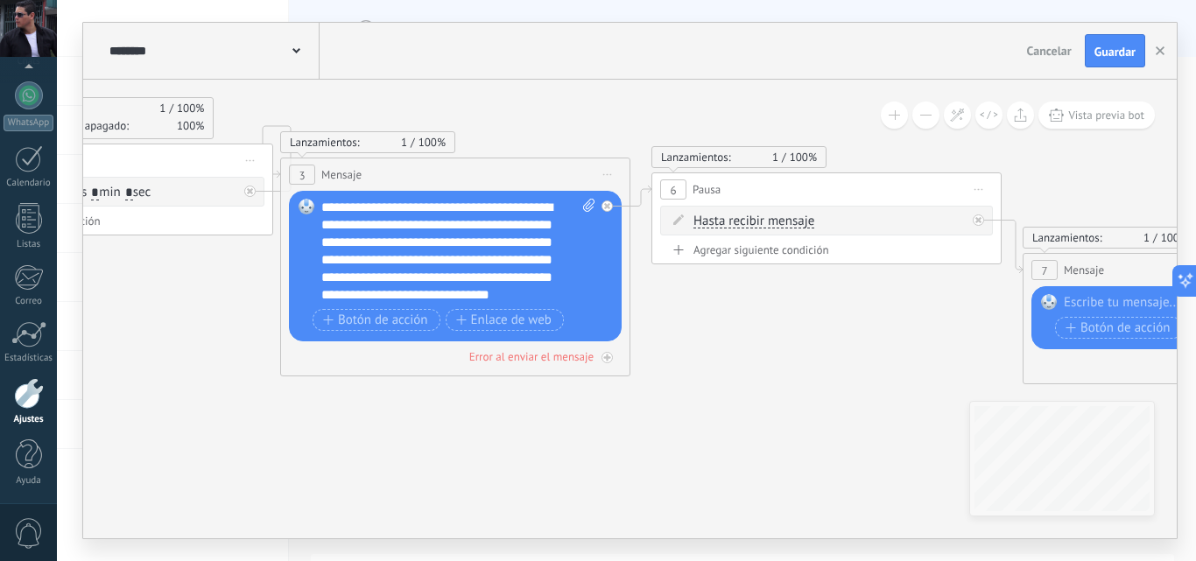
click at [796, 219] on span "Hasta recibir mensaje" at bounding box center [754, 222] width 121 height 14
click at [796, 219] on button "Hasta recibir mensaje" at bounding box center [794, 222] width 219 height 32
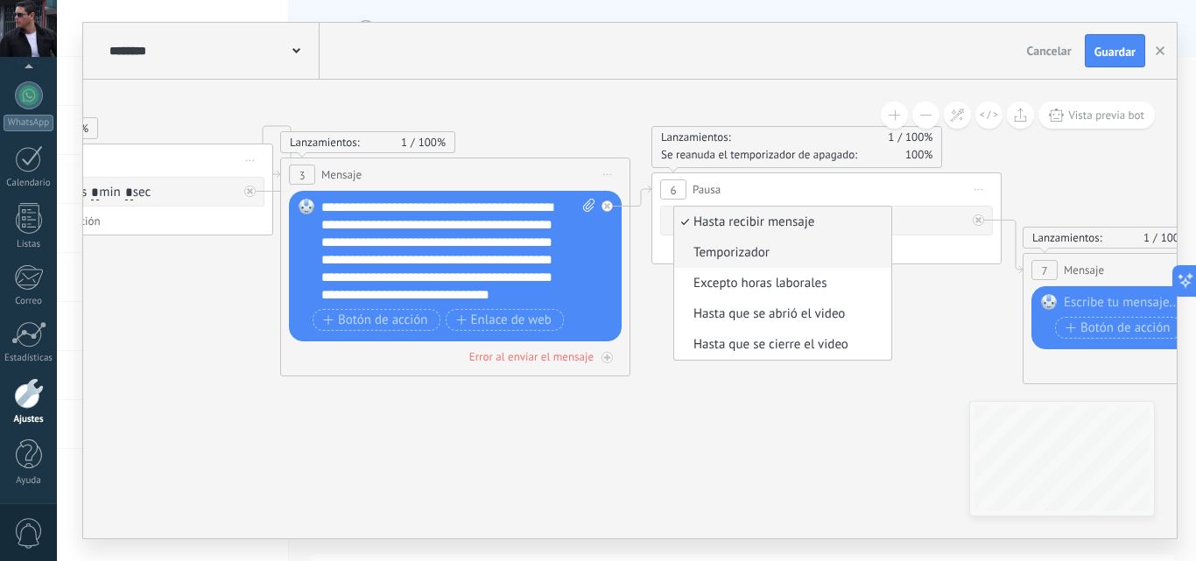
click at [750, 251] on span "Temporizador" at bounding box center [780, 253] width 212 height 18
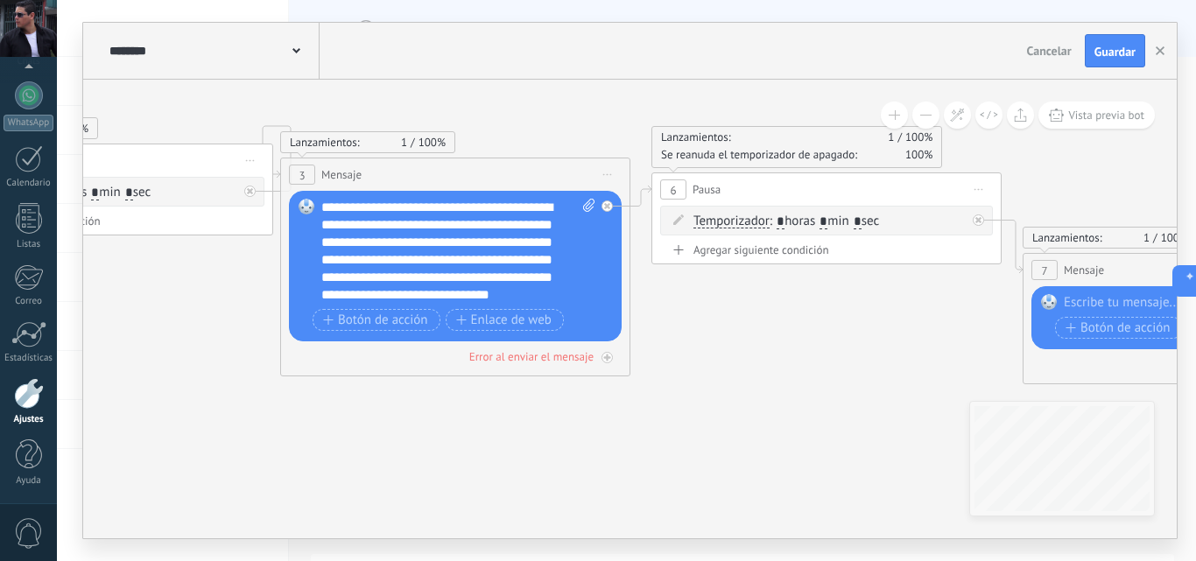
drag, startPoint x: 836, startPoint y: 220, endPoint x: 845, endPoint y: 228, distance: 11.8
click at [838, 221] on span ": * horas * min * sec" at bounding box center [824, 221] width 109 height 17
type input "*"
click at [862, 221] on input "*" at bounding box center [858, 222] width 8 height 14
type input "*"
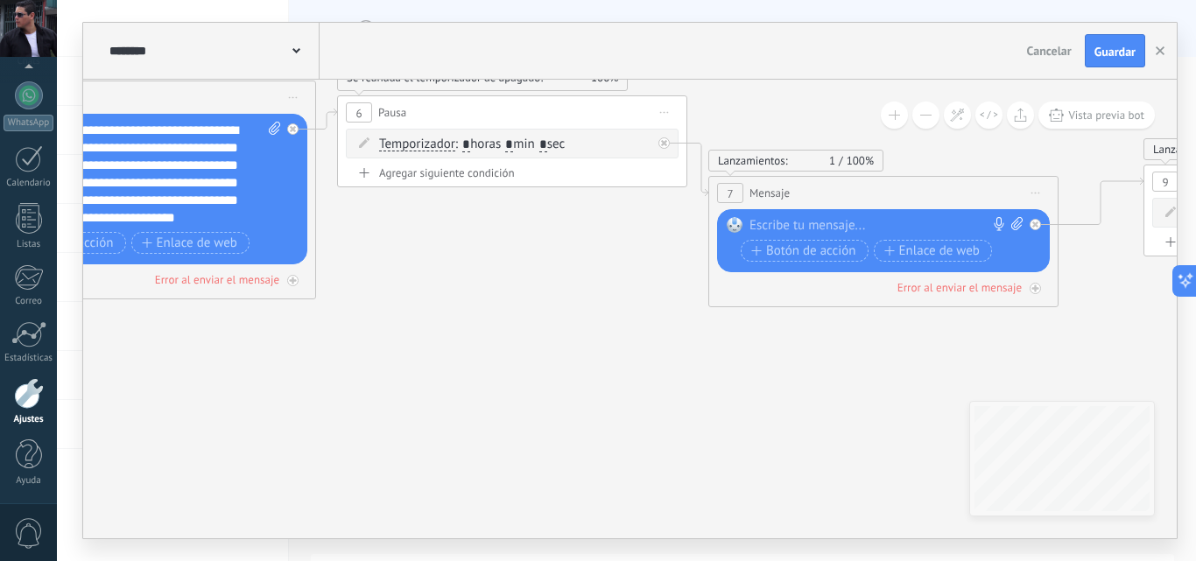
drag, startPoint x: 908, startPoint y: 393, endPoint x: 581, endPoint y: 320, distance: 335.6
click at [583, 316] on icon at bounding box center [1215, 297] width 5243 height 1555
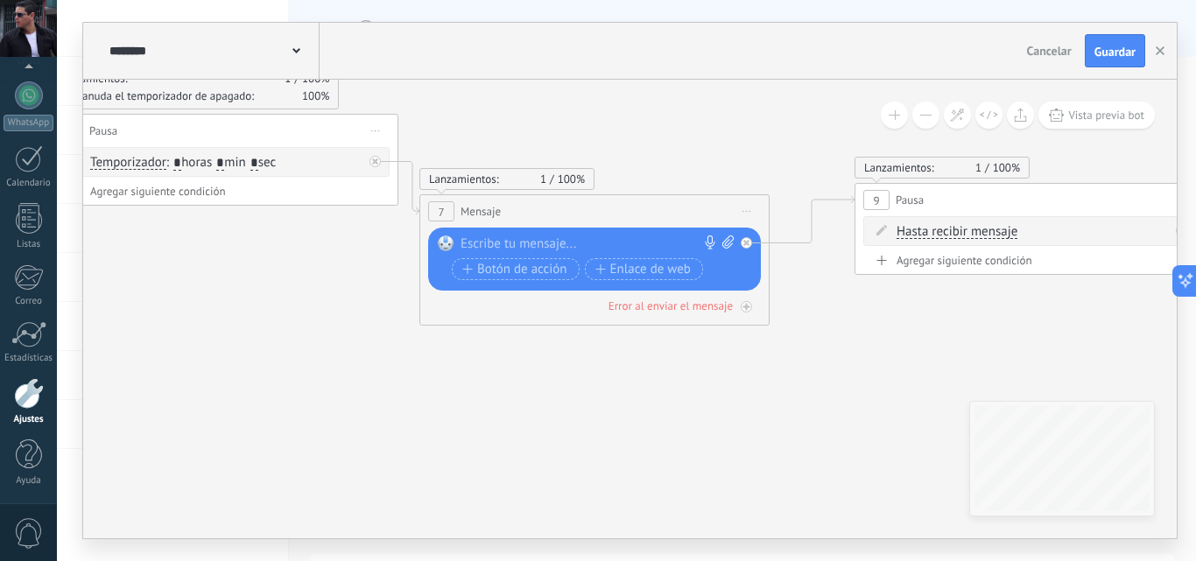
drag, startPoint x: 813, startPoint y: 363, endPoint x: 599, endPoint y: 377, distance: 215.0
click at [583, 376] on icon at bounding box center [926, 322] width 5243 height 1567
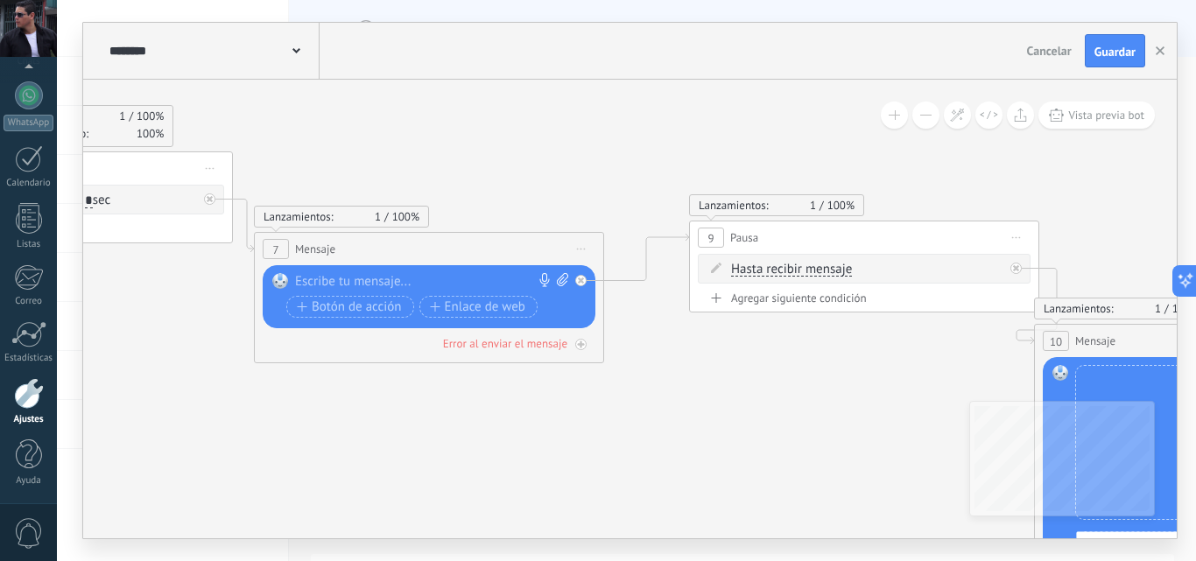
drag, startPoint x: 933, startPoint y: 332, endPoint x: 787, endPoint y: 364, distance: 148.9
click at [787, 364] on icon at bounding box center [760, 359] width 5243 height 1567
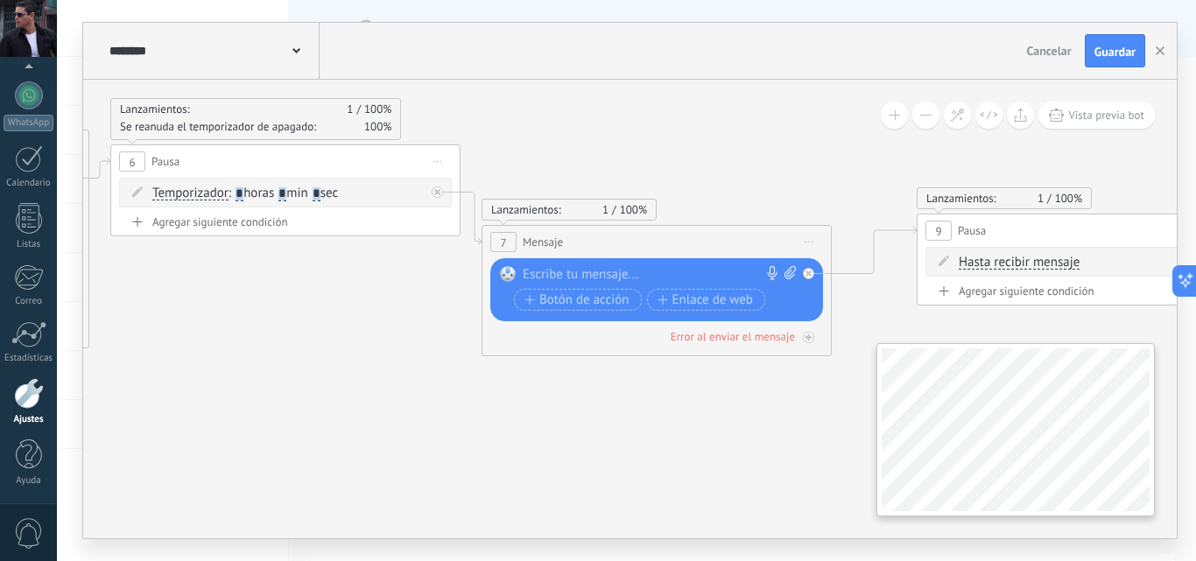
click at [1019, 414] on div "**********" at bounding box center [630, 309] width 1094 height 459
click at [558, 274] on div at bounding box center [653, 275] width 260 height 18
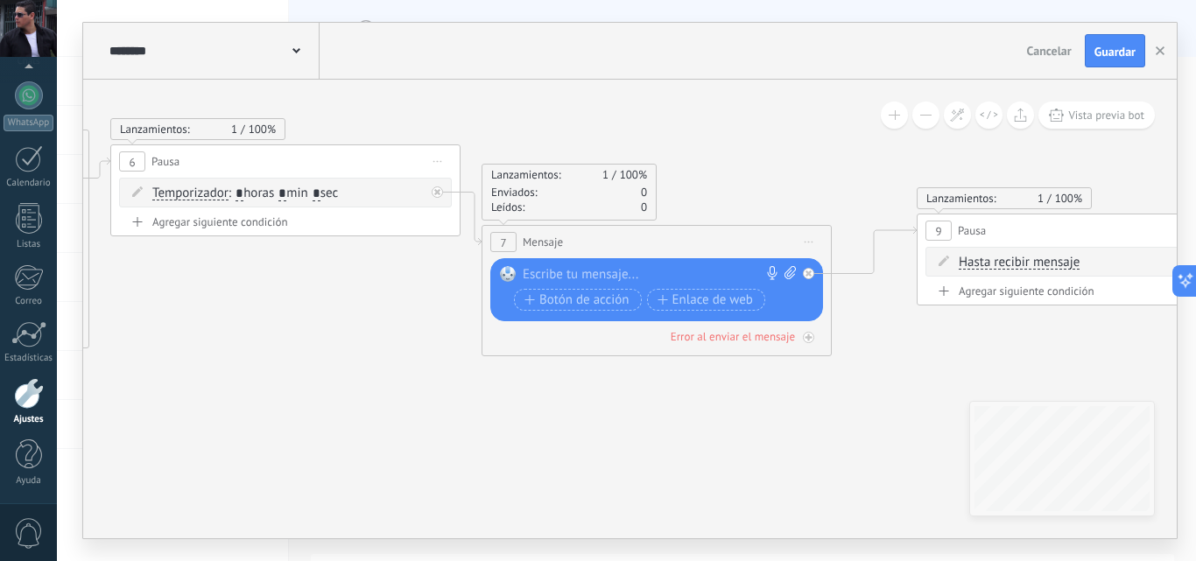
paste div
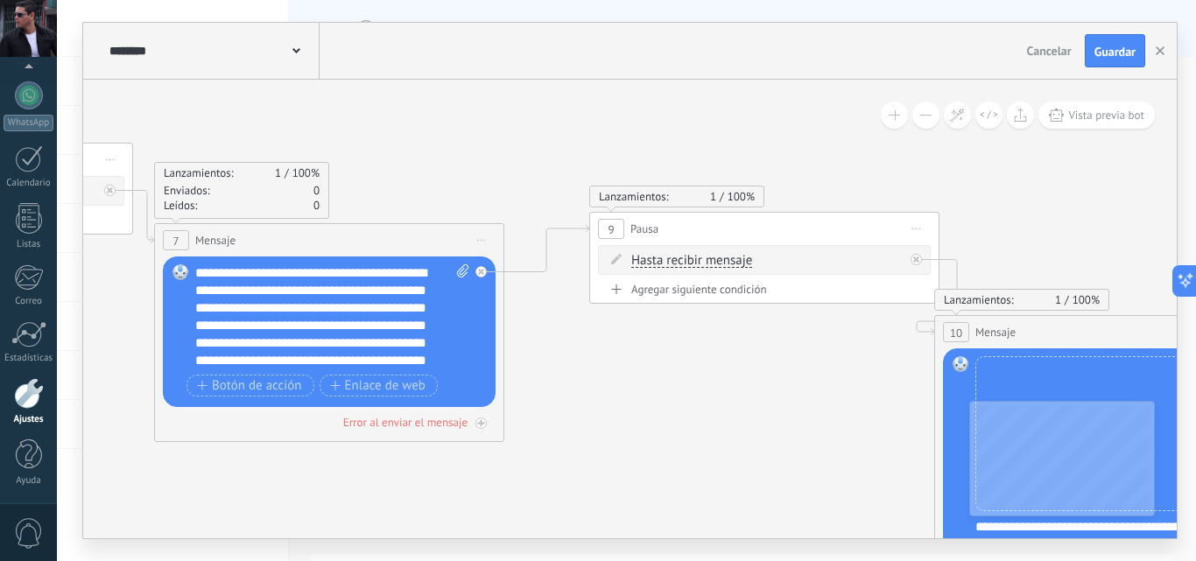
drag, startPoint x: 951, startPoint y: 370, endPoint x: 593, endPoint y: 370, distance: 358.1
click at [593, 370] on icon at bounding box center [660, 350] width 5243 height 1567
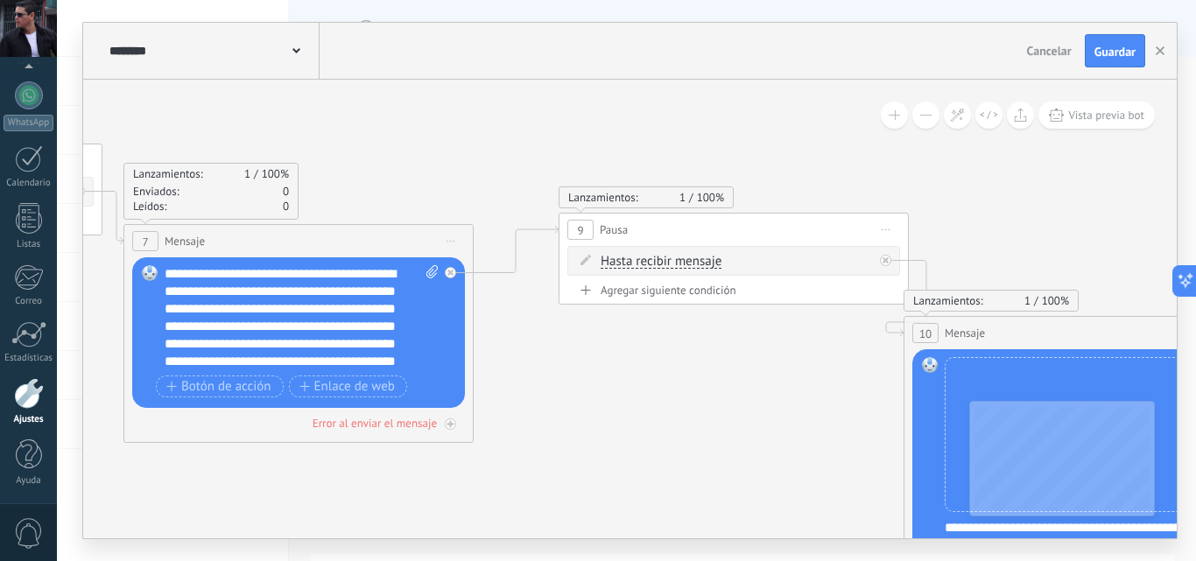
click at [676, 259] on span "Hasta recibir mensaje" at bounding box center [661, 262] width 121 height 14
click at [676, 259] on button "Hasta recibir mensaje" at bounding box center [701, 262] width 219 height 32
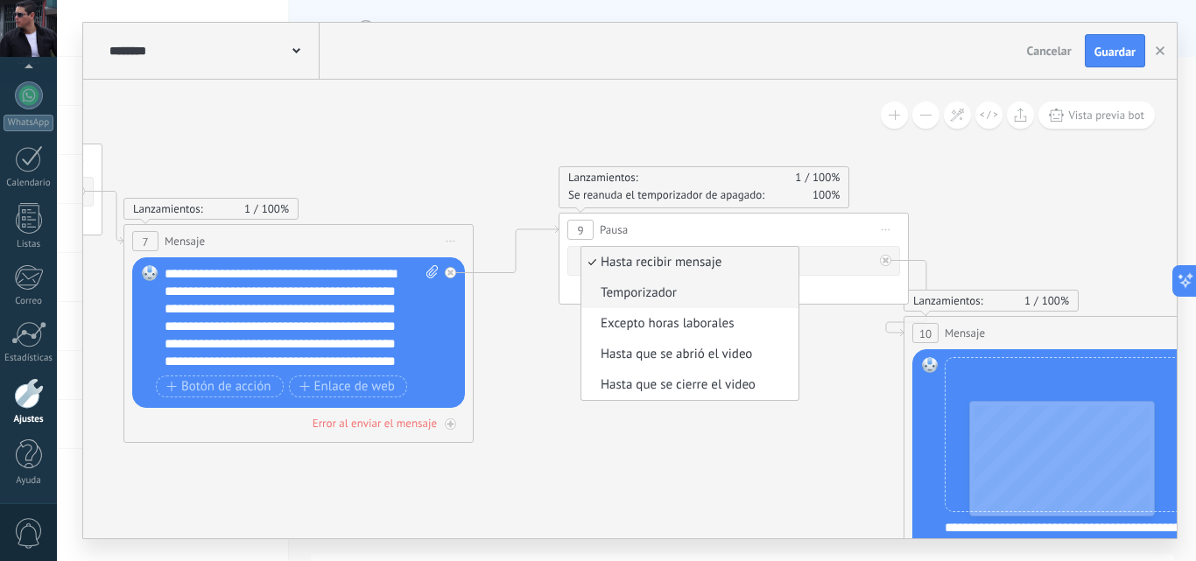
click at [637, 291] on span "Temporizador" at bounding box center [687, 294] width 212 height 18
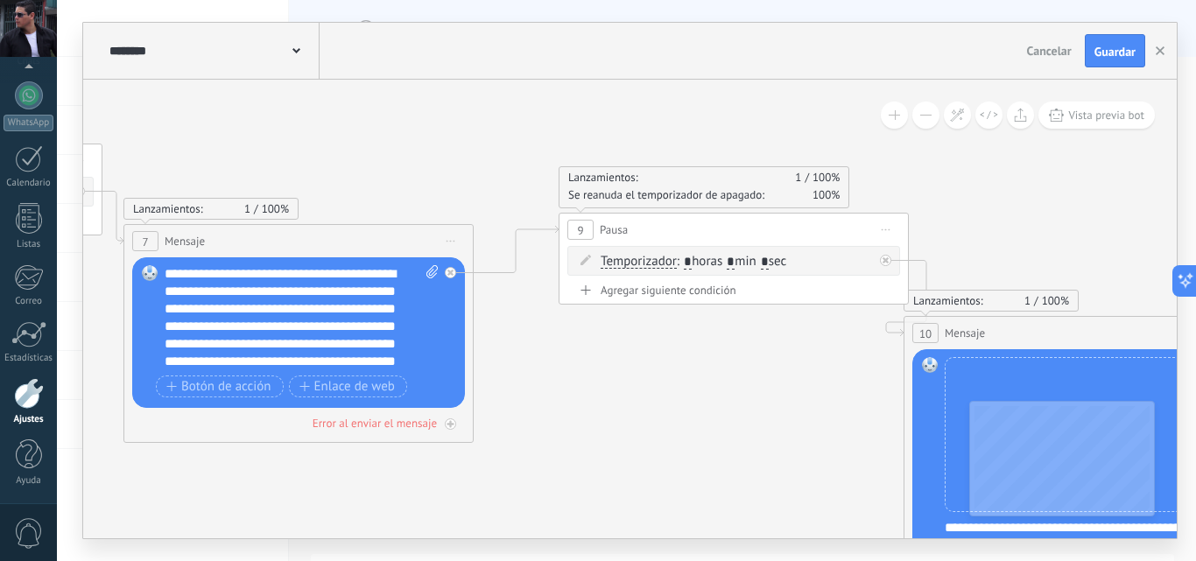
drag, startPoint x: 743, startPoint y: 257, endPoint x: 740, endPoint y: 270, distance: 12.5
click at [735, 259] on input "*" at bounding box center [731, 263] width 8 height 14
type input "*"
drag, startPoint x: 785, startPoint y: 258, endPoint x: 799, endPoint y: 289, distance: 34.1
click at [769, 260] on input "*" at bounding box center [765, 263] width 8 height 14
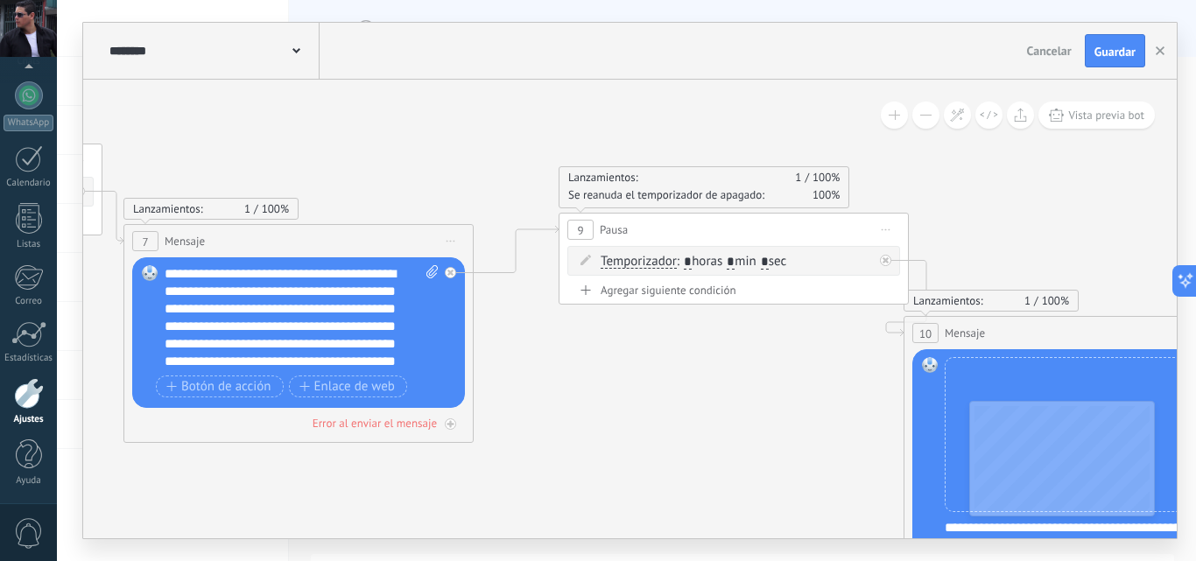
type input "*"
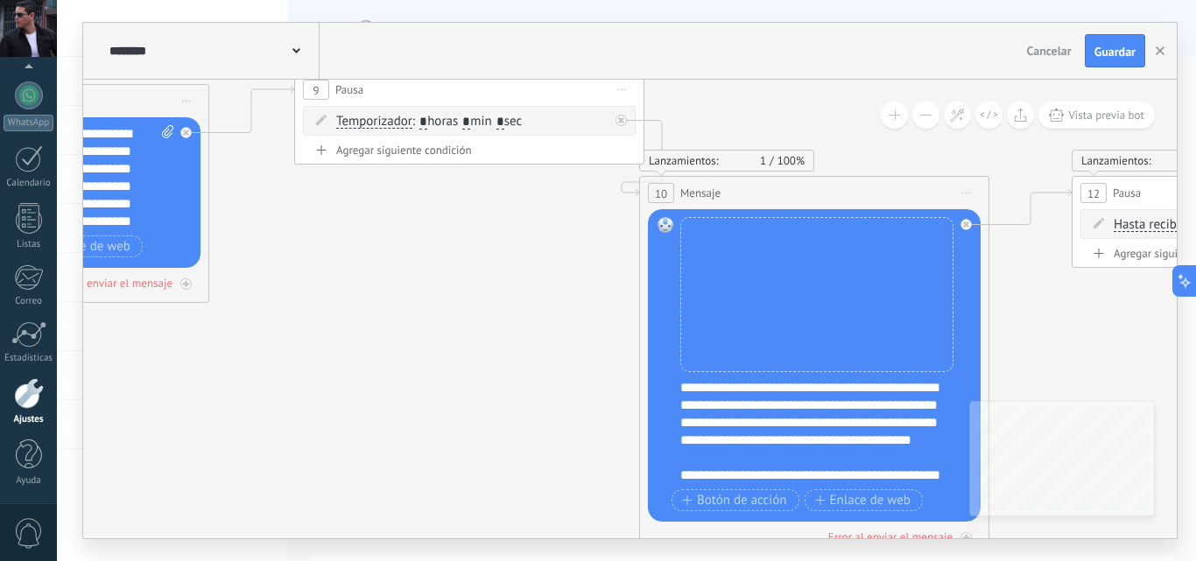
drag, startPoint x: 780, startPoint y: 395, endPoint x: 510, endPoint y: 254, distance: 305.1
click at [510, 254] on icon at bounding box center [365, 211] width 5243 height 1567
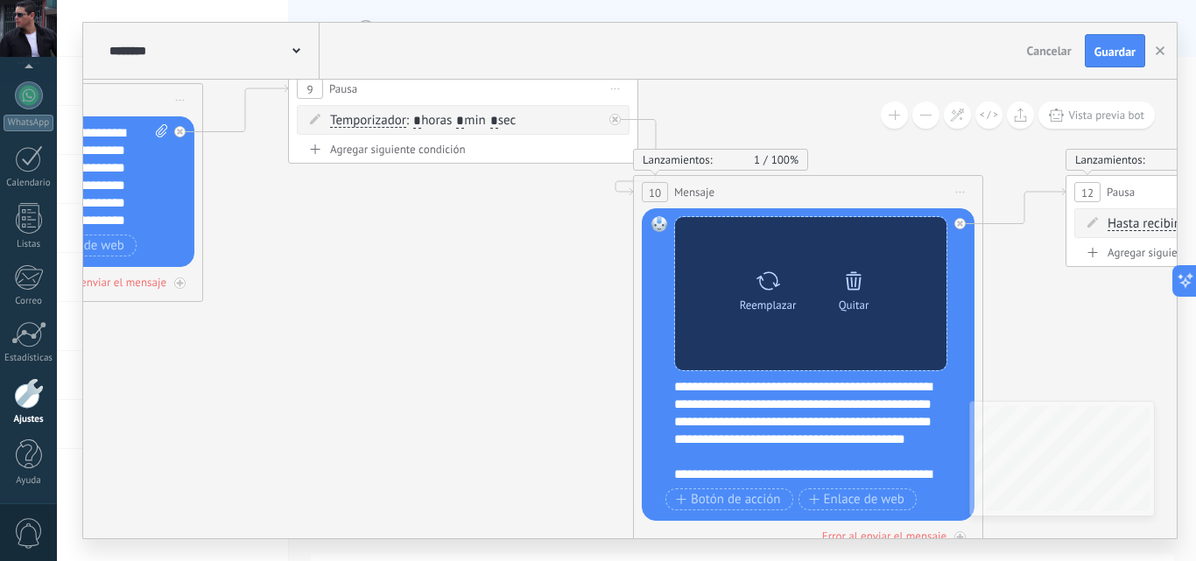
click at [852, 286] on icon at bounding box center [854, 280] width 16 height 18
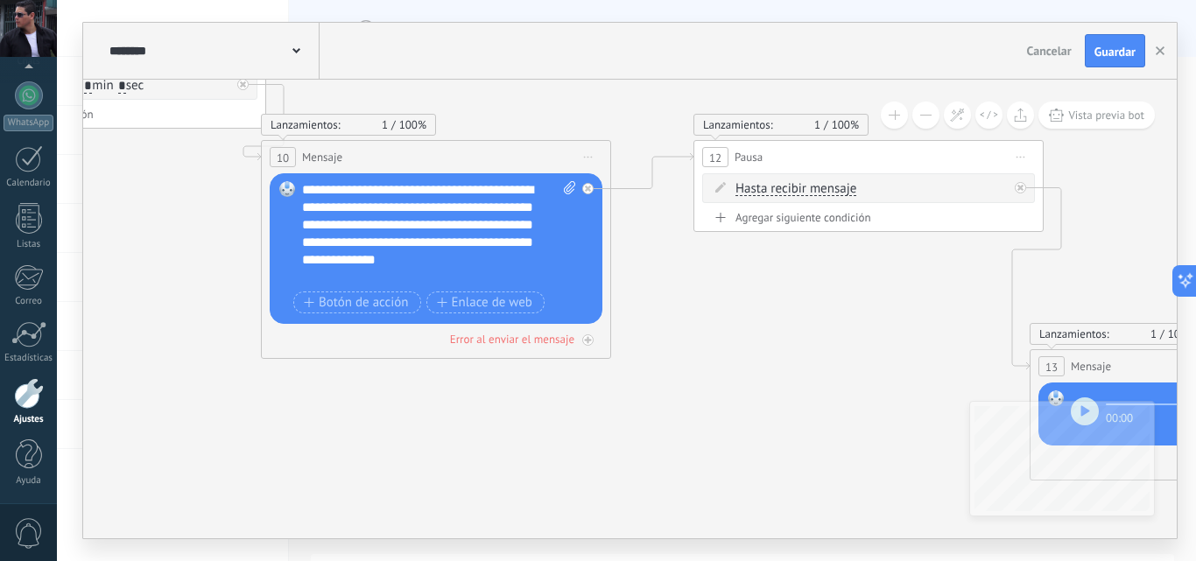
drag, startPoint x: 1075, startPoint y: 309, endPoint x: 703, endPoint y: 274, distance: 373.8
click at [798, 186] on span "Hasta recibir mensaje" at bounding box center [796, 189] width 121 height 14
click at [798, 186] on button "Hasta recibir mensaje" at bounding box center [836, 189] width 219 height 32
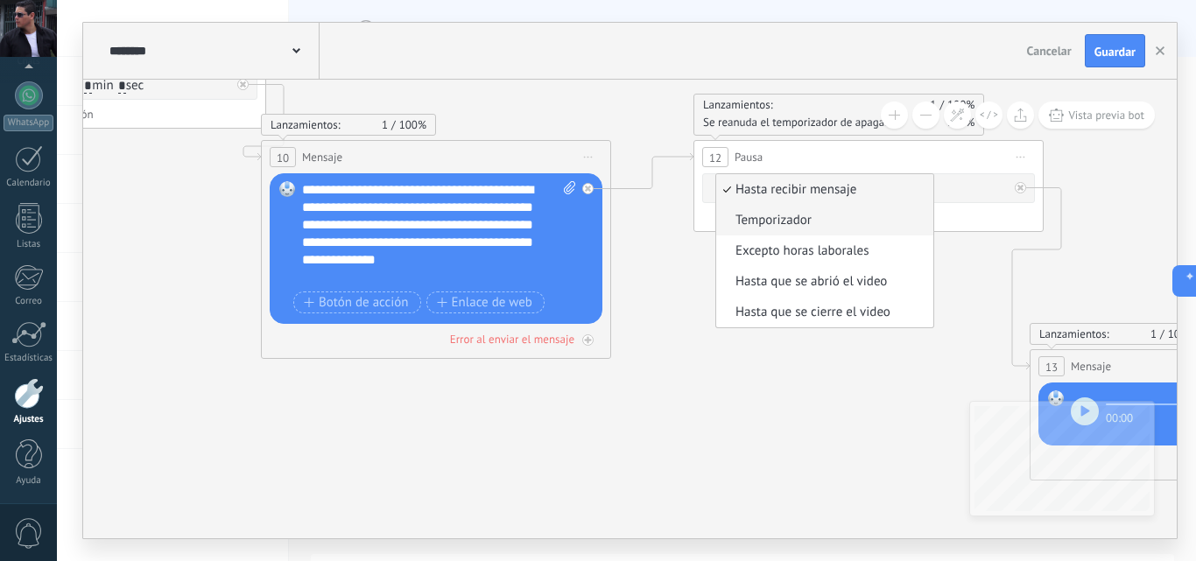
click at [781, 220] on span "Temporizador" at bounding box center [822, 221] width 212 height 18
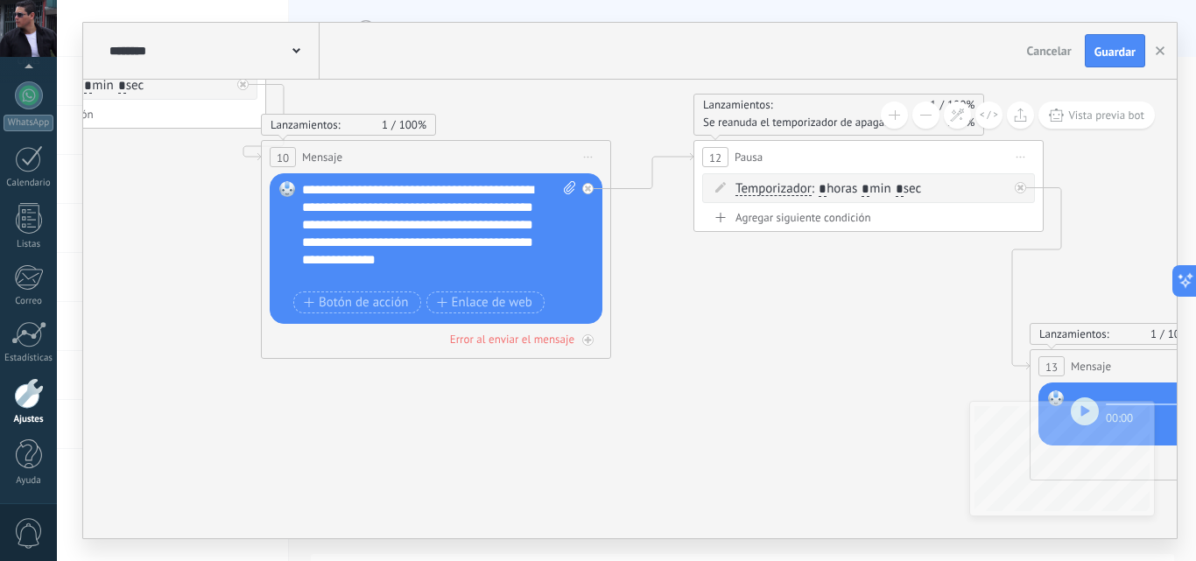
click at [870, 187] on input "*" at bounding box center [866, 190] width 8 height 14
type input "*"
click at [904, 187] on input "*" at bounding box center [900, 190] width 8 height 14
type input "*"
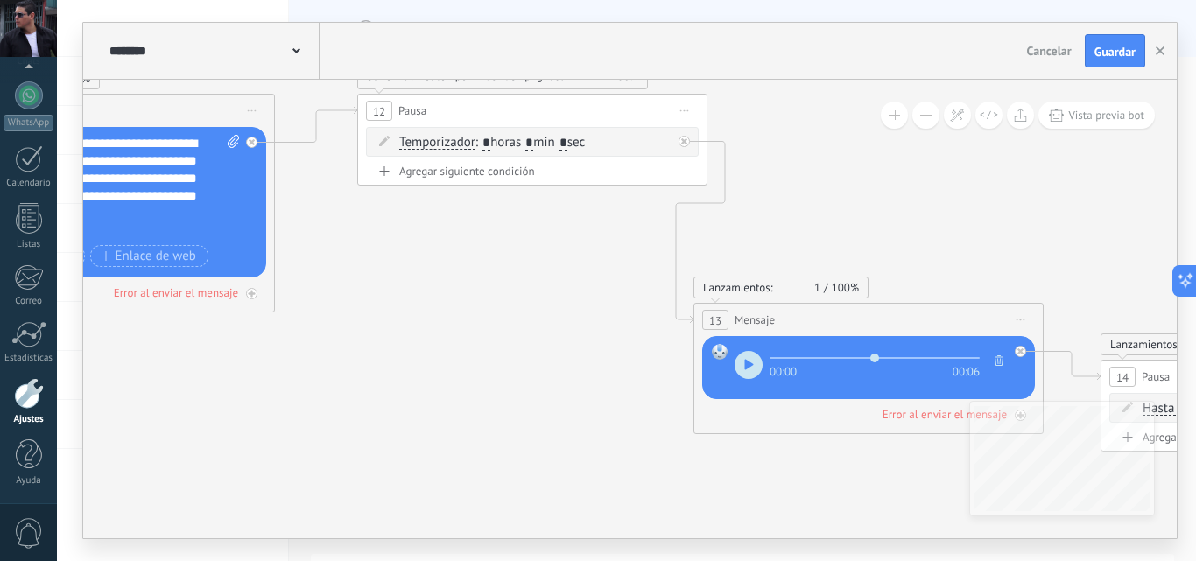
drag, startPoint x: 705, startPoint y: 255, endPoint x: 559, endPoint y: 242, distance: 146.8
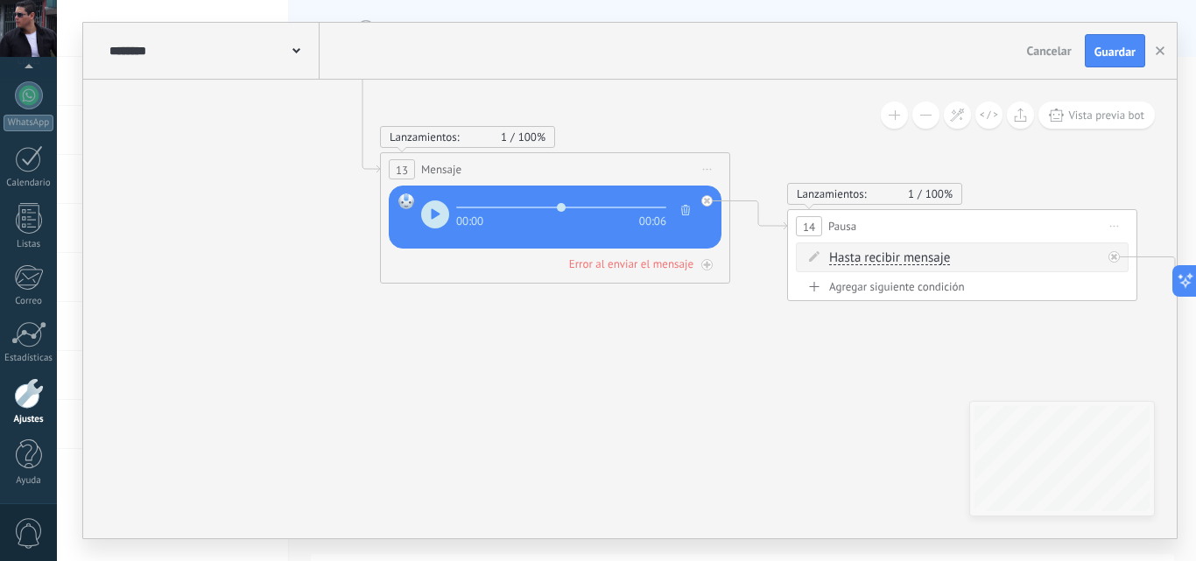
drag, startPoint x: 813, startPoint y: 439, endPoint x: 500, endPoint y: 288, distance: 347.8
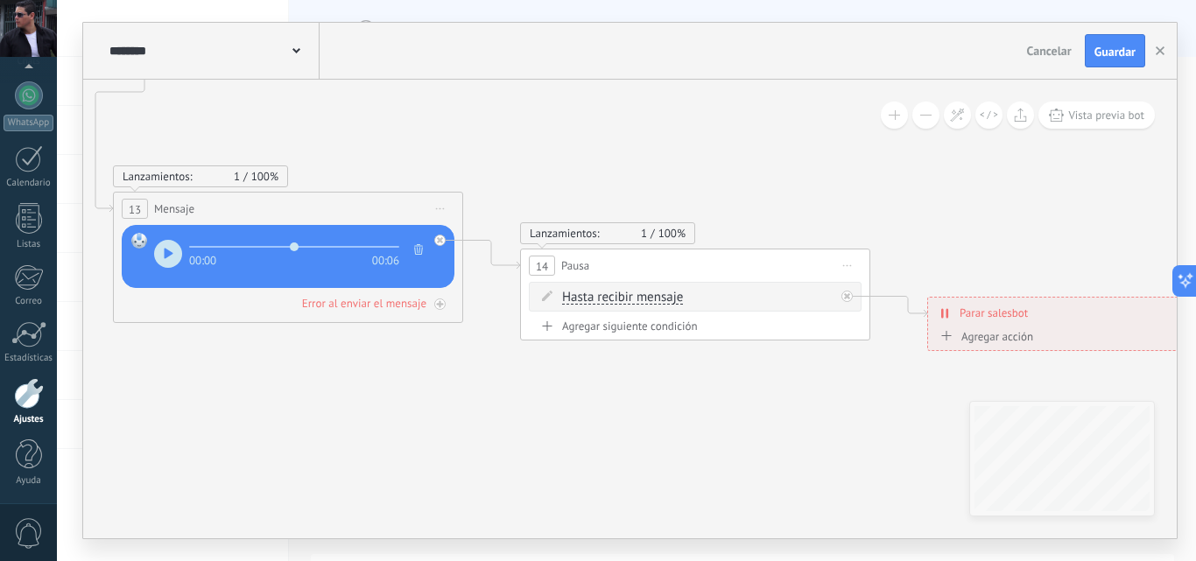
drag, startPoint x: 925, startPoint y: 350, endPoint x: 658, endPoint y: 390, distance: 270.0
click at [617, 295] on span "Hasta recibir mensaje" at bounding box center [622, 298] width 121 height 14
click at [617, 295] on button "Hasta recibir mensaje" at bounding box center [662, 298] width 219 height 32
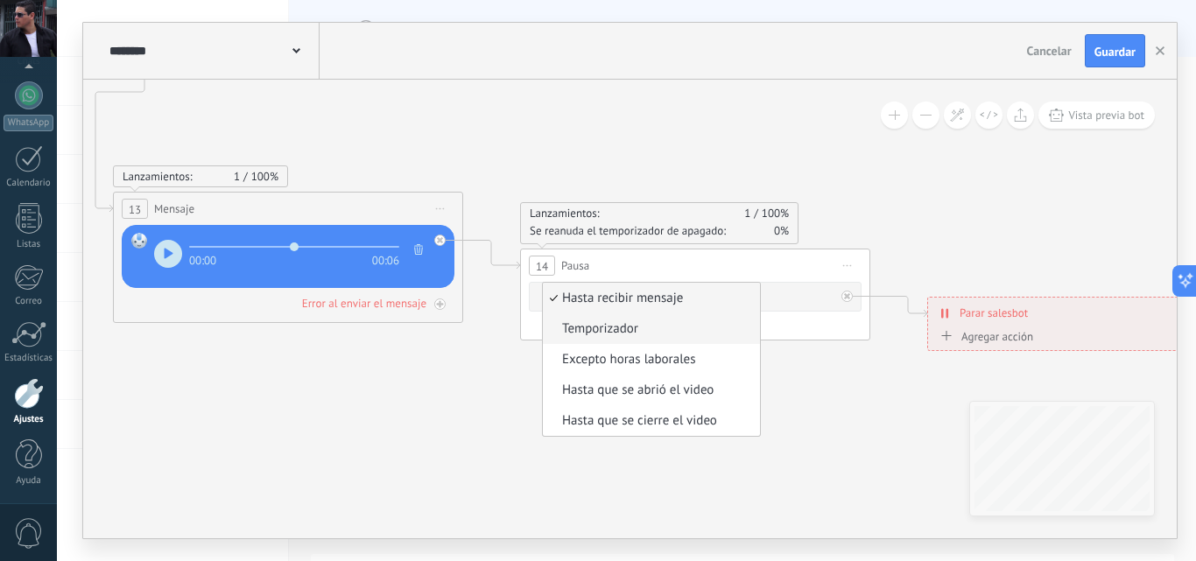
click at [602, 326] on span "Temporizador" at bounding box center [649, 329] width 212 height 18
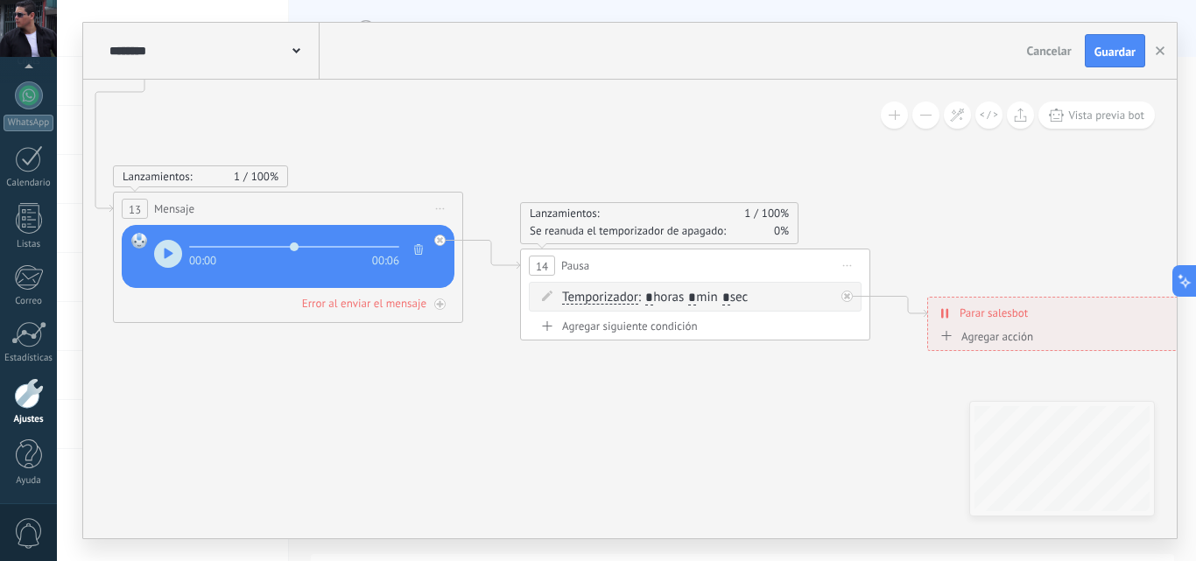
click at [707, 299] on span ": * horas * min * sec" at bounding box center [692, 297] width 109 height 17
type input "*"
click at [748, 299] on span ": * horas * min * sec" at bounding box center [692, 297] width 109 height 17
drag, startPoint x: 746, startPoint y: 298, endPoint x: 750, endPoint y: 330, distance: 32.7
click at [730, 299] on input "*" at bounding box center [726, 299] width 8 height 14
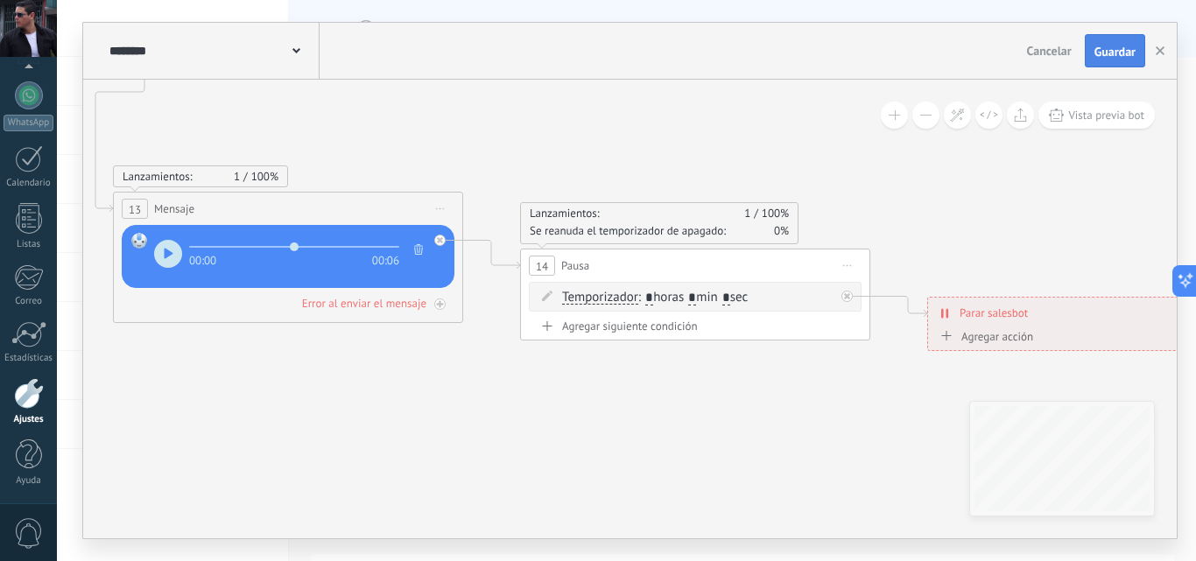
type input "*"
click at [1108, 50] on span "Guardar" at bounding box center [1115, 52] width 41 height 12
click at [1114, 53] on span "Guardar" at bounding box center [1115, 52] width 41 height 12
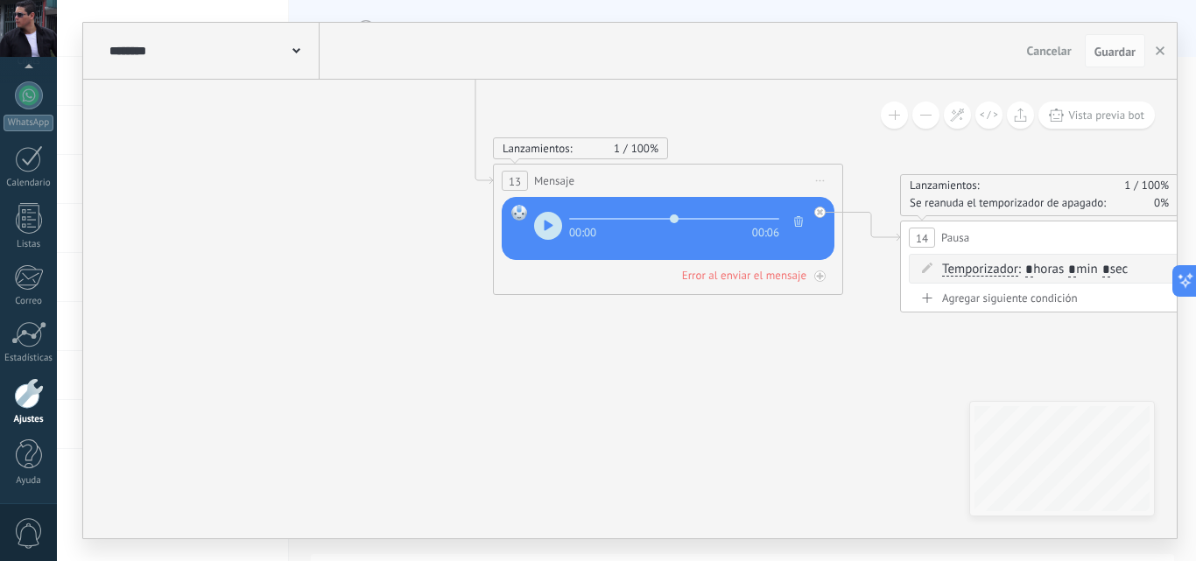
drag, startPoint x: 422, startPoint y: 437, endPoint x: 802, endPoint y: 409, distance: 381.1
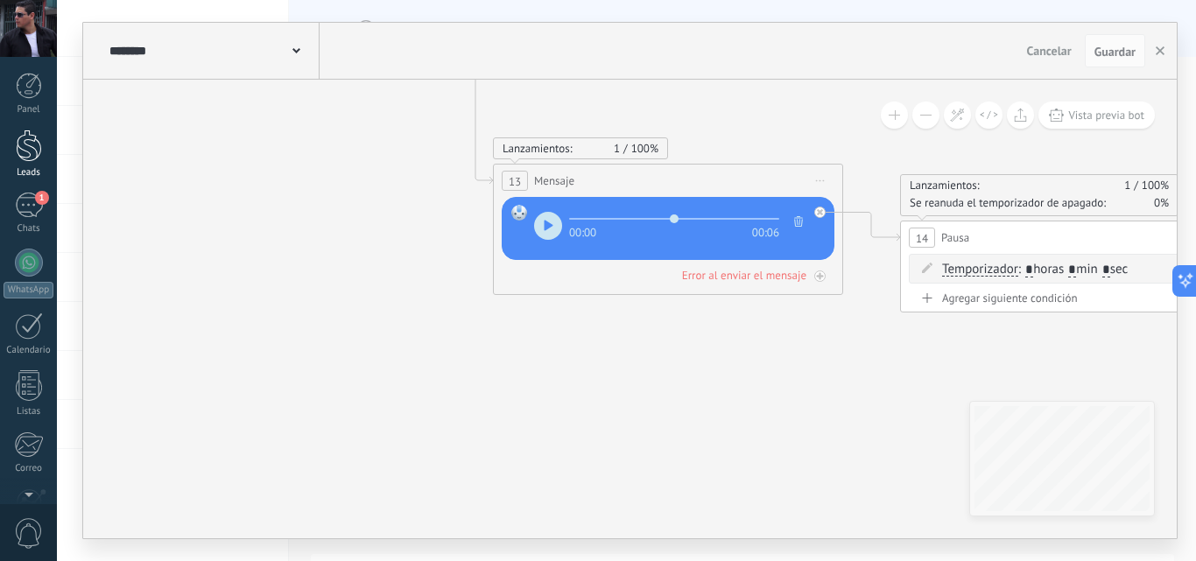
click at [31, 146] on div at bounding box center [29, 146] width 26 height 32
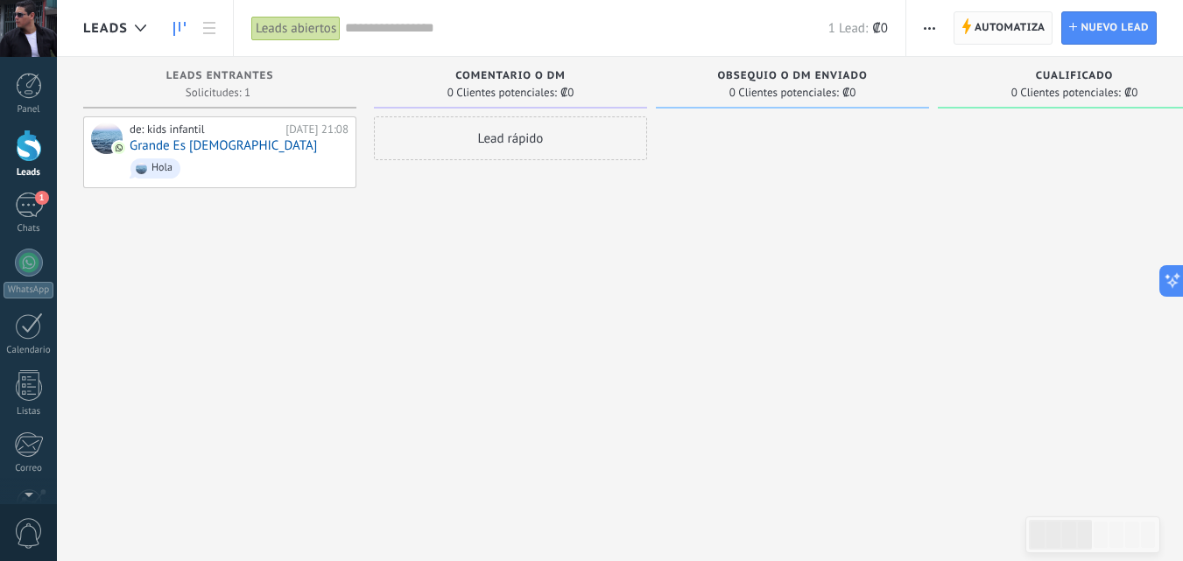
click at [1003, 32] on span "Automatiza" at bounding box center [1010, 28] width 71 height 32
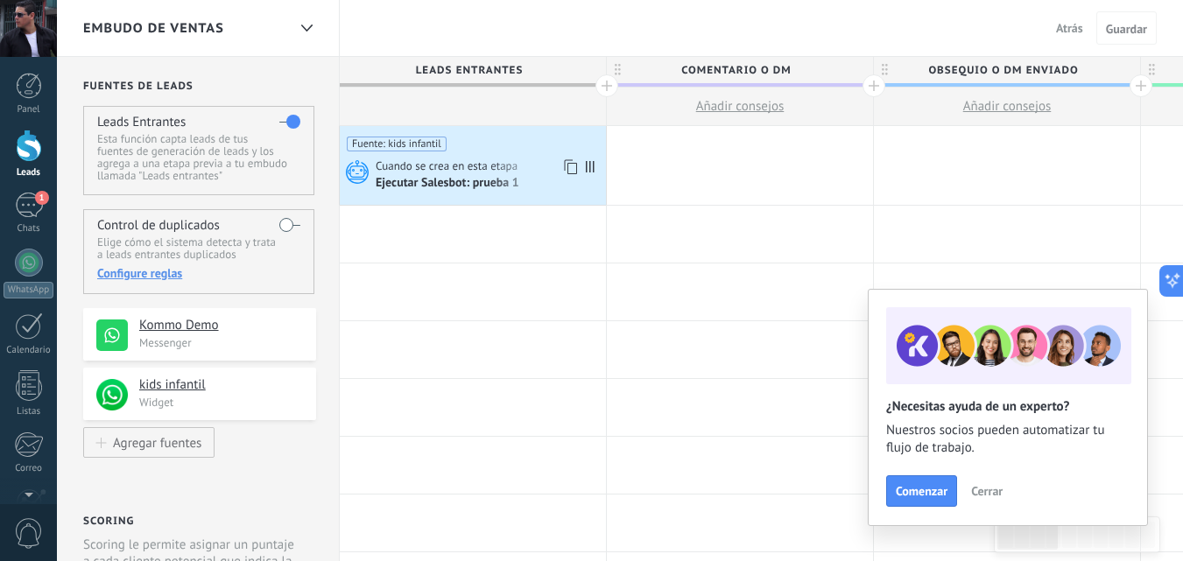
click at [473, 164] on span "Cuando se crea en esta etapa" at bounding box center [448, 166] width 144 height 16
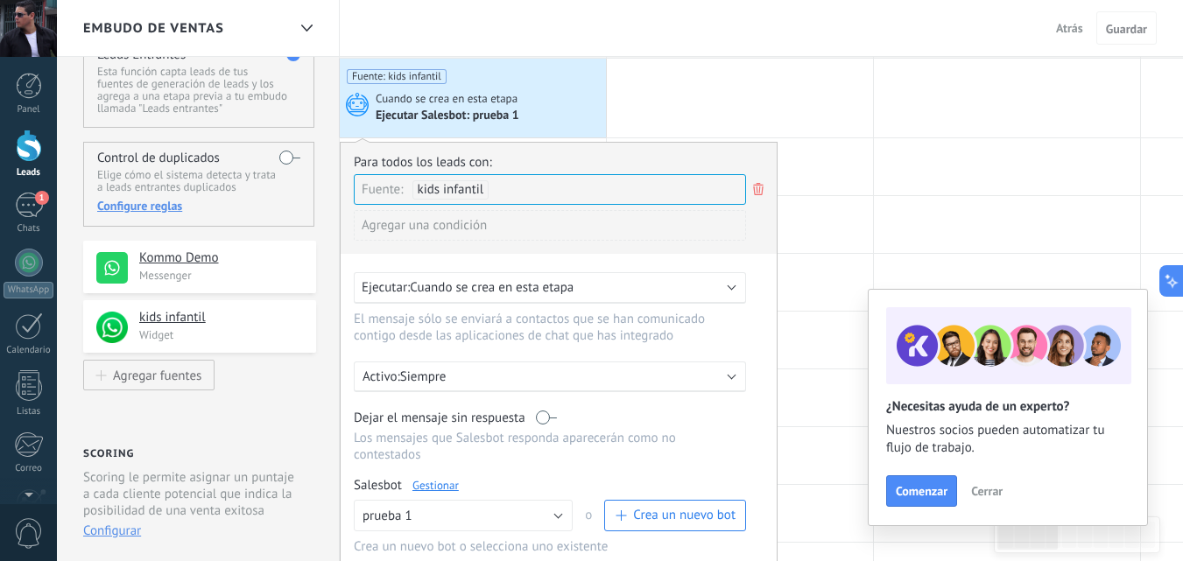
scroll to position [175, 0]
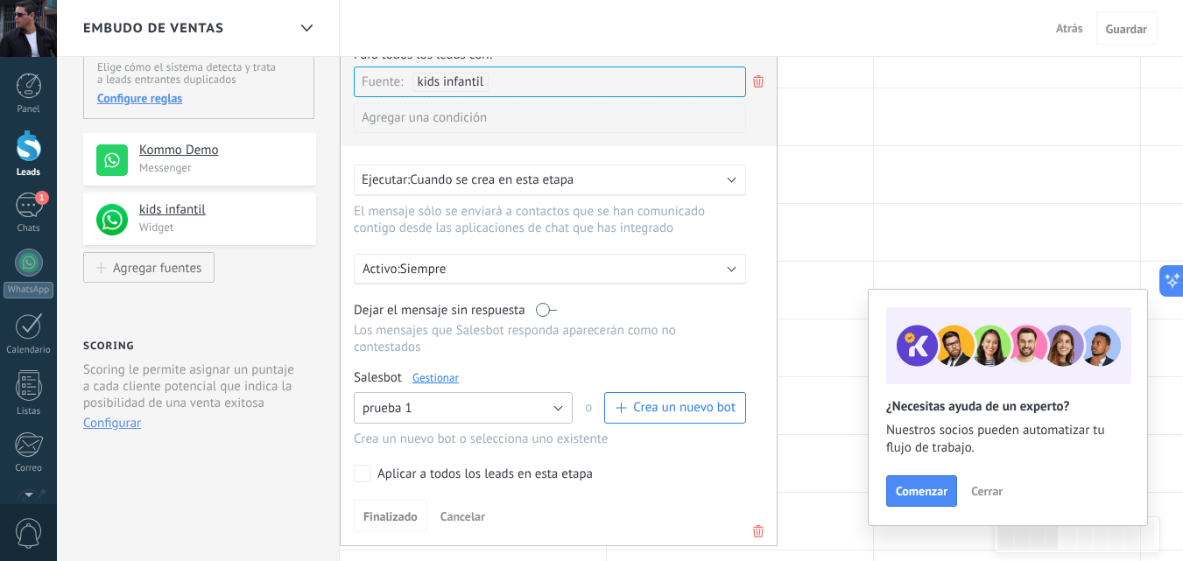
click at [559, 407] on button "prueba 1" at bounding box center [463, 408] width 219 height 32
click at [448, 434] on span "prueba 1" at bounding box center [454, 438] width 223 height 17
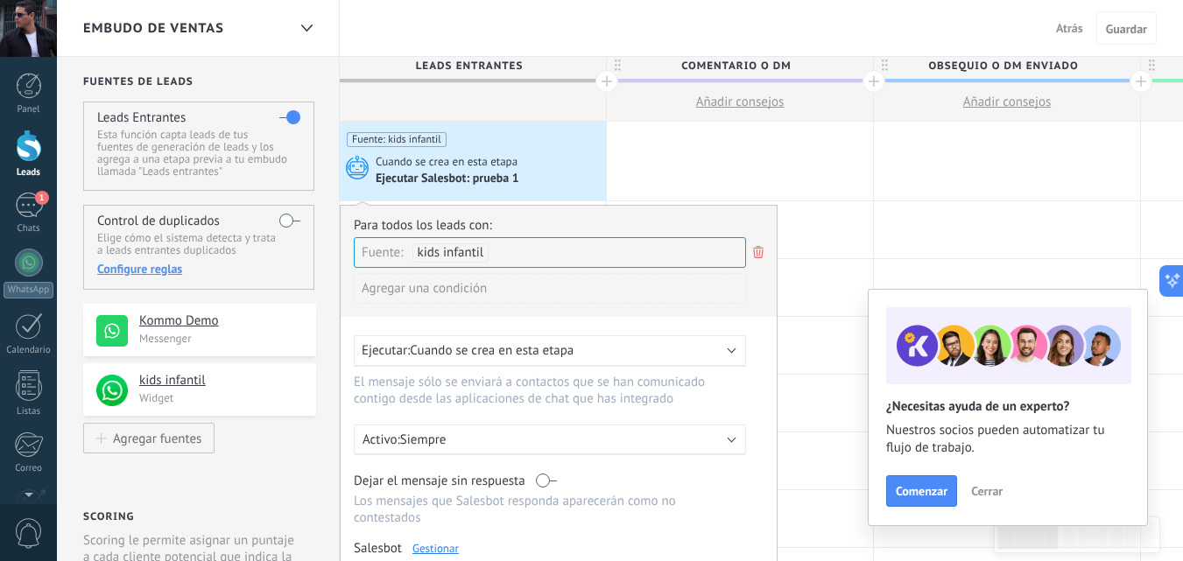
scroll to position [0, 0]
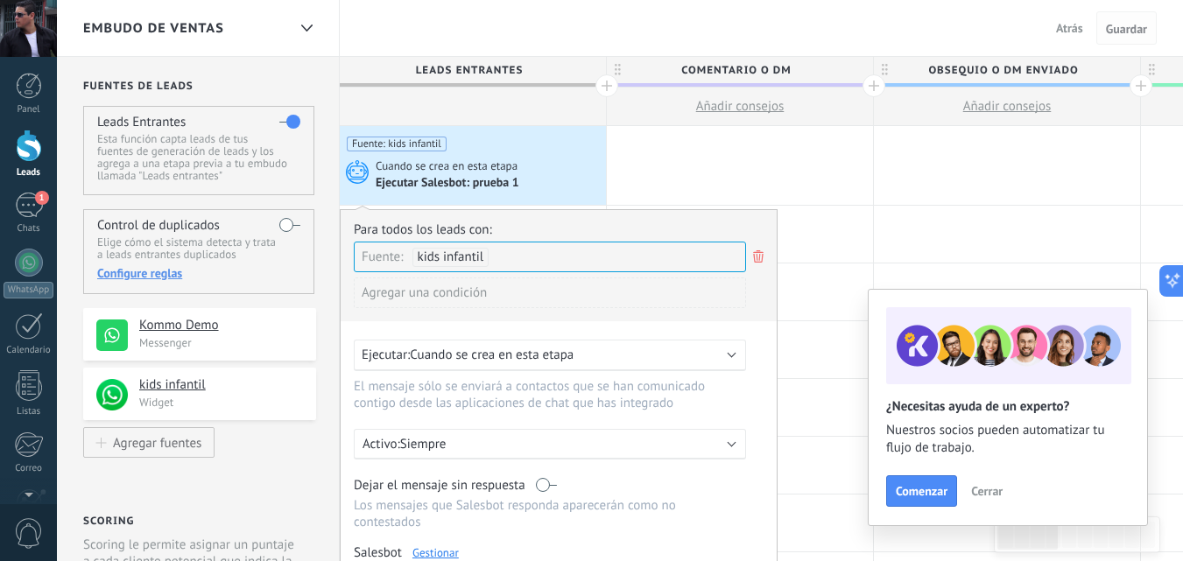
click at [1132, 31] on span "Guardar" at bounding box center [1126, 29] width 41 height 12
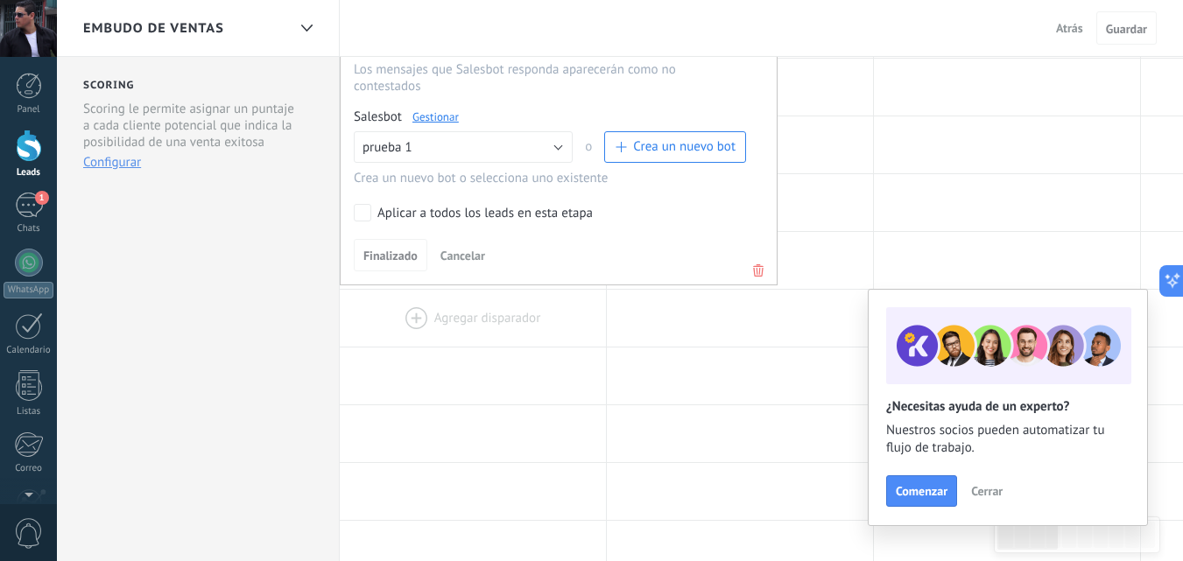
scroll to position [438, 0]
click at [384, 257] on span "Finalizado" at bounding box center [390, 254] width 54 height 12
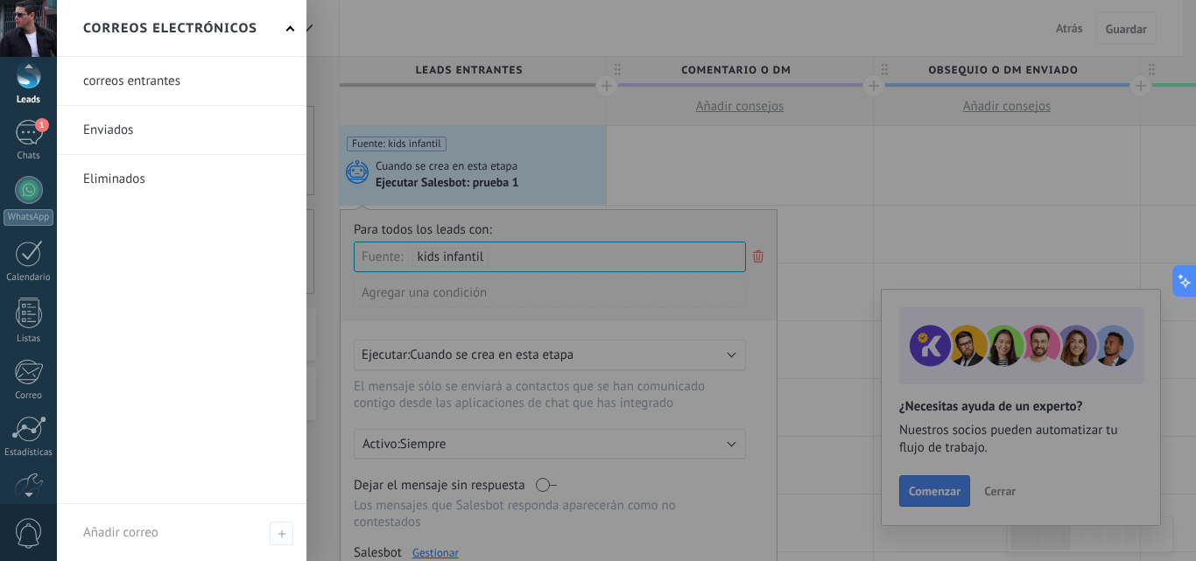
scroll to position [167, 0]
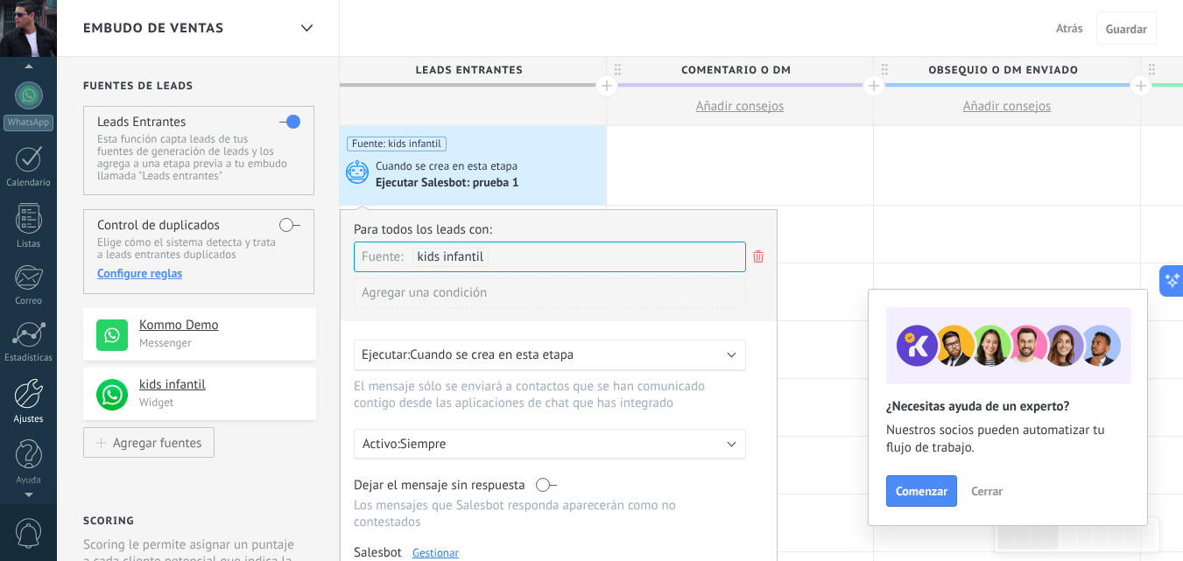
click at [29, 406] on div at bounding box center [29, 393] width 30 height 31
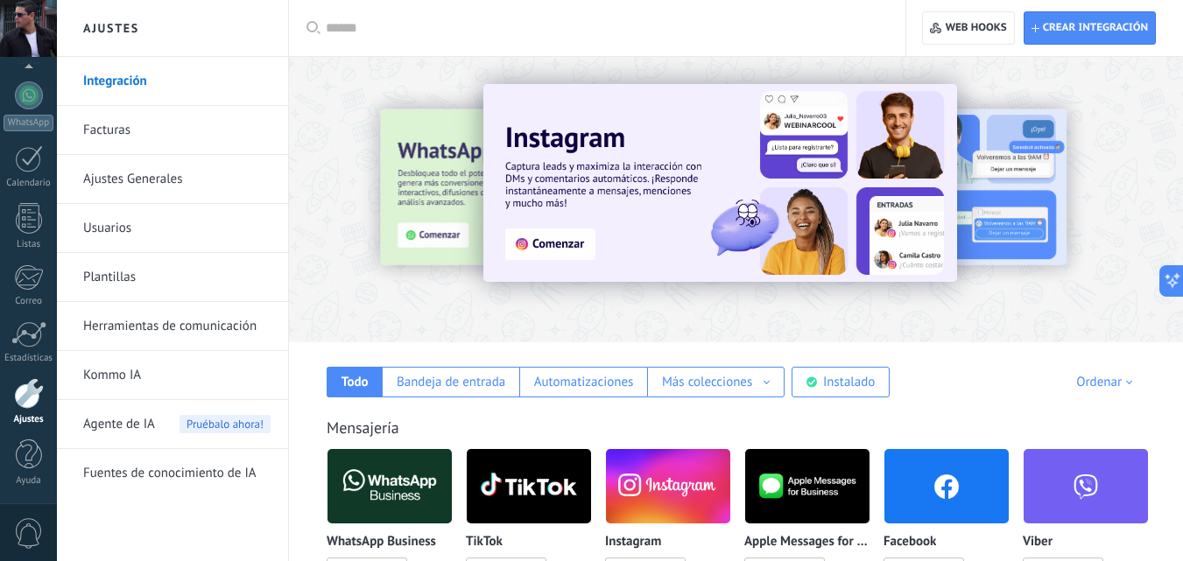
click at [147, 324] on link "Herramientas de comunicación" at bounding box center [176, 326] width 187 height 49
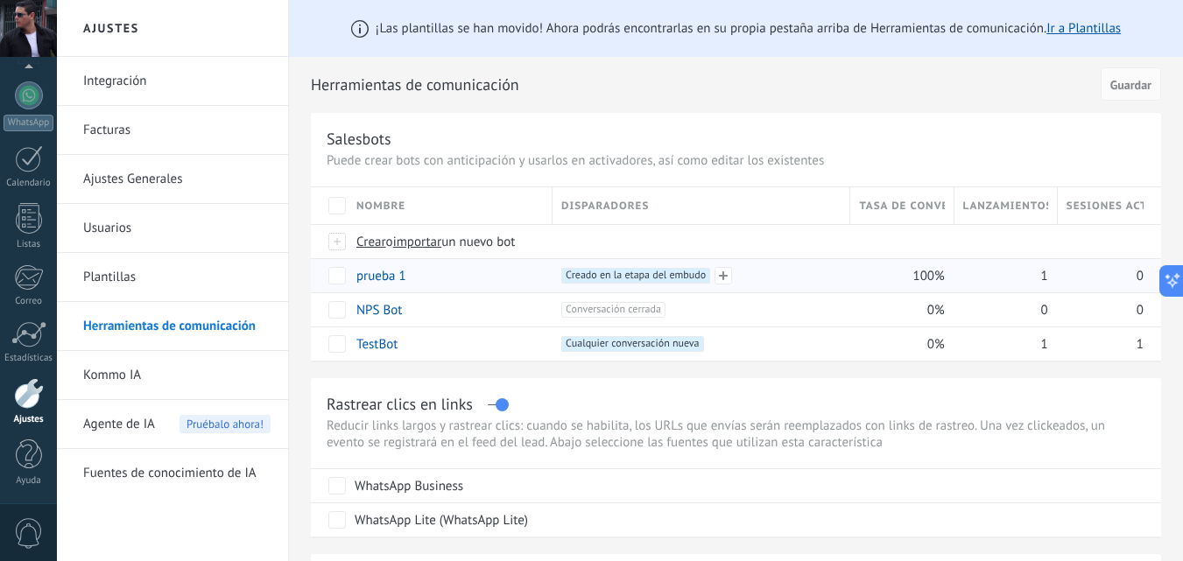
click at [625, 274] on span "Creado en la etapa del embudo +0" at bounding box center [635, 276] width 149 height 16
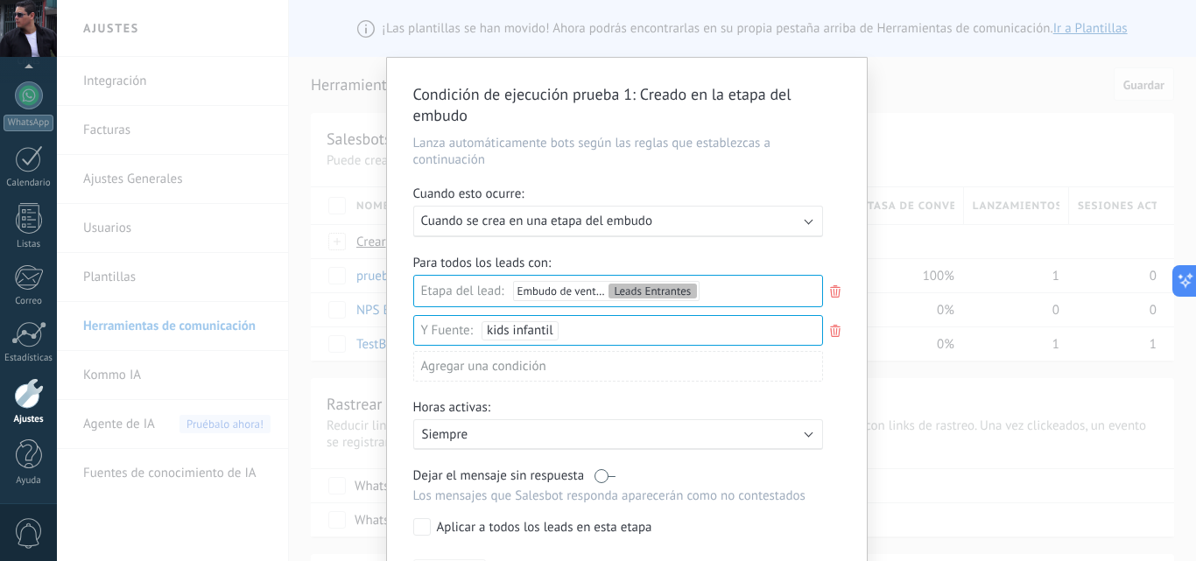
click at [813, 225] on div "Ejecutar: Cuando se crea en una etapa del embudo" at bounding box center [618, 222] width 410 height 32
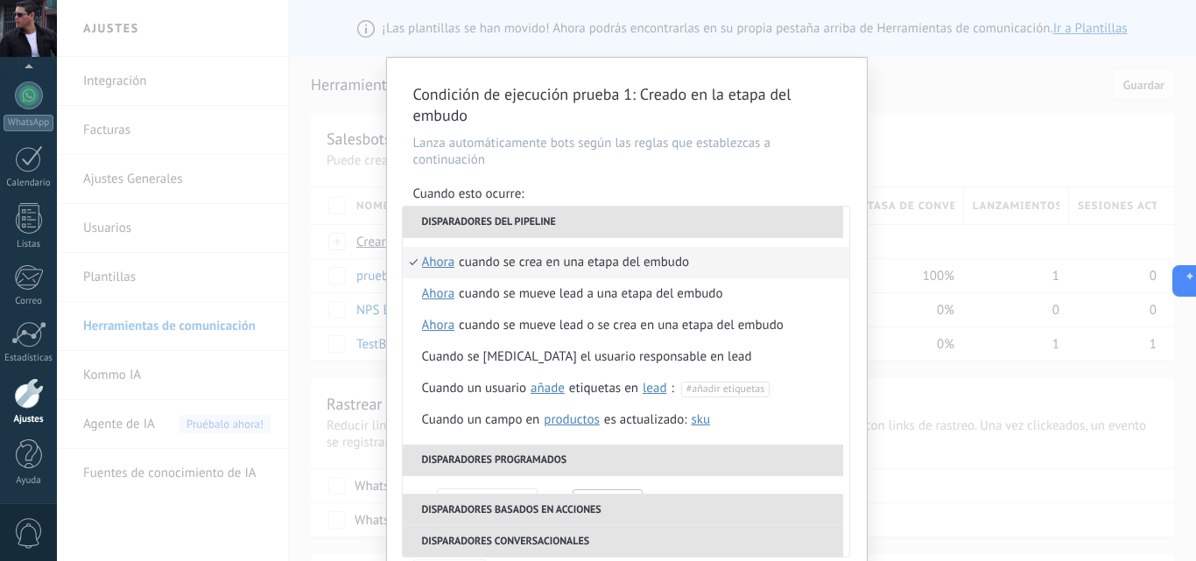
click at [596, 187] on div "Cuando esto ocurre:" at bounding box center [626, 196] width 427 height 20
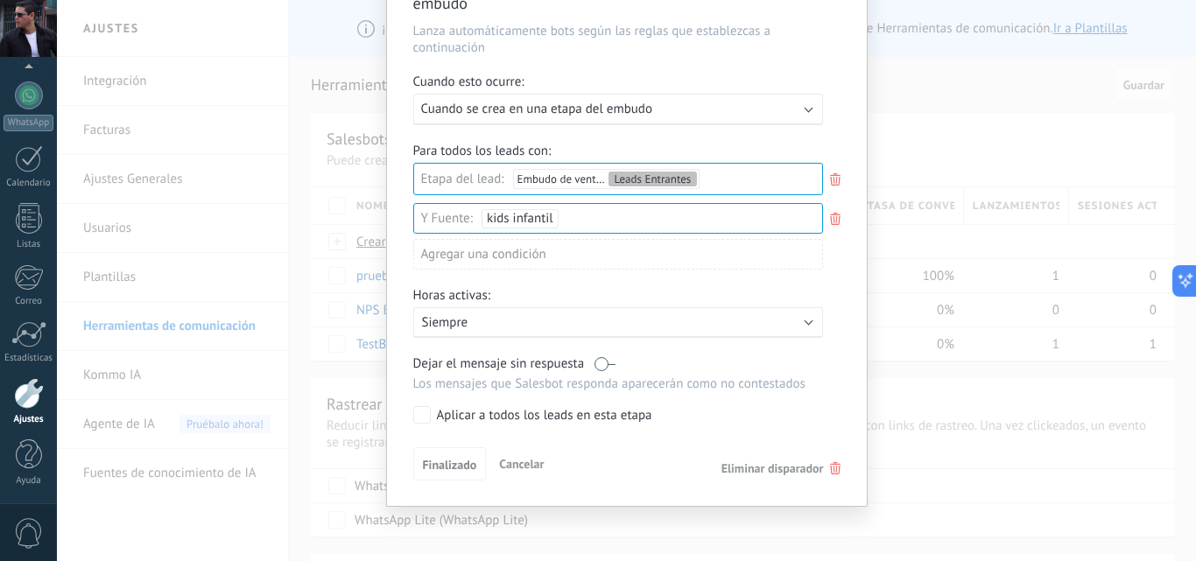
scroll to position [115, 0]
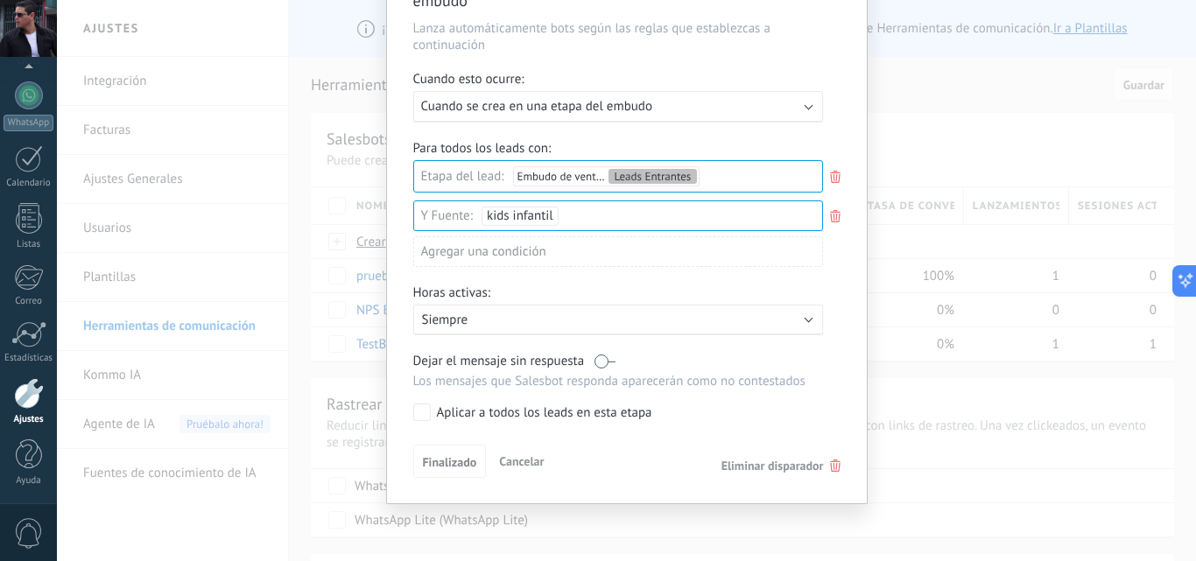
click at [769, 467] on span "Eliminar disparador" at bounding box center [773, 466] width 102 height 16
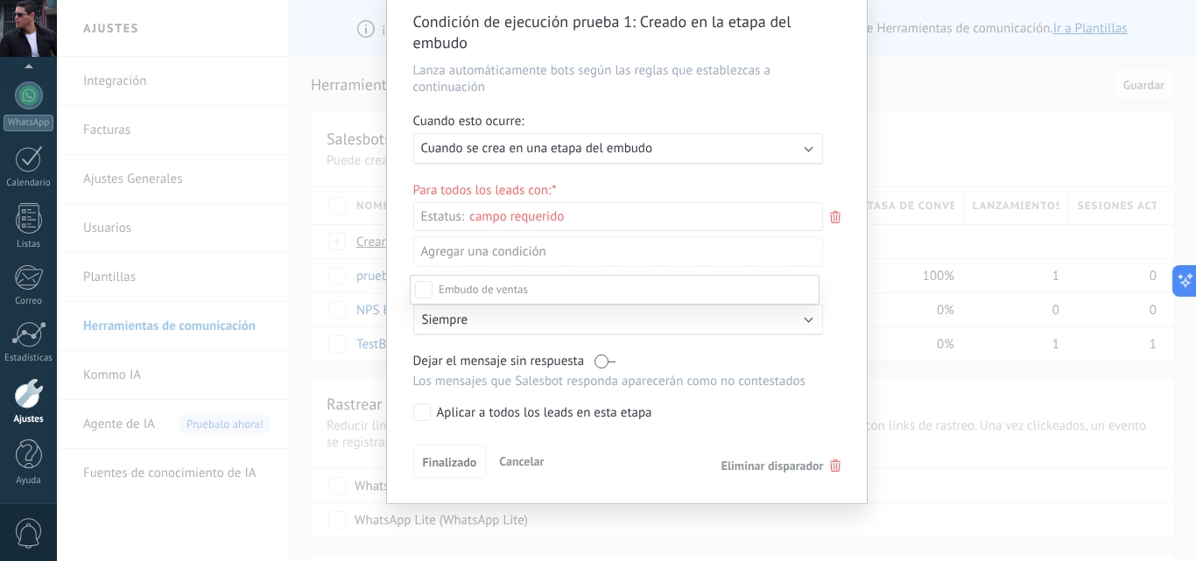
scroll to position [0, 0]
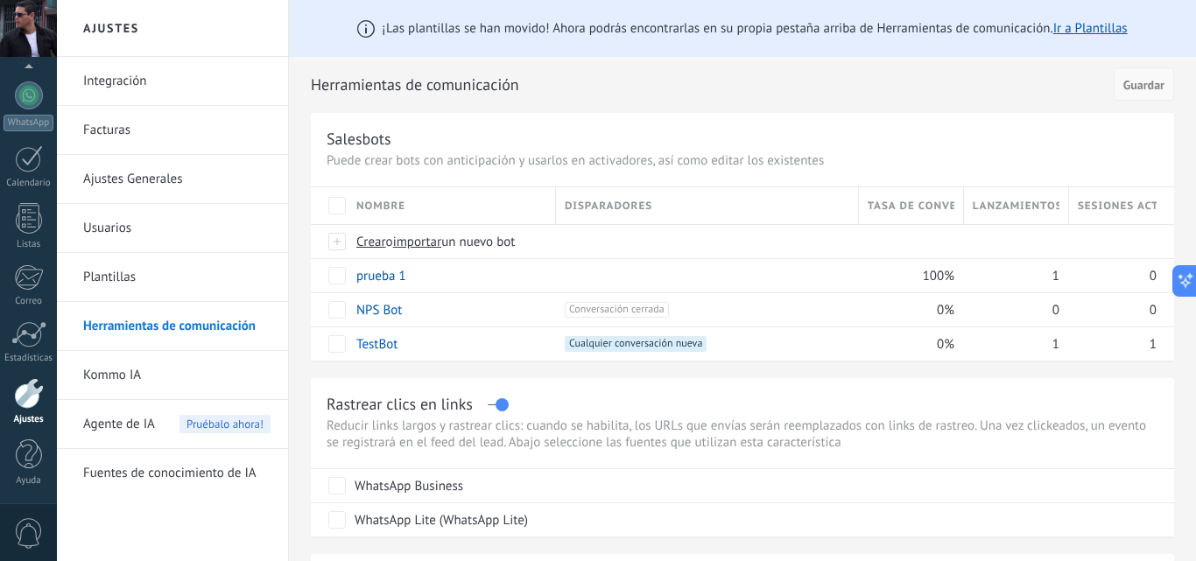
click at [1123, 91] on span "Guardar" at bounding box center [1143, 85] width 41 height 12
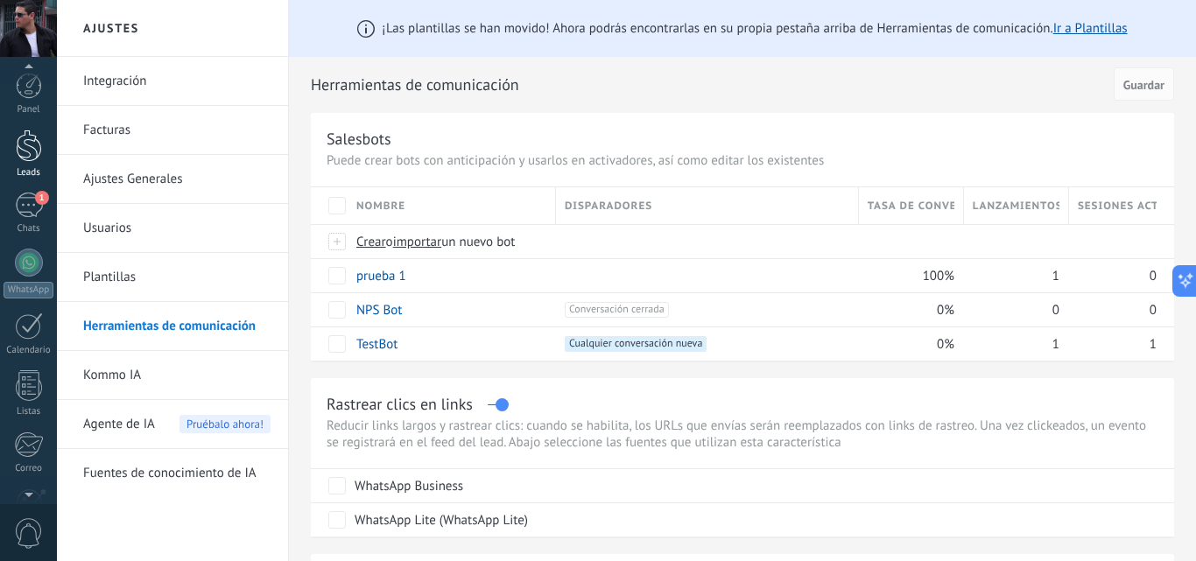
click at [30, 150] on div at bounding box center [29, 146] width 26 height 32
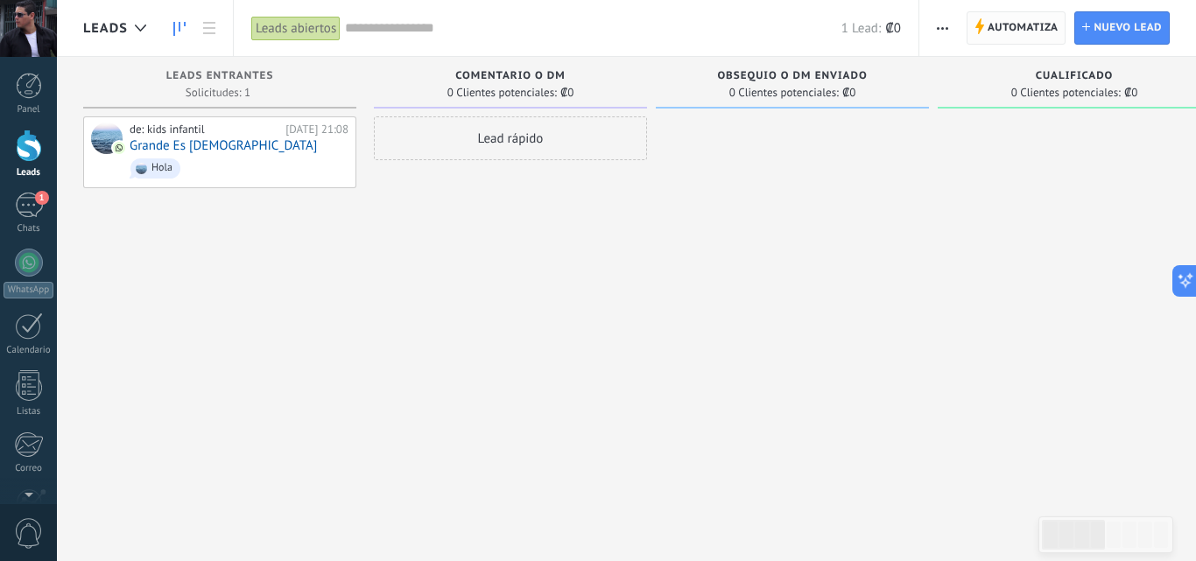
click at [1017, 25] on span "Automatiza" at bounding box center [1023, 28] width 71 height 32
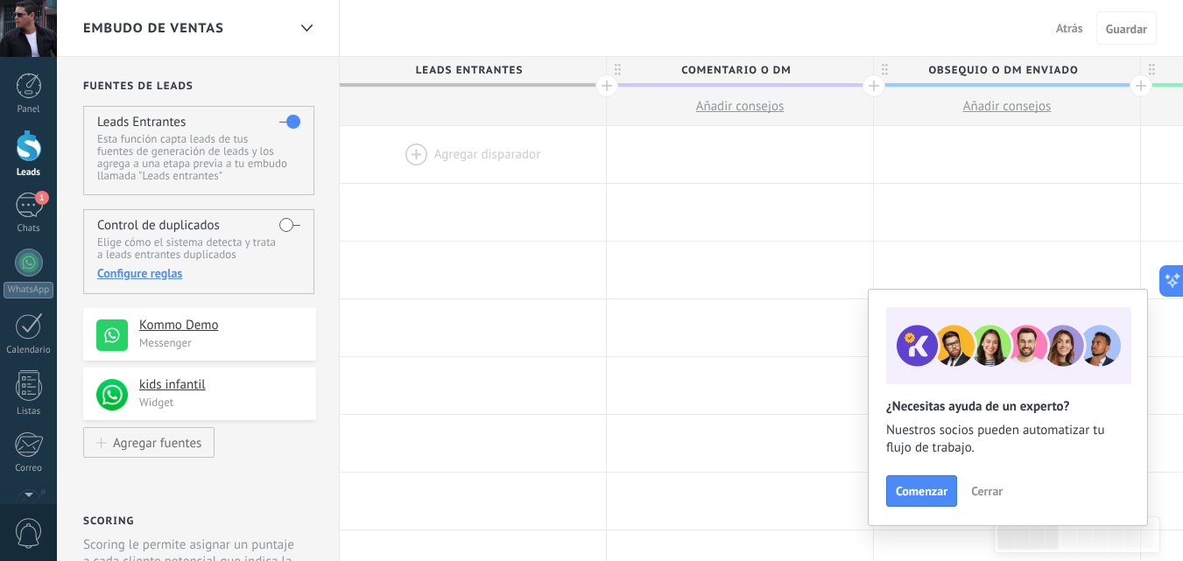
click at [465, 158] on div at bounding box center [473, 154] width 266 height 57
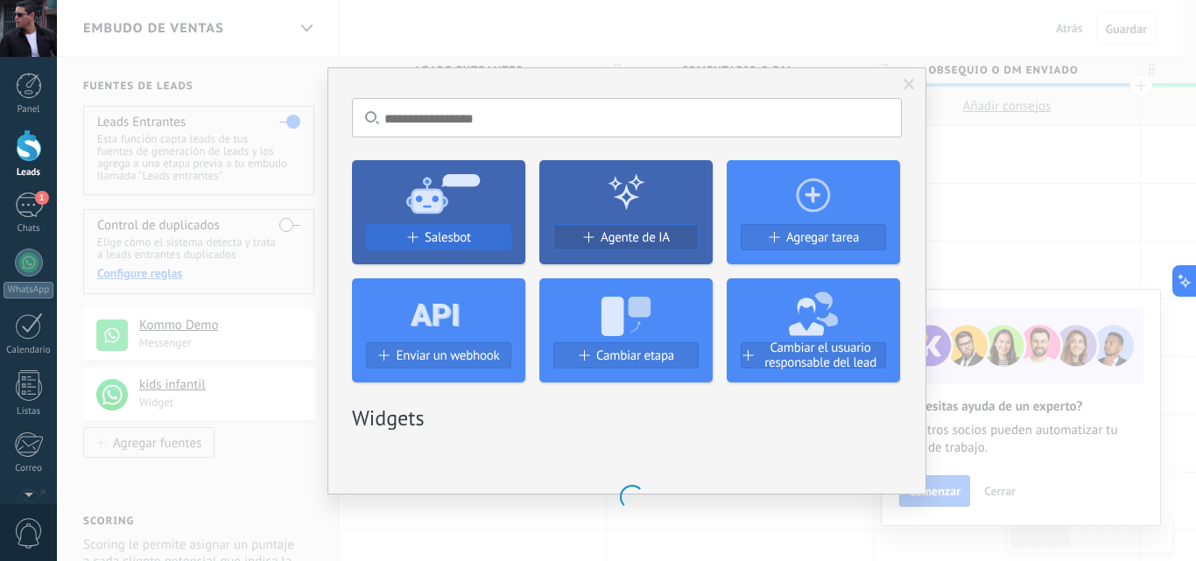
click at [437, 235] on span "Salesbot" at bounding box center [448, 237] width 46 height 15
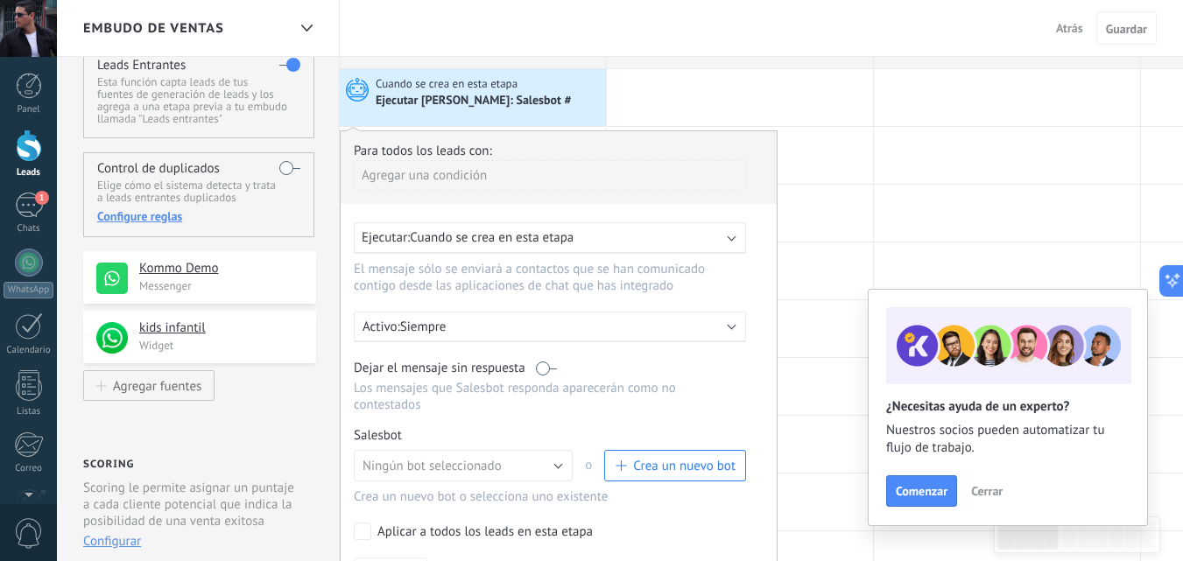
scroll to position [88, 0]
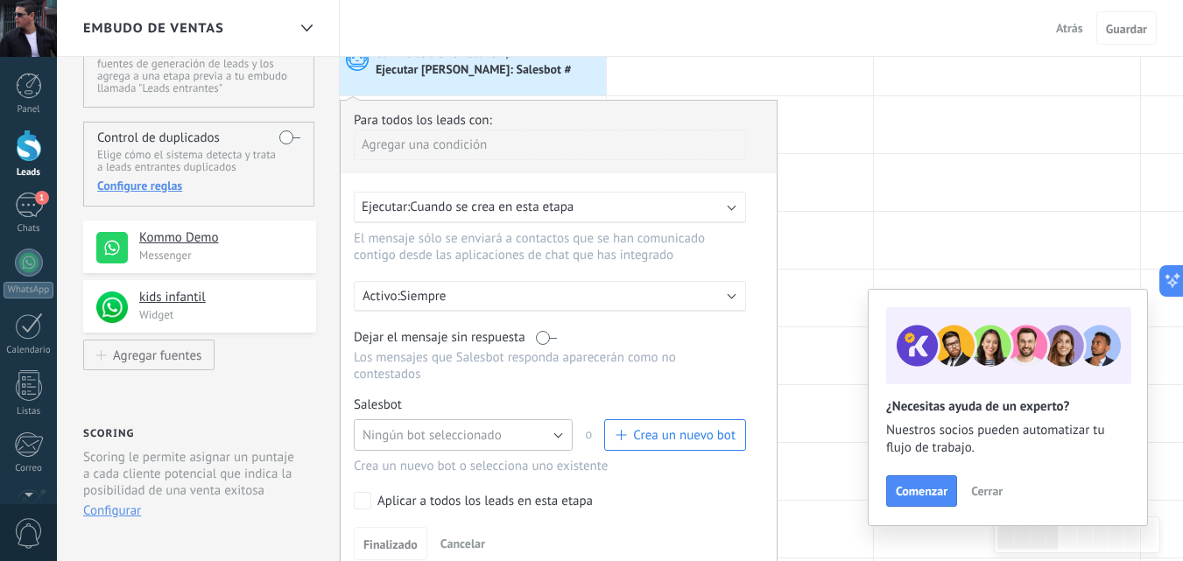
click at [560, 433] on button "Ningún bot seleccionado" at bounding box center [463, 435] width 219 height 32
click at [416, 460] on span "prueba 1" at bounding box center [454, 465] width 223 height 17
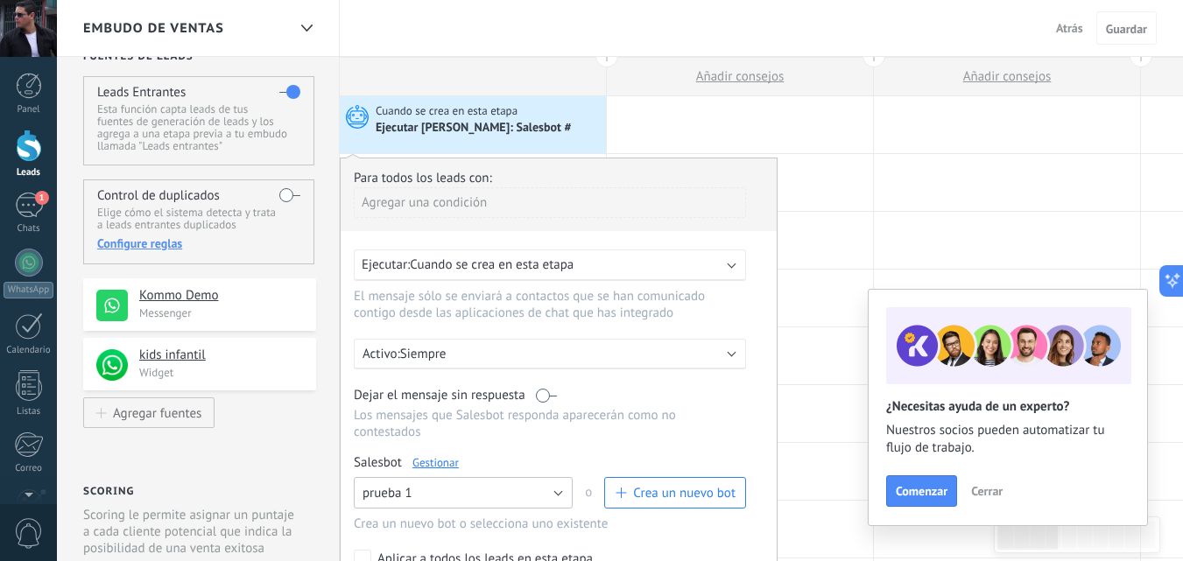
scroll to position [0, 0]
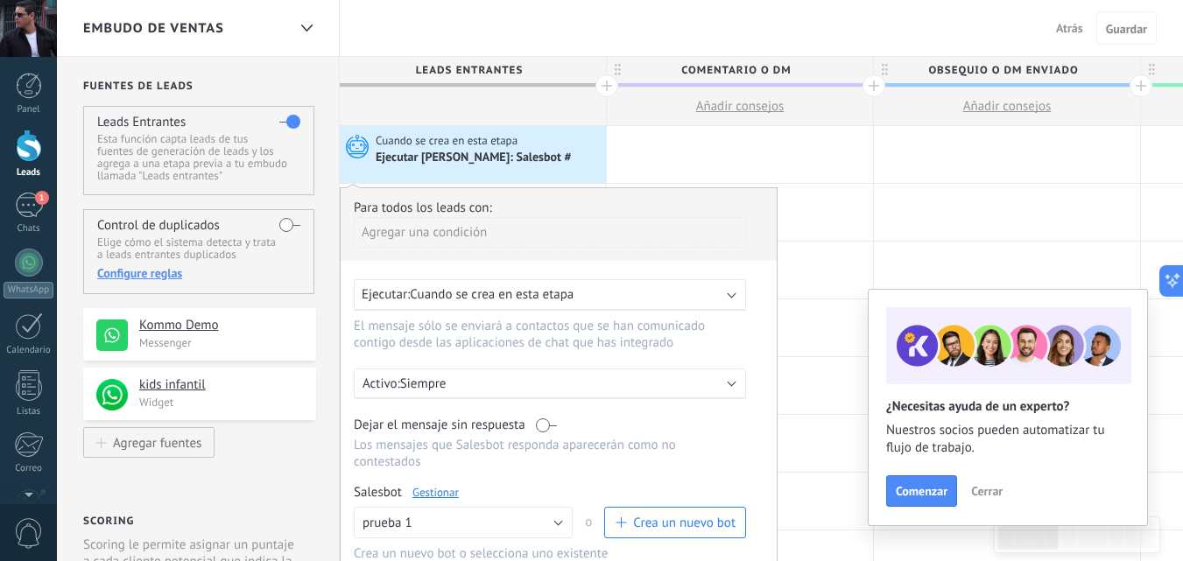
click at [466, 228] on div "Agregar una condición" at bounding box center [550, 232] width 392 height 31
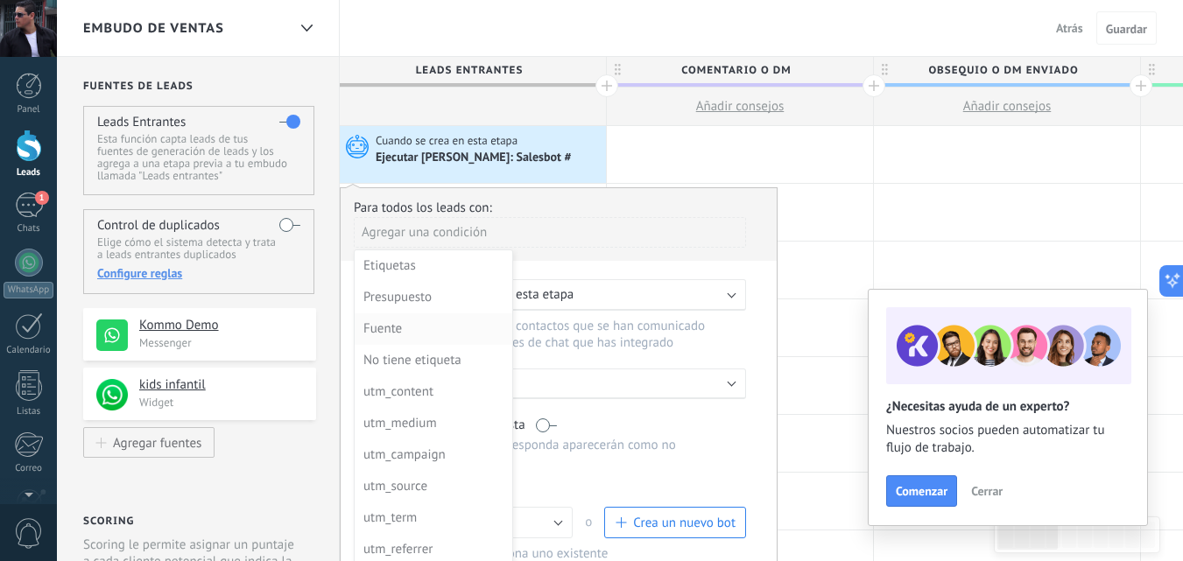
click at [392, 332] on div "Fuente" at bounding box center [431, 329] width 137 height 25
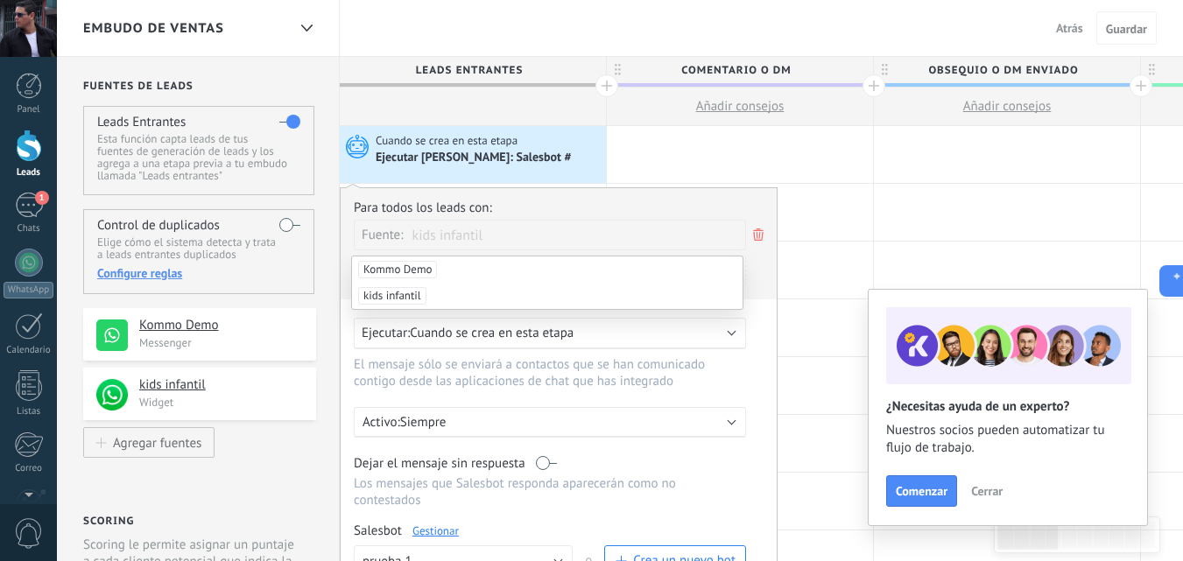
click at [405, 295] on span "kids infantil" at bounding box center [392, 296] width 68 height 18
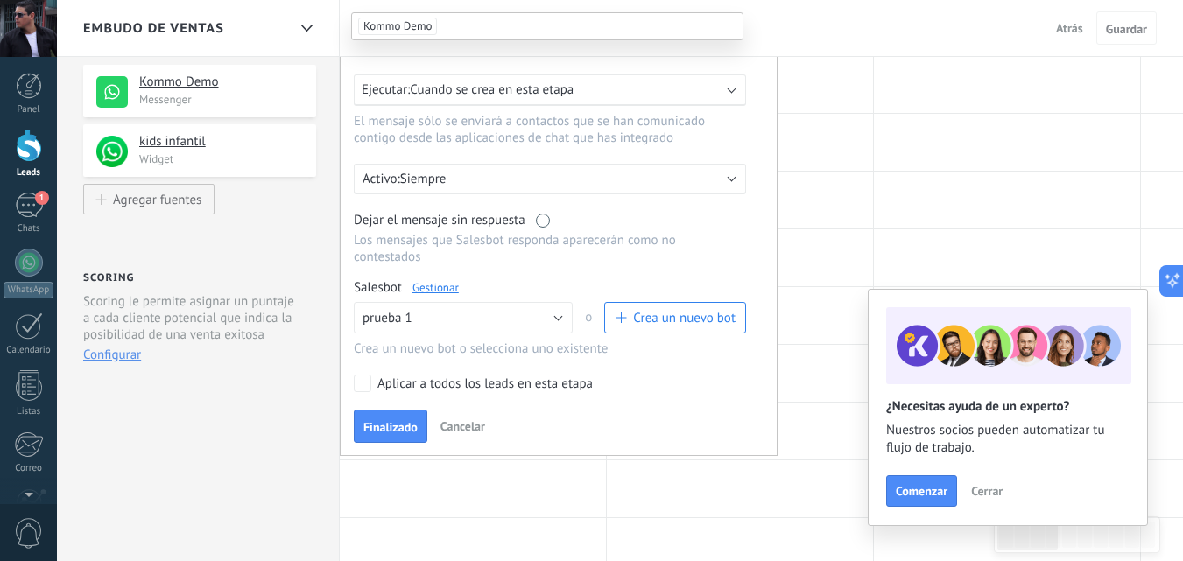
scroll to position [263, 0]
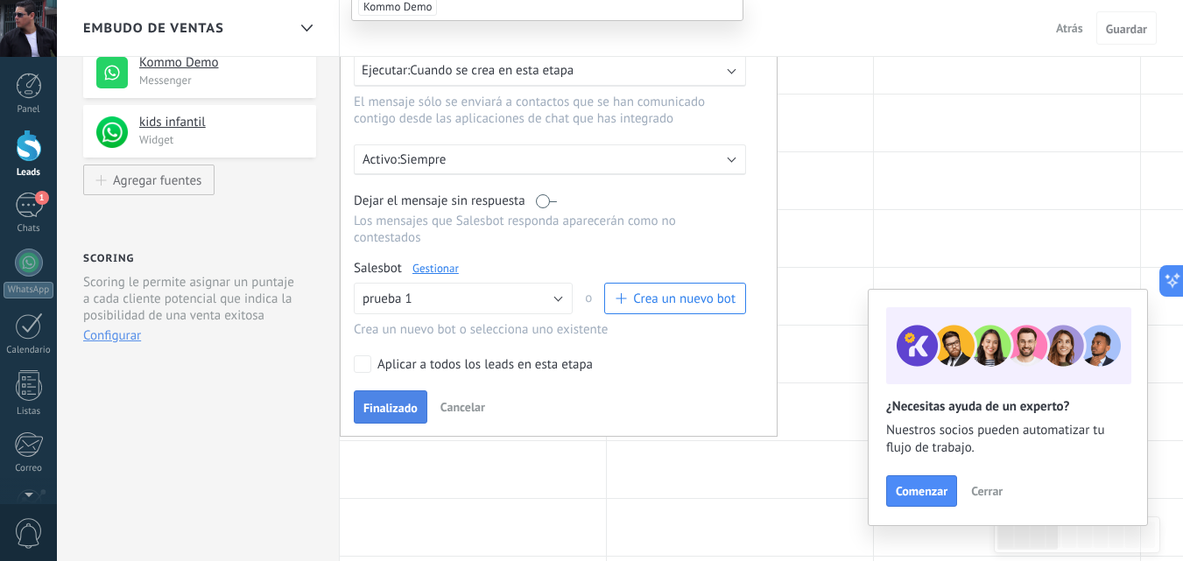
click at [392, 408] on span "Finalizado" at bounding box center [390, 408] width 54 height 12
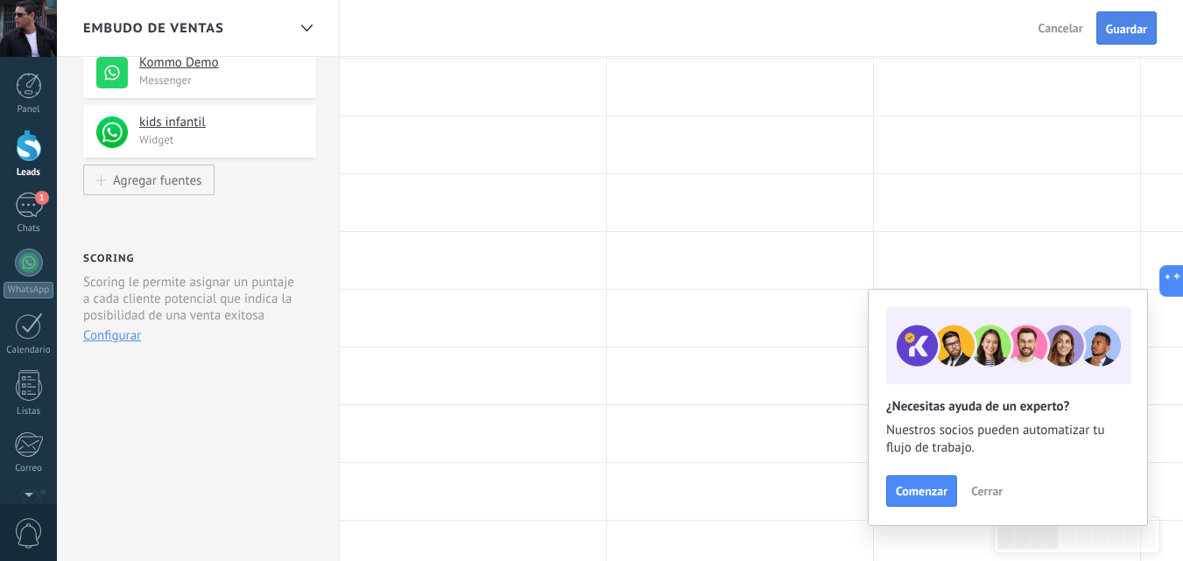
click at [1125, 29] on span "Guardar" at bounding box center [1126, 29] width 41 height 12
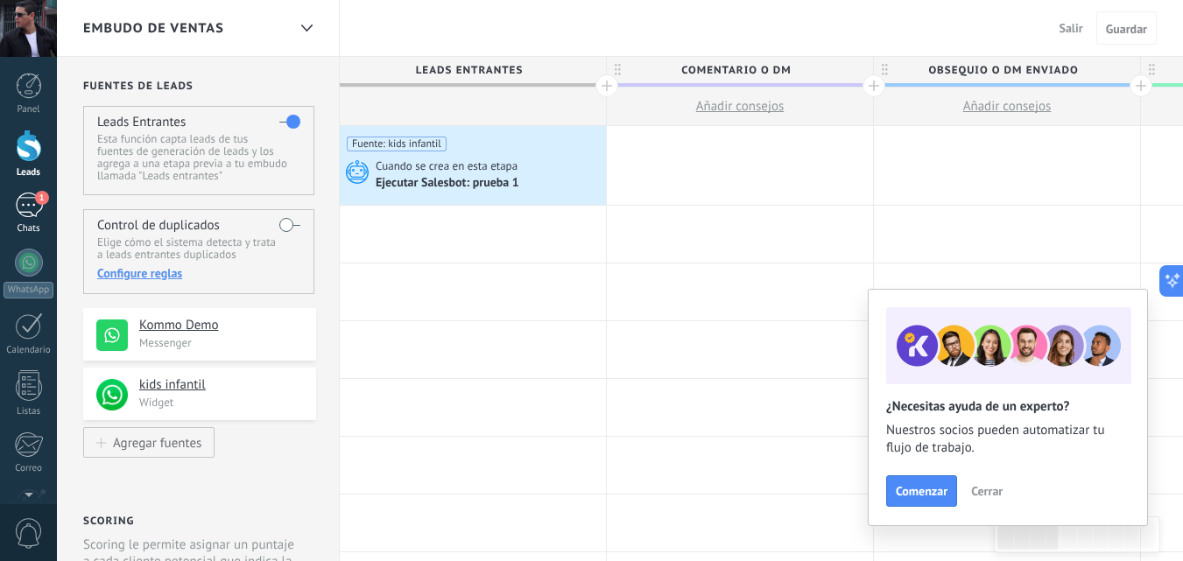
click at [27, 202] on div "1" at bounding box center [29, 205] width 28 height 25
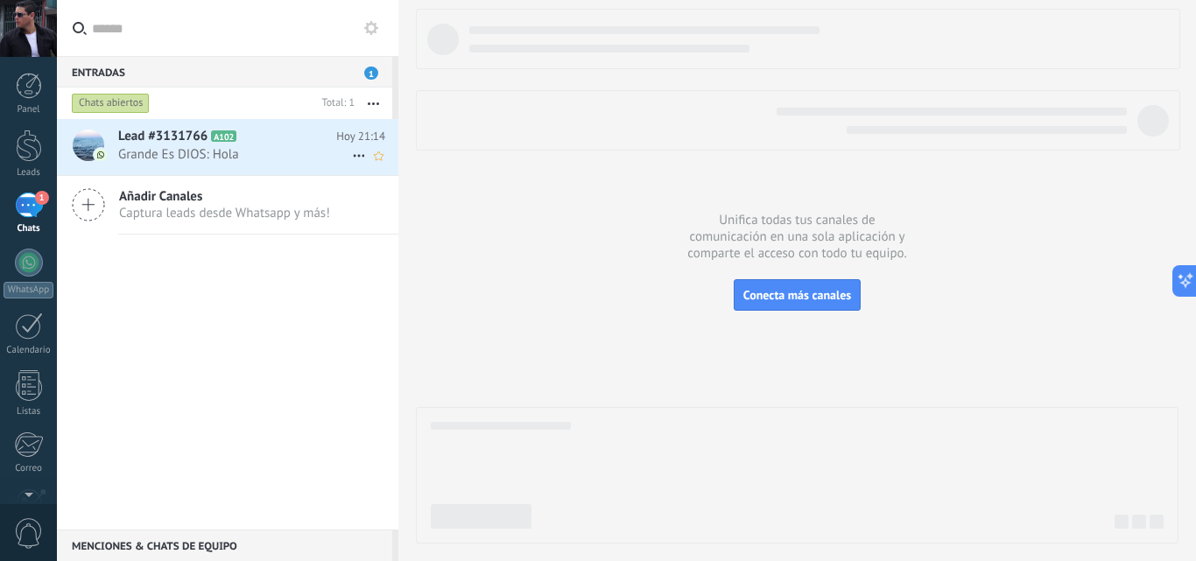
click at [210, 149] on span "Grande Es DIOS: Hola" at bounding box center [235, 154] width 234 height 17
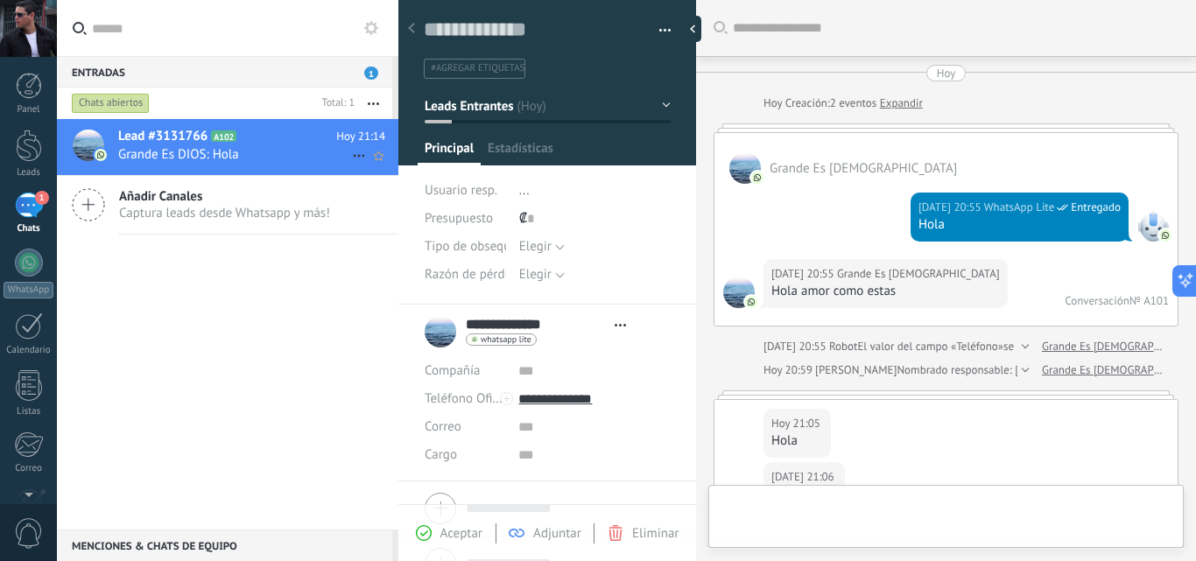
type textarea "**********"
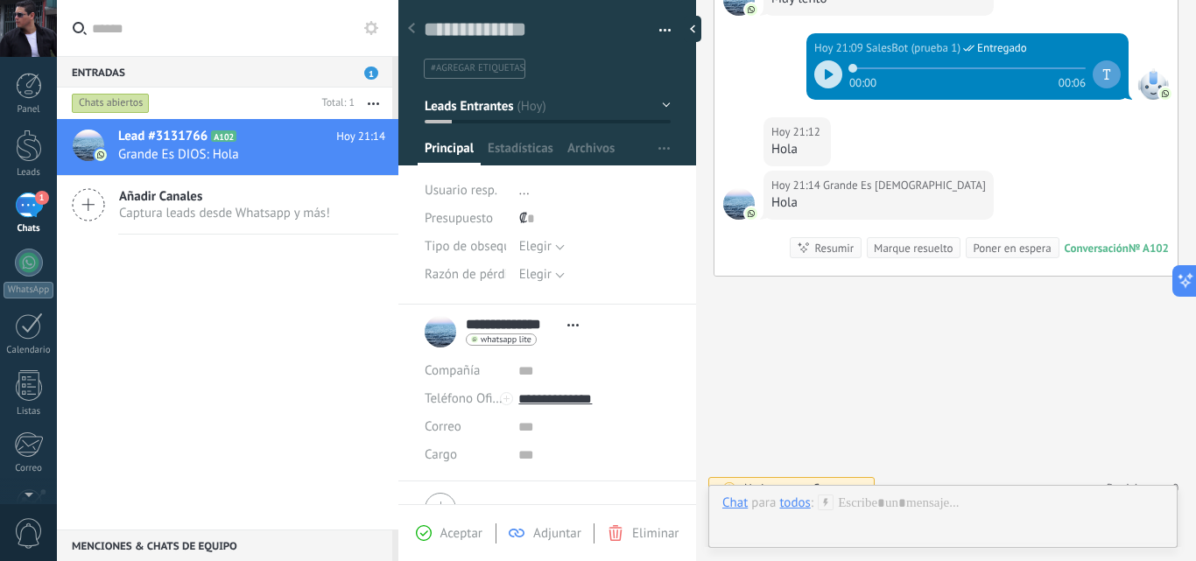
click at [662, 27] on button "button" at bounding box center [658, 31] width 25 height 26
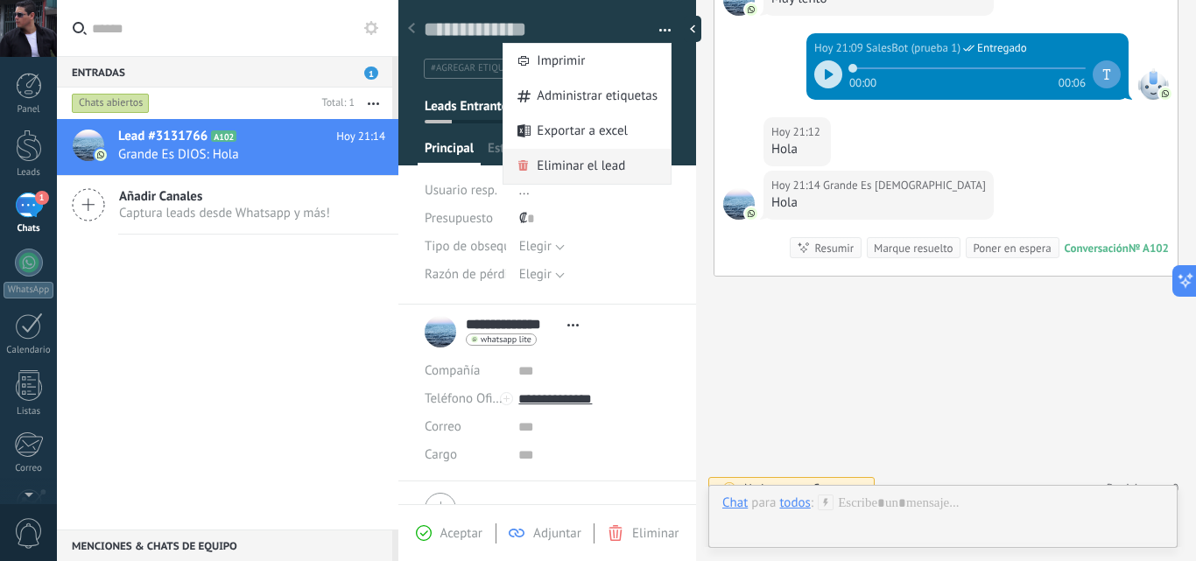
click at [573, 163] on span "Eliminar el lead" at bounding box center [581, 166] width 88 height 35
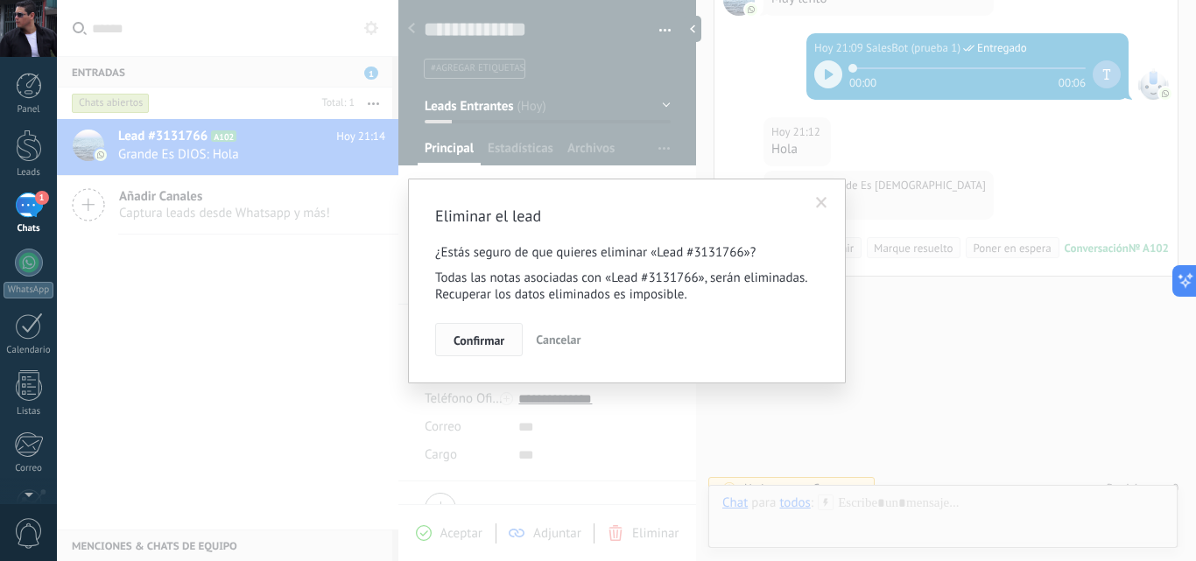
click at [485, 341] on span "Confirmar" at bounding box center [479, 340] width 51 height 12
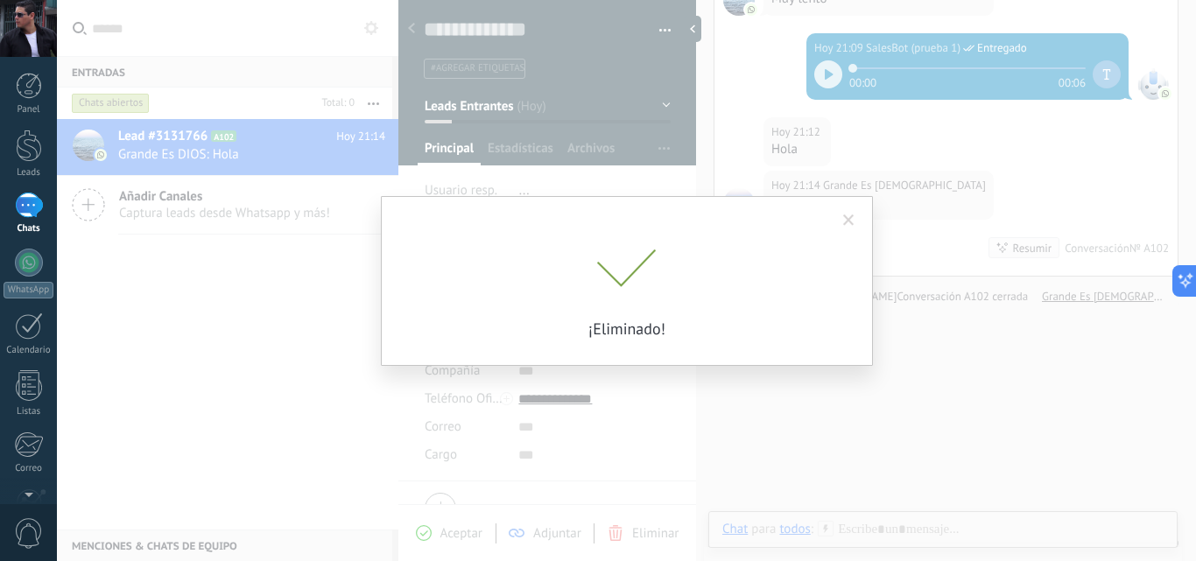
scroll to position [1661, 0]
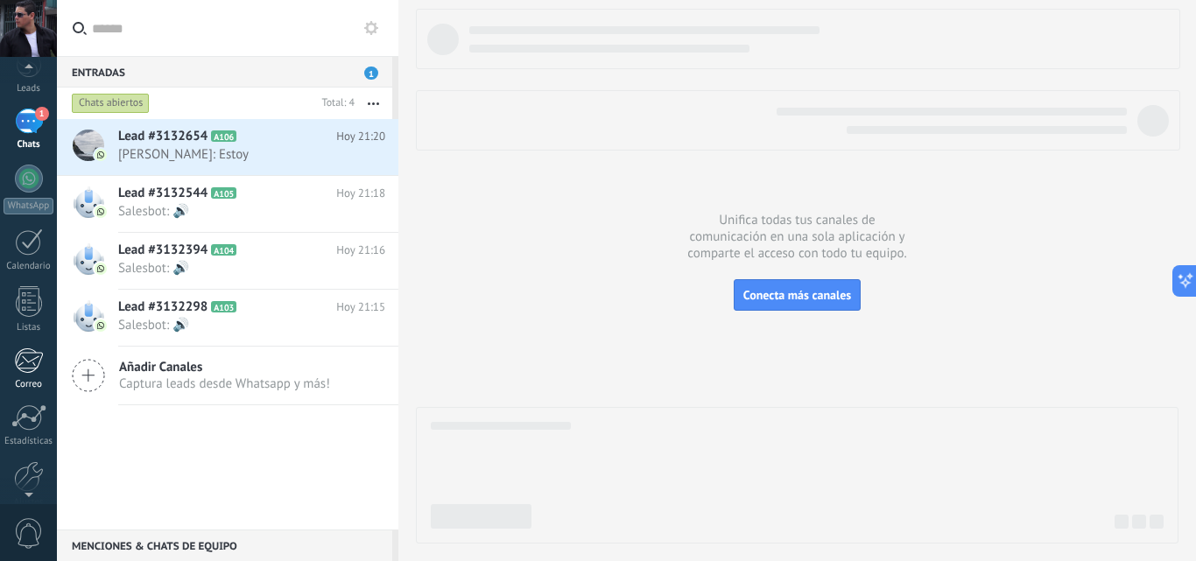
scroll to position [167, 0]
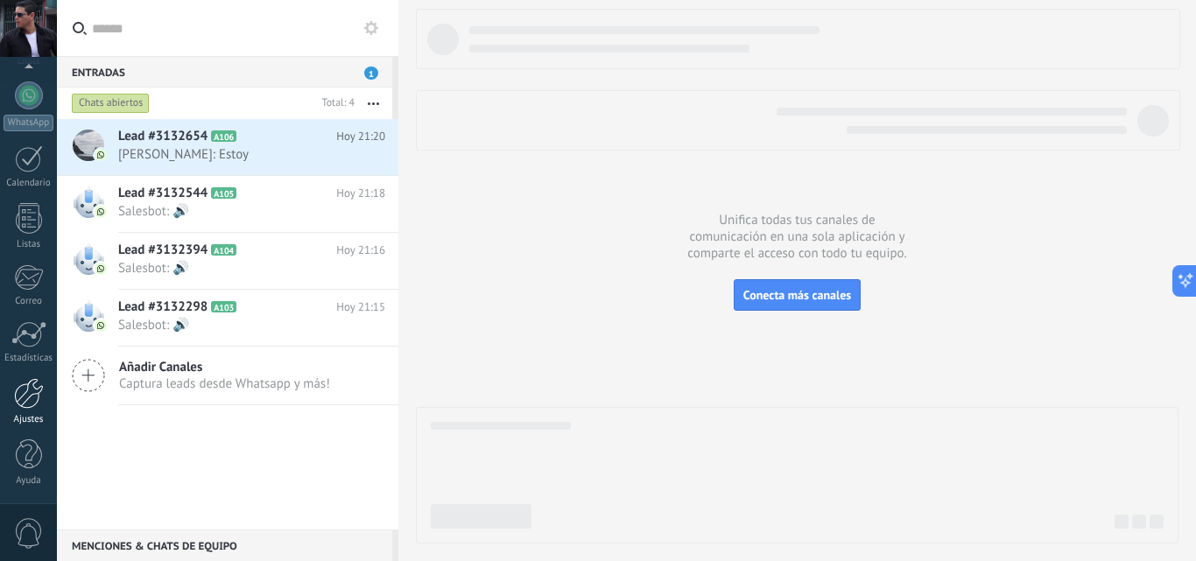
click at [28, 396] on div at bounding box center [29, 393] width 30 height 31
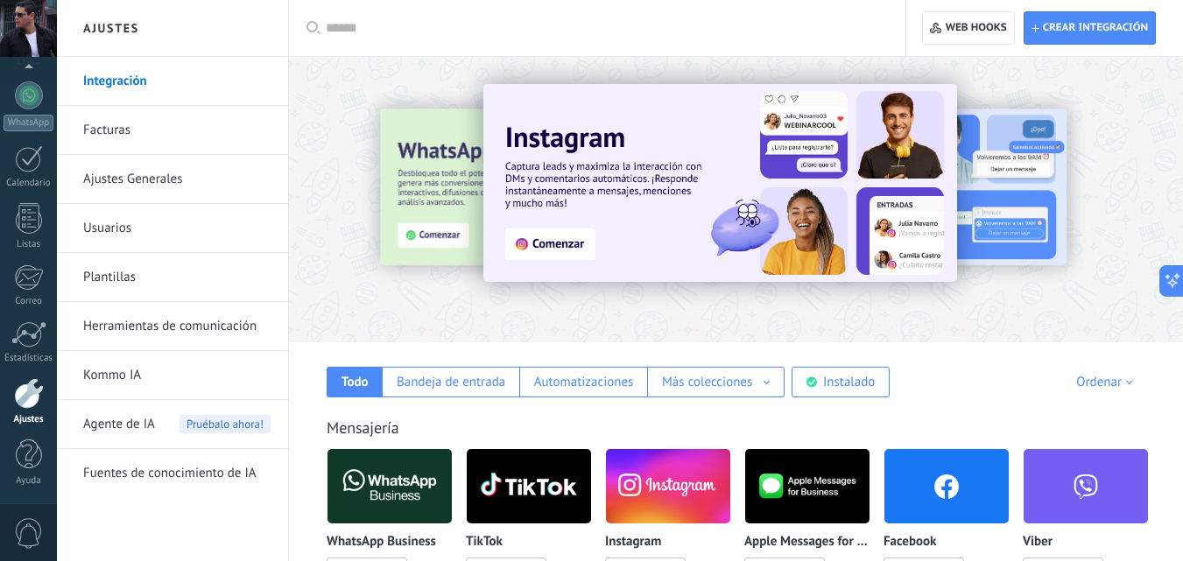
click at [127, 327] on link "Herramientas de comunicación" at bounding box center [176, 326] width 187 height 49
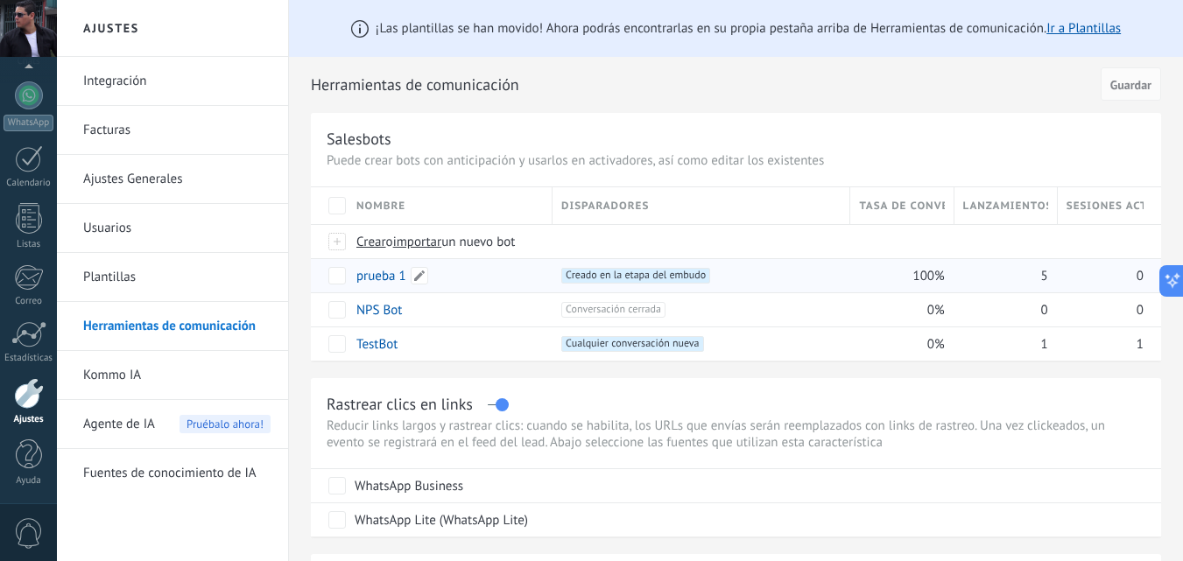
click at [386, 283] on link "prueba 1" at bounding box center [381, 276] width 50 height 17
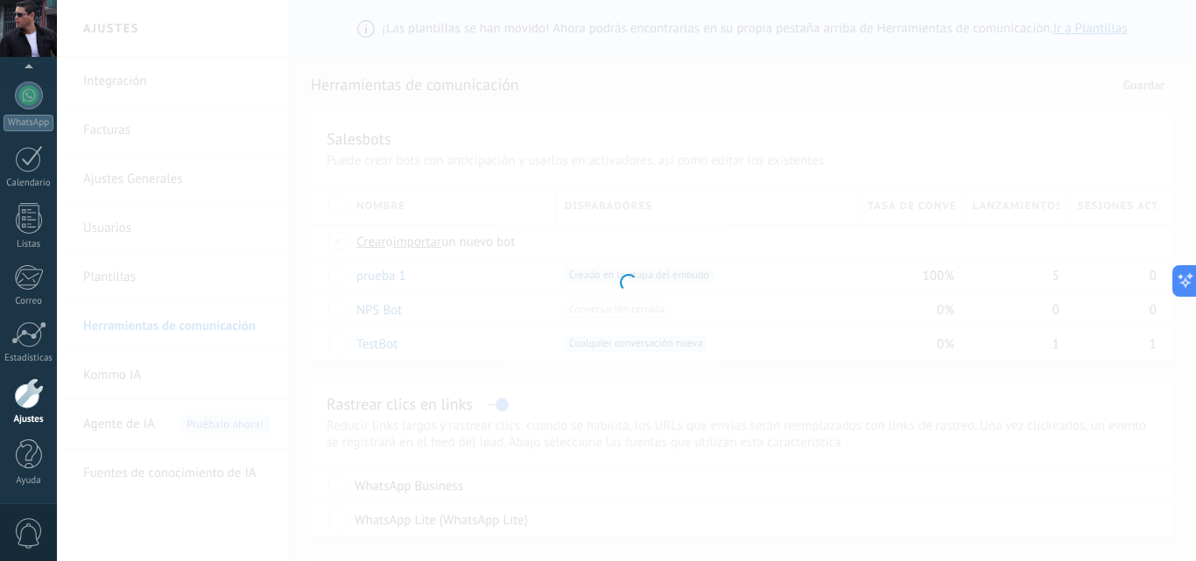
type input "********"
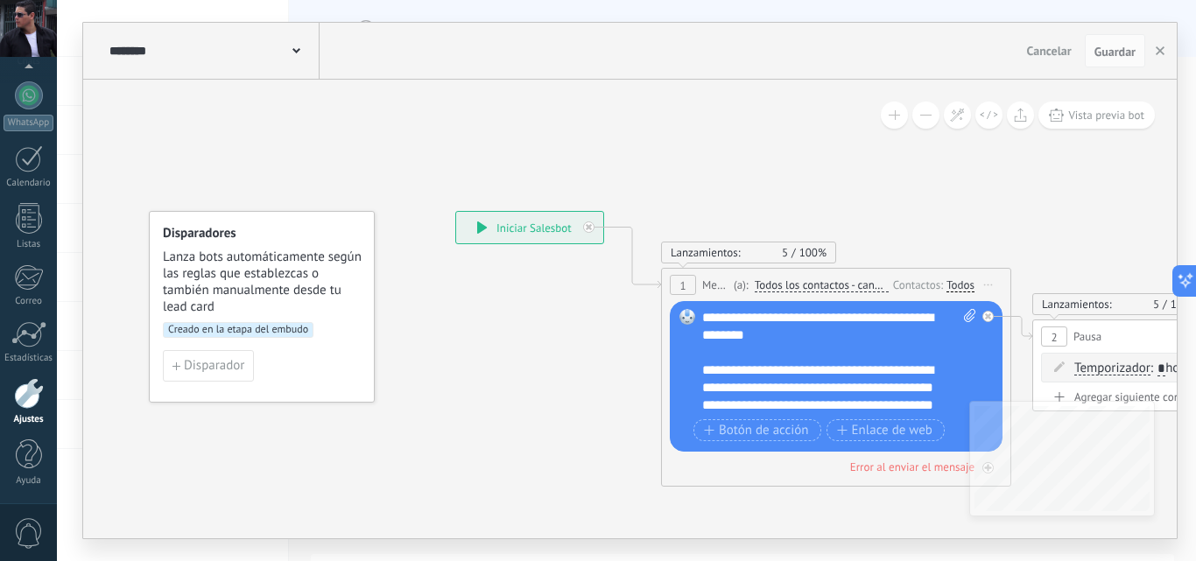
drag, startPoint x: 524, startPoint y: 545, endPoint x: 616, endPoint y: 545, distance: 92.8
click at [616, 545] on div "**********" at bounding box center [626, 280] width 1139 height 561
drag, startPoint x: 729, startPoint y: 465, endPoint x: 528, endPoint y: 426, distance: 205.2
click at [455, 211] on div "**********" at bounding box center [455, 211] width 0 height 0
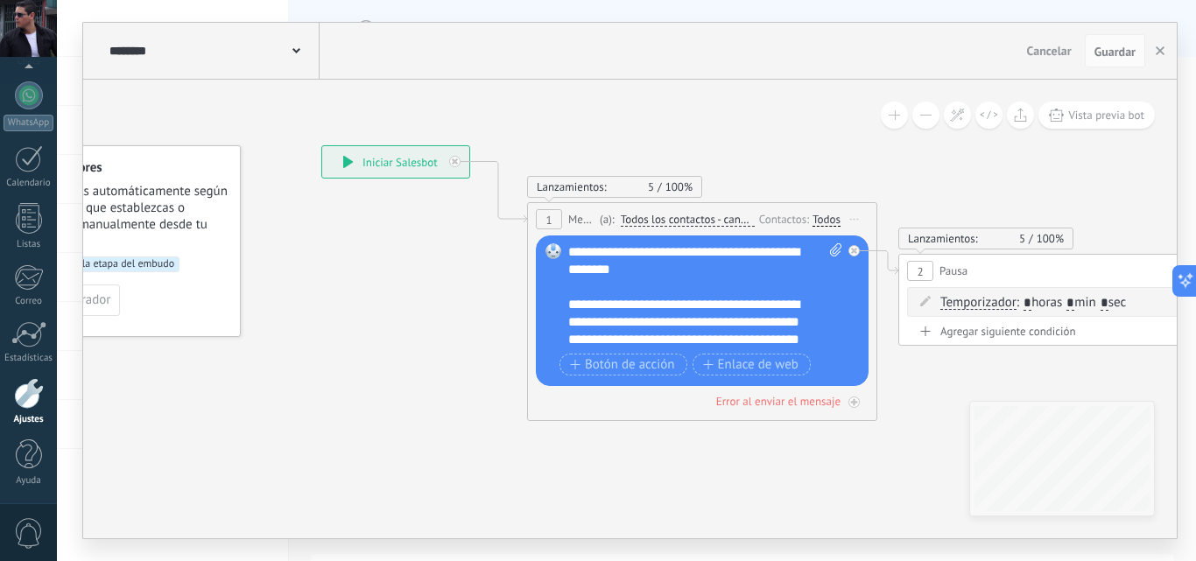
drag, startPoint x: 480, startPoint y: 379, endPoint x: 369, endPoint y: 299, distance: 137.3
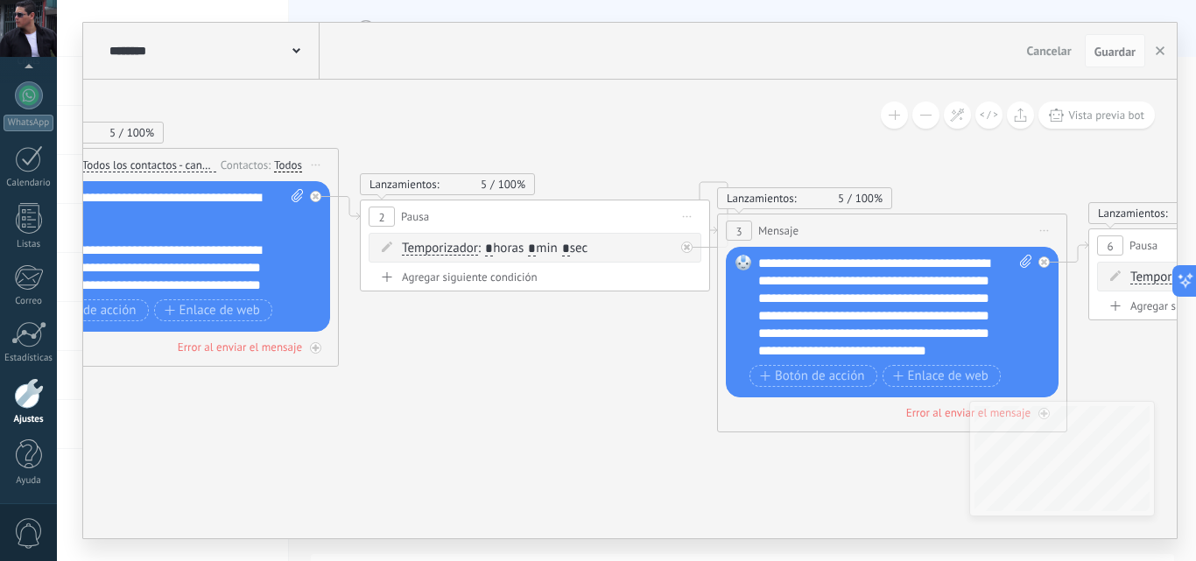
drag, startPoint x: 1076, startPoint y: 336, endPoint x: 732, endPoint y: 335, distance: 344.1
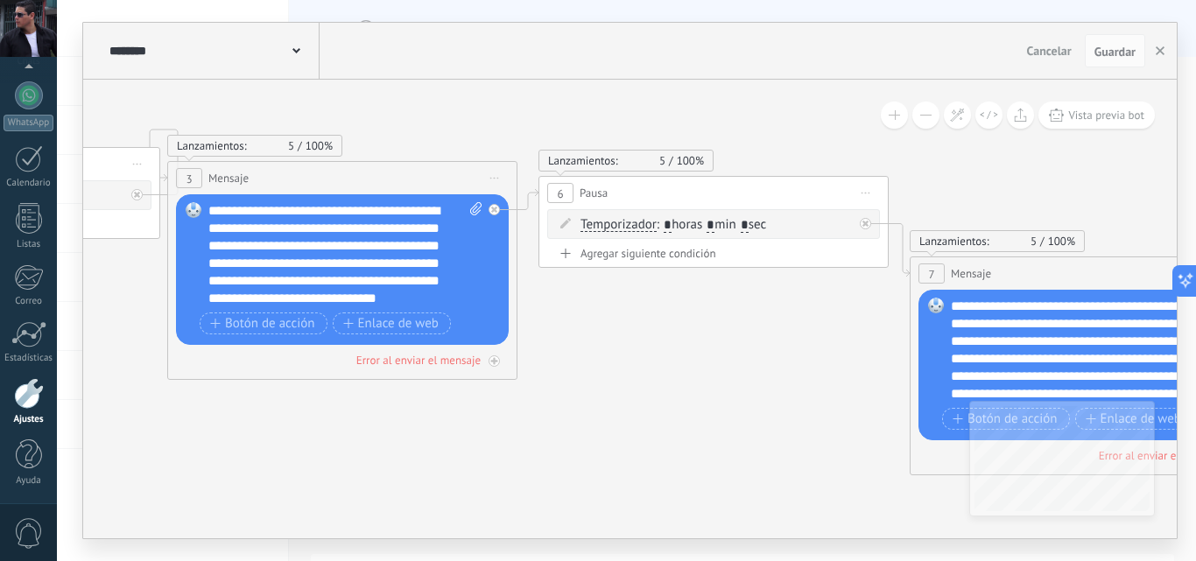
drag, startPoint x: 1088, startPoint y: 352, endPoint x: 577, endPoint y: 303, distance: 513.7
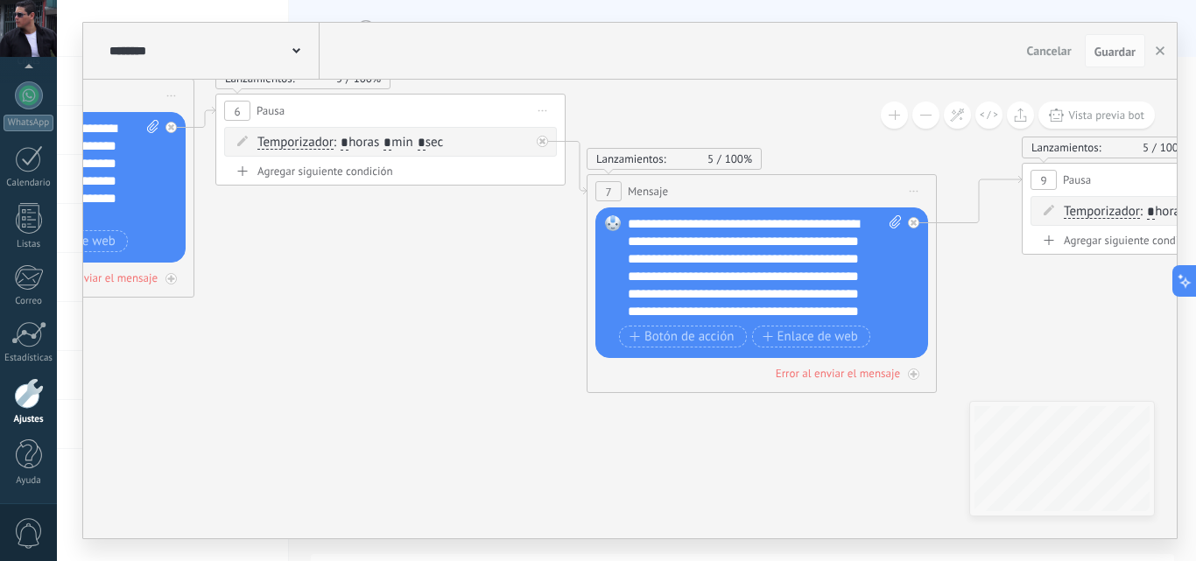
drag, startPoint x: 848, startPoint y: 346, endPoint x: 525, endPoint y: 264, distance: 332.6
click at [525, 264] on icon at bounding box center [1093, 295] width 5243 height 1555
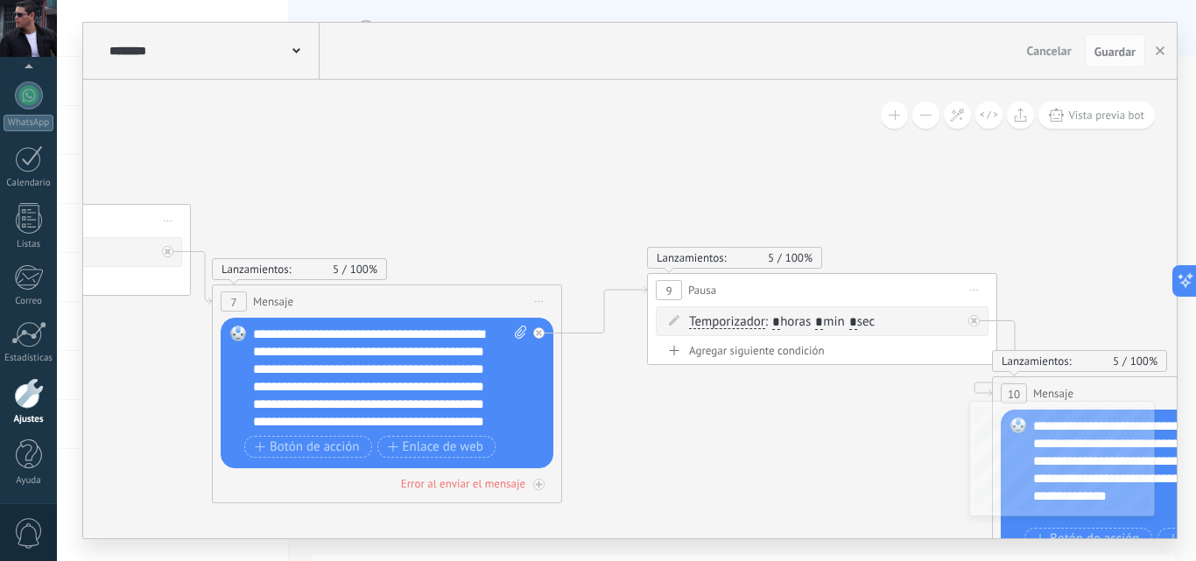
drag, startPoint x: 1032, startPoint y: 305, endPoint x: 660, endPoint y: 412, distance: 387.2
click at [660, 414] on icon at bounding box center [718, 406] width 5243 height 1555
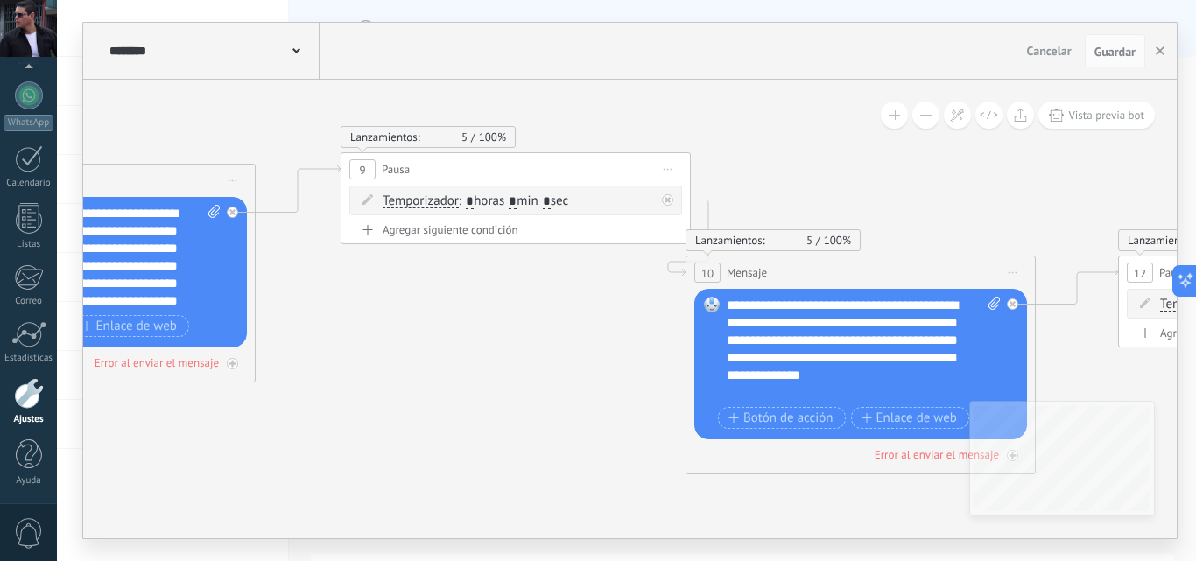
drag, startPoint x: 826, startPoint y: 364, endPoint x: 616, endPoint y: 268, distance: 231.2
click at [616, 268] on icon at bounding box center [412, 285] width 5243 height 1555
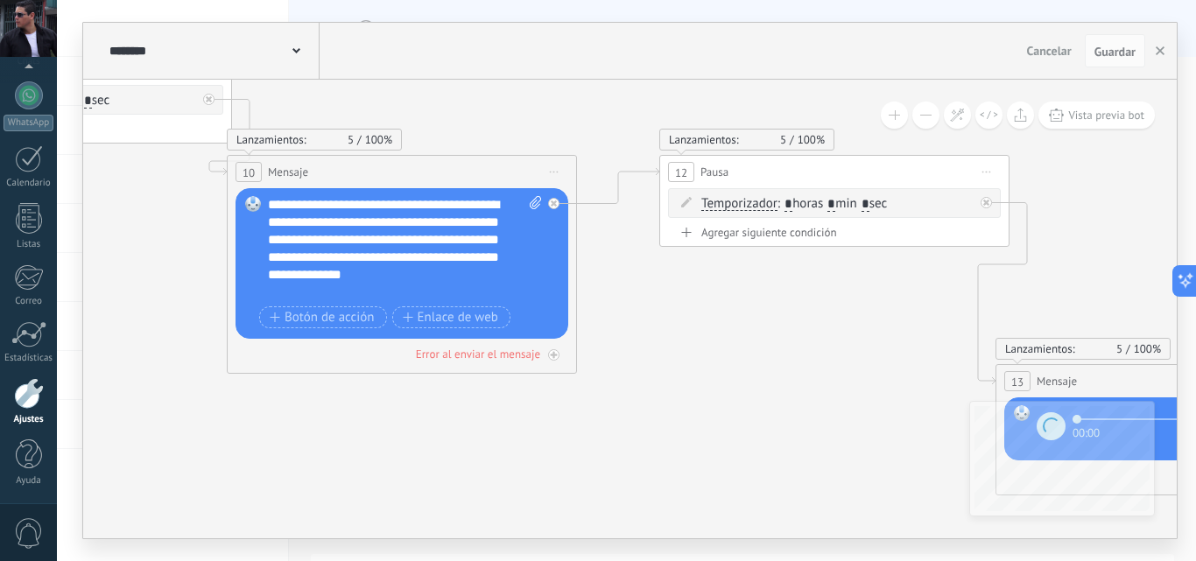
drag, startPoint x: 1065, startPoint y: 339, endPoint x: 607, endPoint y: 238, distance: 468.9
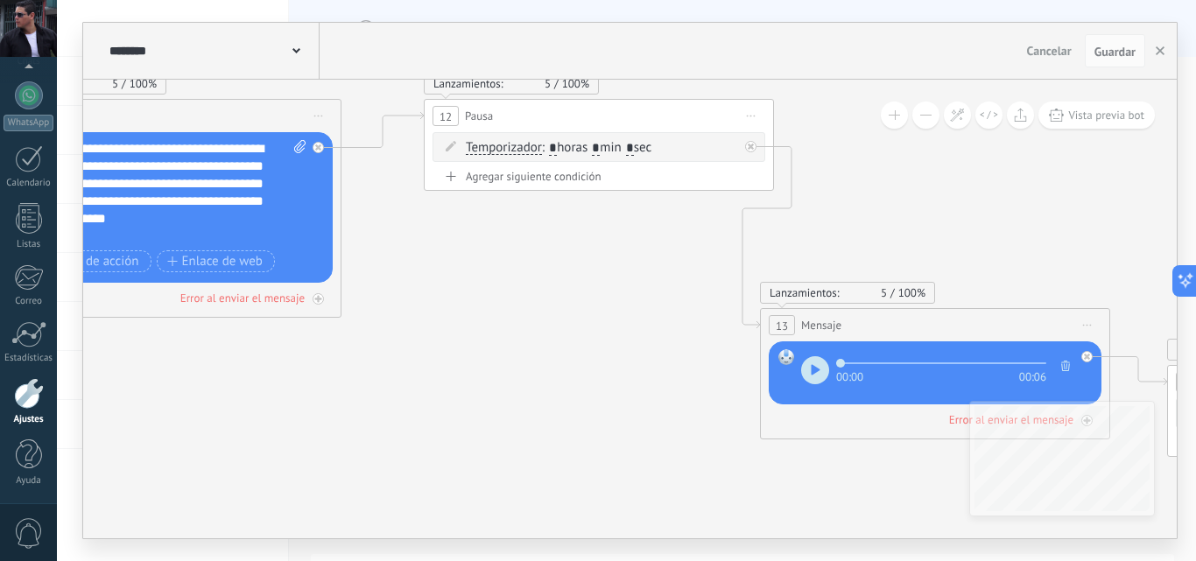
drag, startPoint x: 746, startPoint y: 374, endPoint x: 510, endPoint y: 318, distance: 242.1
drag, startPoint x: 799, startPoint y: 434, endPoint x: 602, endPoint y: 359, distance: 210.1
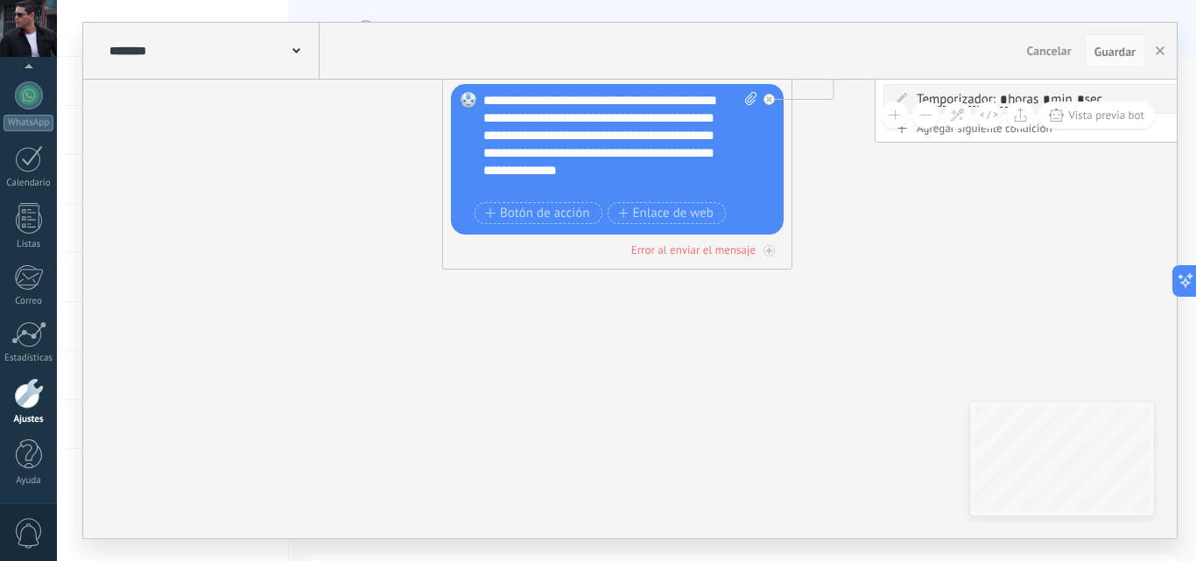
drag, startPoint x: 427, startPoint y: 266, endPoint x: 883, endPoint y: 218, distance: 457.9
click at [883, 218] on icon at bounding box center [168, 80] width 5243 height 1555
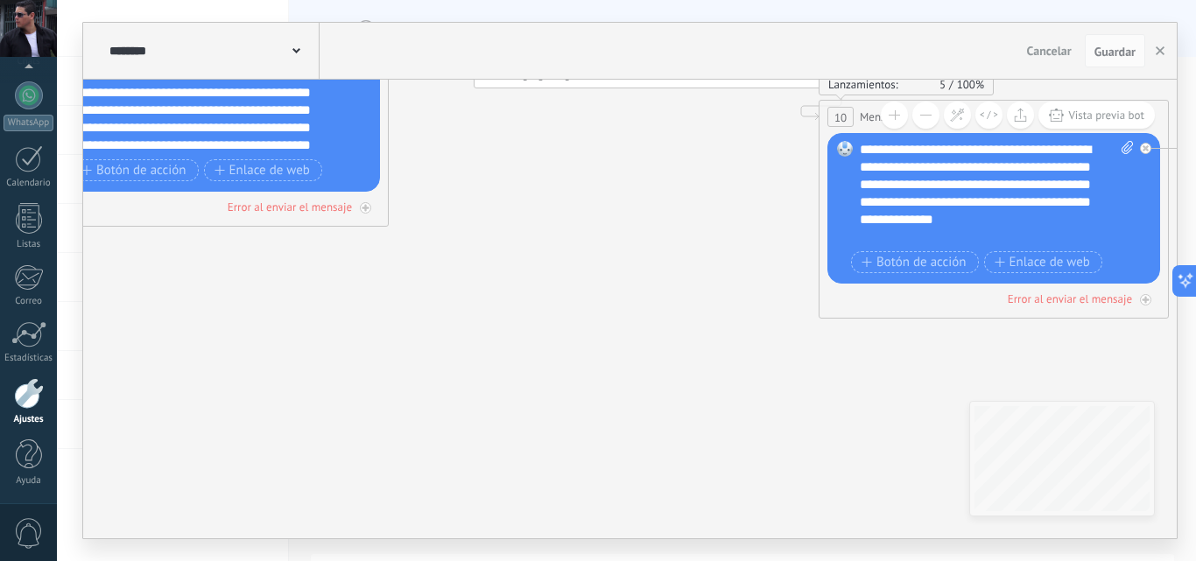
drag, startPoint x: 499, startPoint y: 398, endPoint x: 892, endPoint y: 468, distance: 399.4
click at [892, 468] on icon at bounding box center [545, 129] width 5243 height 1555
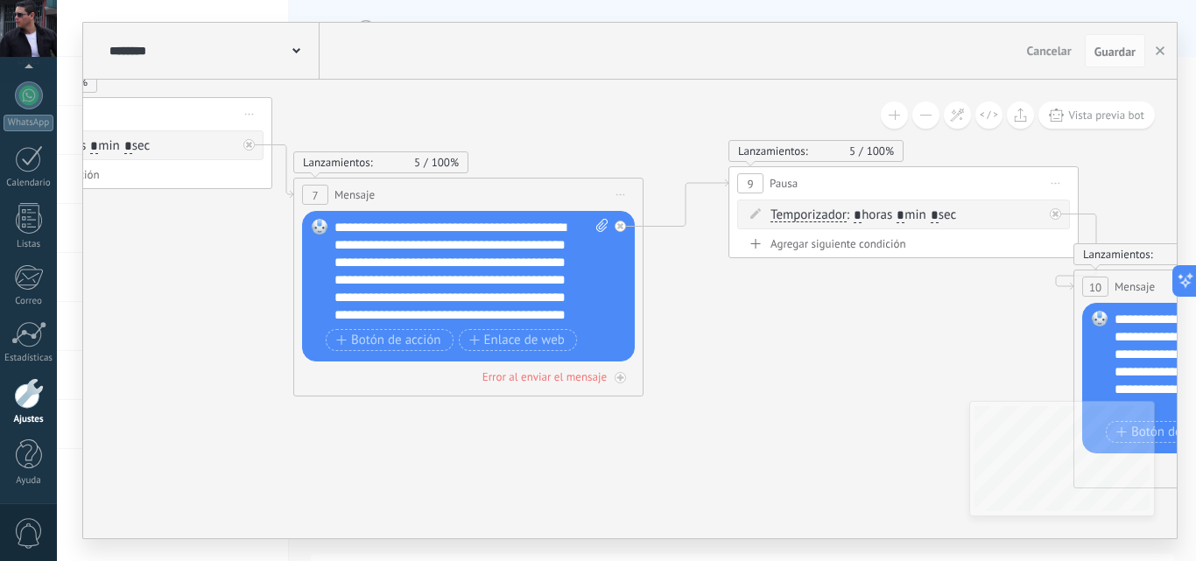
drag, startPoint x: 513, startPoint y: 333, endPoint x: 747, endPoint y: 482, distance: 277.2
click at [747, 482] on icon at bounding box center [800, 299] width 5243 height 1555
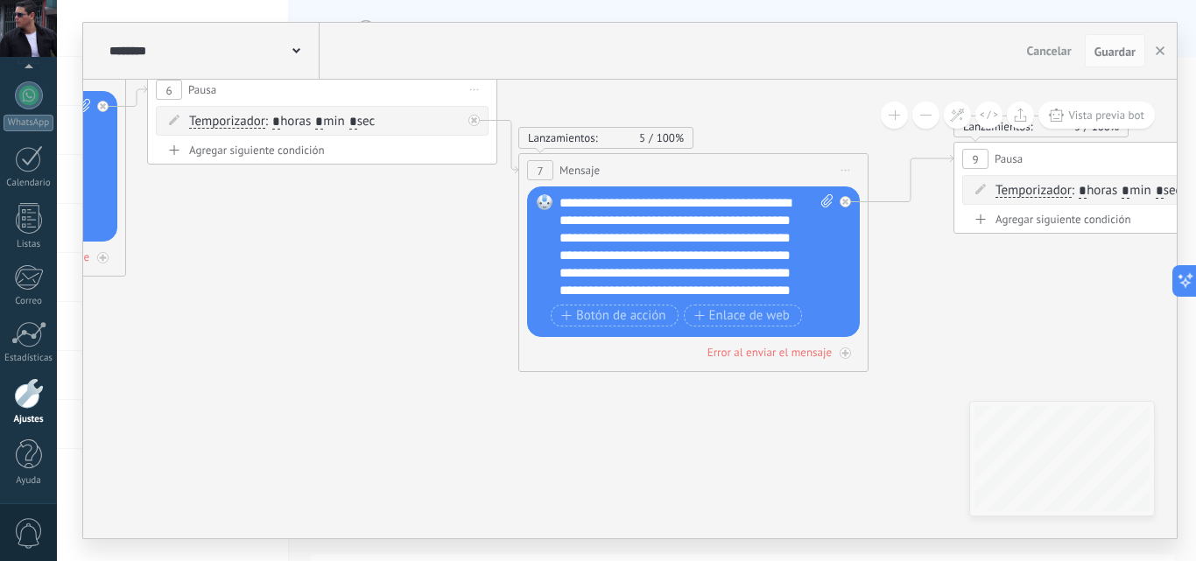
drag, startPoint x: 929, startPoint y: 384, endPoint x: 981, endPoint y: 384, distance: 51.7
click at [981, 384] on icon at bounding box center [1025, 274] width 5243 height 1555
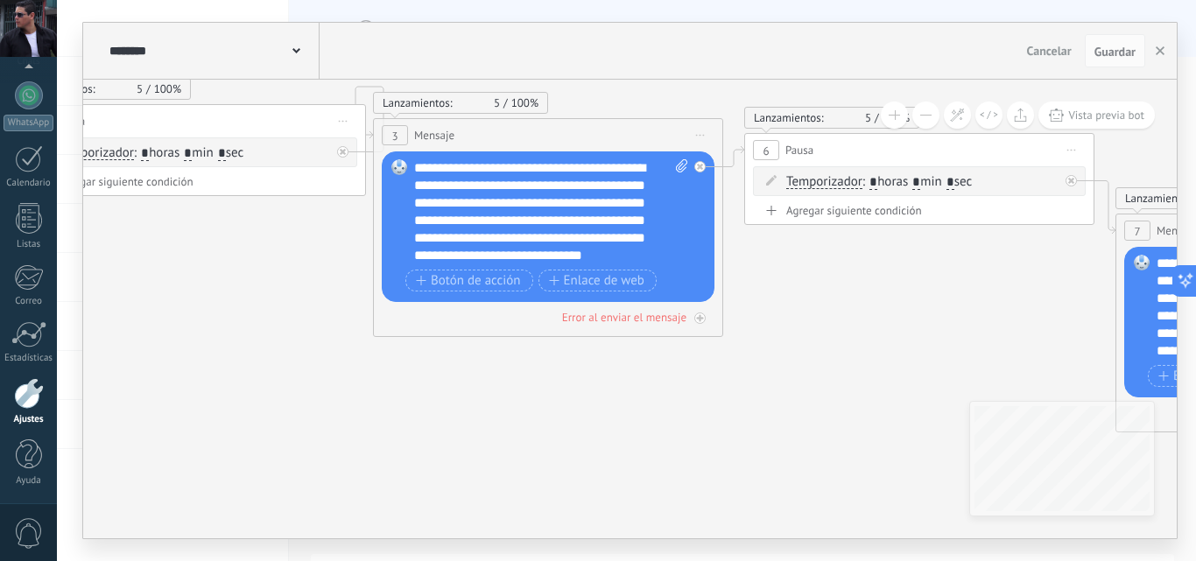
drag, startPoint x: 423, startPoint y: 313, endPoint x: 906, endPoint y: 361, distance: 485.7
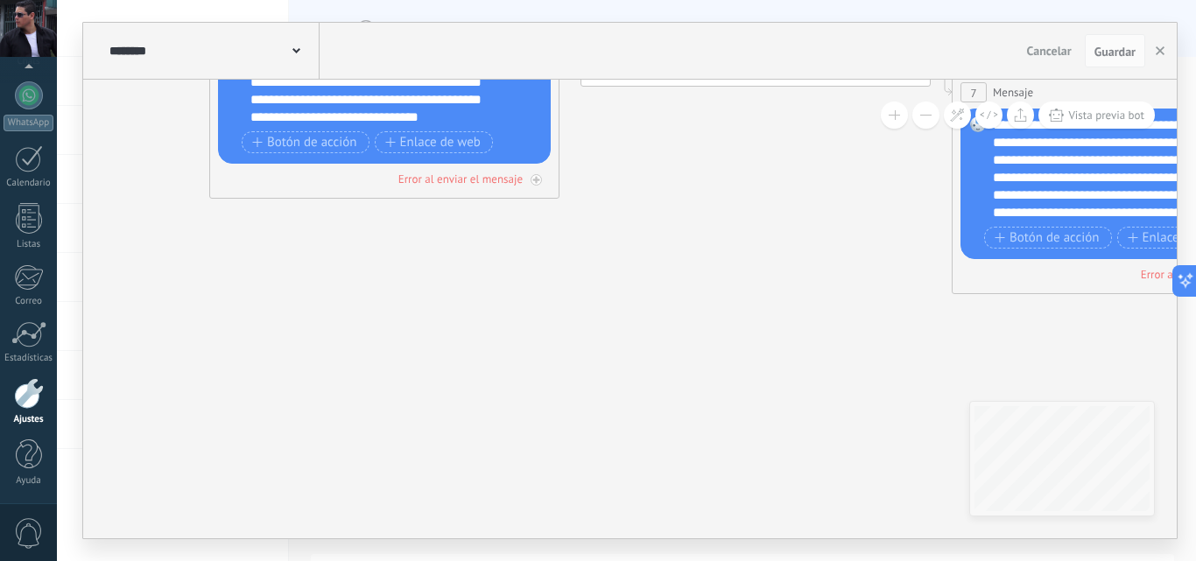
drag, startPoint x: 792, startPoint y: 408, endPoint x: 365, endPoint y: 273, distance: 448.1
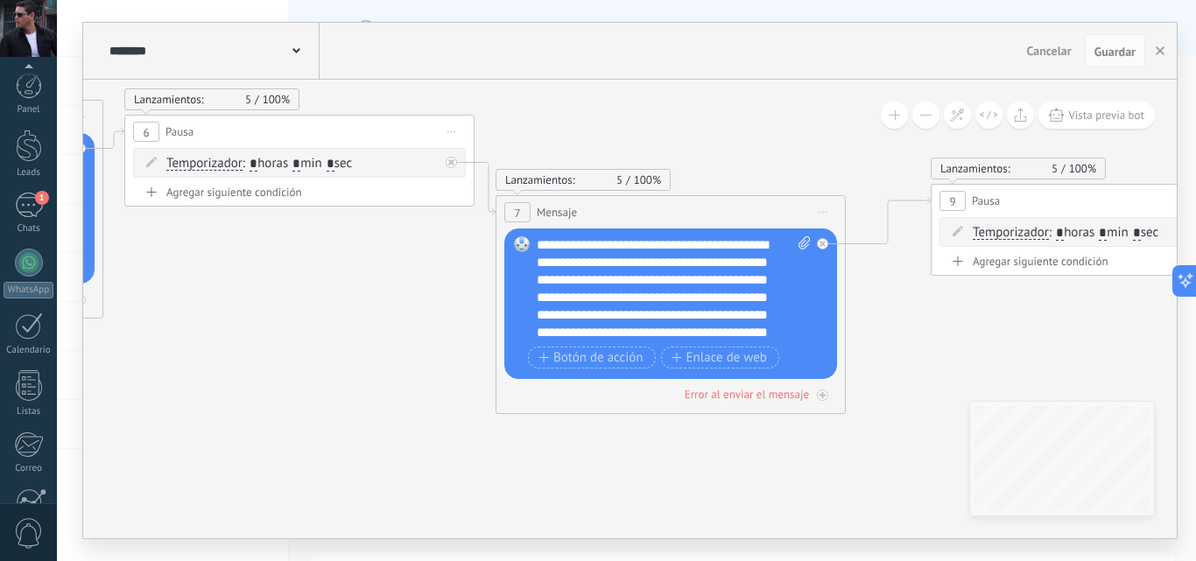
click at [397, 424] on icon at bounding box center [1002, 316] width 5243 height 1555
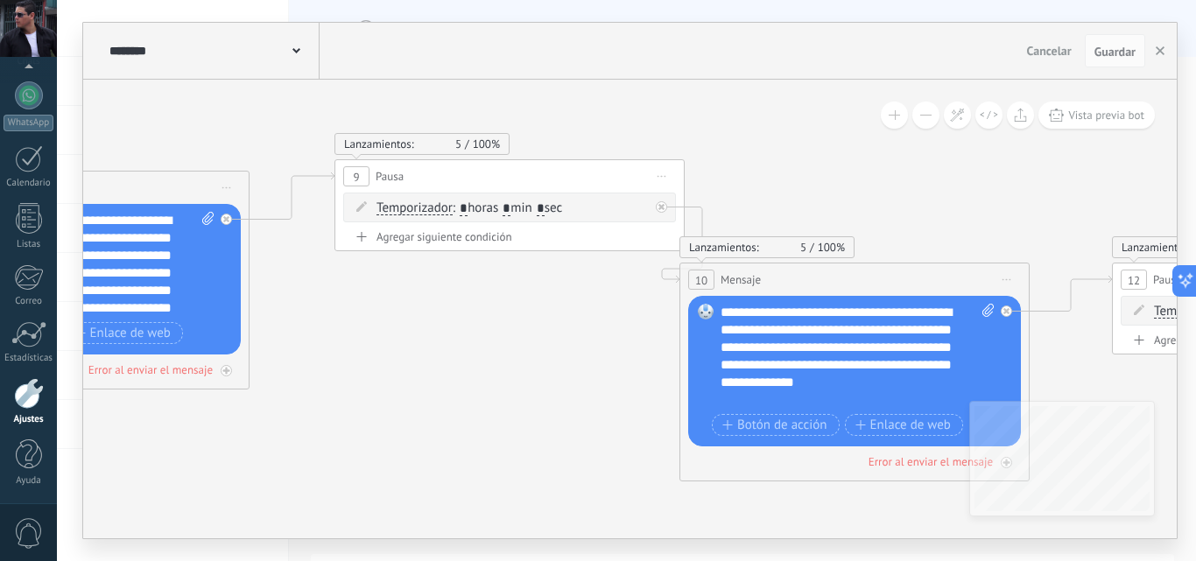
drag, startPoint x: 795, startPoint y: 384, endPoint x: 412, endPoint y: 344, distance: 384.8
click at [412, 344] on icon at bounding box center [406, 292] width 5243 height 1555
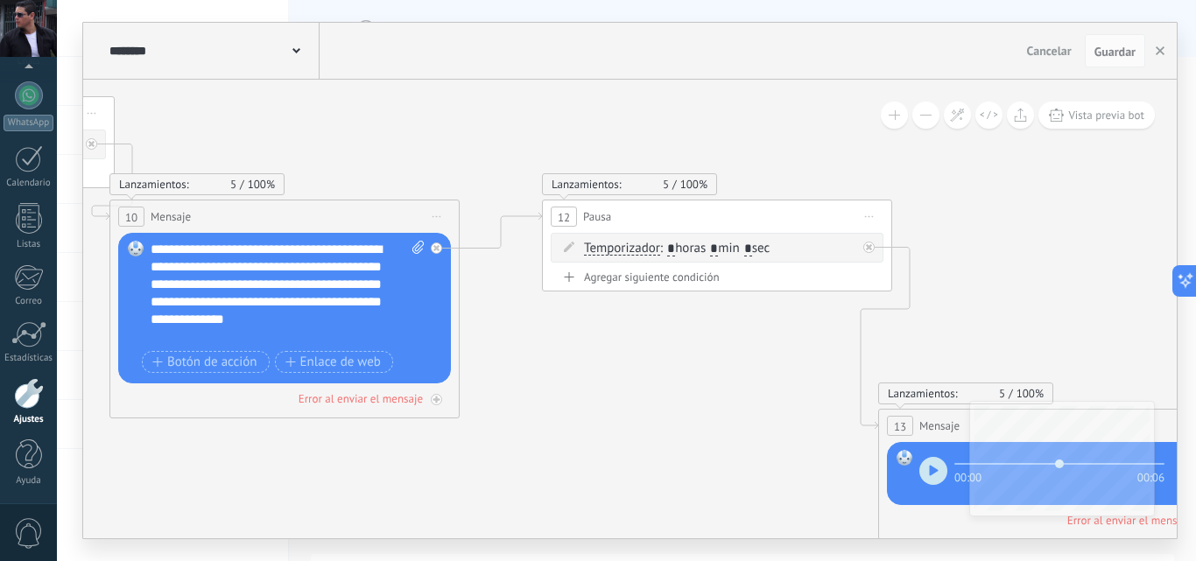
drag, startPoint x: 830, startPoint y: 195, endPoint x: 500, endPoint y: 151, distance: 333.0
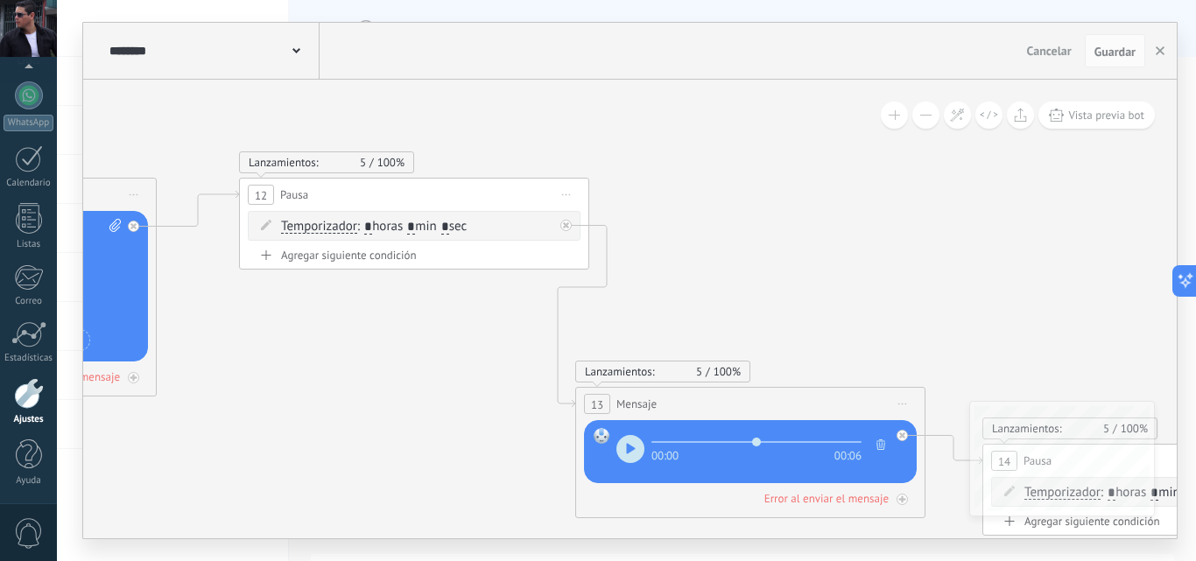
drag, startPoint x: 882, startPoint y: 145, endPoint x: 658, endPoint y: 140, distance: 223.4
